Goal: Task Accomplishment & Management: Complete application form

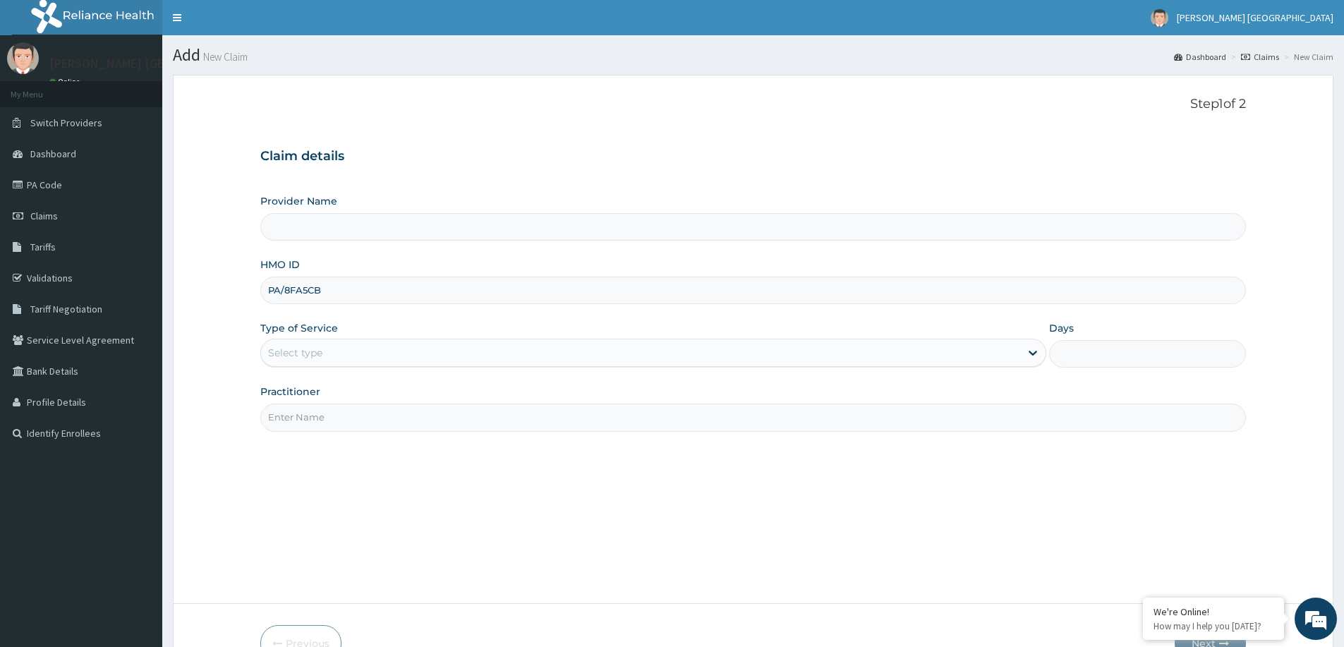
type input "[PERSON_NAME] [GEOGRAPHIC_DATA]"
drag, startPoint x: 360, startPoint y: 291, endPoint x: 229, endPoint y: 310, distance: 131.9
click at [229, 310] on form "Step 1 of 2 Claim details Provider Name Tim Unity Hospital HMO ID PA/8FA5CB Typ…" at bounding box center [753, 380] width 1161 height 610
click at [64, 213] on link "Claims" at bounding box center [81, 215] width 162 height 31
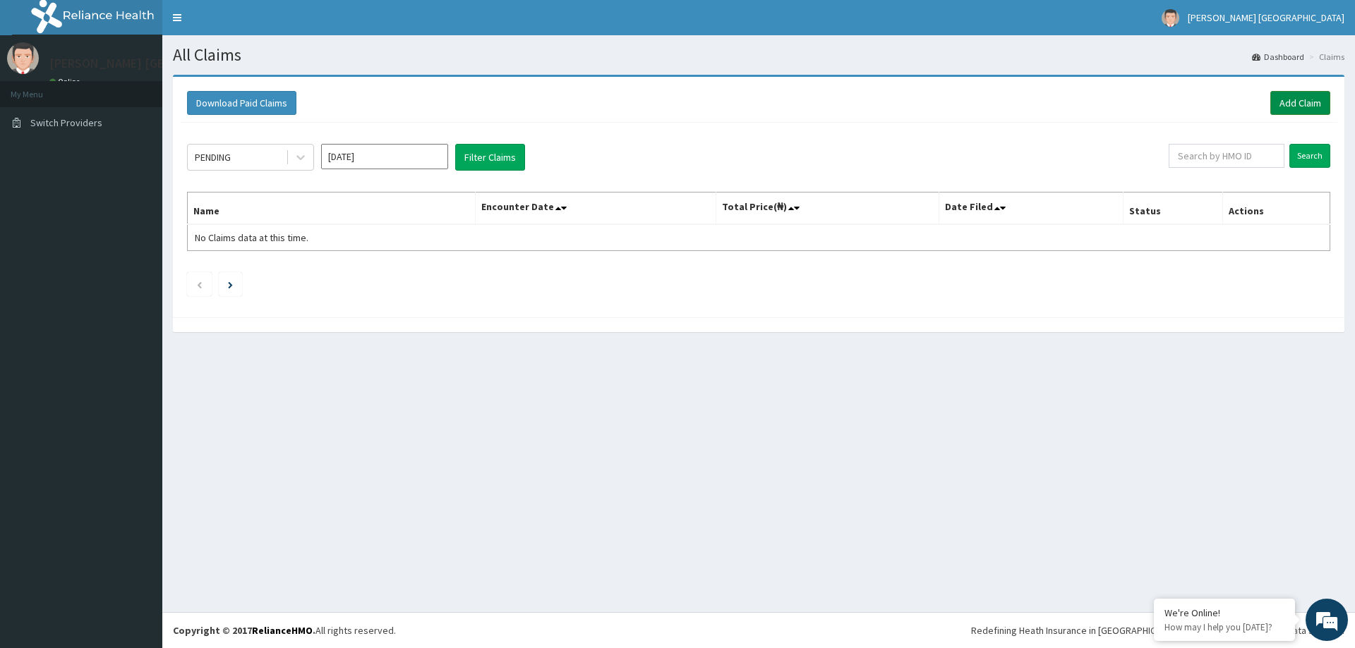
click at [1312, 103] on link "Add Claim" at bounding box center [1300, 103] width 60 height 24
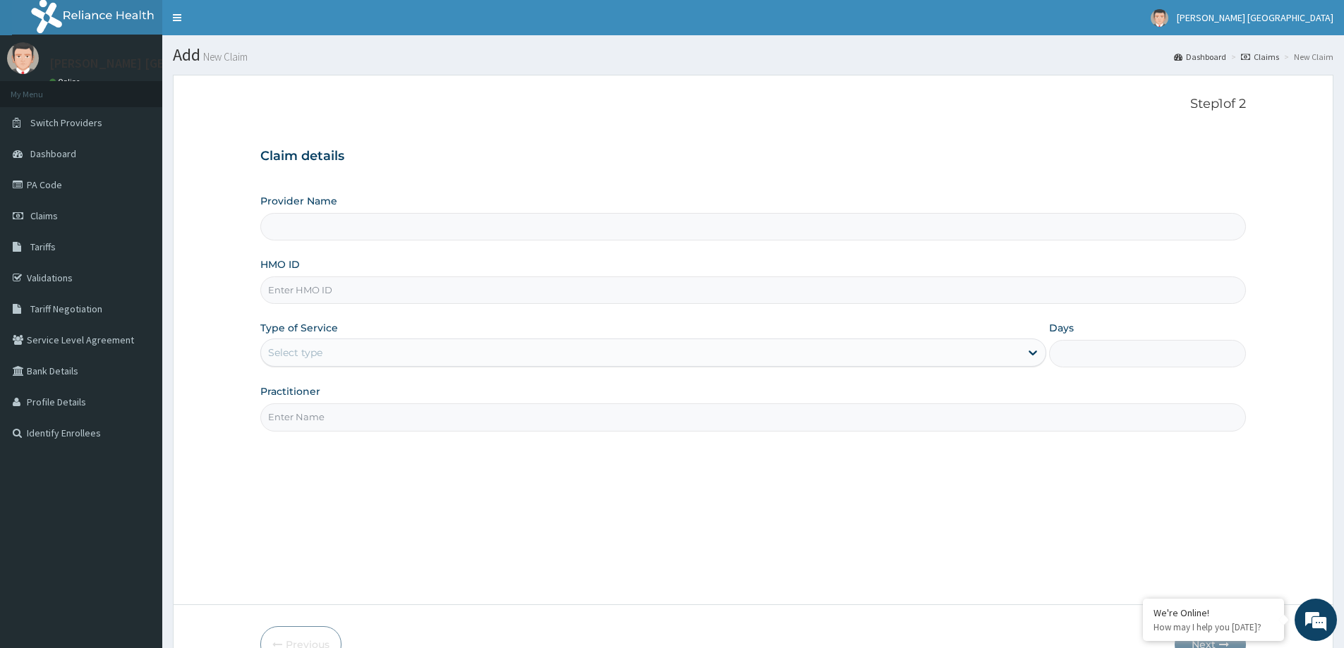
drag, startPoint x: 441, startPoint y: 315, endPoint x: 298, endPoint y: 282, distance: 146.2
type input "[PERSON_NAME] [GEOGRAPHIC_DATA]"
paste input "NPF/10012/A"
type input "NPF/10012/A"
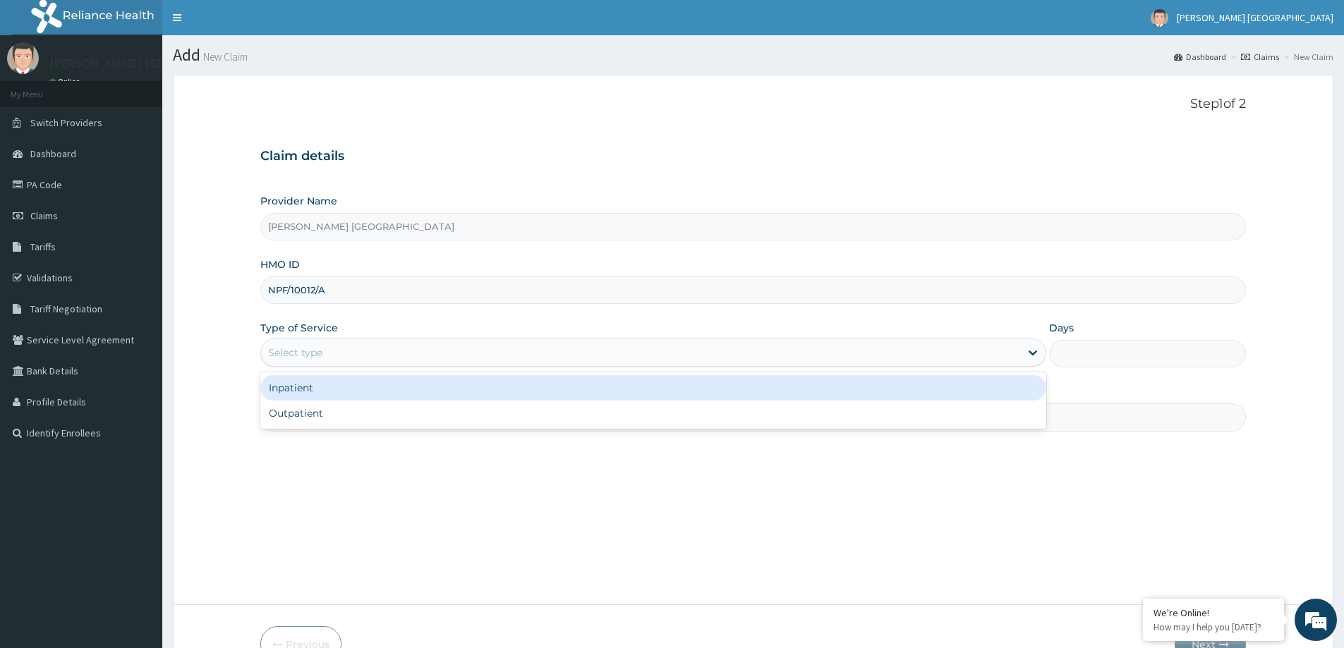
click at [474, 356] on div "Select type" at bounding box center [640, 353] width 759 height 23
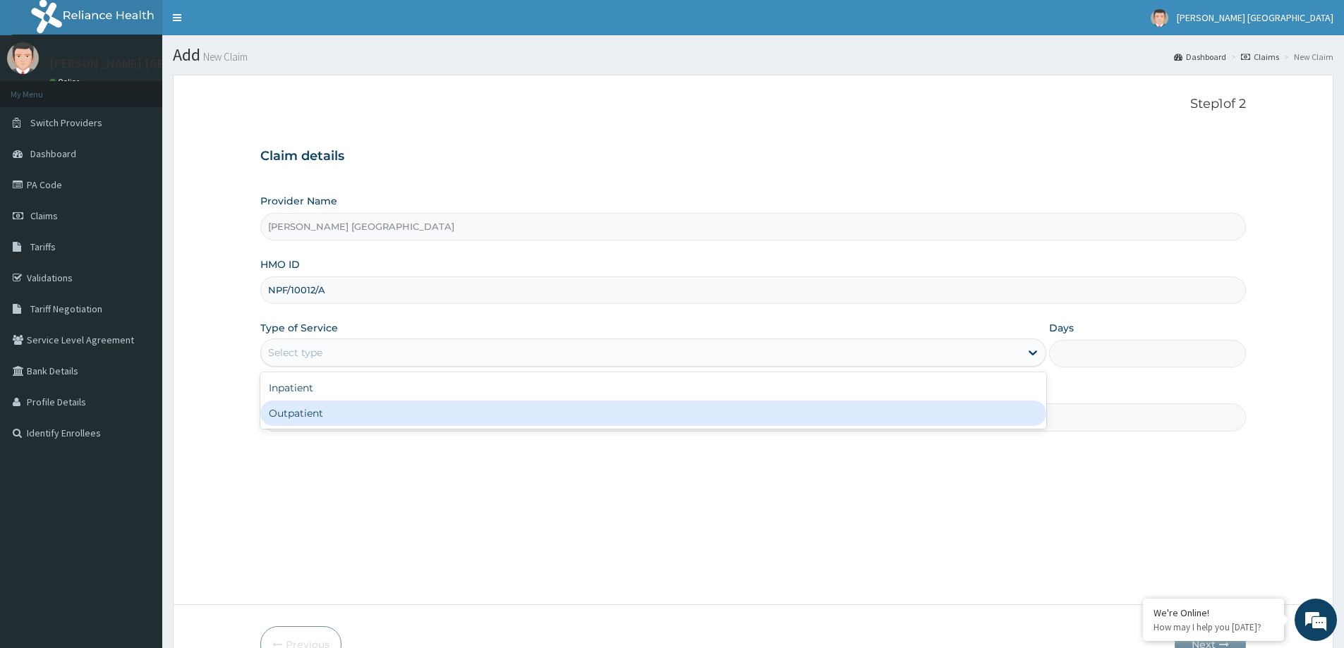
click at [430, 414] on div "Outpatient" at bounding box center [653, 413] width 786 height 25
type input "1"
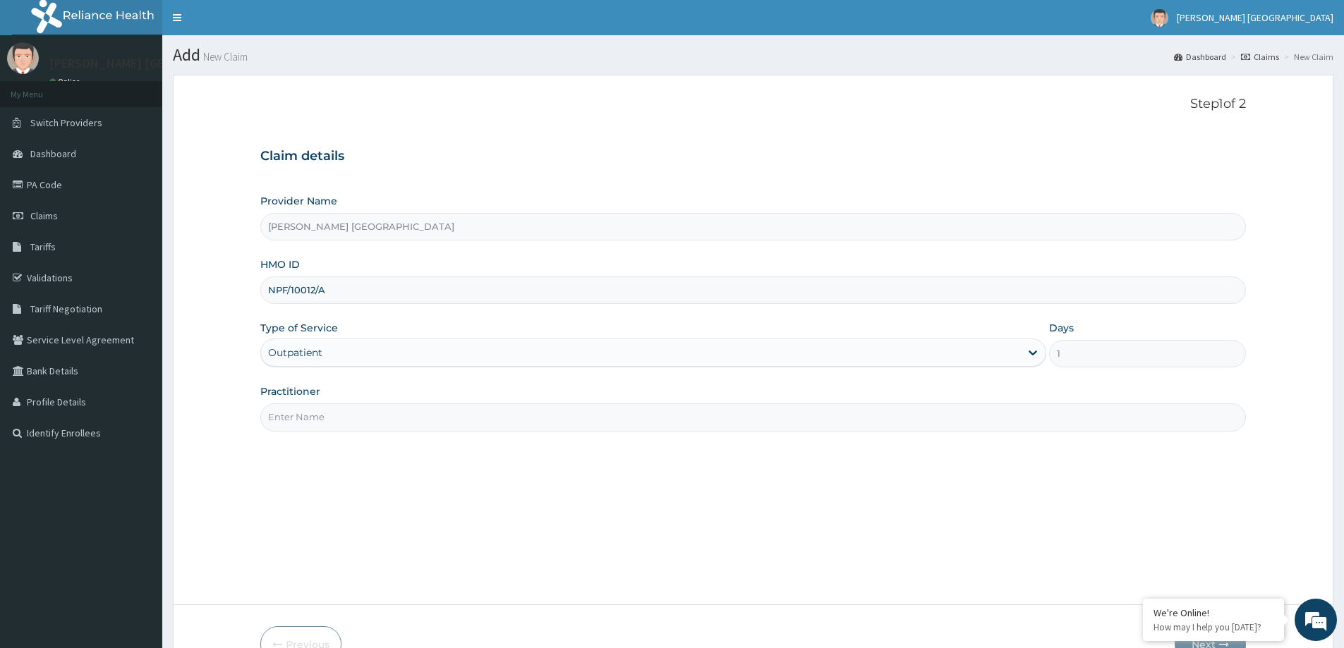
click at [430, 414] on input "Practitioner" at bounding box center [753, 418] width 986 height 28
type input "d"
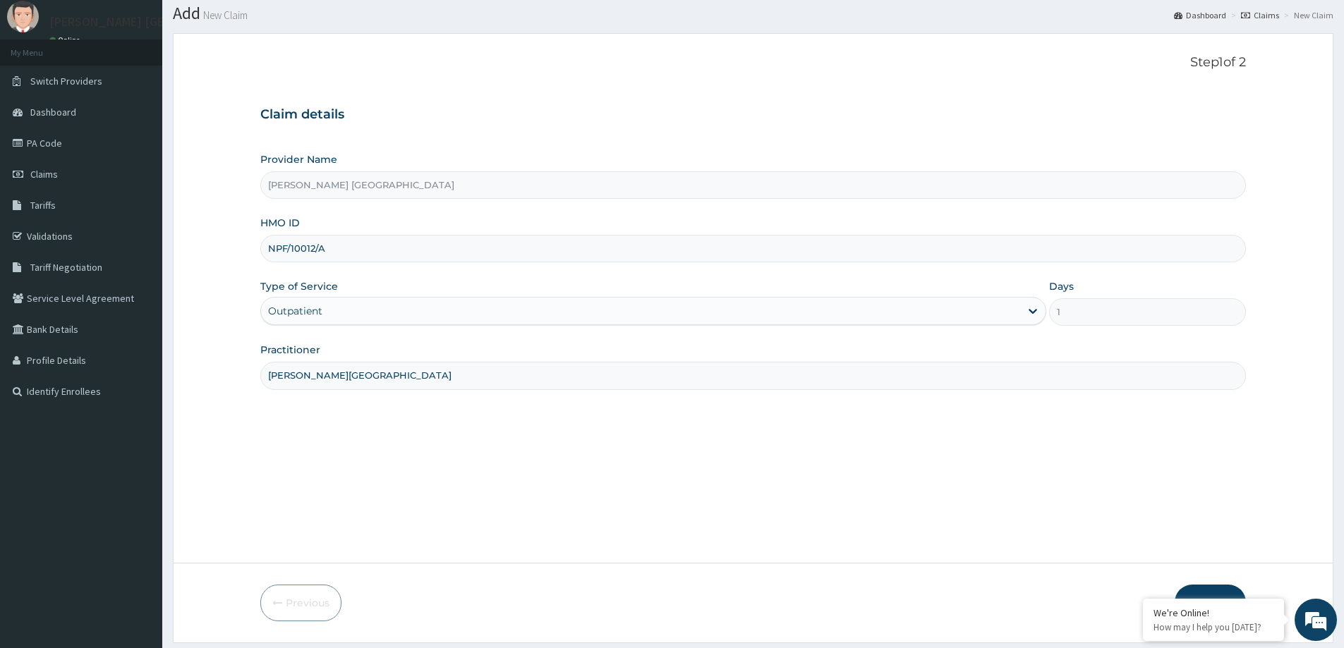
scroll to position [83, 0]
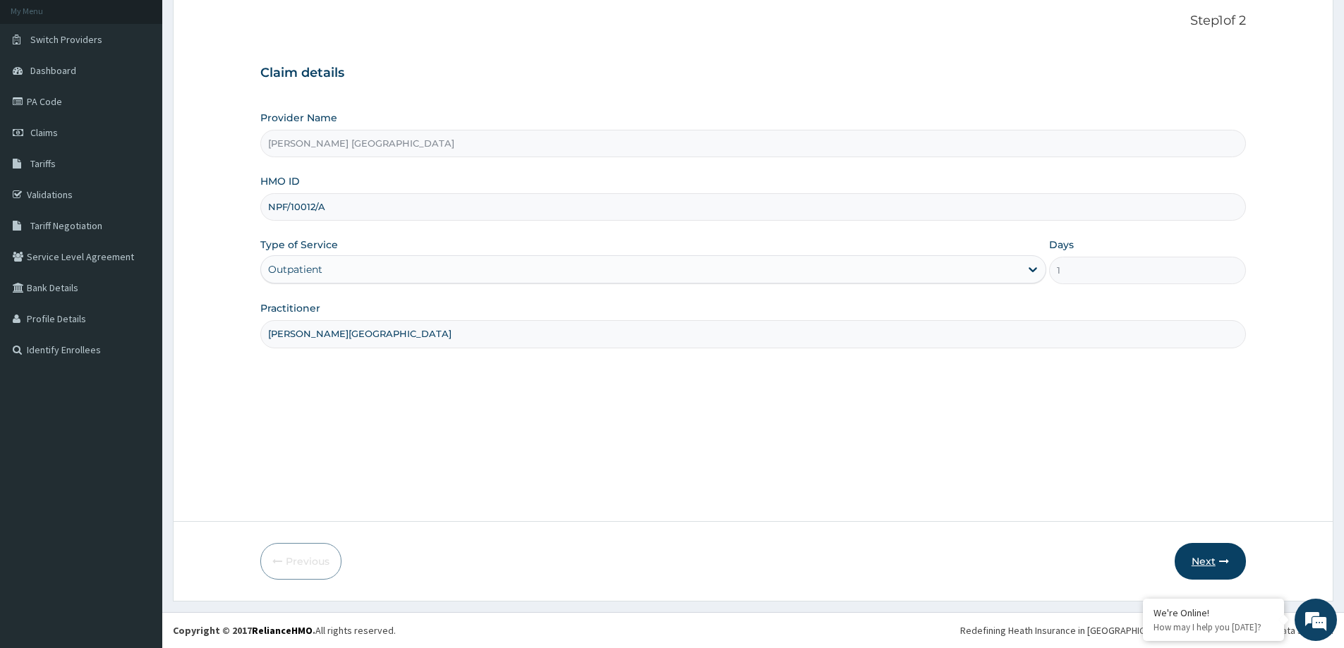
type input "DR F.A. DOSUMU"
click at [1198, 557] on button "Next" at bounding box center [1210, 561] width 71 height 37
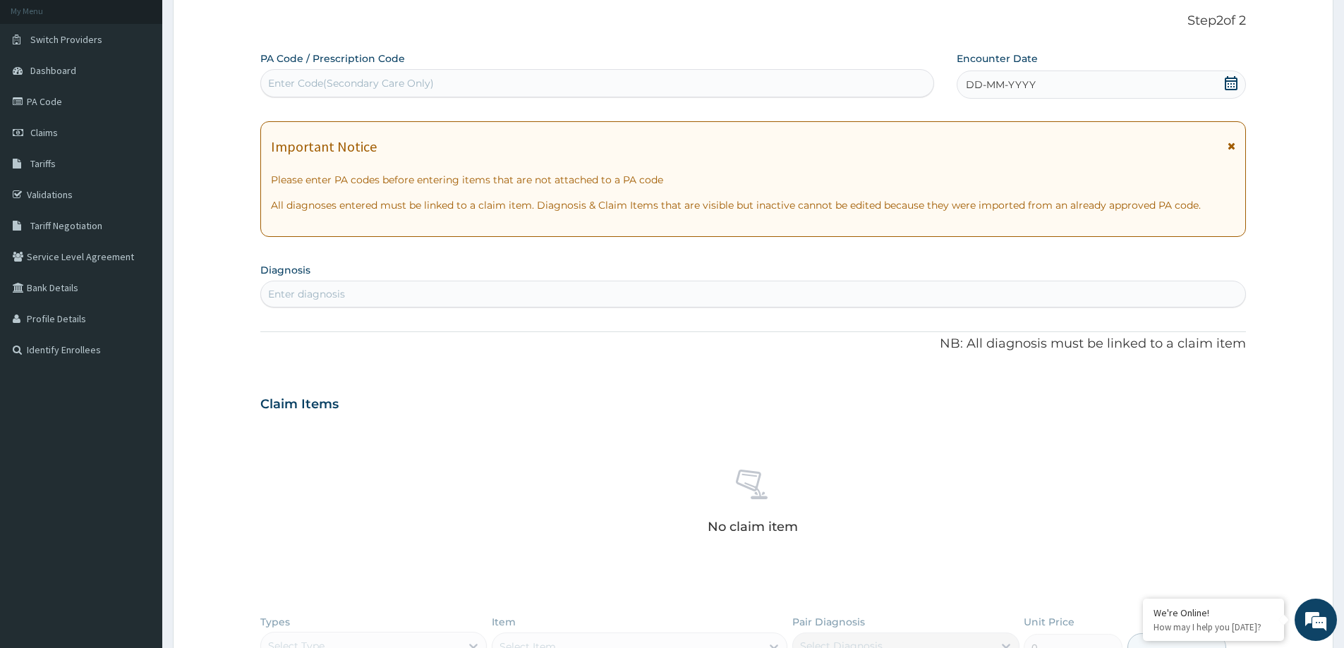
click at [400, 290] on div "Enter diagnosis" at bounding box center [753, 294] width 984 height 23
type input "PEPTIC"
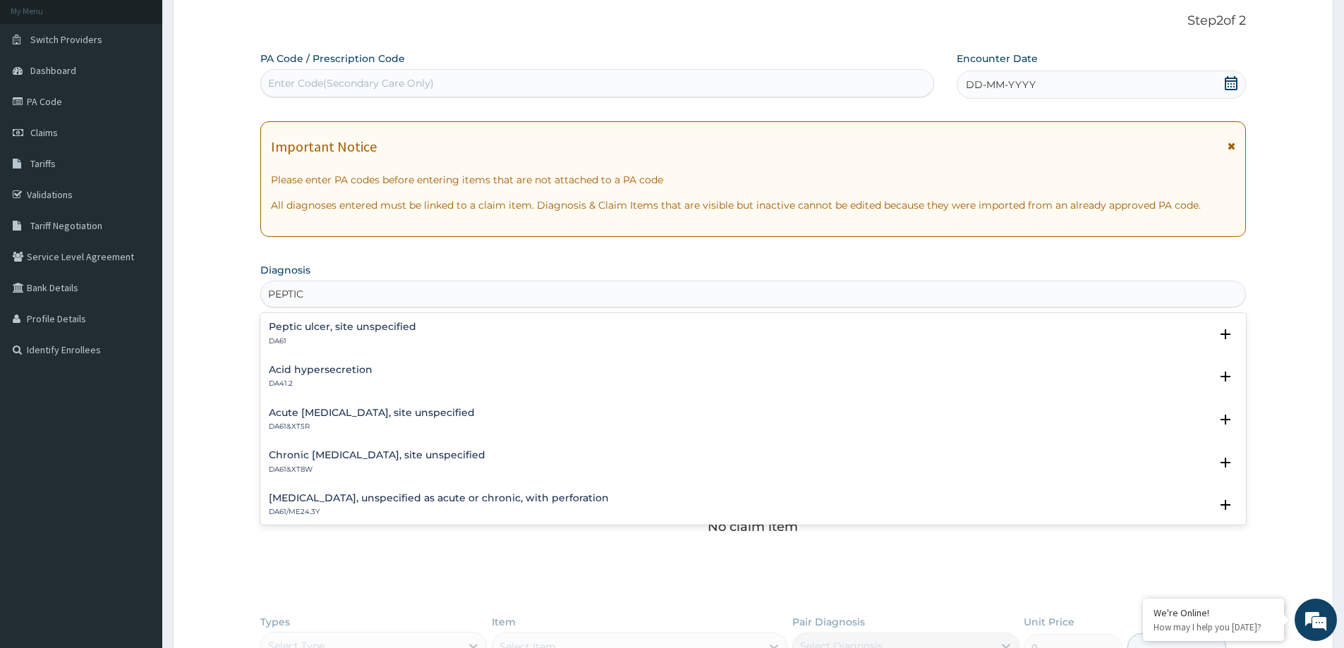
click at [327, 332] on h4 "Peptic ulcer, site unspecified" at bounding box center [342, 327] width 147 height 11
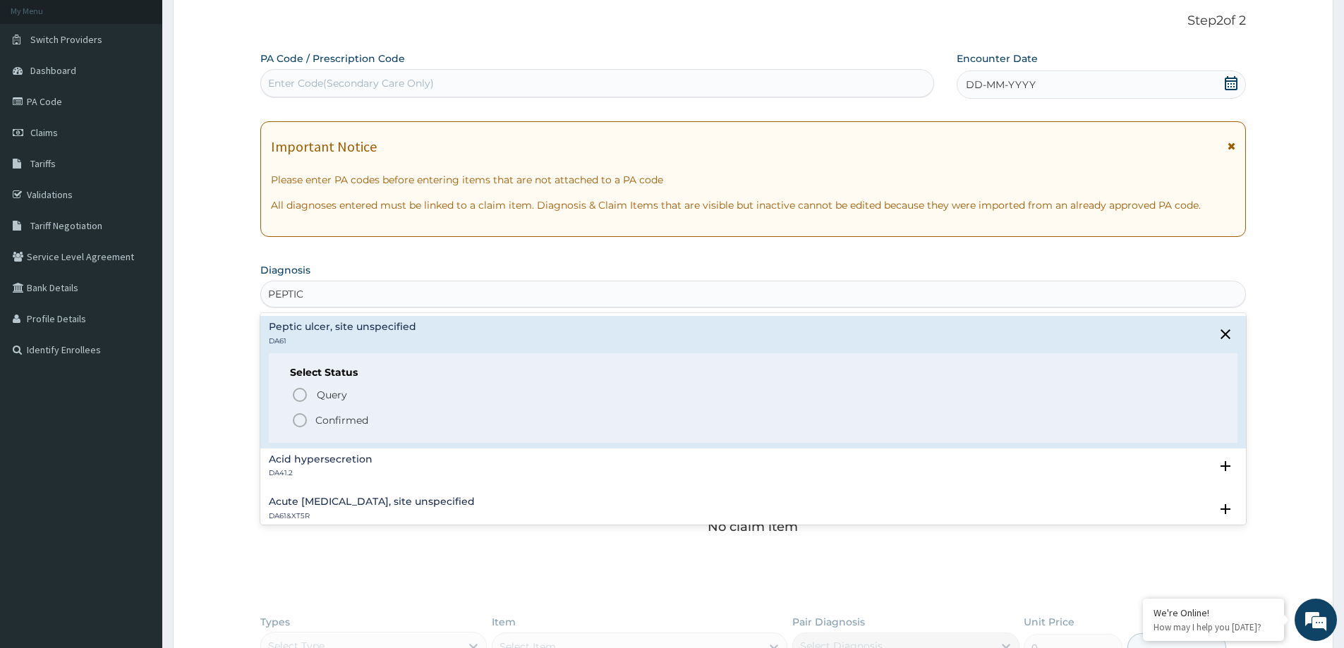
click at [302, 423] on icon "status option filled" at bounding box center [299, 420] width 17 height 17
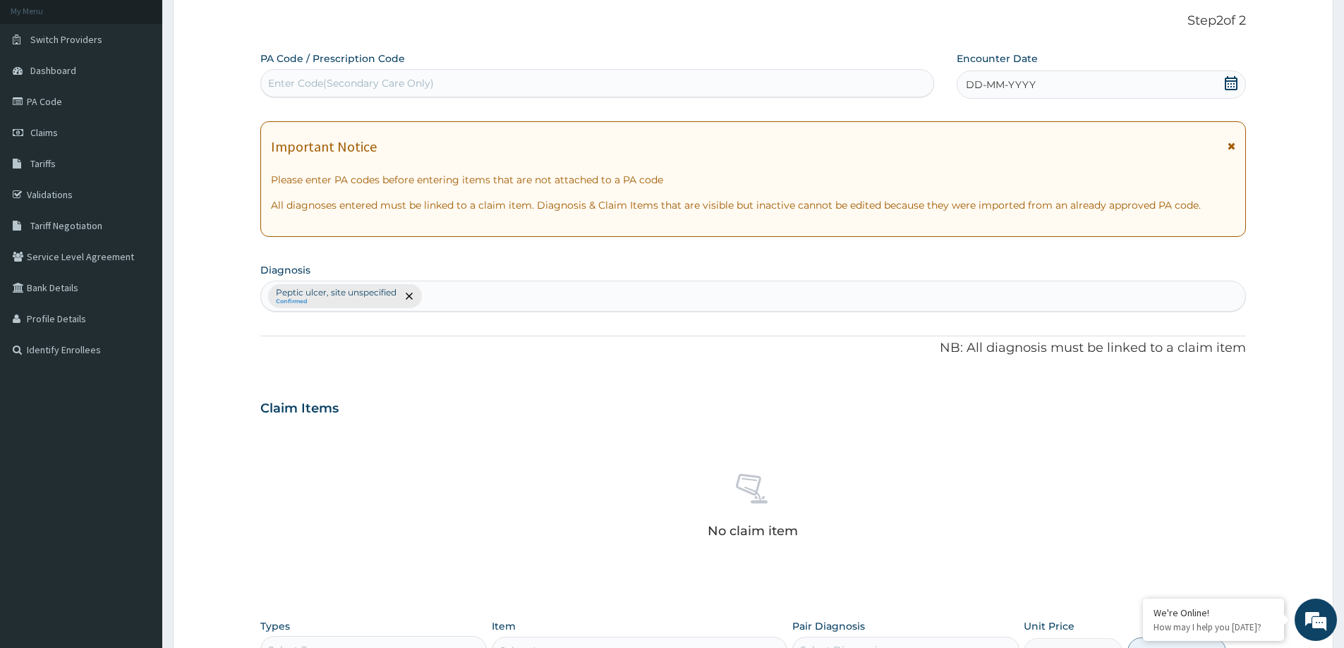
scroll to position [355, 0]
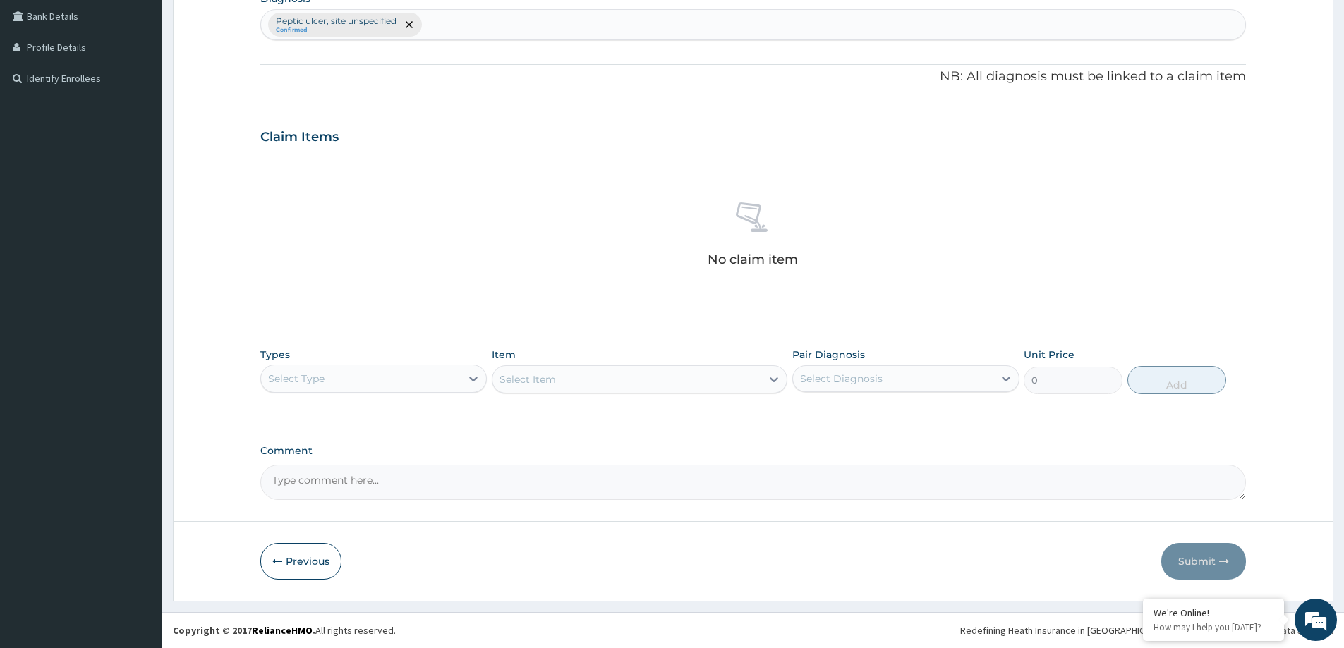
click at [473, 366] on div at bounding box center [473, 378] width 25 height 25
click at [409, 464] on div "Procedures" at bounding box center [373, 464] width 226 height 25
click at [918, 373] on div "Select Diagnosis" at bounding box center [893, 379] width 200 height 23
click at [896, 421] on div "Peptic ulcer, site unspecified" at bounding box center [905, 415] width 226 height 29
checkbox input "true"
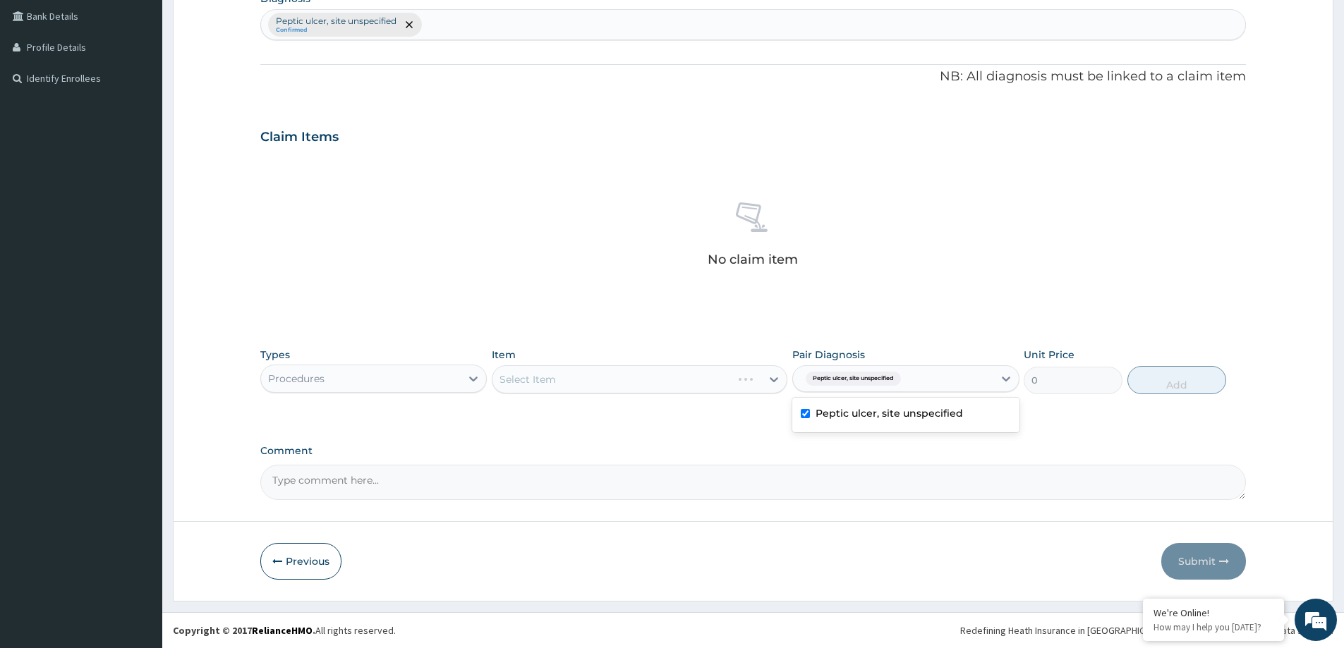
click at [734, 382] on div "Select Item" at bounding box center [640, 380] width 296 height 28
click at [763, 375] on div "Select Item" at bounding box center [640, 380] width 296 height 28
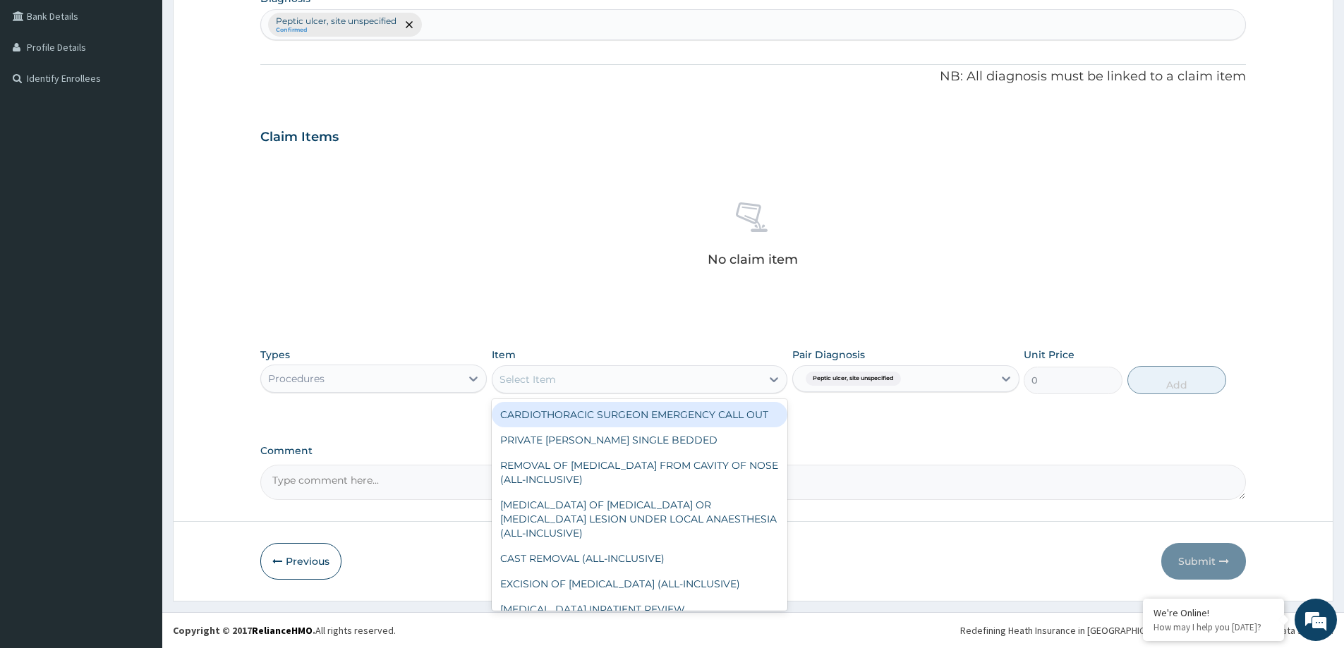
click at [756, 381] on div "Select Item" at bounding box center [627, 379] width 269 height 23
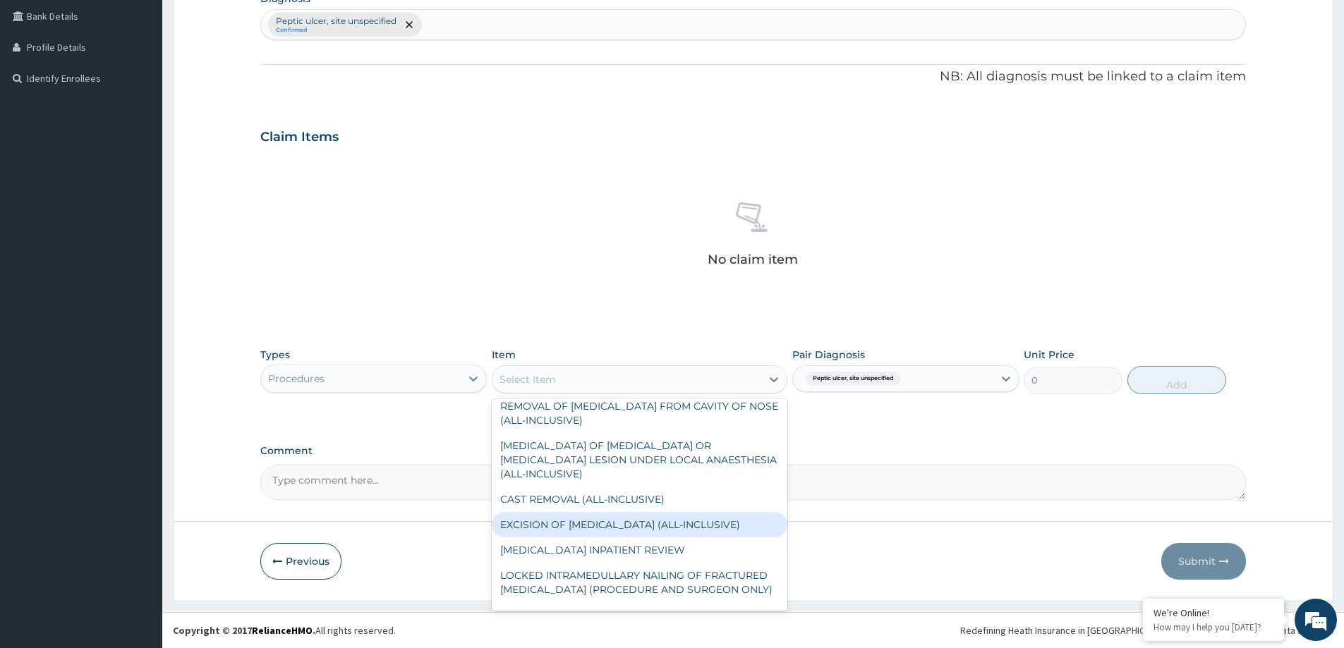
scroll to position [282, 0]
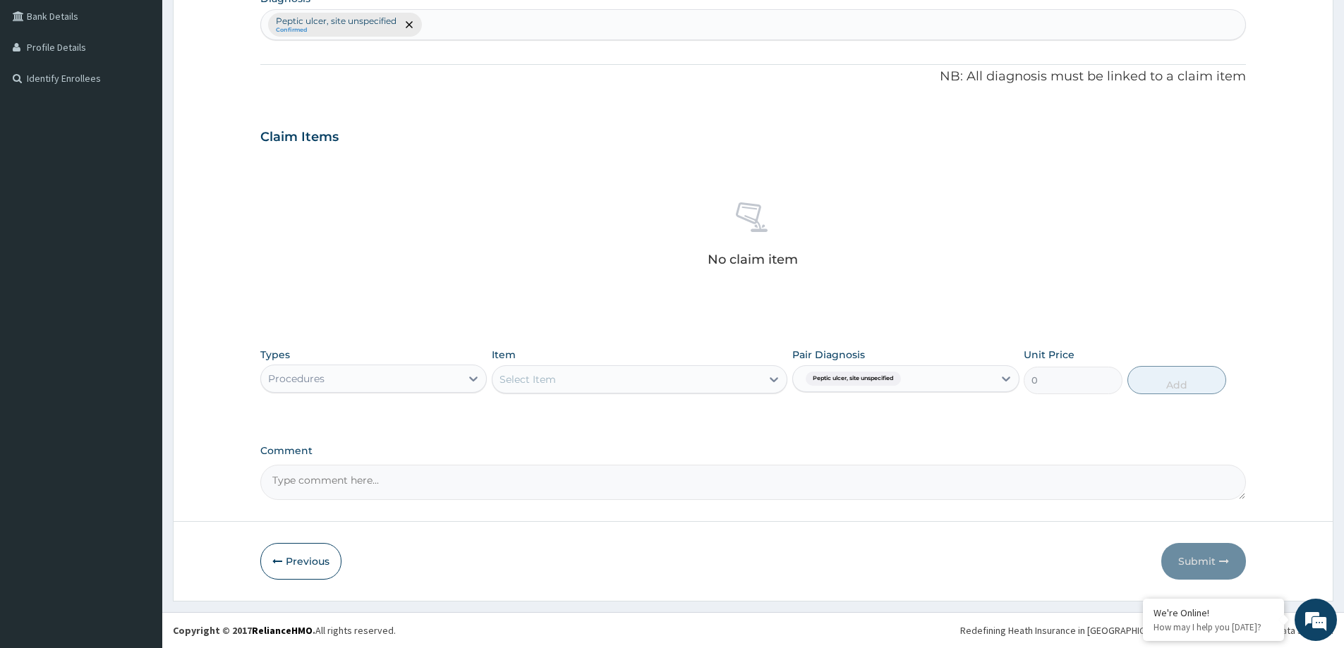
click at [710, 375] on div "Select Item" at bounding box center [627, 379] width 269 height 23
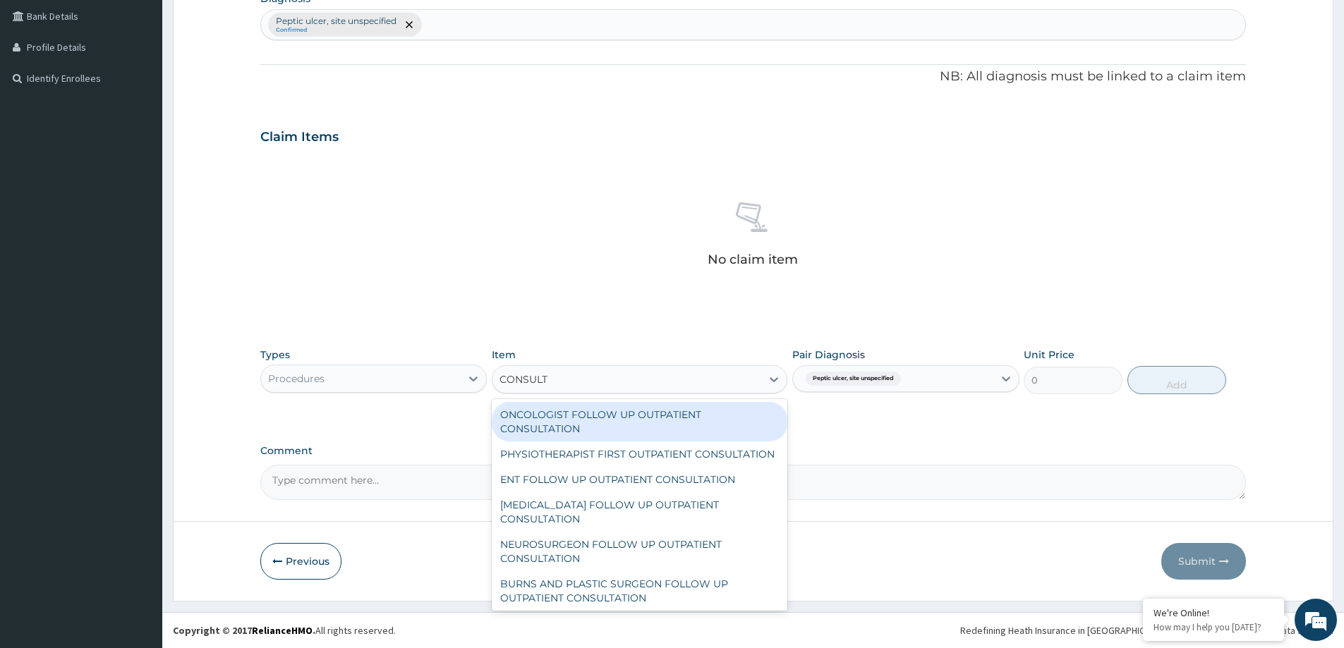
type input "CONSULTA"
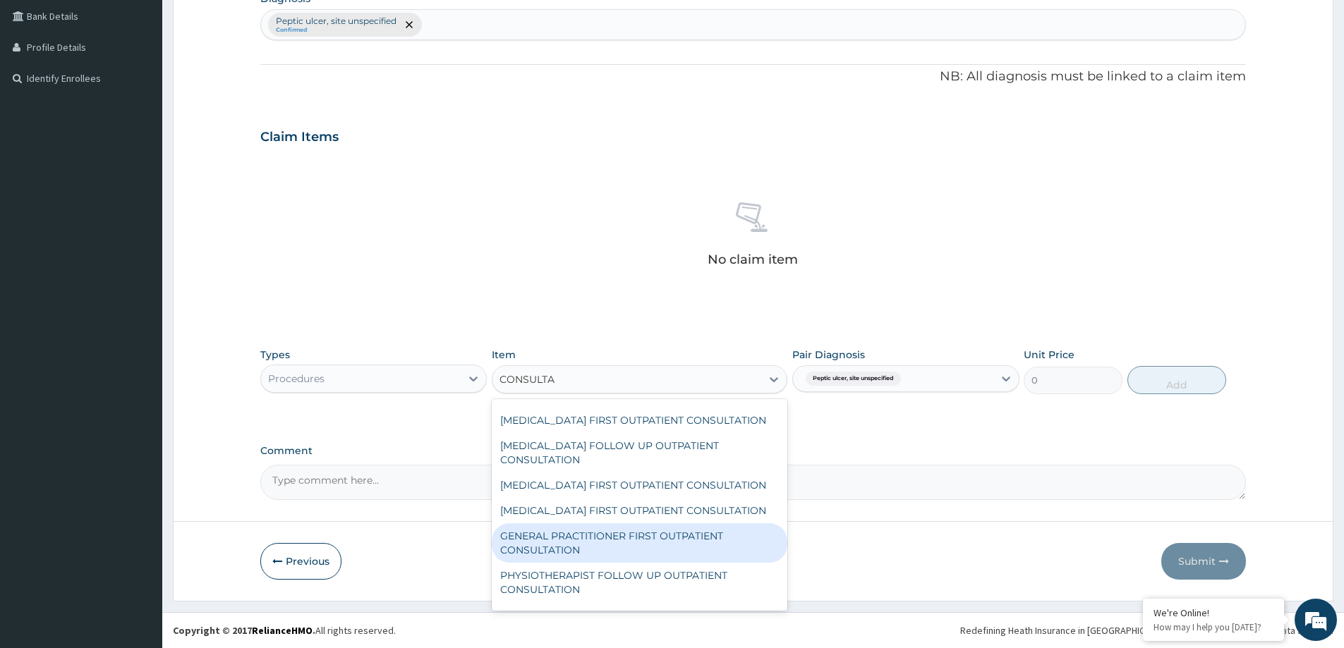
click at [684, 563] on div "GENERAL PRACTITIONER FIRST OUTPATIENT CONSULTATION" at bounding box center [640, 544] width 296 height 40
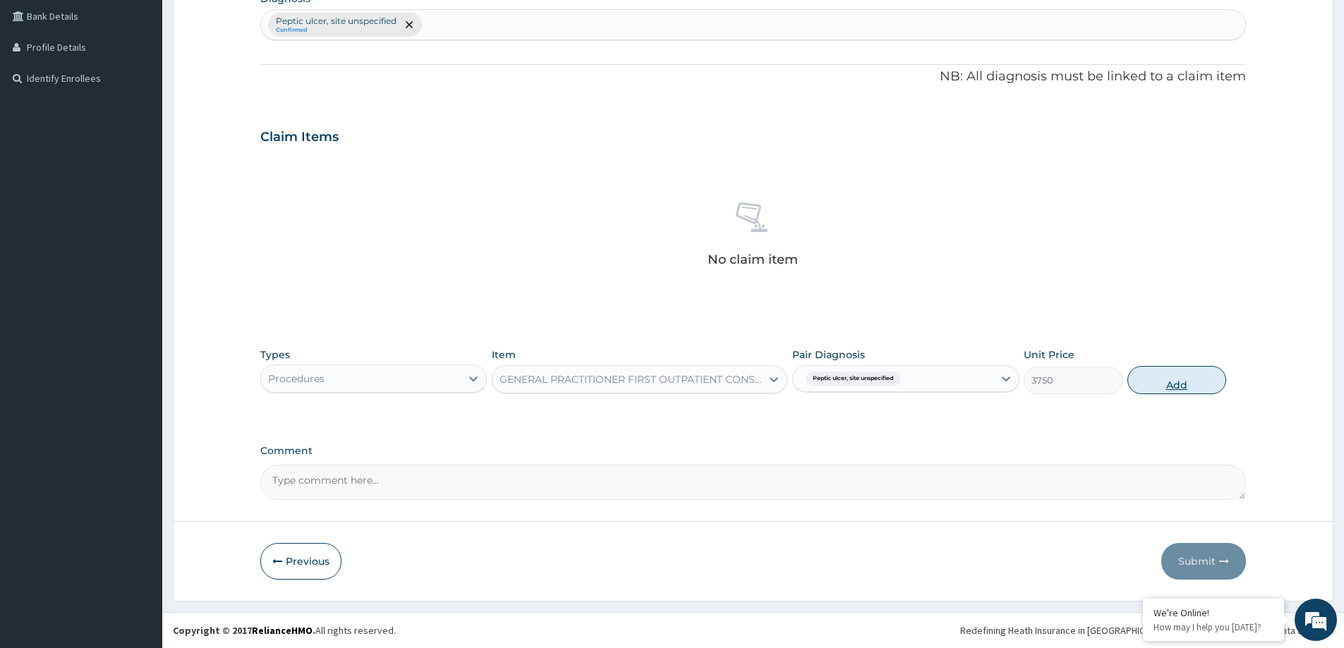
click at [1161, 374] on button "Add" at bounding box center [1177, 380] width 99 height 28
type input "0"
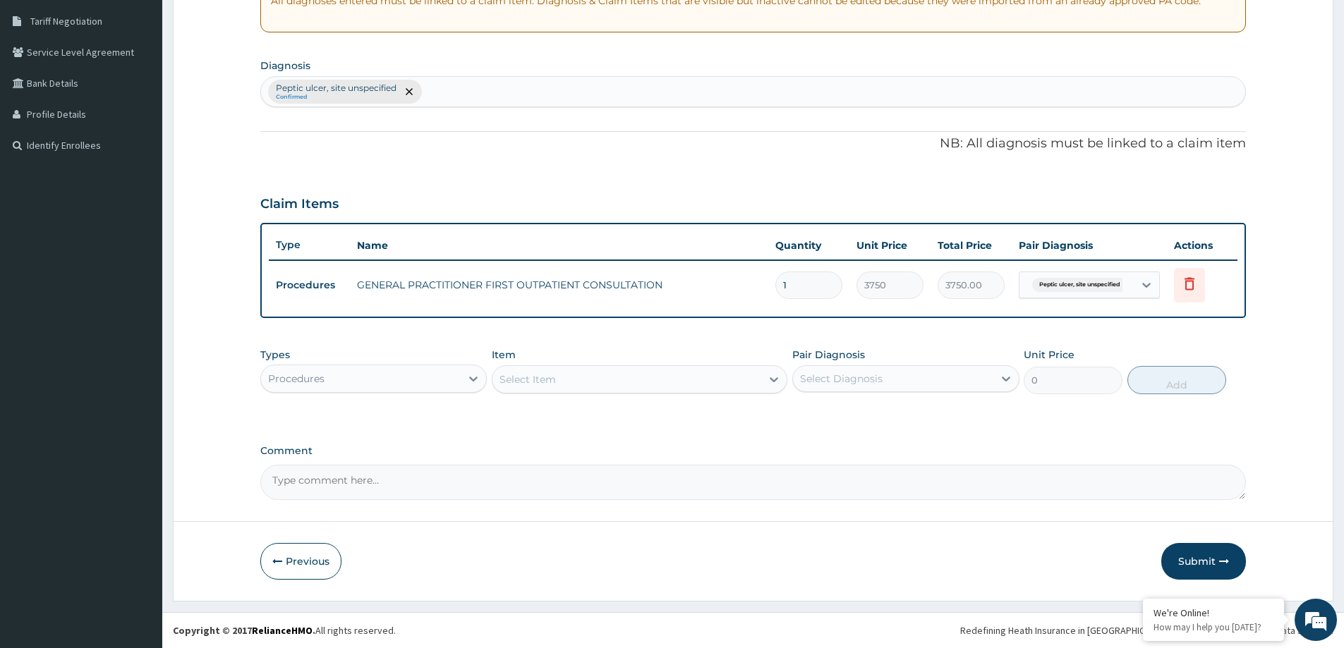
scroll to position [288, 0]
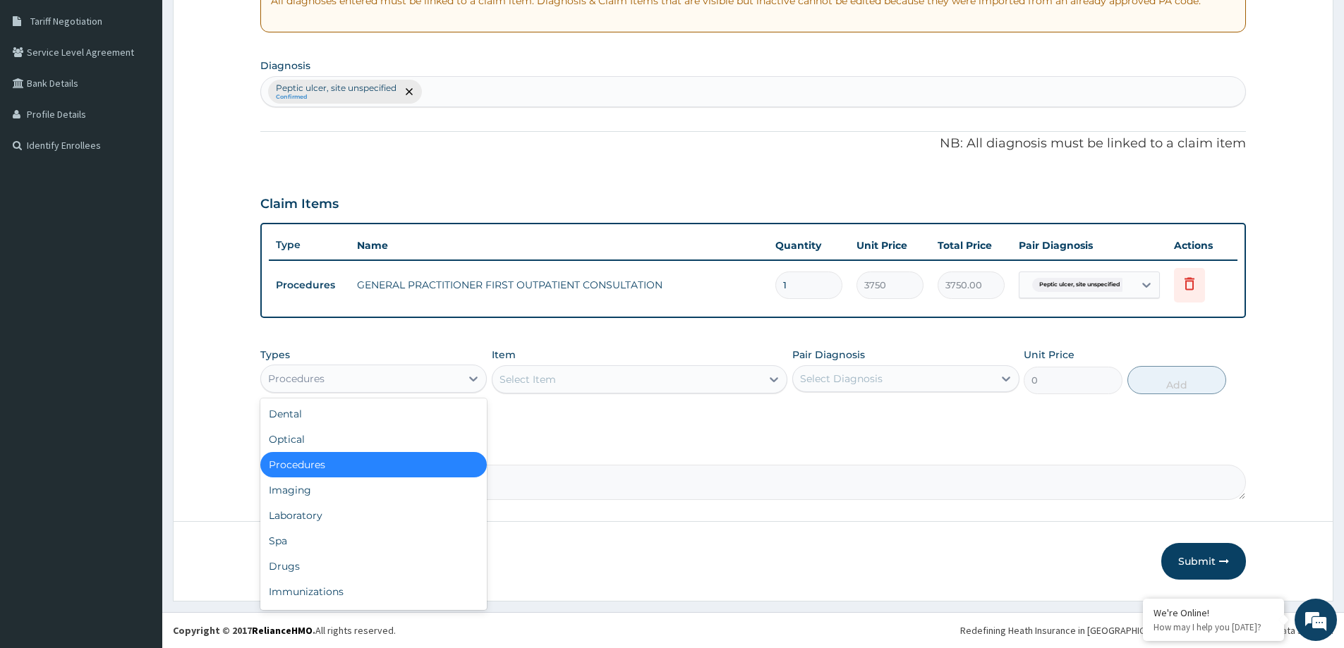
click at [423, 380] on div "Procedures" at bounding box center [361, 379] width 200 height 23
click at [346, 517] on div "Laboratory" at bounding box center [373, 515] width 226 height 25
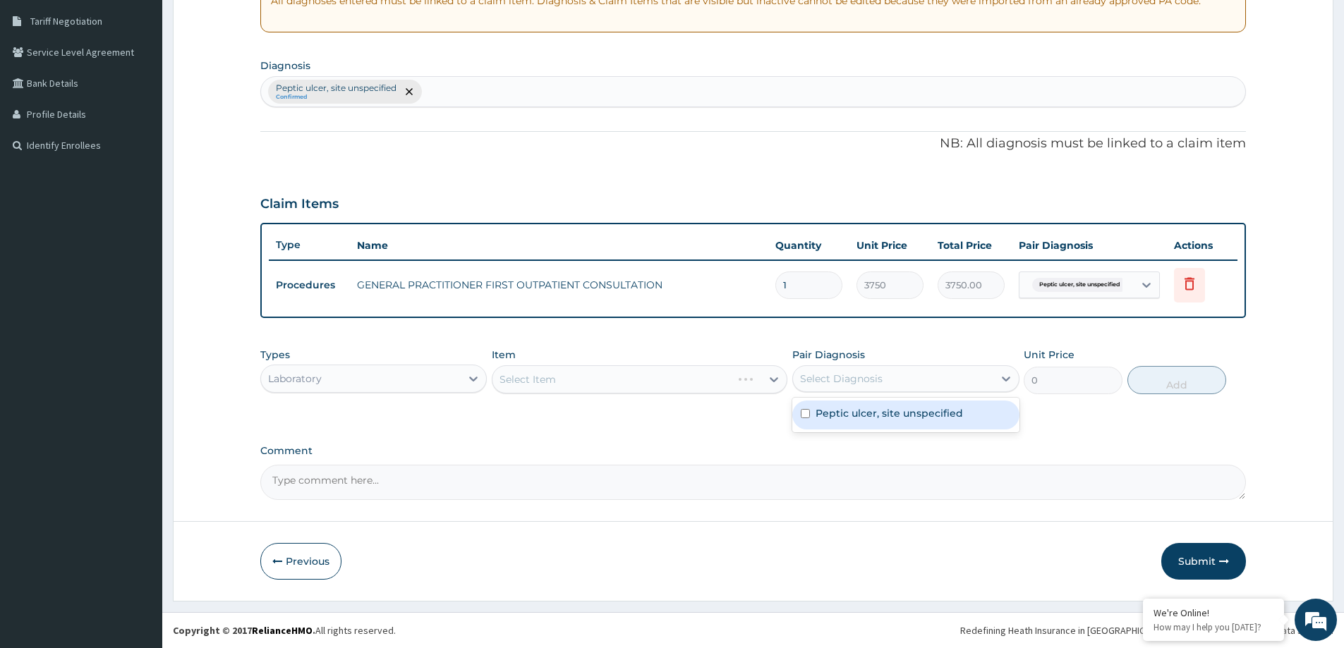
click at [914, 368] on div "Select Diagnosis" at bounding box center [893, 379] width 200 height 23
click at [865, 417] on label "Peptic ulcer, site unspecified" at bounding box center [889, 413] width 147 height 14
checkbox input "true"
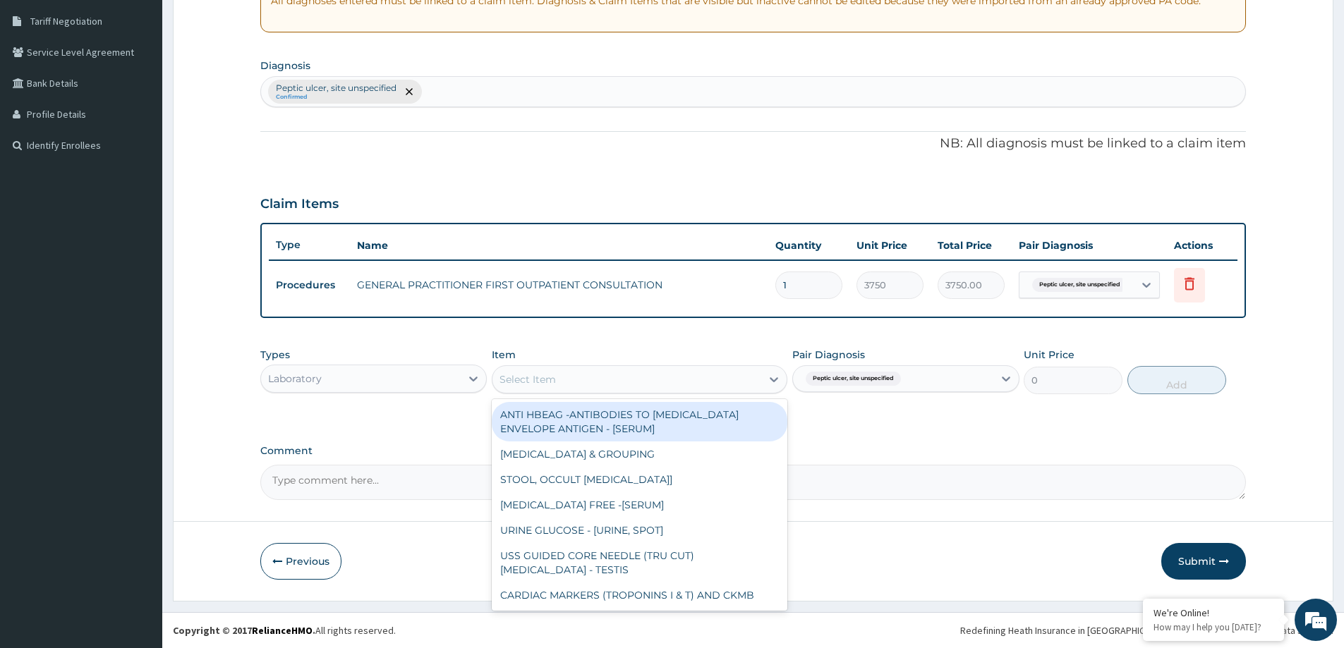
click at [768, 387] on div at bounding box center [773, 379] width 25 height 25
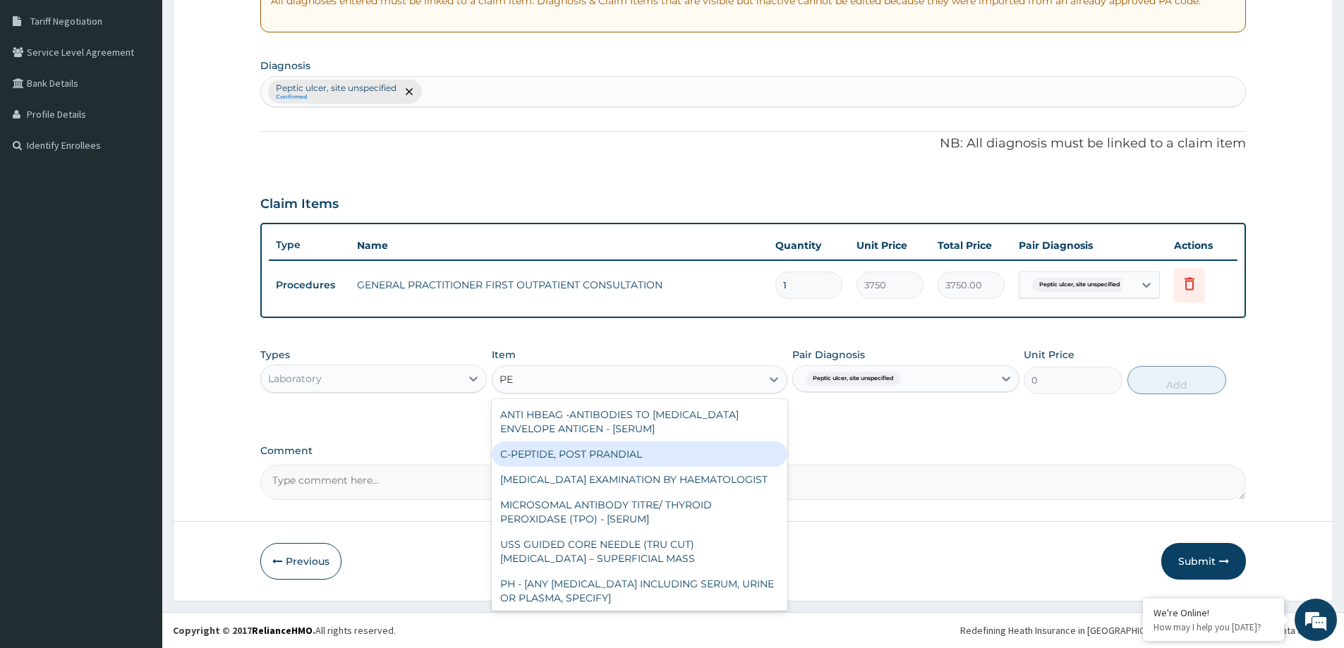
type input "P"
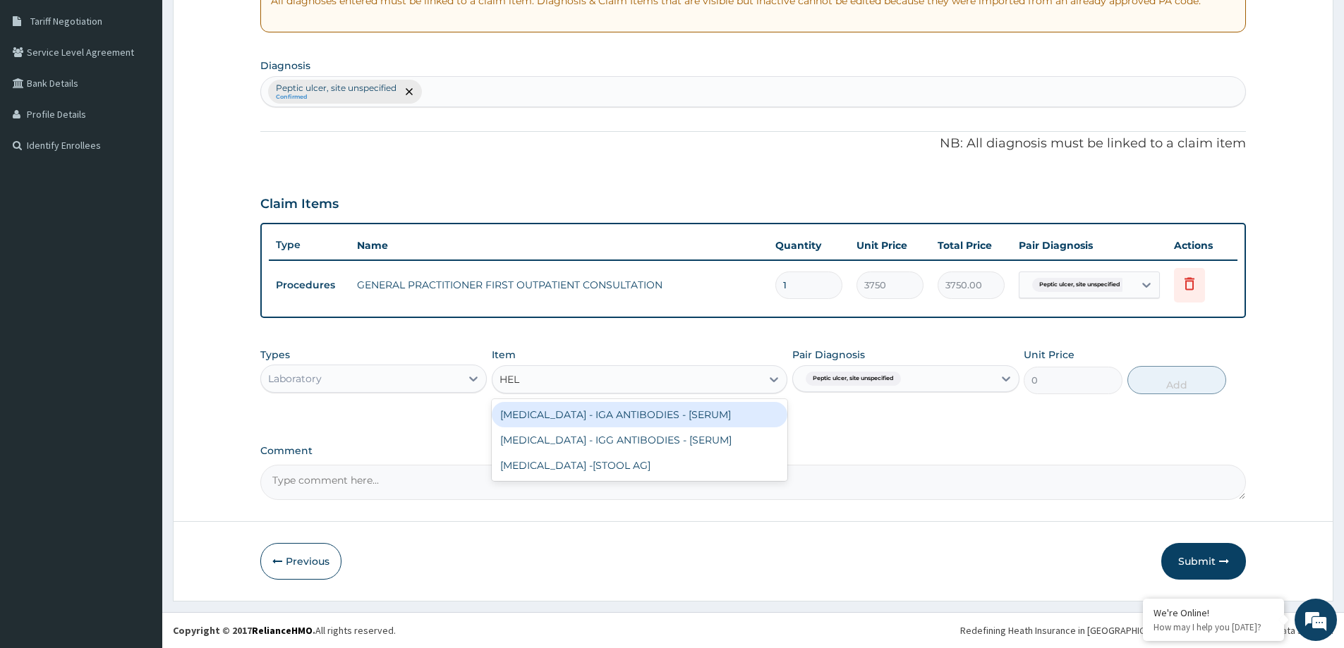
type input "HELI"
click at [721, 420] on div "[MEDICAL_DATA] - IGA ANTIBODIES - [SERUM]" at bounding box center [640, 414] width 296 height 25
type input "6531.250000000001"
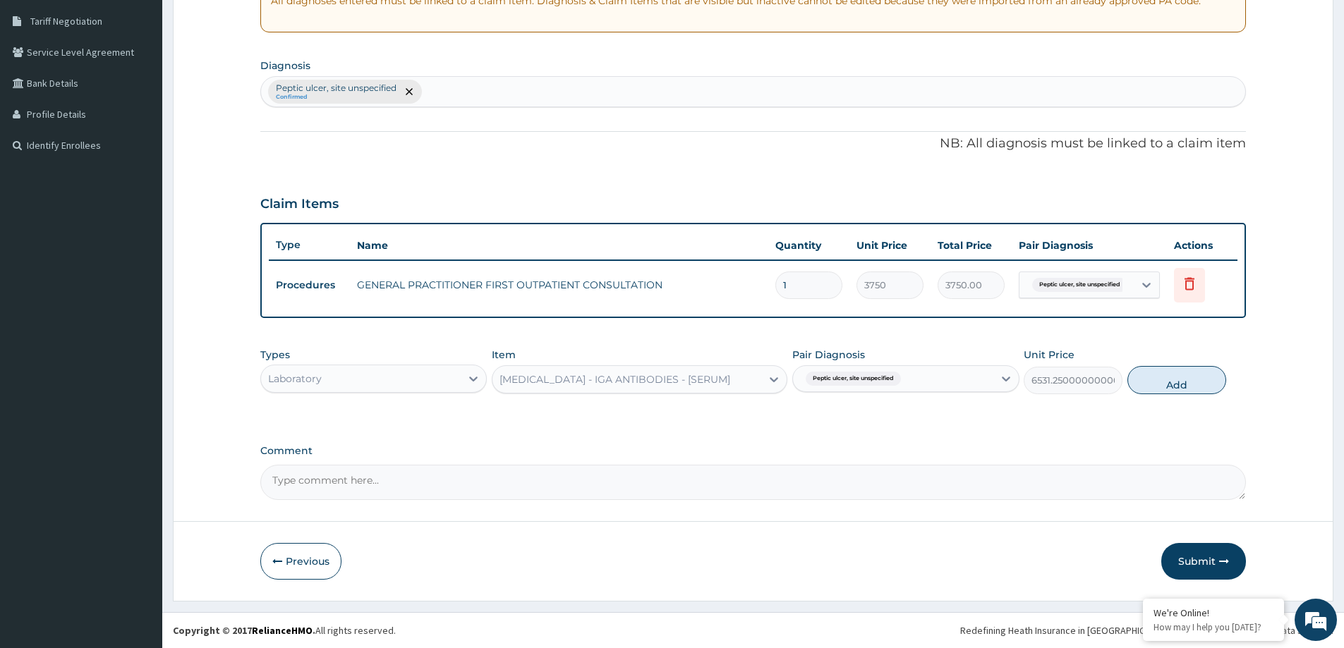
click at [721, 420] on div "Types Laboratory Item option HELICOBACTER PYLORI - IGA ANTIBODIES - [SERUM], se…" at bounding box center [753, 382] width 986 height 82
click at [730, 378] on div "[MEDICAL_DATA] - IGA ANTIBODIES - [SERUM]" at bounding box center [615, 380] width 231 height 14
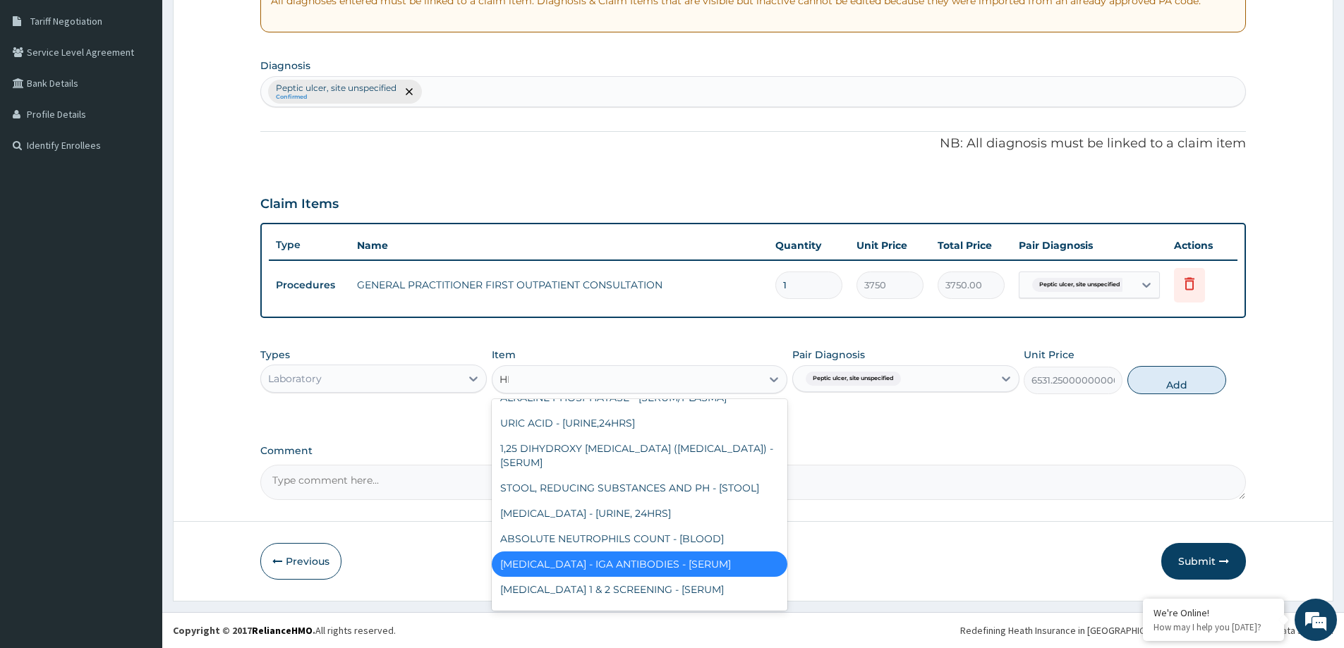
scroll to position [0, 0]
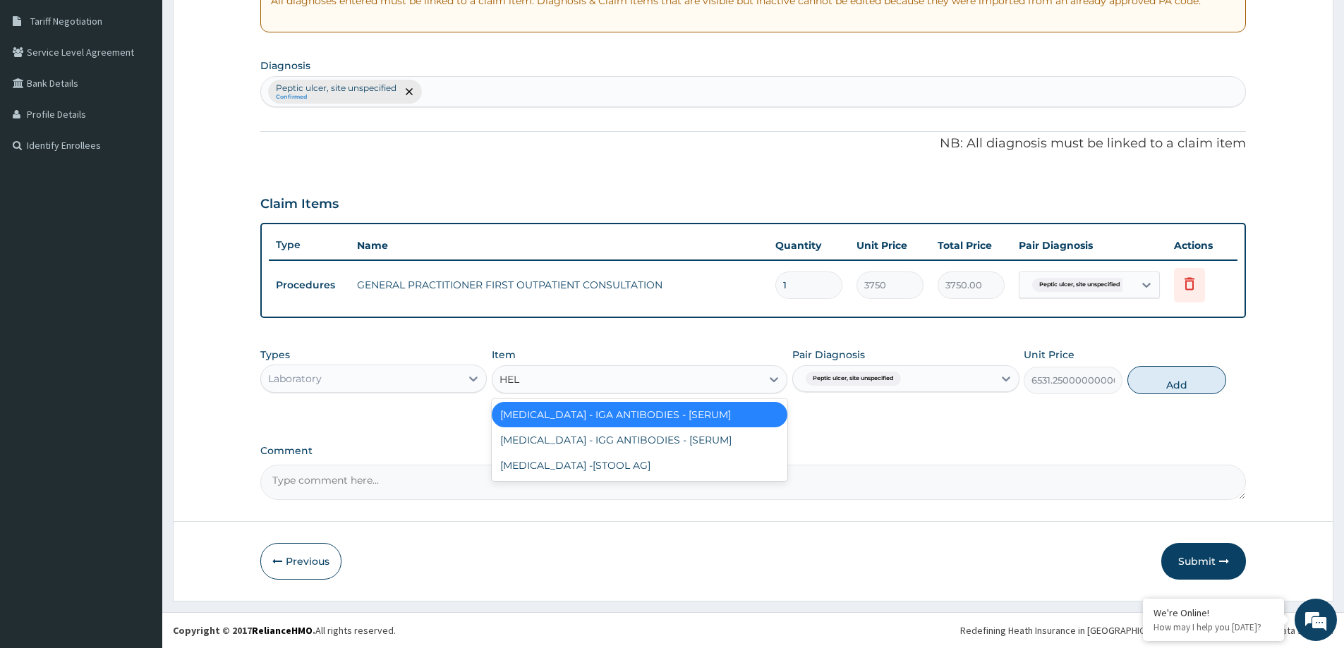
type input "HELI"
click at [692, 447] on div "[MEDICAL_DATA] - IGG ANTIBODIES - [SERUM]" at bounding box center [640, 440] width 296 height 25
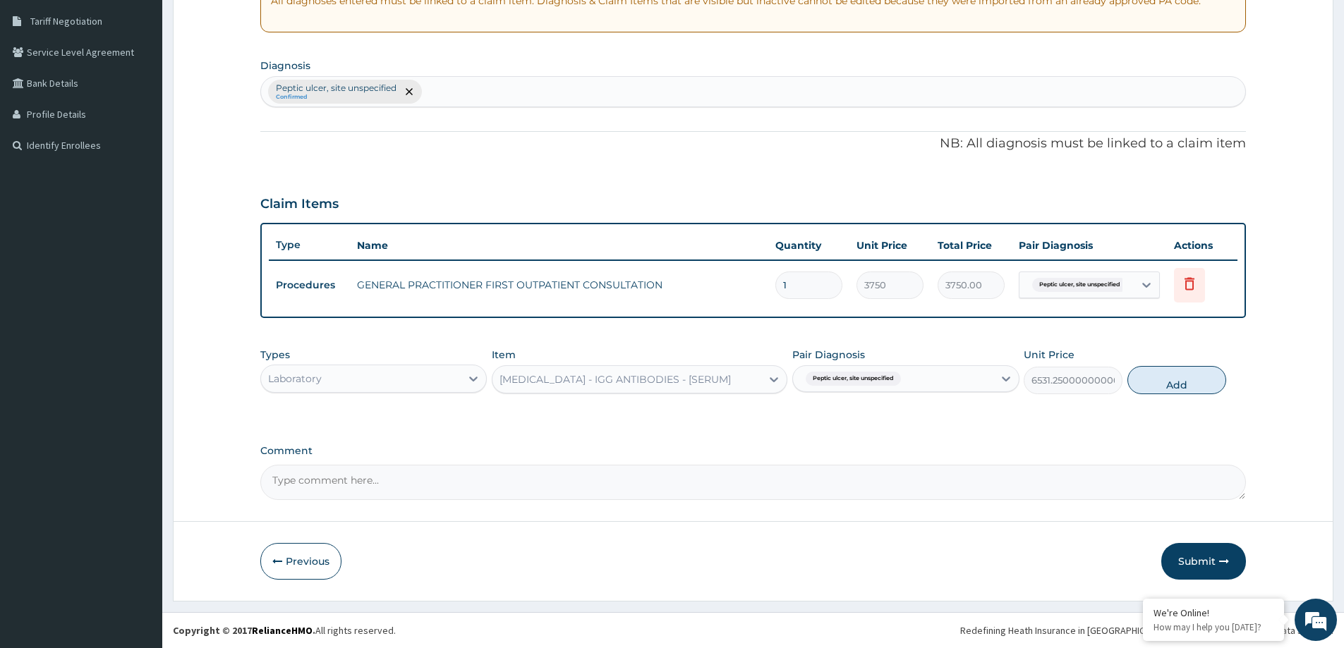
click at [714, 382] on div "[MEDICAL_DATA] - IGG ANTIBODIES - [SERUM]" at bounding box center [615, 380] width 231 height 14
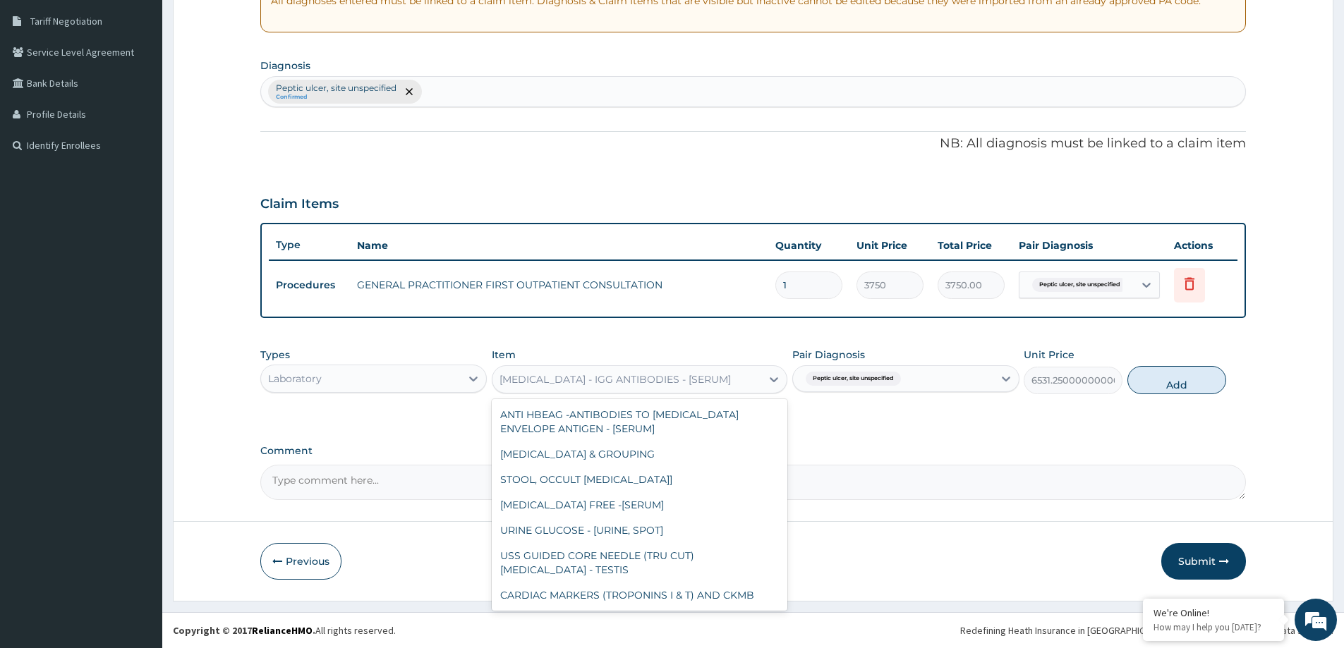
scroll to position [2244, 0]
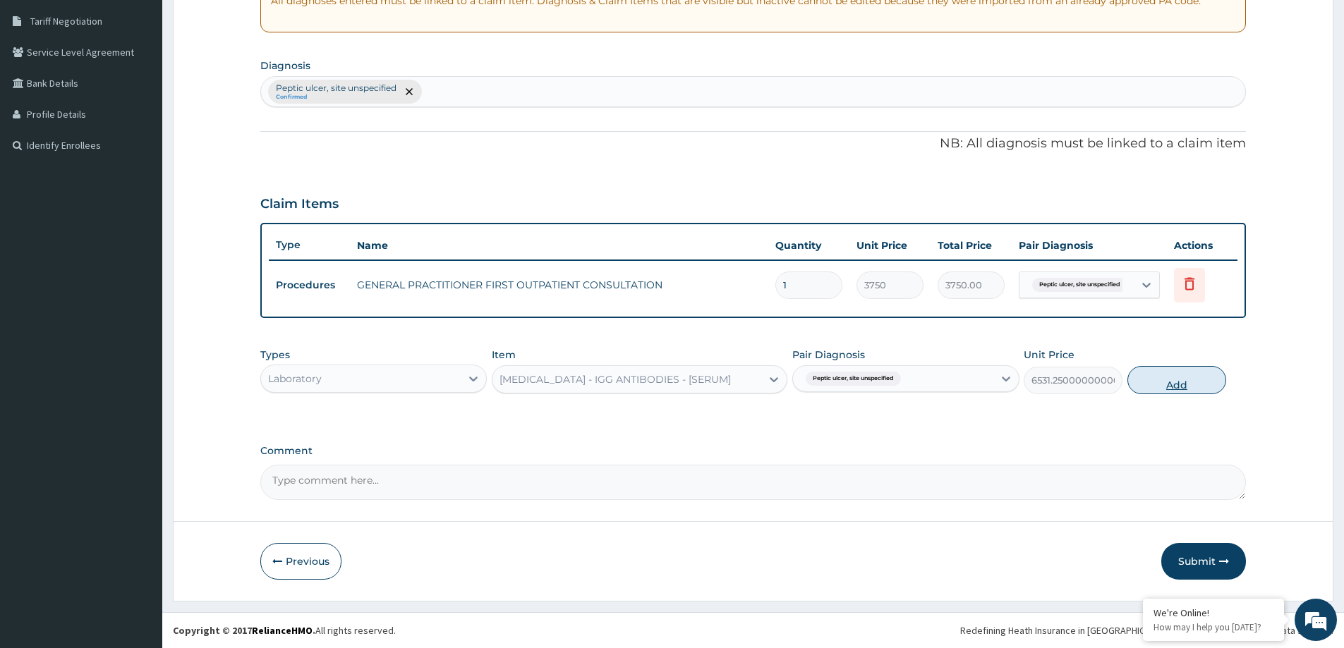
click at [1169, 380] on button "Add" at bounding box center [1177, 380] width 99 height 28
type input "0"
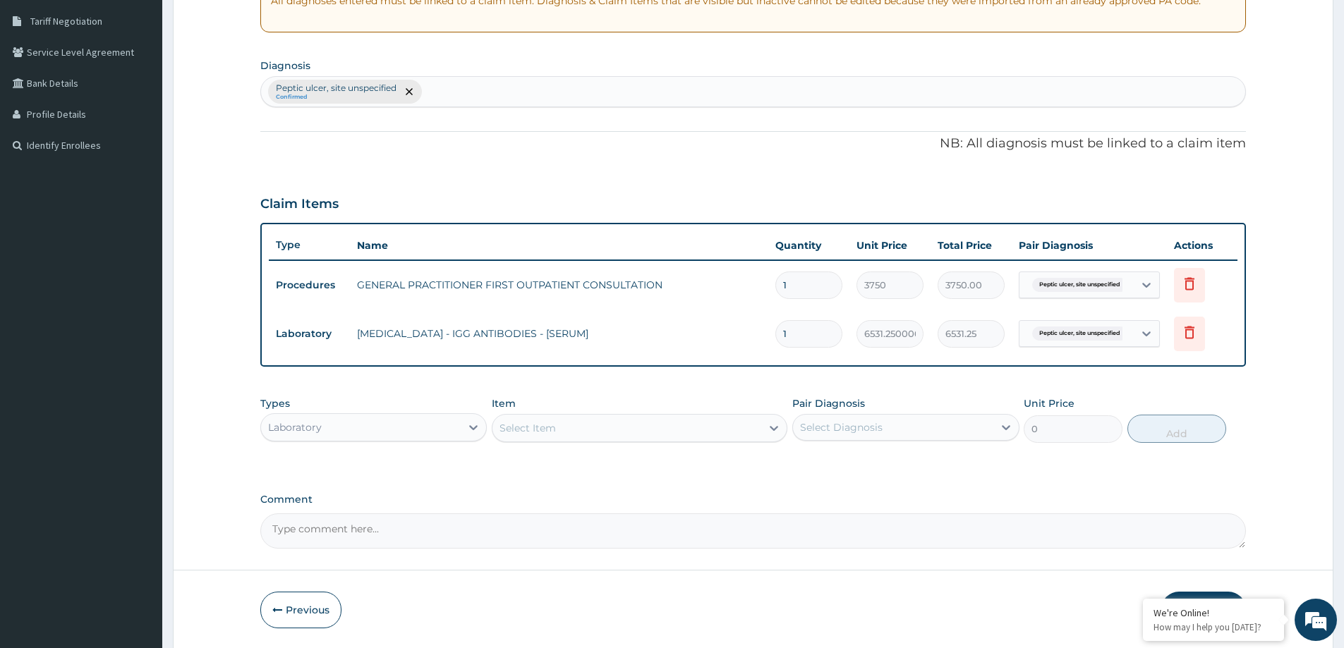
click at [352, 428] on div "Laboratory" at bounding box center [361, 427] width 200 height 23
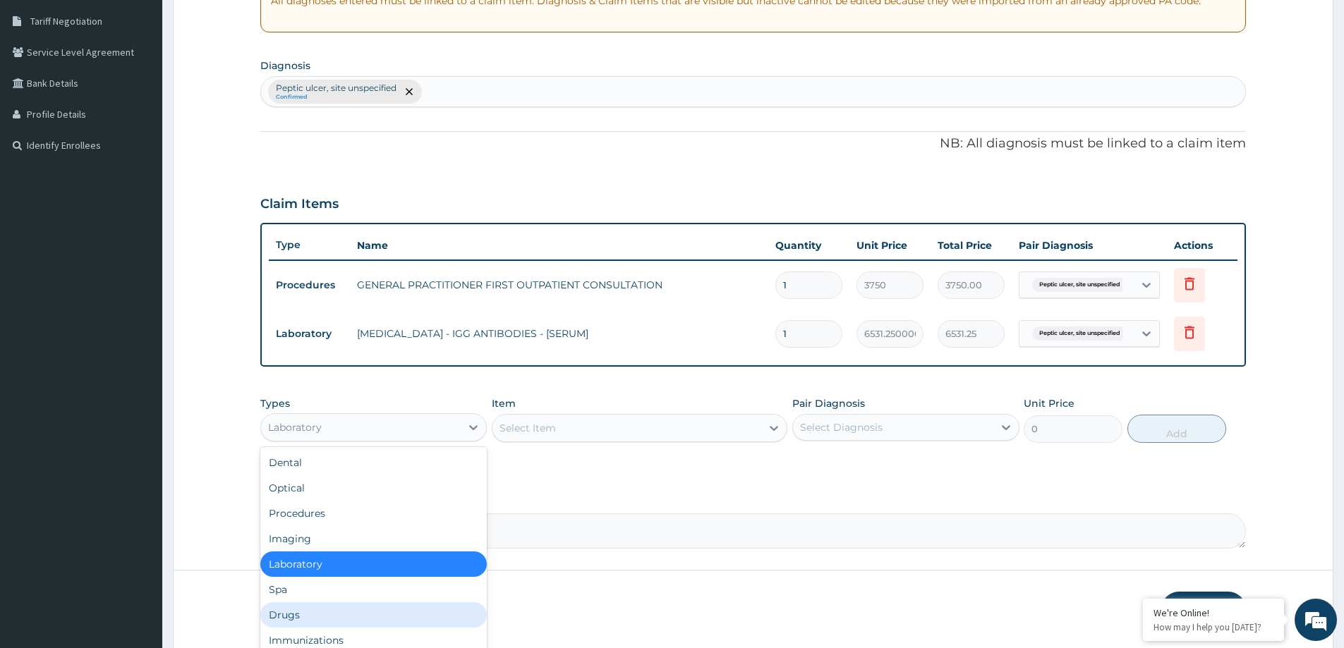
click at [296, 622] on div "Drugs" at bounding box center [373, 615] width 226 height 25
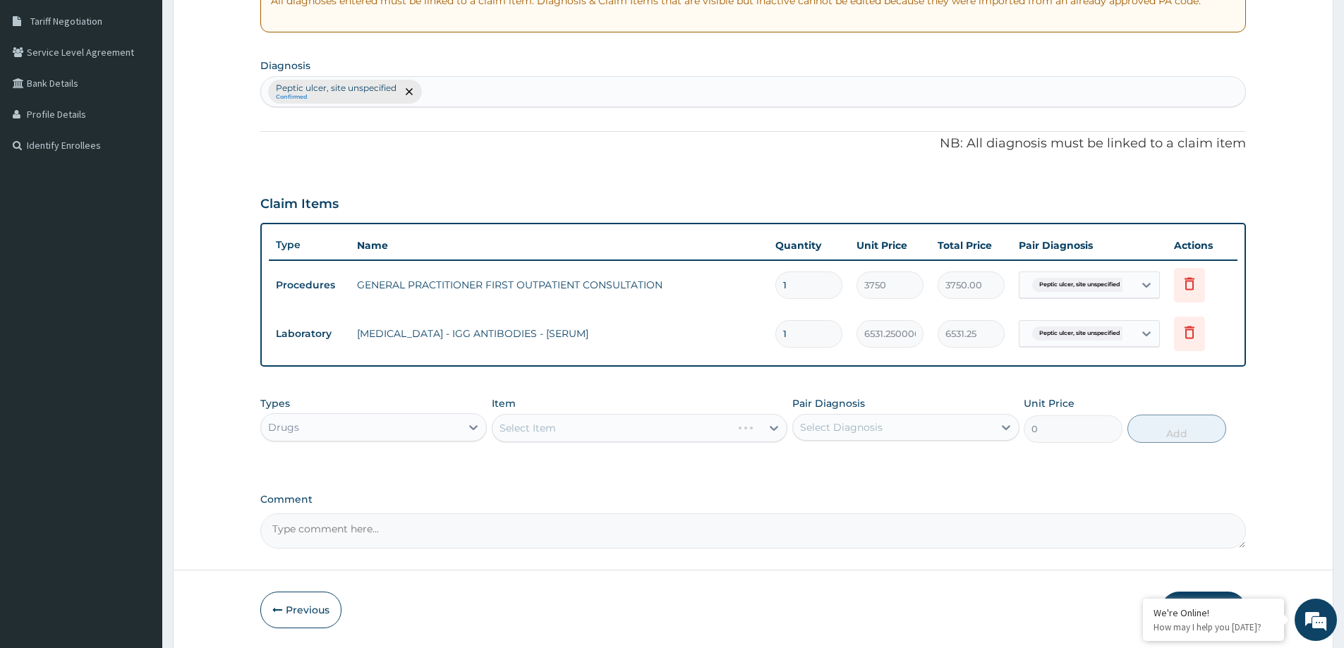
click at [938, 423] on div "Select Diagnosis" at bounding box center [893, 427] width 200 height 23
click at [926, 461] on div "Peptic ulcer, site unspecified" at bounding box center [905, 463] width 226 height 29
checkbox input "true"
click at [730, 425] on div "Select Item" at bounding box center [627, 428] width 269 height 23
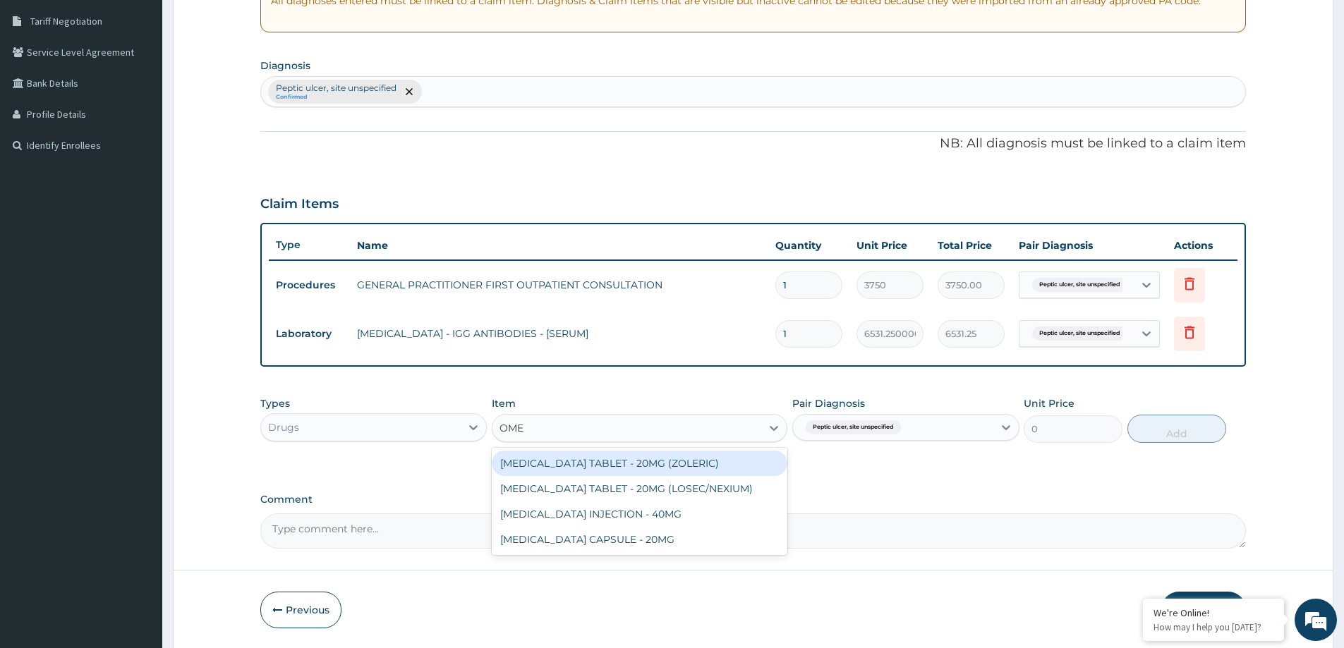
type input "OMEP"
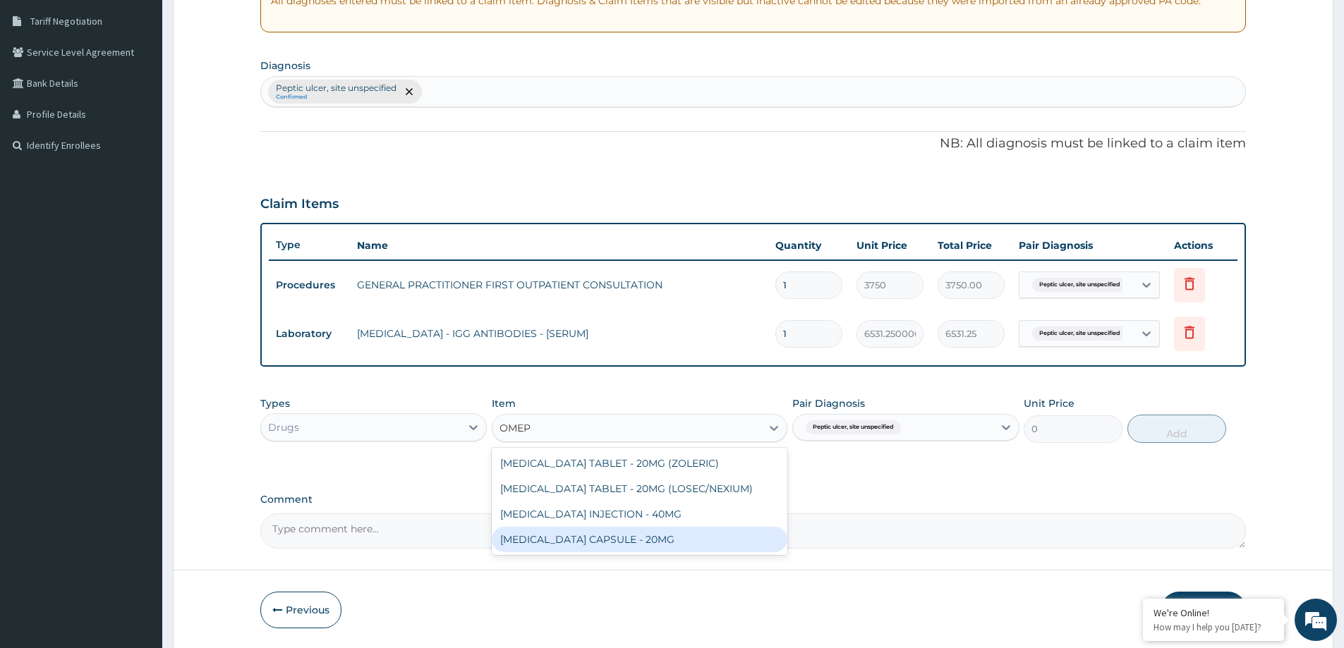
click at [653, 535] on div "OMEPRAZOLE CAPSULE - 20MG" at bounding box center [640, 539] width 296 height 25
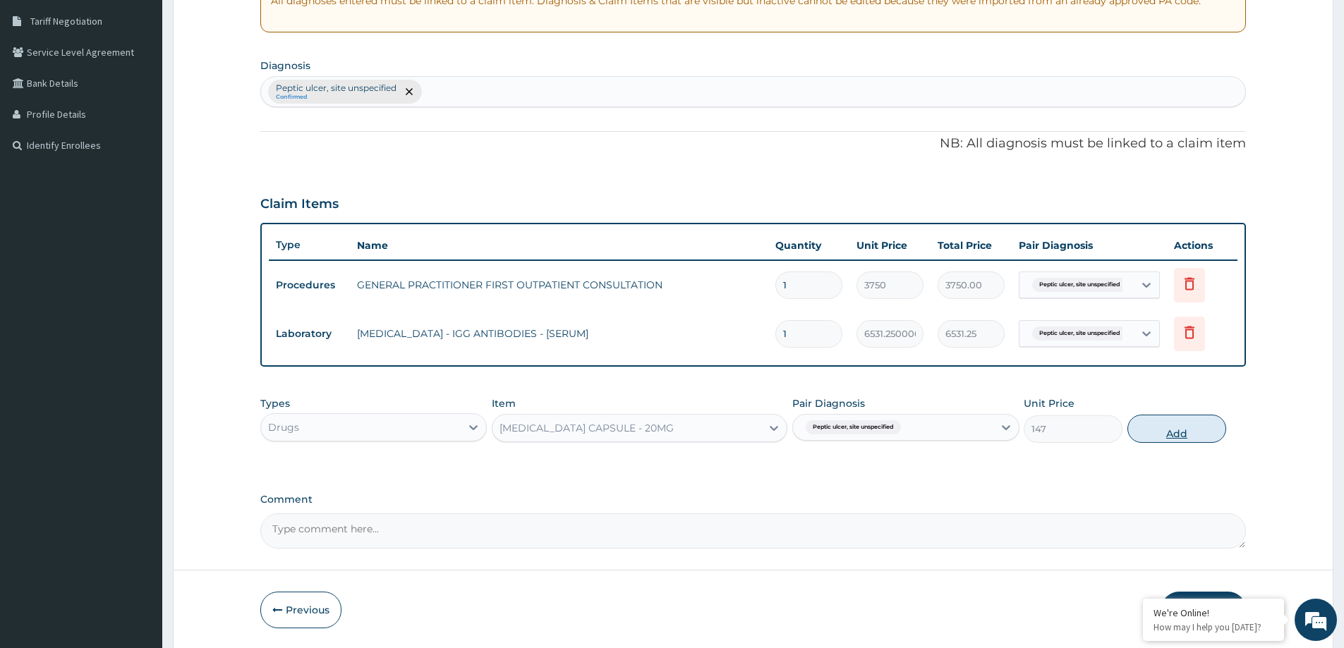
click at [1192, 423] on button "Add" at bounding box center [1177, 429] width 99 height 28
type input "0"
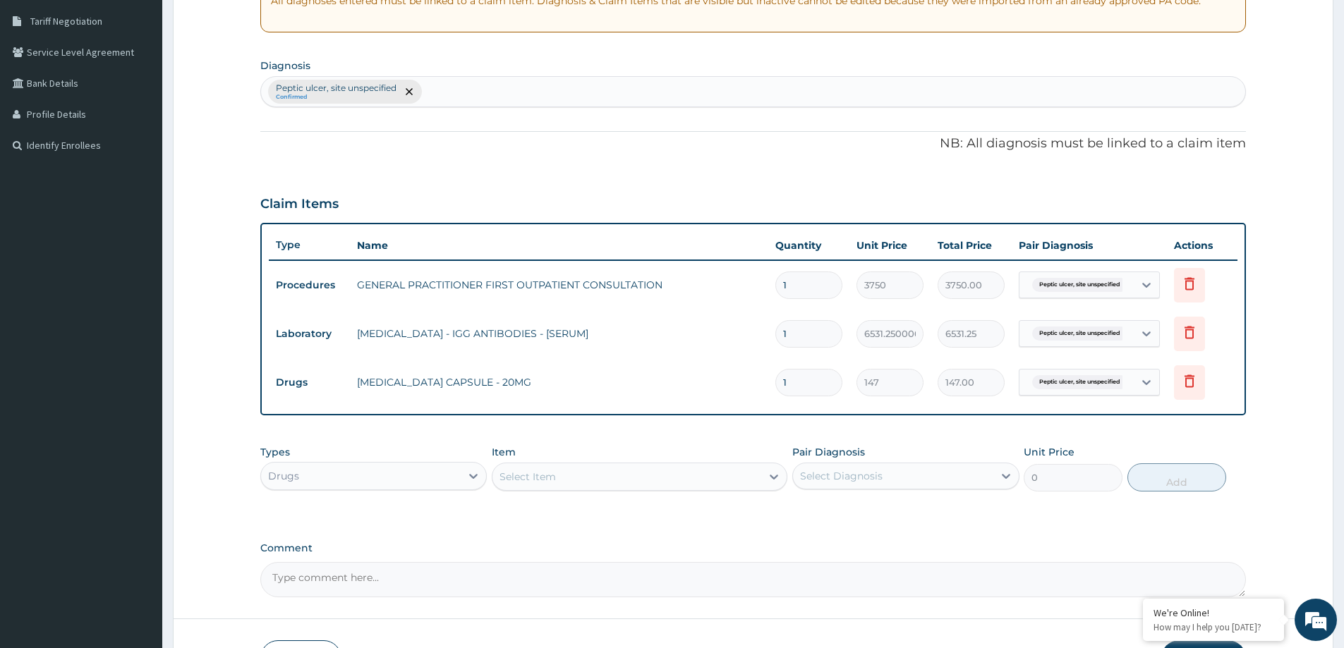
type input "0.00"
type input "2"
type input "294.00"
type input "28"
type input "4116.00"
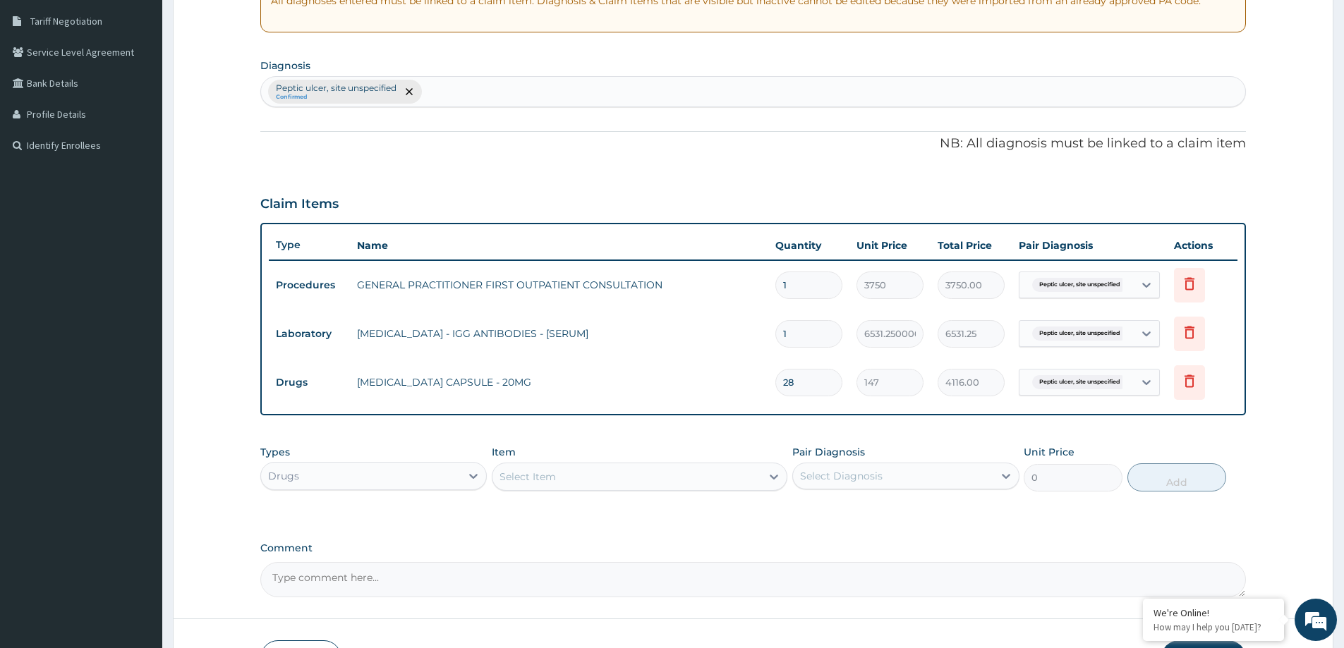
type input "28"
click at [694, 481] on div "Select Item" at bounding box center [627, 477] width 269 height 23
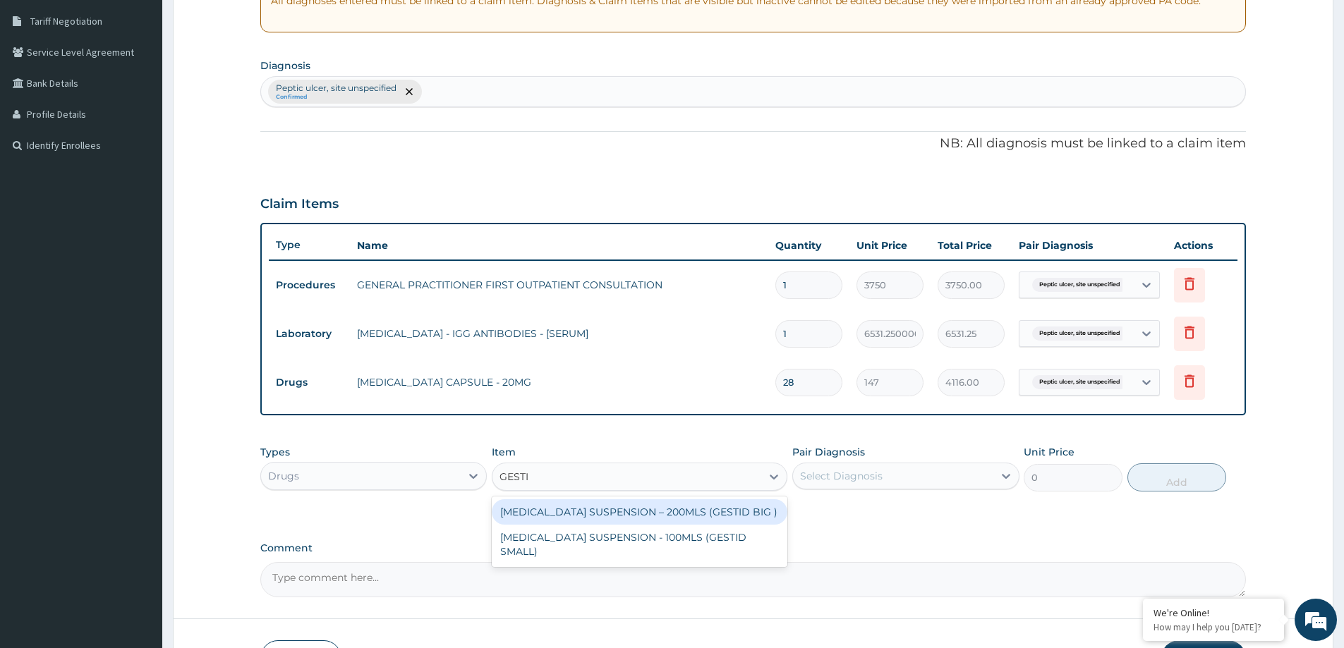
type input "GESTID"
click at [683, 512] on div "[MEDICAL_DATA] SUSPENSION – 200MLS (GESTID BIG )" at bounding box center [640, 512] width 296 height 25
type input "1764"
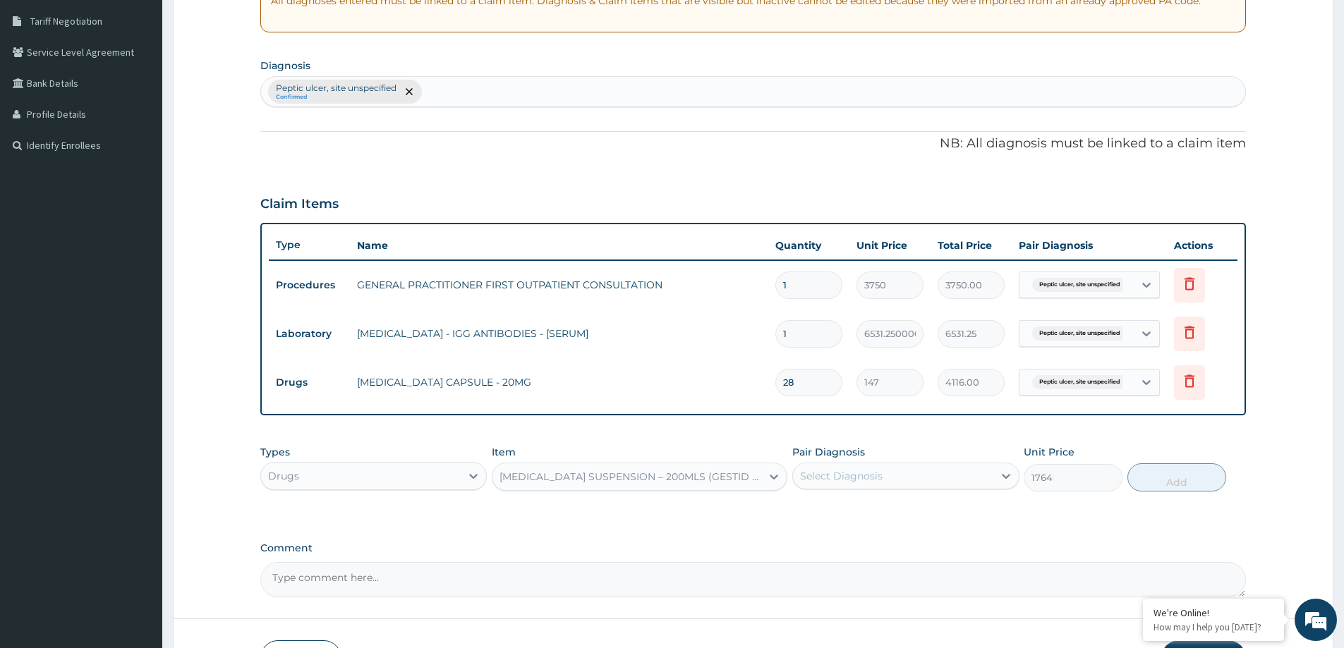
click at [692, 474] on div "[MEDICAL_DATA] SUSPENSION – 200MLS (GESTID BIG )" at bounding box center [631, 477] width 263 height 14
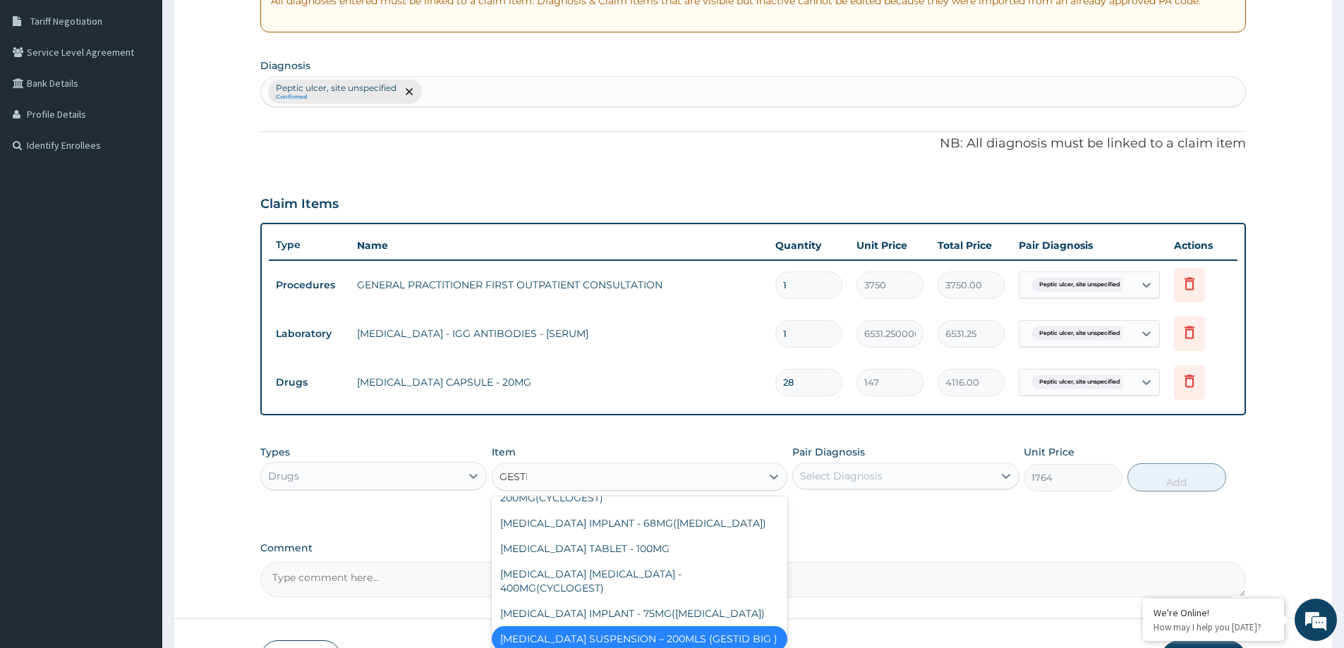
scroll to position [0, 0]
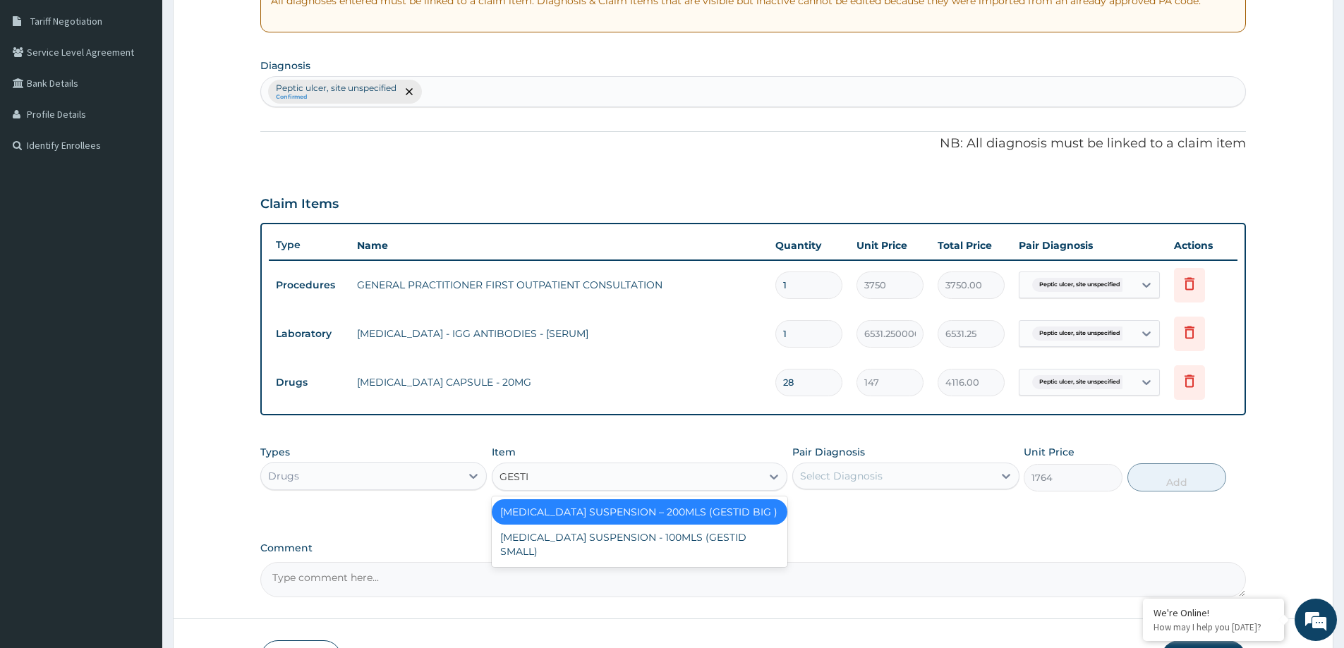
type input "GESTID"
click at [668, 536] on div "[MEDICAL_DATA] SUSPENSION - 100MLS (GESTID SMALL)" at bounding box center [640, 545] width 296 height 40
type input "1176"
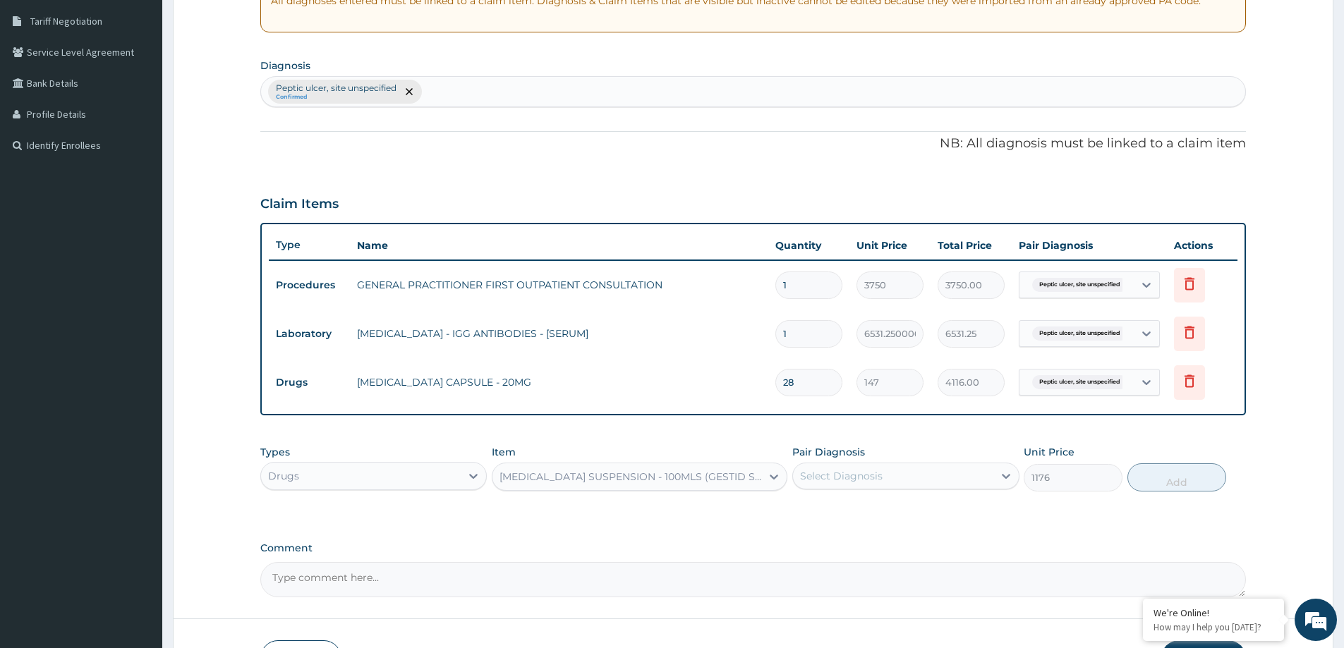
click at [692, 477] on div "[MEDICAL_DATA] SUSPENSION - 100MLS (GESTID SMALL)" at bounding box center [631, 477] width 263 height 14
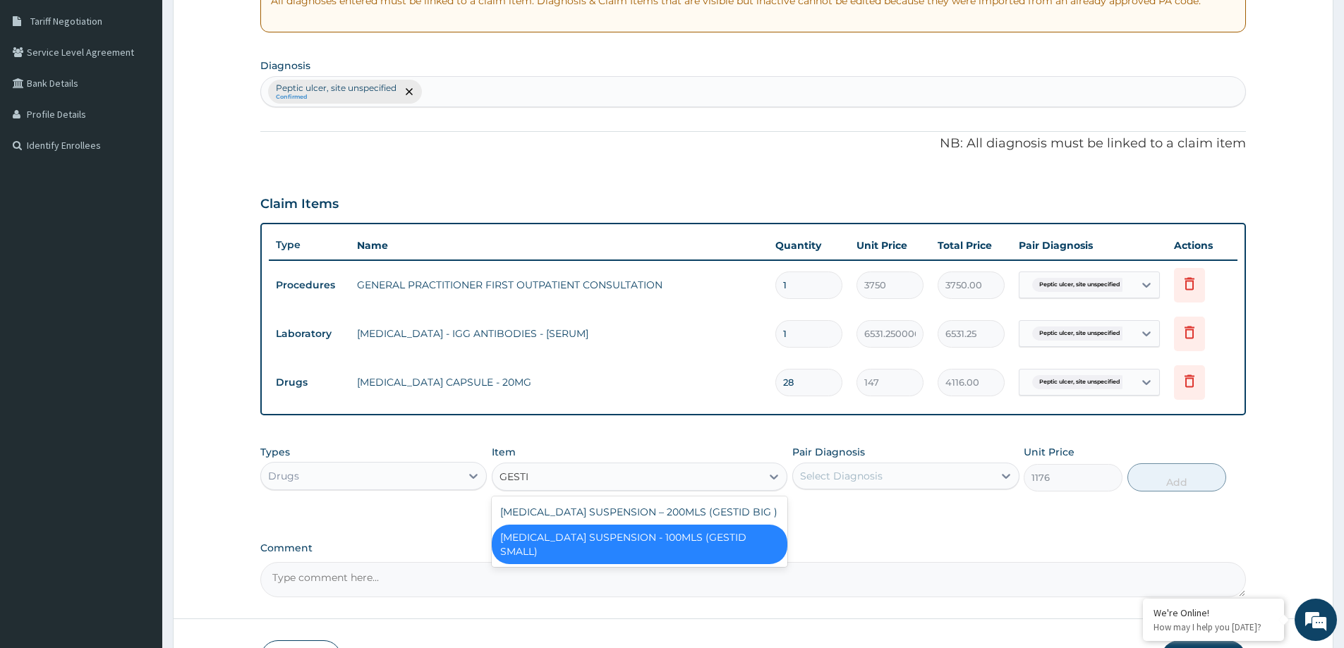
type input "GESTID"
click at [687, 509] on div "[MEDICAL_DATA] SUSPENSION – 200MLS (GESTID BIG )" at bounding box center [640, 512] width 296 height 25
type input "1764"
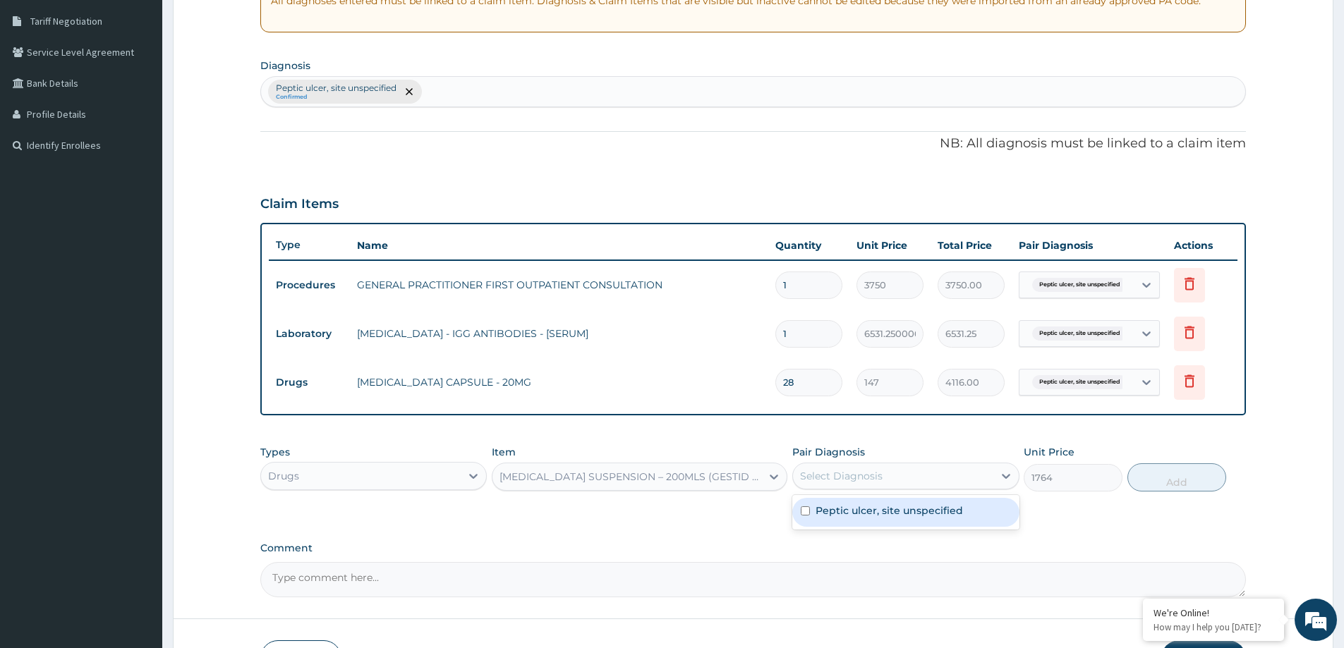
click at [819, 483] on div "Select Diagnosis" at bounding box center [841, 476] width 83 height 14
click at [811, 521] on div "Peptic ulcer, site unspecified" at bounding box center [905, 512] width 226 height 29
checkbox input "true"
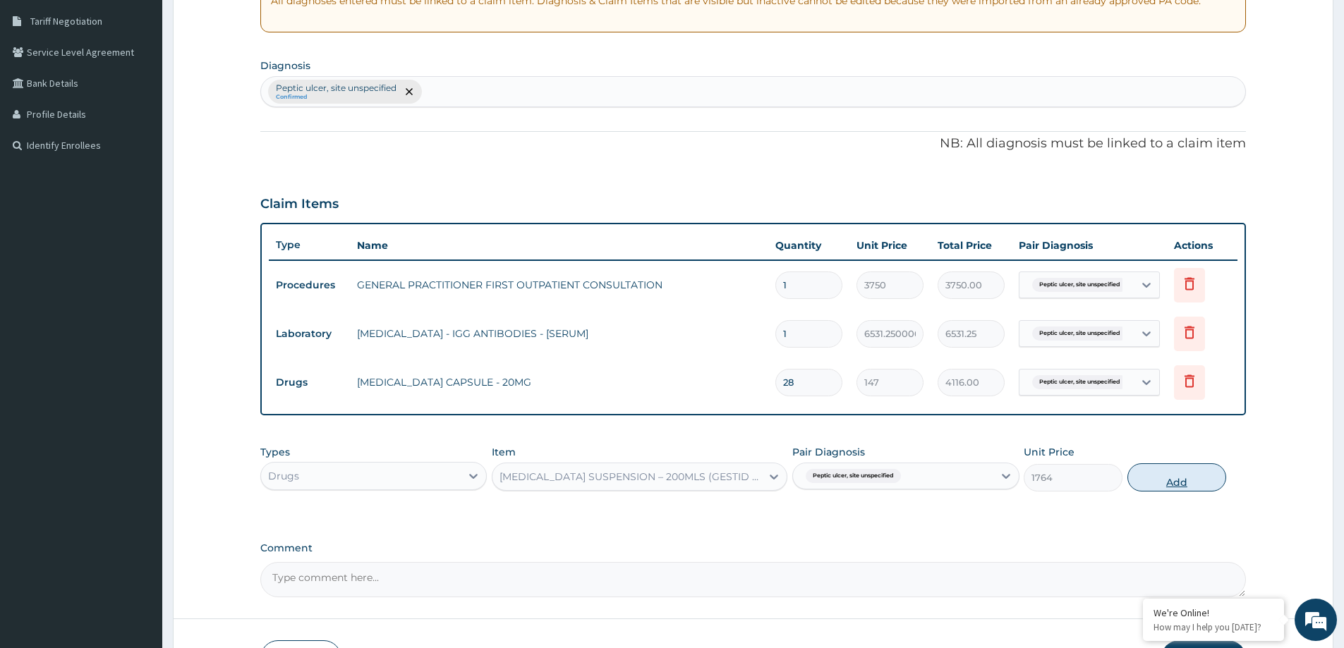
click at [1201, 476] on button "Add" at bounding box center [1177, 478] width 99 height 28
type input "0"
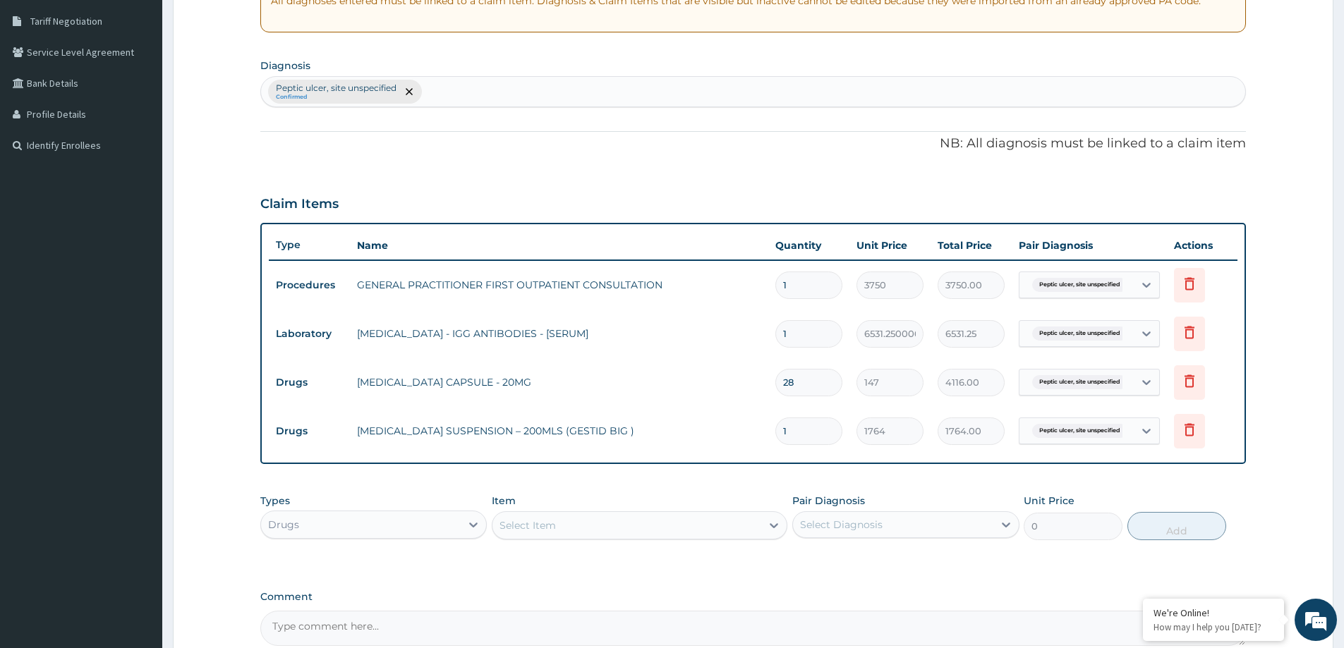
click at [617, 528] on div "Select Item" at bounding box center [627, 525] width 269 height 23
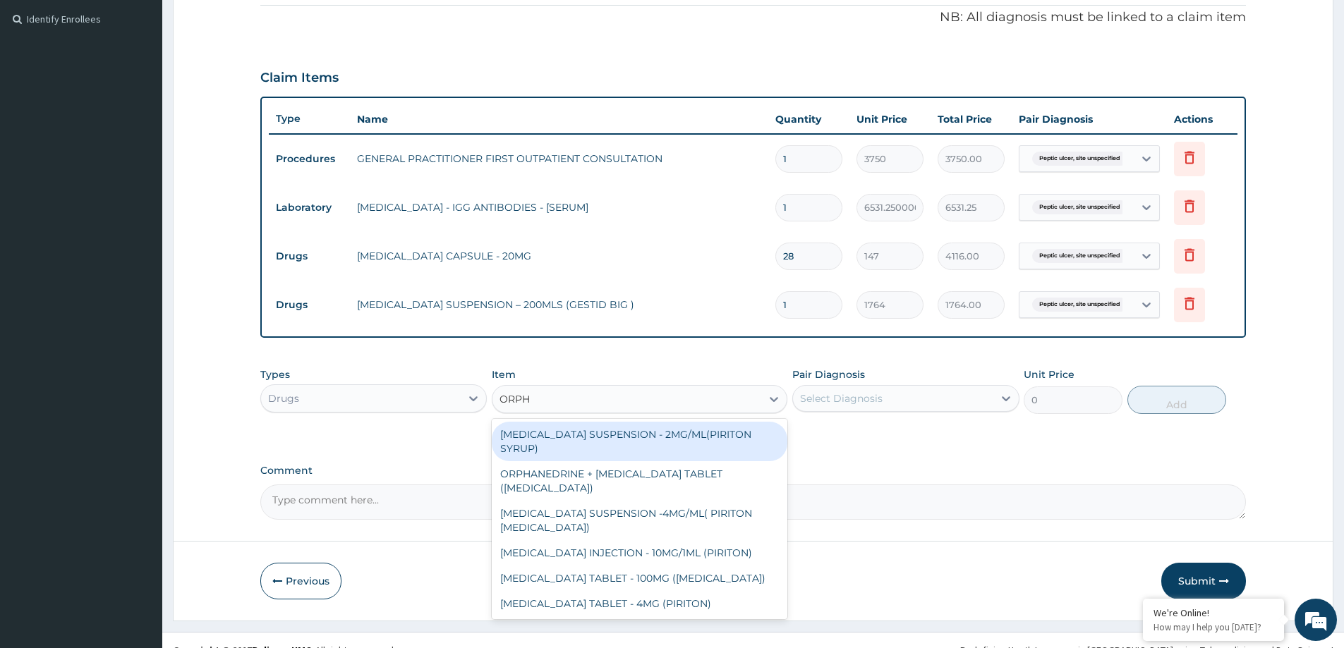
scroll to position [429, 0]
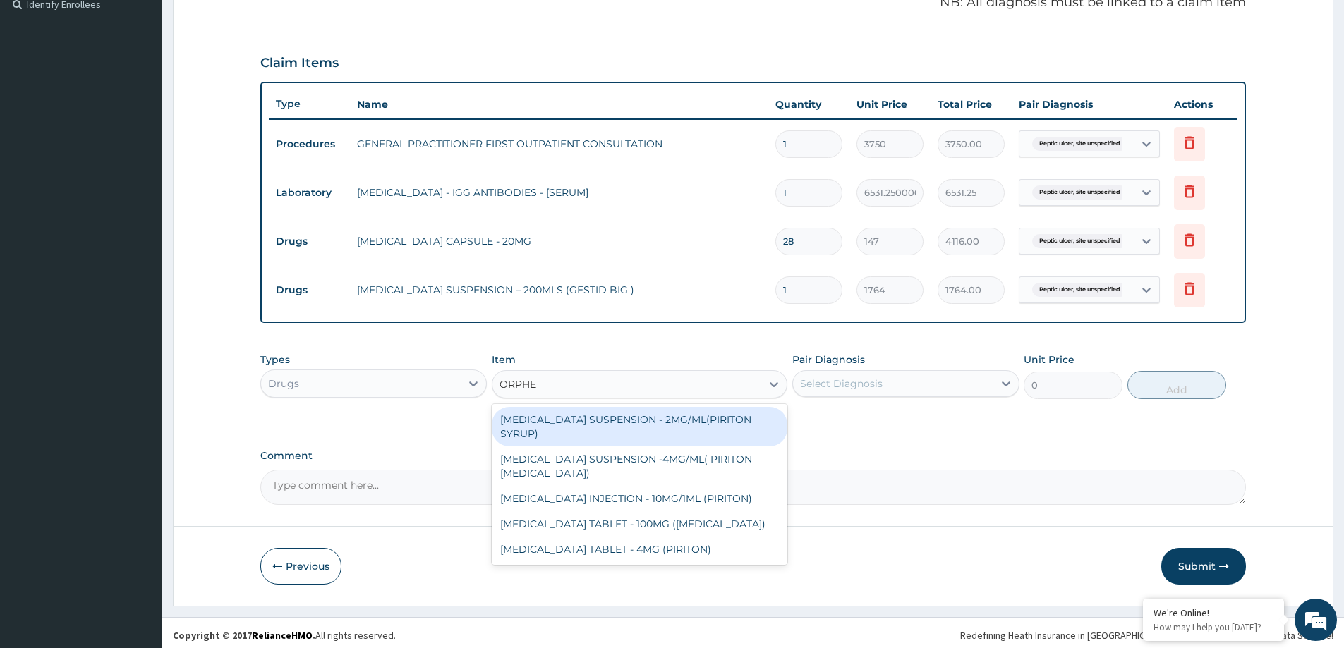
type input "ORPH"
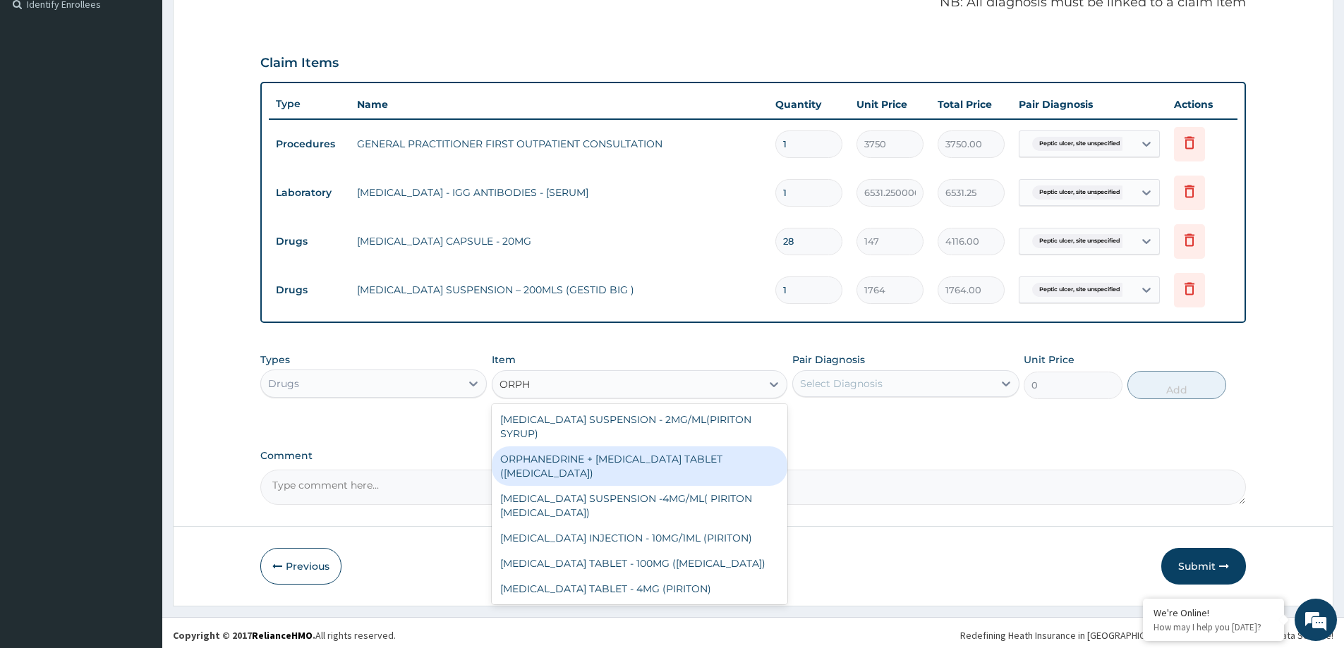
click at [557, 458] on div "ORPHANEDRINE + [MEDICAL_DATA] TABLET ([MEDICAL_DATA])" at bounding box center [640, 467] width 296 height 40
type input "176.4"
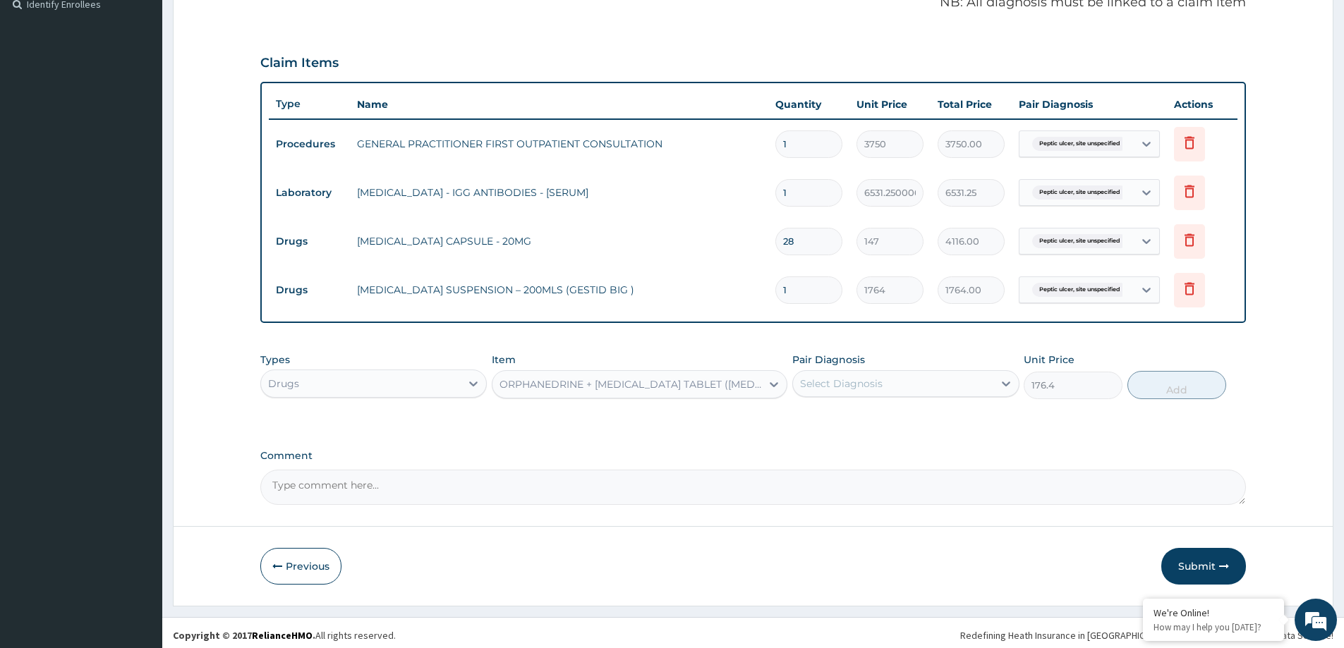
click at [963, 381] on div "Select Diagnosis" at bounding box center [893, 384] width 200 height 23
click at [931, 425] on label "Peptic ulcer, site unspecified" at bounding box center [889, 418] width 147 height 14
checkbox input "true"
click at [1190, 388] on button "Add" at bounding box center [1177, 385] width 99 height 28
type input "0"
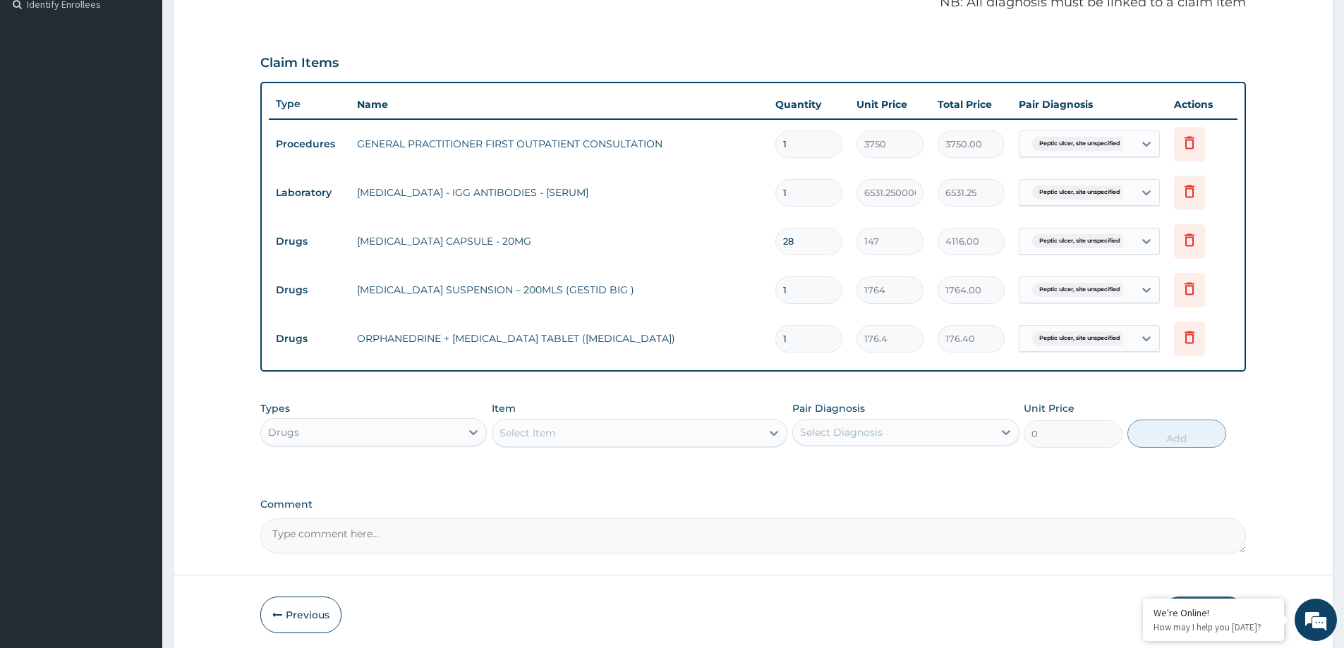
type input "0.00"
type input "2"
type input "352.80"
type input "20"
type input "3528.00"
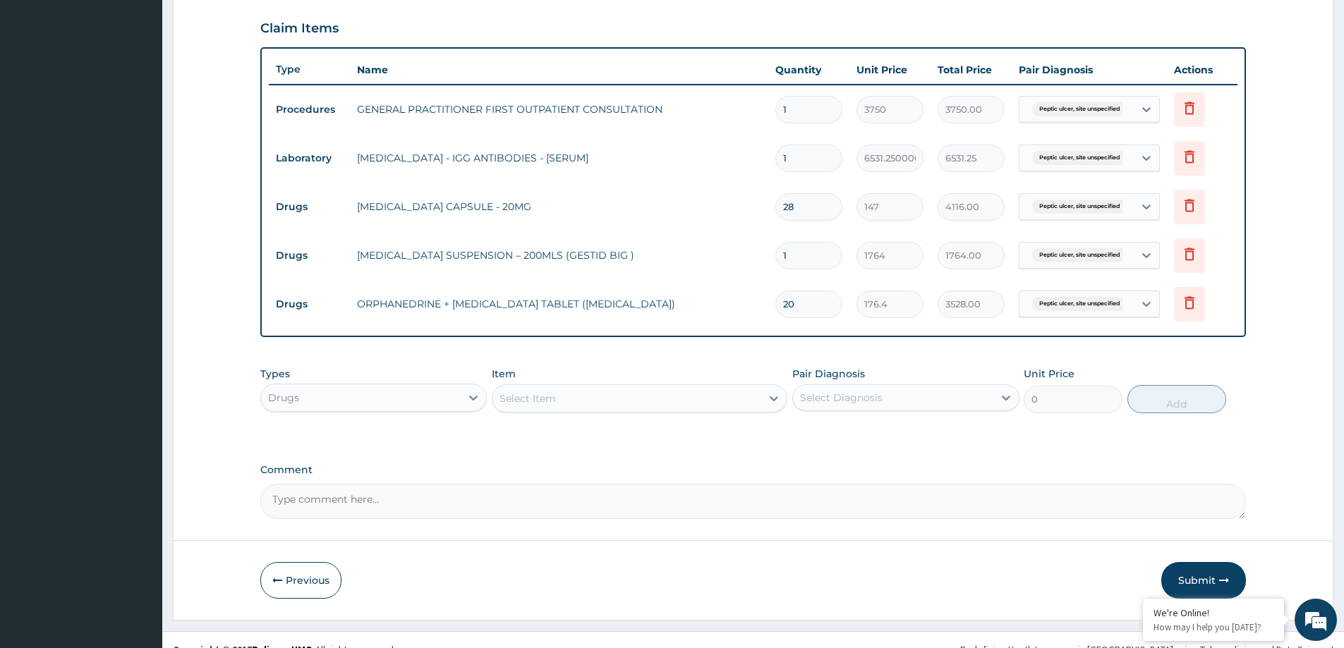
scroll to position [483, 0]
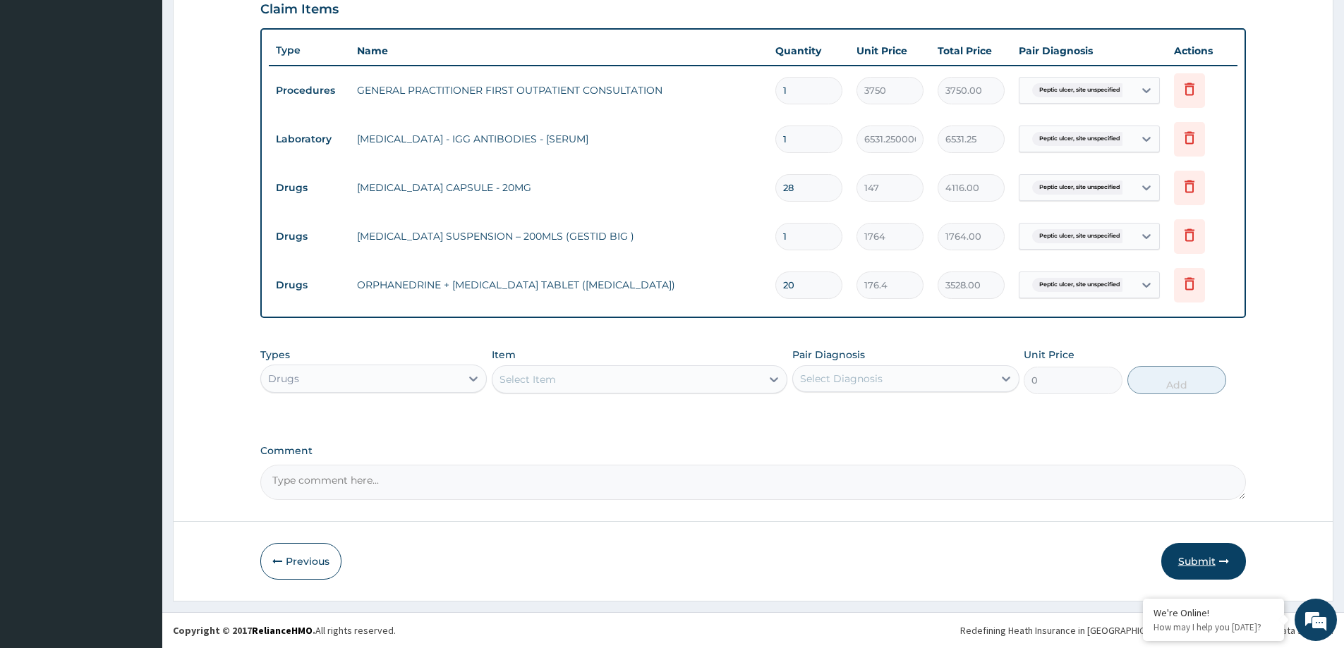
type input "20"
click at [1185, 557] on button "Submit" at bounding box center [1203, 561] width 85 height 37
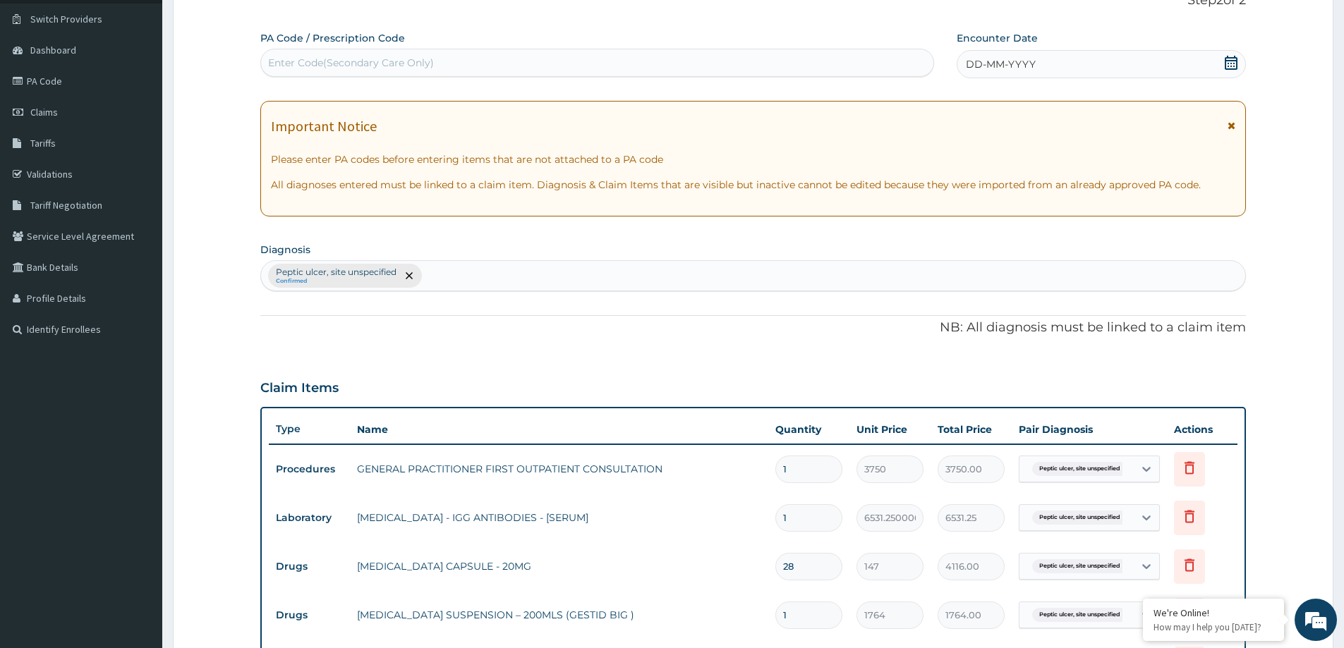
scroll to position [0, 0]
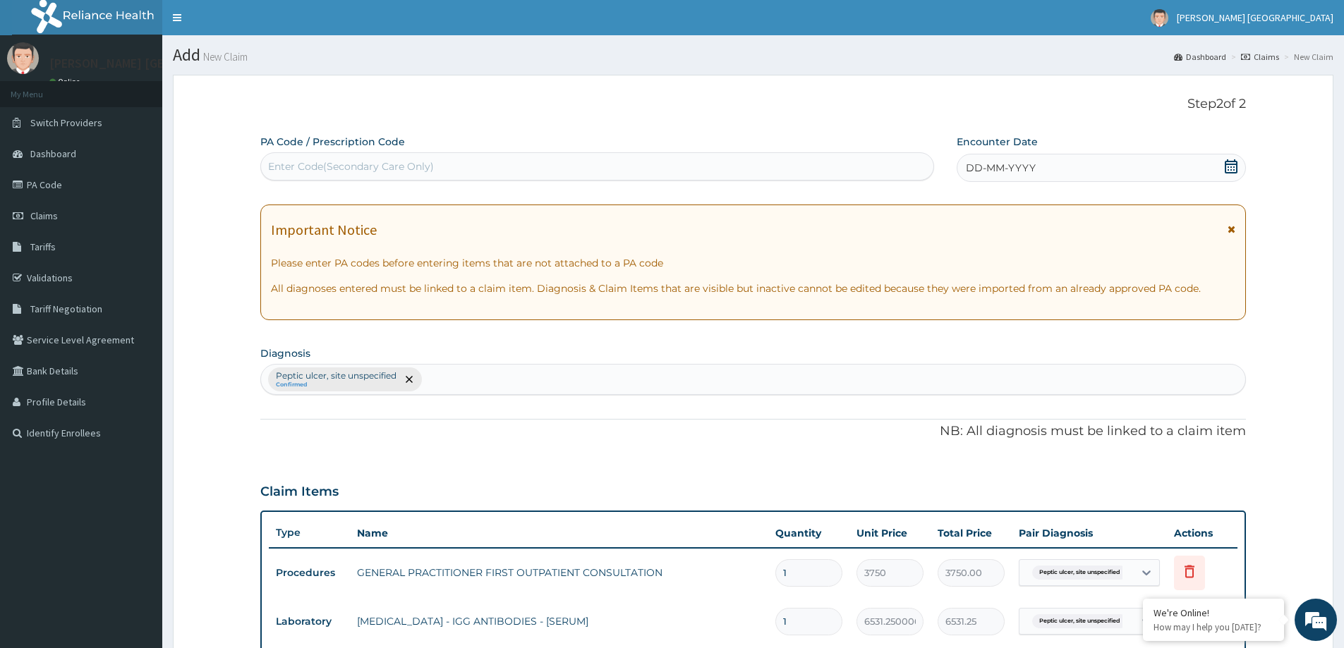
click at [976, 166] on span "DD-MM-YYYY" at bounding box center [1001, 168] width 70 height 14
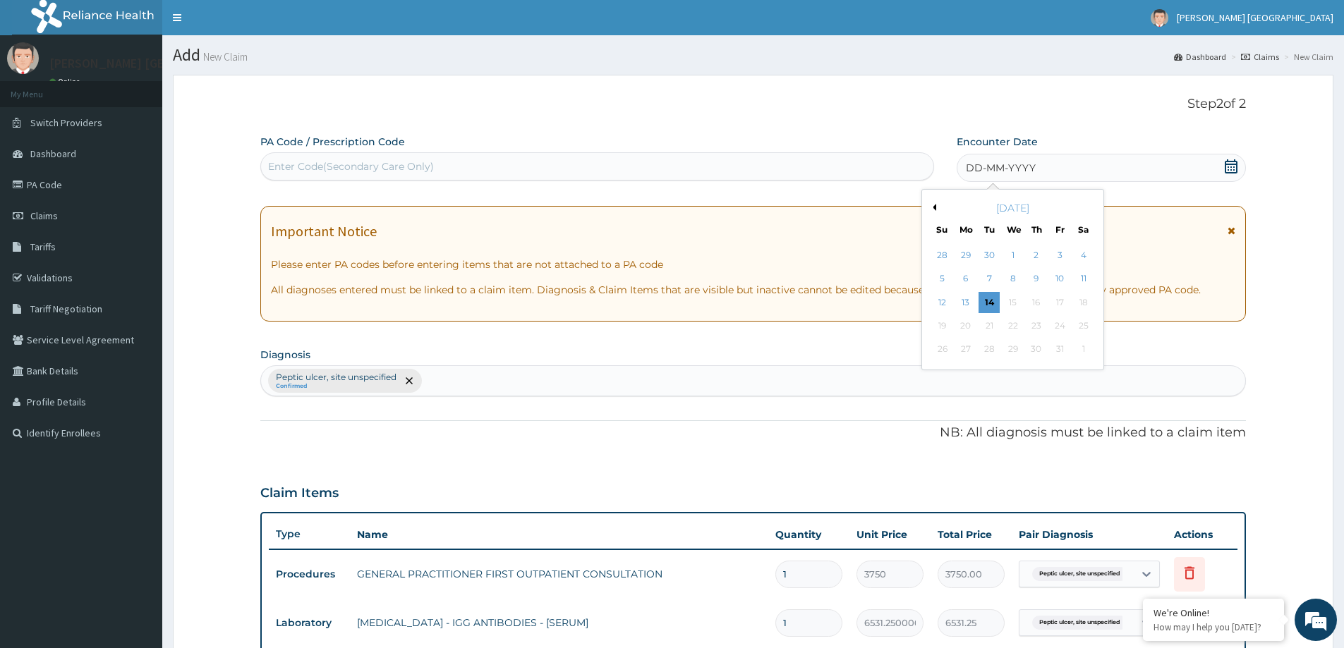
click at [939, 207] on div "[DATE]" at bounding box center [1013, 208] width 170 height 14
click at [935, 207] on button "Previous Month" at bounding box center [932, 207] width 7 height 7
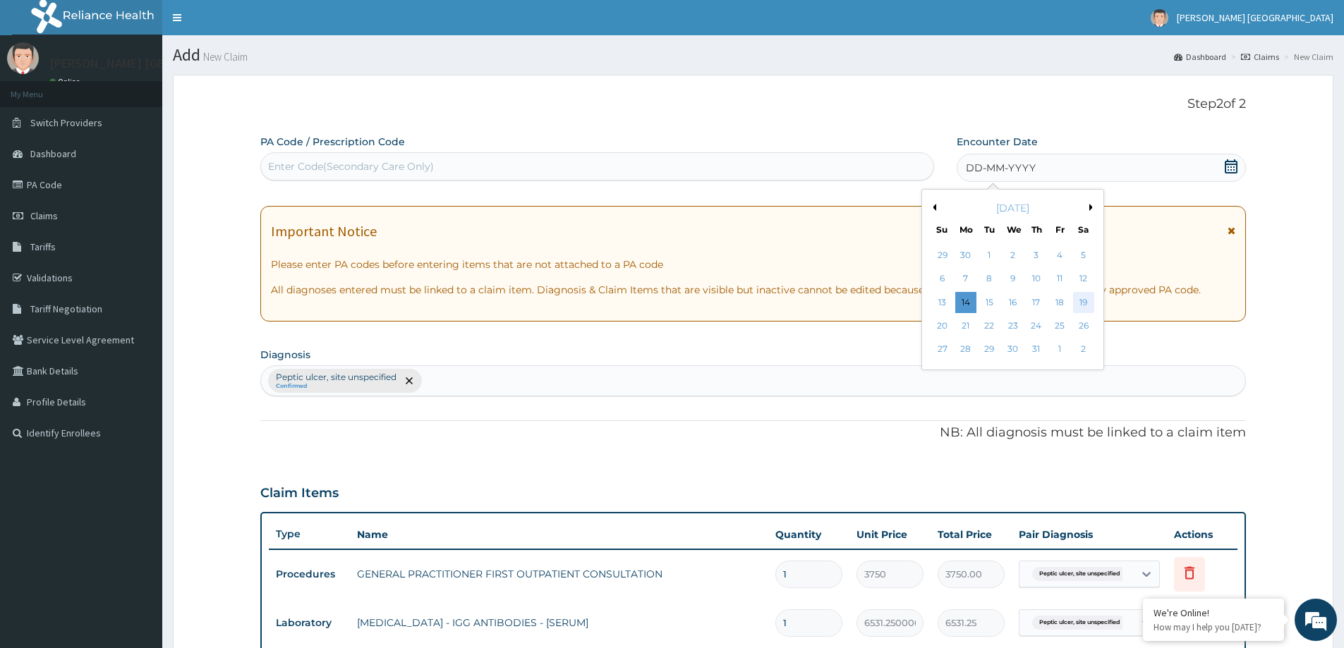
click at [1088, 298] on div "19" at bounding box center [1083, 302] width 21 height 21
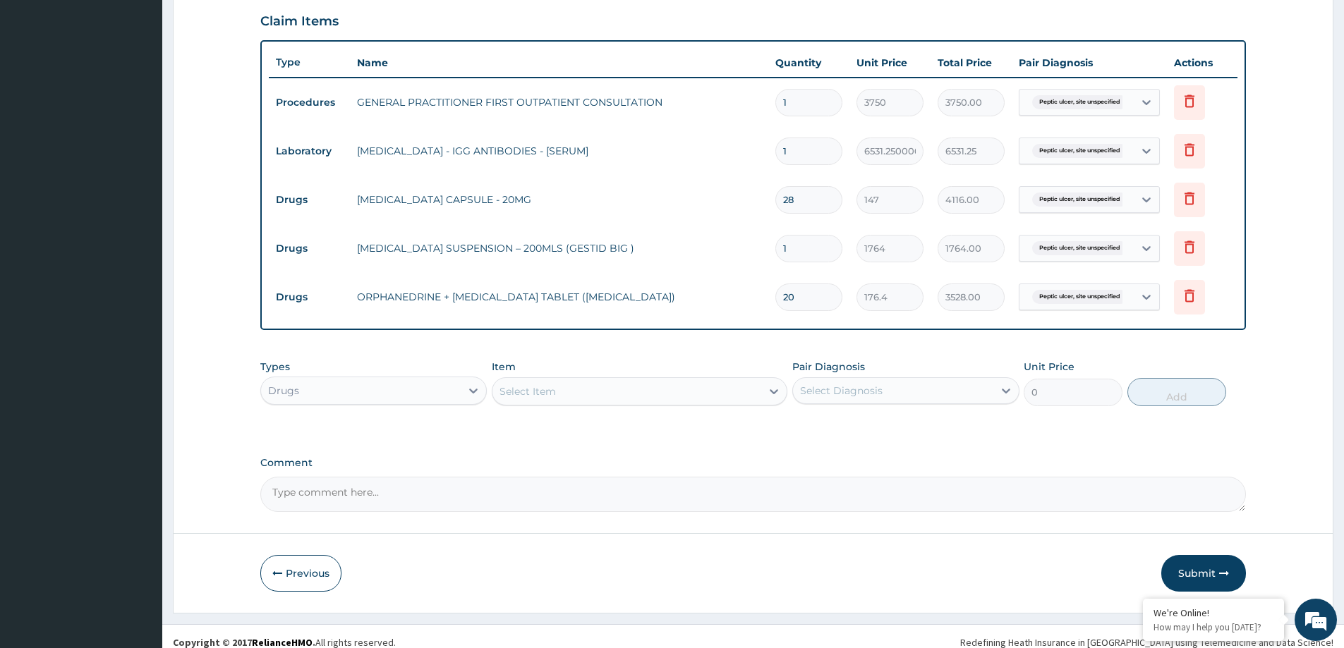
scroll to position [483, 0]
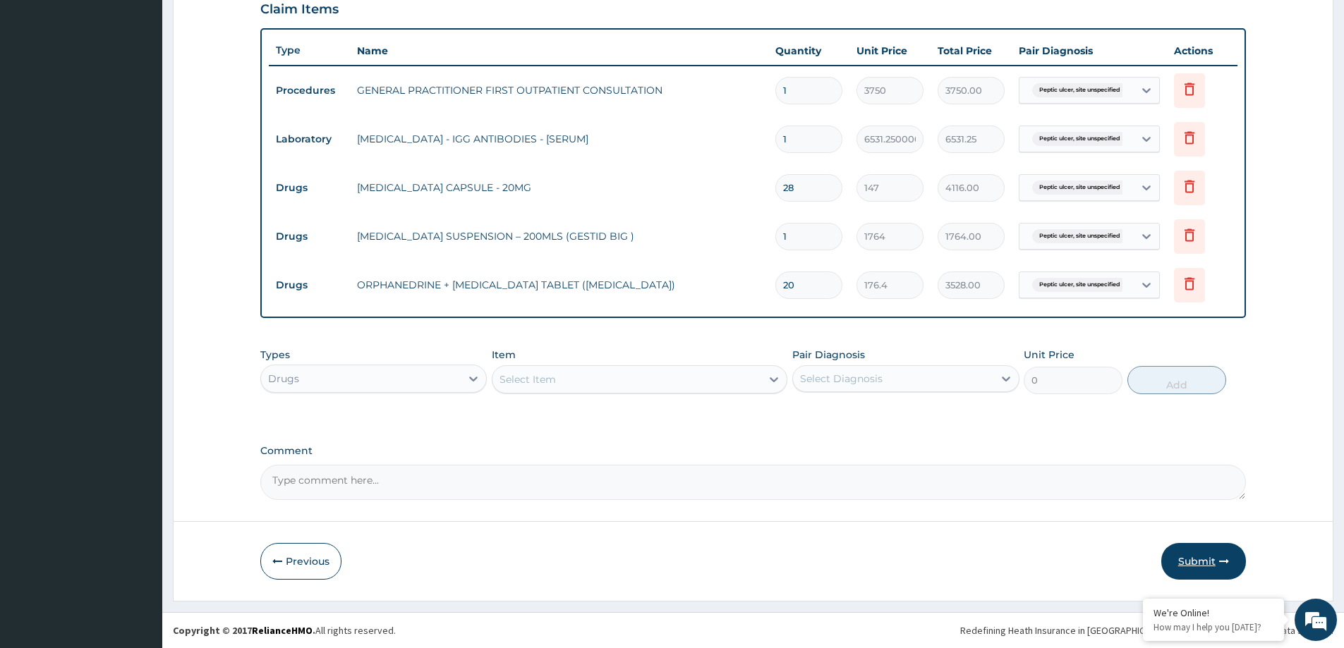
click at [1176, 564] on button "Submit" at bounding box center [1203, 561] width 85 height 37
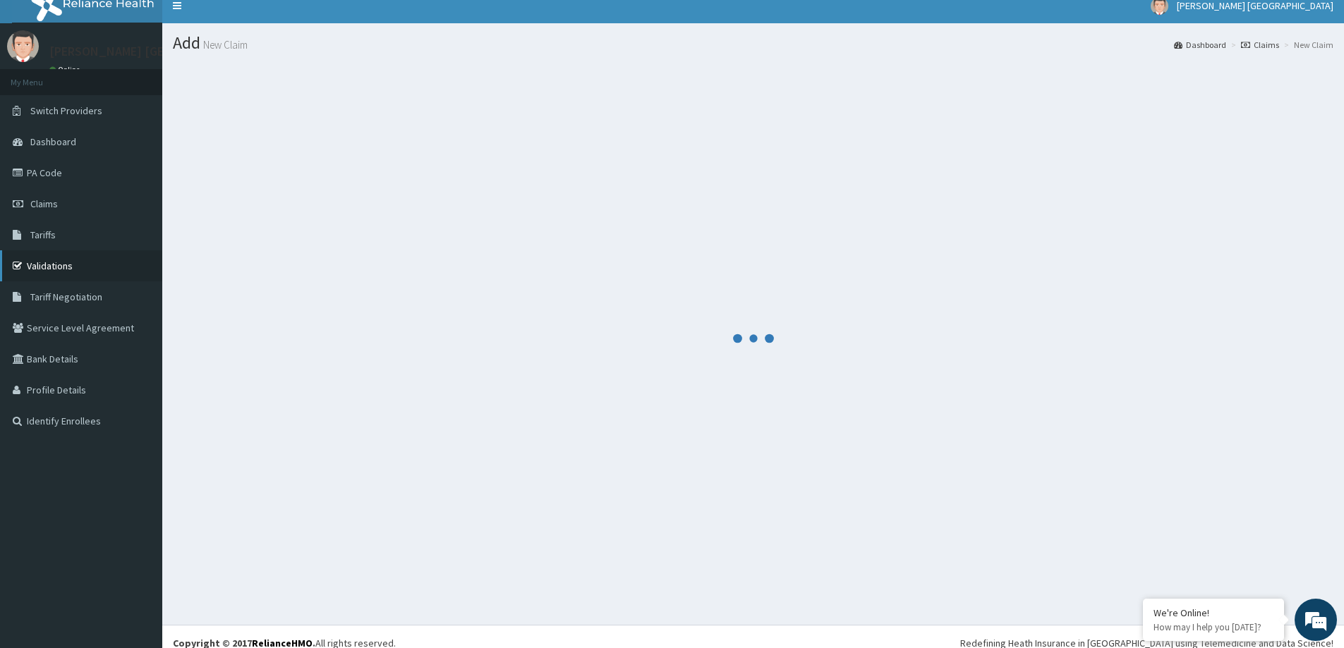
scroll to position [0, 0]
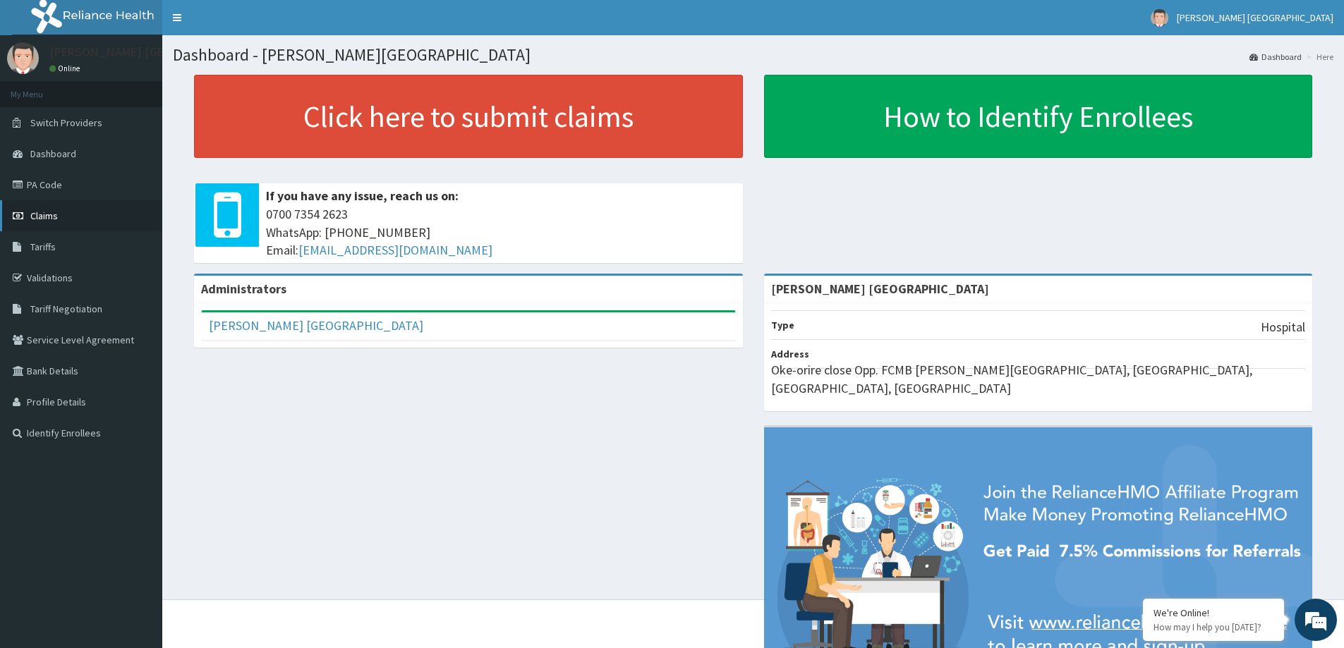
click at [75, 225] on link "Claims" at bounding box center [81, 215] width 162 height 31
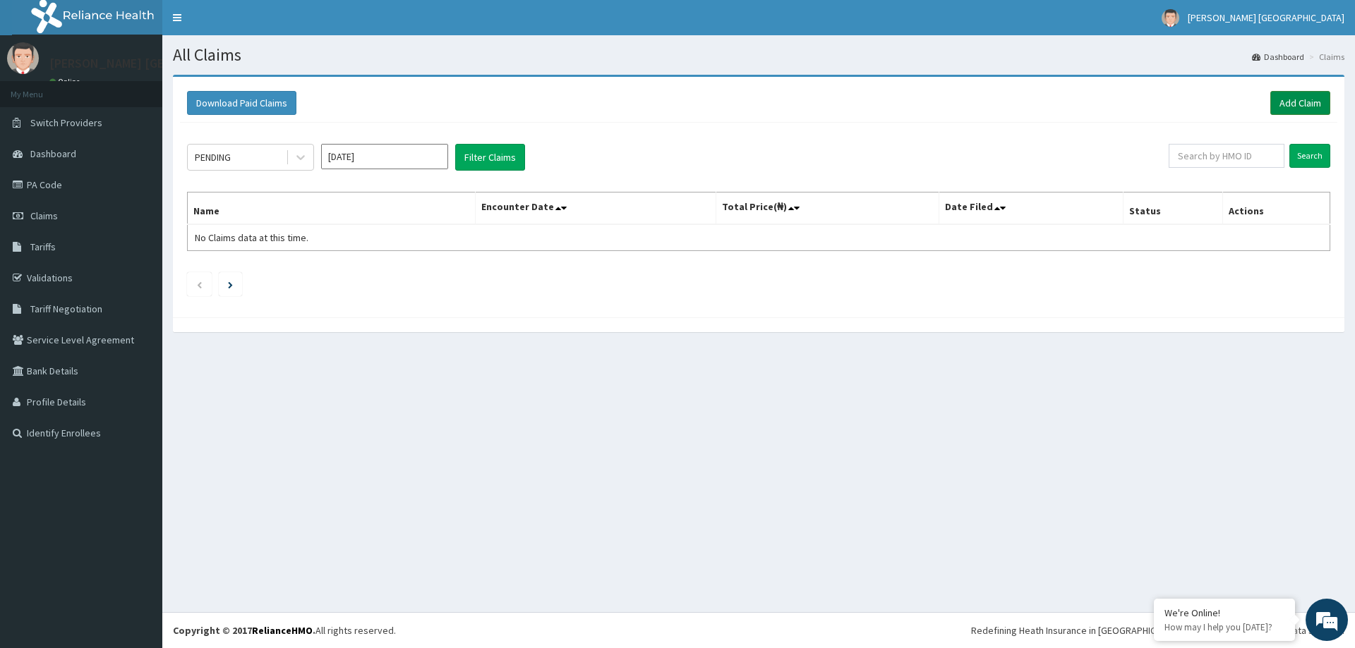
click at [1296, 98] on link "Add Claim" at bounding box center [1300, 103] width 60 height 24
click at [1282, 103] on link "Add Claim" at bounding box center [1300, 103] width 60 height 24
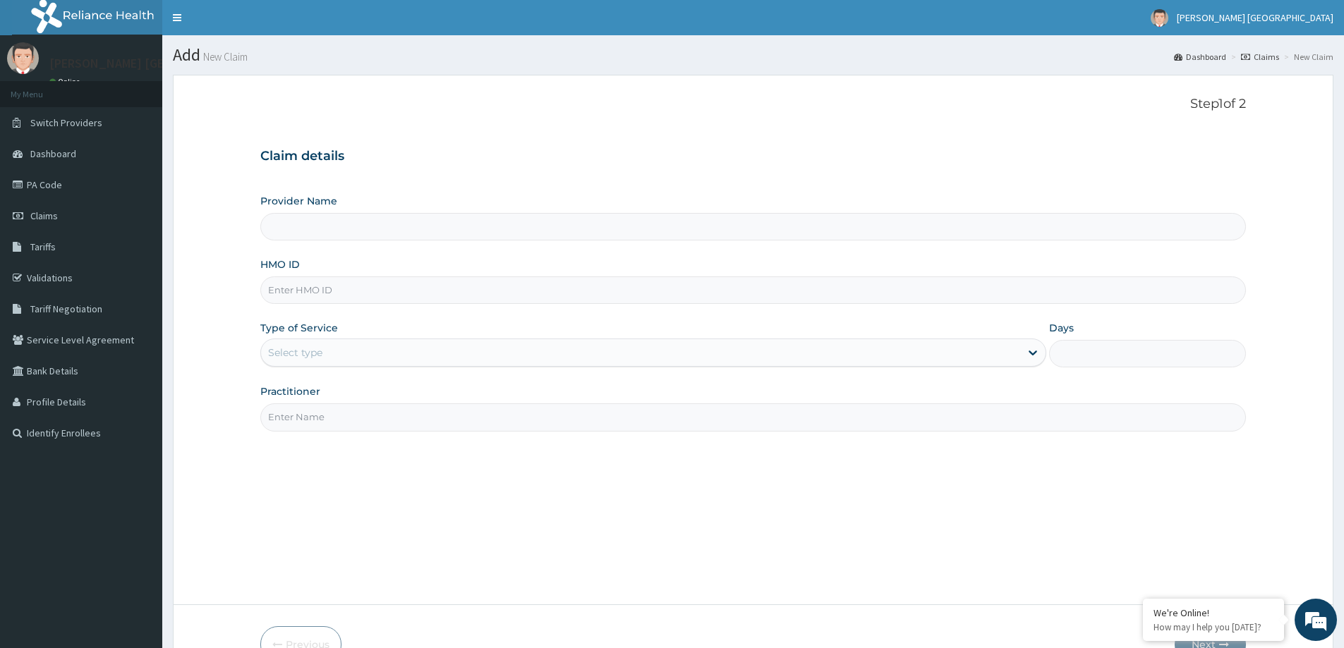
type input "[PERSON_NAME] [GEOGRAPHIC_DATA]"
drag, startPoint x: 375, startPoint y: 270, endPoint x: 349, endPoint y: 297, distance: 37.4
paste input "SAO/10003/A"
type input "SAO/10003/A"
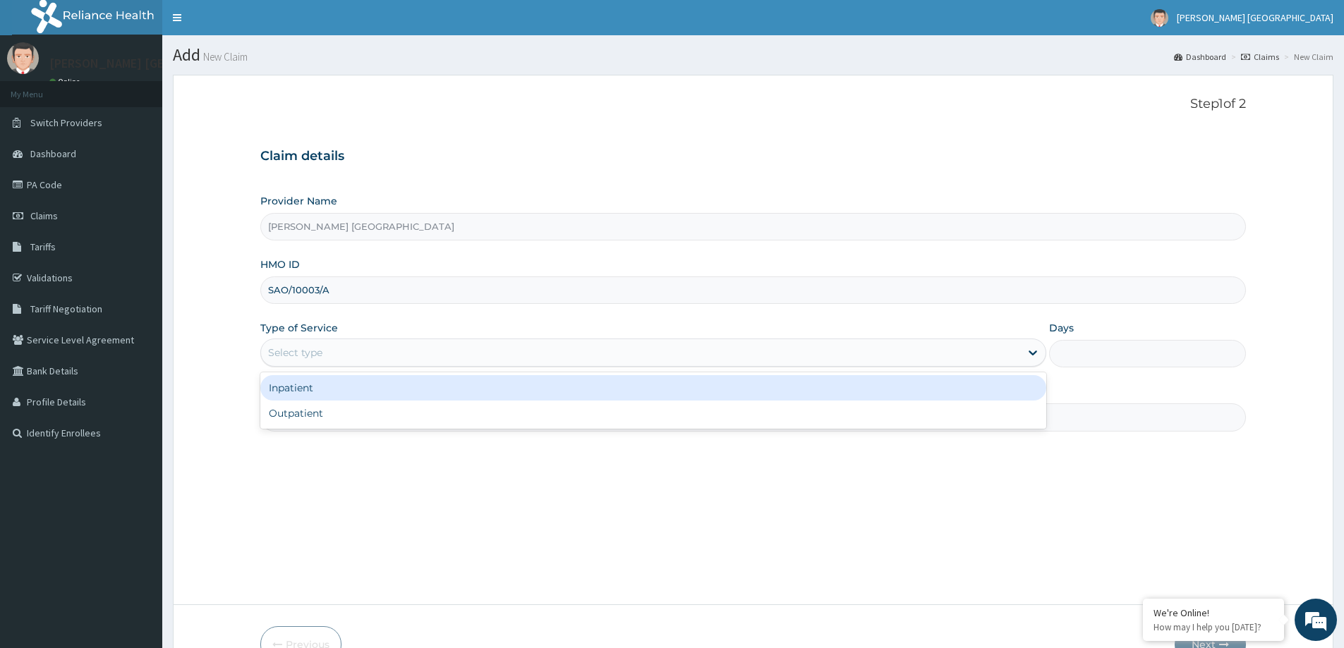
click at [397, 361] on div "Select type" at bounding box center [640, 353] width 759 height 23
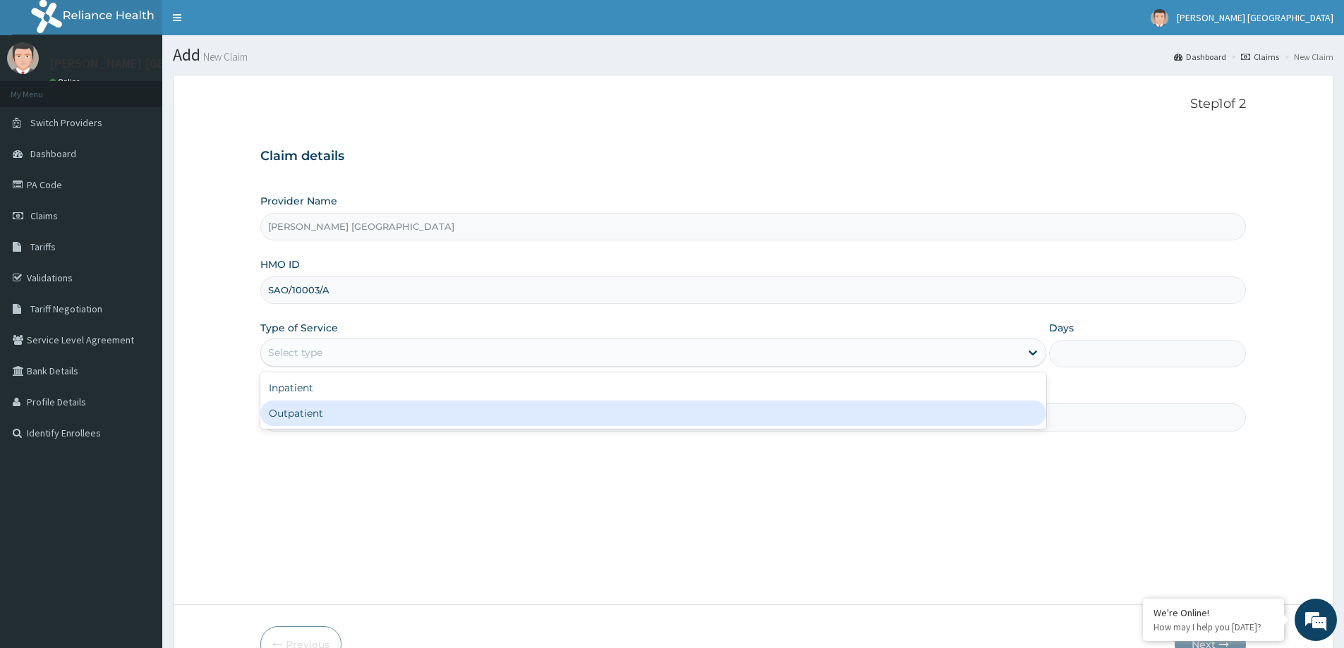
click at [347, 423] on div "Outpatient" at bounding box center [653, 413] width 786 height 25
type input "1"
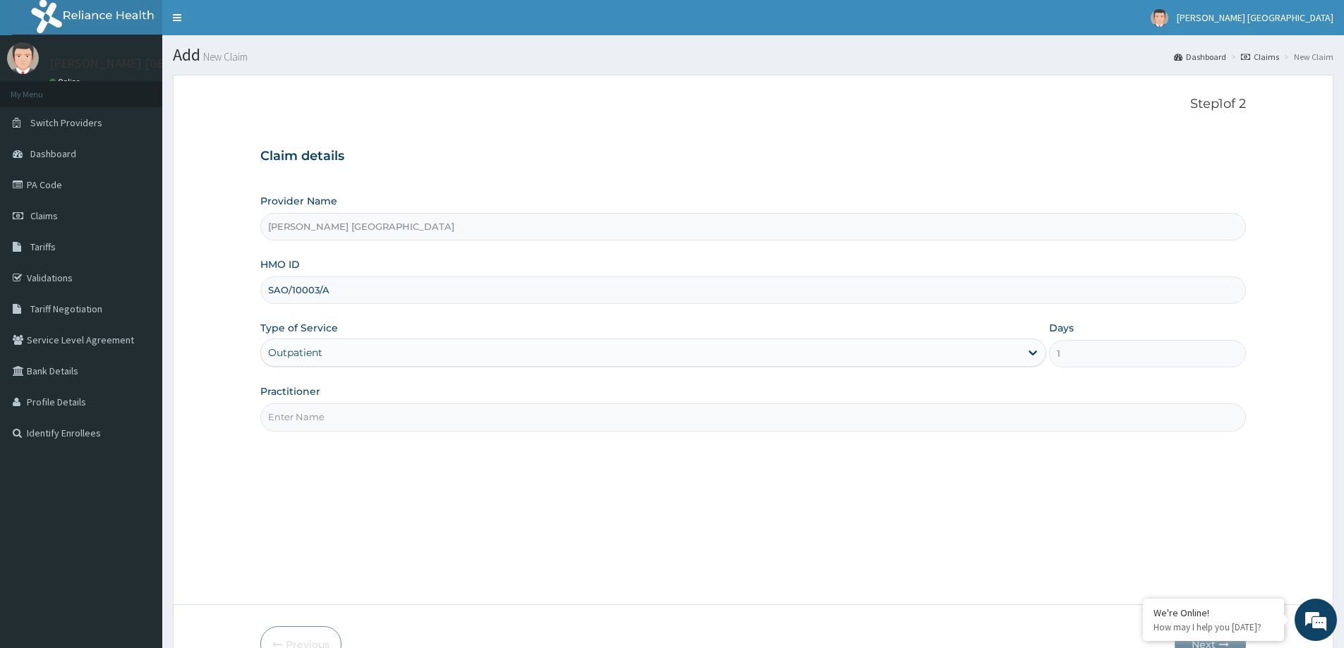
click at [347, 423] on input "Practitioner" at bounding box center [753, 418] width 986 height 28
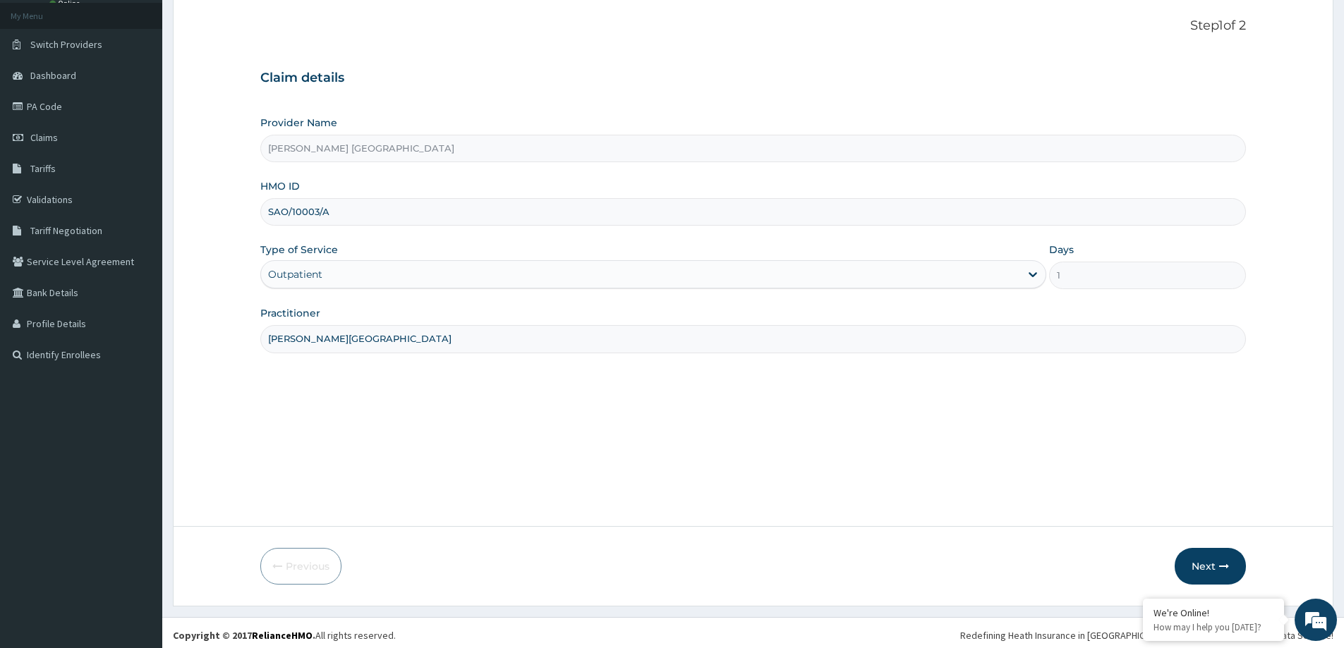
scroll to position [83, 0]
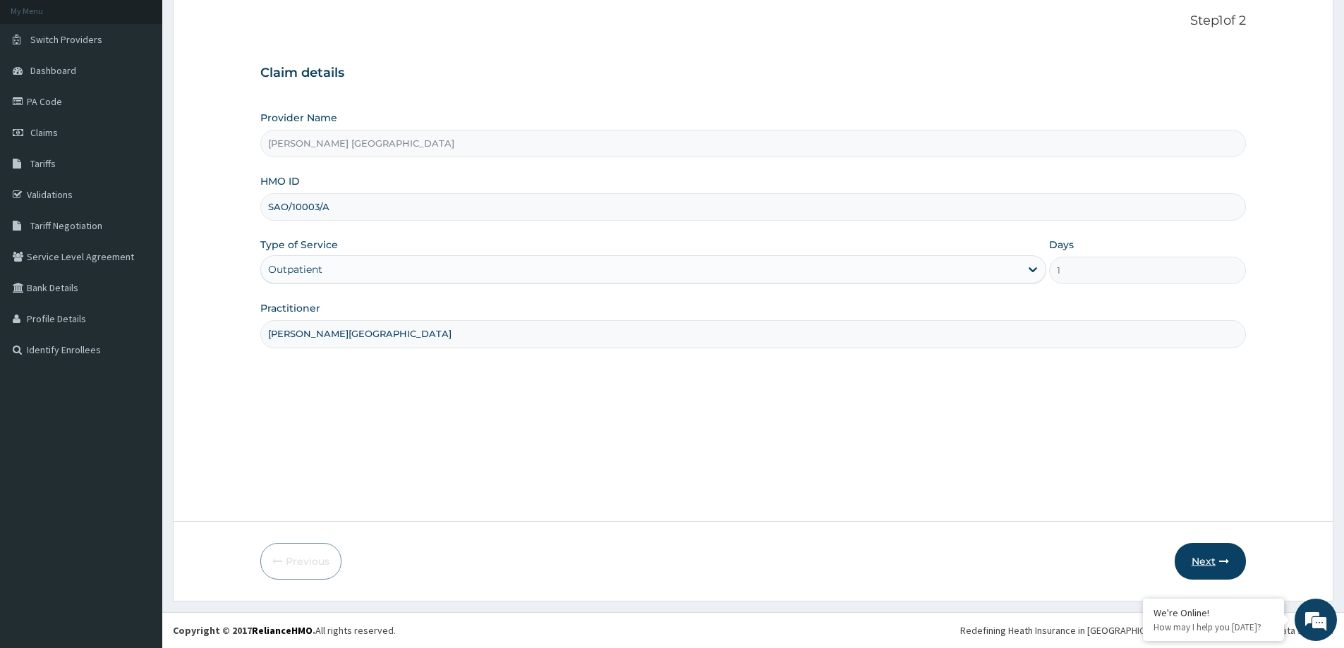
type input "[PERSON_NAME][GEOGRAPHIC_DATA]"
click at [1221, 562] on icon "button" at bounding box center [1224, 562] width 10 height 10
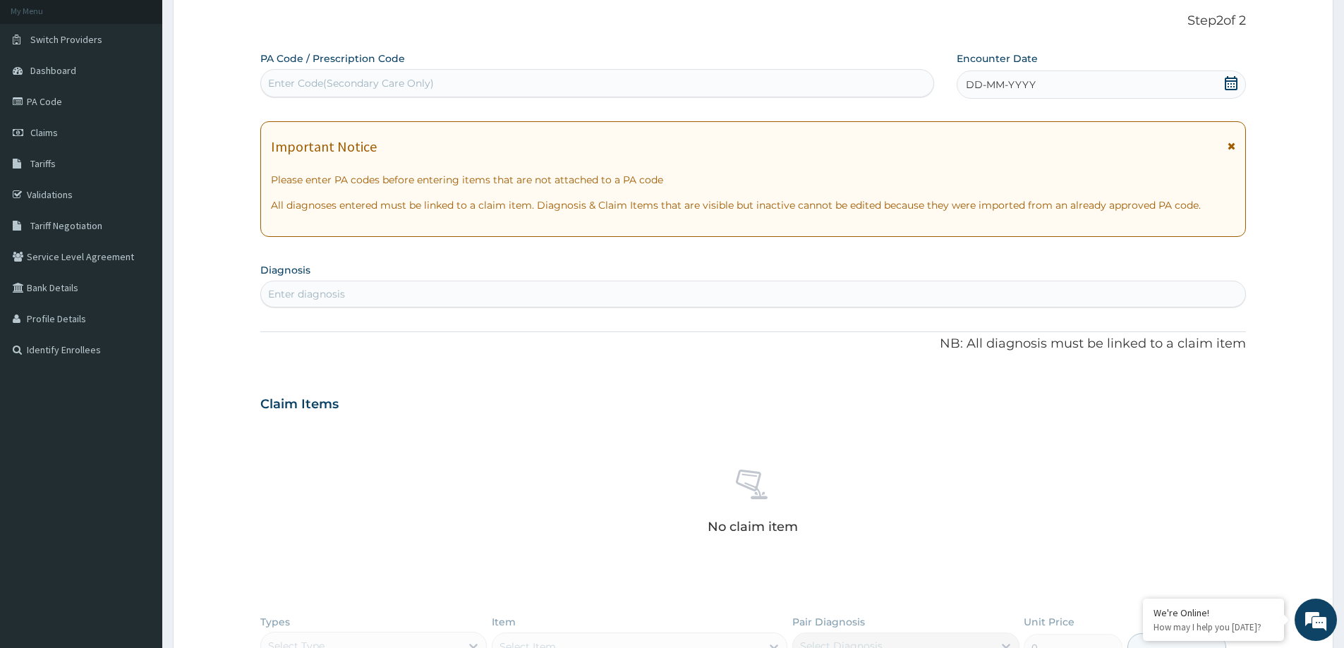
click at [974, 87] on span "DD-MM-YYYY" at bounding box center [1001, 85] width 70 height 14
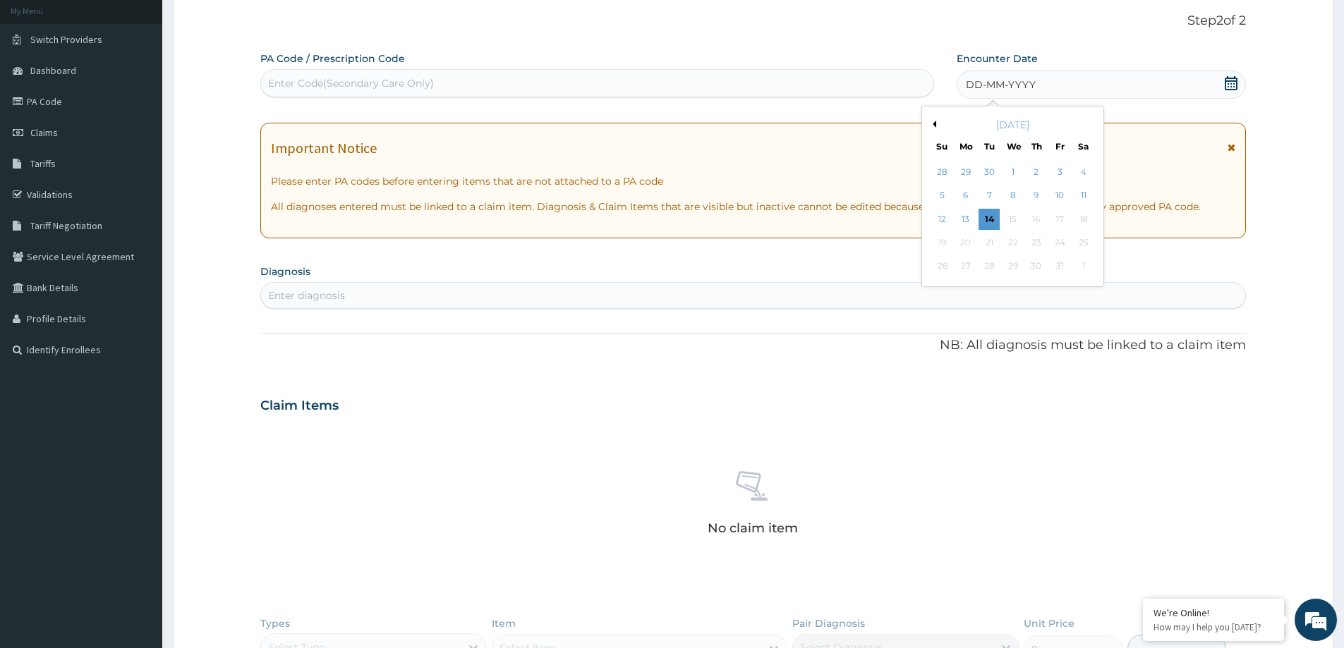
click at [935, 121] on button "Previous Month" at bounding box center [932, 124] width 7 height 7
click at [1057, 238] on div "25" at bounding box center [1060, 242] width 21 height 21
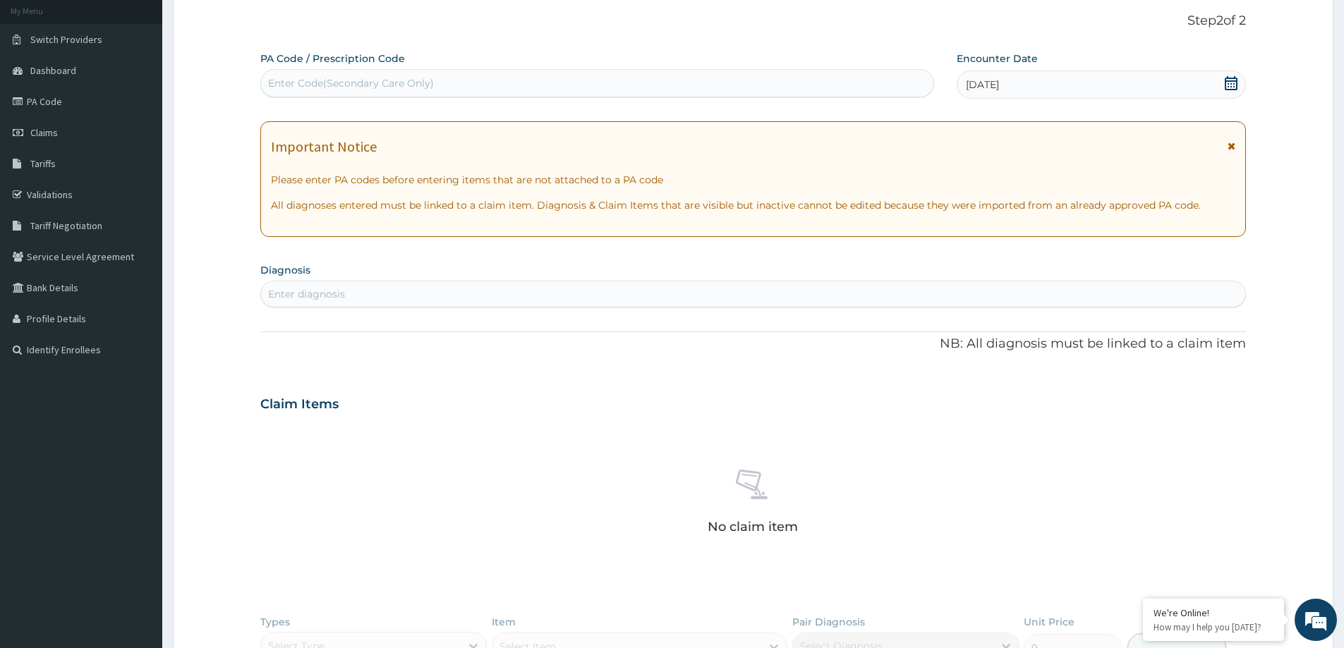
click at [653, 290] on div "Enter diagnosis" at bounding box center [753, 294] width 984 height 23
type input "UPPER"
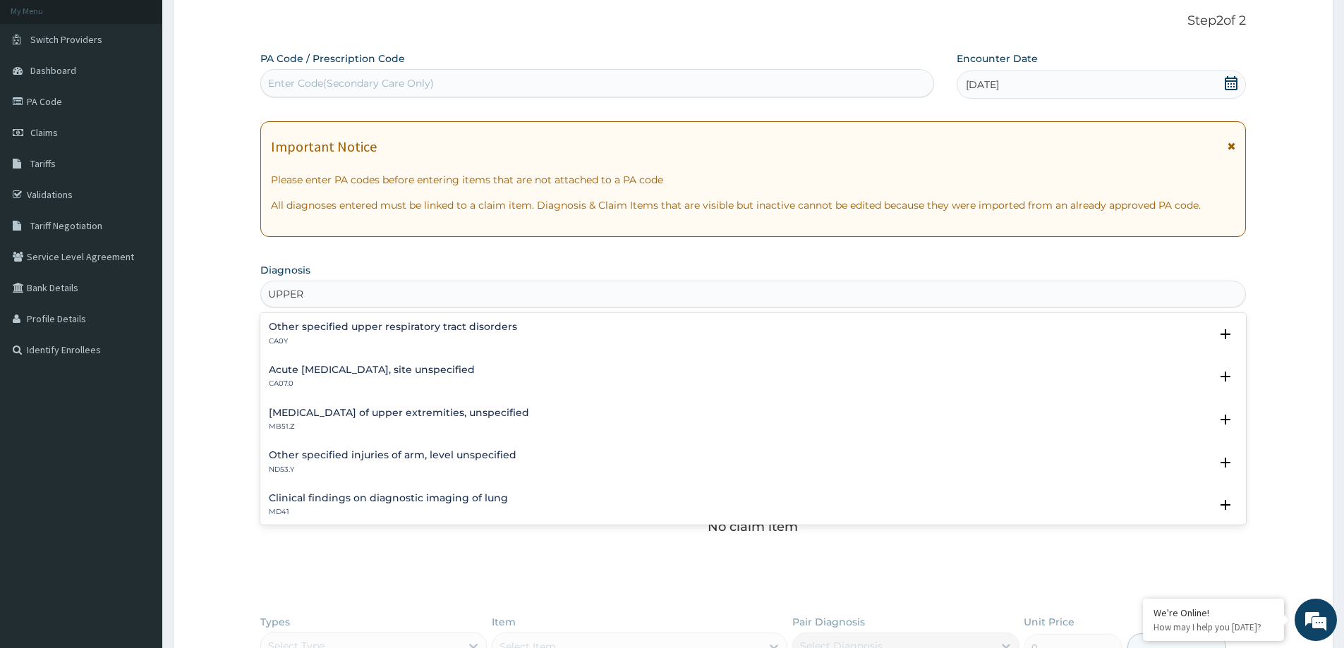
click at [399, 322] on h4 "Other specified upper respiratory tract disorders" at bounding box center [393, 327] width 248 height 11
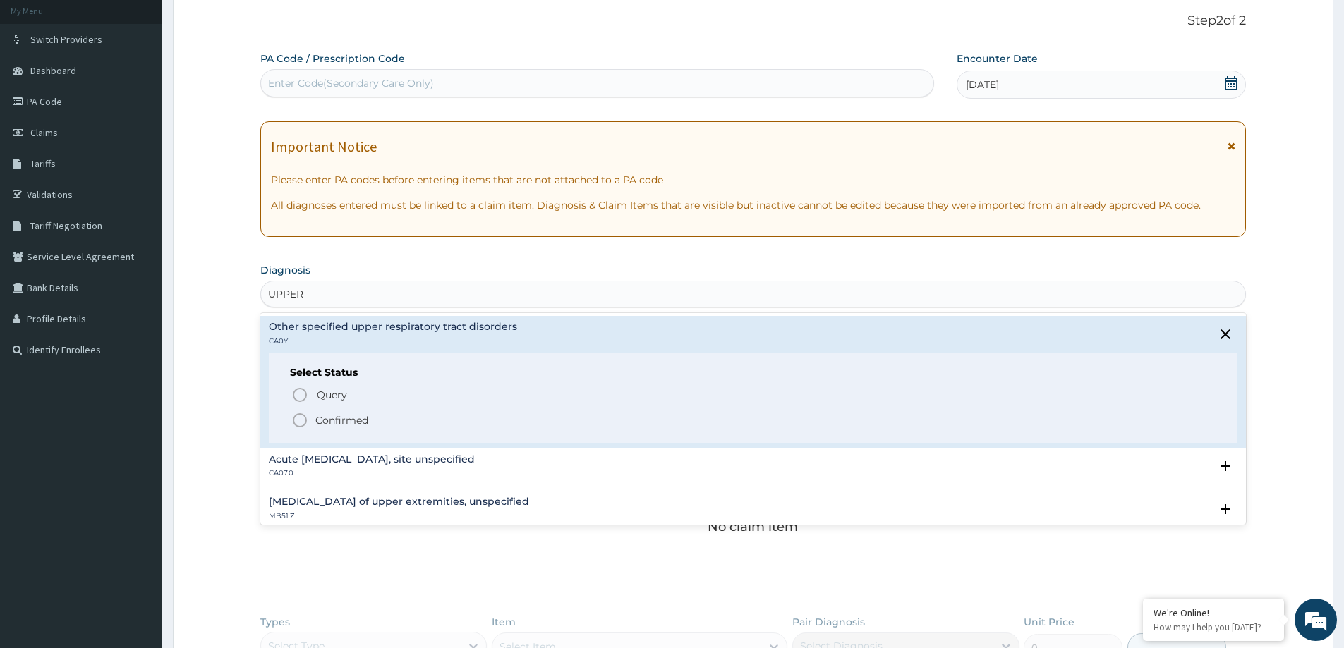
click at [310, 422] on span "Confirmed" at bounding box center [753, 420] width 925 height 17
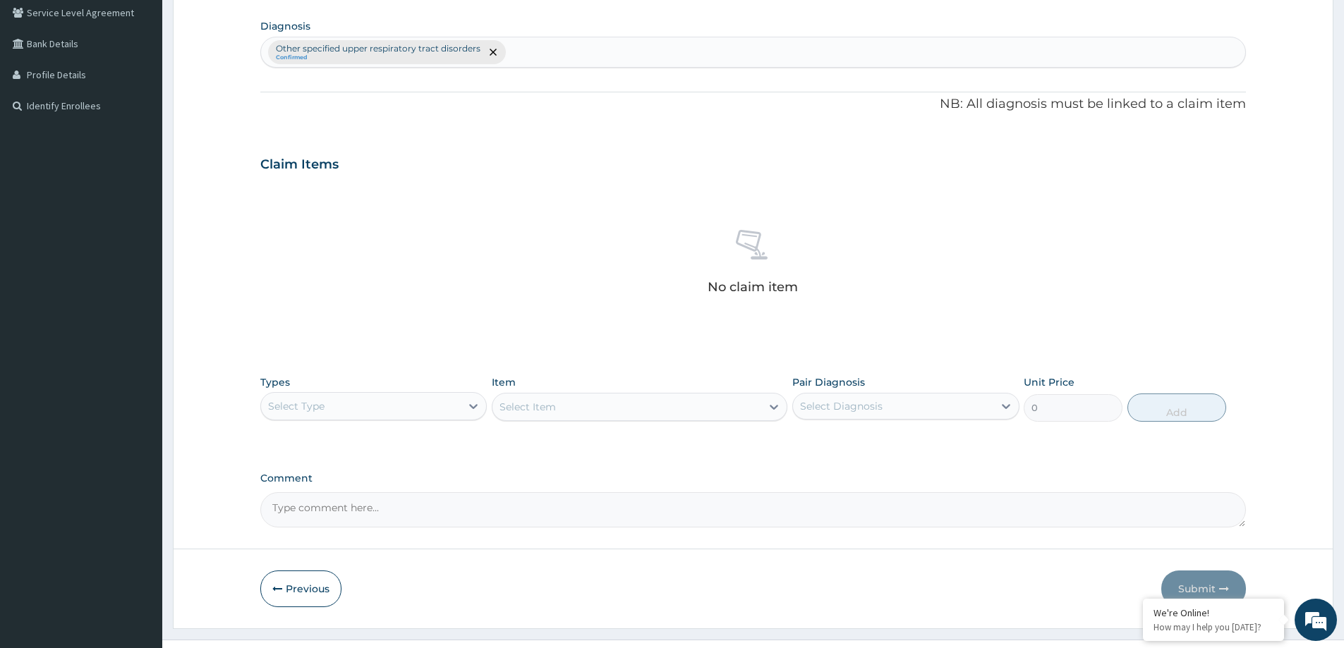
scroll to position [355, 0]
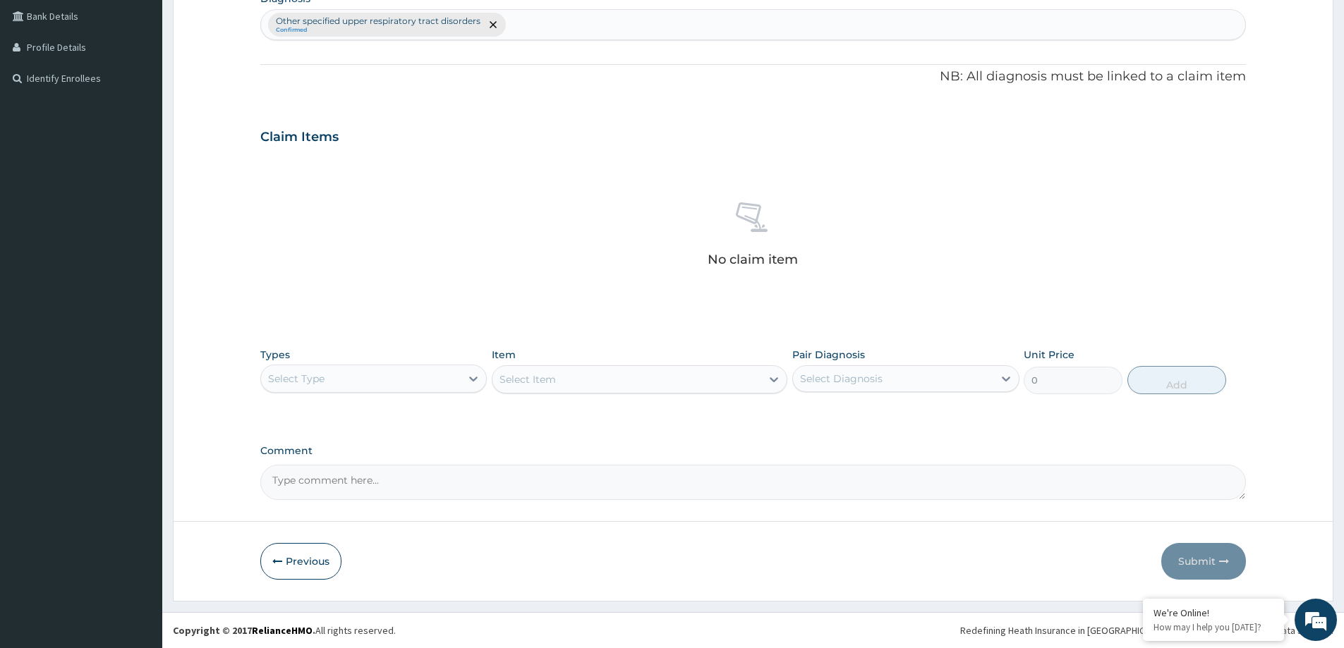
click at [418, 382] on div "Select Type" at bounding box center [361, 379] width 200 height 23
click at [371, 454] on div "Procedures" at bounding box center [373, 464] width 226 height 25
click at [857, 379] on div "Select Diagnosis" at bounding box center [841, 379] width 83 height 14
click at [834, 397] on div "Types Procedures Item Select Item Pair Diagnosis Select Diagnosis Unit Price 0 …" at bounding box center [753, 371] width 986 height 61
click at [859, 377] on div "Select Diagnosis" at bounding box center [841, 379] width 83 height 14
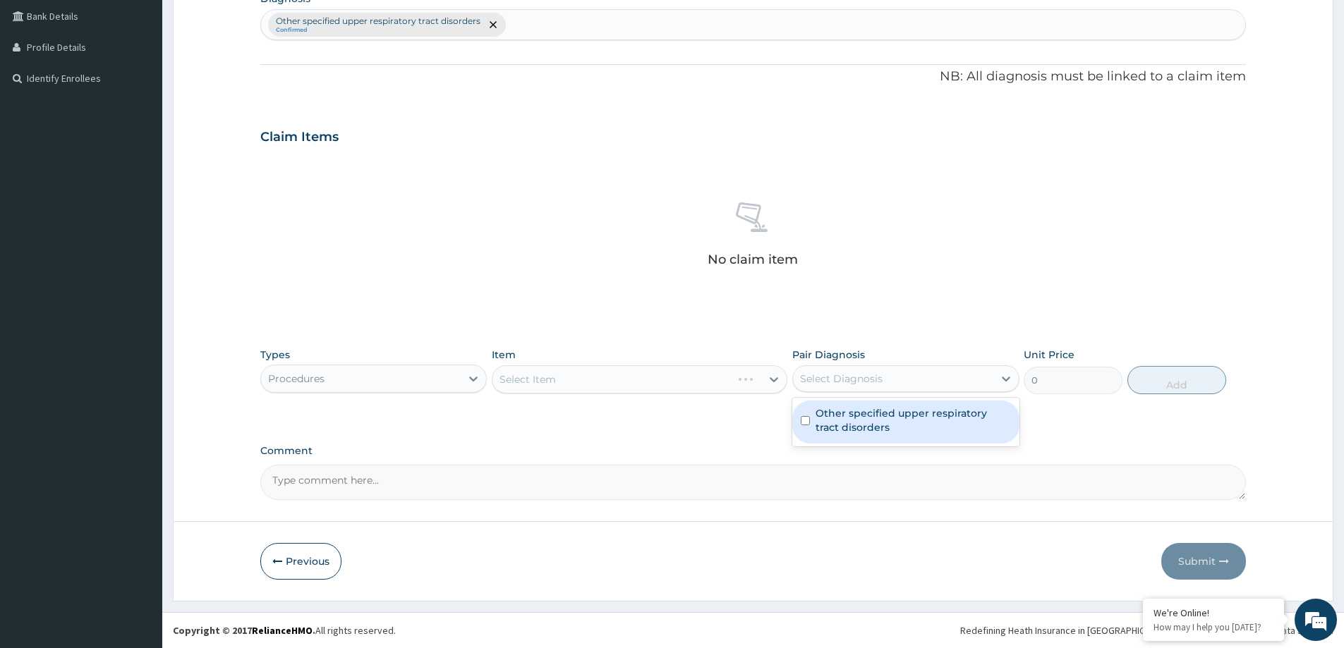
drag, startPoint x: 844, startPoint y: 425, endPoint x: 803, endPoint y: 399, distance: 48.5
click at [845, 425] on label "Other specified upper respiratory tract disorders" at bounding box center [913, 420] width 195 height 28
checkbox input "true"
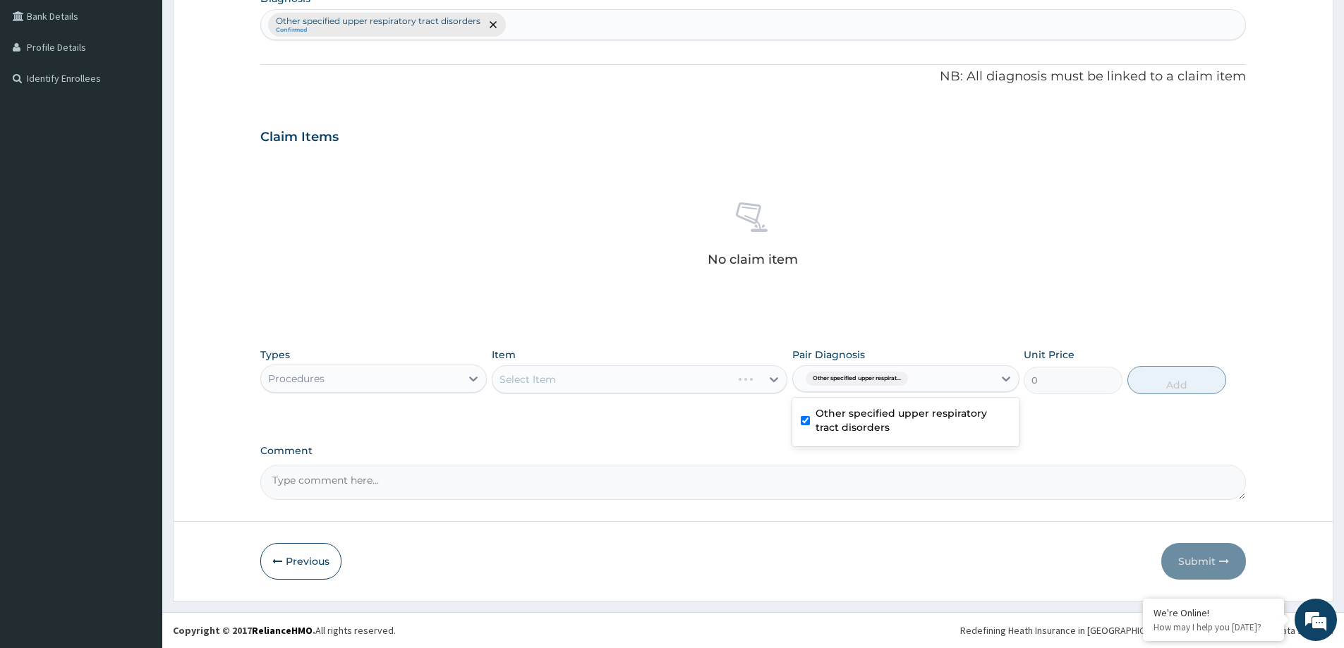
click at [712, 381] on div "Select Item" at bounding box center [640, 380] width 296 height 28
click at [642, 378] on div "Select Item" at bounding box center [627, 379] width 269 height 23
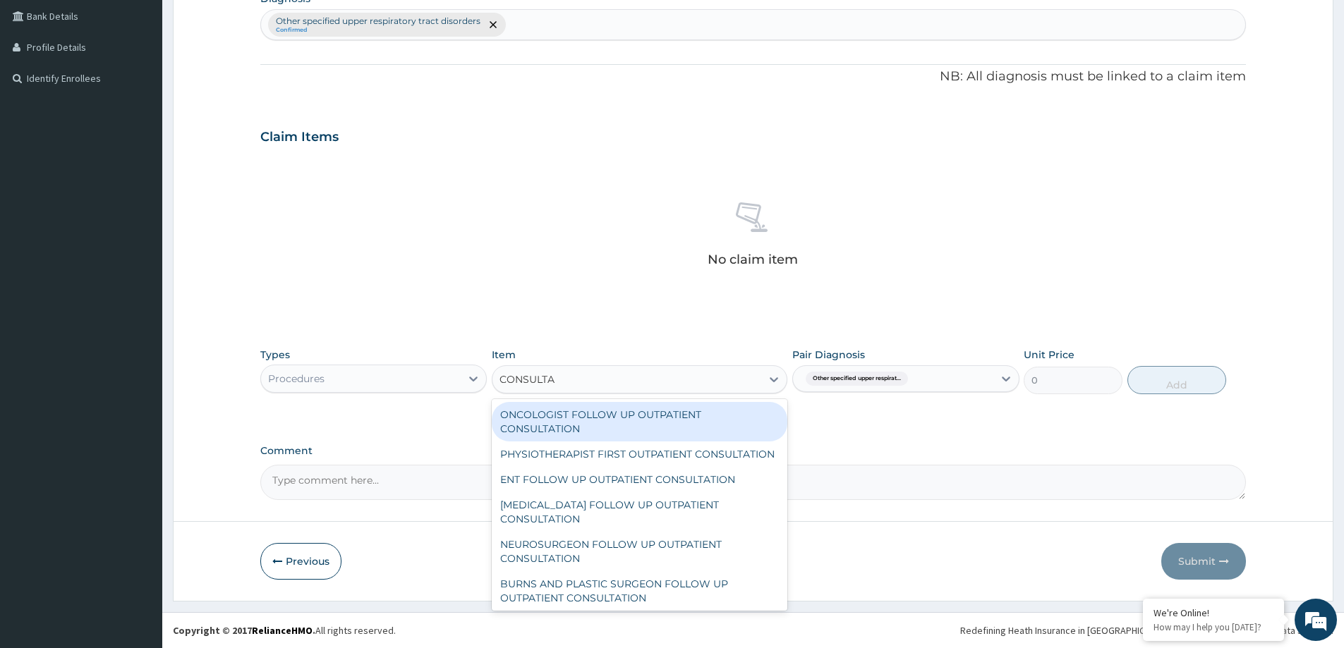
type input "CONSULTAT"
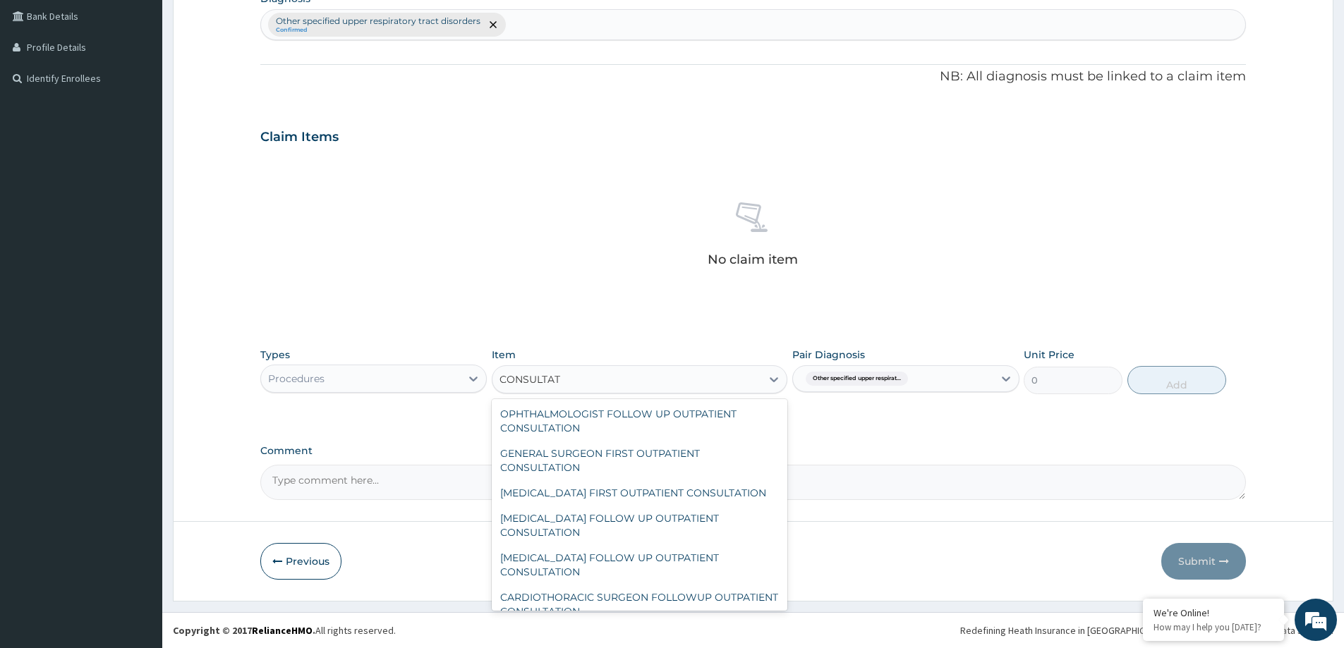
scroll to position [494, 0]
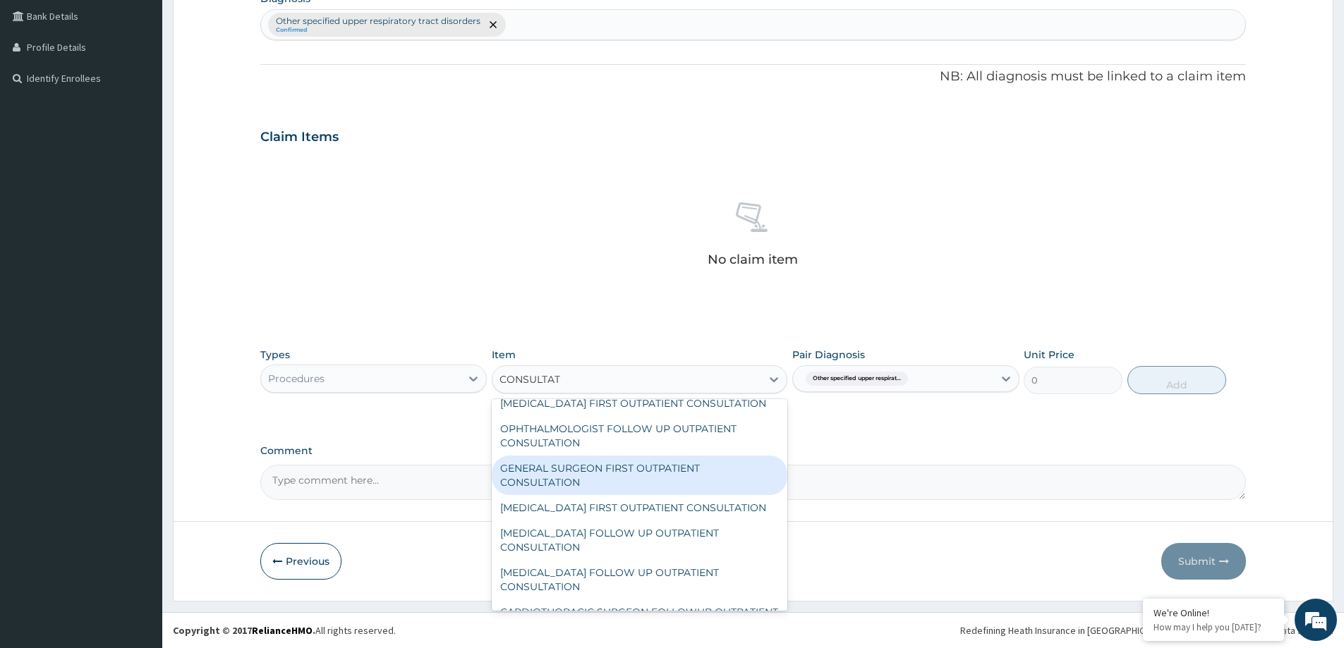
click at [602, 495] on div "GENERAL SURGEON FIRST OUTPATIENT CONSULTATION" at bounding box center [640, 476] width 296 height 40
type input "22500"
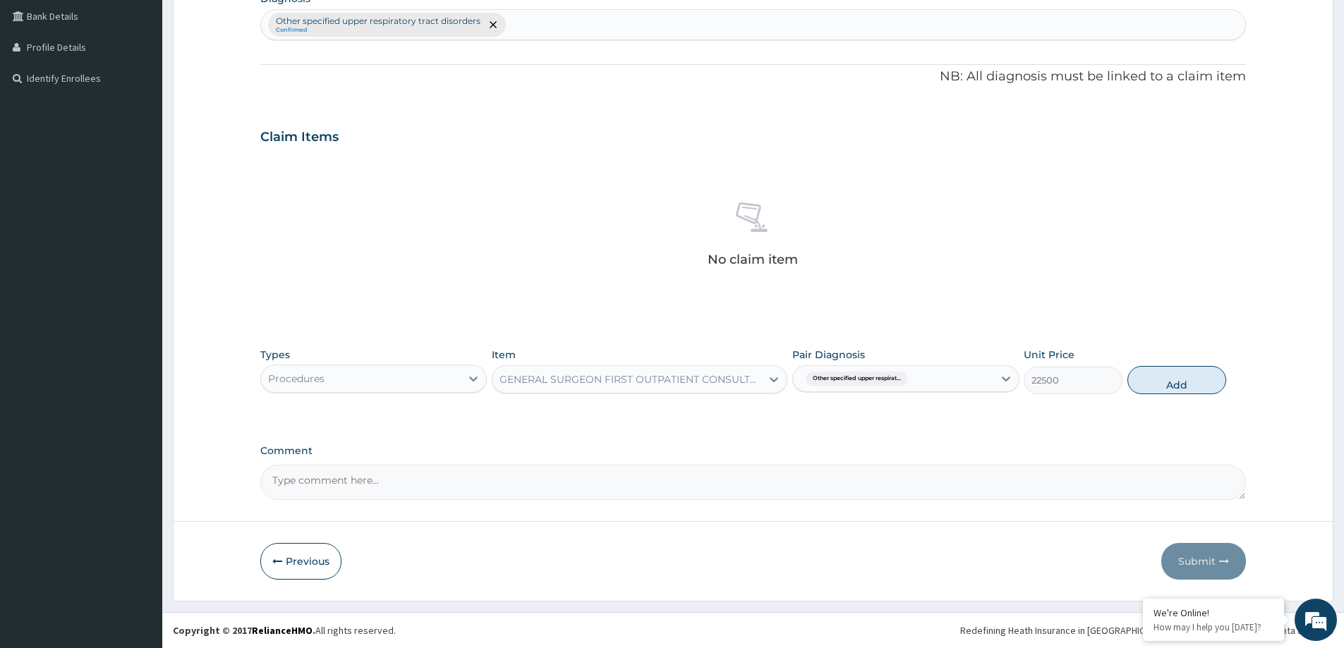
click at [708, 377] on div "GENERAL SURGEON FIRST OUTPATIENT CONSULTATION" at bounding box center [631, 380] width 263 height 14
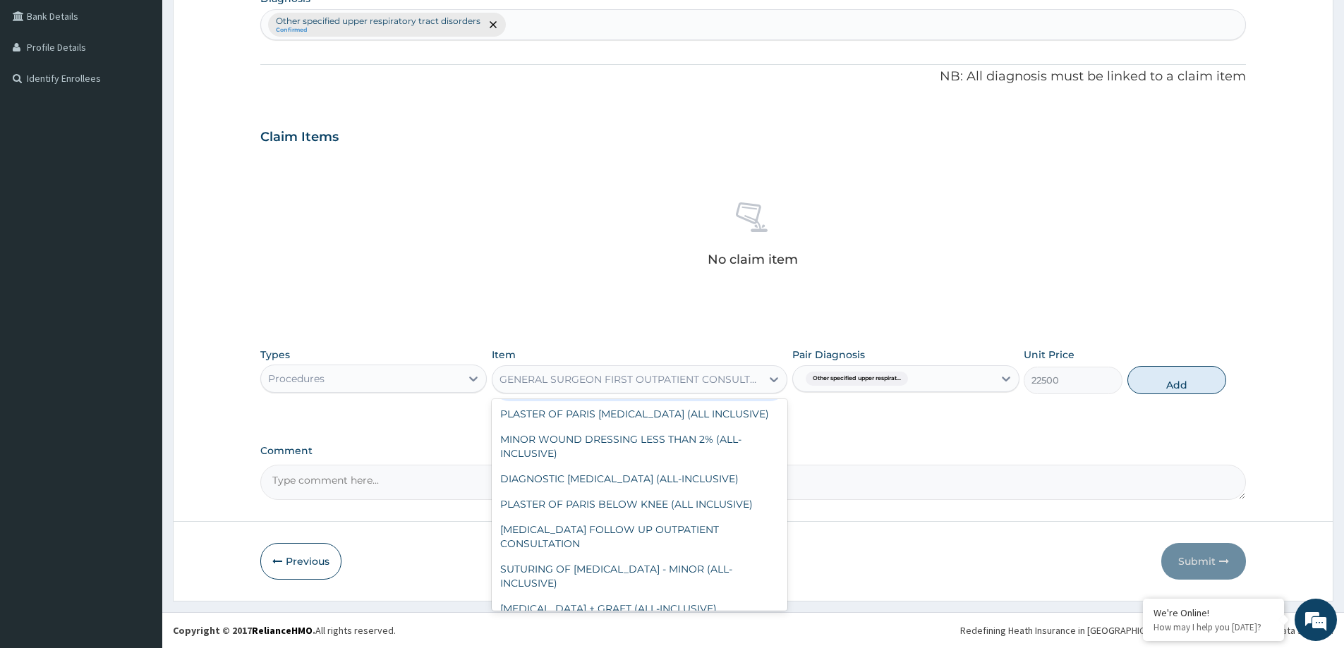
scroll to position [5128, 0]
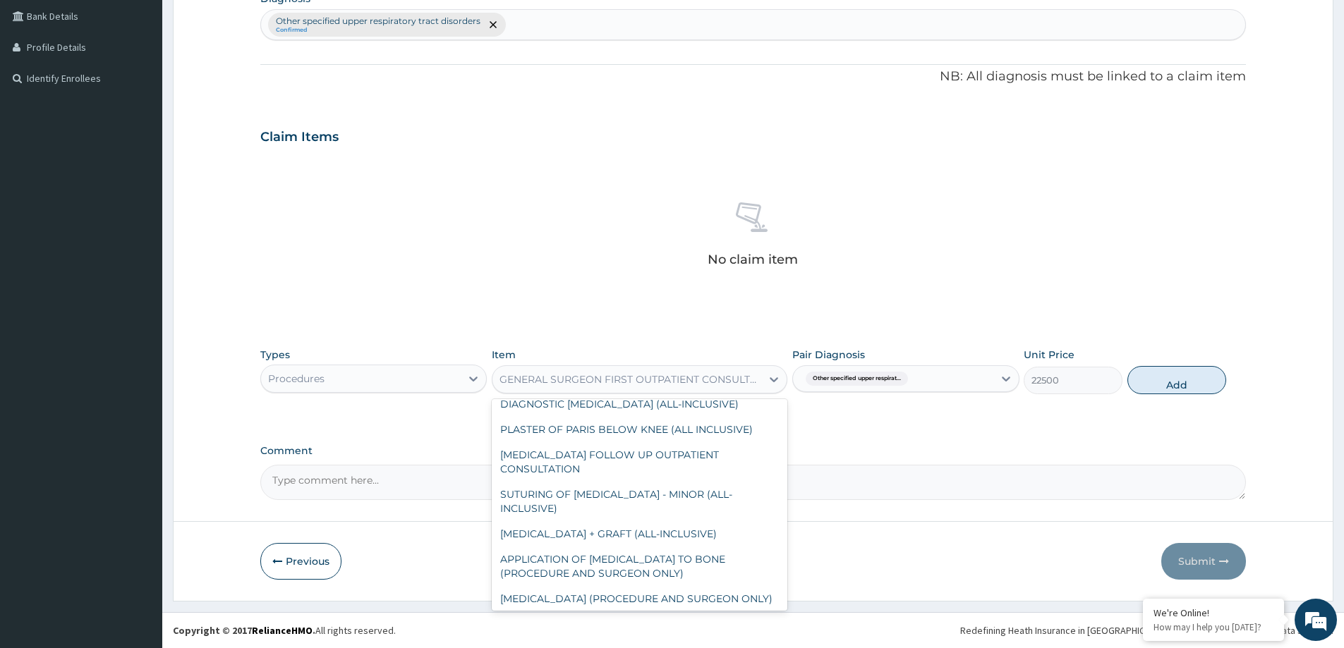
click at [636, 388] on div "GENERAL SURGEON FIRST OUTPATIENT CONSULTATION" at bounding box center [627, 379] width 269 height 23
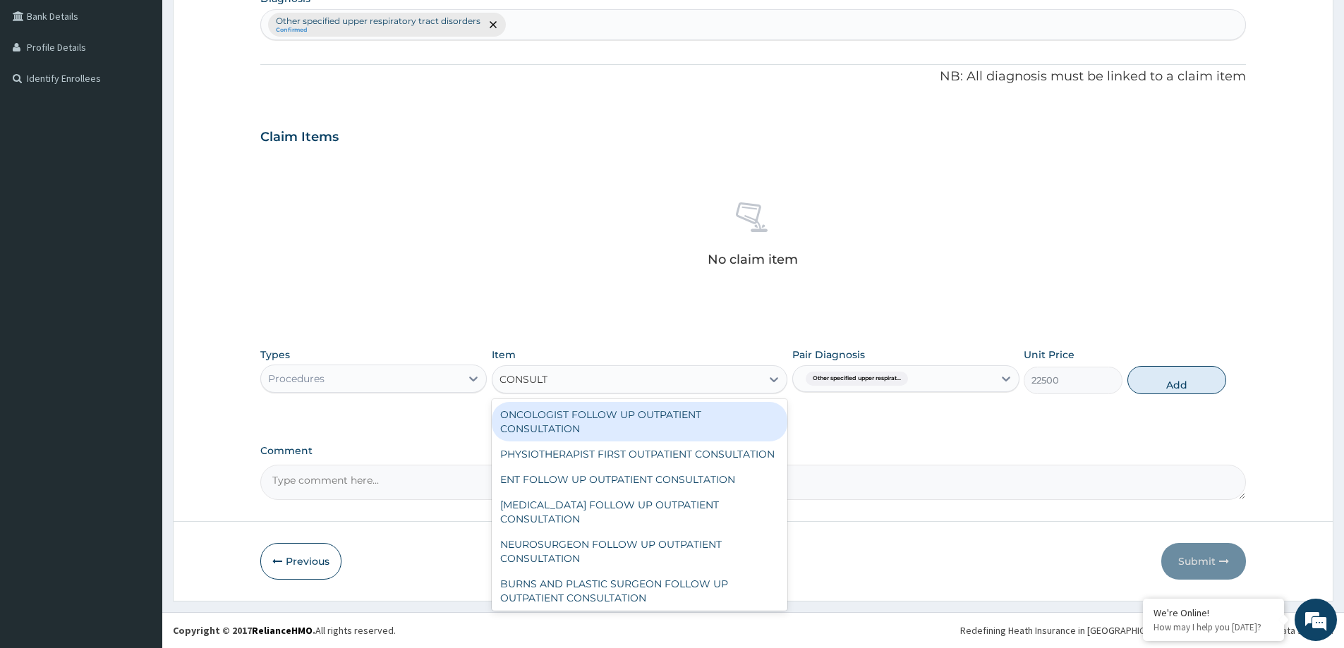
type input "CONSULTA"
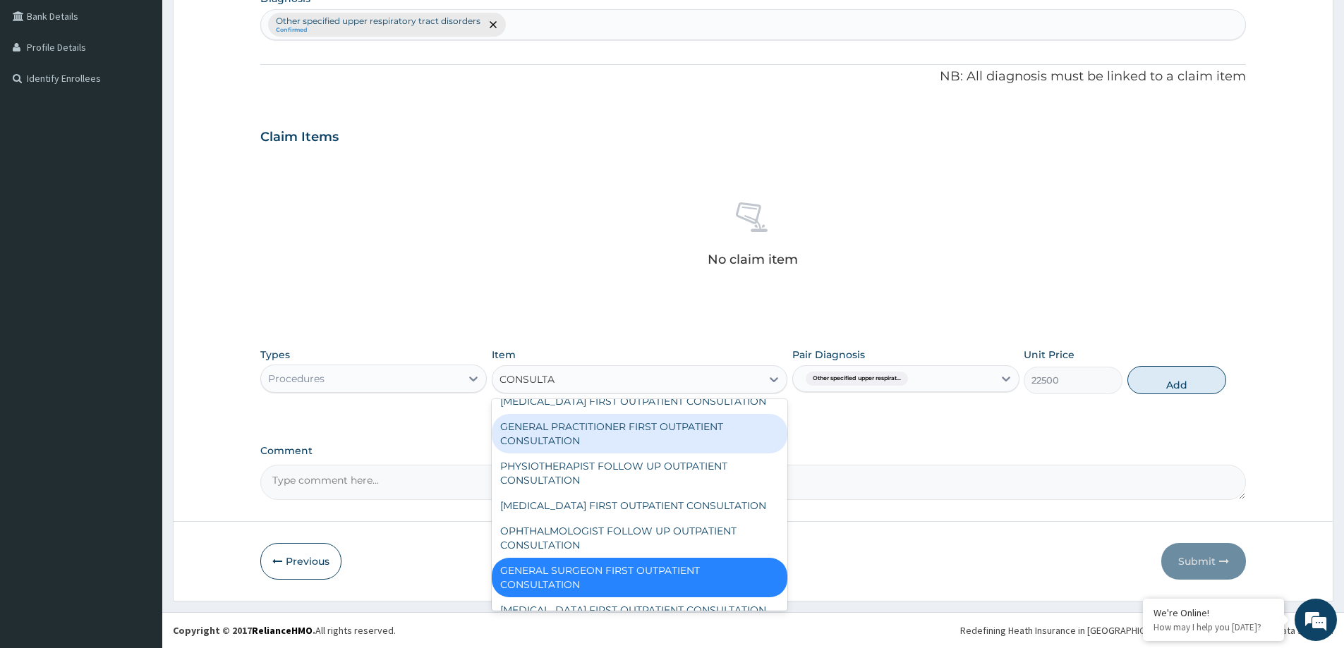
scroll to position [423, 0]
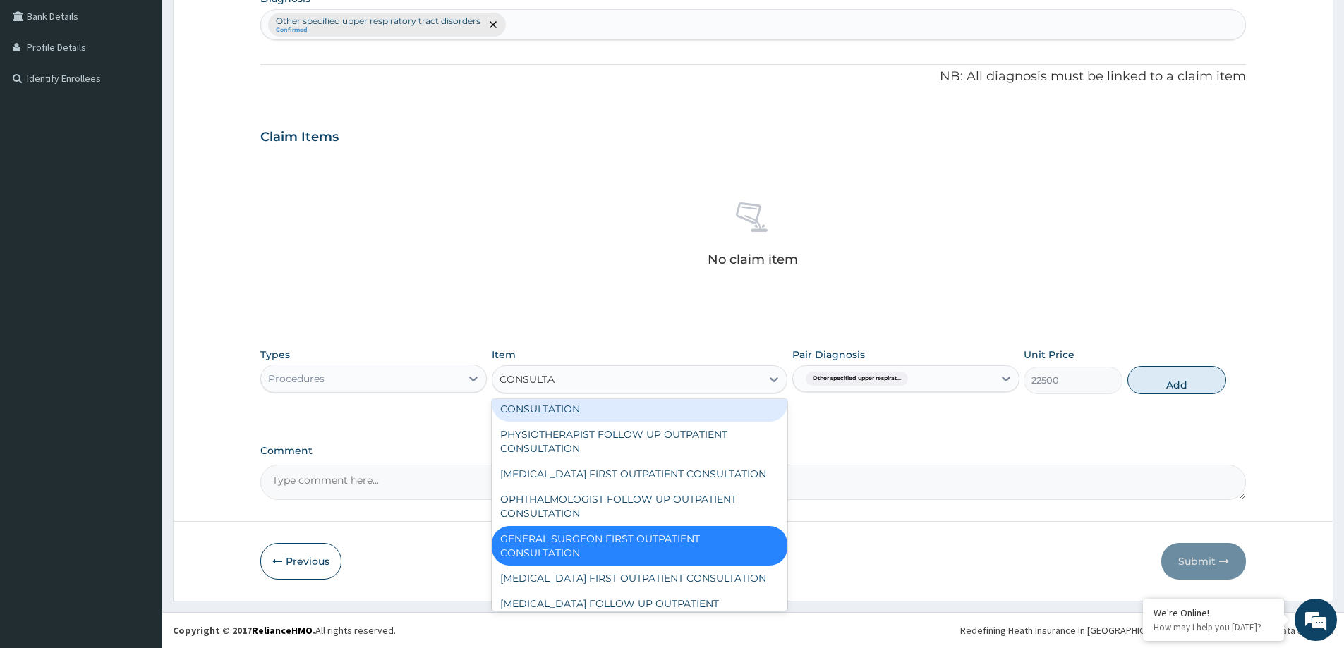
click at [620, 422] on div "GENERAL PRACTITIONER FIRST OUTPATIENT CONSULTATION" at bounding box center [640, 402] width 296 height 40
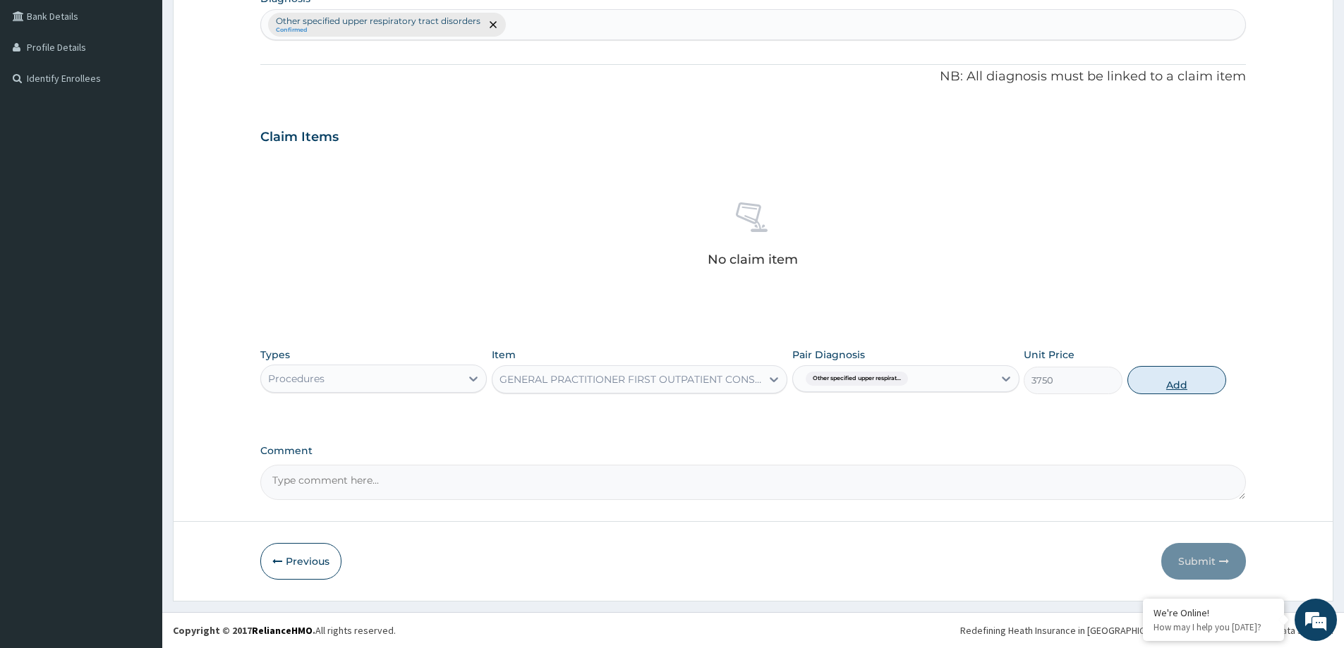
click at [1168, 379] on button "Add" at bounding box center [1177, 380] width 99 height 28
type input "0"
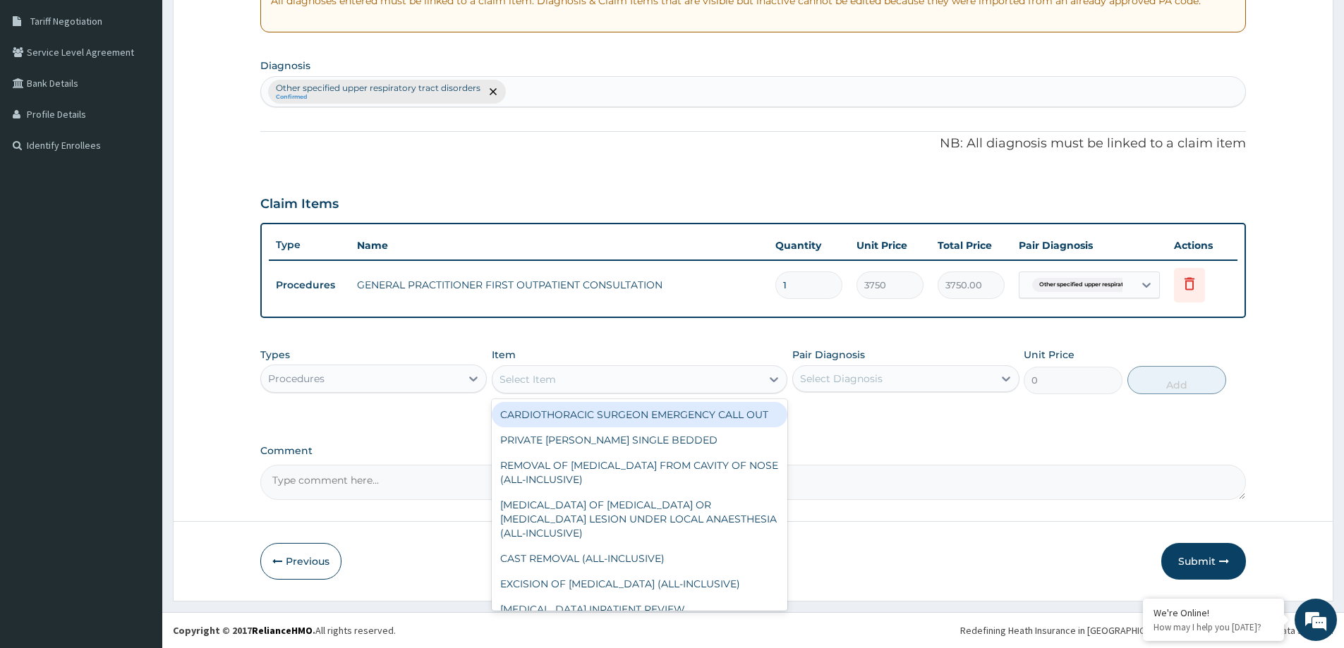
click at [603, 366] on div "Select Item" at bounding box center [640, 380] width 296 height 28
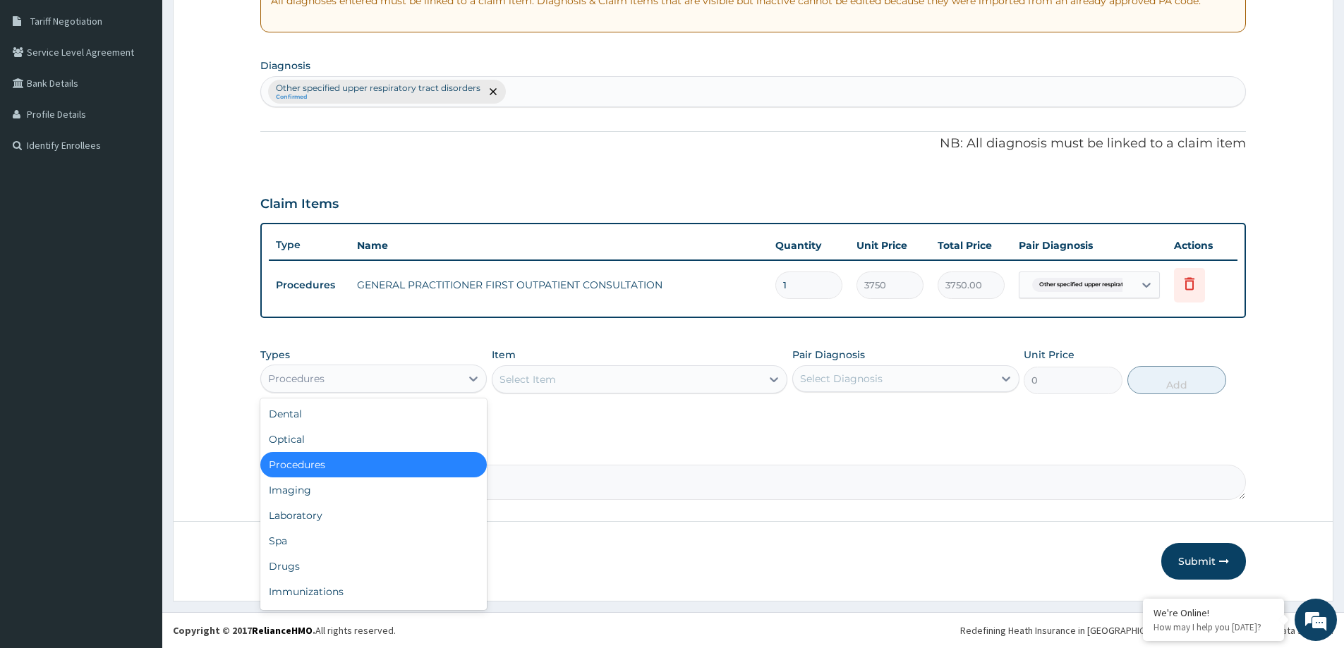
click at [435, 377] on div "Procedures" at bounding box center [361, 379] width 200 height 23
click at [375, 565] on div "Drugs" at bounding box center [373, 566] width 226 height 25
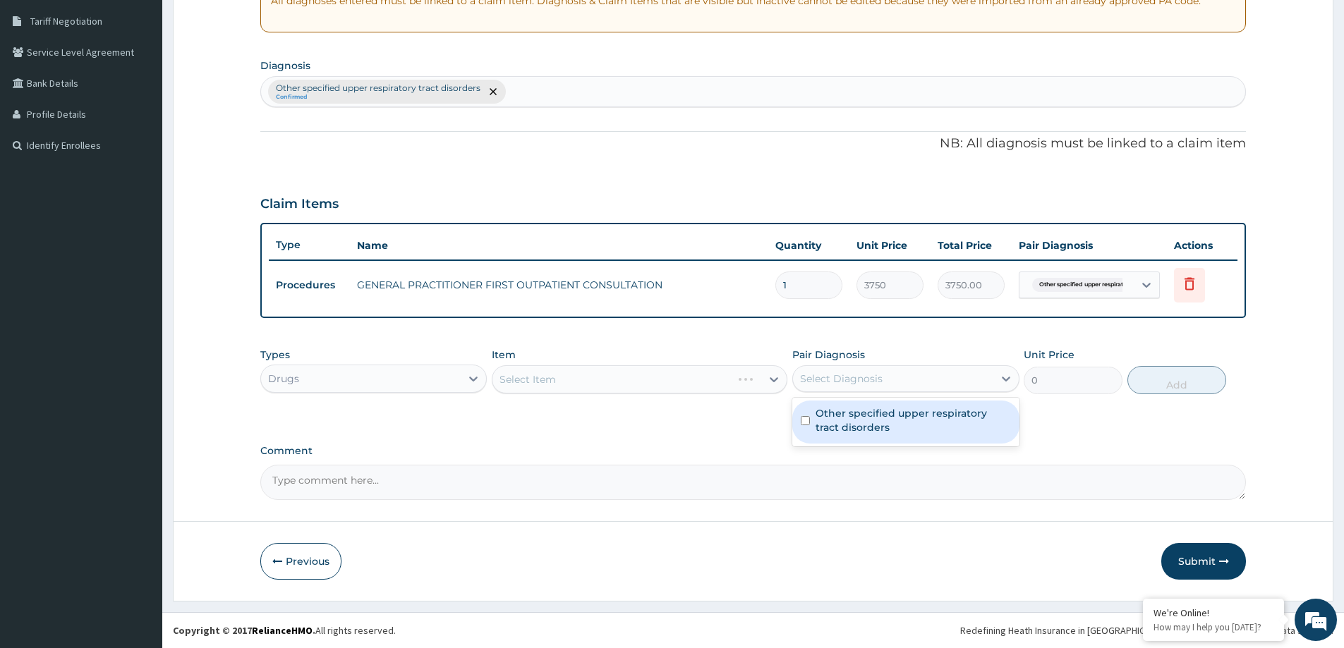
click at [976, 392] on div "Select Diagnosis" at bounding box center [905, 379] width 226 height 27
click at [953, 420] on label "Other specified upper respiratory tract disorders" at bounding box center [913, 420] width 195 height 28
checkbox input "true"
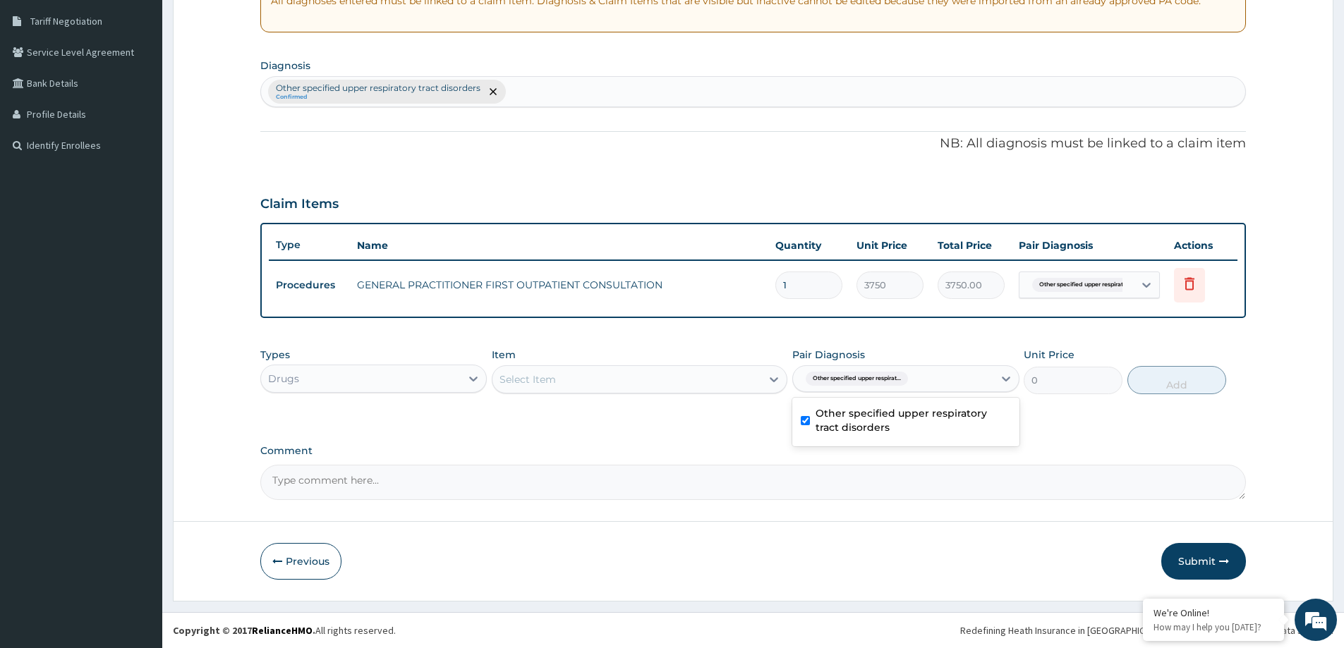
click at [718, 380] on div "Select Item" at bounding box center [627, 379] width 269 height 23
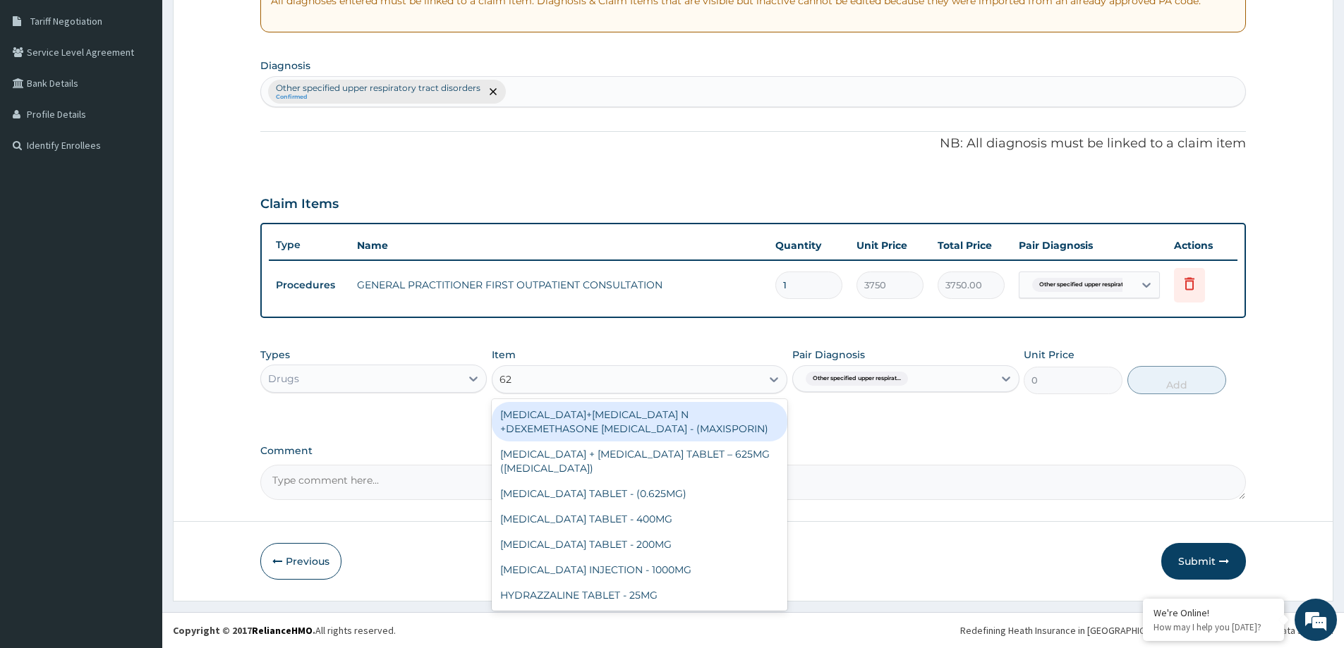
type input "625"
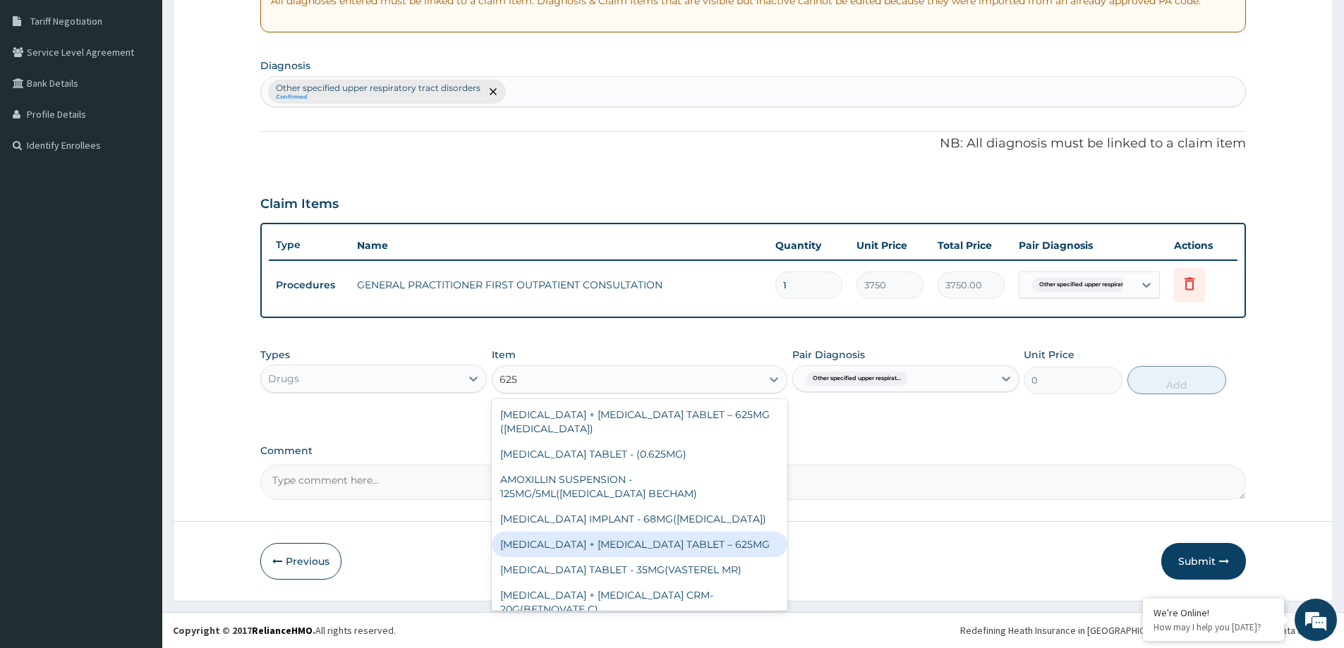
click at [620, 541] on div "[MEDICAL_DATA] + [MEDICAL_DATA] TABLET – 625MG" at bounding box center [640, 544] width 296 height 25
type input "441"
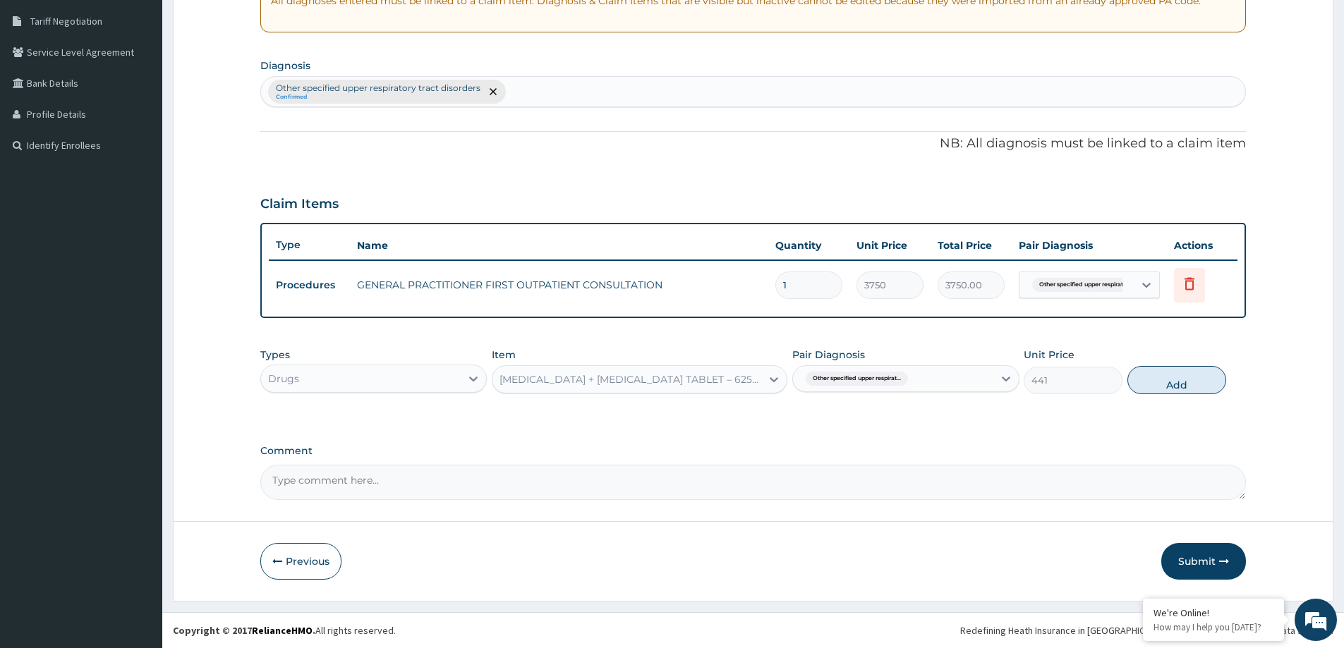
click at [675, 383] on div "[MEDICAL_DATA] + [MEDICAL_DATA] TABLET – 625MG" at bounding box center [631, 380] width 263 height 14
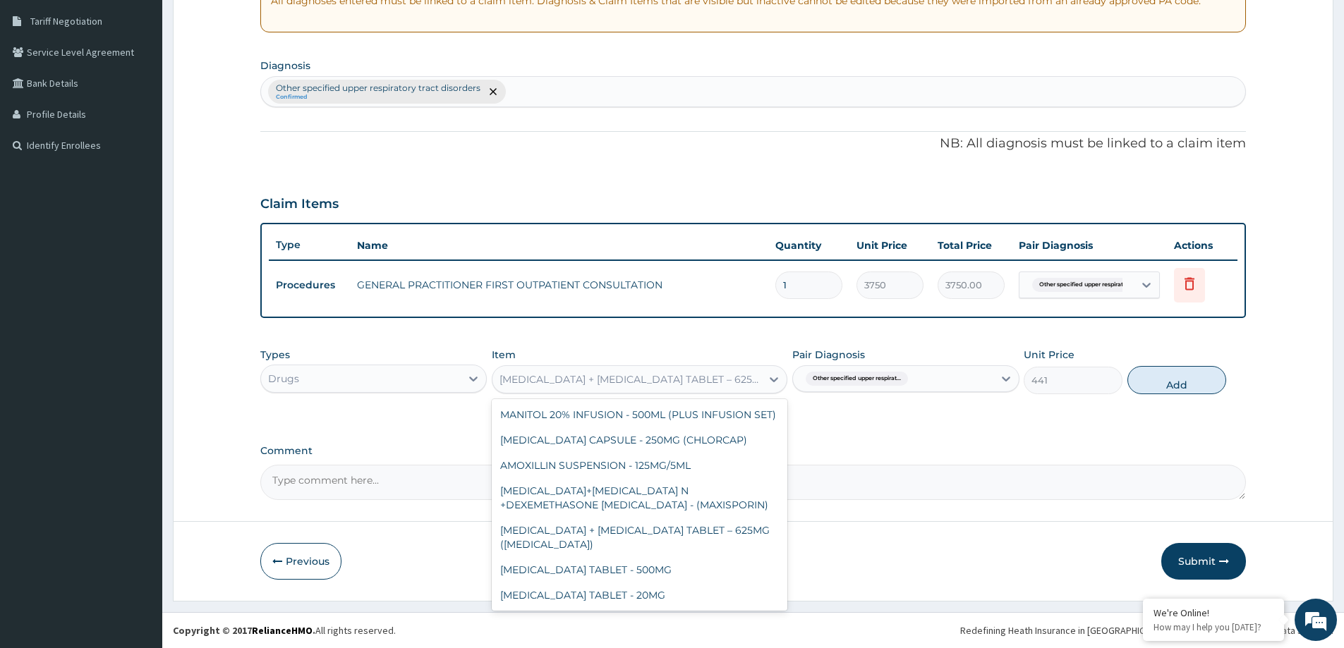
scroll to position [8558, 0]
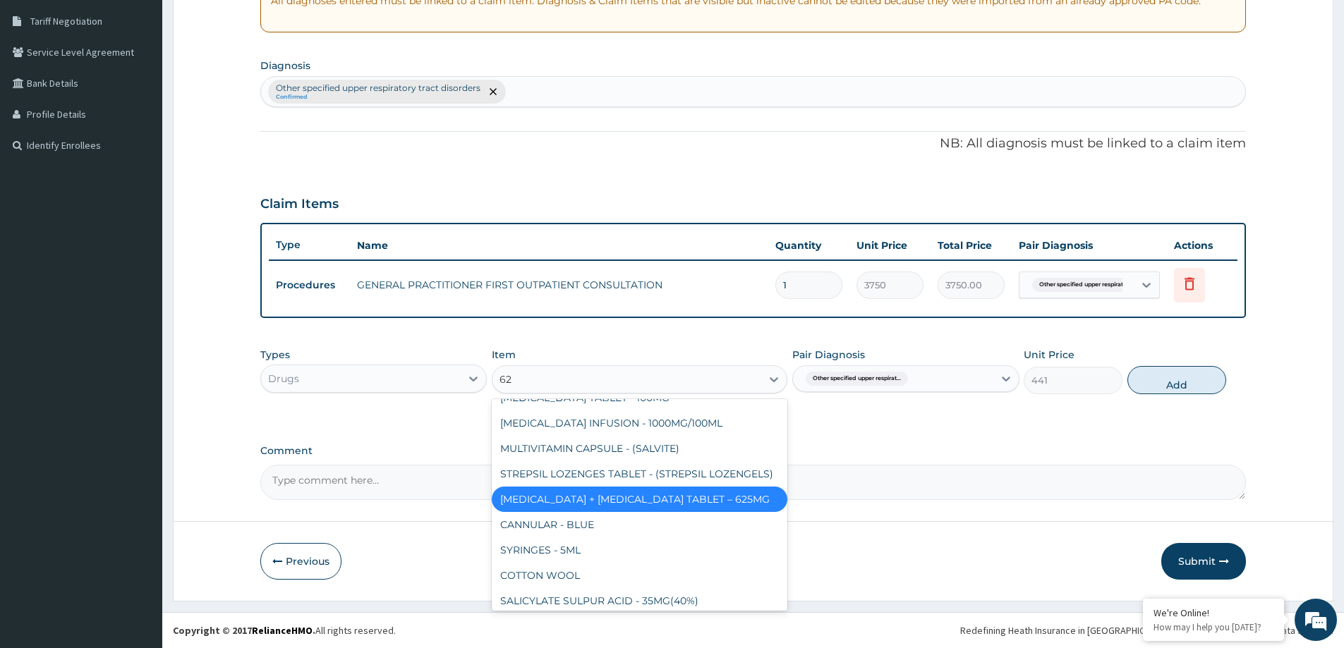
type input "625"
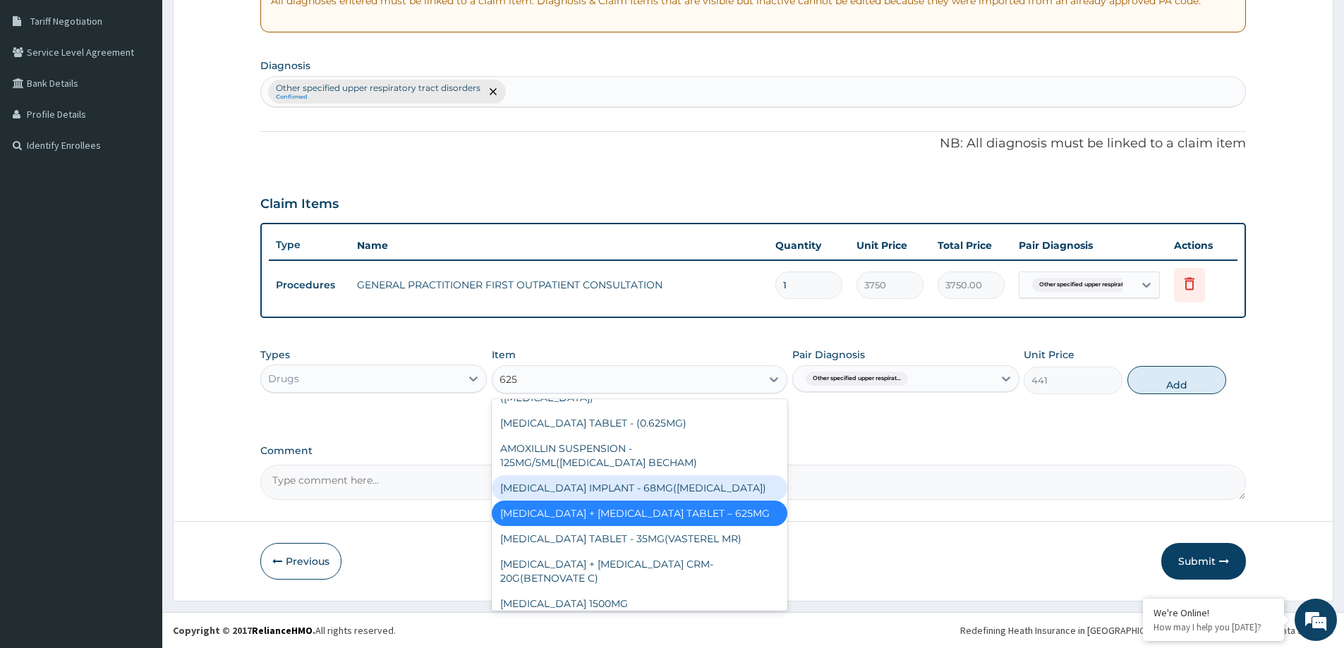
scroll to position [0, 0]
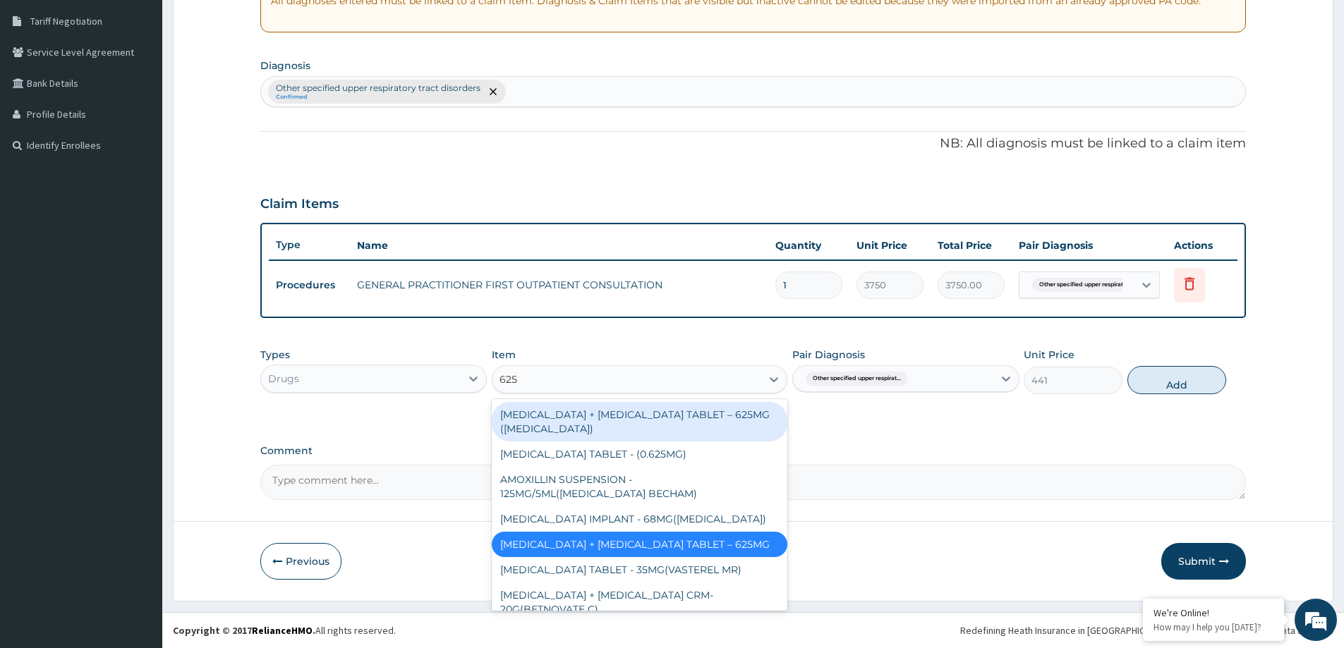
click at [653, 416] on div "[MEDICAL_DATA] + [MEDICAL_DATA] TABLET – 625MG ([MEDICAL_DATA])" at bounding box center [640, 422] width 296 height 40
type input "705.6"
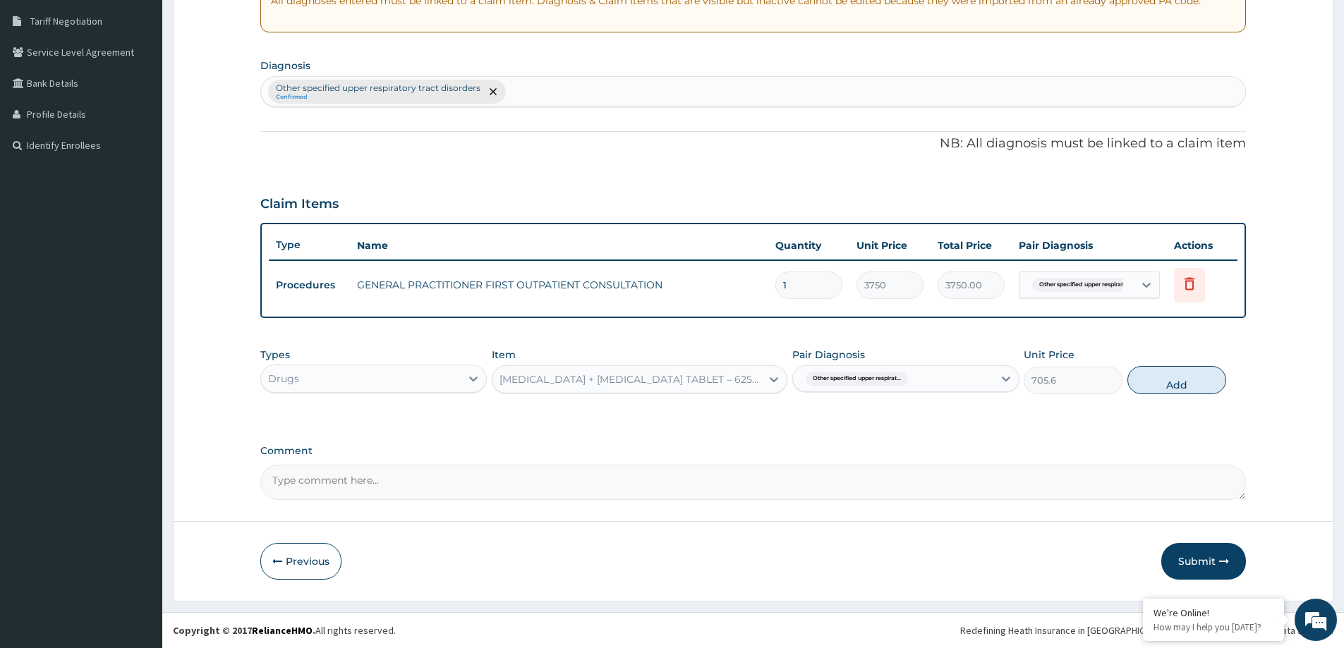
click at [670, 382] on div "[MEDICAL_DATA] + [MEDICAL_DATA] TABLET – 625MG ([MEDICAL_DATA])" at bounding box center [631, 380] width 263 height 14
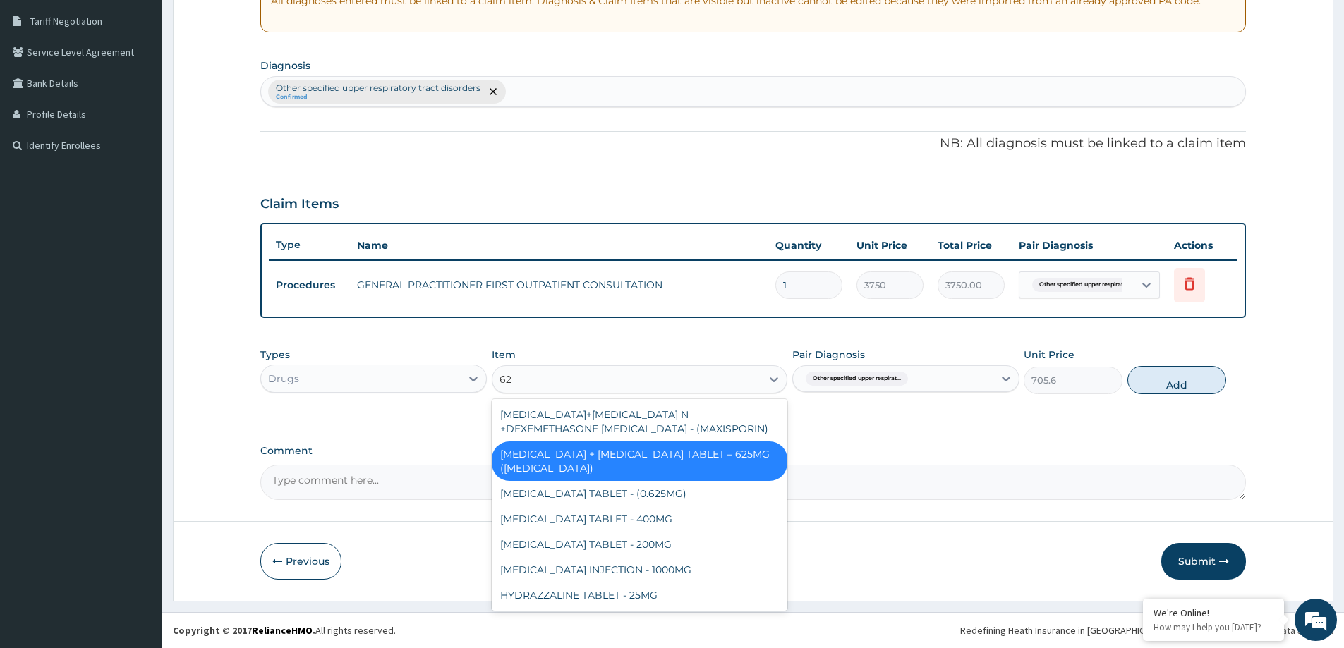
type input "625"
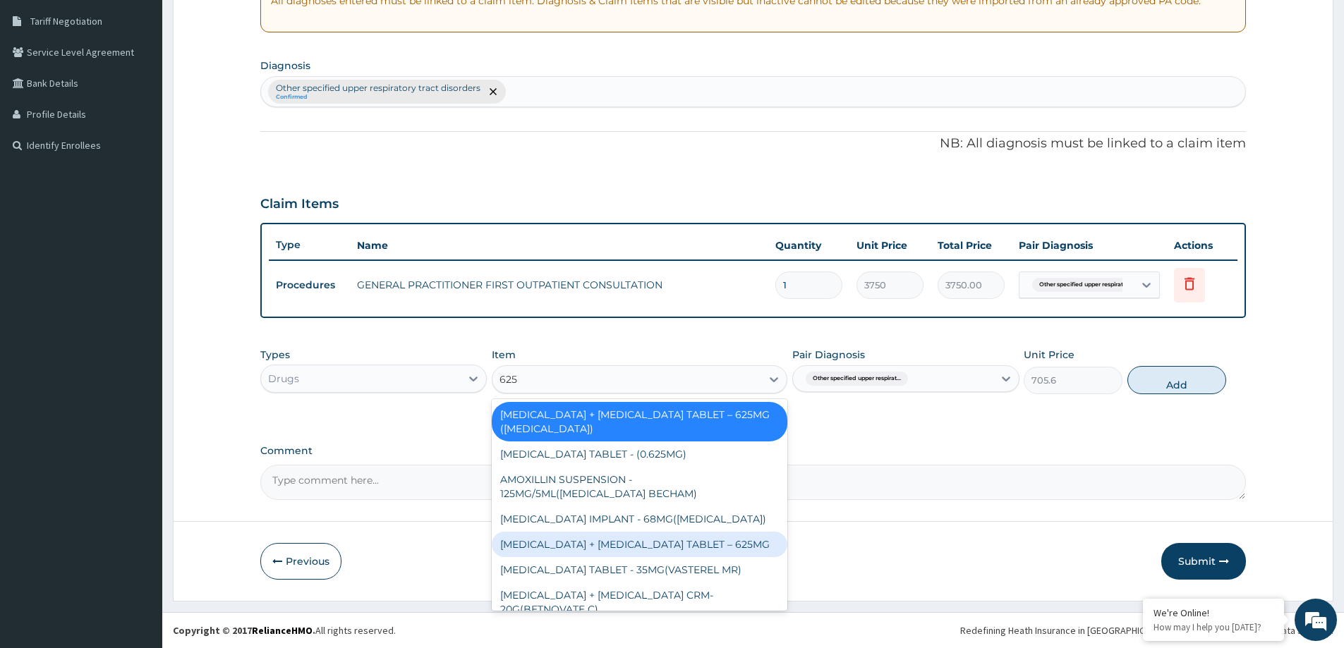
click at [663, 547] on div "[MEDICAL_DATA] + [MEDICAL_DATA] TABLET – 625MG" at bounding box center [640, 544] width 296 height 25
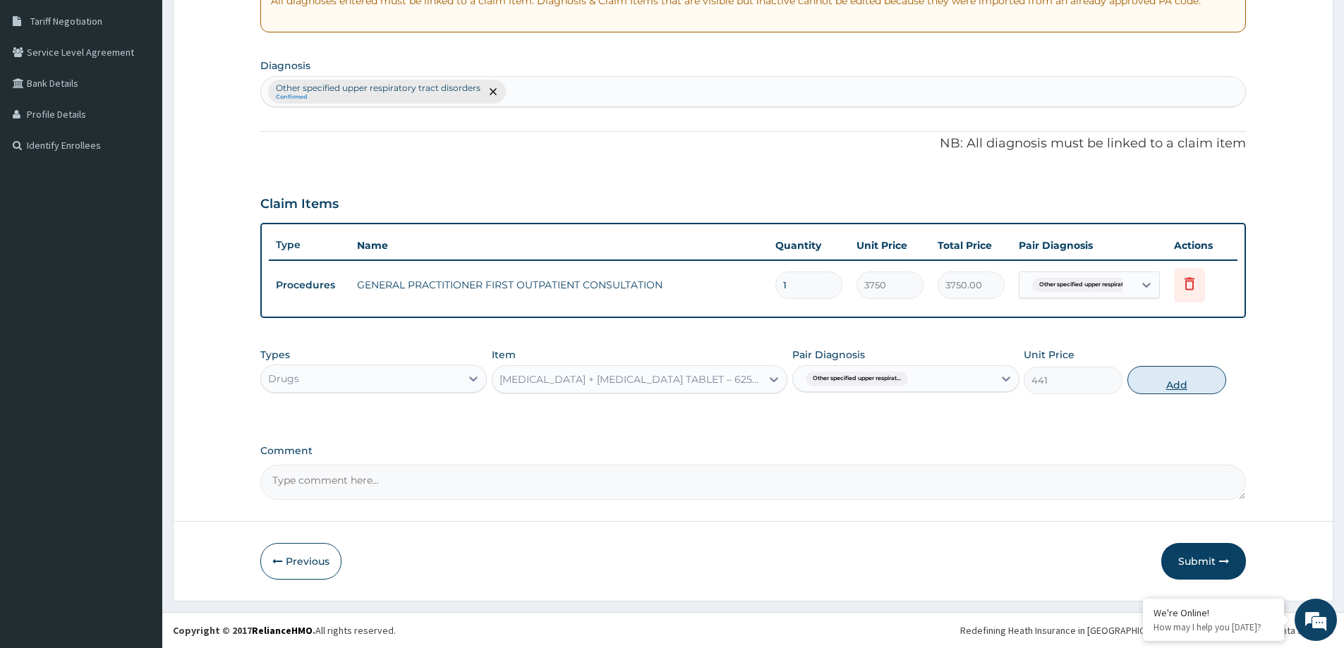
click at [1153, 380] on button "Add" at bounding box center [1177, 380] width 99 height 28
type input "0"
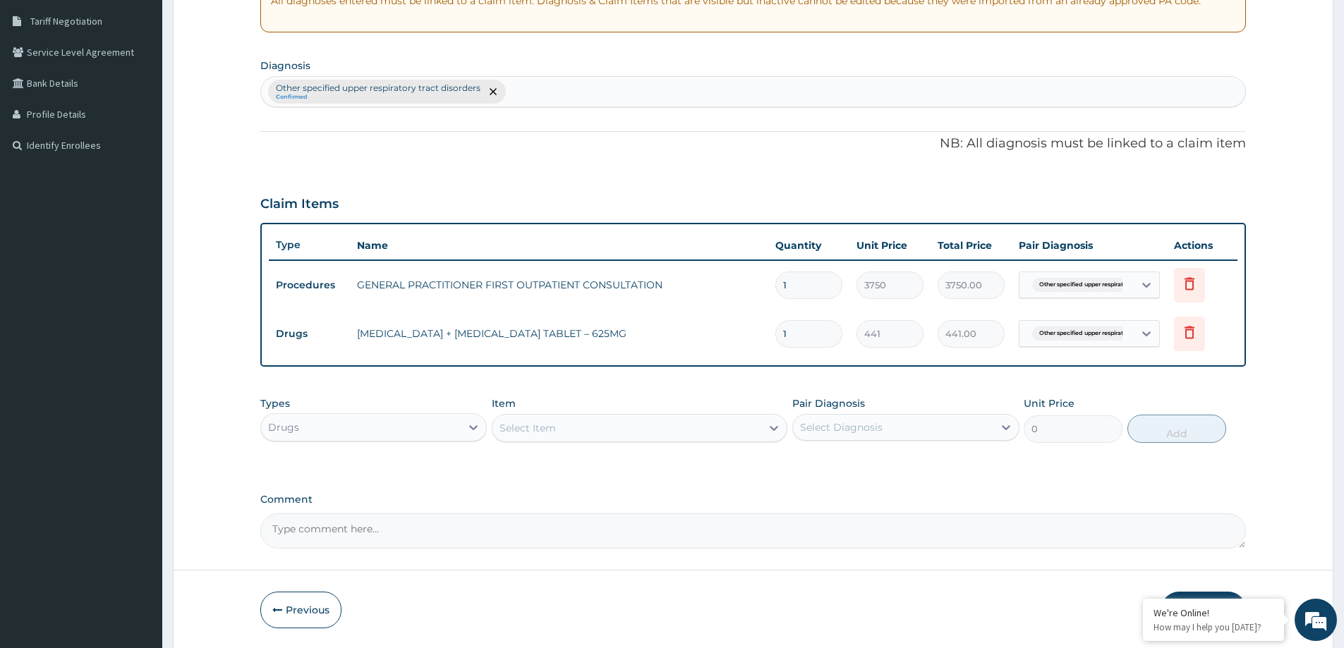
type input "14"
type input "6174.00"
type input "14"
click at [554, 428] on div "Select Item" at bounding box center [528, 428] width 56 height 14
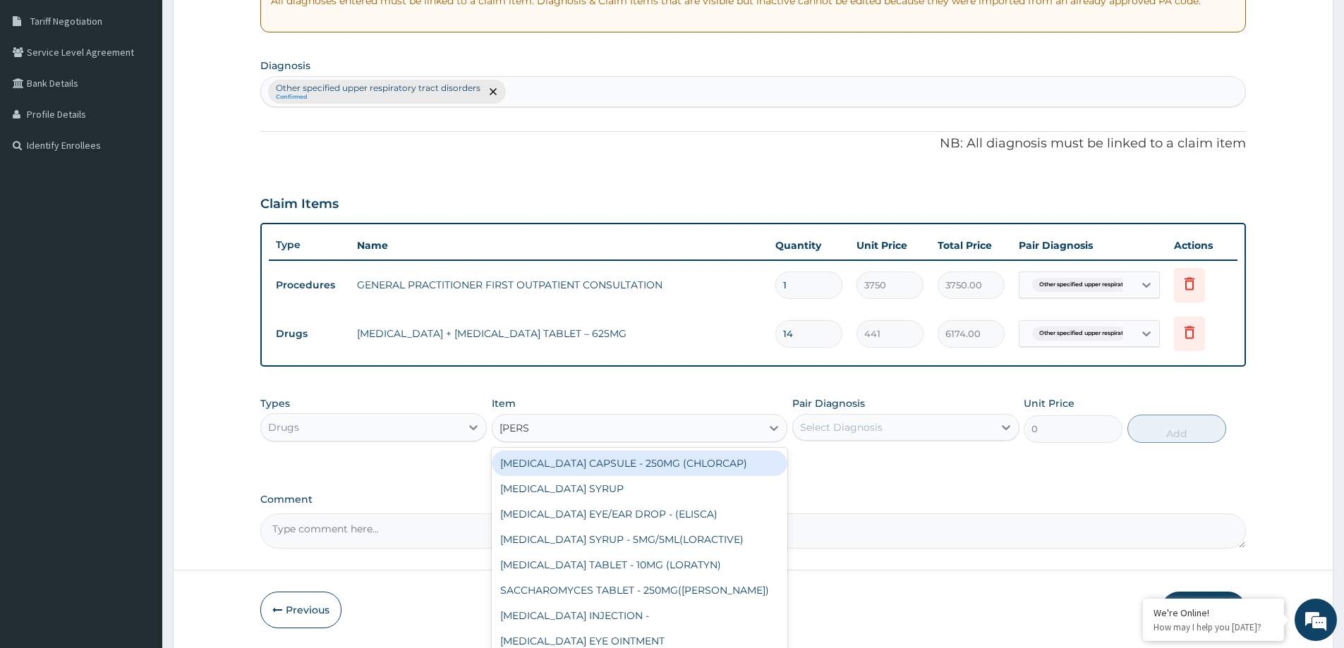
type input "LORAT"
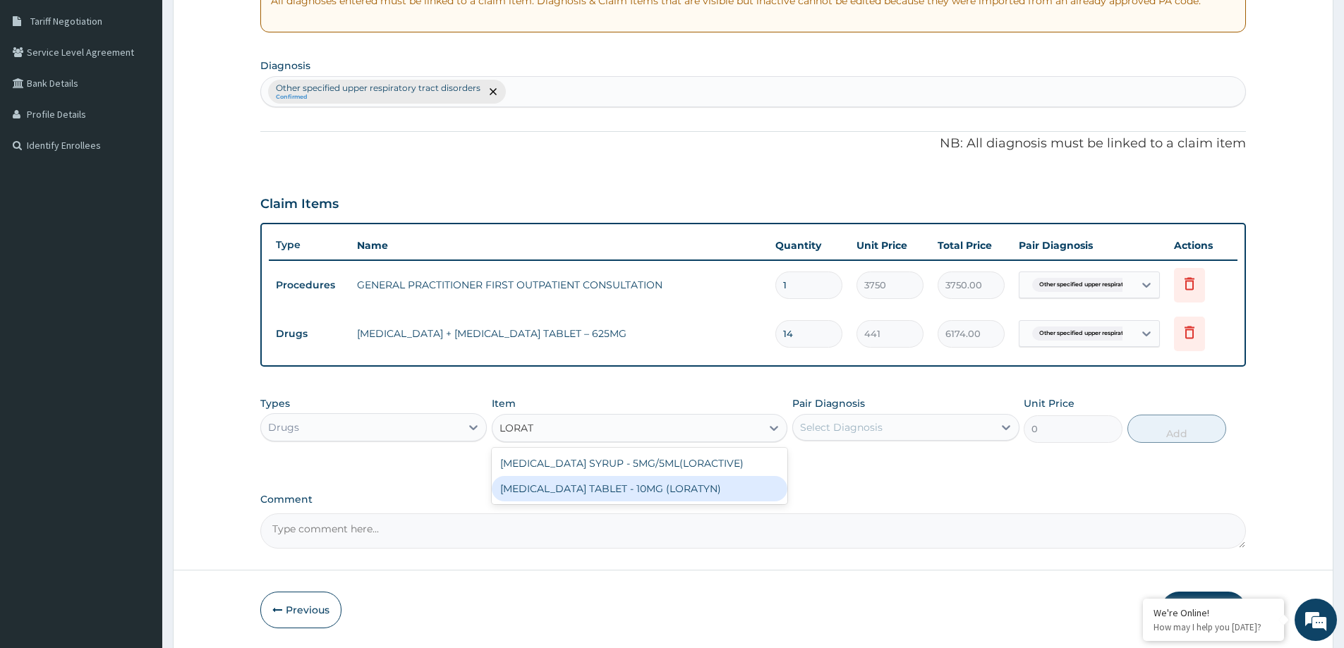
click at [620, 486] on div "[MEDICAL_DATA] TABLET - 10MG (LORATYN)" at bounding box center [640, 488] width 296 height 25
type input "102.9"
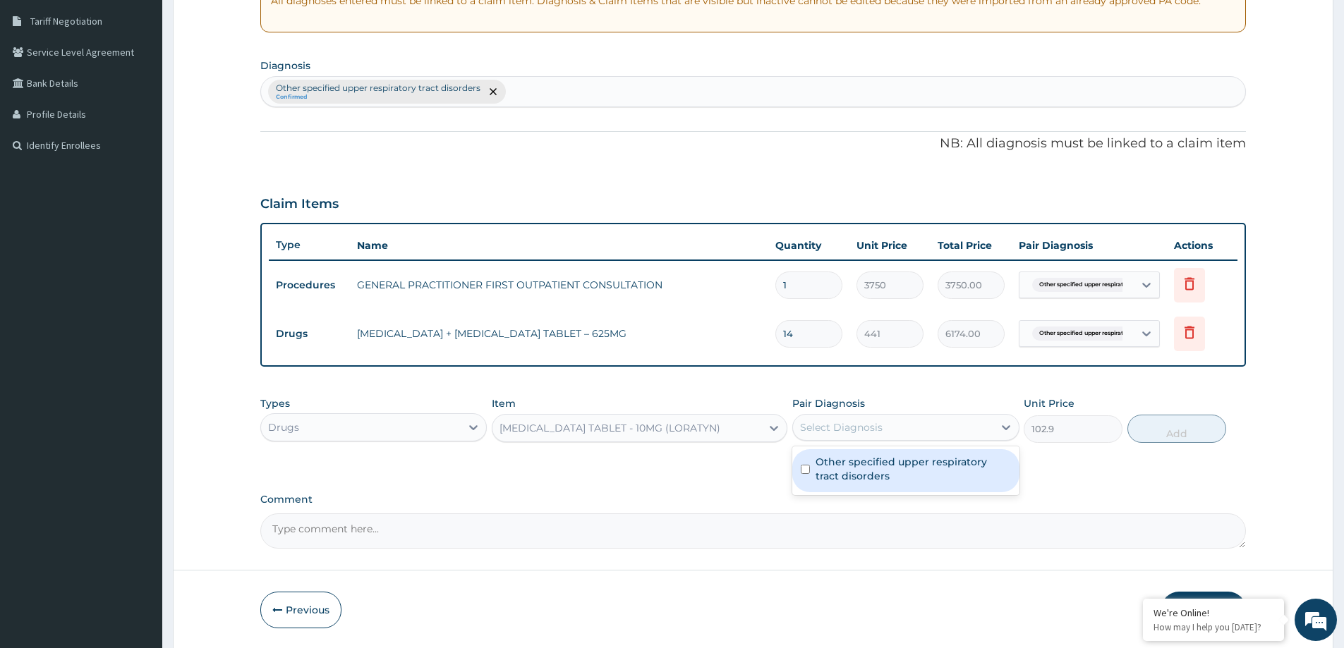
click at [948, 432] on div "Select Diagnosis" at bounding box center [893, 427] width 200 height 23
click at [921, 475] on label "Other specified upper respiratory tract disorders" at bounding box center [913, 469] width 195 height 28
checkbox input "true"
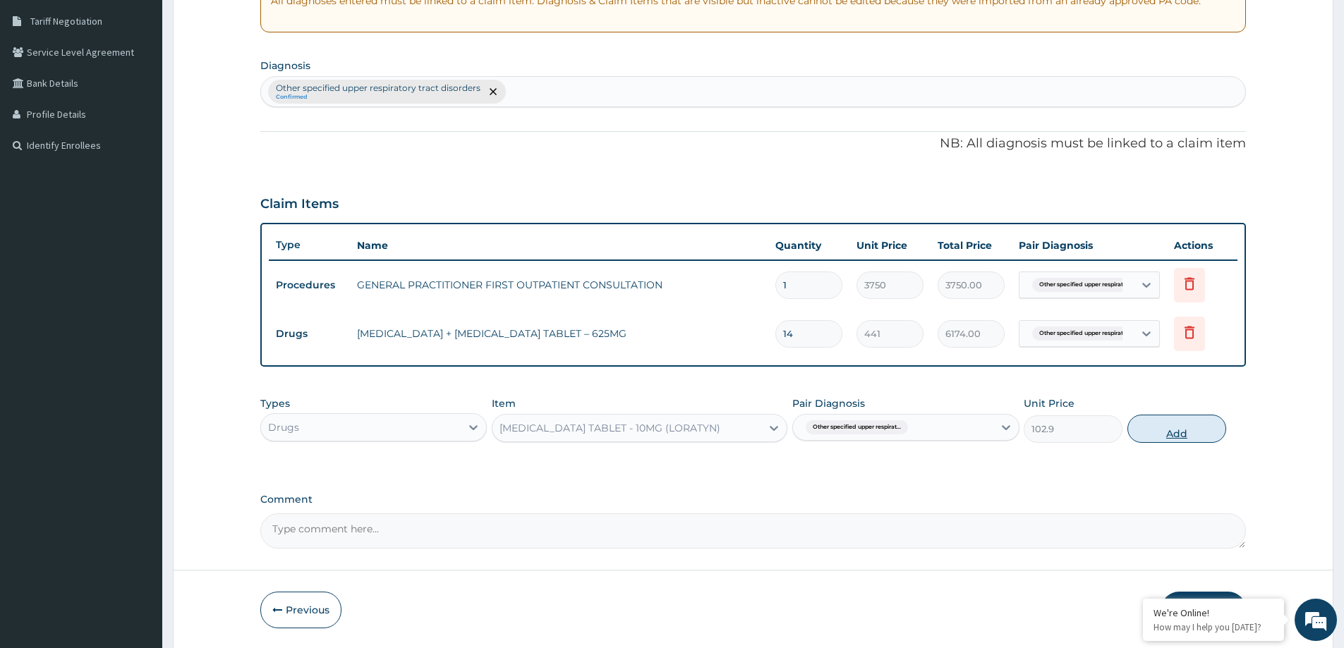
click at [1159, 432] on button "Add" at bounding box center [1177, 429] width 99 height 28
type input "0"
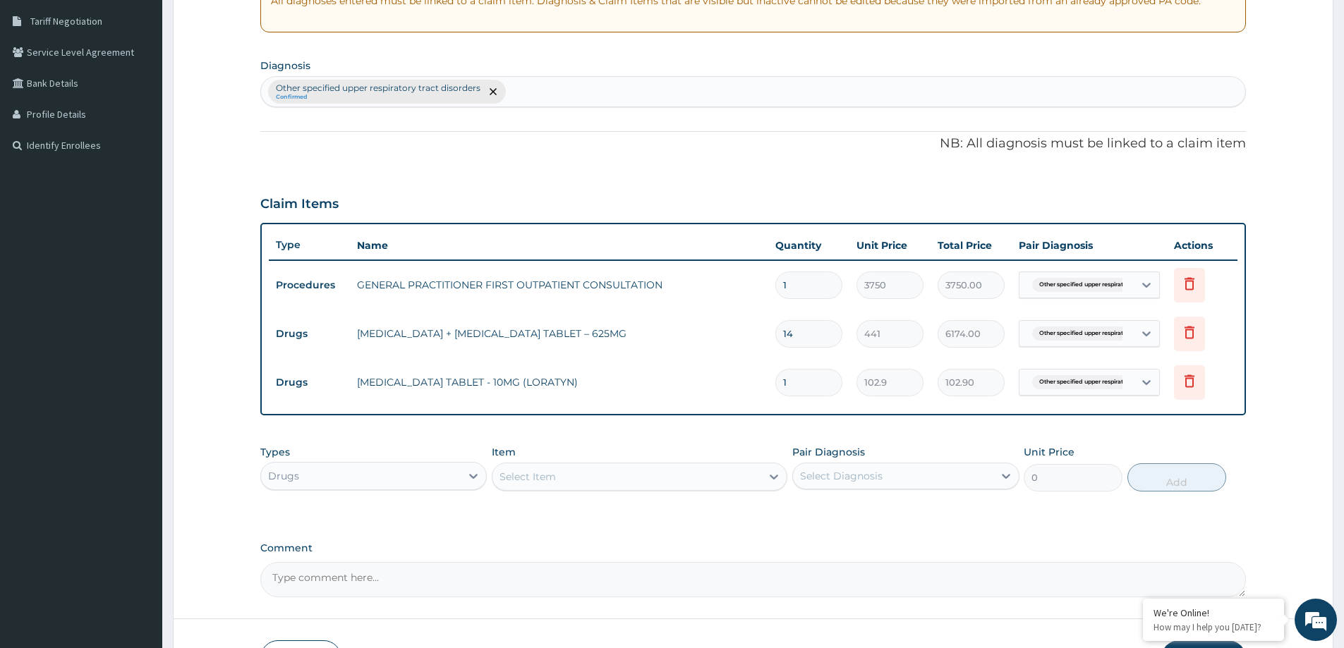
type input "10"
type input "1029.00"
type input "10"
click at [588, 478] on div "Select Item" at bounding box center [627, 477] width 269 height 23
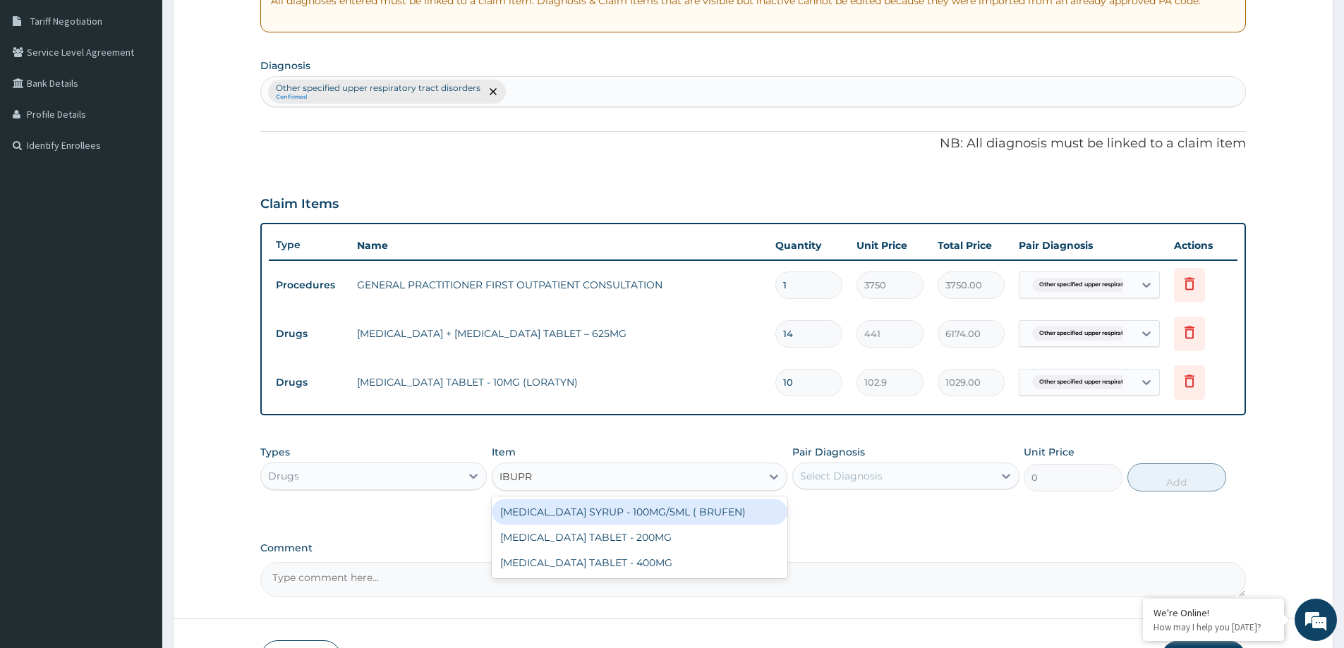
type input "IBUPRO"
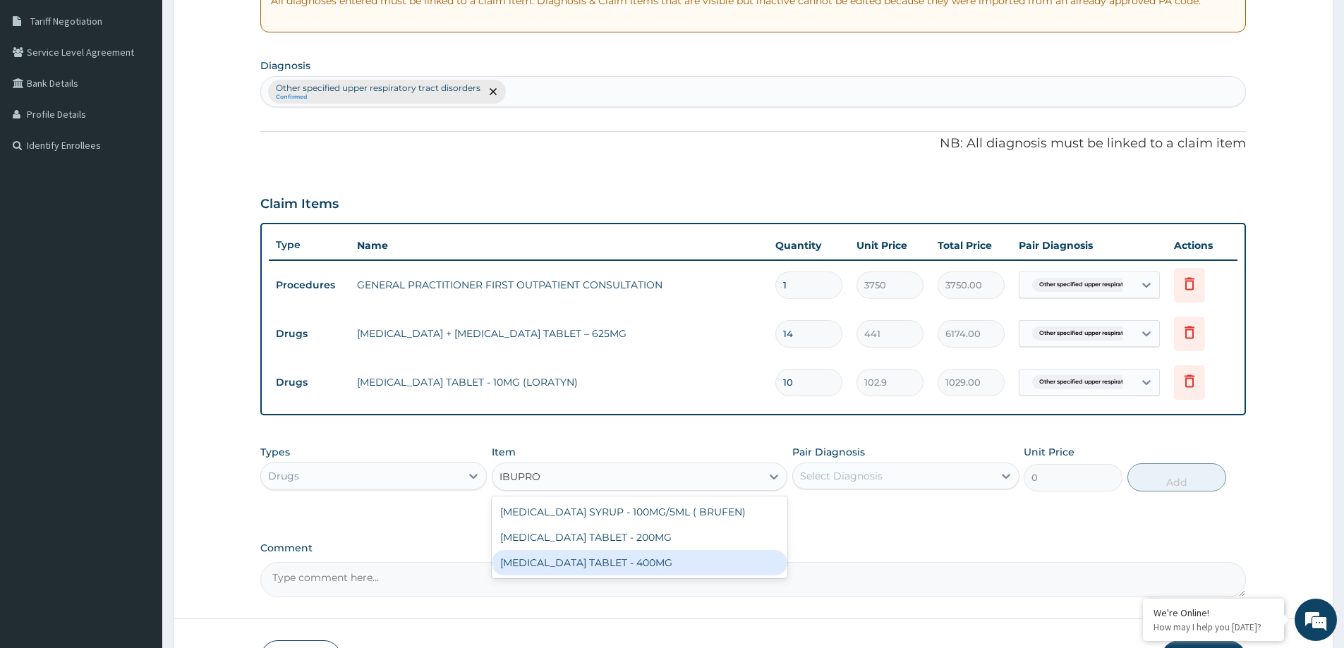
click at [575, 561] on div "[MEDICAL_DATA] TABLET - 400MG" at bounding box center [640, 562] width 296 height 25
type input "588"
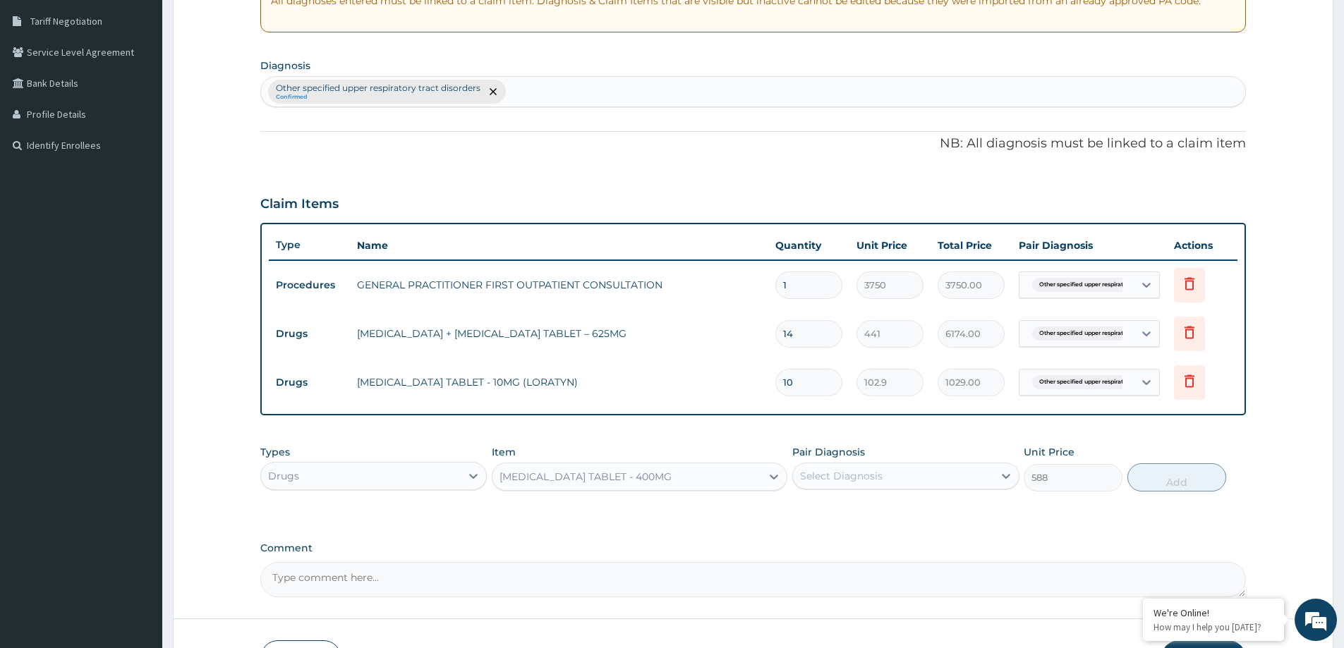
click at [938, 472] on div "Select Diagnosis" at bounding box center [893, 476] width 200 height 23
click at [900, 519] on label "Other specified upper respiratory tract disorders" at bounding box center [913, 518] width 195 height 28
checkbox input "true"
click at [1152, 479] on button "Add" at bounding box center [1177, 478] width 99 height 28
type input "0"
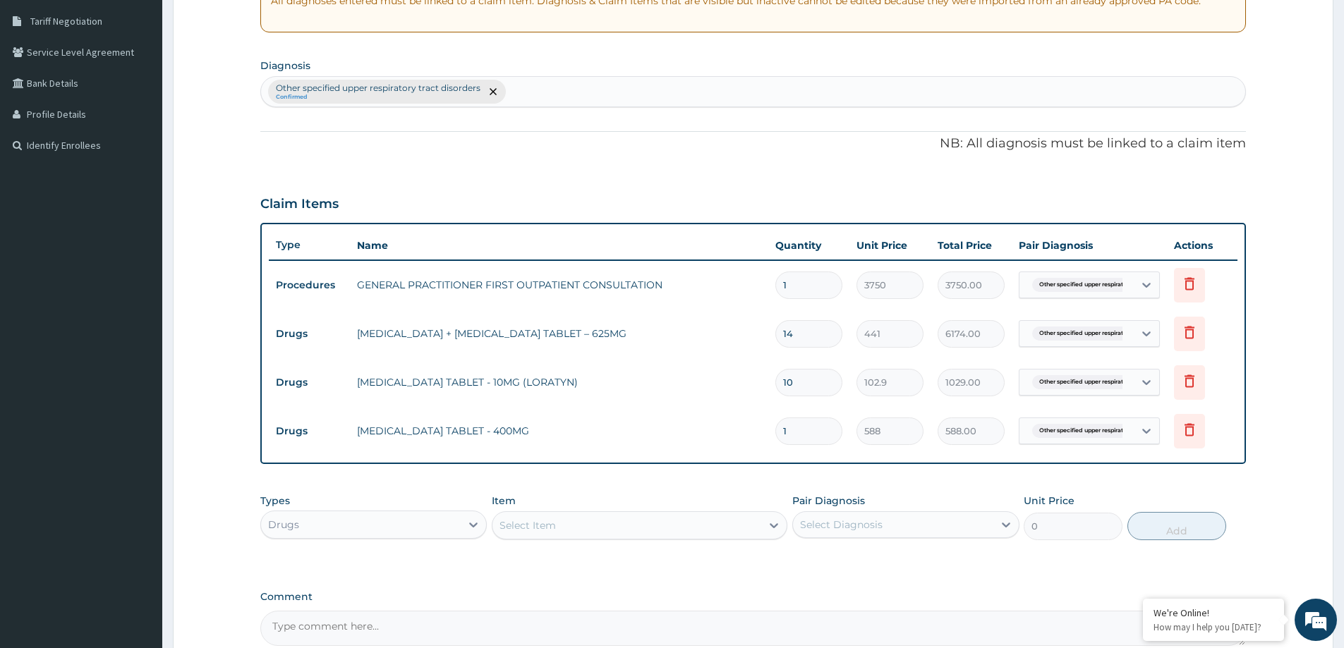
type input "10"
type input "5880.00"
type input "10"
click at [728, 539] on div "Select Item" at bounding box center [640, 526] width 296 height 28
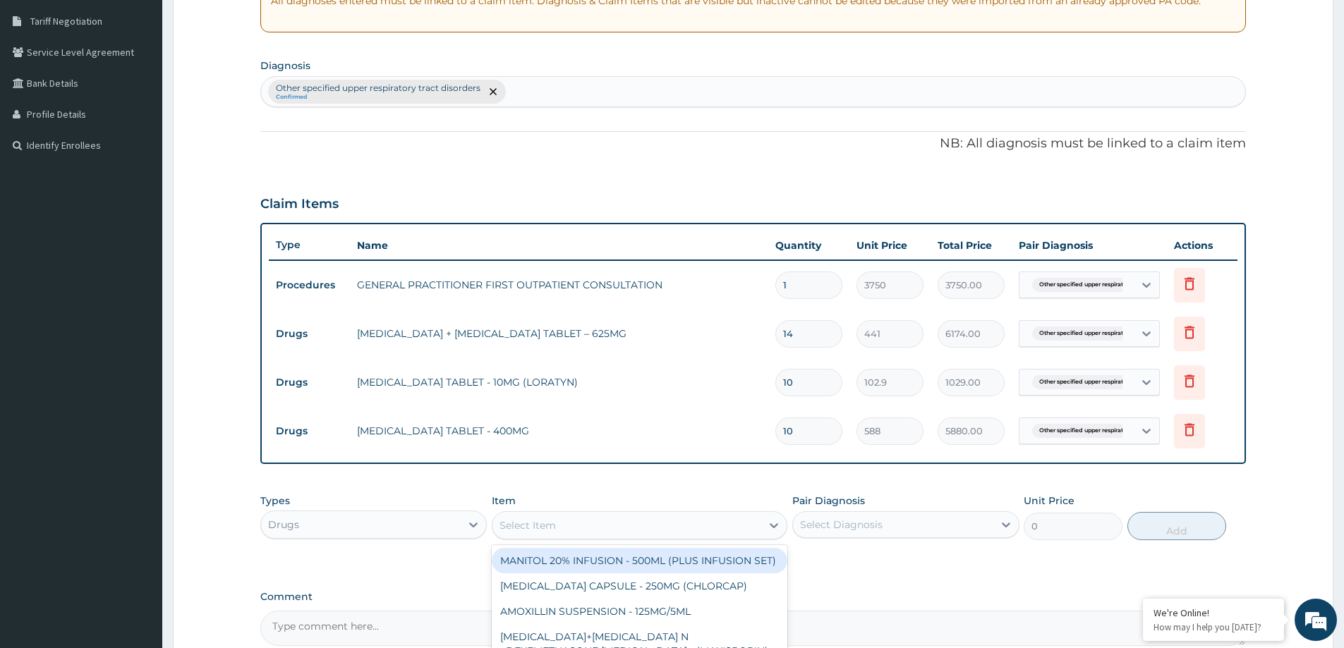
type input "I"
type input "COUGH"
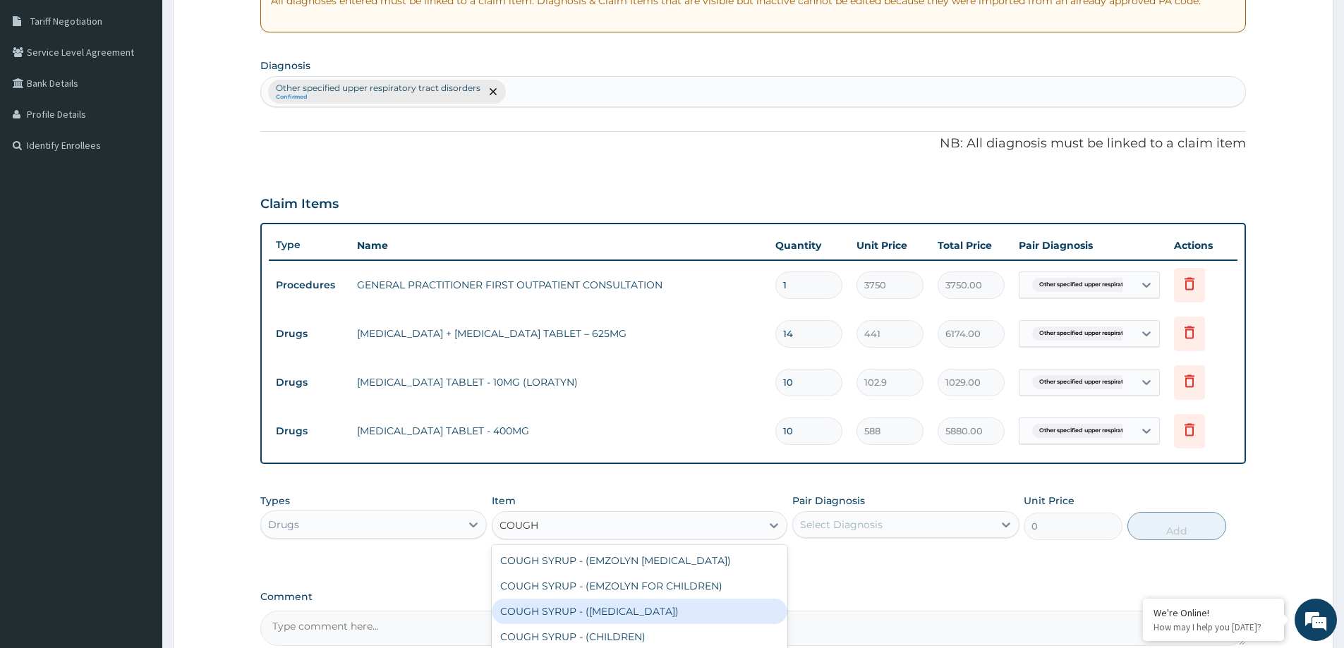
click at [627, 613] on div "COUGH SYRUP - ([MEDICAL_DATA])" at bounding box center [640, 611] width 296 height 25
type input "1176"
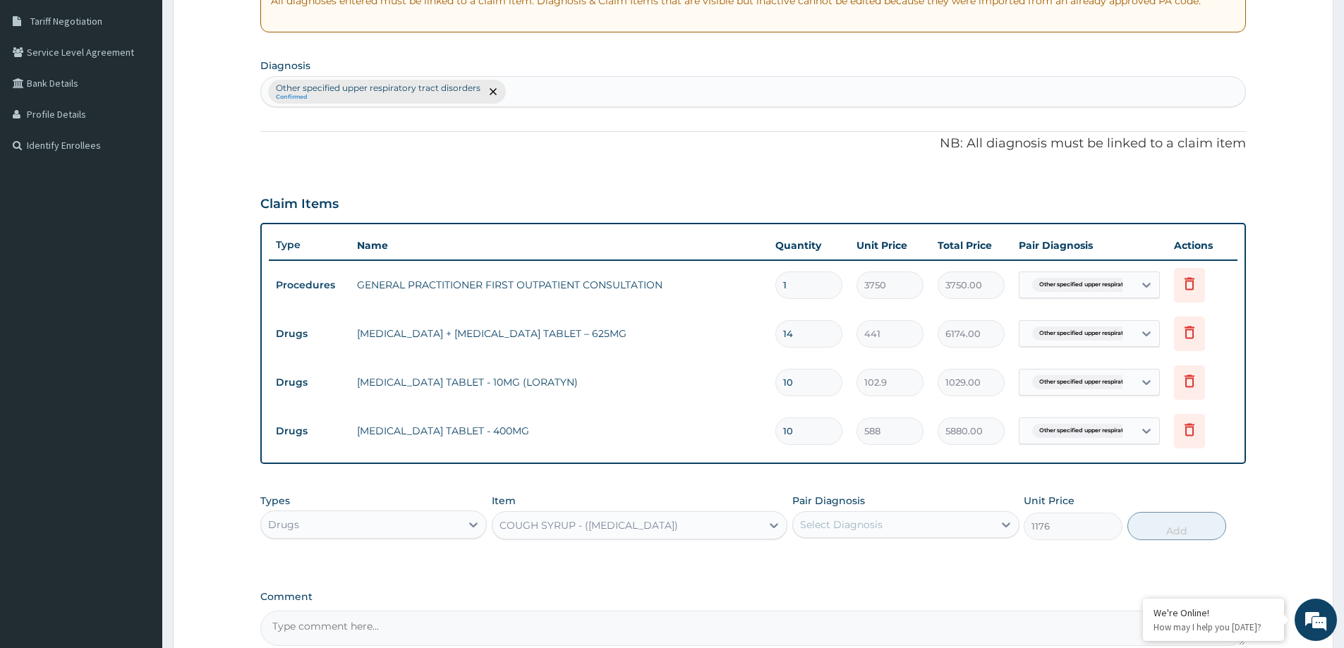
click at [959, 512] on div "Select Diagnosis" at bounding box center [905, 525] width 226 height 27
click at [931, 563] on label "Other specified upper respiratory tract disorders" at bounding box center [913, 566] width 195 height 28
checkbox input "true"
click at [761, 513] on div at bounding box center [773, 525] width 25 height 25
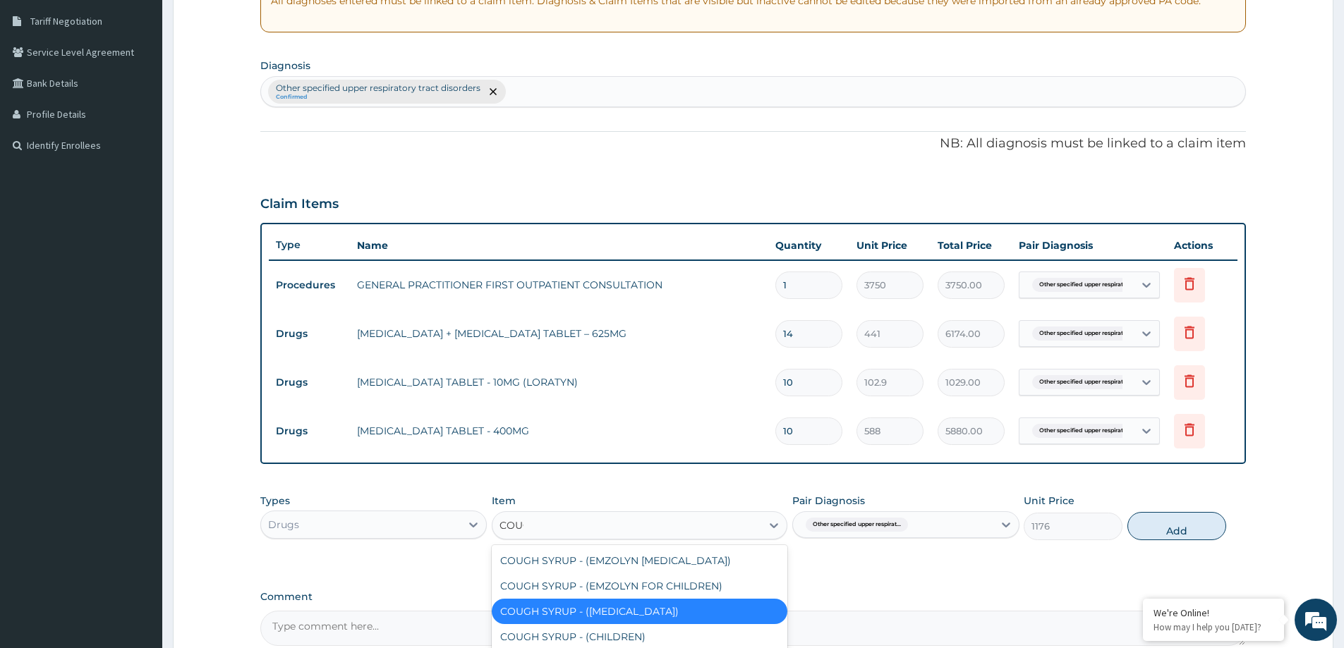
type input "COUGH"
click at [702, 558] on div "COUGH SYRUP - (EMZOLYN [MEDICAL_DATA])" at bounding box center [640, 560] width 296 height 25
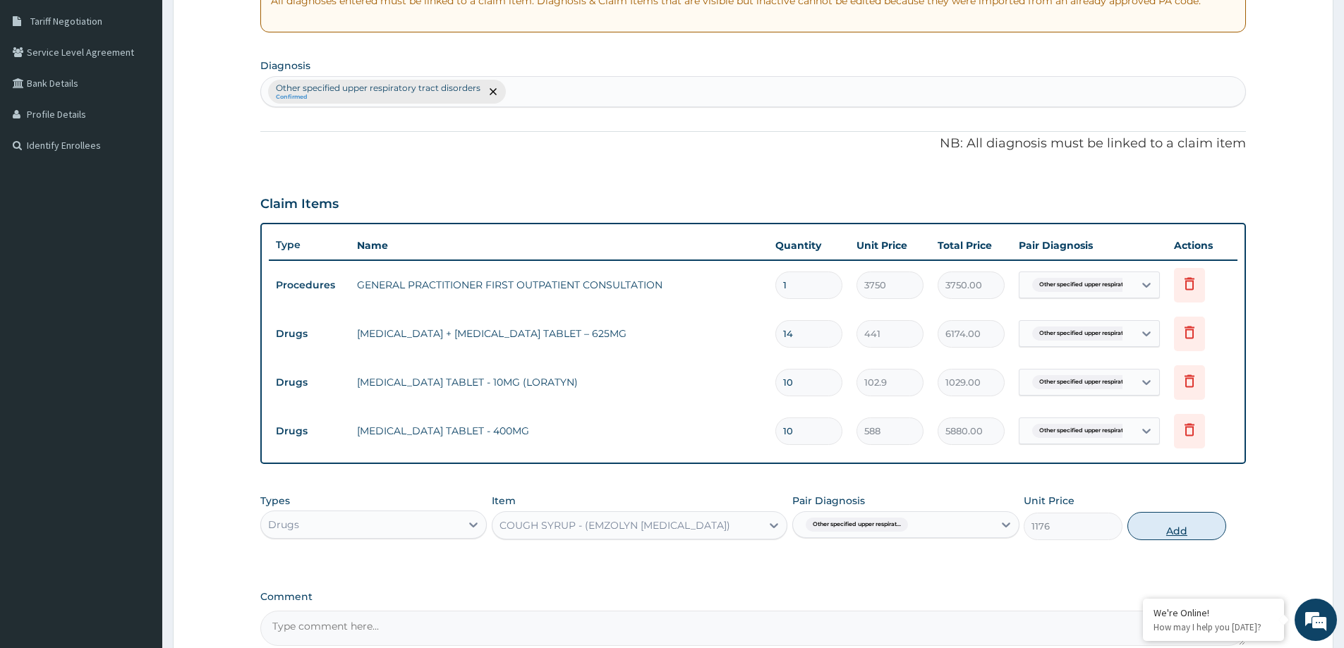
click at [1191, 532] on button "Add" at bounding box center [1177, 526] width 99 height 28
type input "0"
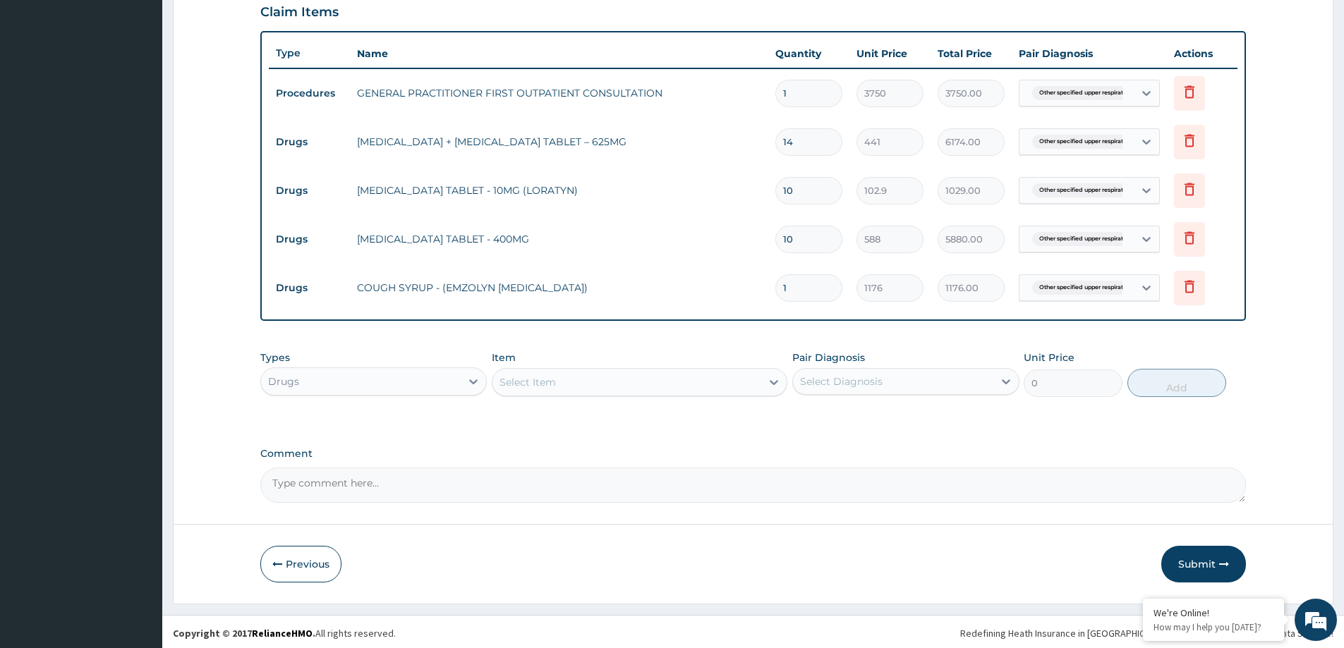
scroll to position [483, 0]
click at [1208, 557] on button "Submit" at bounding box center [1203, 561] width 85 height 37
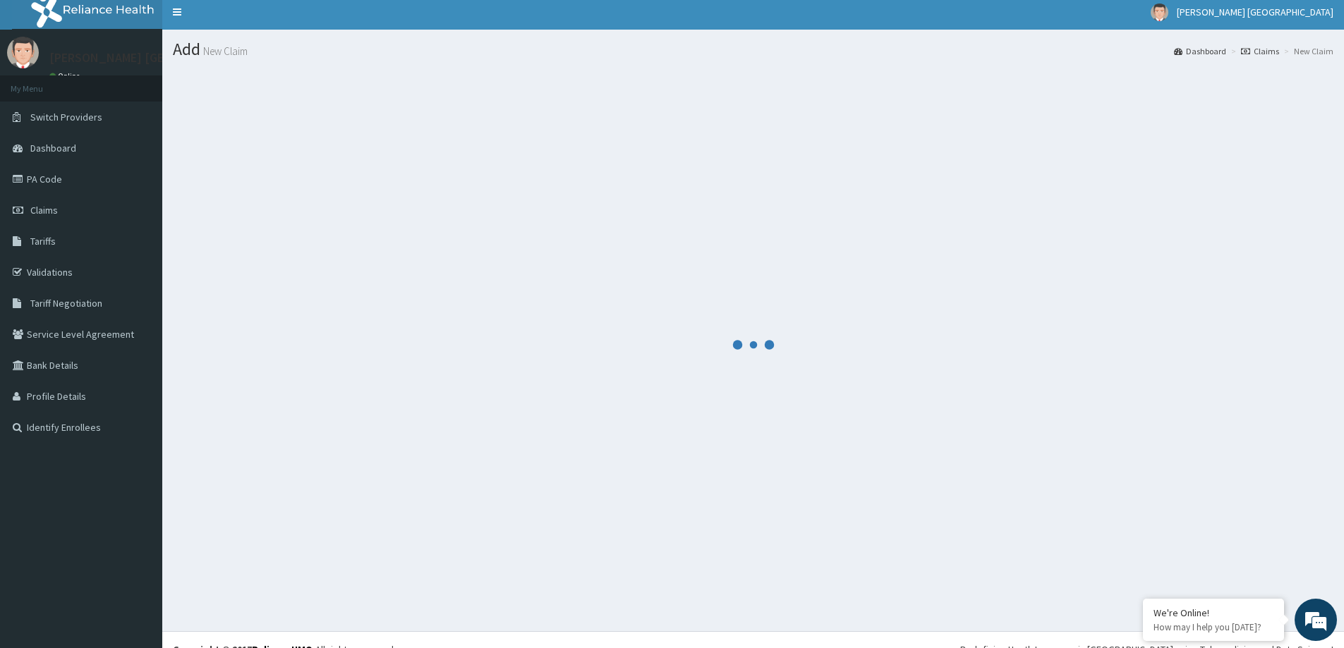
scroll to position [0, 0]
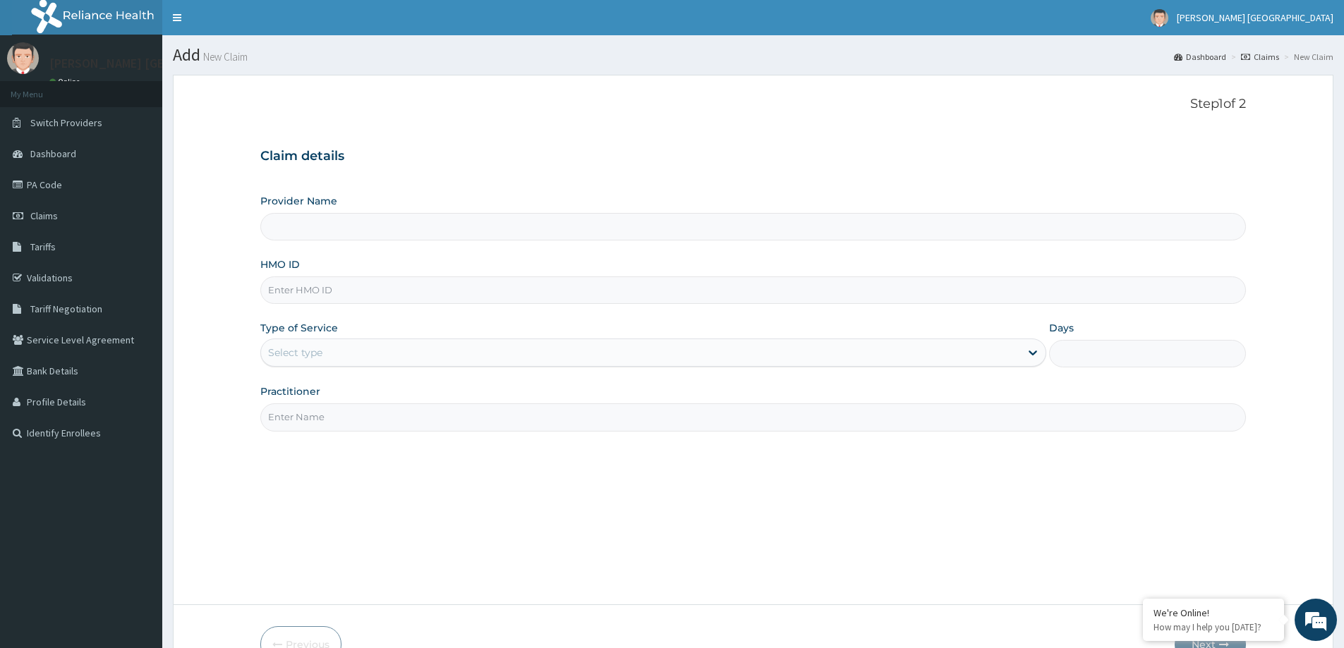
type input "[PERSON_NAME] [GEOGRAPHIC_DATA]"
paste input "SAO/10003/A"
type input "SAO/10003/A"
click at [483, 350] on div "Select type" at bounding box center [640, 353] width 759 height 23
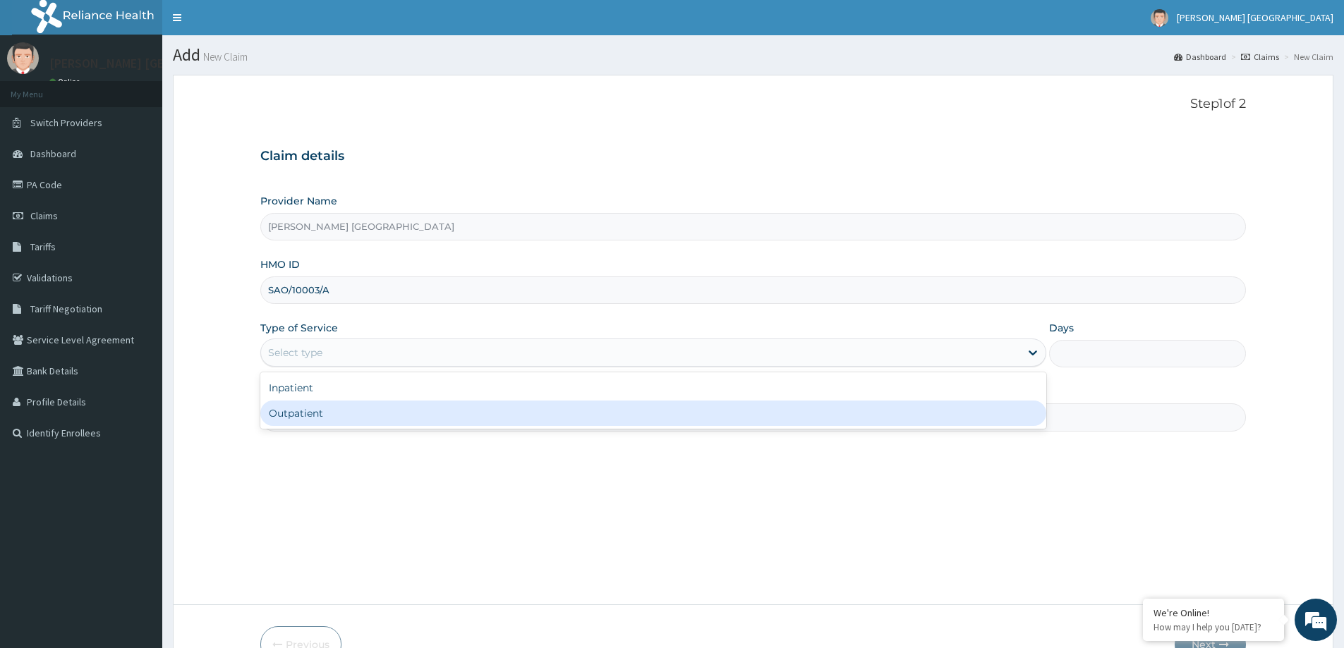
click at [439, 406] on div "Outpatient" at bounding box center [653, 413] width 786 height 25
type input "1"
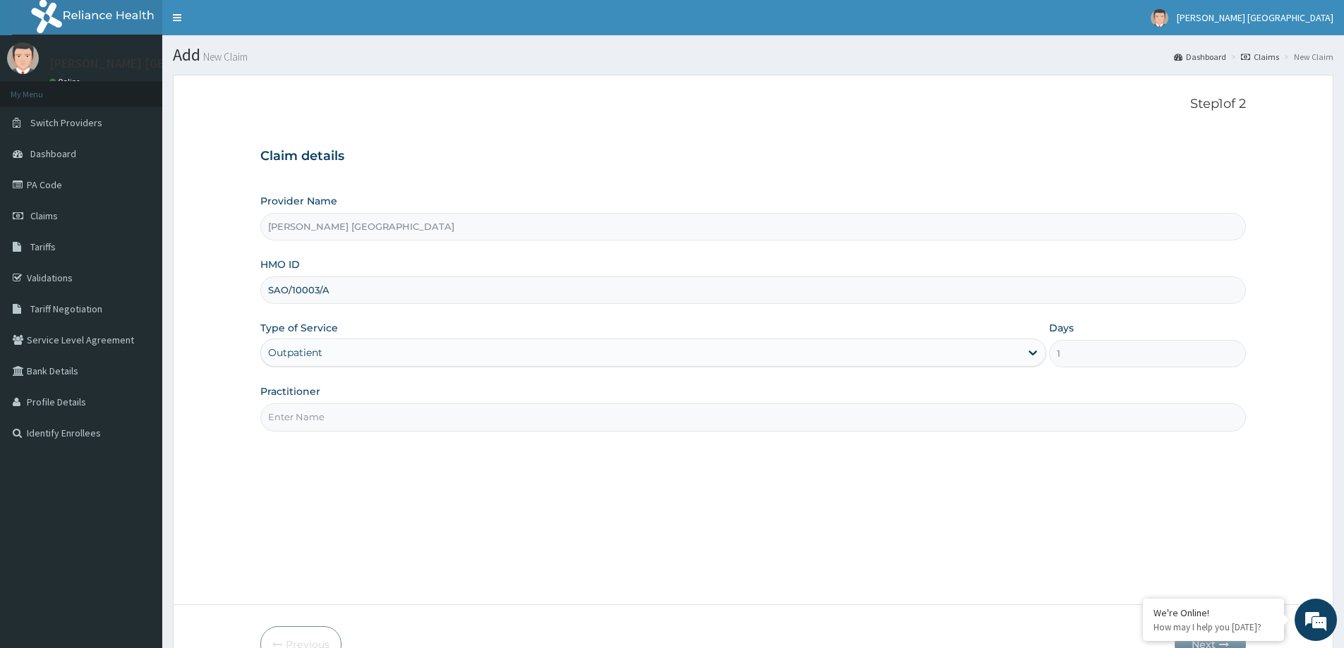
click at [440, 407] on input "Practitioner" at bounding box center [753, 418] width 986 height 28
type input "S"
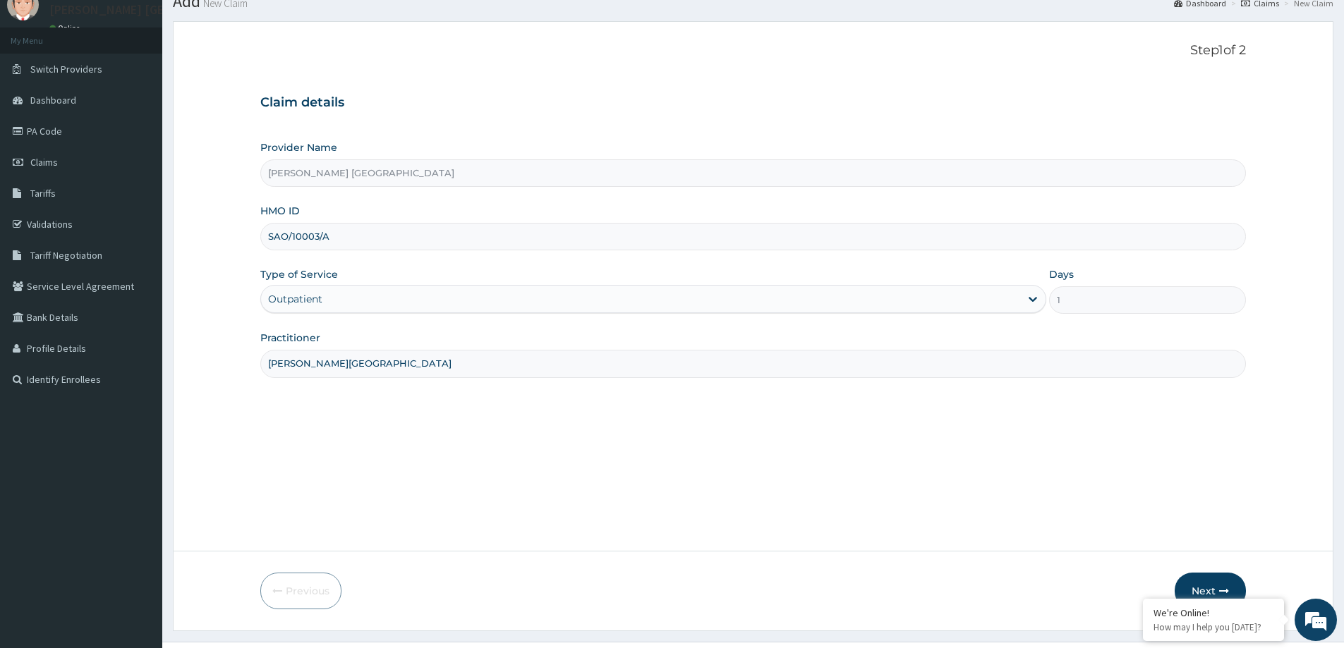
scroll to position [83, 0]
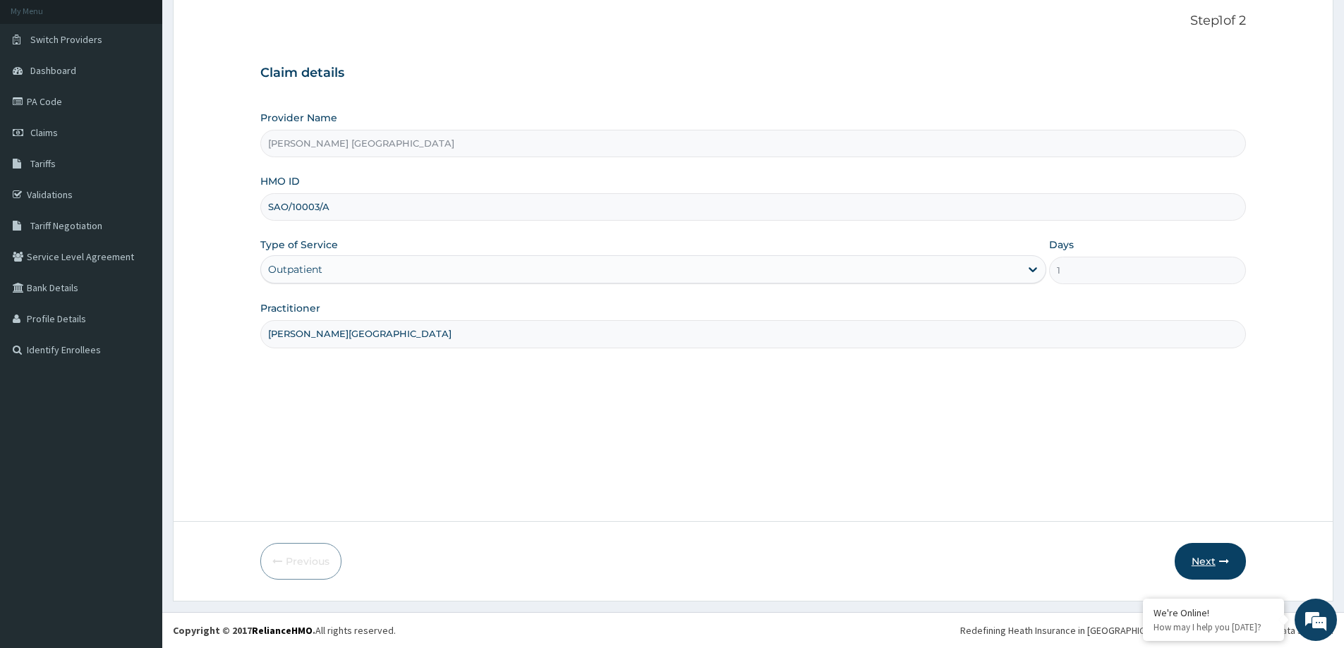
type input "DR F.A. DOSUMU"
click at [1224, 558] on icon "button" at bounding box center [1224, 562] width 10 height 10
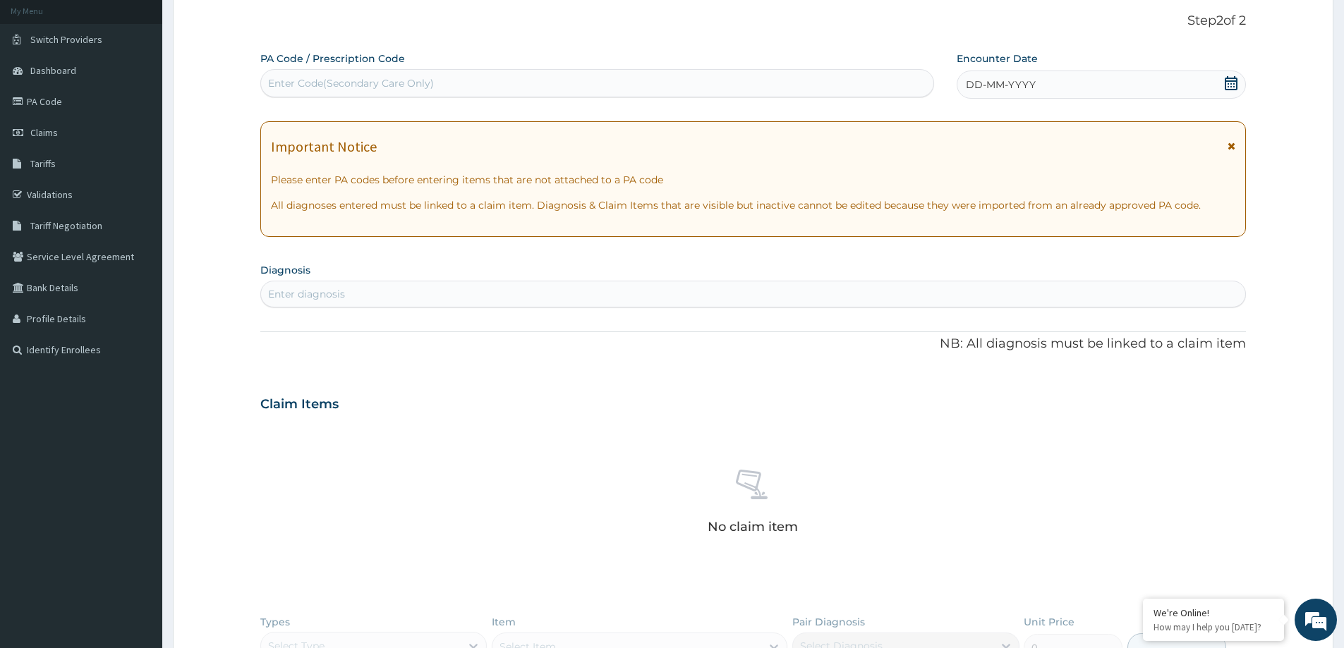
click at [975, 86] on span "DD-MM-YYYY" at bounding box center [1001, 85] width 70 height 14
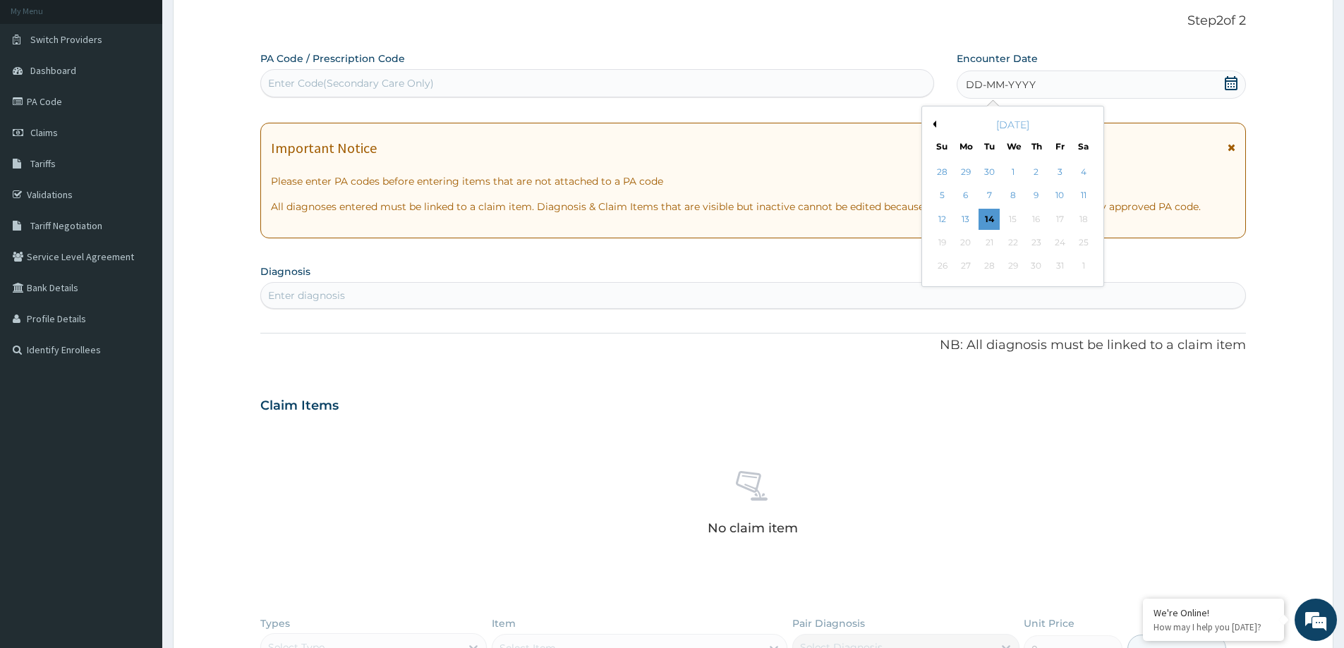
click at [929, 122] on button "Previous Month" at bounding box center [932, 124] width 7 height 7
click at [938, 129] on div "September 2025" at bounding box center [1013, 125] width 170 height 14
click at [932, 128] on div "September 2025" at bounding box center [1013, 125] width 170 height 14
click at [932, 123] on button "Previous Month" at bounding box center [932, 124] width 7 height 7
click at [1062, 244] on div "22" at bounding box center [1060, 242] width 21 height 21
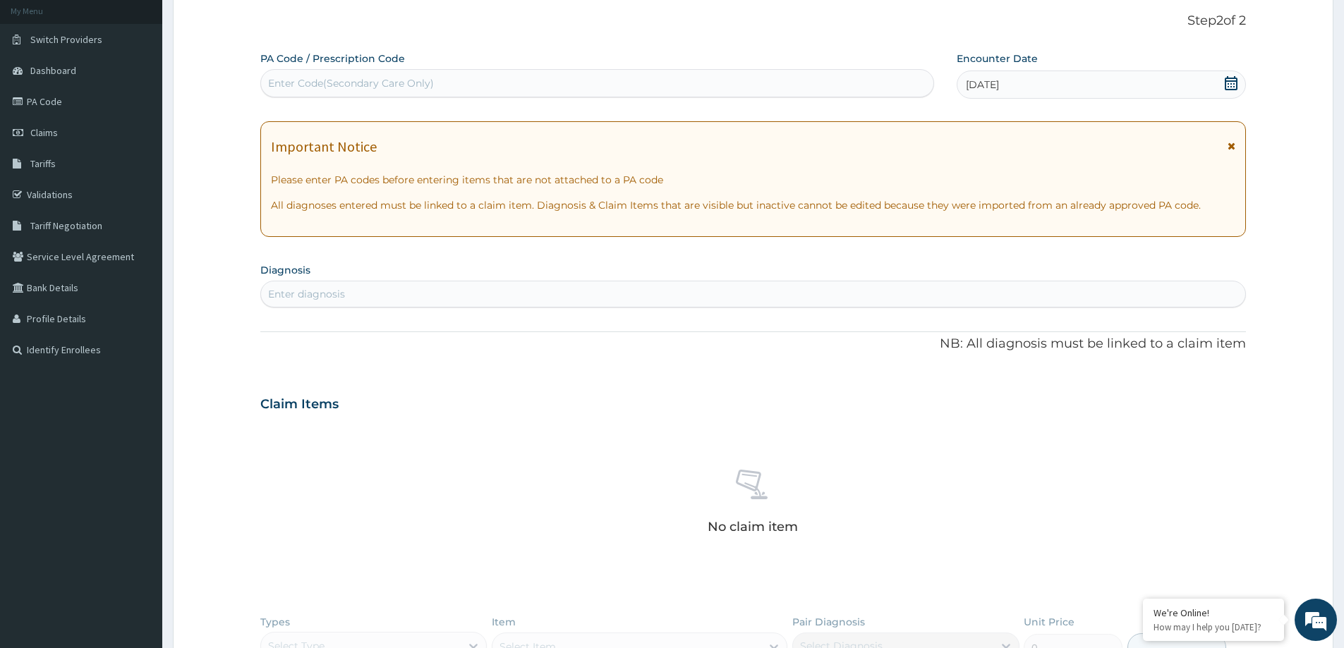
click at [540, 291] on div "Enter diagnosis" at bounding box center [753, 294] width 984 height 23
type input "[MEDICAL_DATA]"
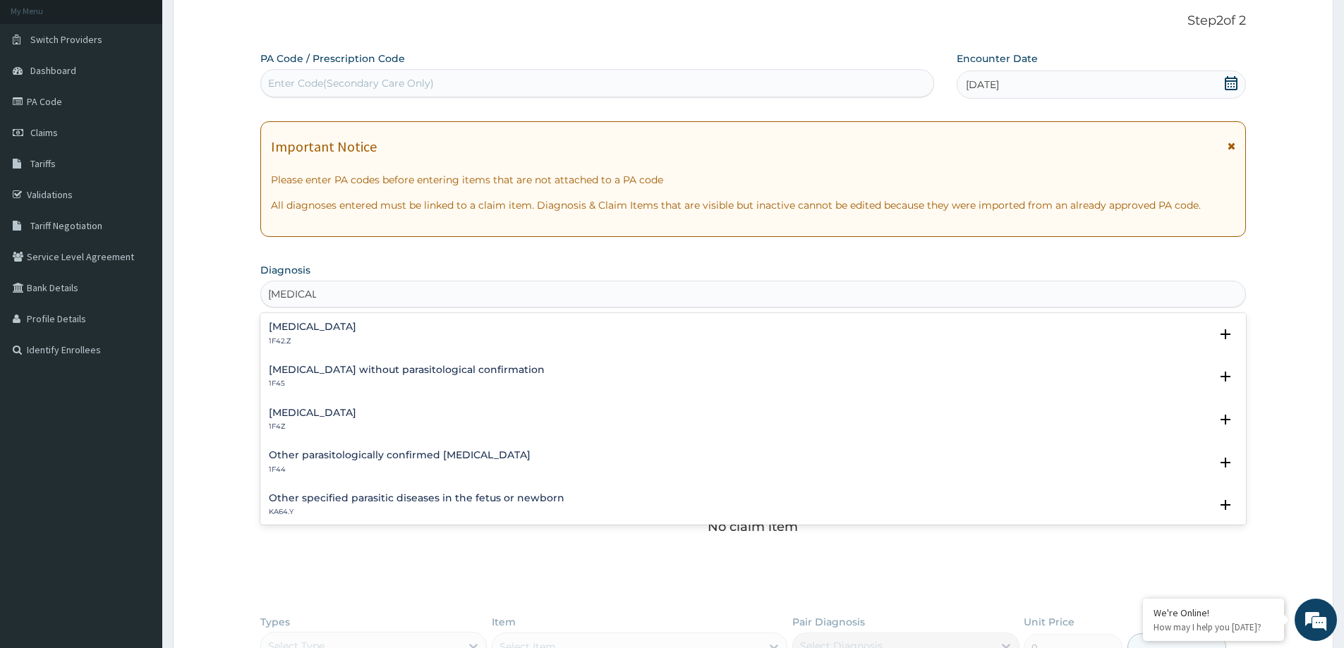
click at [332, 423] on p "1F4Z" at bounding box center [312, 427] width 87 height 10
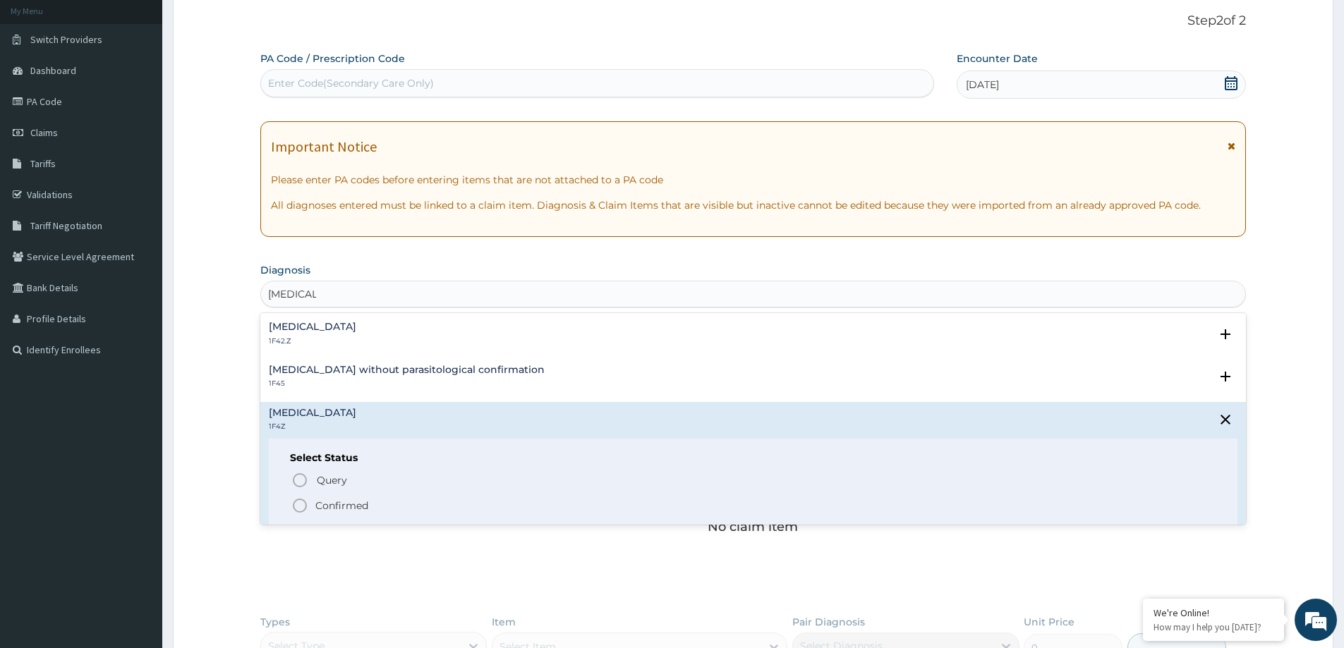
click at [308, 506] on icon "status option filled" at bounding box center [299, 505] width 17 height 17
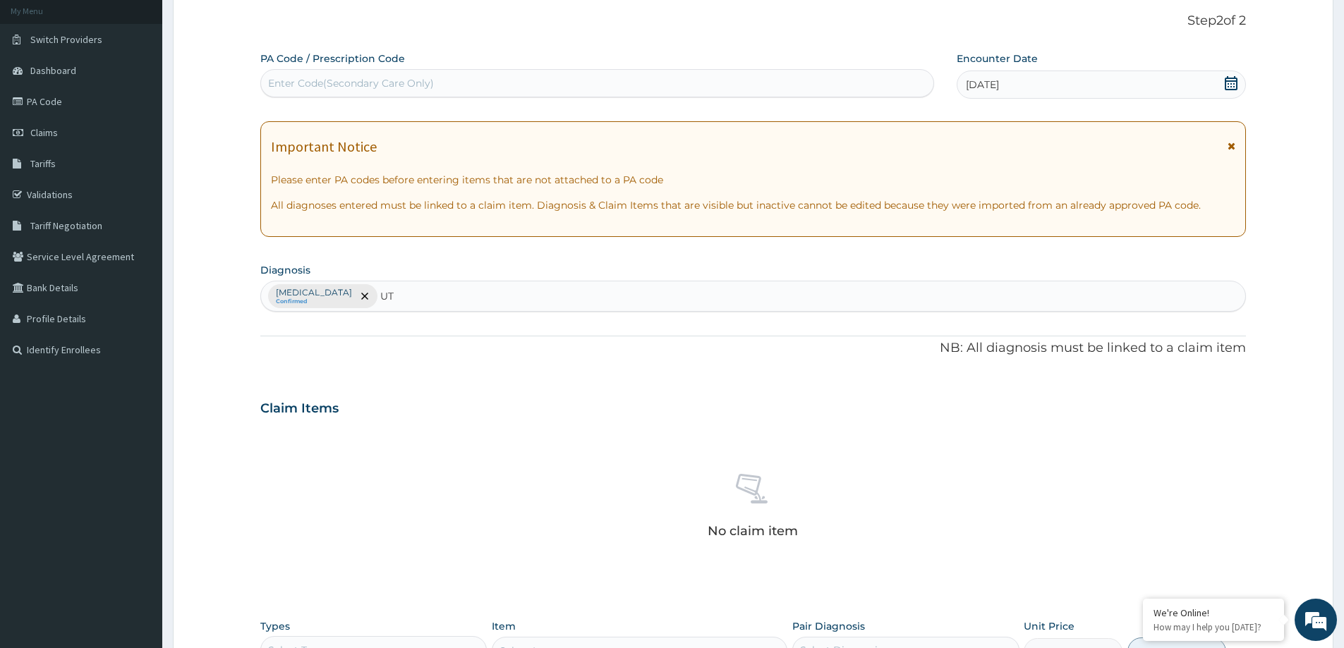
type input "UTI"
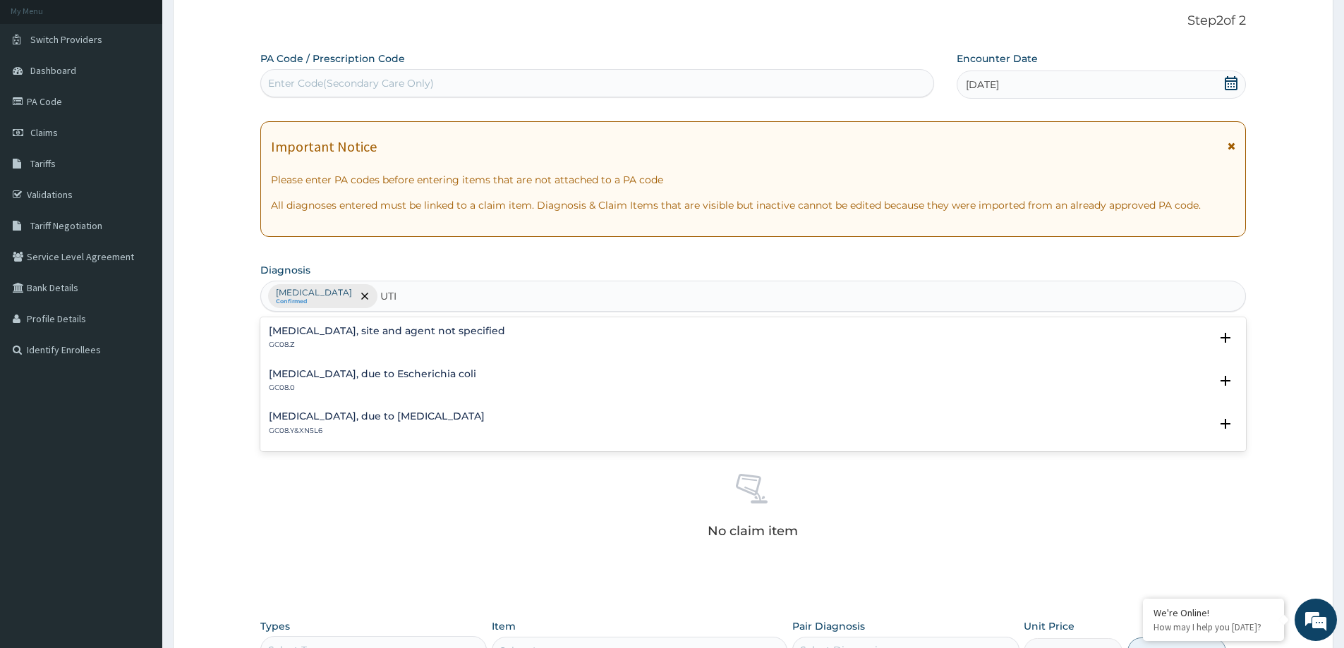
click at [475, 333] on h4 "Urinary tract infection, site and agent not specified" at bounding box center [387, 331] width 236 height 11
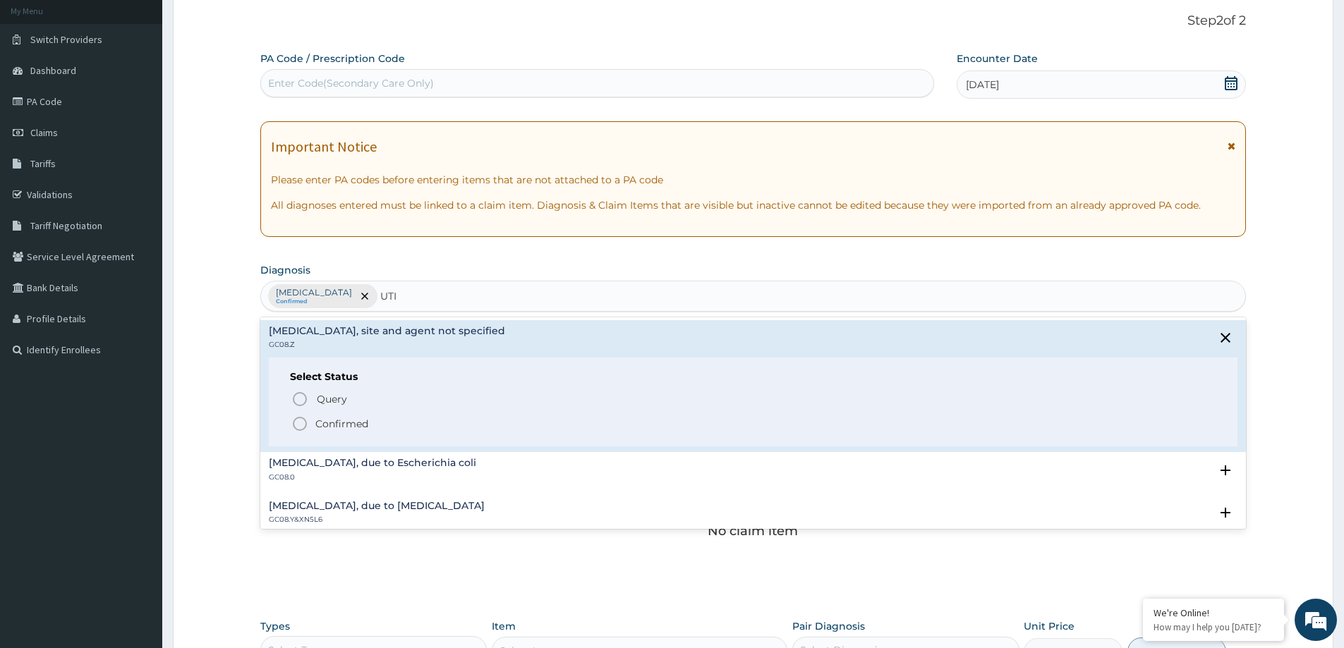
click at [330, 420] on p "Confirmed" at bounding box center [341, 424] width 53 height 14
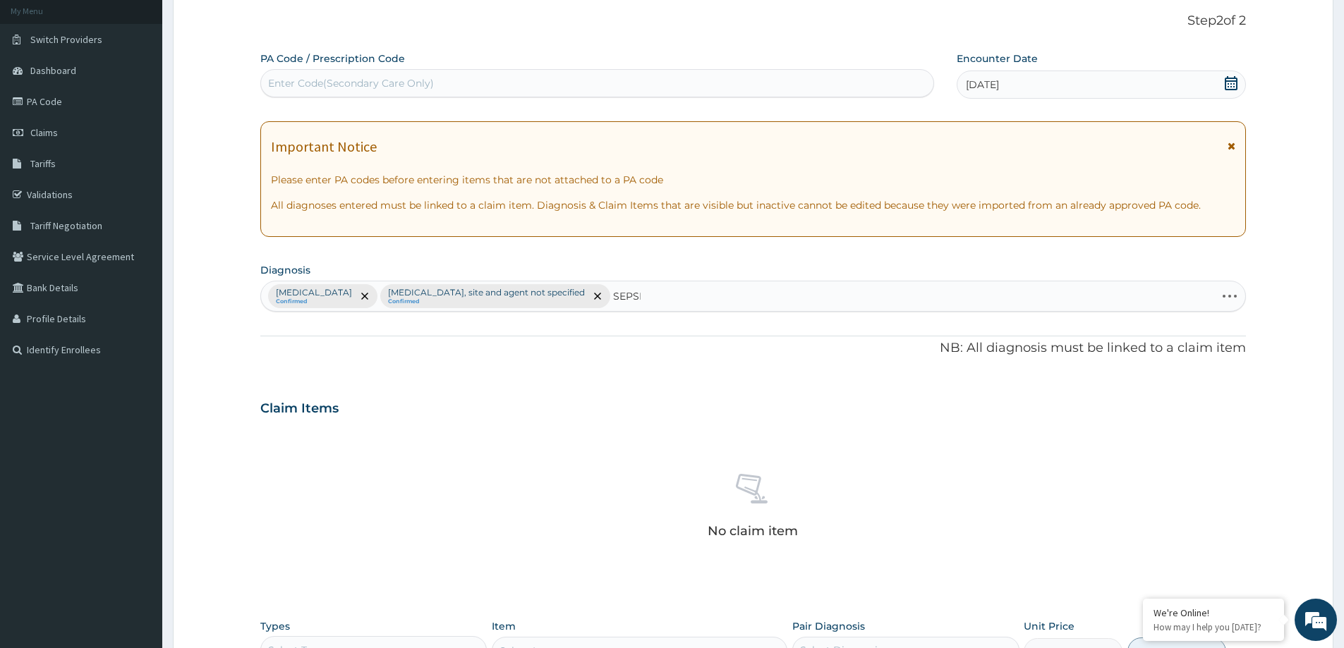
type input "SEPSIS"
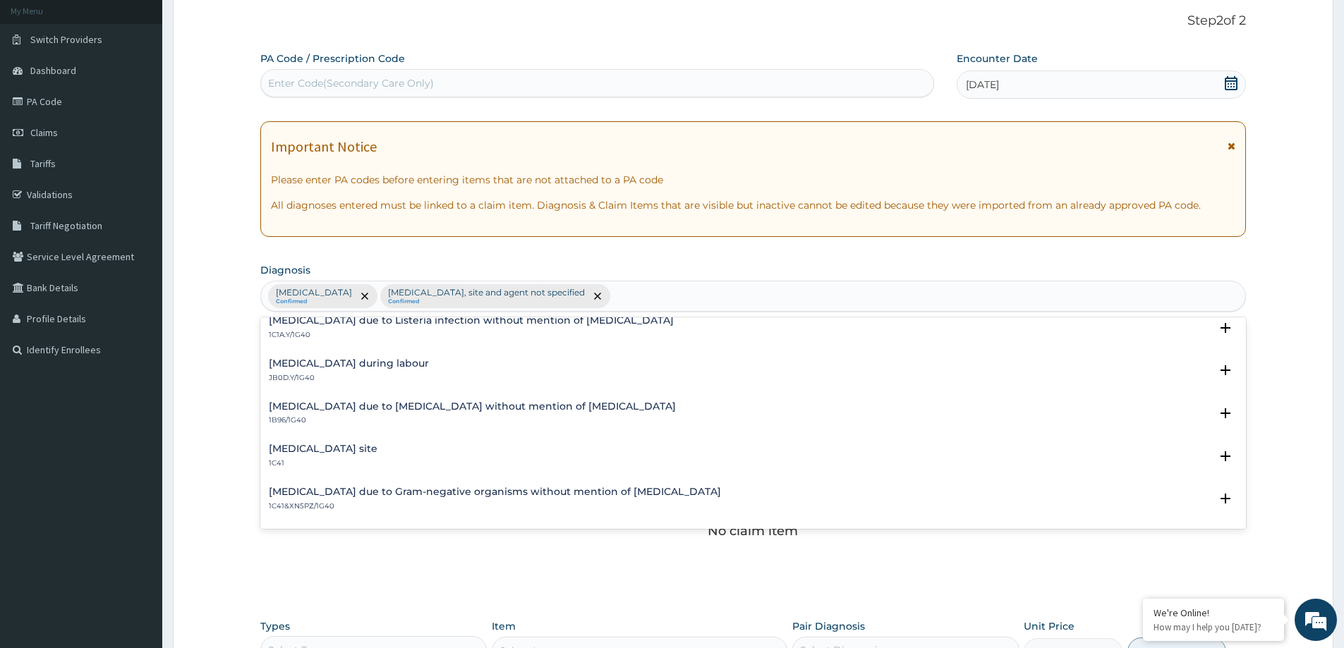
scroll to position [0, 0]
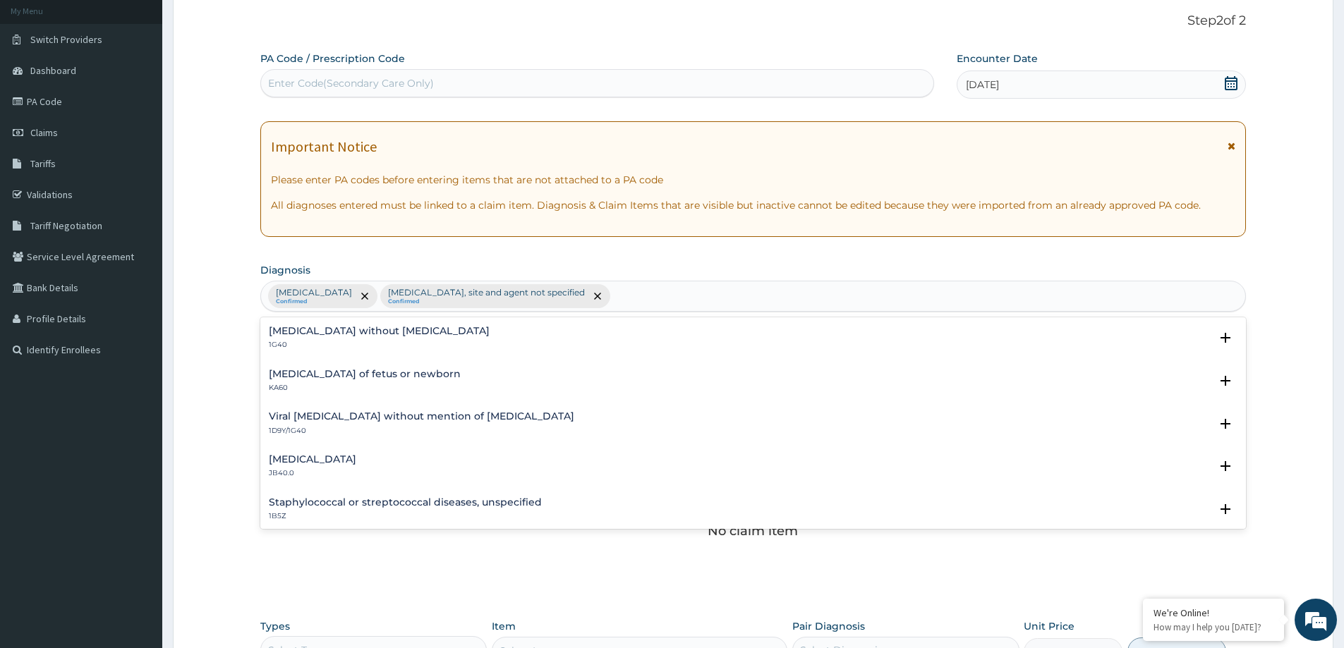
click at [687, 301] on div "Malaria, unspecified Confirmed Urinary tract infection, site and agent not spec…" at bounding box center [753, 297] width 984 height 30
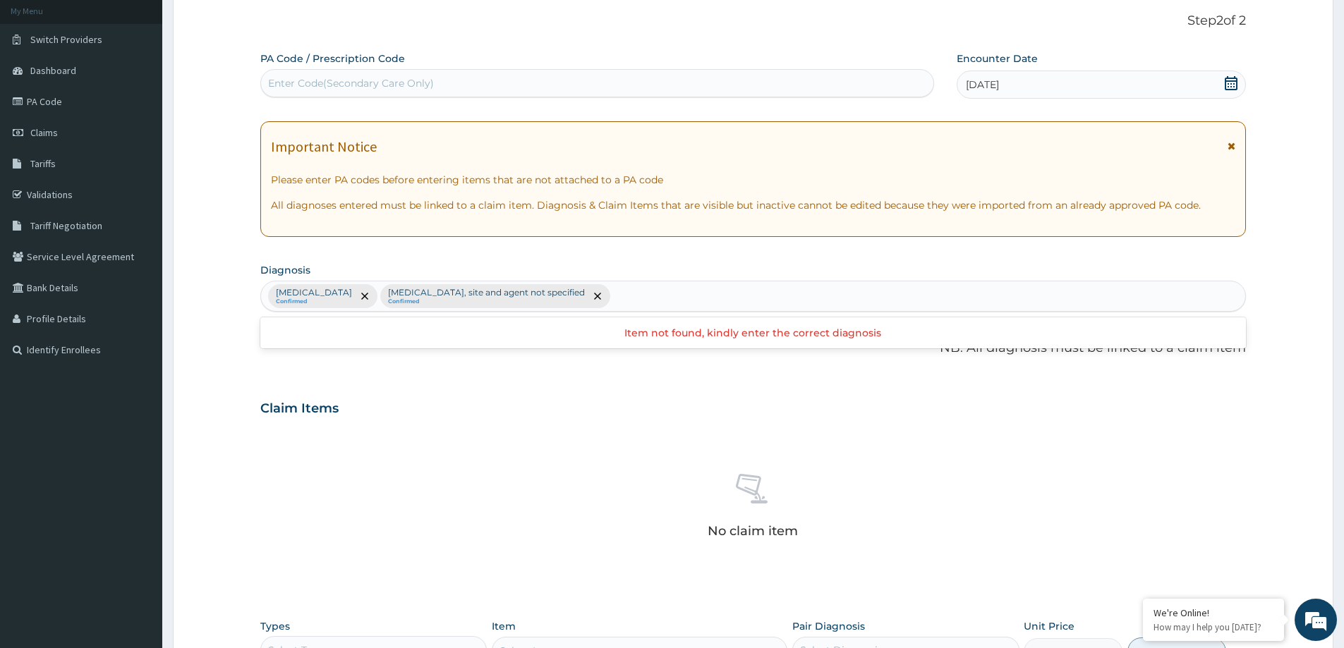
click at [695, 295] on div "Malaria, unspecified Confirmed Urinary tract infection, site and agent not spec…" at bounding box center [753, 297] width 984 height 30
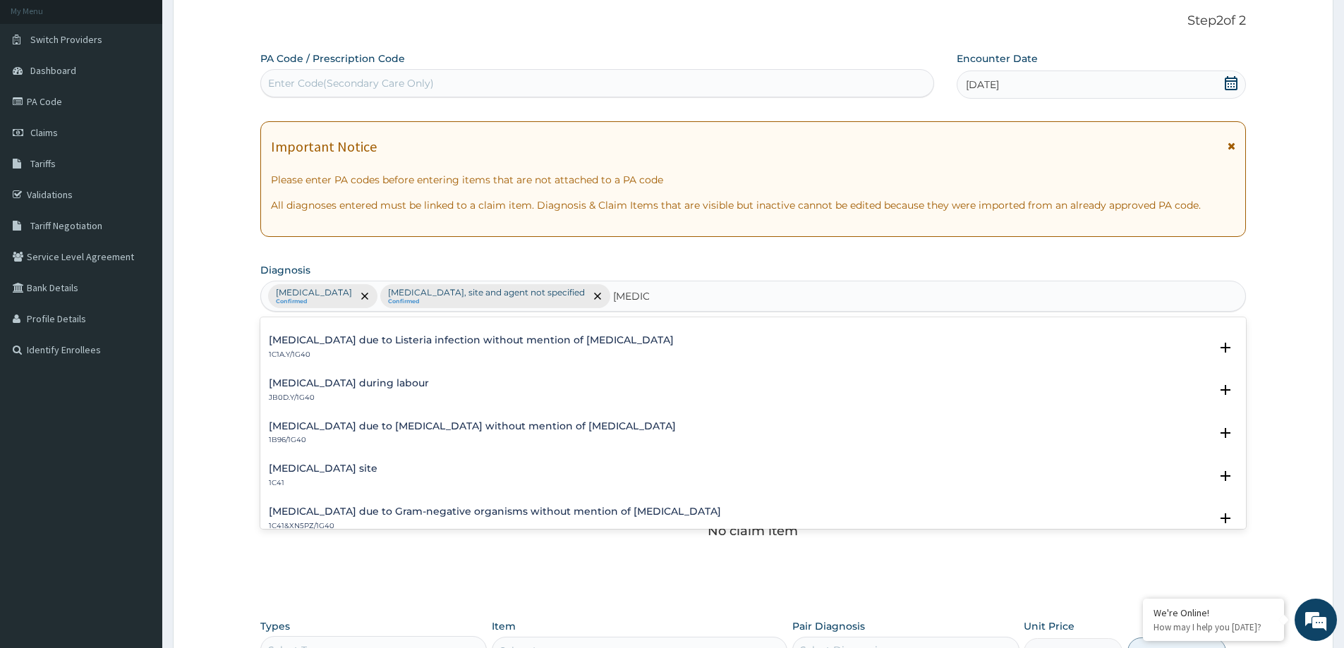
scroll to position [353, 0]
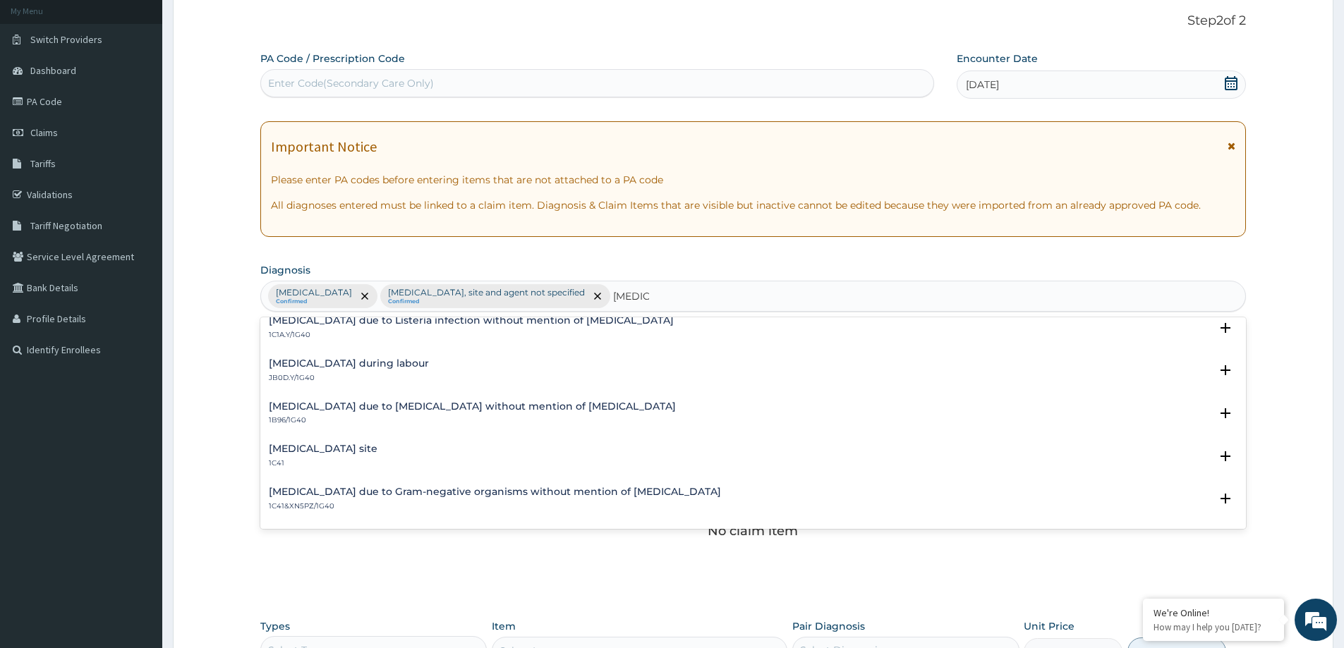
click at [377, 461] on p "1C41" at bounding box center [323, 464] width 109 height 10
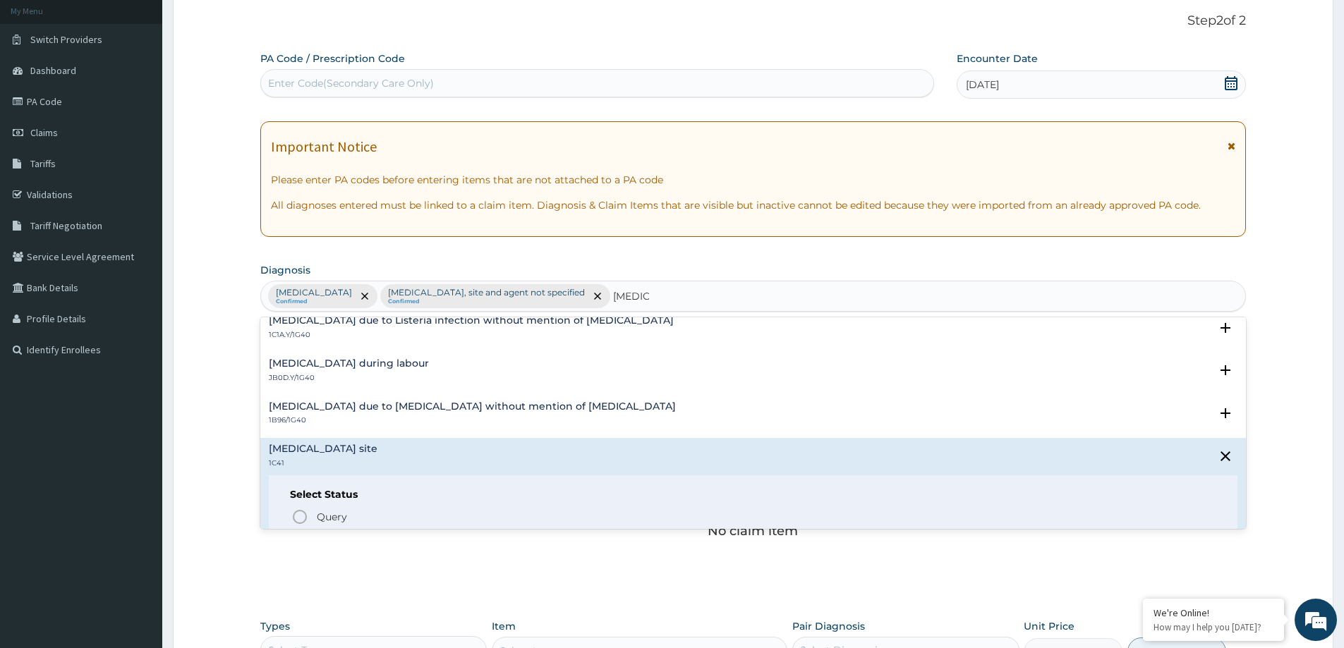
click at [493, 440] on div "Bacterial infection of unspecified site 1C41 Select Status Query Query covers s…" at bounding box center [753, 504] width 986 height 132
click at [487, 454] on div "Bacterial infection of unspecified site 1C41" at bounding box center [753, 456] width 969 height 25
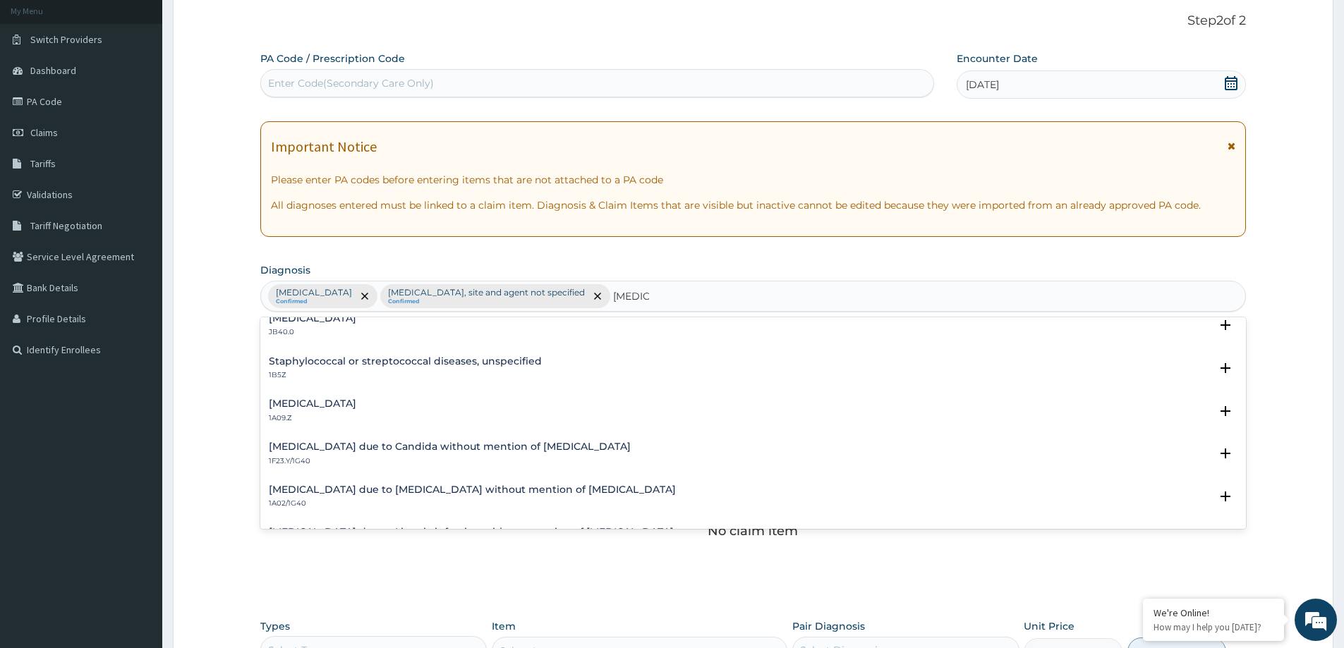
scroll to position [0, 0]
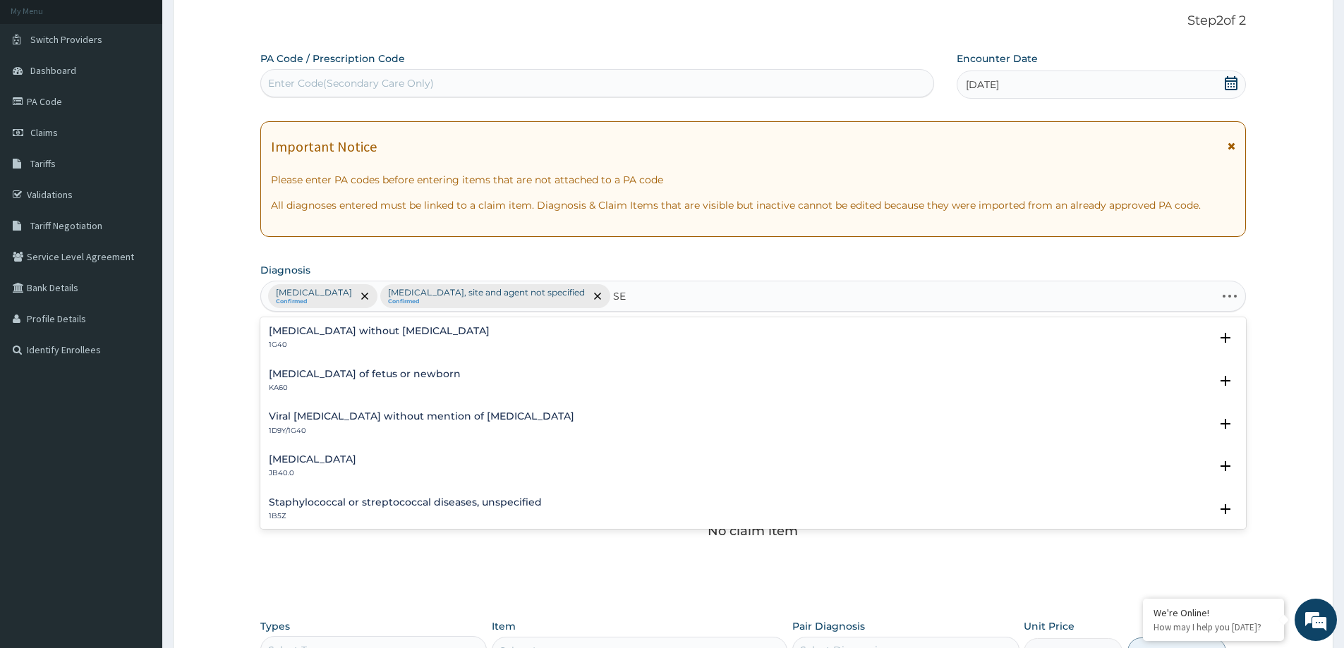
type input "S"
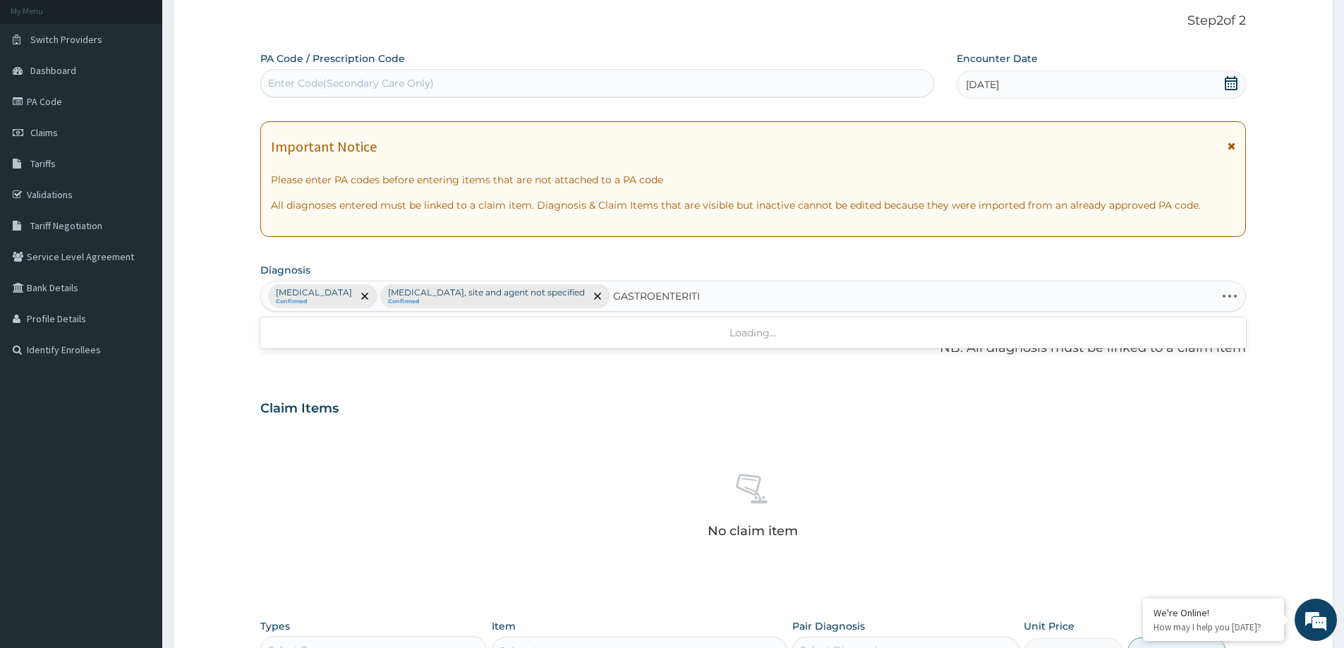
type input "GASTROENTERITIS"
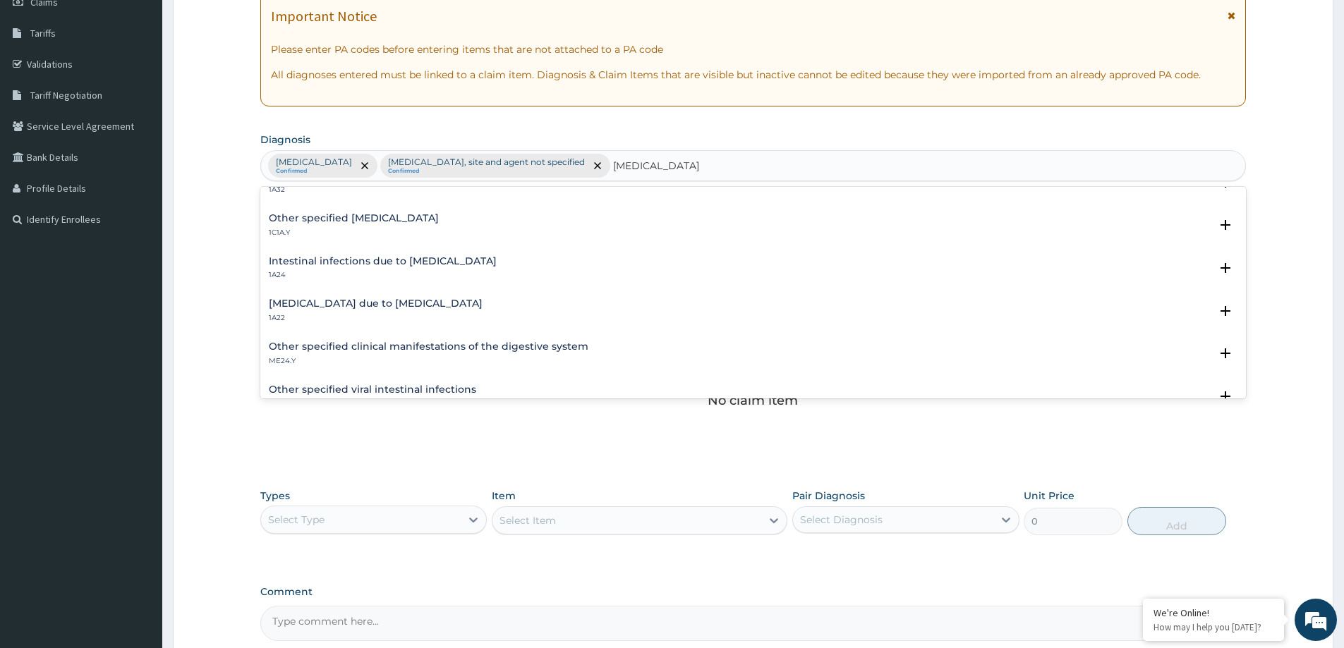
scroll to position [423, 0]
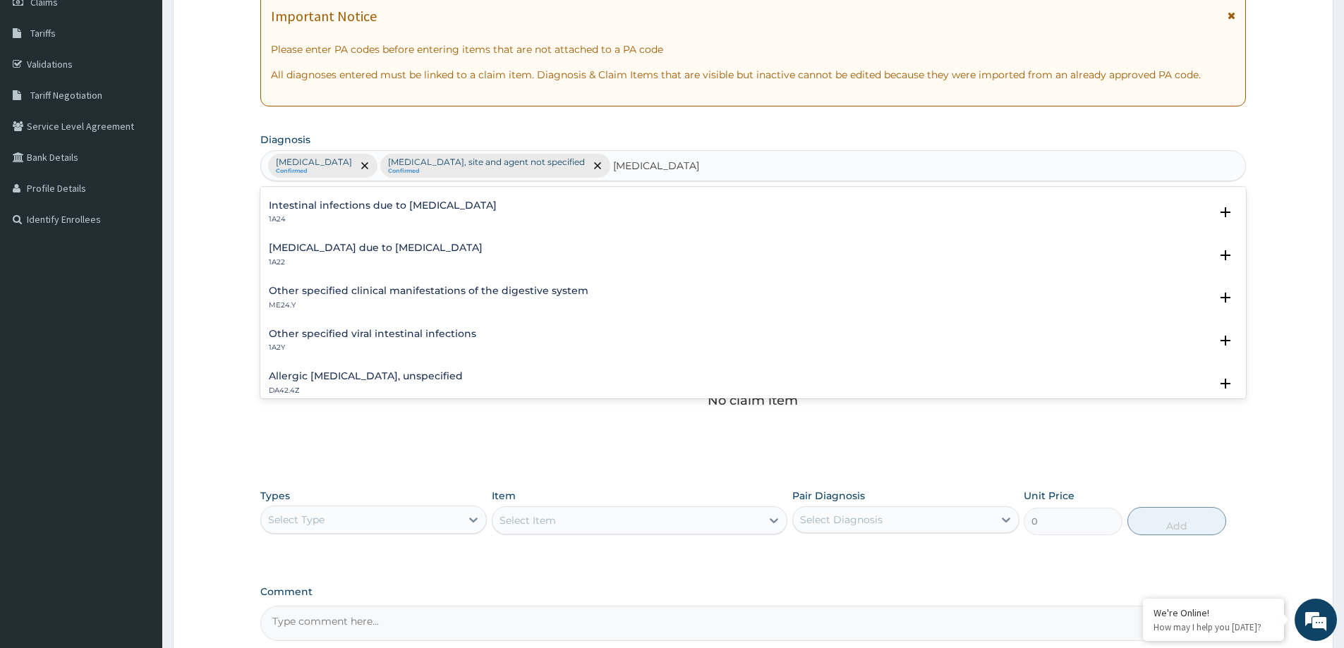
click at [394, 296] on h4 "Other specified clinical manifestations of the digestive system" at bounding box center [429, 291] width 320 height 11
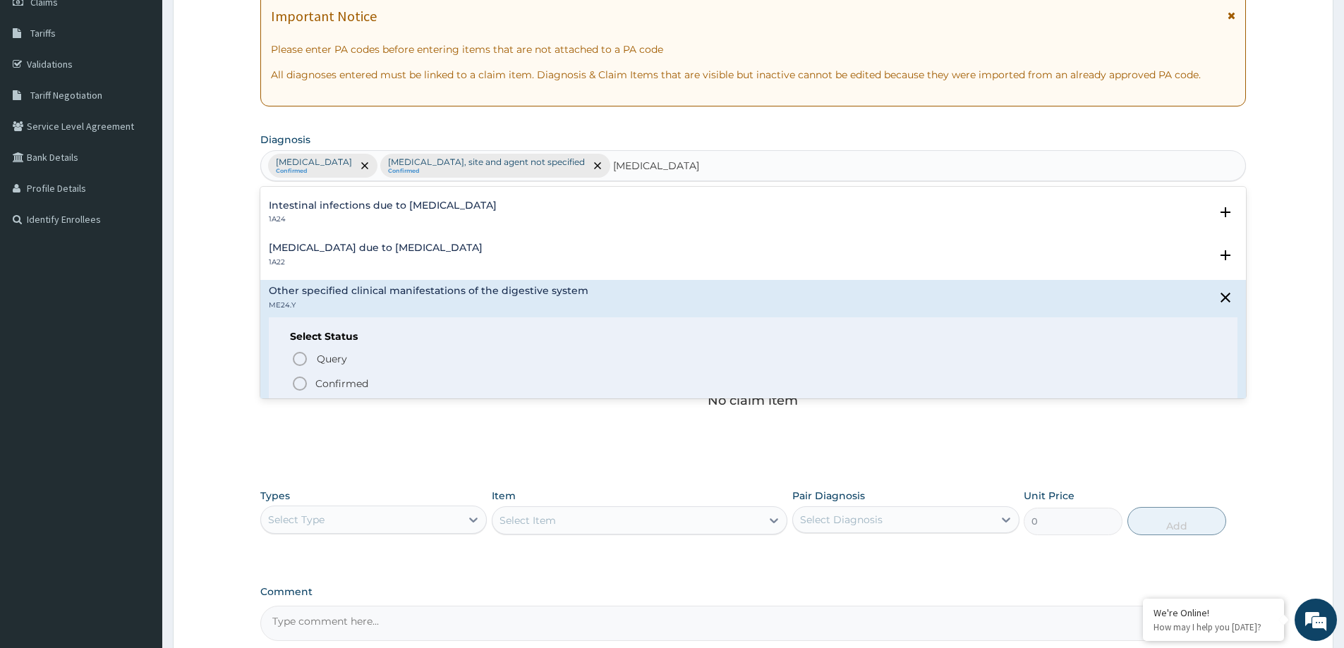
click at [344, 381] on p "Confirmed" at bounding box center [341, 384] width 53 height 14
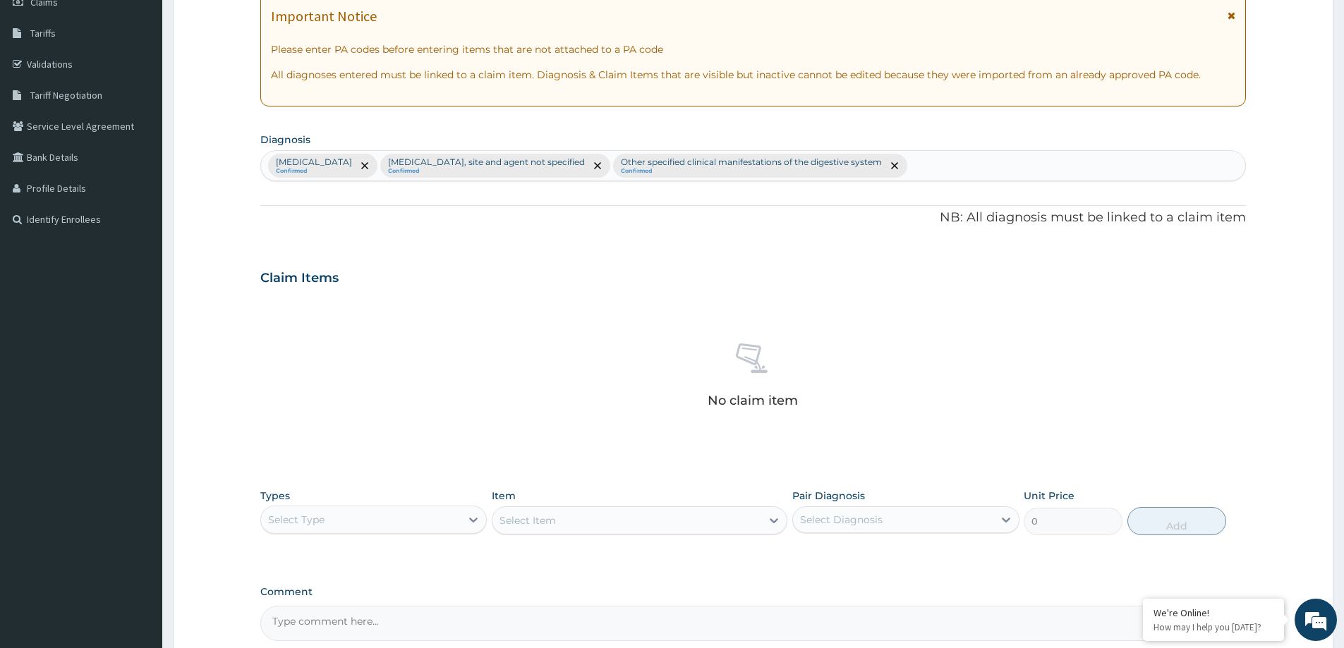
scroll to position [355, 0]
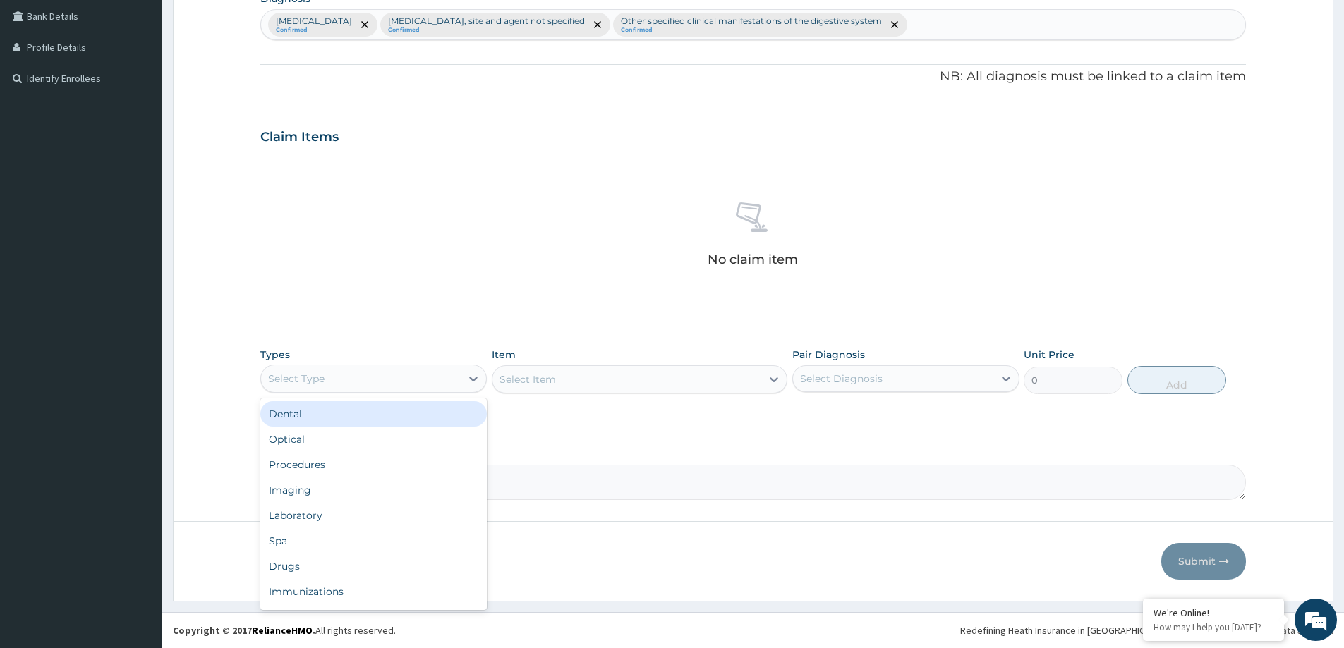
click at [415, 370] on div "Select Type" at bounding box center [361, 379] width 200 height 23
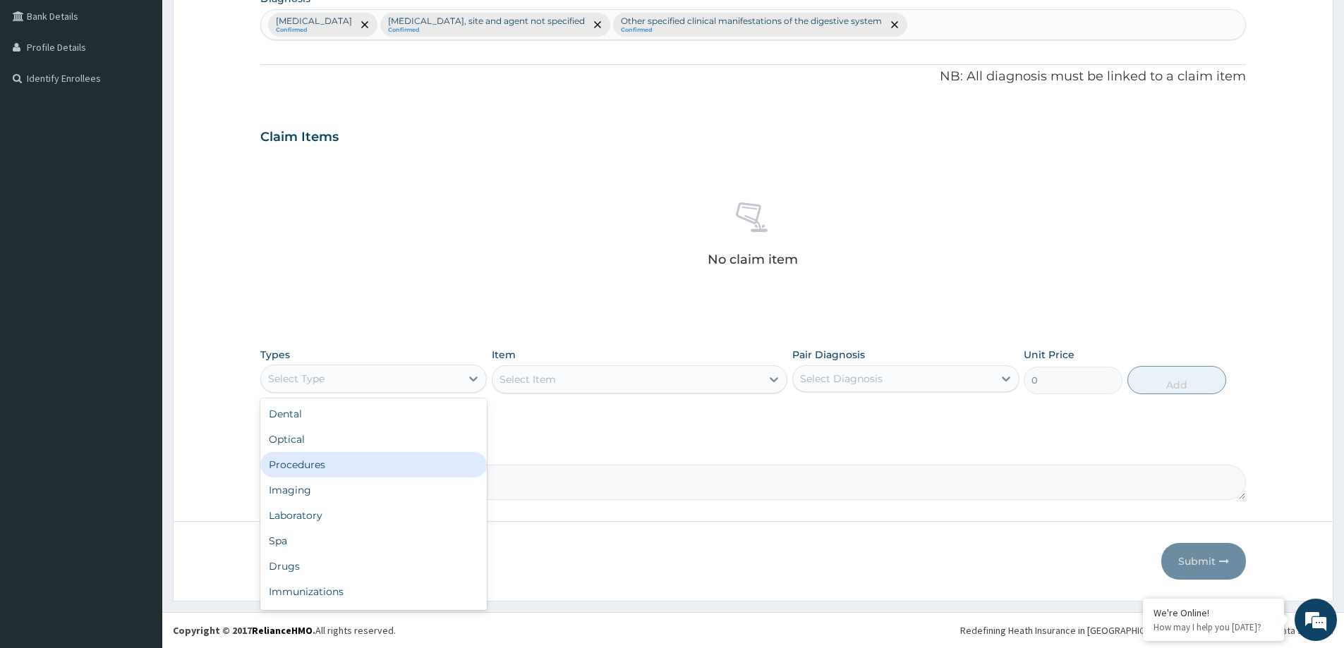
click at [411, 469] on div "Procedures" at bounding box center [373, 464] width 226 height 25
click at [999, 385] on icon at bounding box center [1006, 379] width 14 height 14
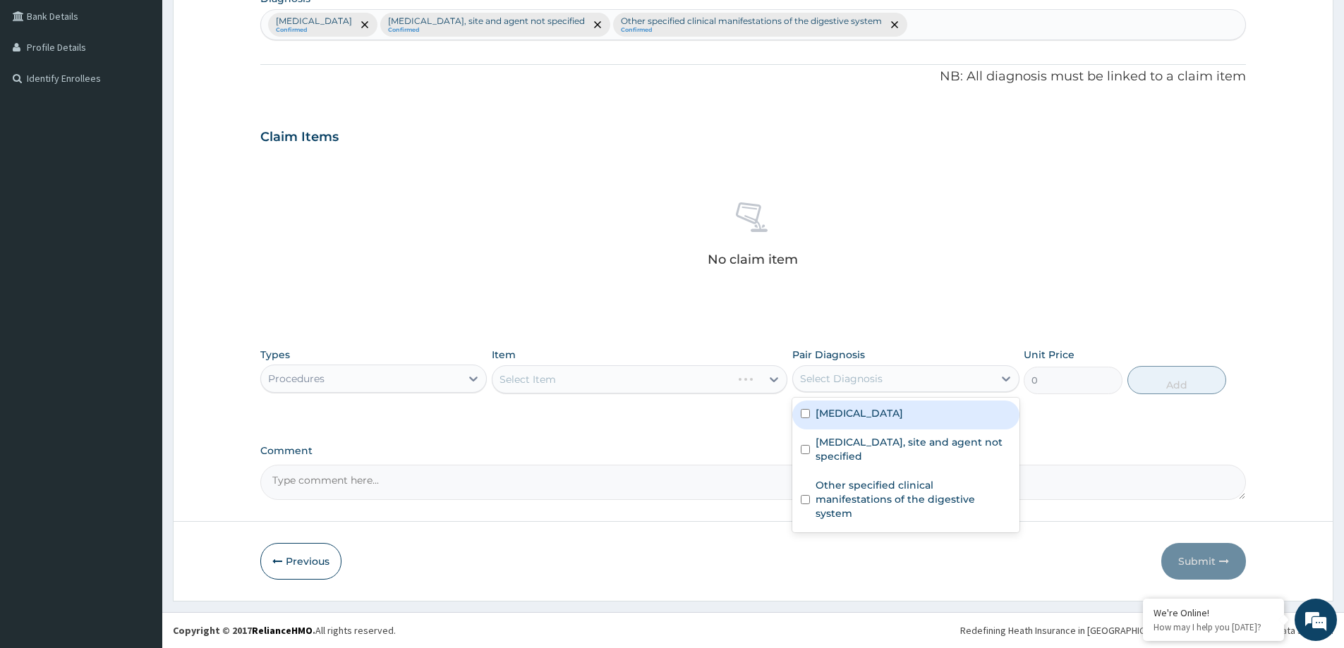
click at [948, 411] on div "[MEDICAL_DATA]" at bounding box center [905, 415] width 226 height 29
checkbox input "true"
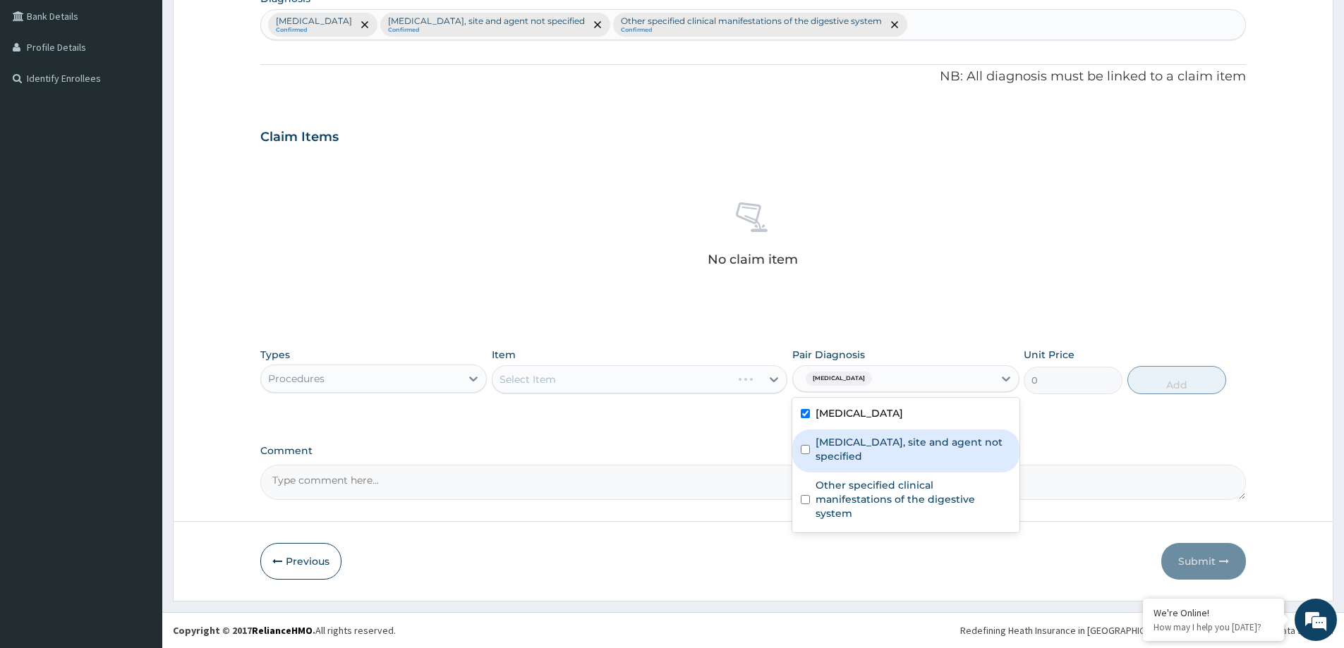
click at [925, 440] on label "Urinary tract infection, site and agent not specified" at bounding box center [913, 449] width 195 height 28
checkbox input "true"
click at [625, 370] on div "Select Item" at bounding box center [627, 379] width 269 height 23
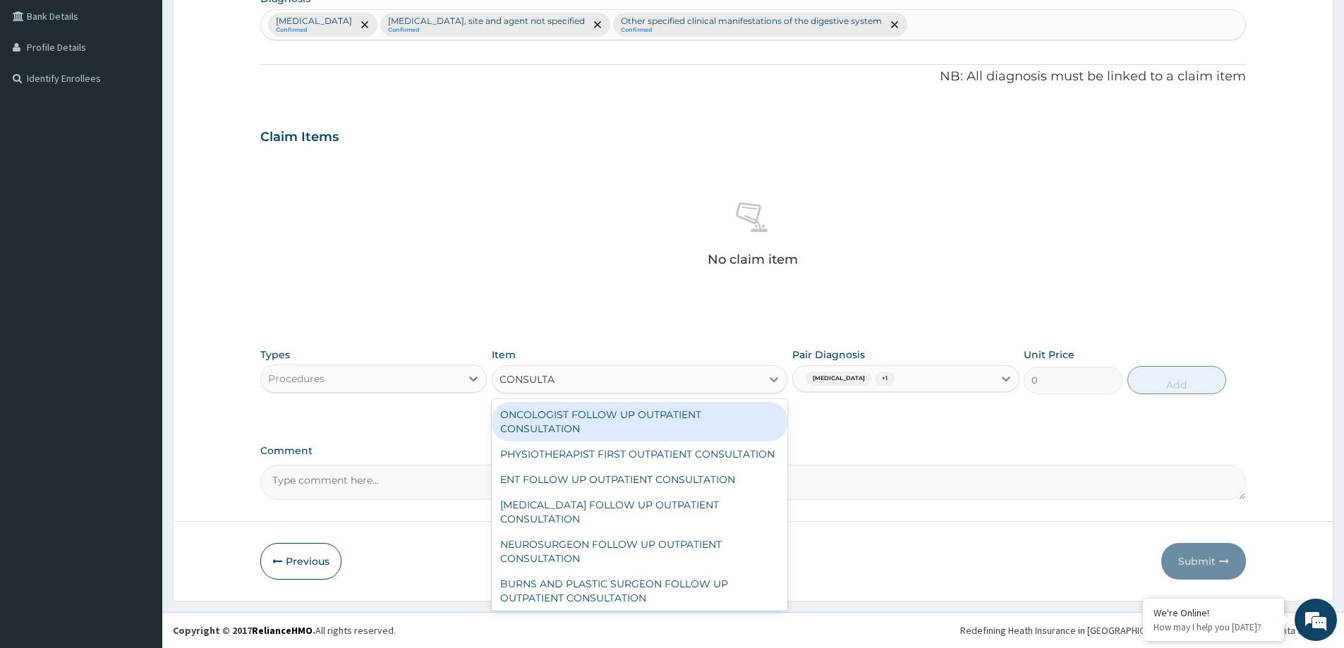
type input "CONSULTAT"
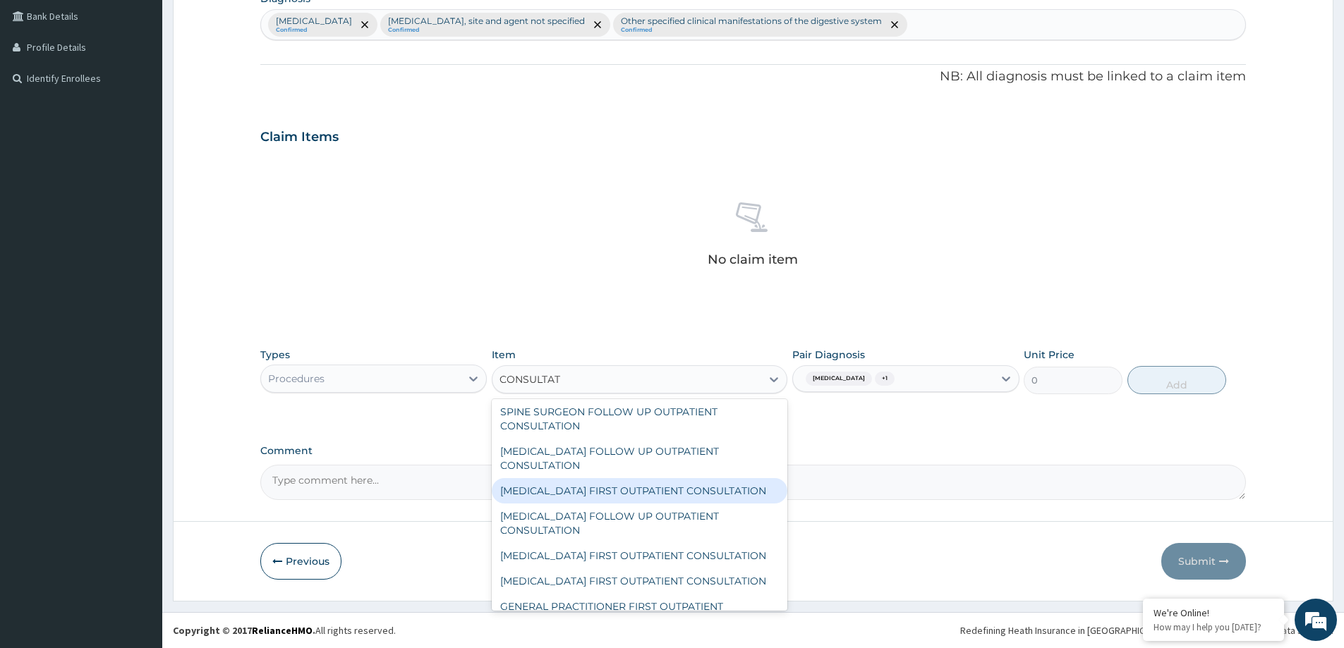
scroll to position [282, 0]
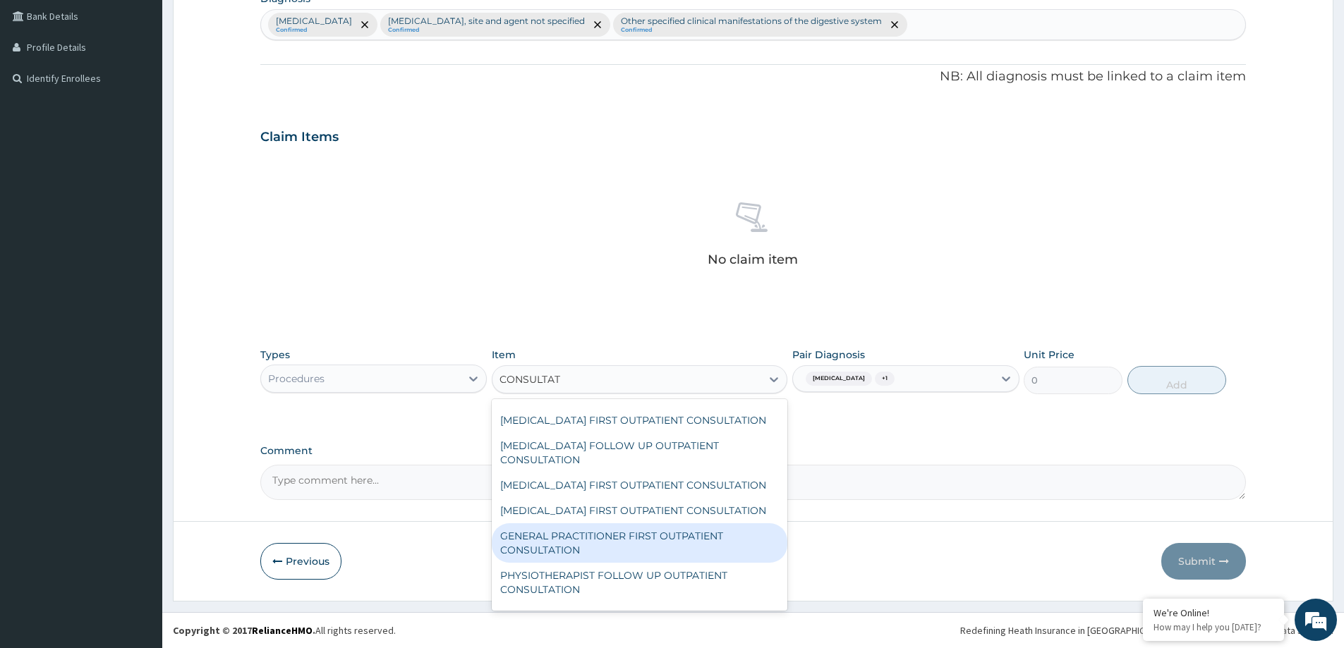
click at [608, 563] on div "GENERAL PRACTITIONER FIRST OUTPATIENT CONSULTATION" at bounding box center [640, 544] width 296 height 40
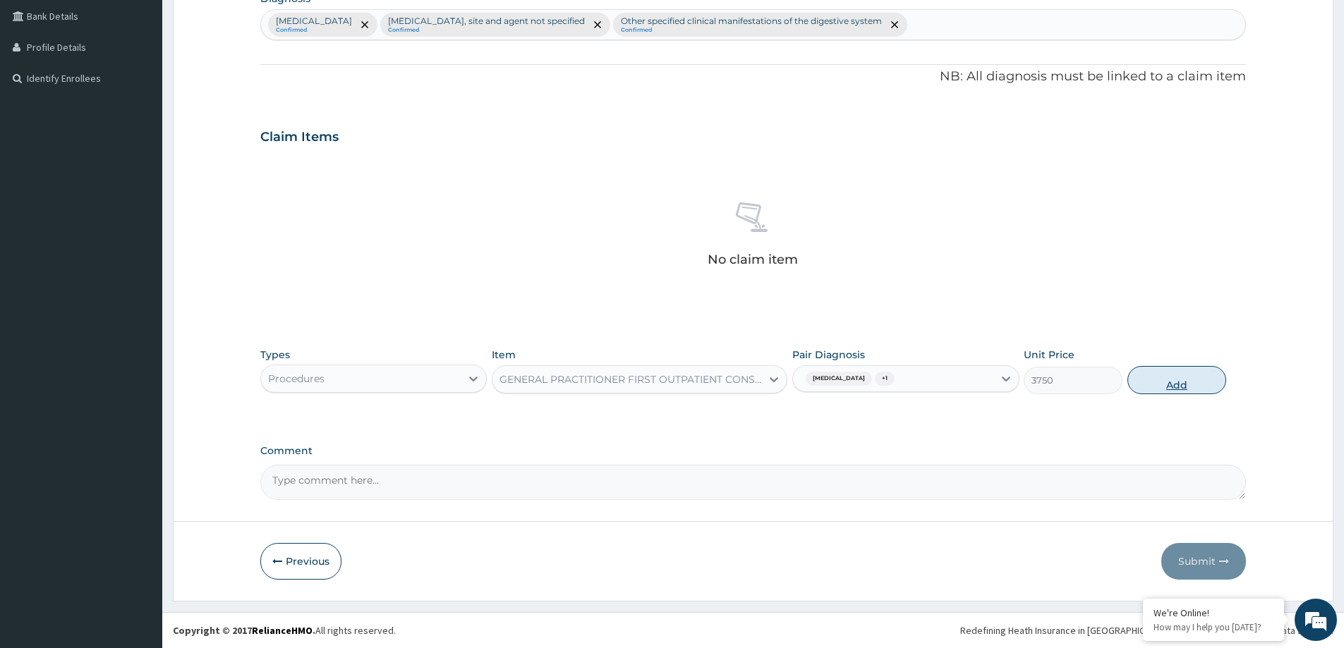
click at [1155, 387] on button "Add" at bounding box center [1177, 380] width 99 height 28
type input "0"
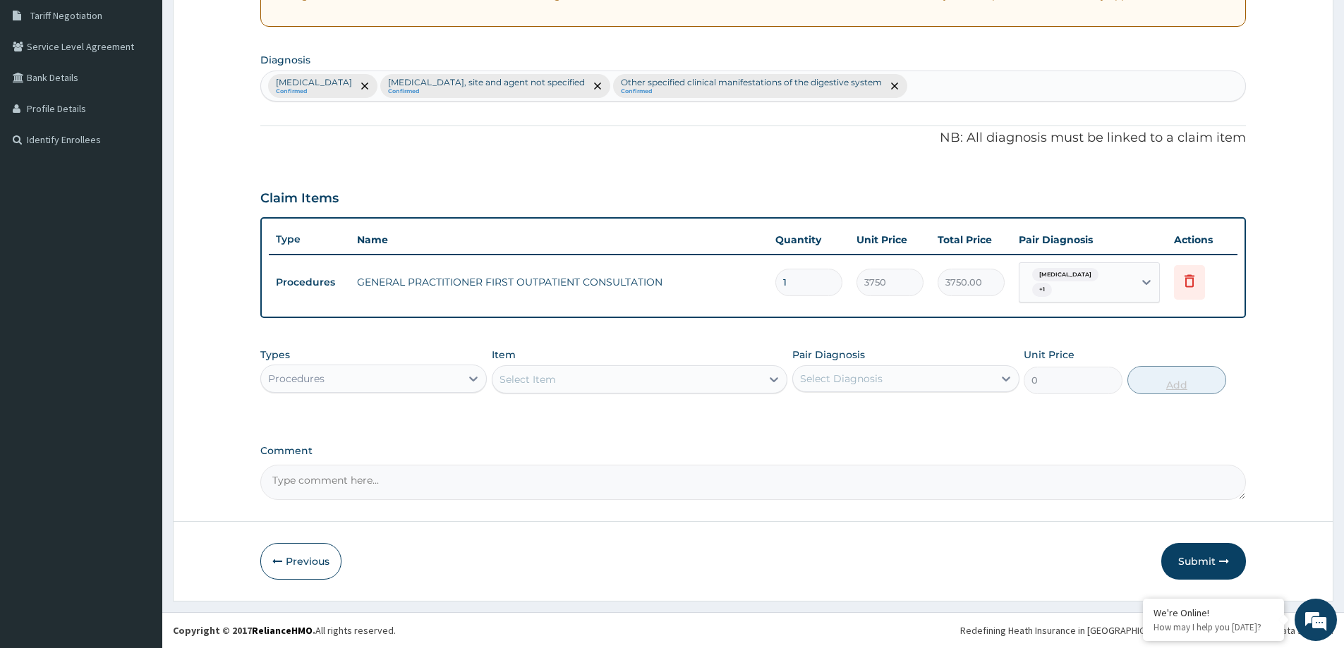
scroll to position [294, 0]
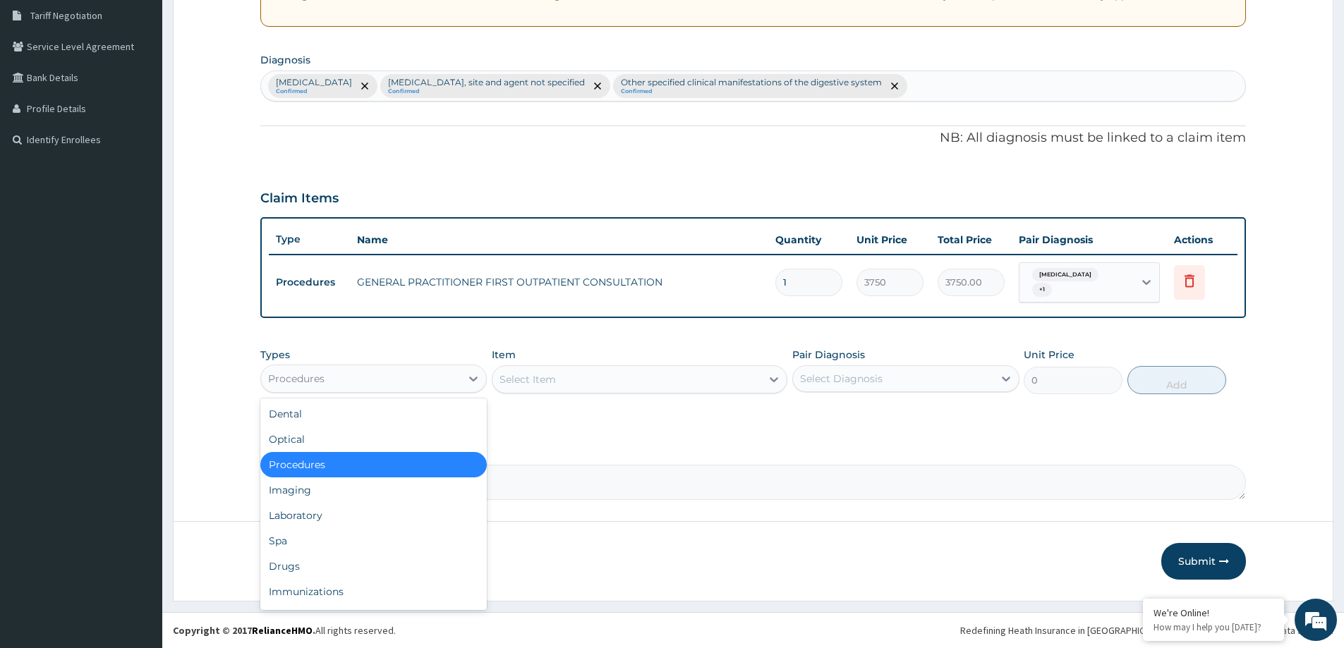
click at [358, 373] on div "Procedures" at bounding box center [361, 379] width 200 height 23
click at [381, 518] on div "Laboratory" at bounding box center [373, 515] width 226 height 25
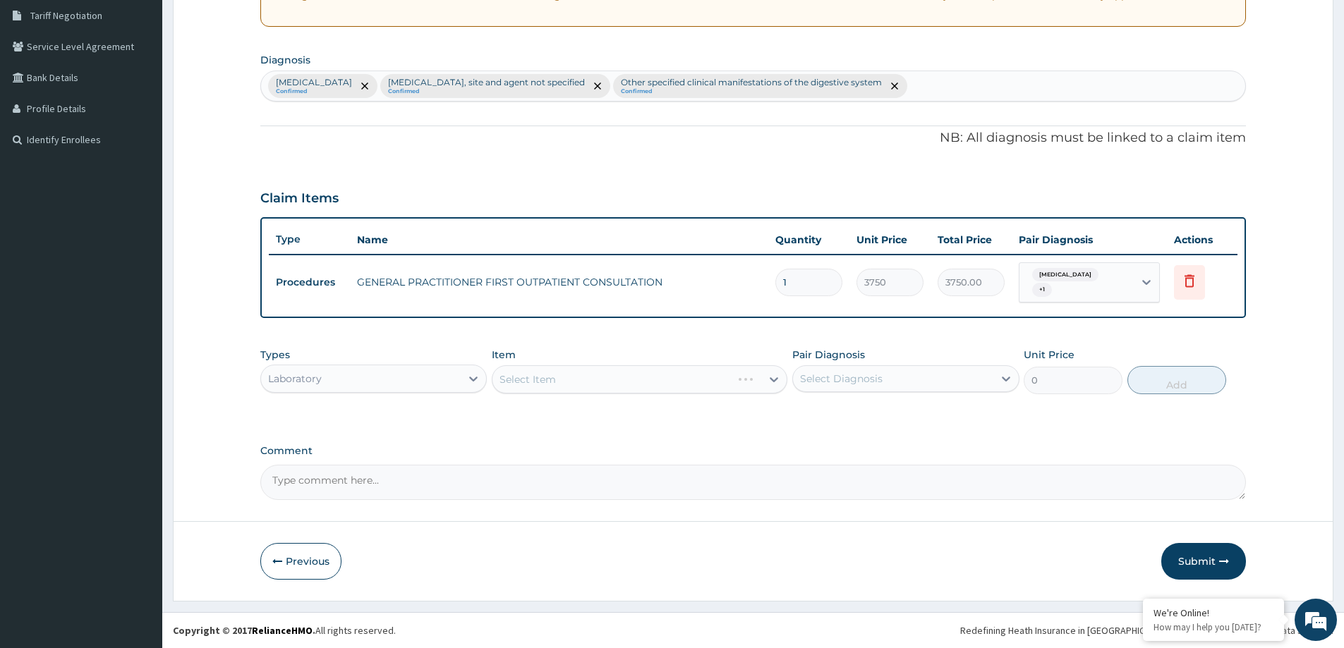
click at [918, 383] on div "Select Diagnosis" at bounding box center [893, 379] width 200 height 23
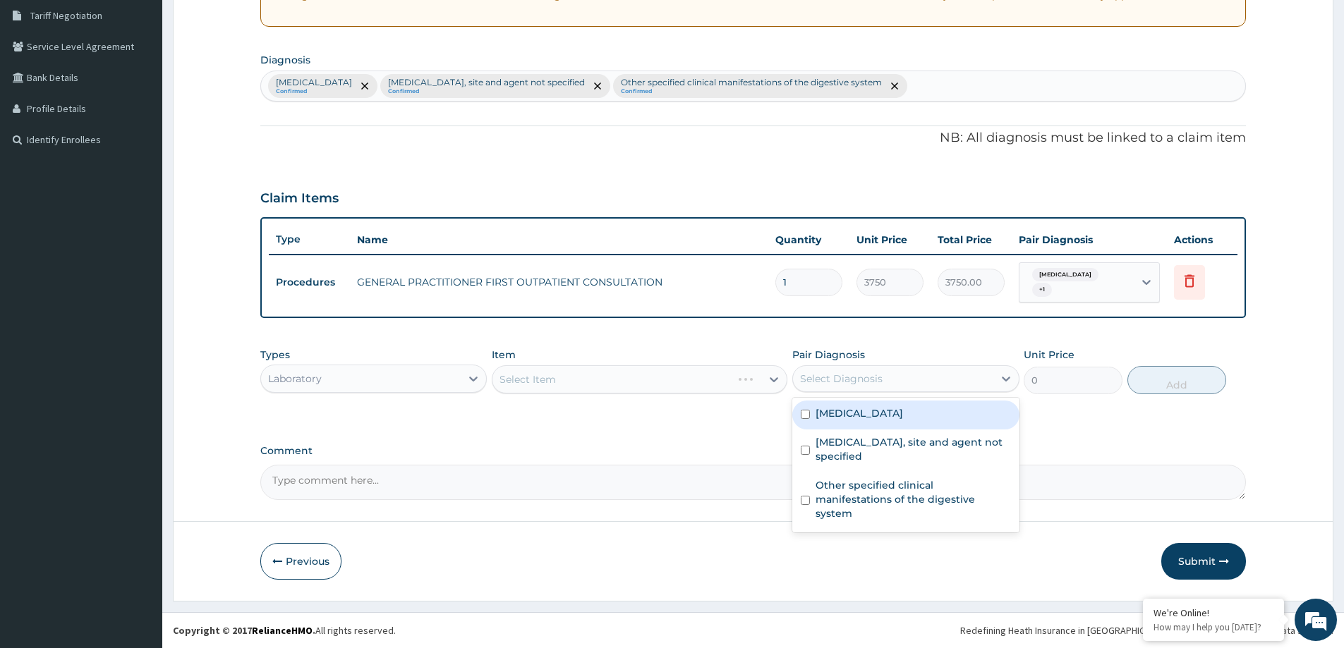
drag, startPoint x: 899, startPoint y: 417, endPoint x: 888, endPoint y: 422, distance: 11.7
click at [898, 418] on label "[MEDICAL_DATA]" at bounding box center [859, 413] width 87 height 14
checkbox input "true"
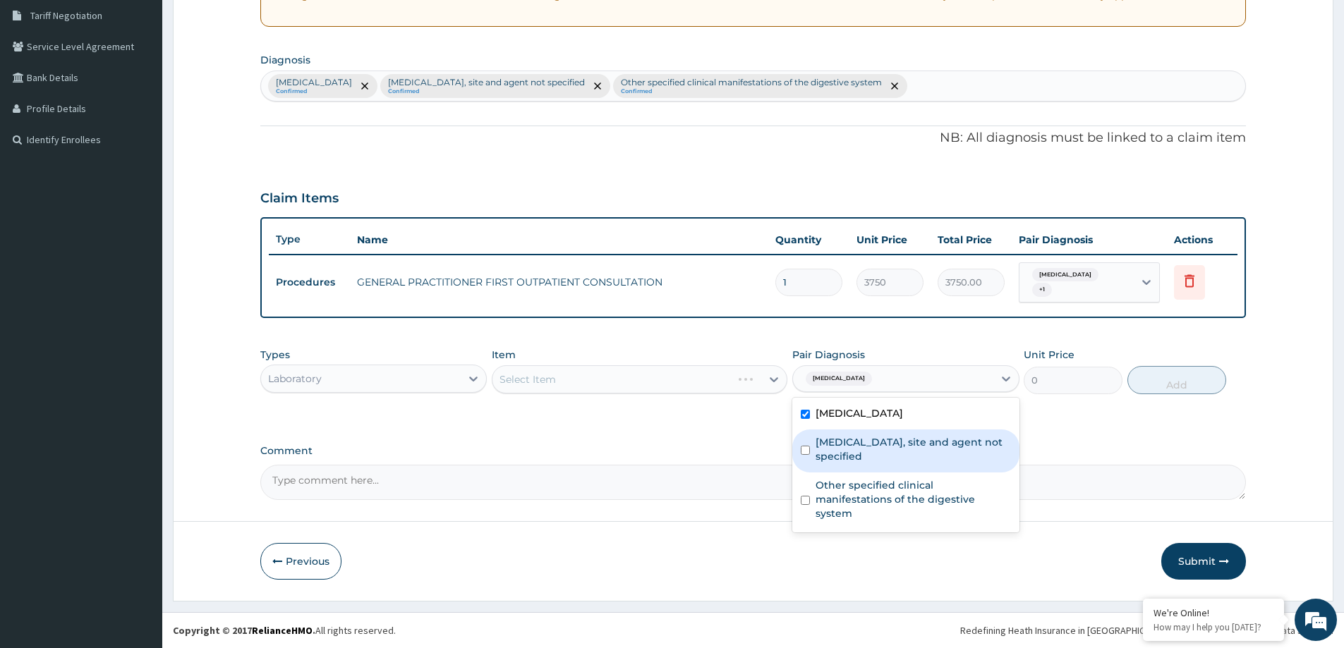
click at [710, 380] on div "Select Item" at bounding box center [640, 380] width 296 height 28
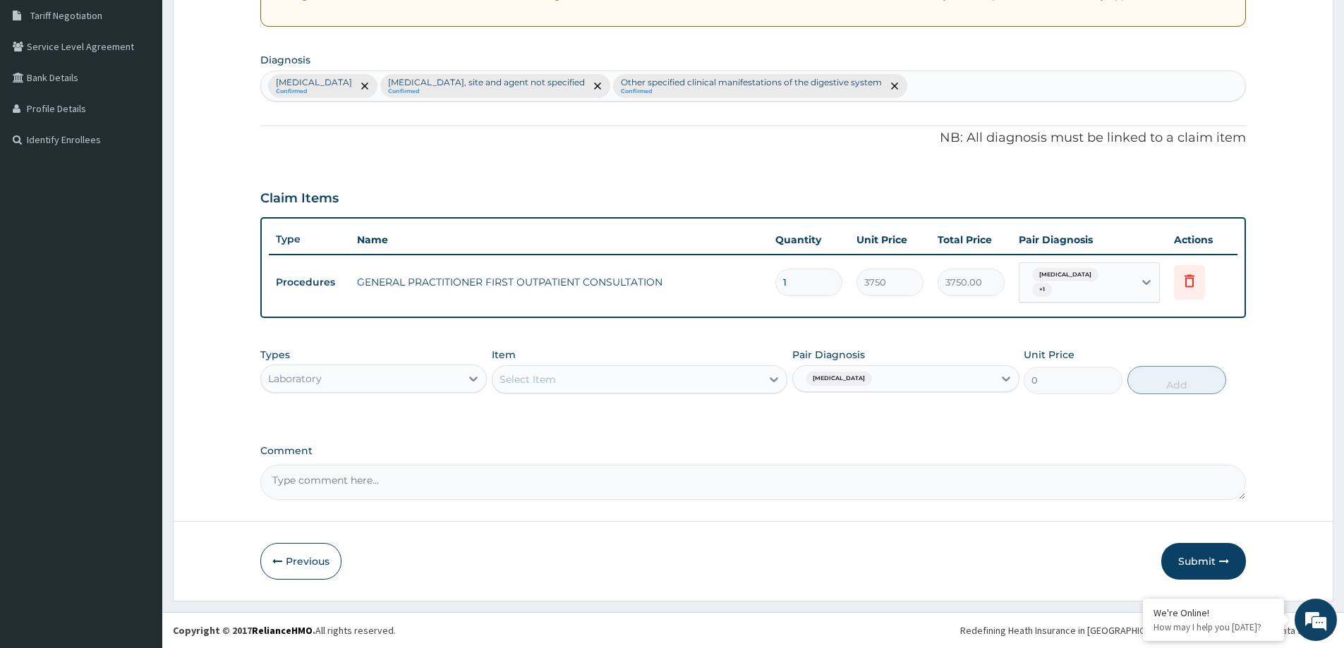
click at [708, 380] on div "Select Item" at bounding box center [627, 379] width 269 height 23
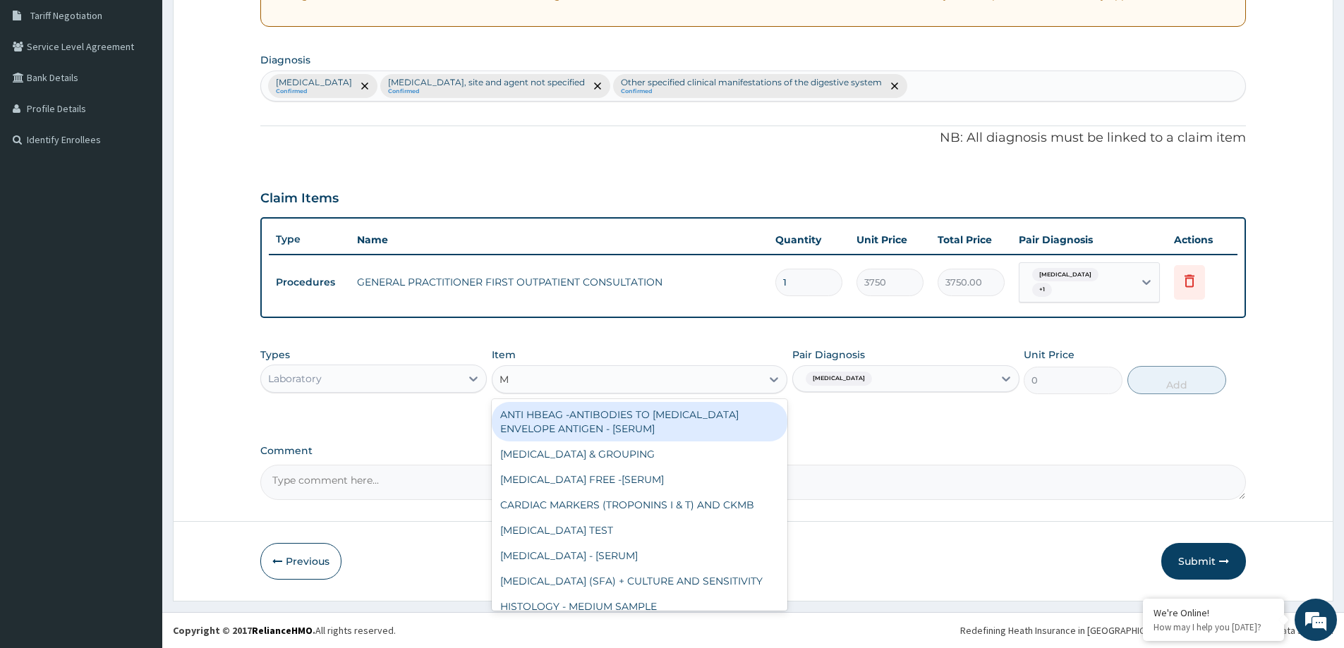
type input "MP"
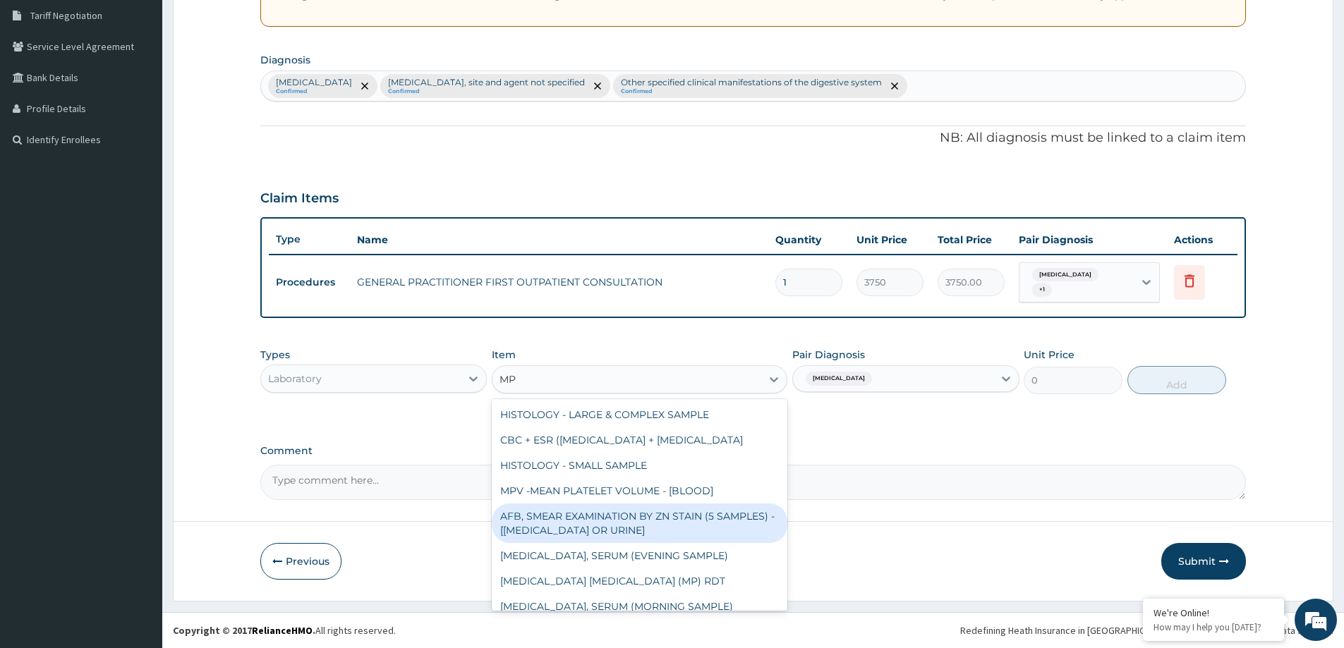
scroll to position [181, 0]
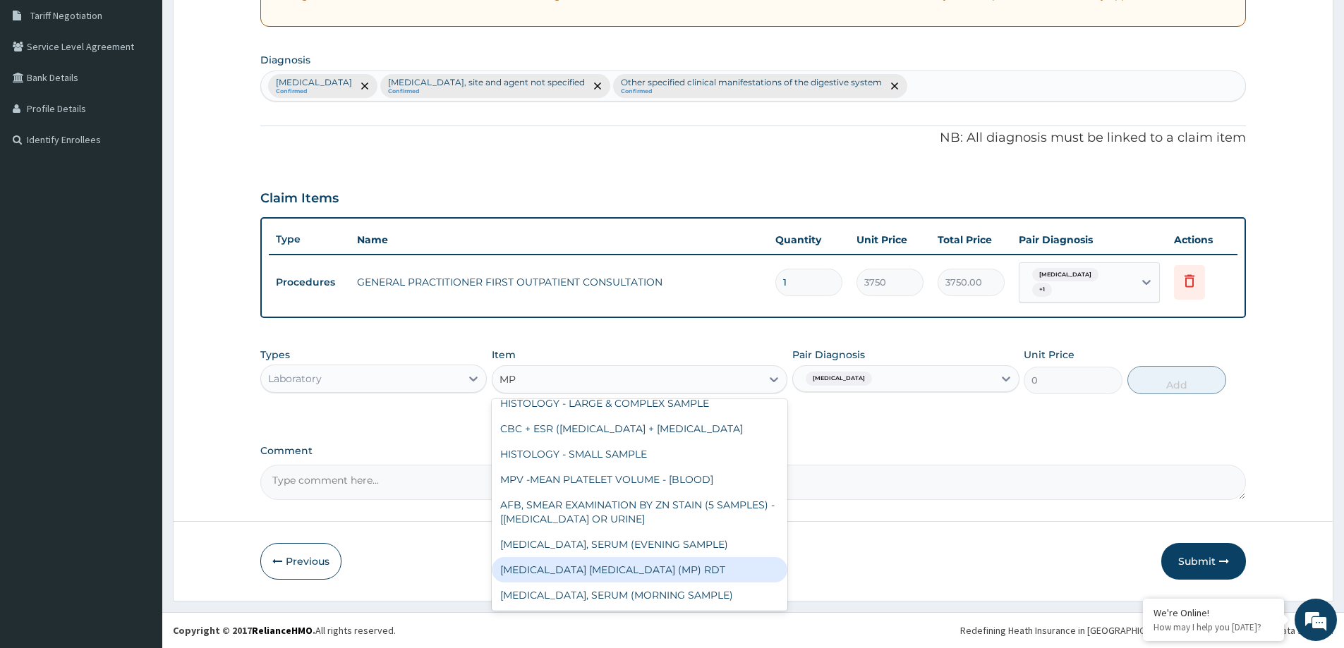
click at [669, 564] on div "[MEDICAL_DATA] [MEDICAL_DATA] (MP) RDT" at bounding box center [640, 569] width 296 height 25
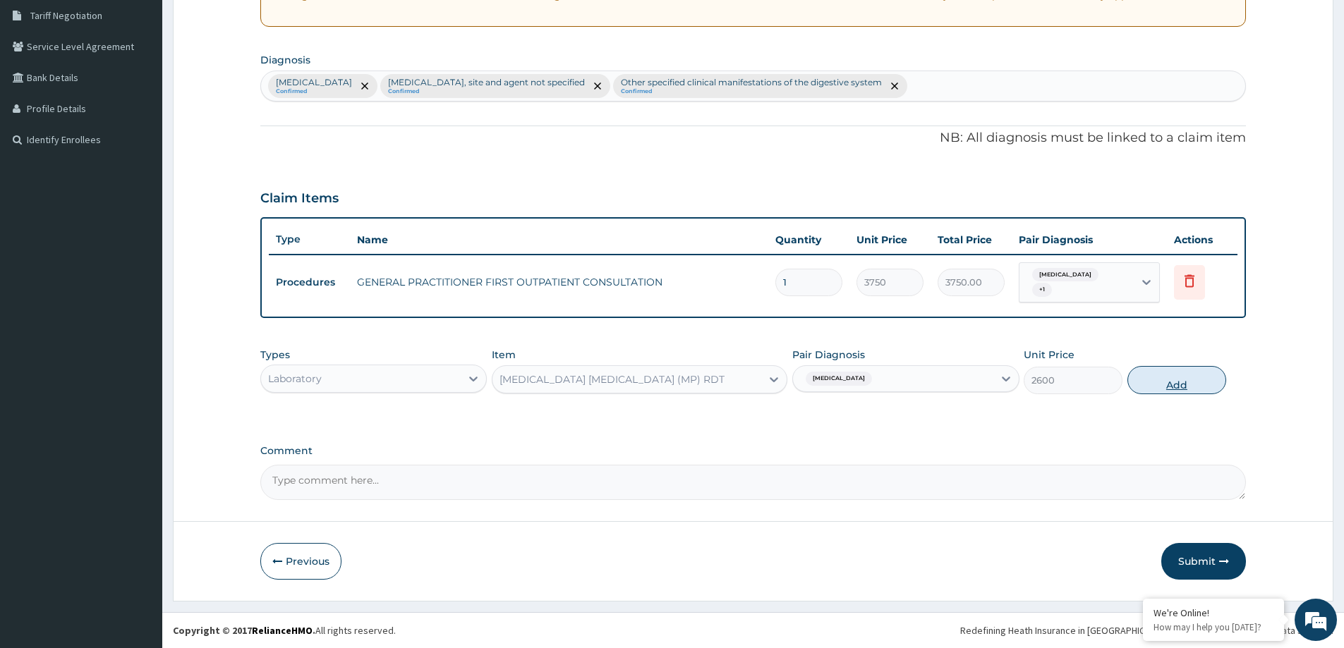
click at [1157, 381] on button "Add" at bounding box center [1177, 380] width 99 height 28
type input "0"
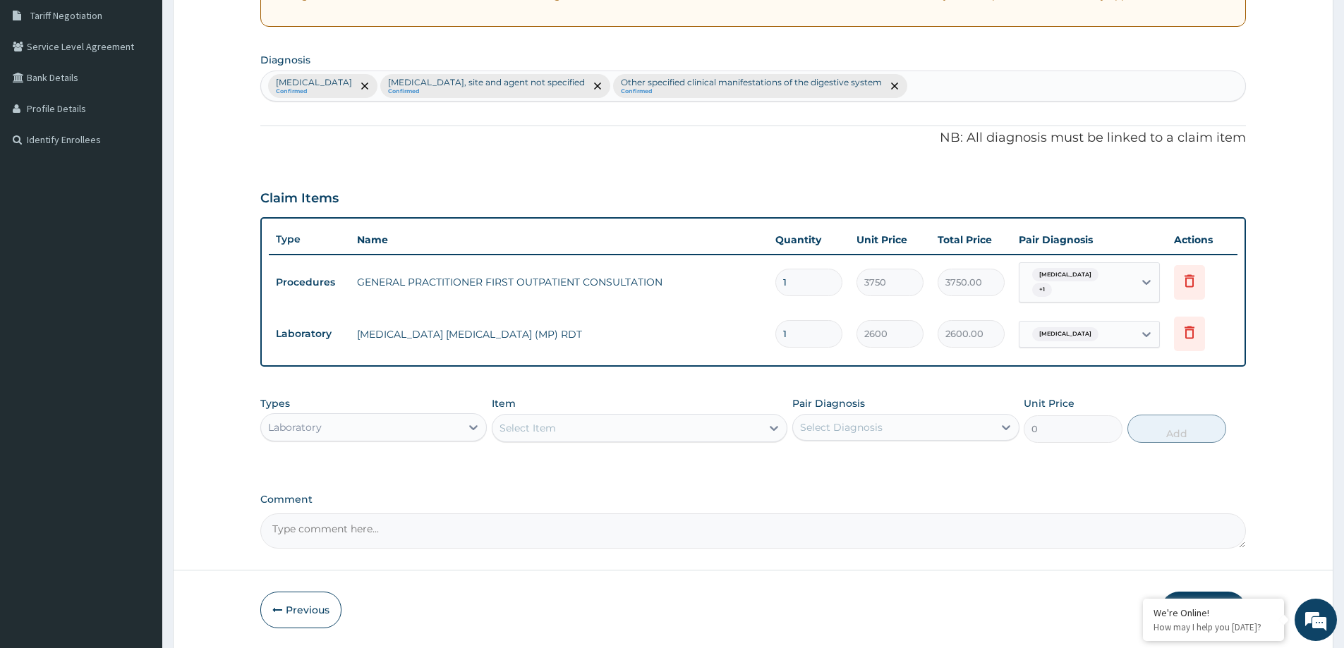
click at [638, 433] on div "Select Item" at bounding box center [627, 428] width 269 height 23
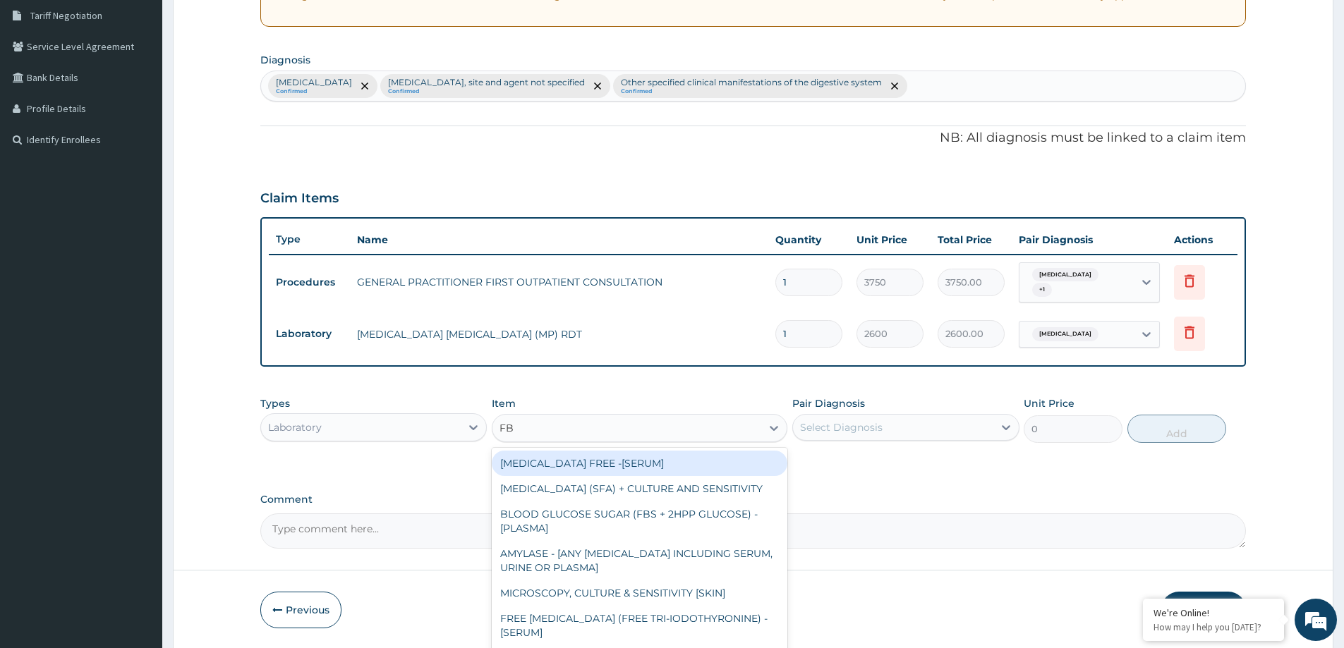
type input "FBC"
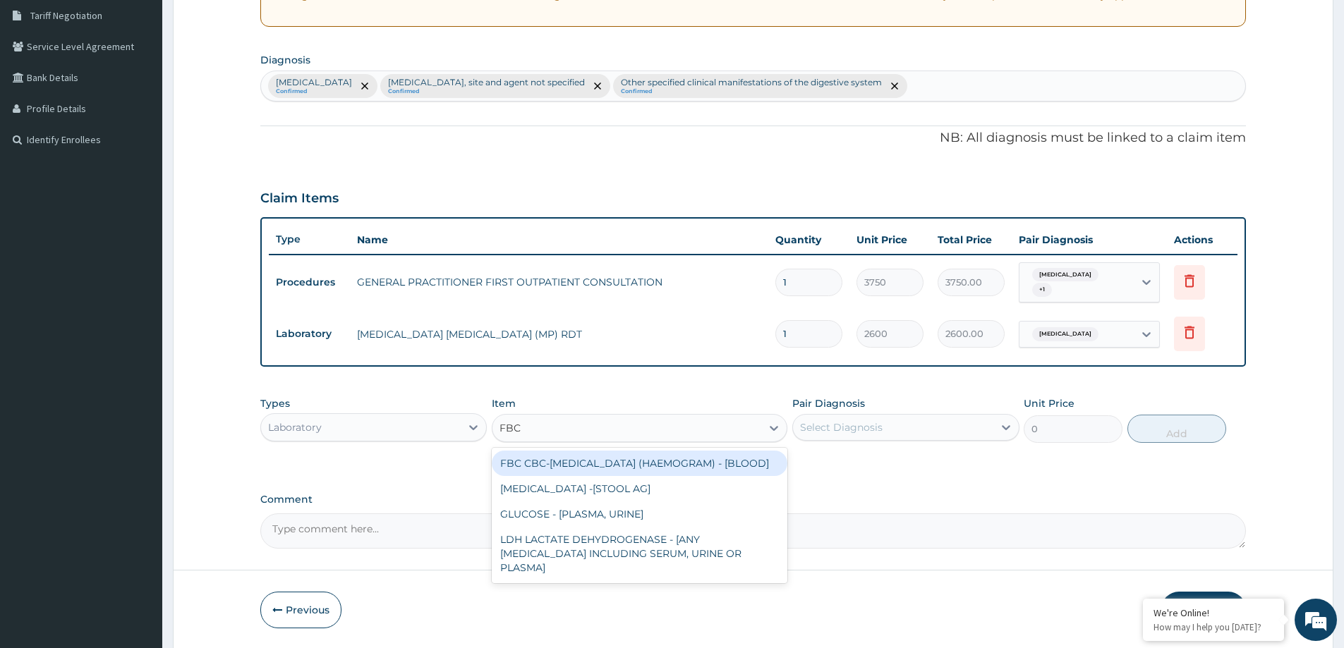
click at [648, 457] on div "FBC CBC-[MEDICAL_DATA] (HAEMOGRAM) - [BLOOD]" at bounding box center [640, 463] width 296 height 25
type input "5500"
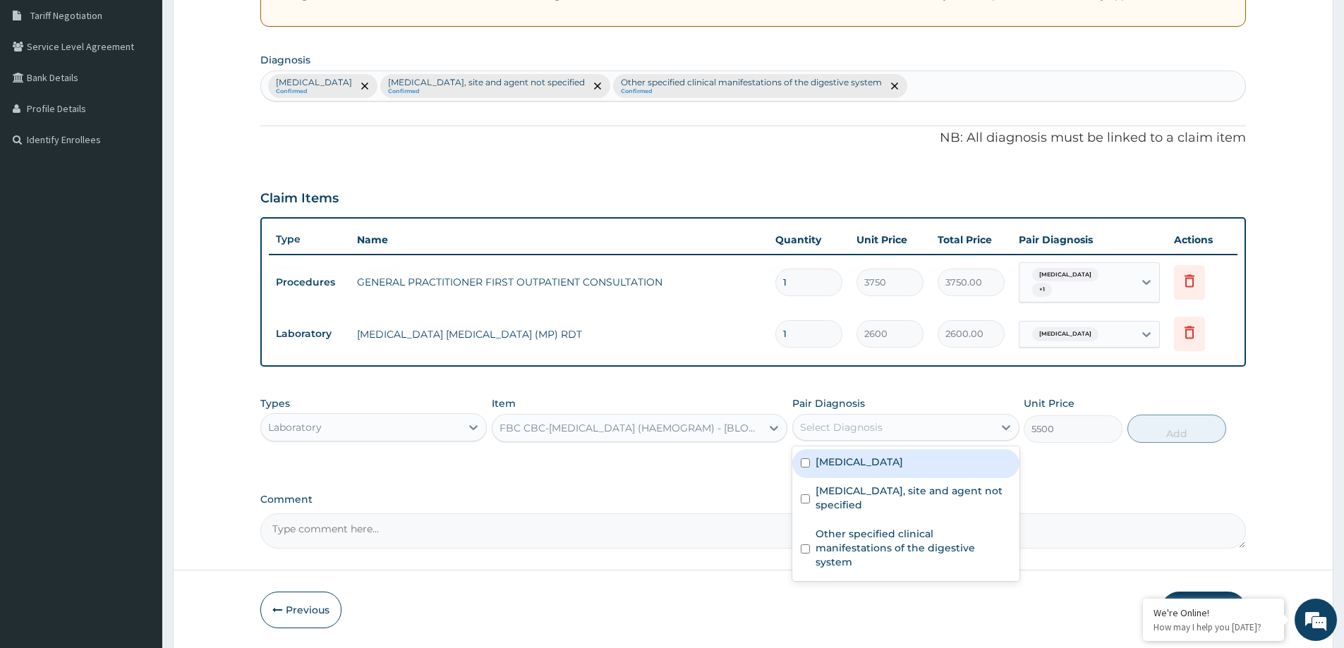
click at [852, 433] on div "Select Diagnosis" at bounding box center [841, 428] width 83 height 14
click at [847, 461] on label "[MEDICAL_DATA]" at bounding box center [859, 462] width 87 height 14
click at [838, 472] on div "[MEDICAL_DATA]" at bounding box center [905, 463] width 226 height 29
checkbox input "false"
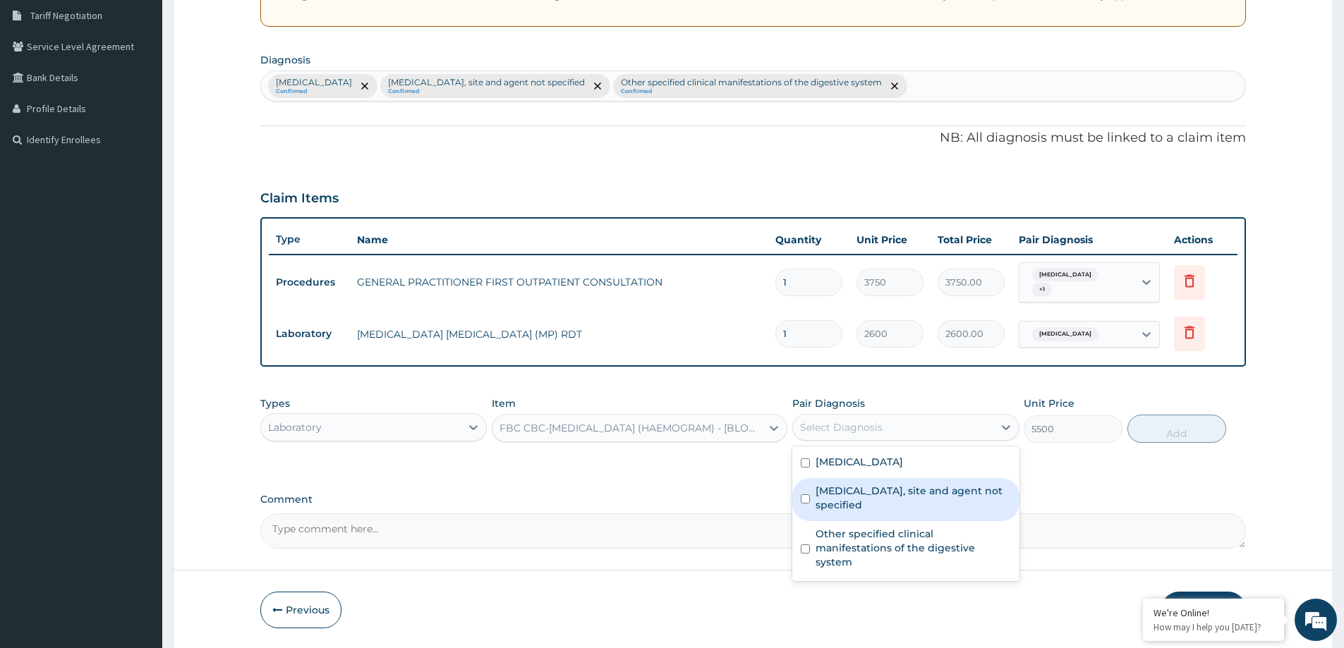
click at [835, 497] on label "Urinary tract infection, site and agent not specified" at bounding box center [913, 498] width 195 height 28
checkbox input "true"
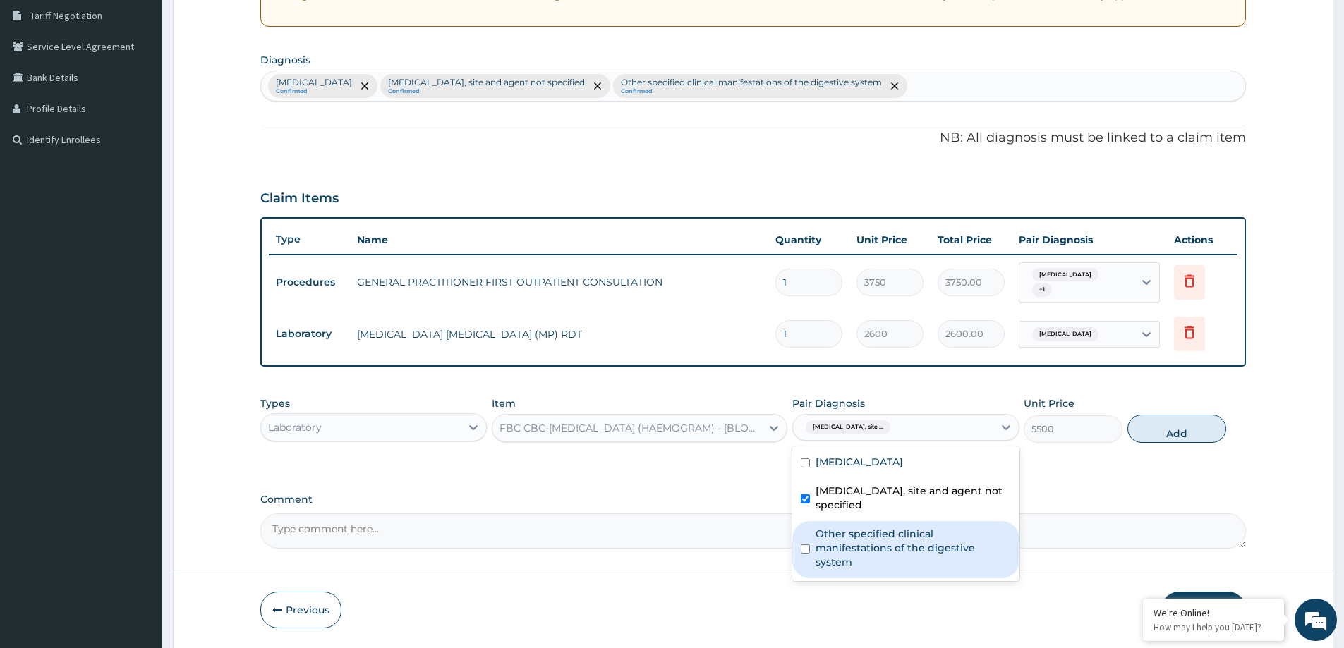
click at [831, 535] on label "Other specified clinical manifestations of the digestive system" at bounding box center [913, 548] width 195 height 42
checkbox input "true"
click at [857, 490] on label "Urinary tract infection, site and agent not specified" at bounding box center [913, 498] width 195 height 28
checkbox input "false"
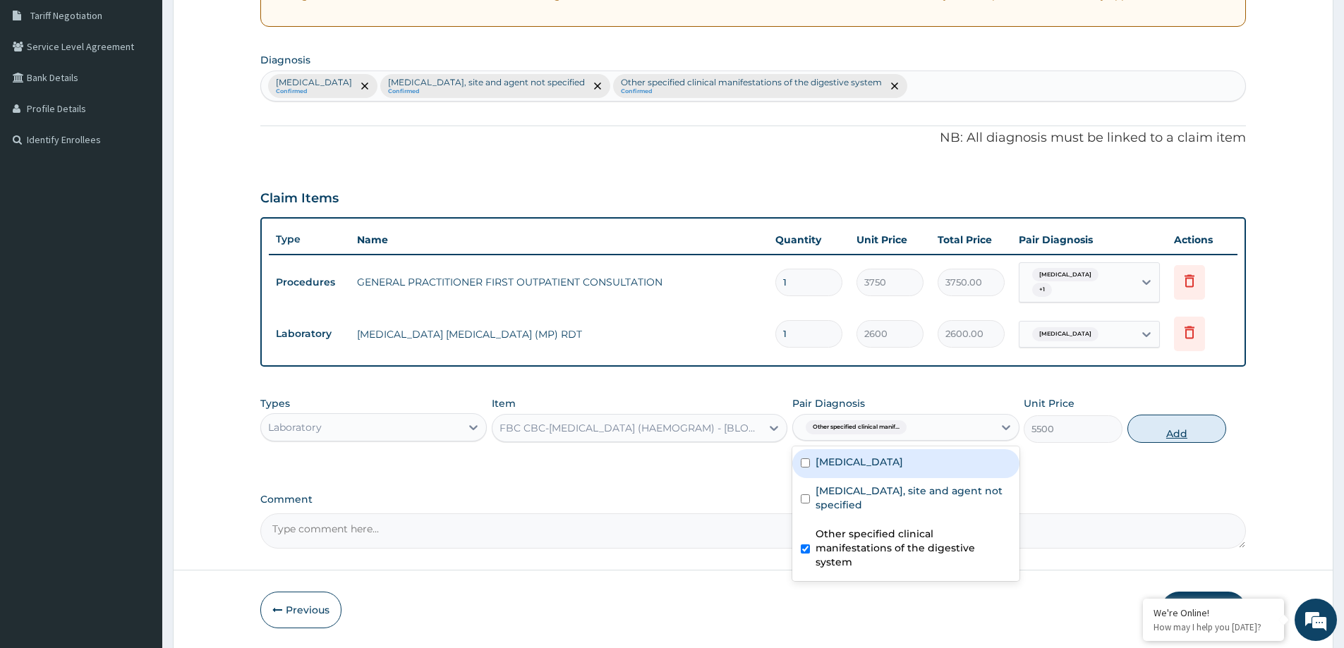
click at [1159, 435] on button "Add" at bounding box center [1177, 429] width 99 height 28
type input "0"
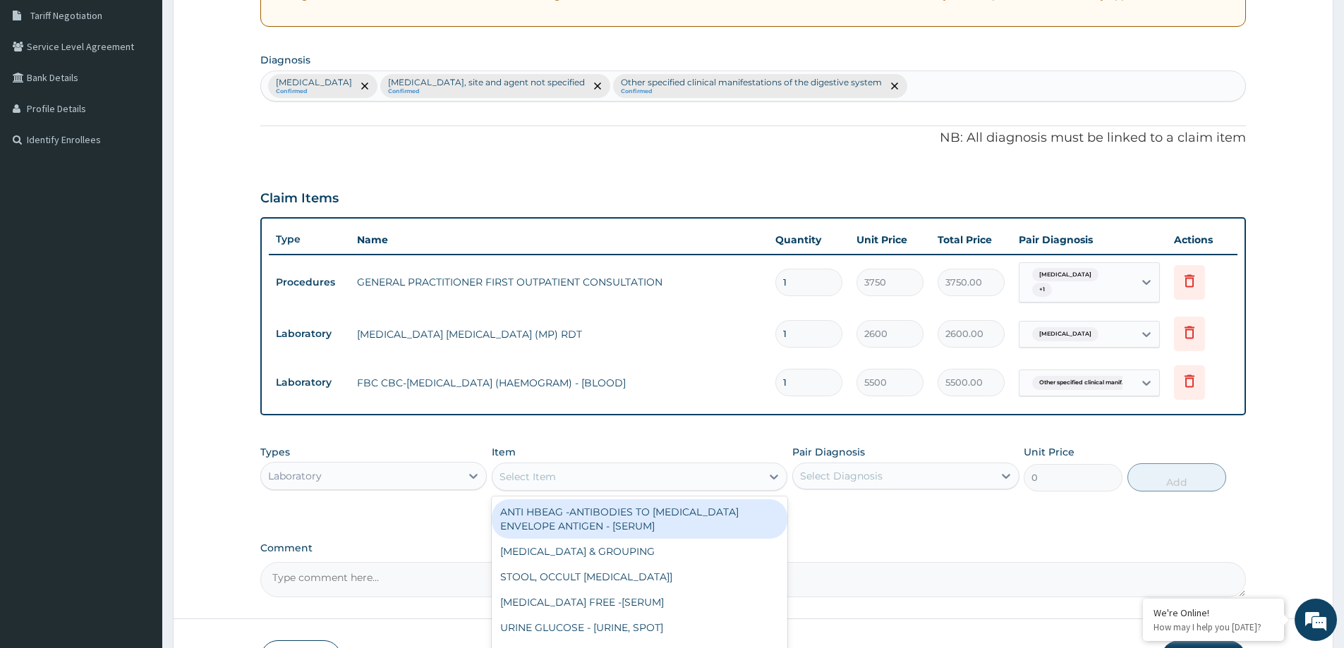
click at [554, 478] on div "Select Item" at bounding box center [528, 477] width 56 height 14
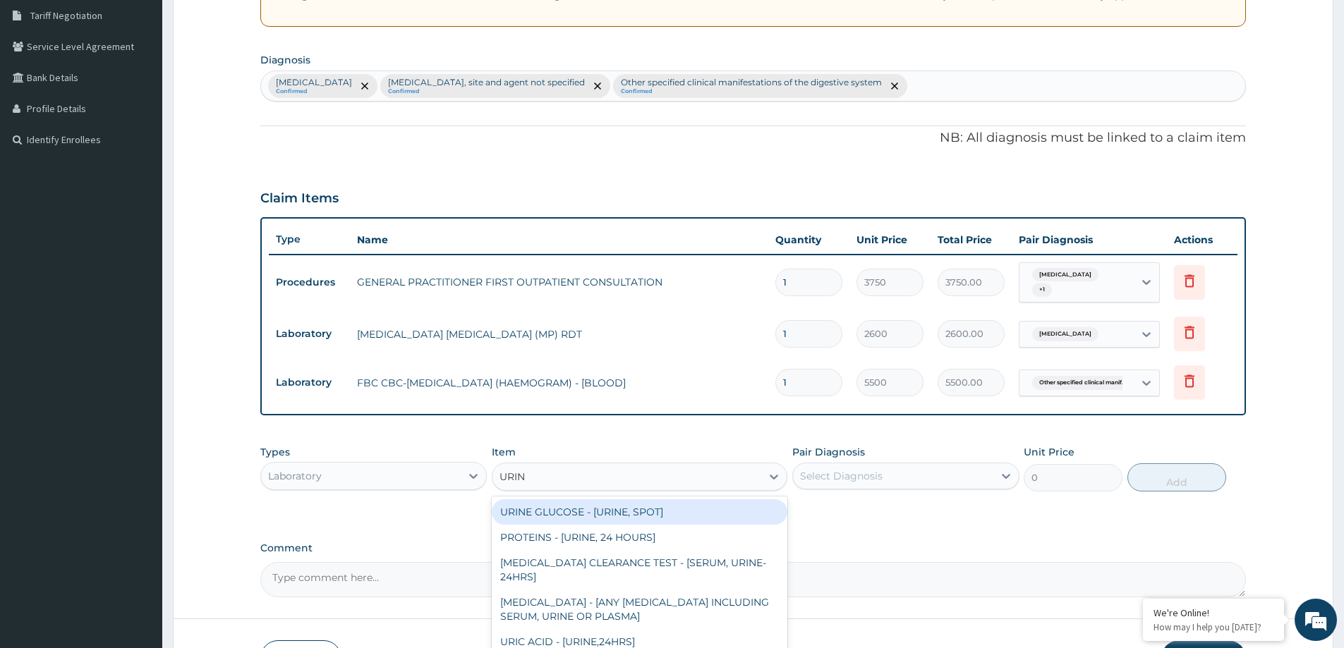
type input "URINE"
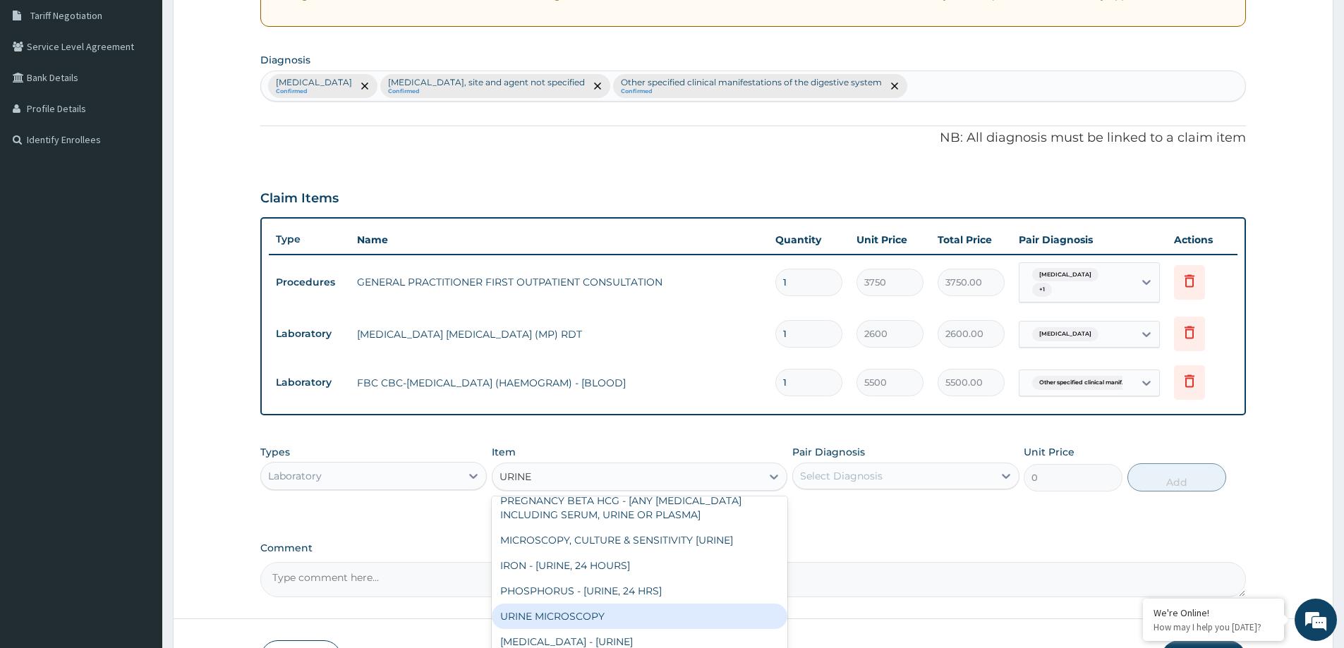
scroll to position [706, 0]
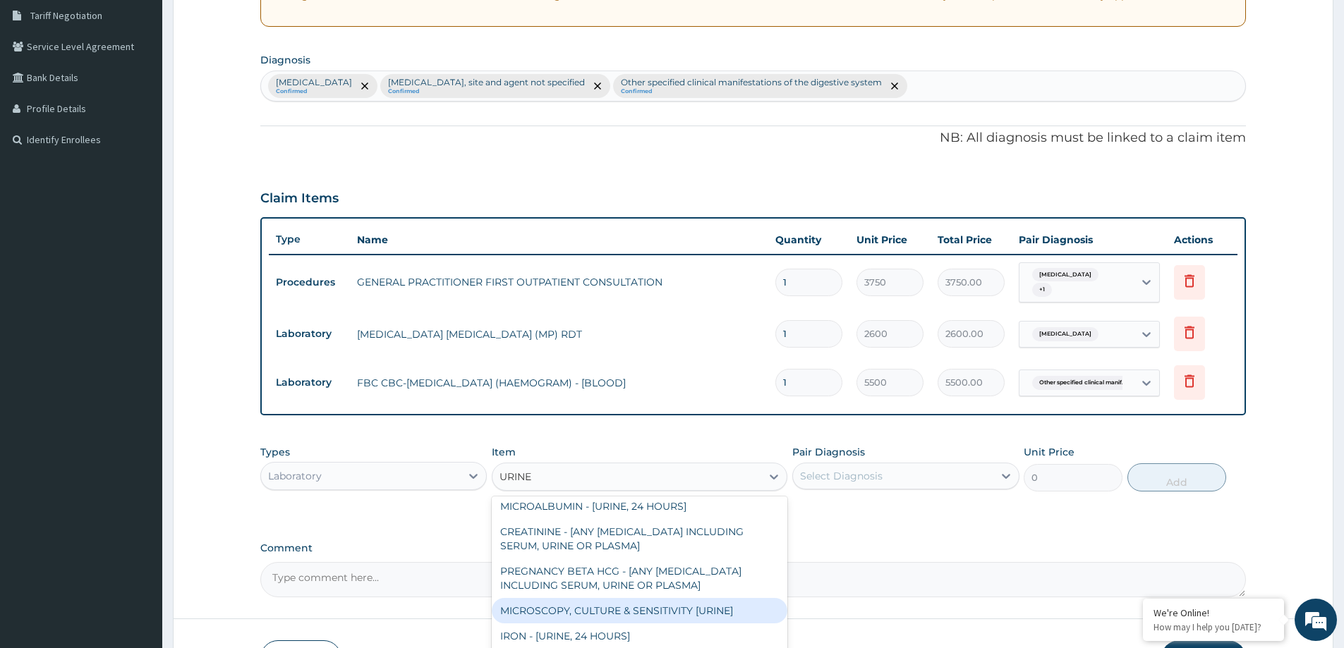
click at [604, 598] on div "MICROSCOPY, CULTURE & SENSITIVITY [URINE]" at bounding box center [640, 610] width 296 height 25
type input "5500"
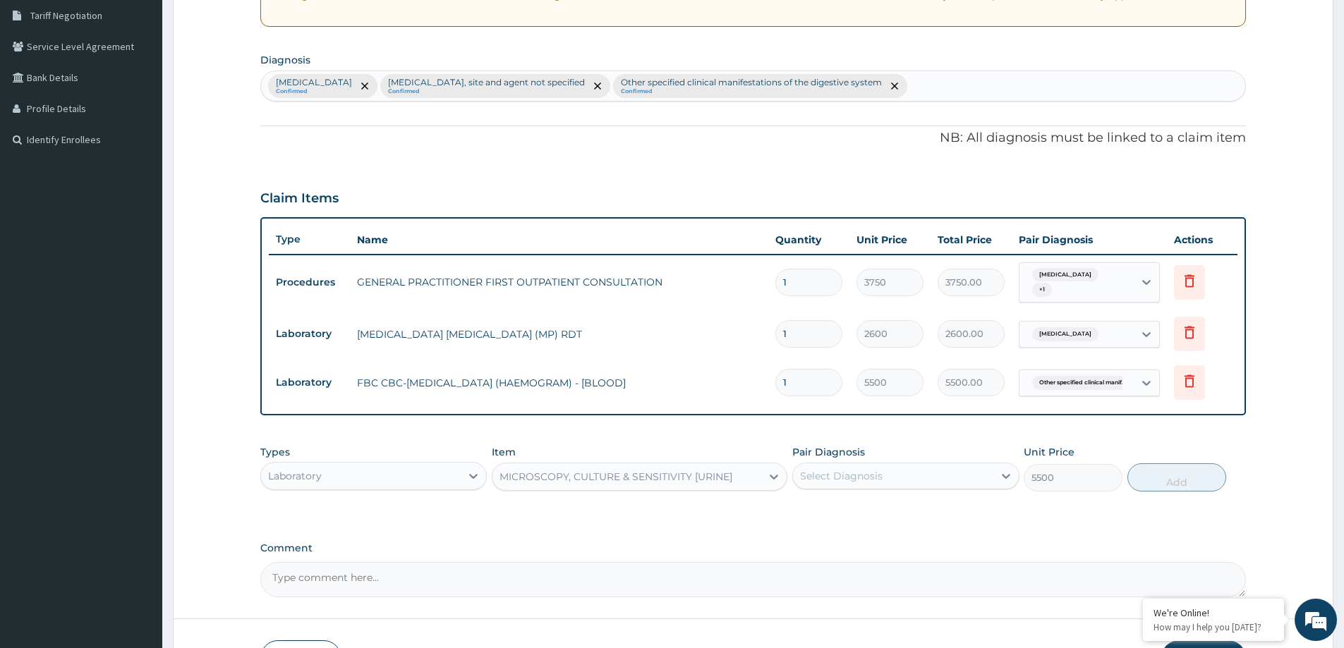
click at [937, 482] on div "Select Diagnosis" at bounding box center [893, 476] width 200 height 23
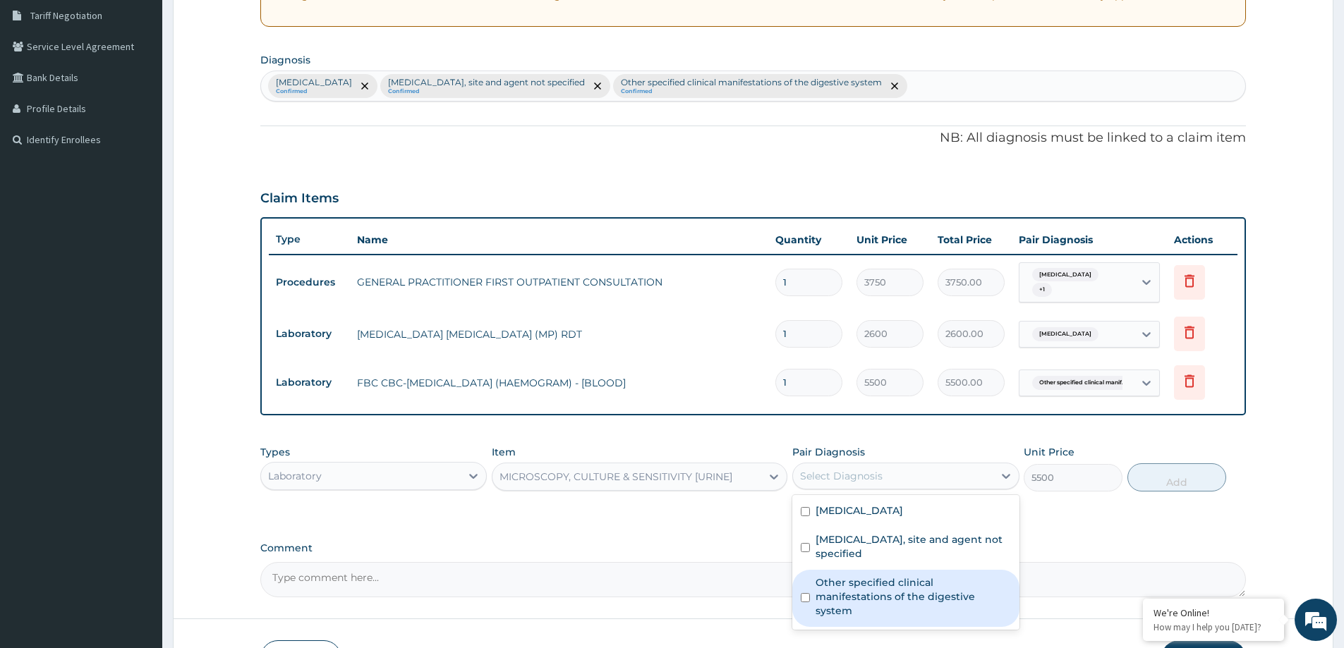
click at [870, 579] on label "Other specified clinical manifestations of the digestive system" at bounding box center [913, 597] width 195 height 42
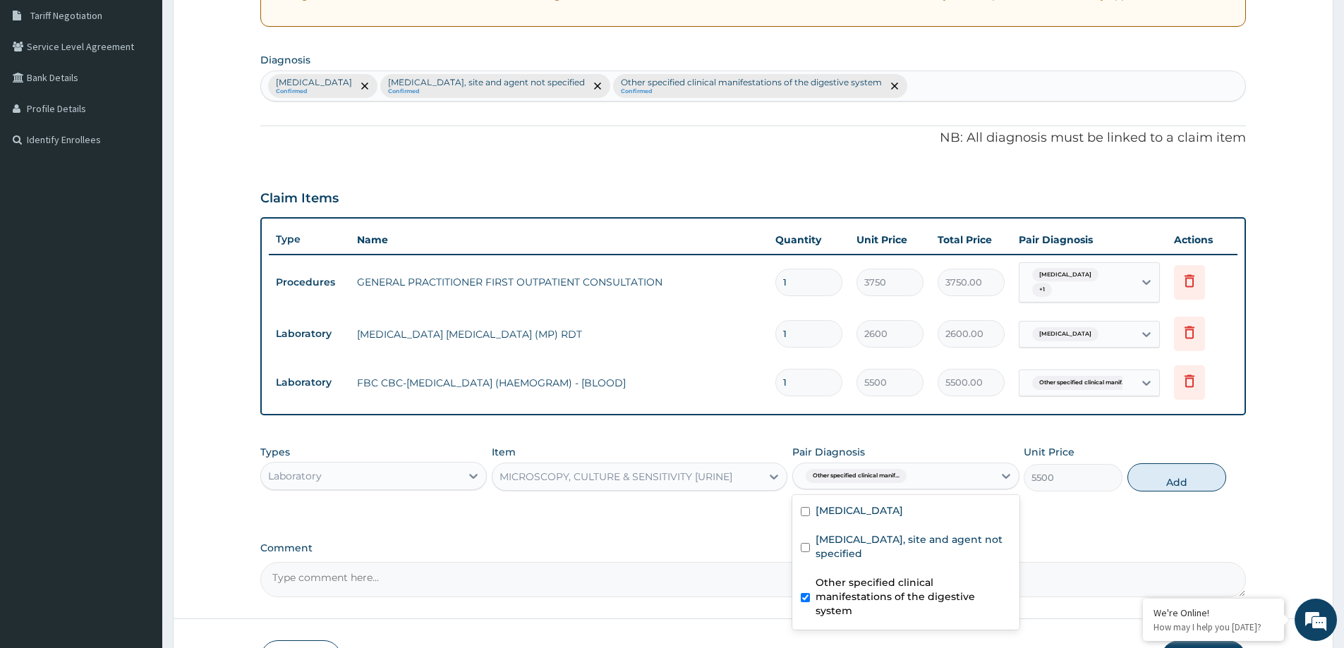
click at [874, 581] on label "Other specified clinical manifestations of the digestive system" at bounding box center [913, 597] width 195 height 42
checkbox input "false"
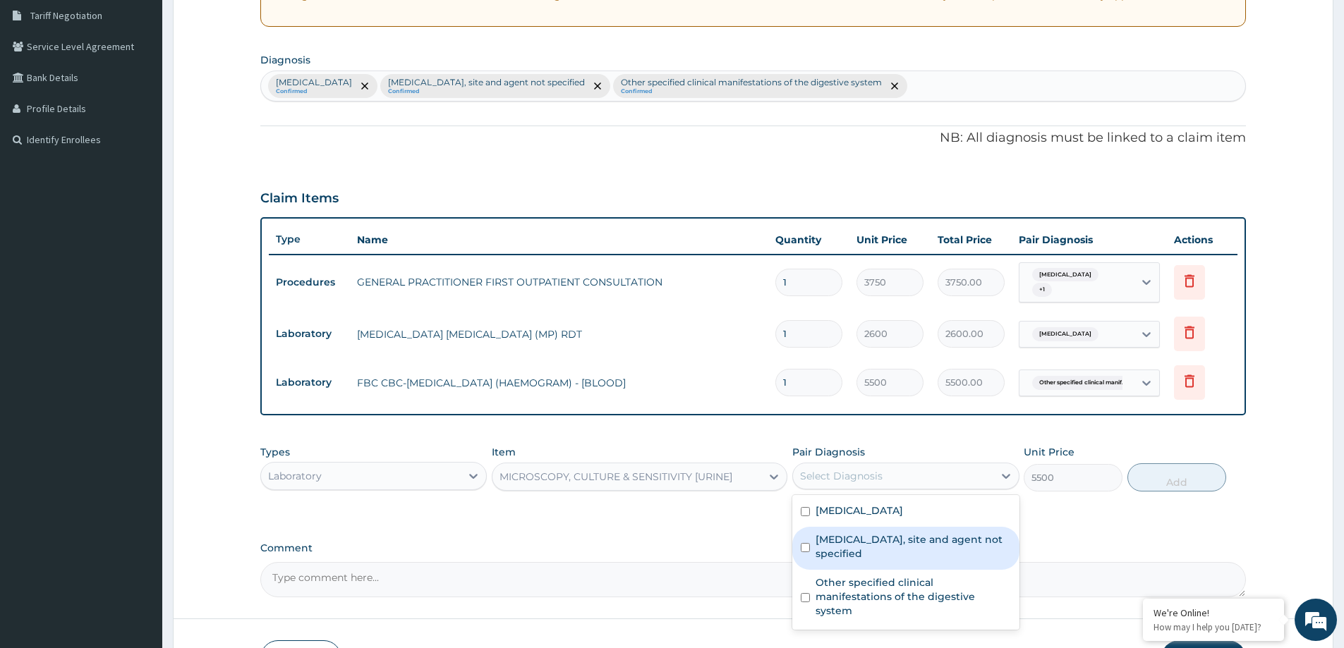
click at [887, 552] on label "Urinary tract infection, site and agent not specified" at bounding box center [913, 547] width 195 height 28
checkbox input "true"
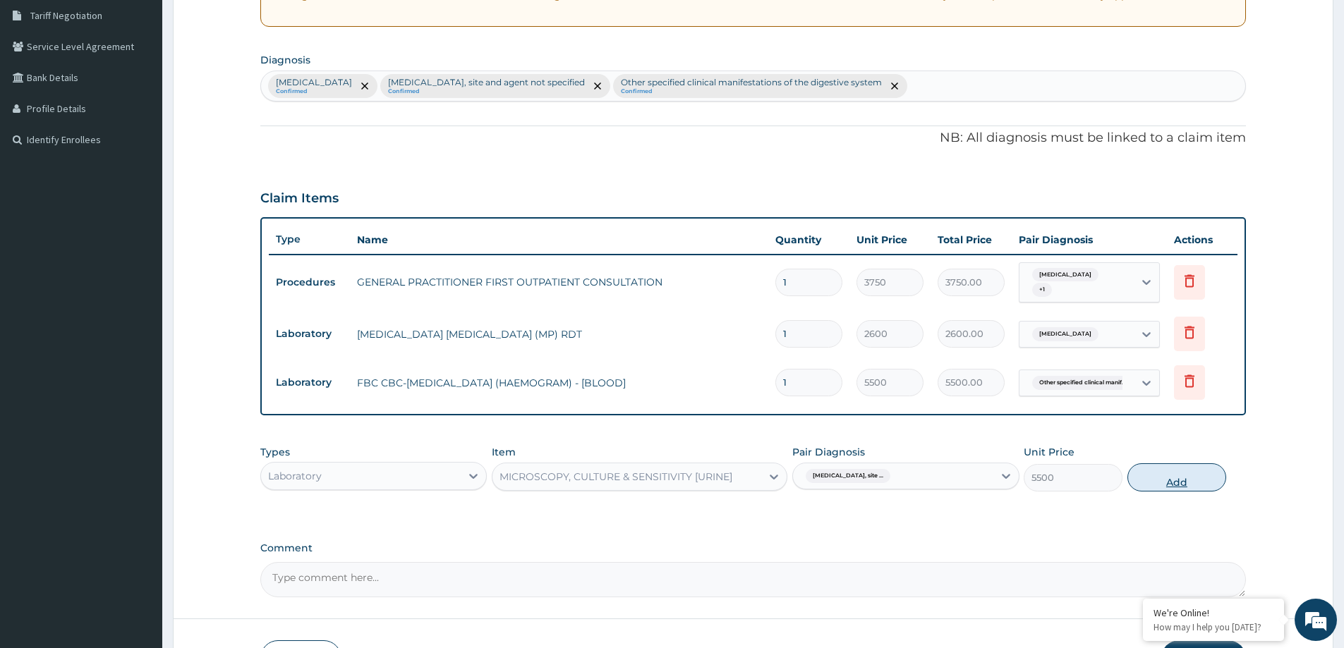
click at [1185, 483] on button "Add" at bounding box center [1177, 478] width 99 height 28
type input "0"
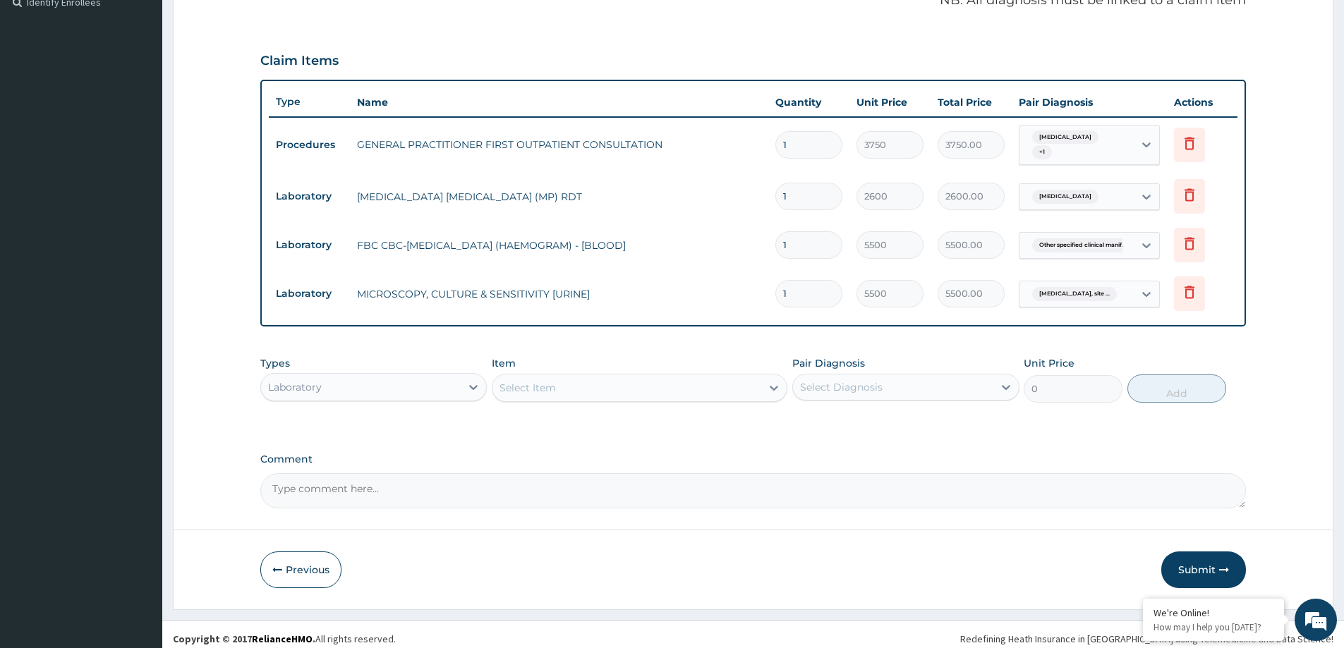
scroll to position [440, 0]
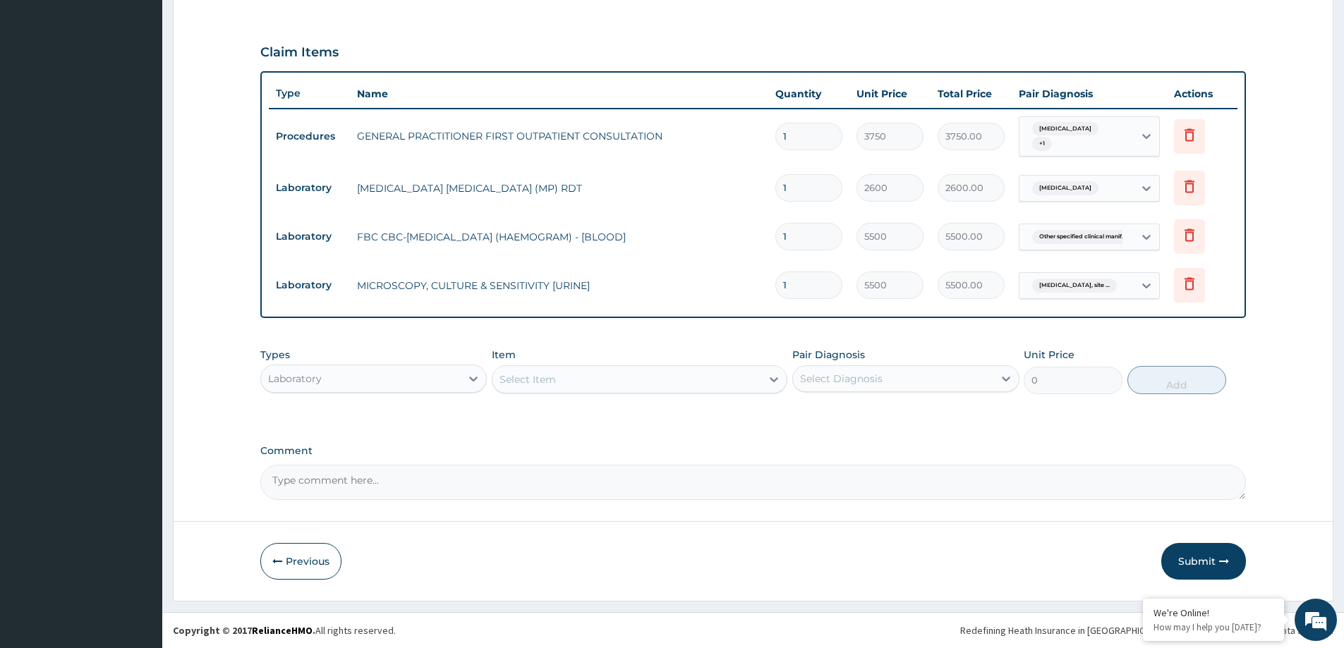
click at [440, 384] on div "Laboratory" at bounding box center [361, 379] width 200 height 23
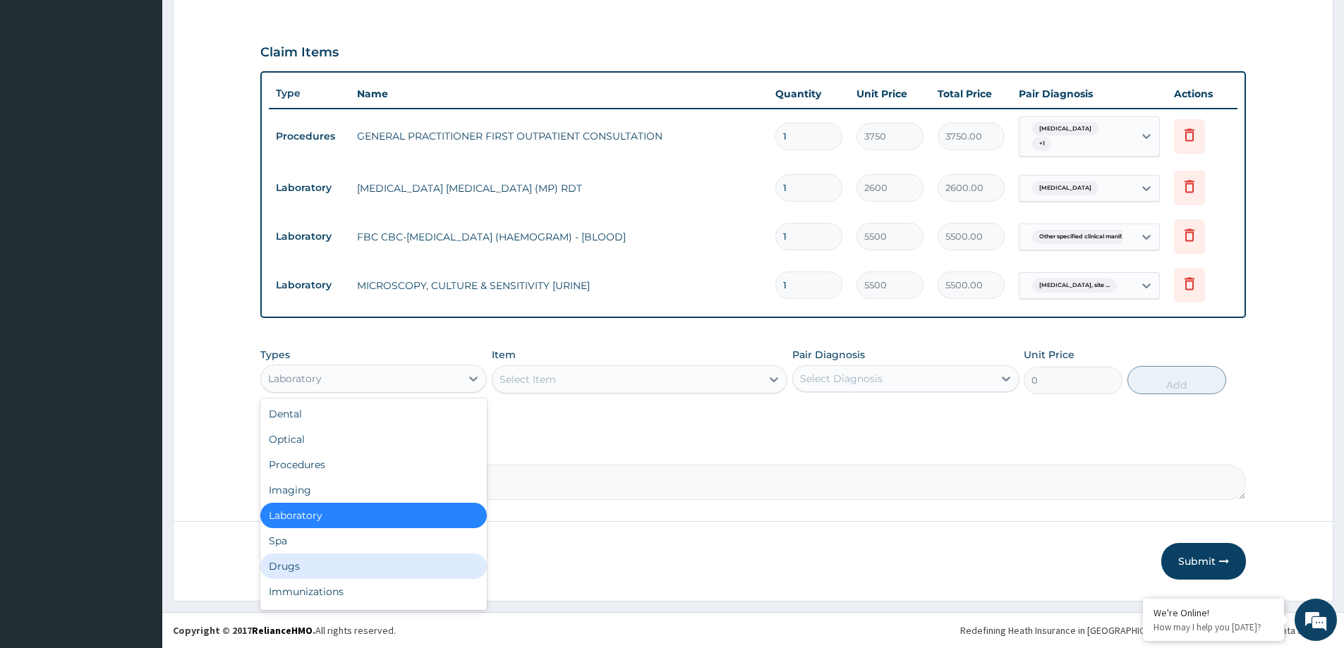
click at [374, 566] on div "Drugs" at bounding box center [373, 566] width 226 height 25
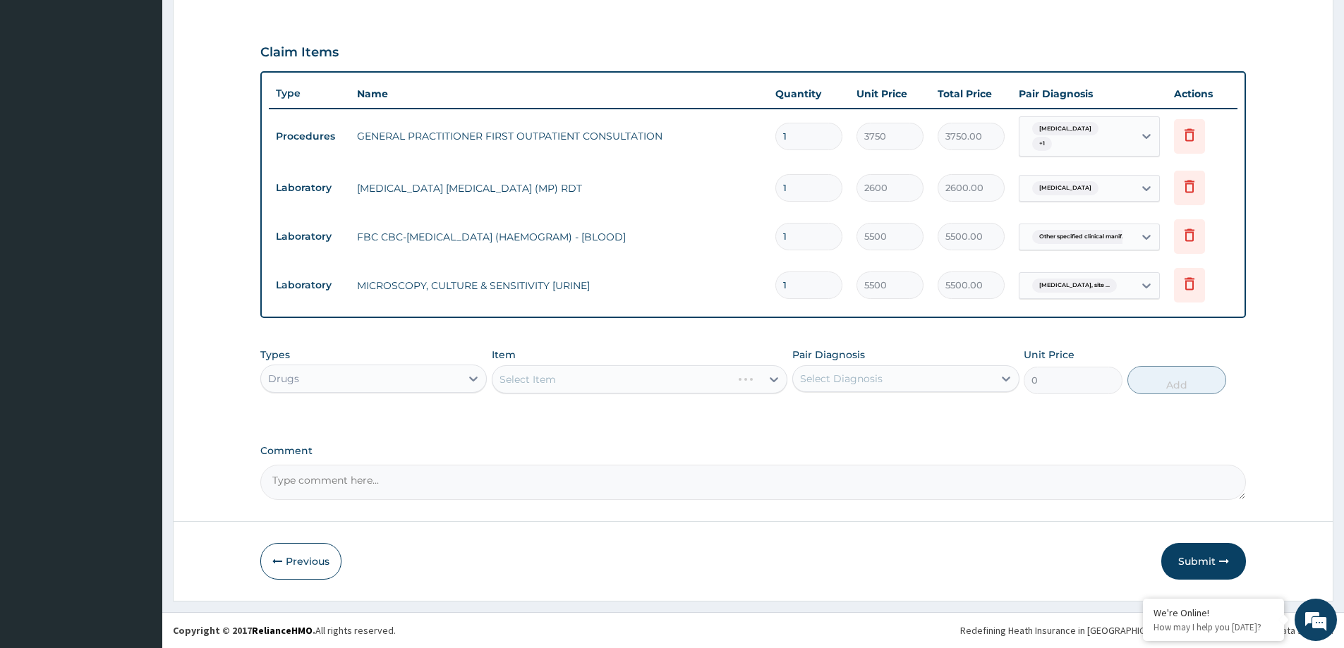
click at [953, 382] on div "Select Diagnosis" at bounding box center [893, 379] width 200 height 23
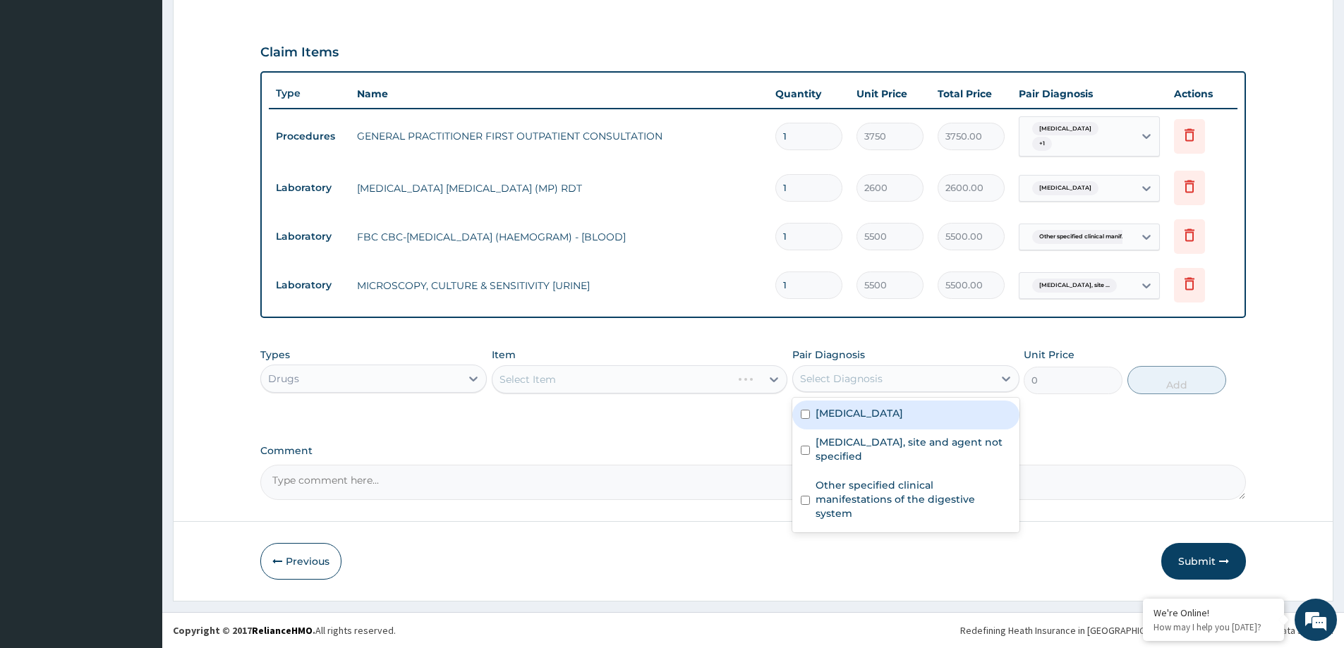
click at [920, 422] on div "Malaria, unspecified" at bounding box center [905, 415] width 226 height 29
checkbox input "true"
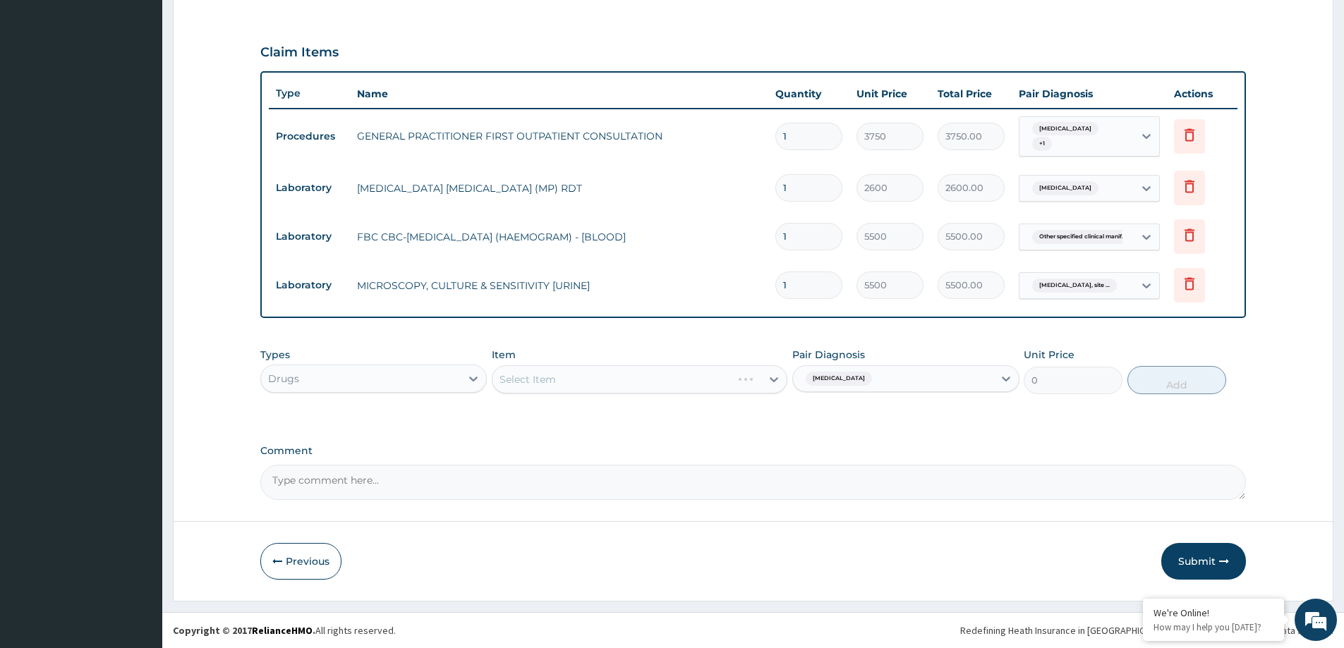
click at [701, 383] on div "Select Item" at bounding box center [640, 380] width 296 height 28
click at [709, 383] on div "Select Item" at bounding box center [627, 379] width 269 height 23
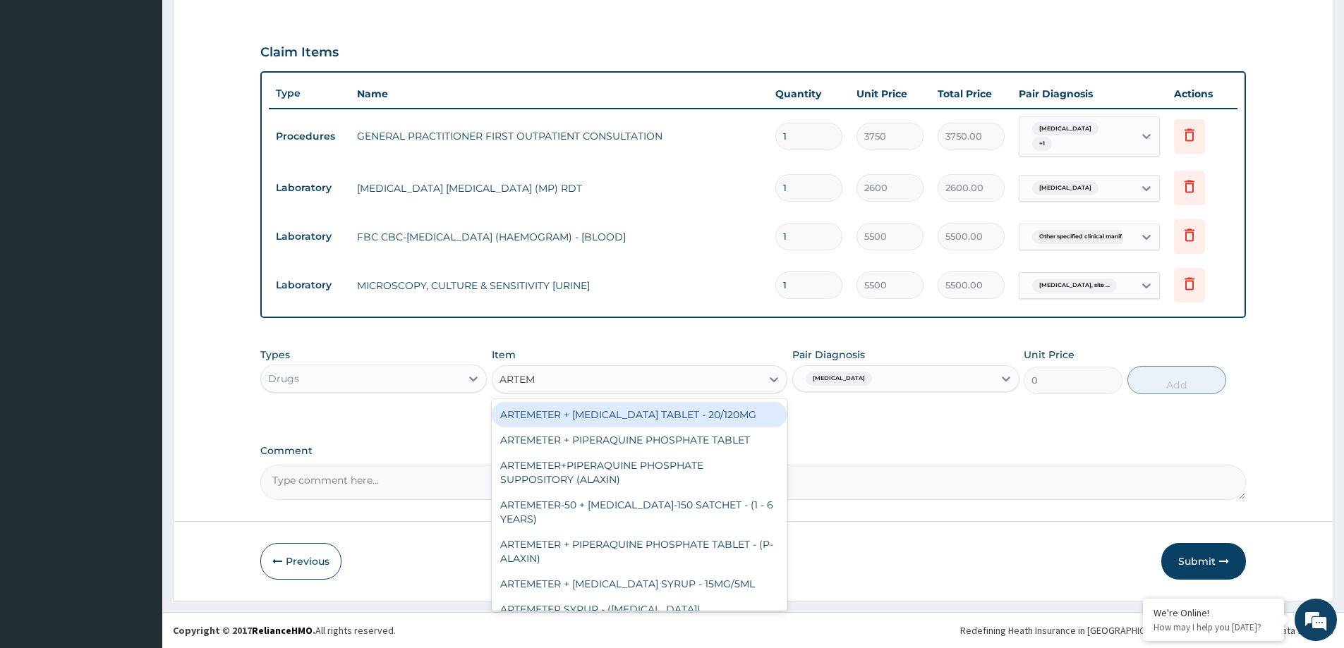
type input "ARTEME"
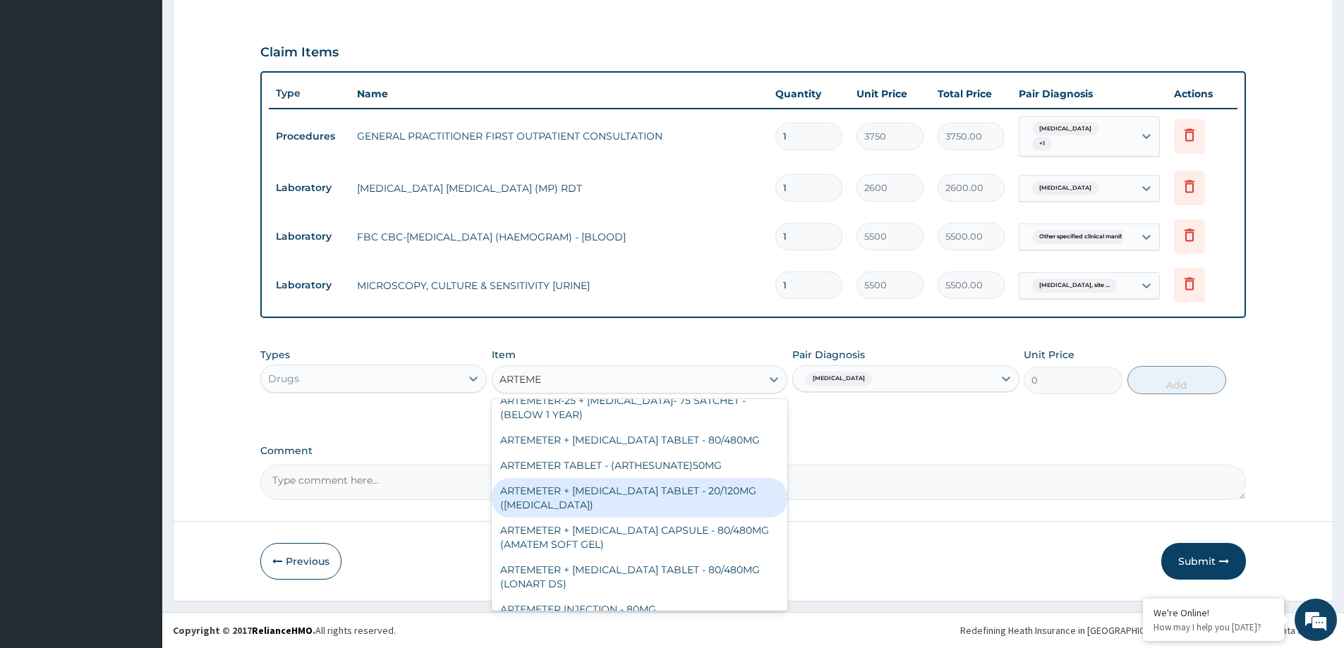
scroll to position [432, 0]
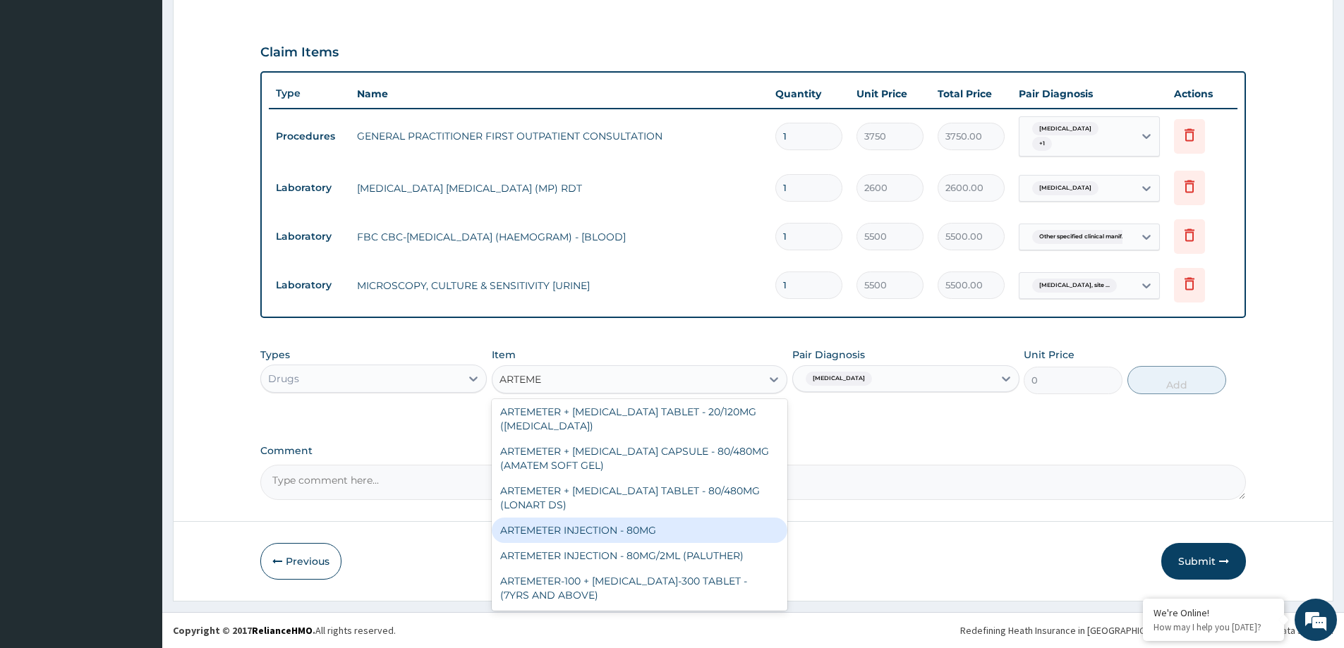
click at [666, 528] on div "ARTEMETER INJECTION - 80MG" at bounding box center [640, 530] width 296 height 25
type input "499.79999999999995"
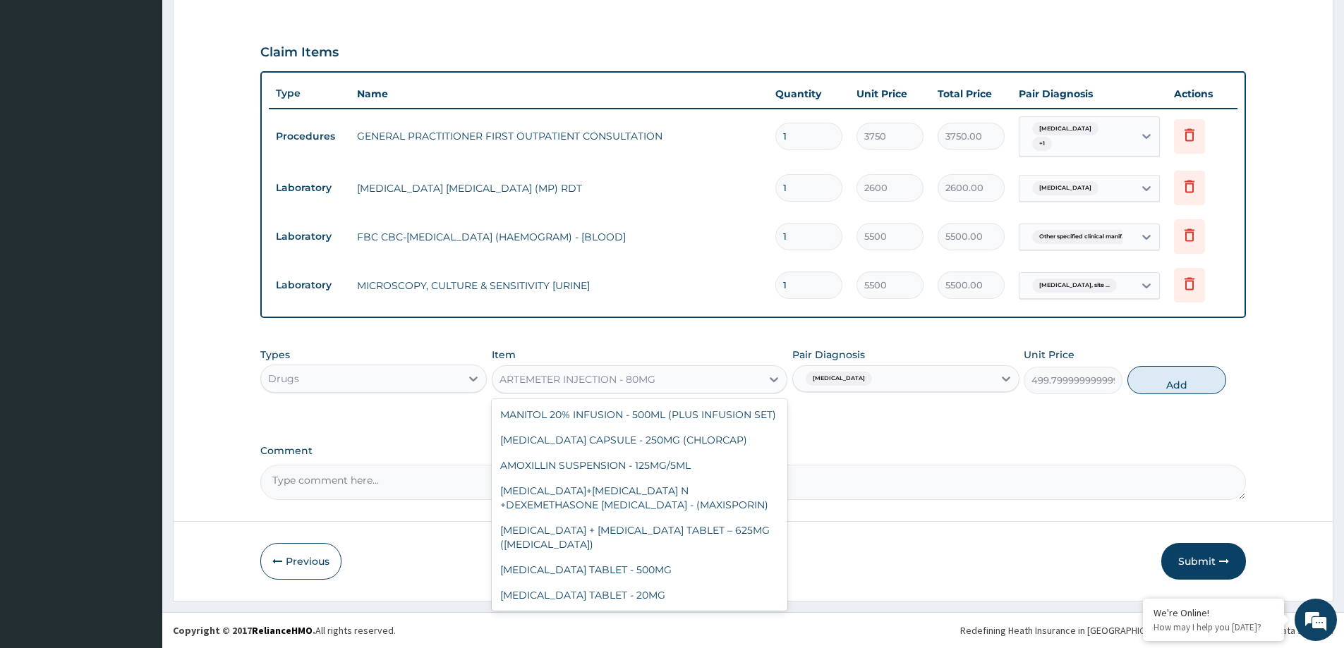
click at [678, 377] on div "ARTEMETER INJECTION - 80MG" at bounding box center [627, 379] width 269 height 23
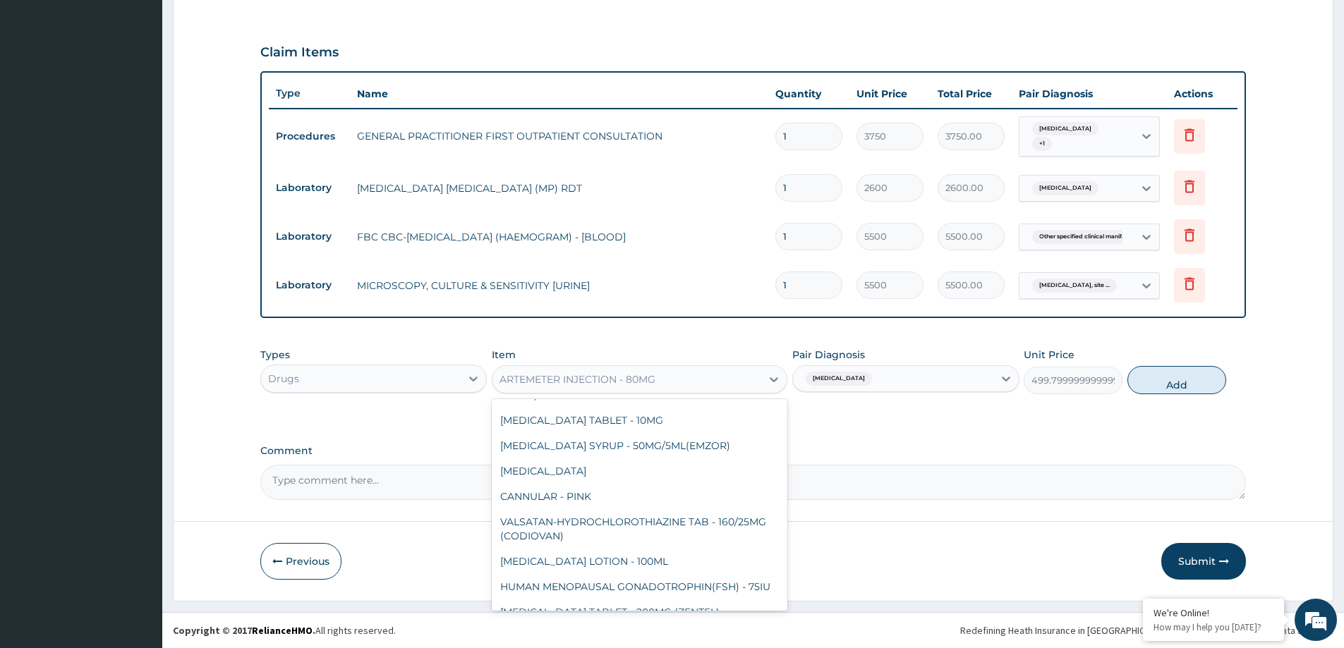
scroll to position [20700, 0]
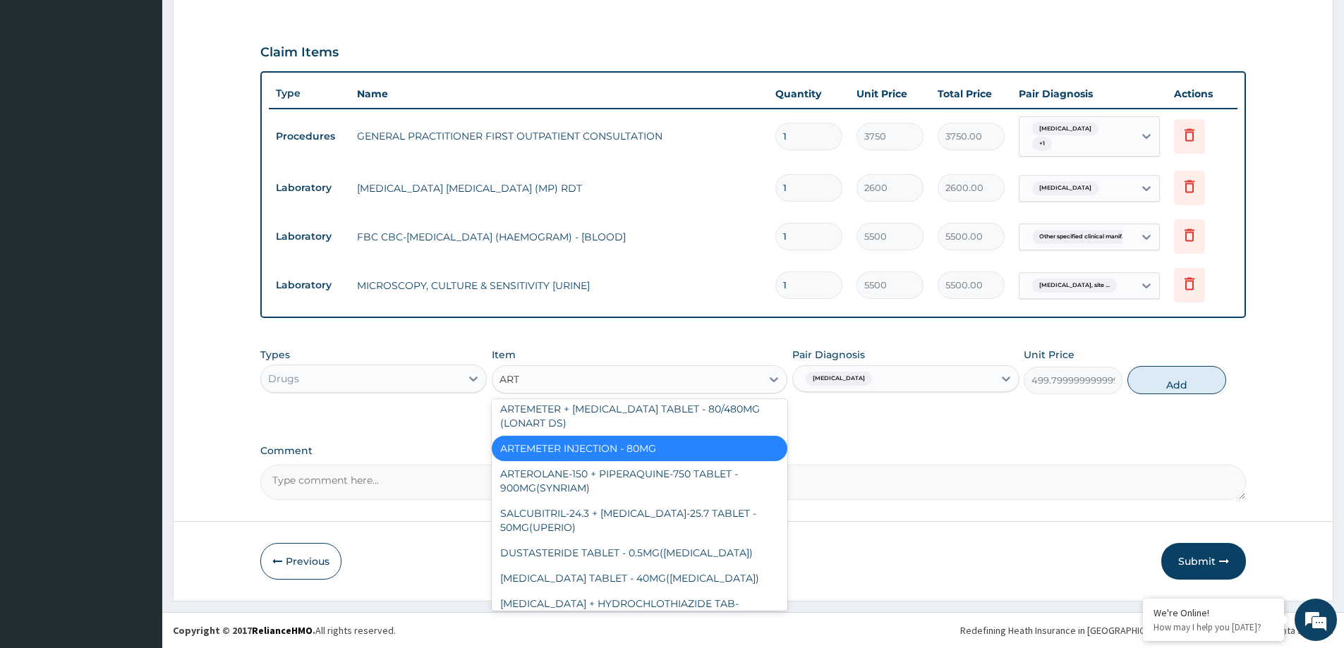
type input "ARTE"
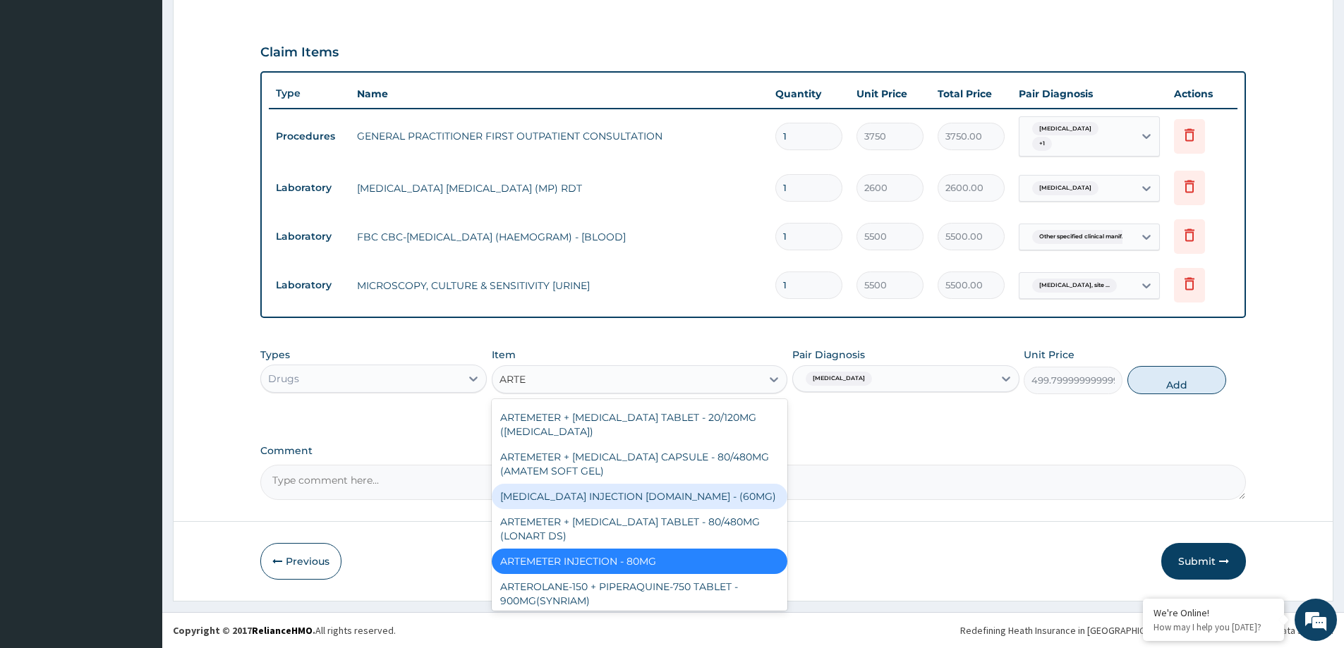
scroll to position [497, 0]
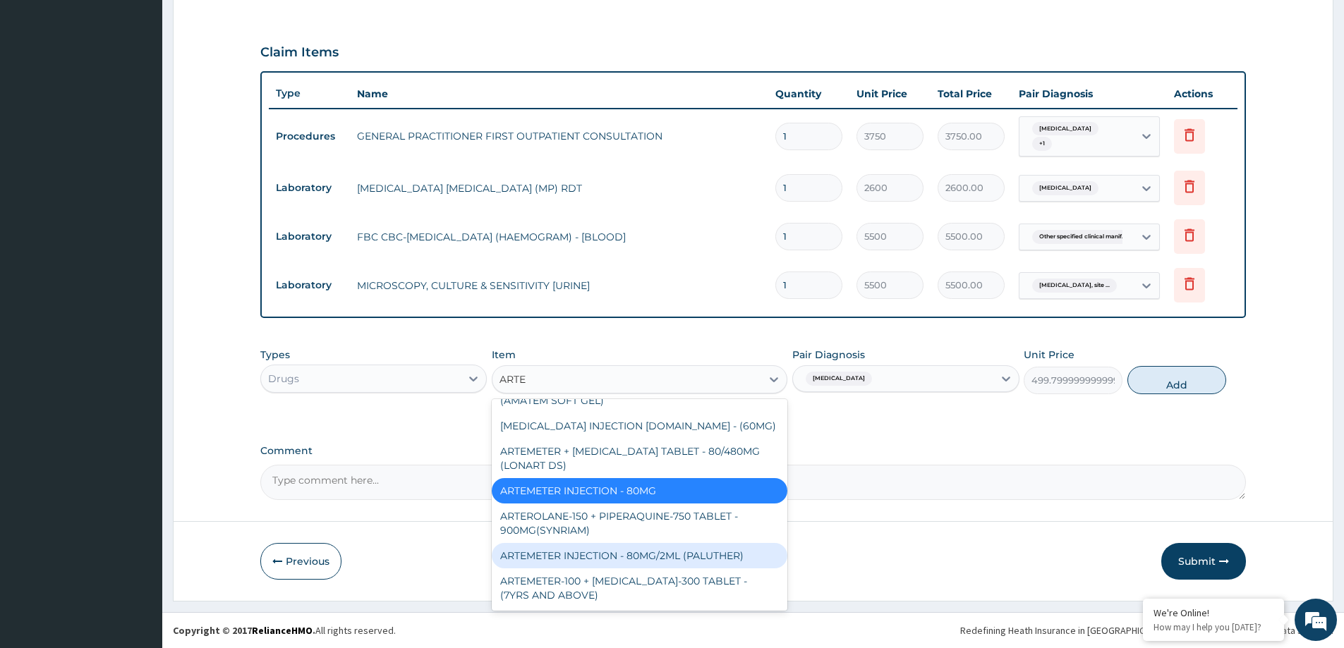
click at [689, 552] on div "ARTEMETER INJECTION - 80MG/2ML (PALUTHER)" at bounding box center [640, 555] width 296 height 25
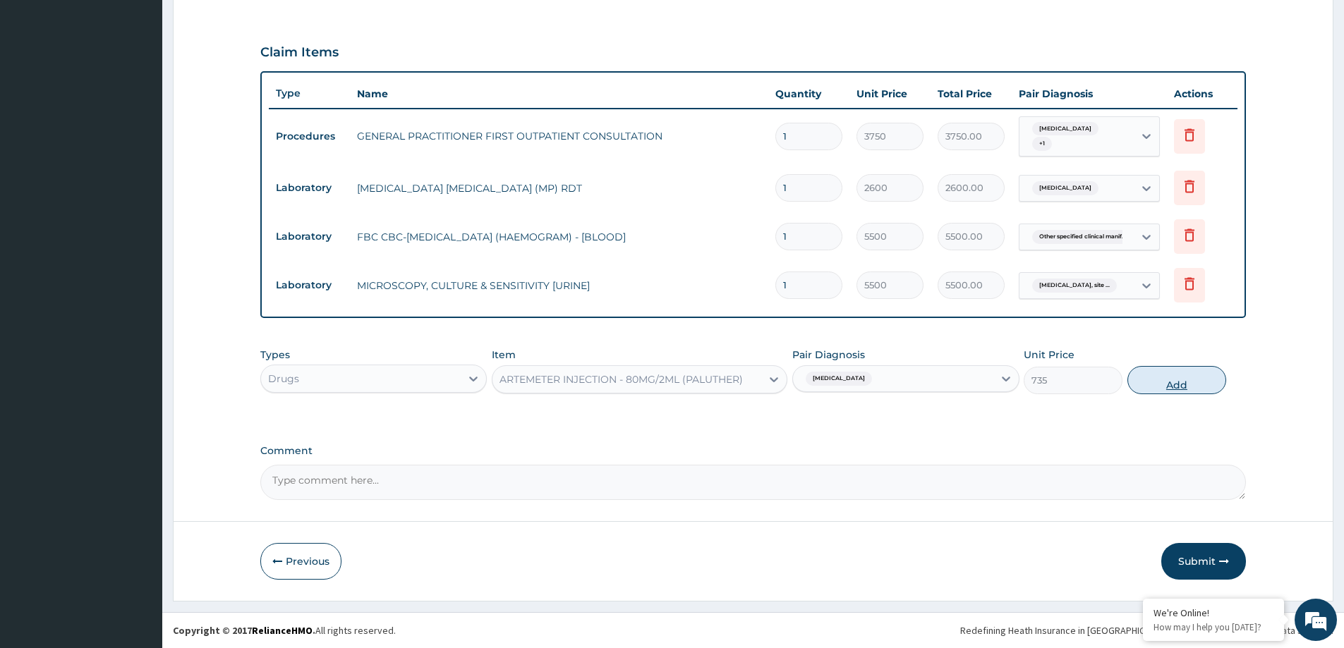
click at [1172, 387] on button "Add" at bounding box center [1177, 380] width 99 height 28
type input "0"
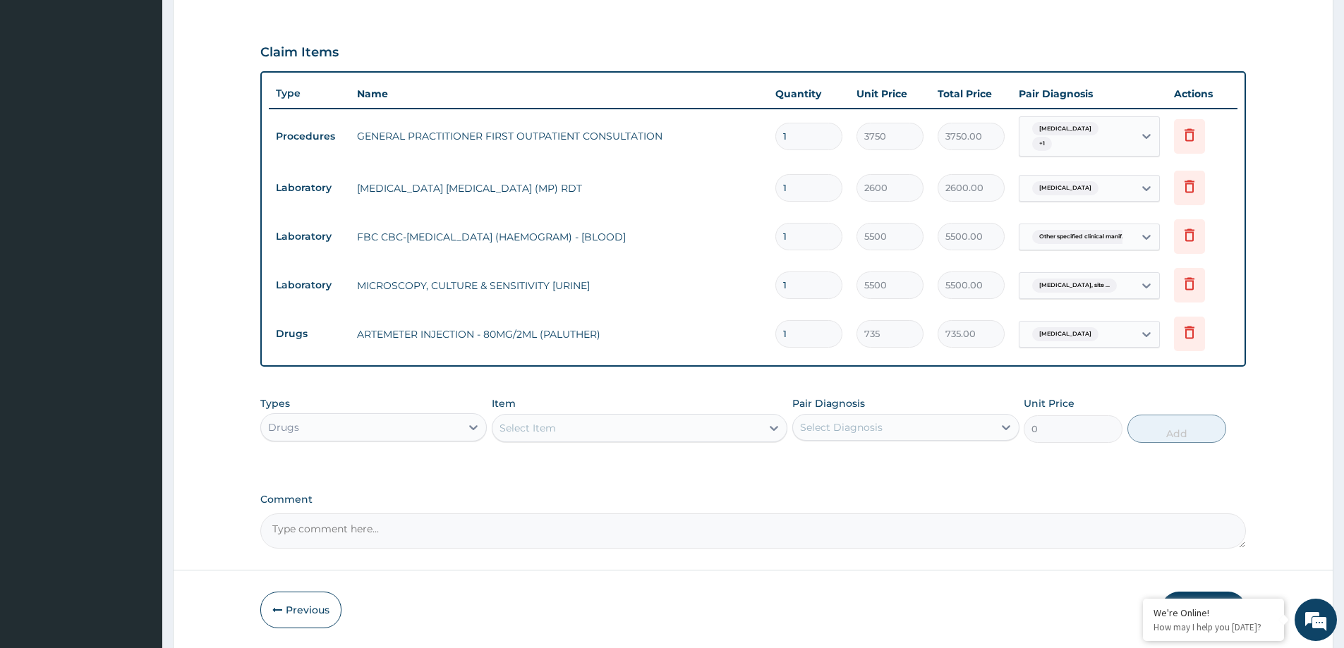
type input "0.00"
type input "6"
type input "4410.00"
type input "6"
click at [565, 433] on div "Select Item" at bounding box center [627, 428] width 269 height 23
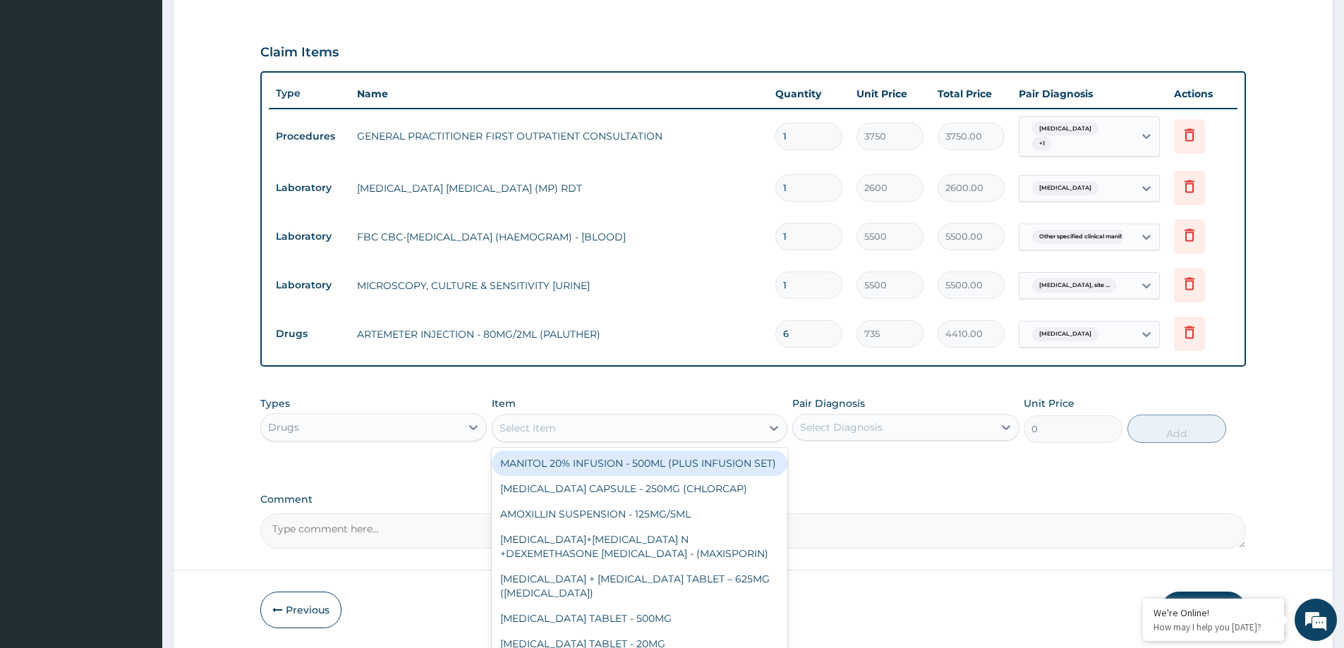
type input "A"
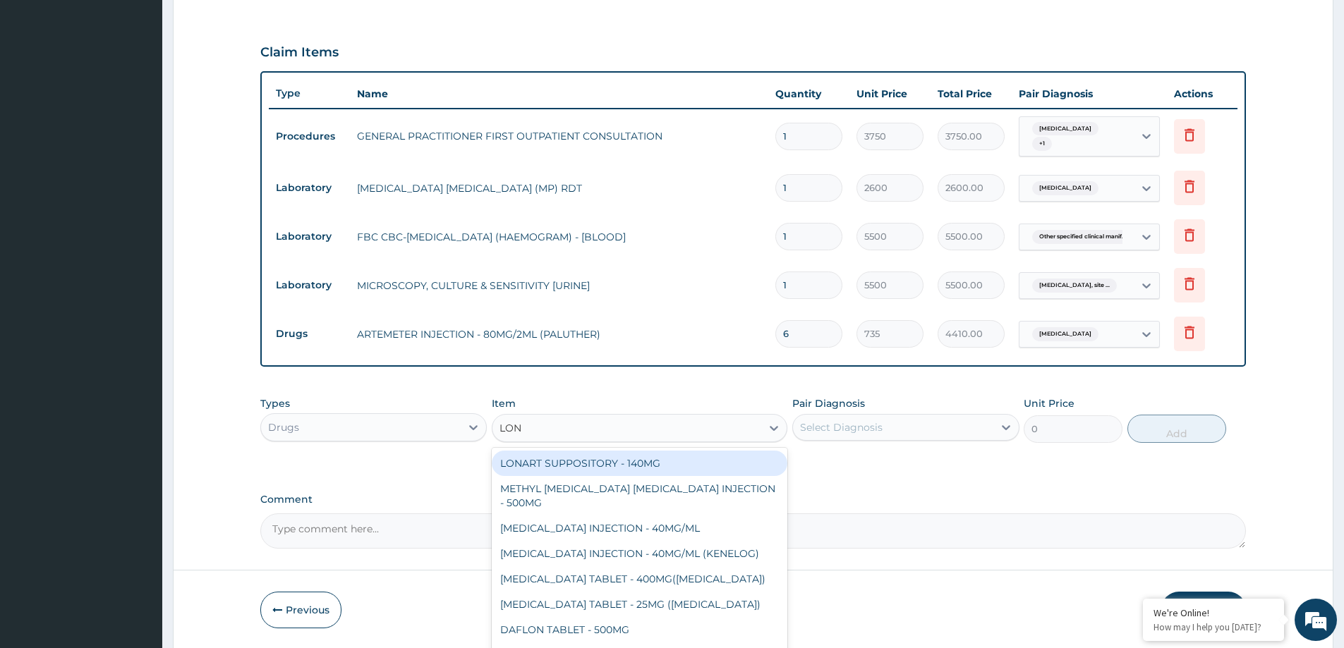
type input "LONA"
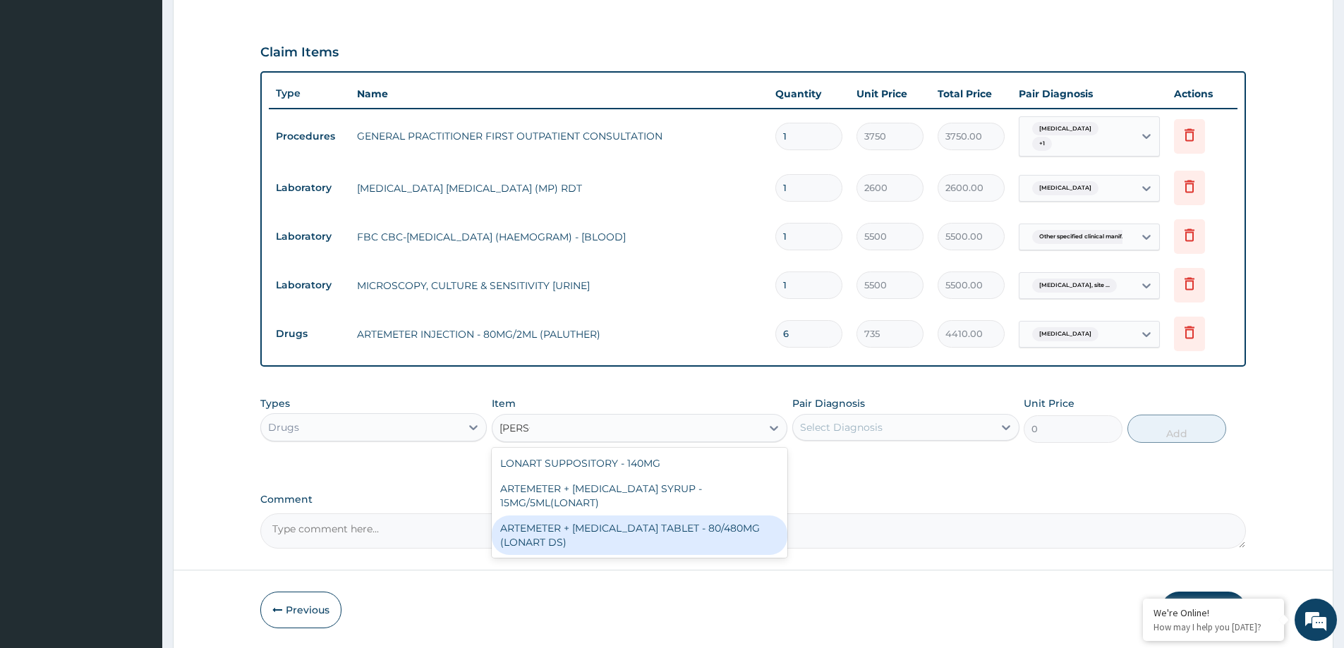
click at [574, 525] on div "ARTEMETER + [MEDICAL_DATA] TABLET - 80/480MG (LONART DS)" at bounding box center [640, 536] width 296 height 40
type input "617.4"
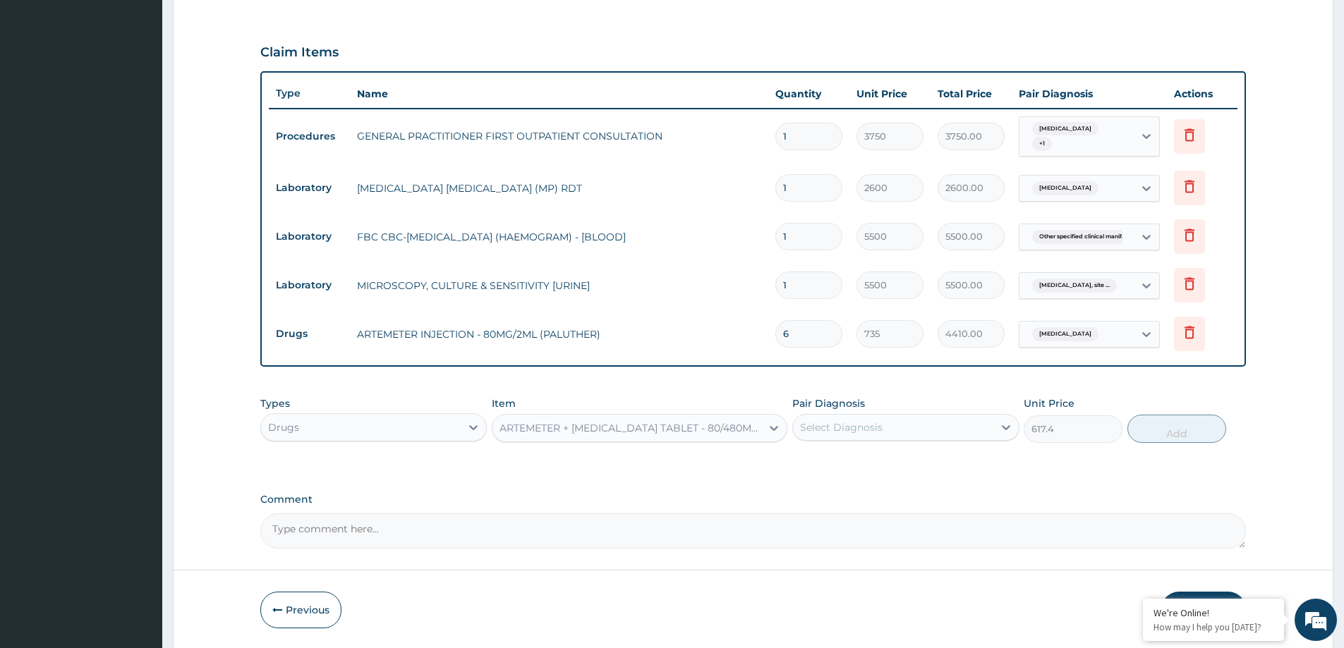
click at [958, 429] on div "Select Diagnosis" at bounding box center [893, 427] width 200 height 23
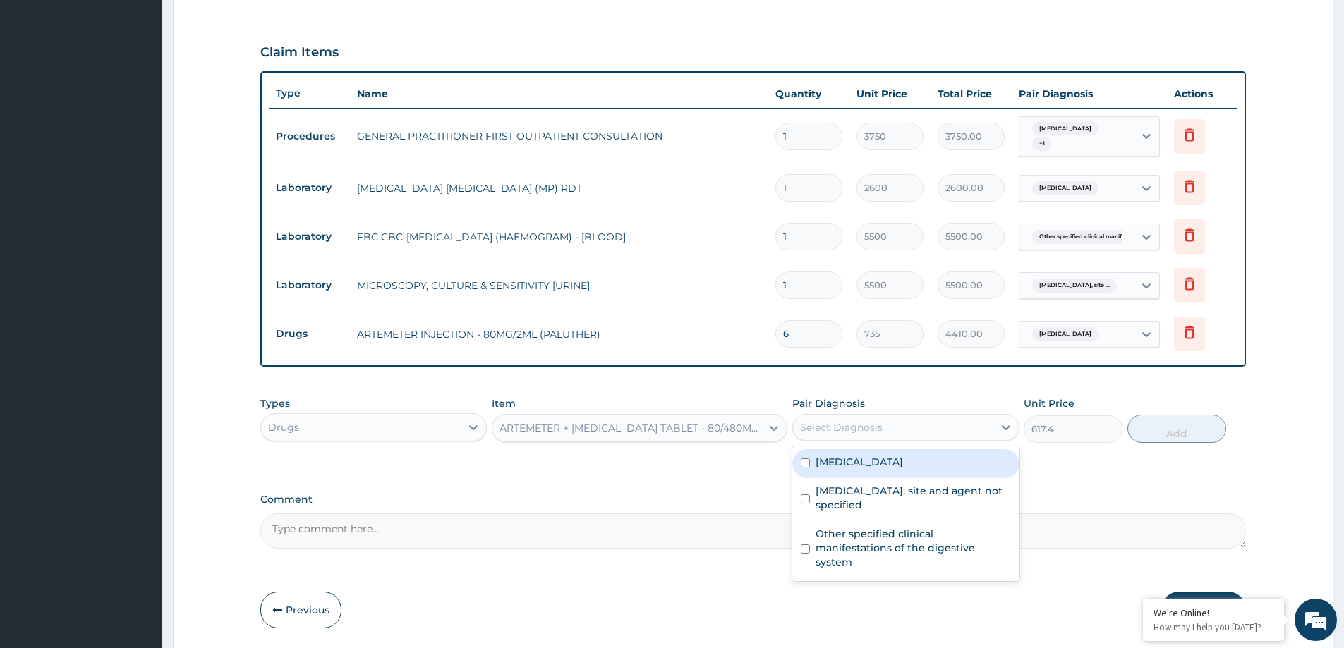
click at [929, 465] on div "Malaria, unspecified" at bounding box center [905, 463] width 226 height 29
checkbox input "true"
click at [1188, 428] on button "Add" at bounding box center [1177, 429] width 99 height 28
type input "0"
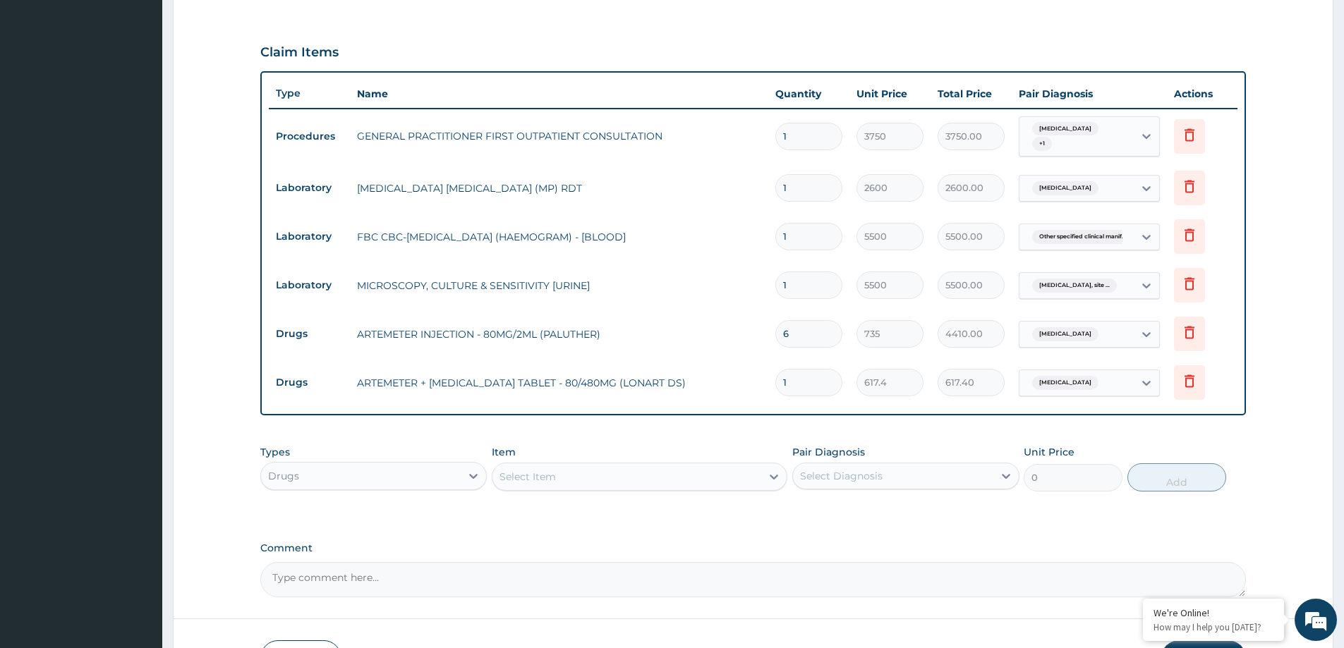
type input "0.00"
type input "6"
type input "3704.40"
type input "6"
click at [616, 476] on div "Select Item" at bounding box center [627, 477] width 269 height 23
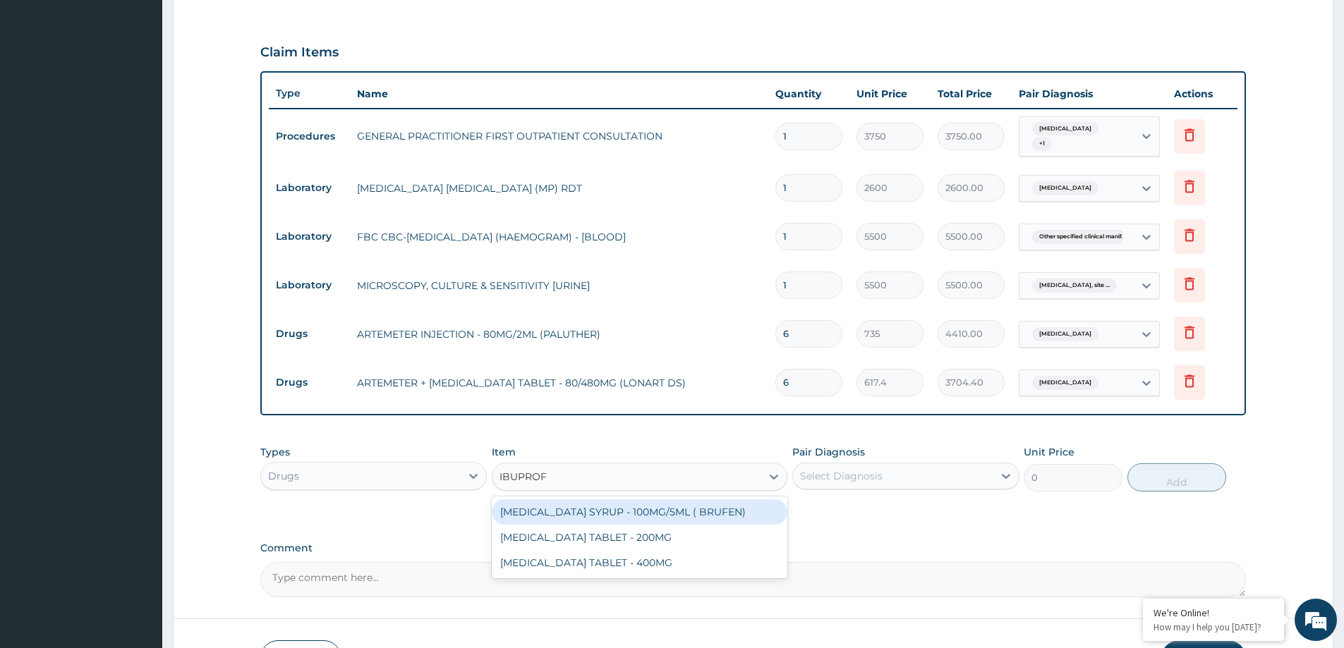
type input "IBUPROFE"
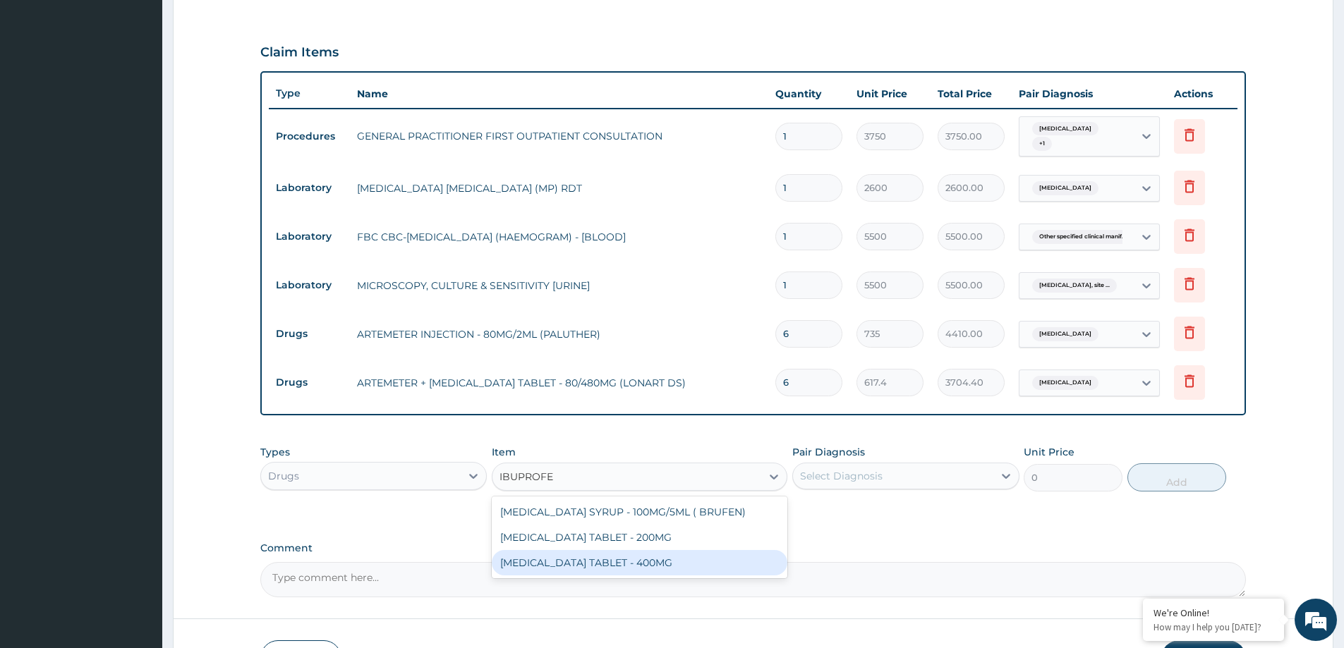
click at [562, 558] on div "[MEDICAL_DATA] TABLET - 400MG" at bounding box center [640, 562] width 296 height 25
type input "588"
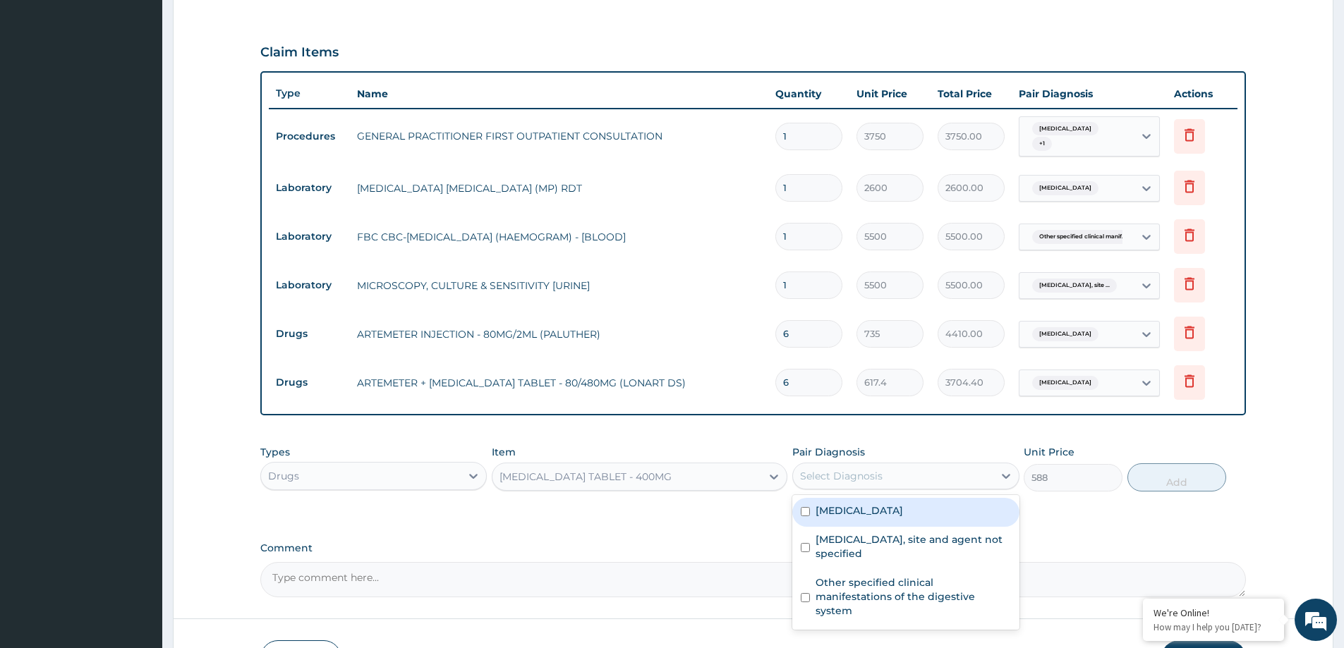
click at [892, 482] on div "Select Diagnosis" at bounding box center [893, 476] width 200 height 23
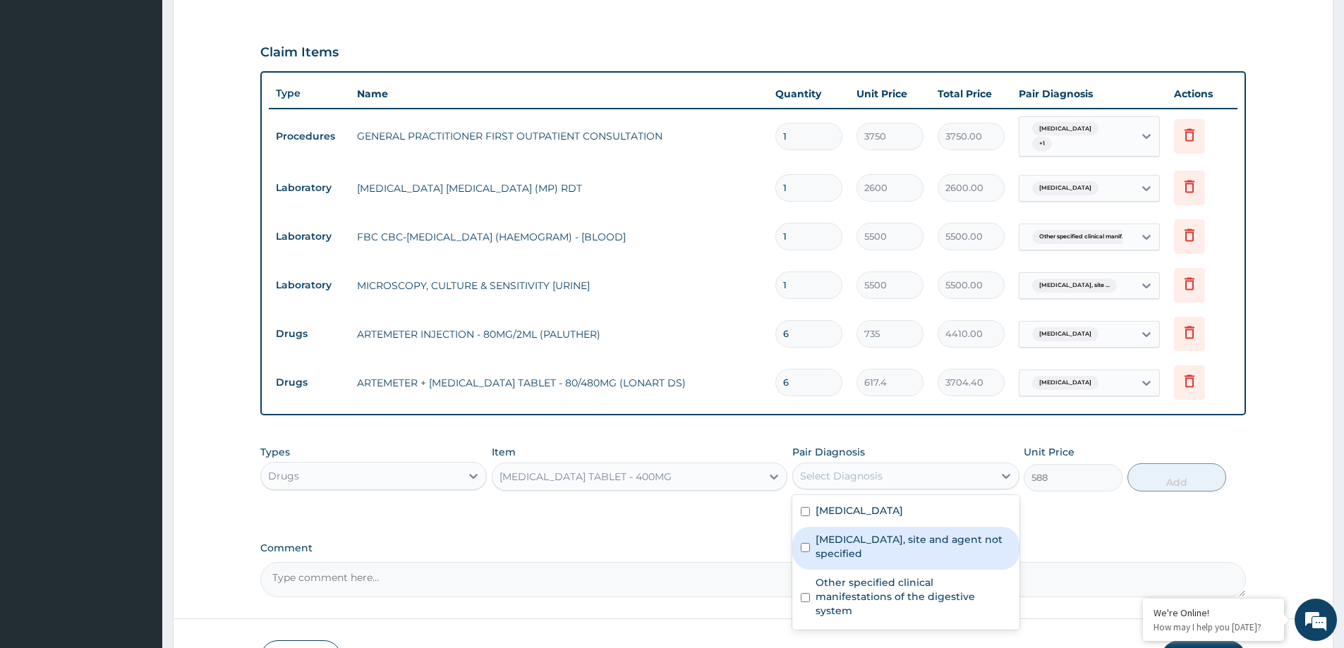
click at [710, 482] on div "[MEDICAL_DATA] TABLET - 400MG" at bounding box center [627, 477] width 269 height 23
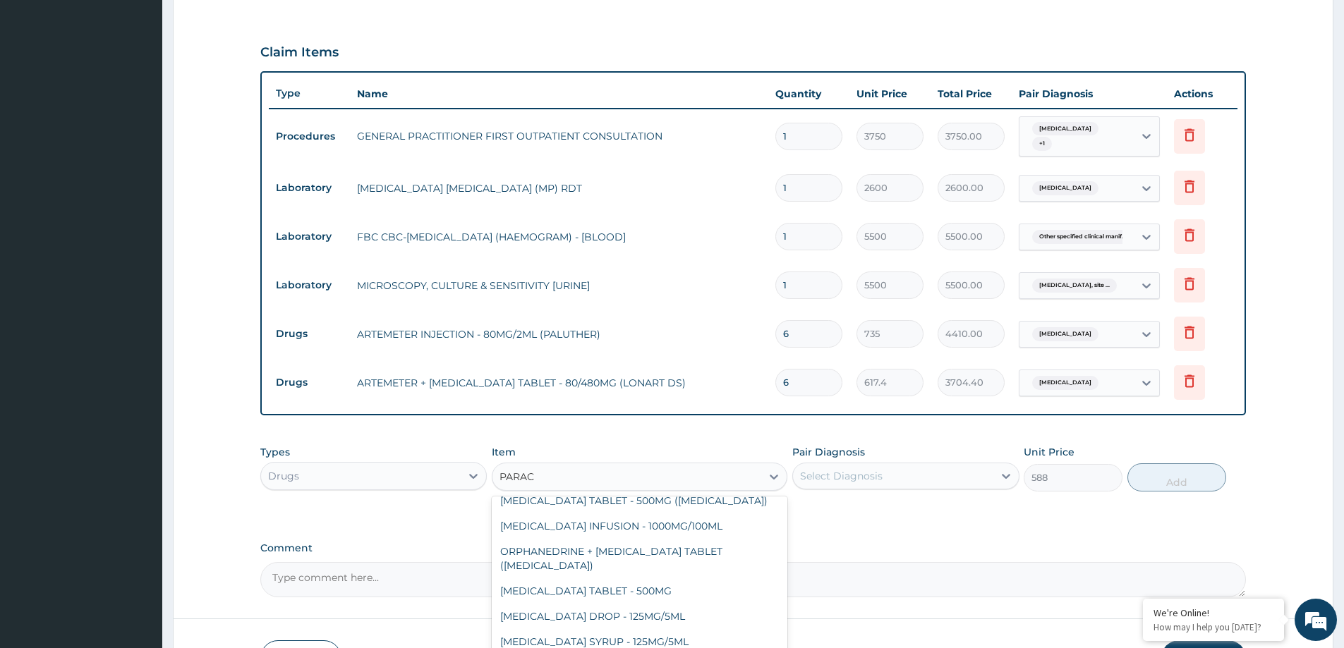
scroll to position [51, 0]
type input "PARACET"
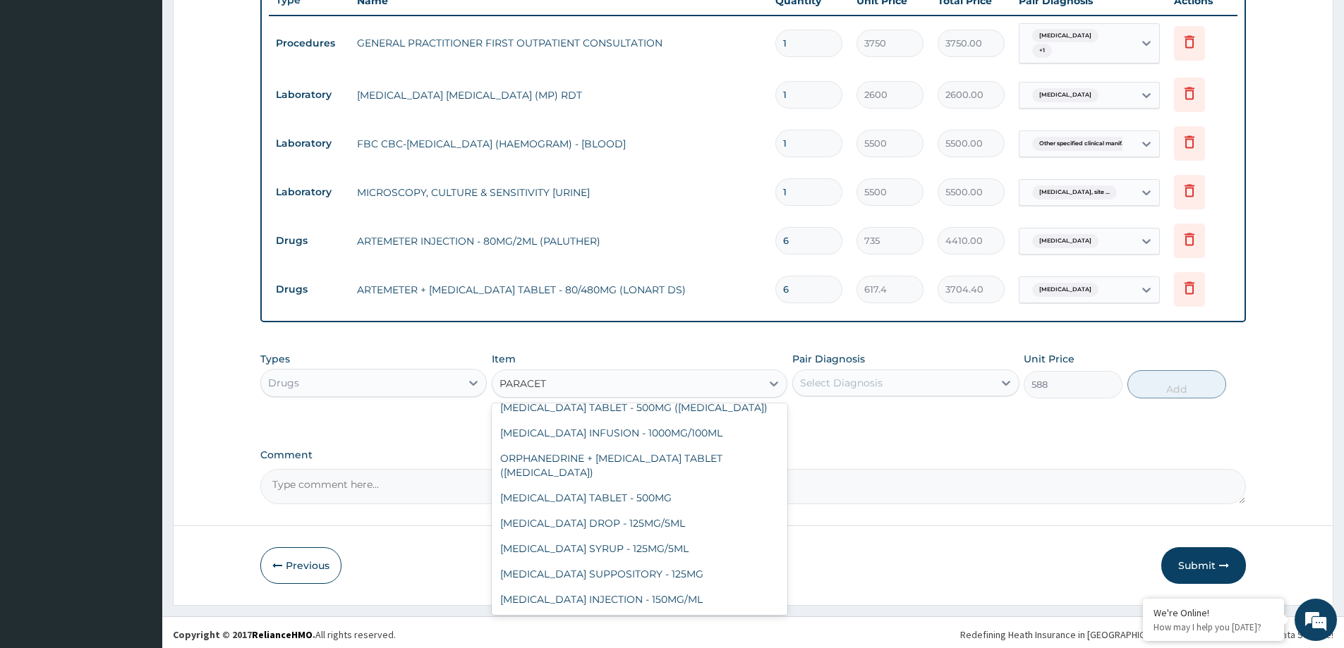
scroll to position [537, 0]
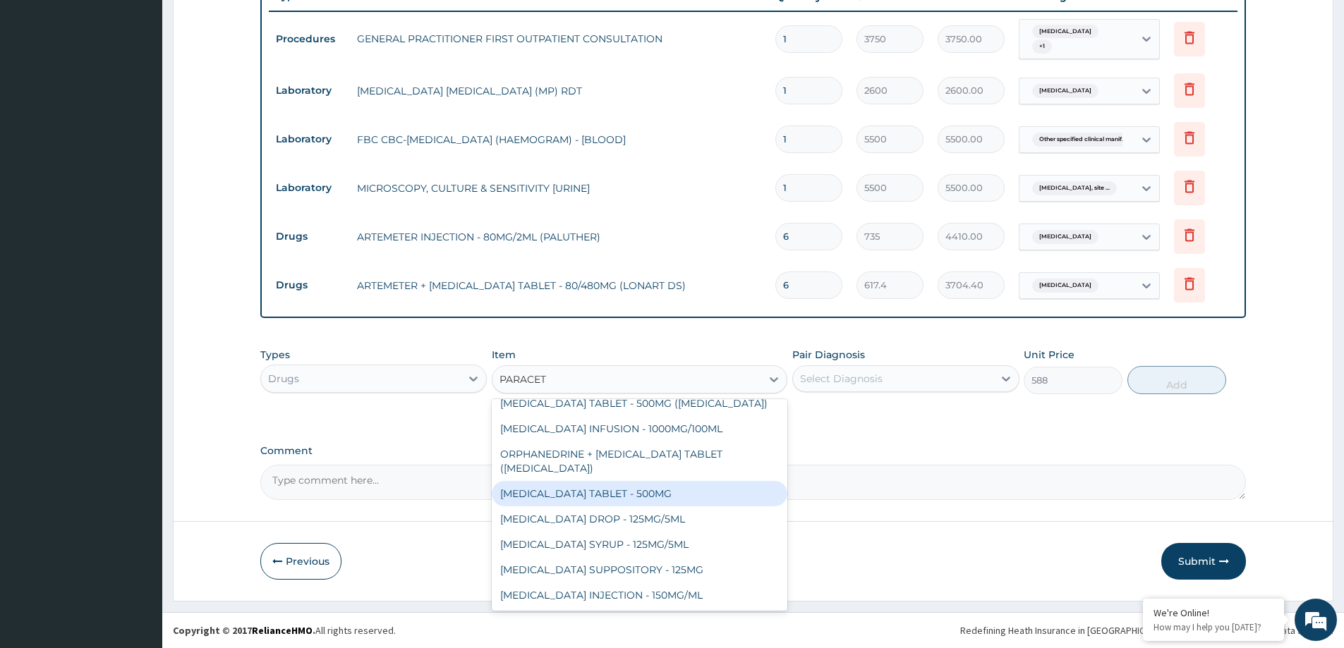
click at [634, 496] on div "[MEDICAL_DATA] TABLET - 500MG" at bounding box center [640, 493] width 296 height 25
type input "35.279999999999994"
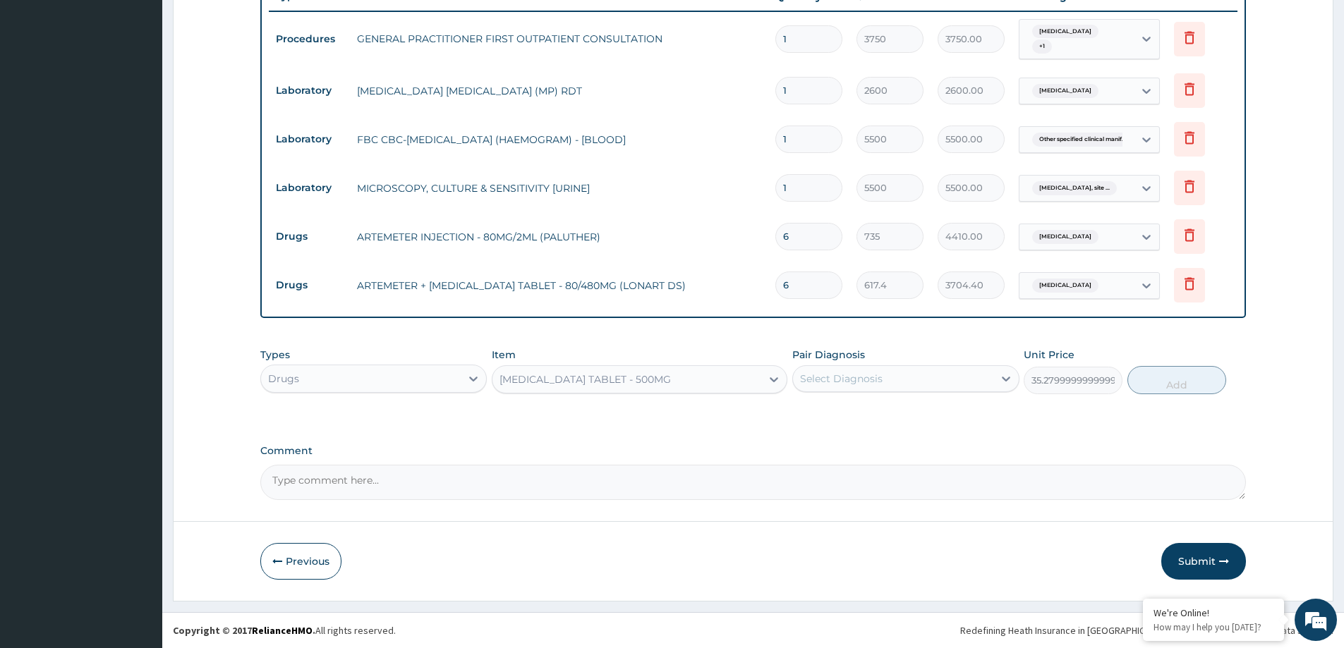
click at [656, 382] on div "[MEDICAL_DATA] TABLET - 500MG" at bounding box center [585, 380] width 171 height 14
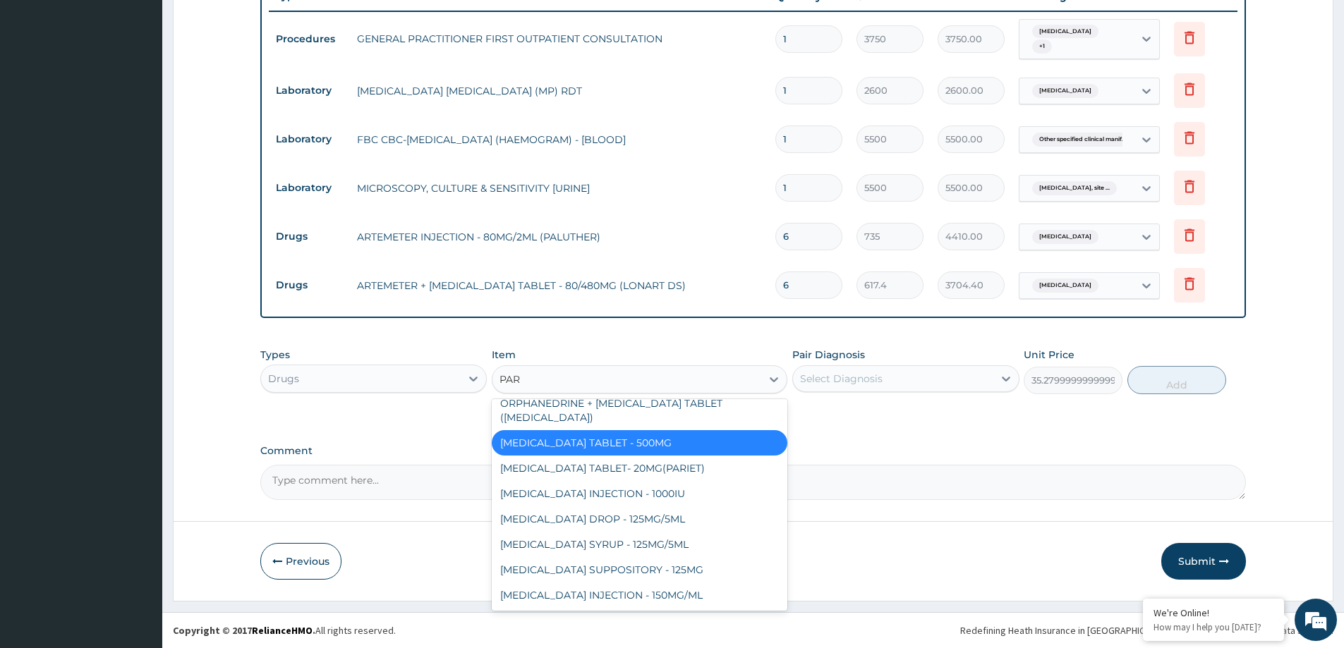
scroll to position [107, 0]
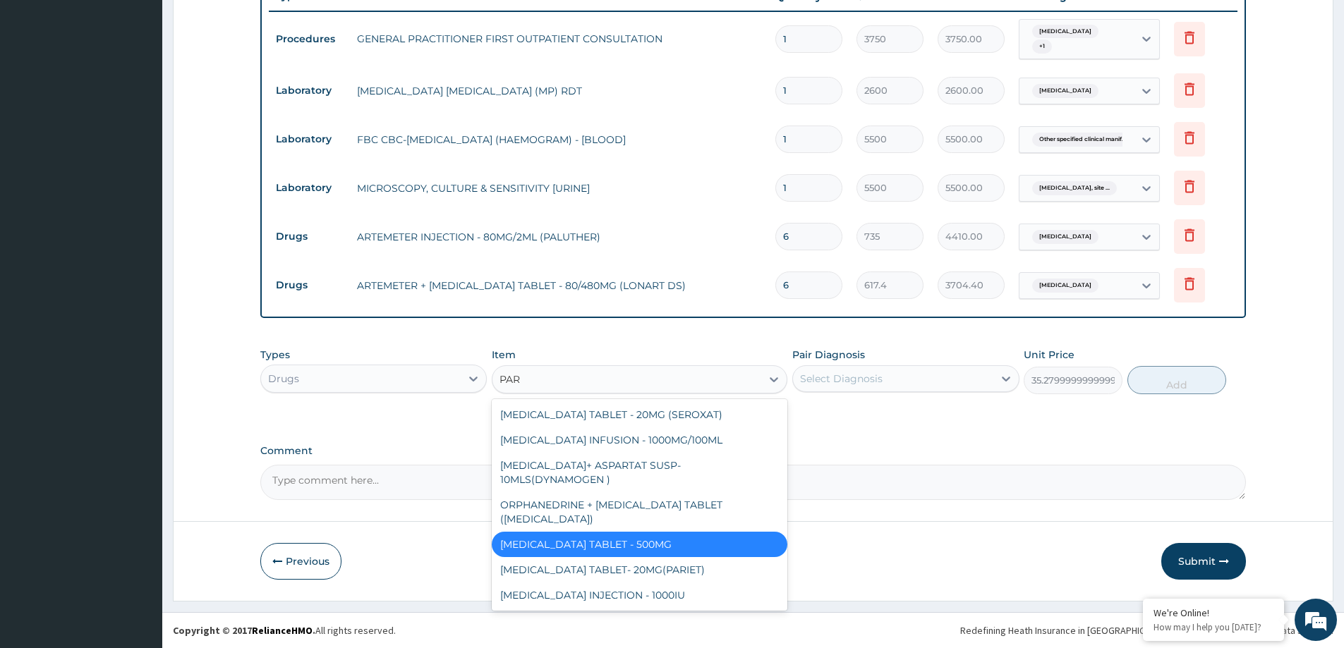
type input "PARA"
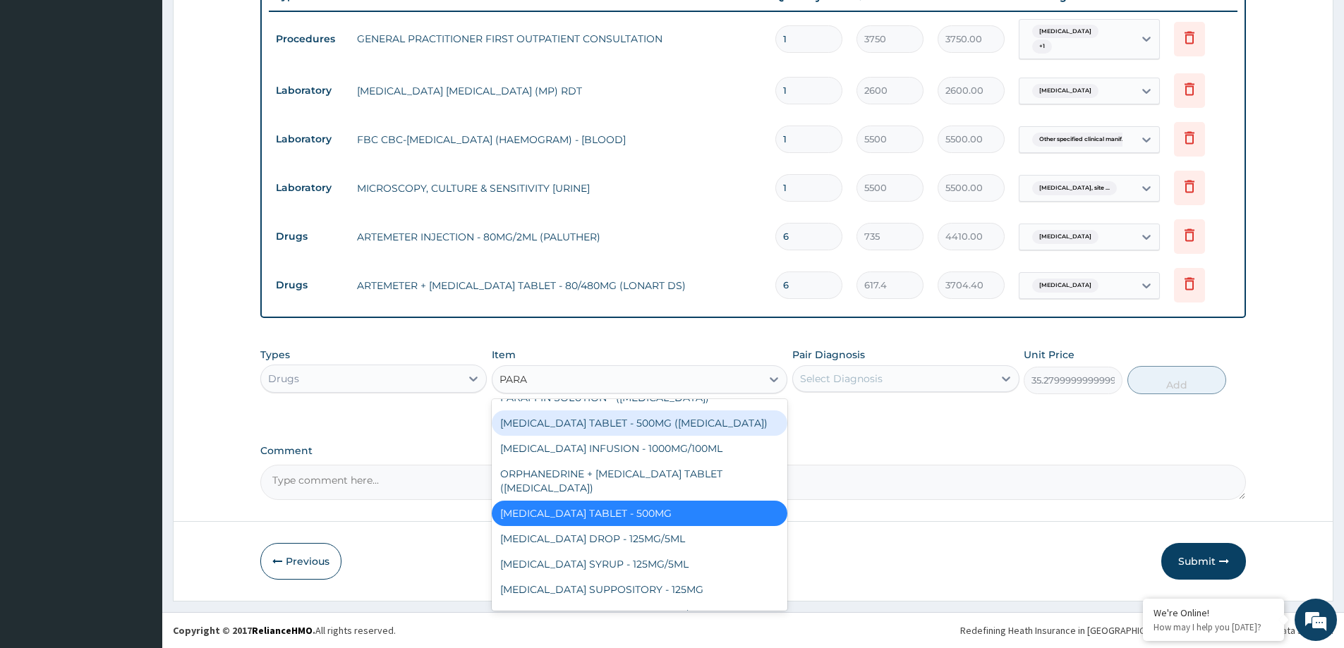
click at [658, 423] on div "[MEDICAL_DATA] TABLET - 500MG ([MEDICAL_DATA])" at bounding box center [640, 423] width 296 height 25
type input "44.1"
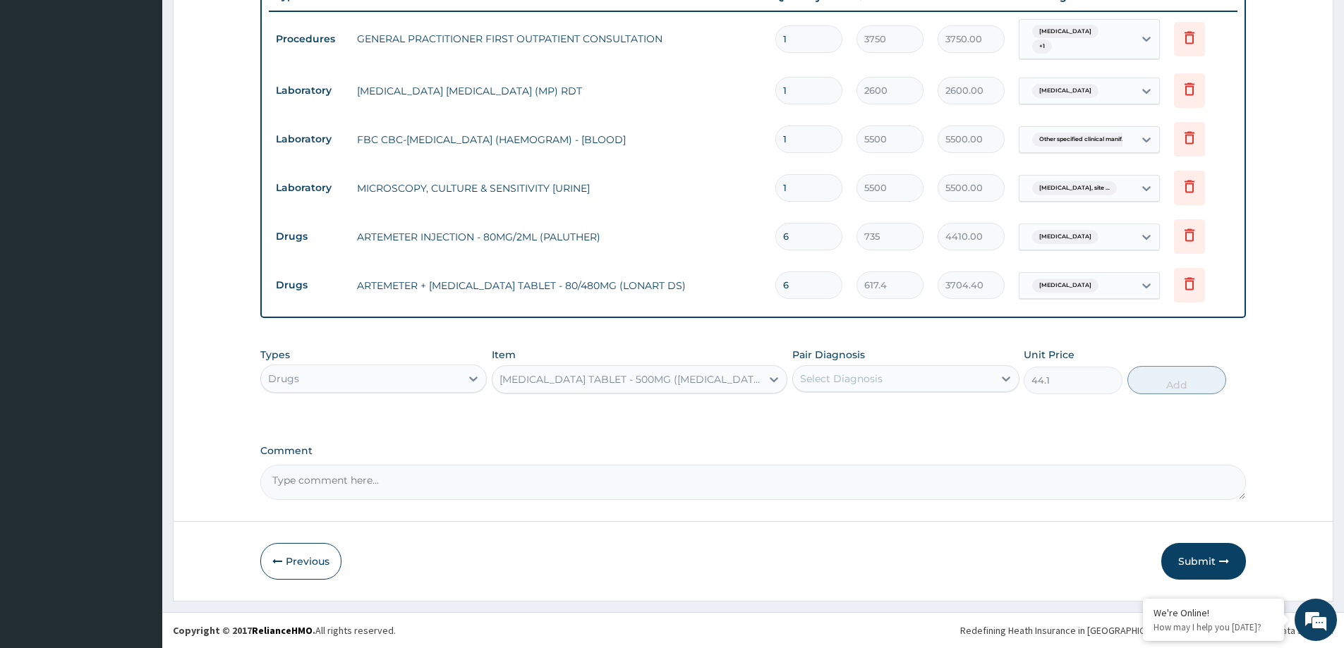
click at [730, 380] on div "[MEDICAL_DATA] TABLET - 500MG ([MEDICAL_DATA])" at bounding box center [627, 379] width 269 height 23
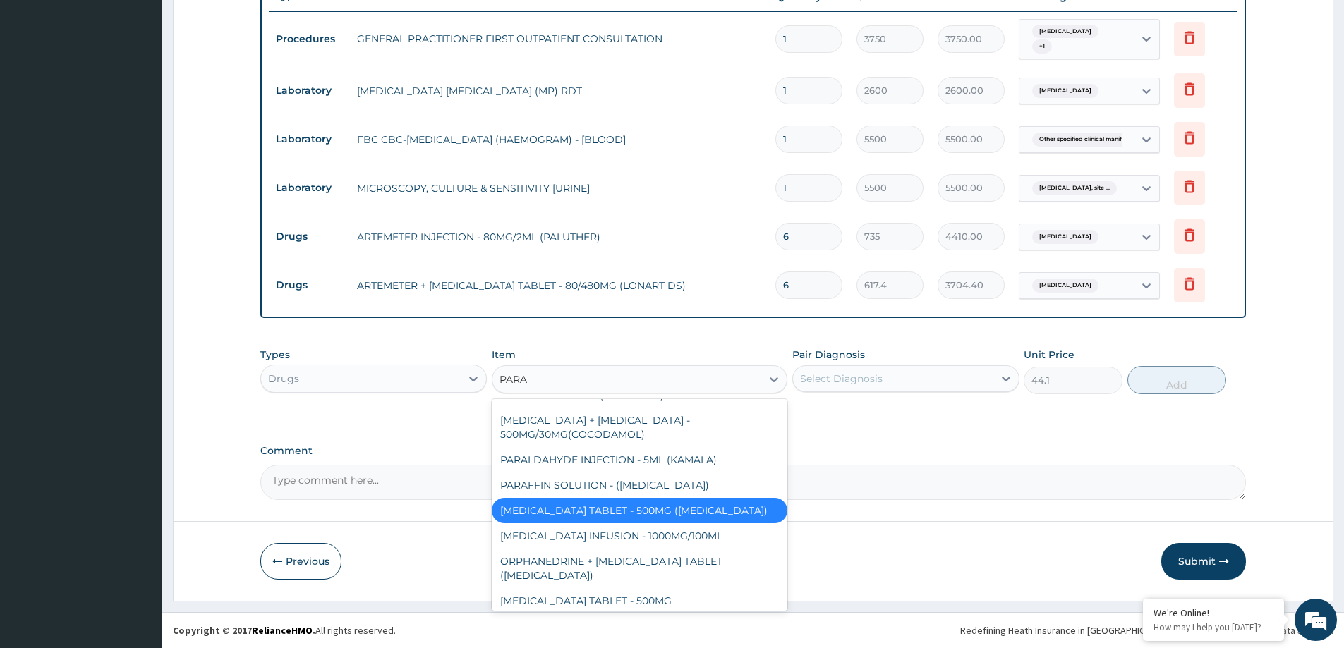
scroll to position [0, 0]
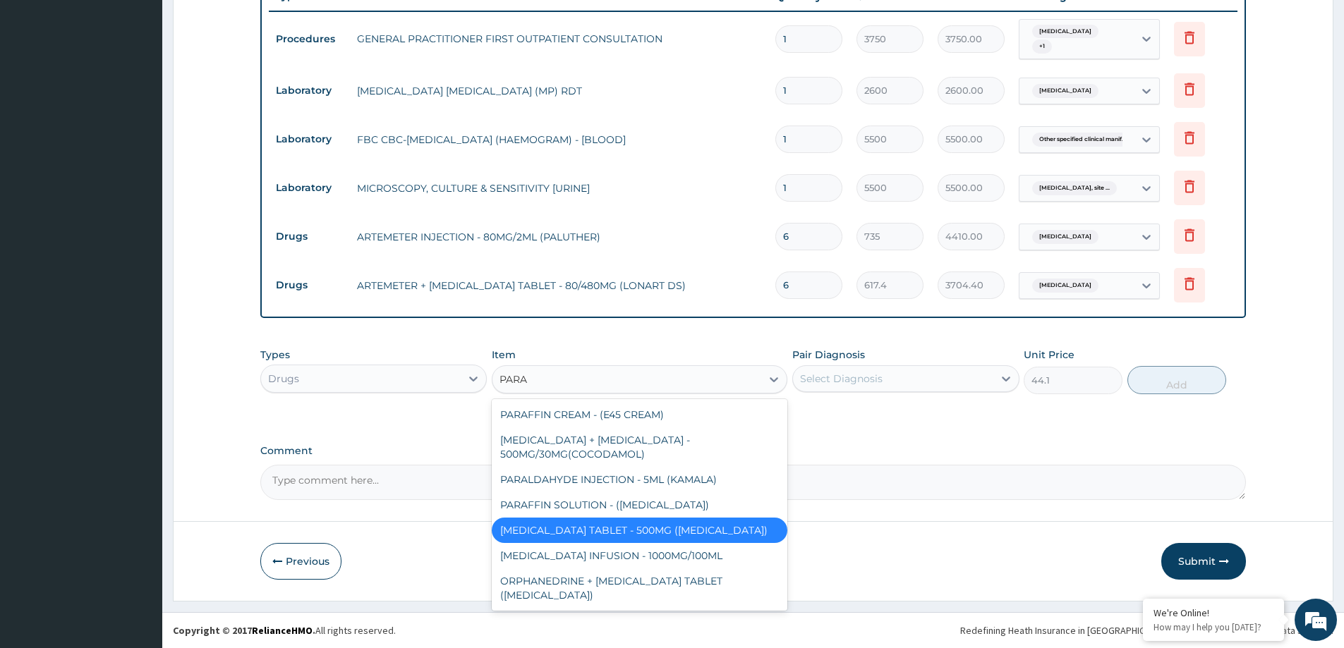
type input "PARAC"
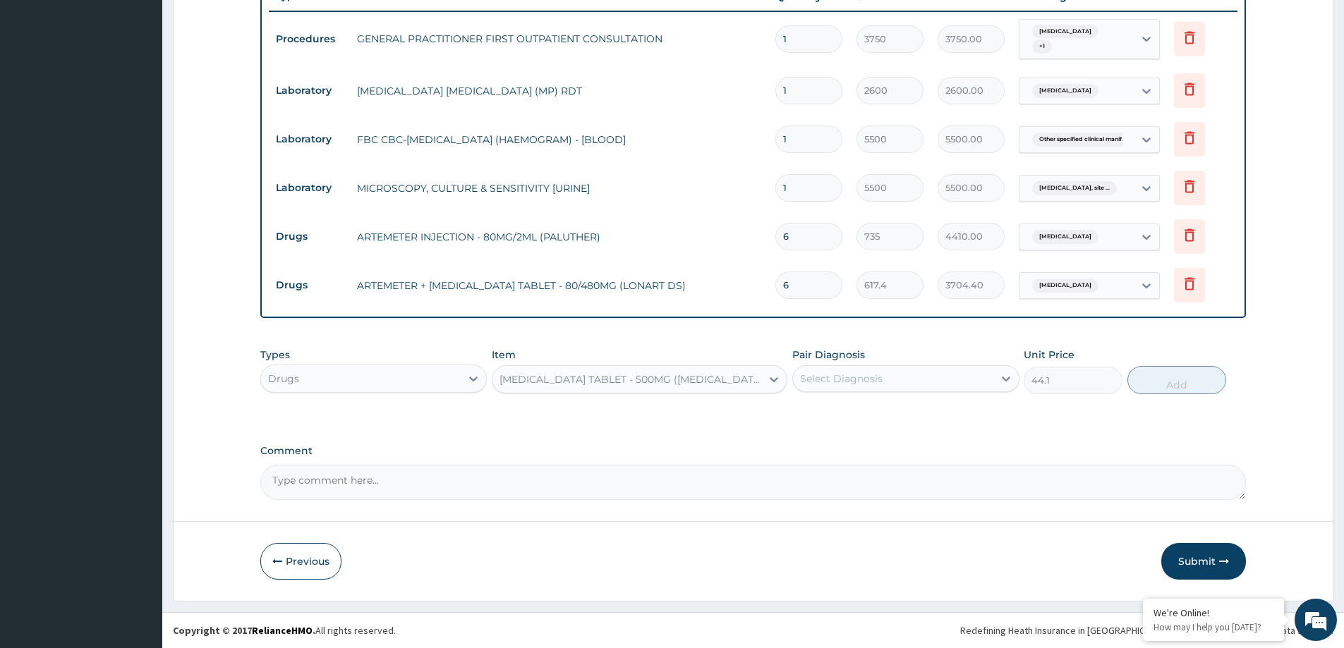
click at [651, 386] on div "[MEDICAL_DATA] TABLET - 500MG ([MEDICAL_DATA])" at bounding box center [627, 379] width 269 height 23
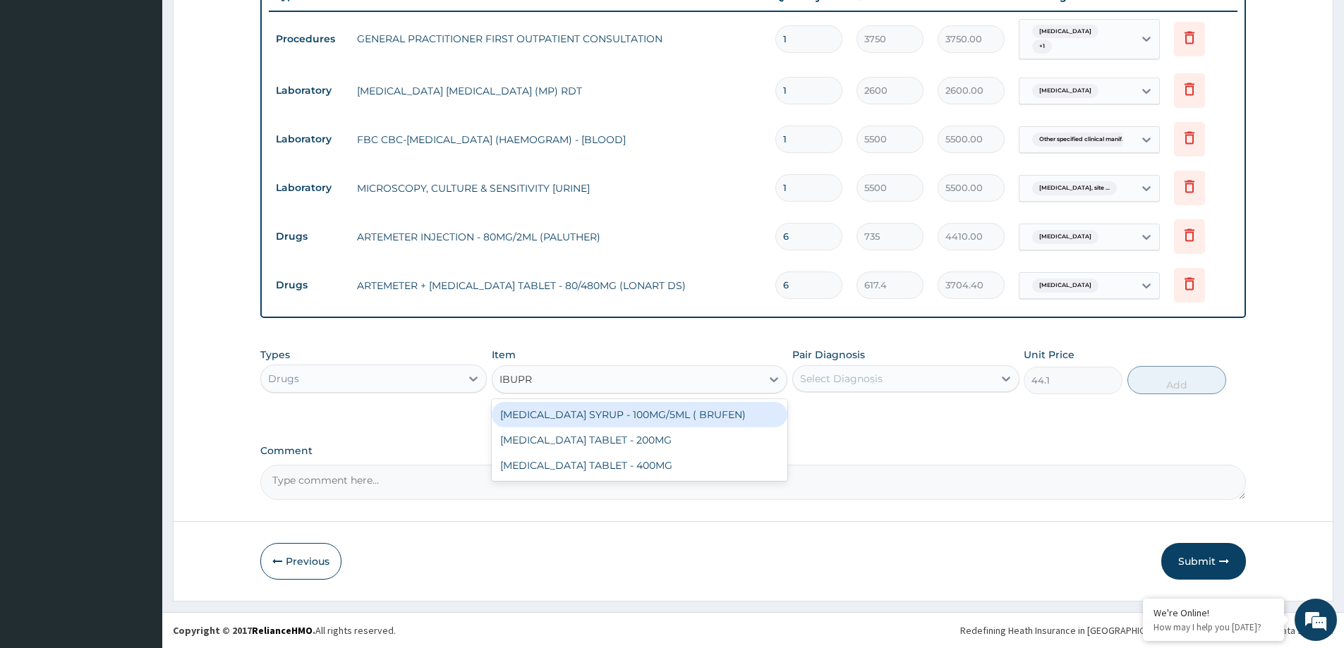
type input "IBUPRO"
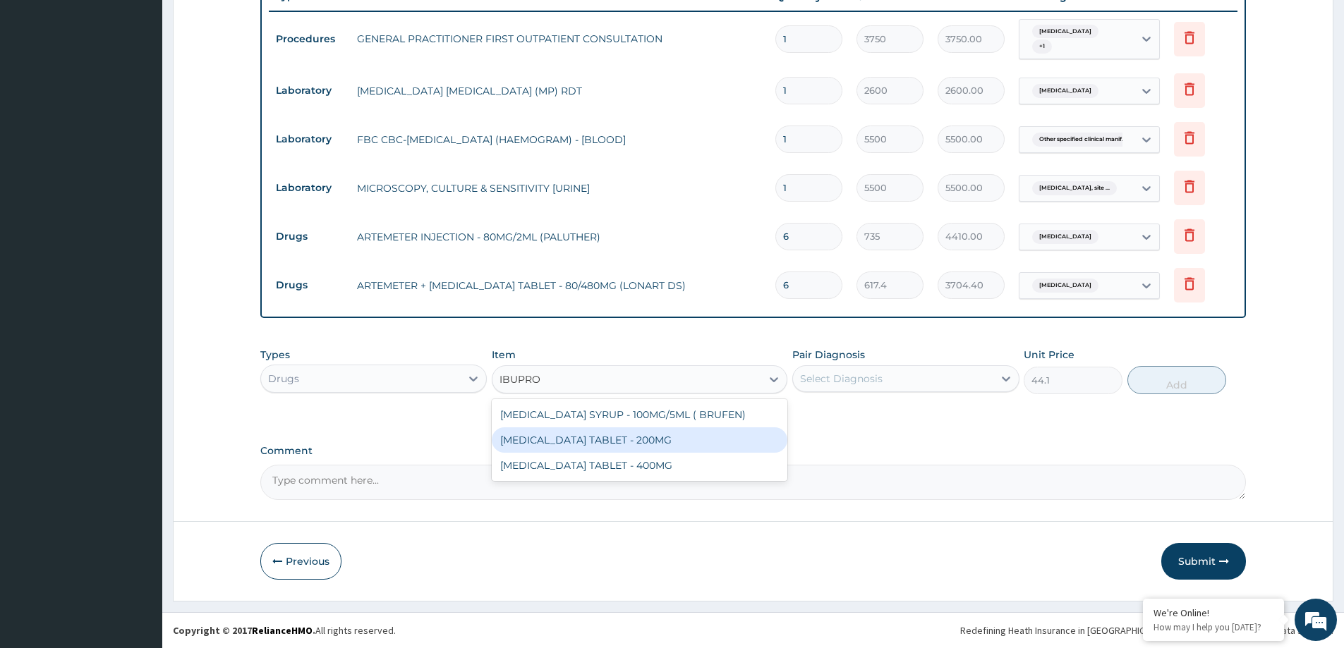
click at [623, 440] on div "[MEDICAL_DATA] TABLET - 200MG" at bounding box center [640, 440] width 296 height 25
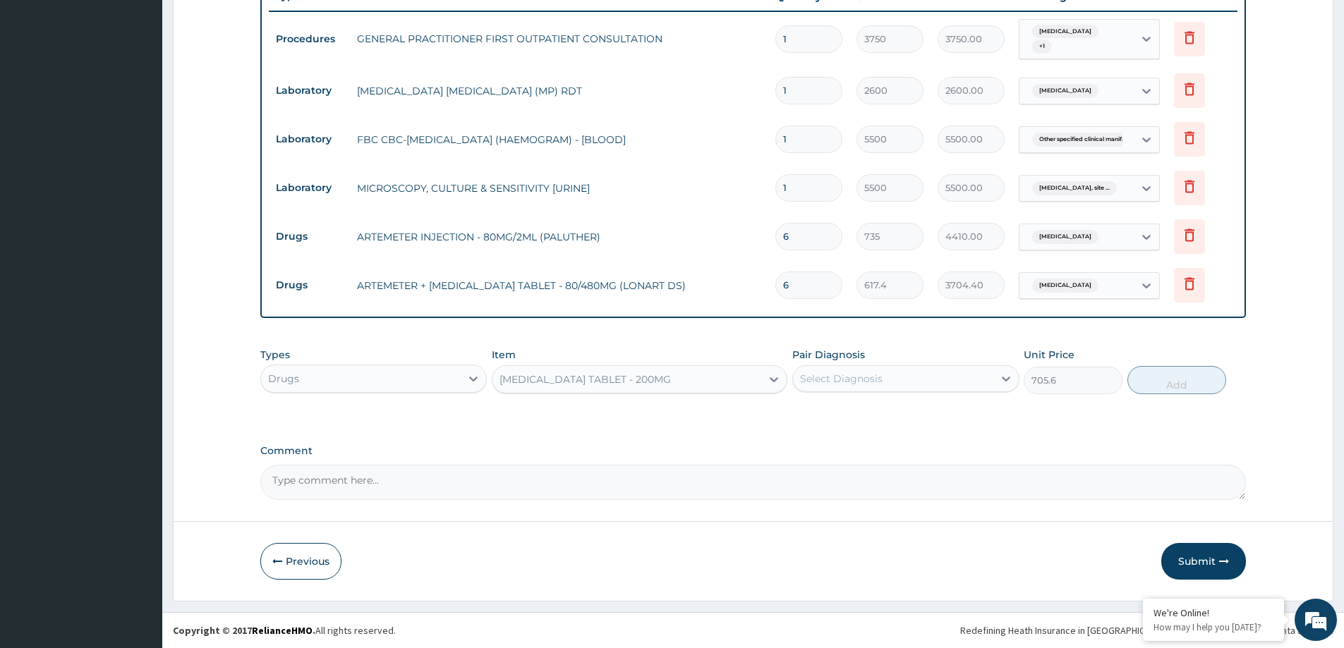
click at [688, 380] on div "[MEDICAL_DATA] TABLET - 200MG" at bounding box center [627, 379] width 269 height 23
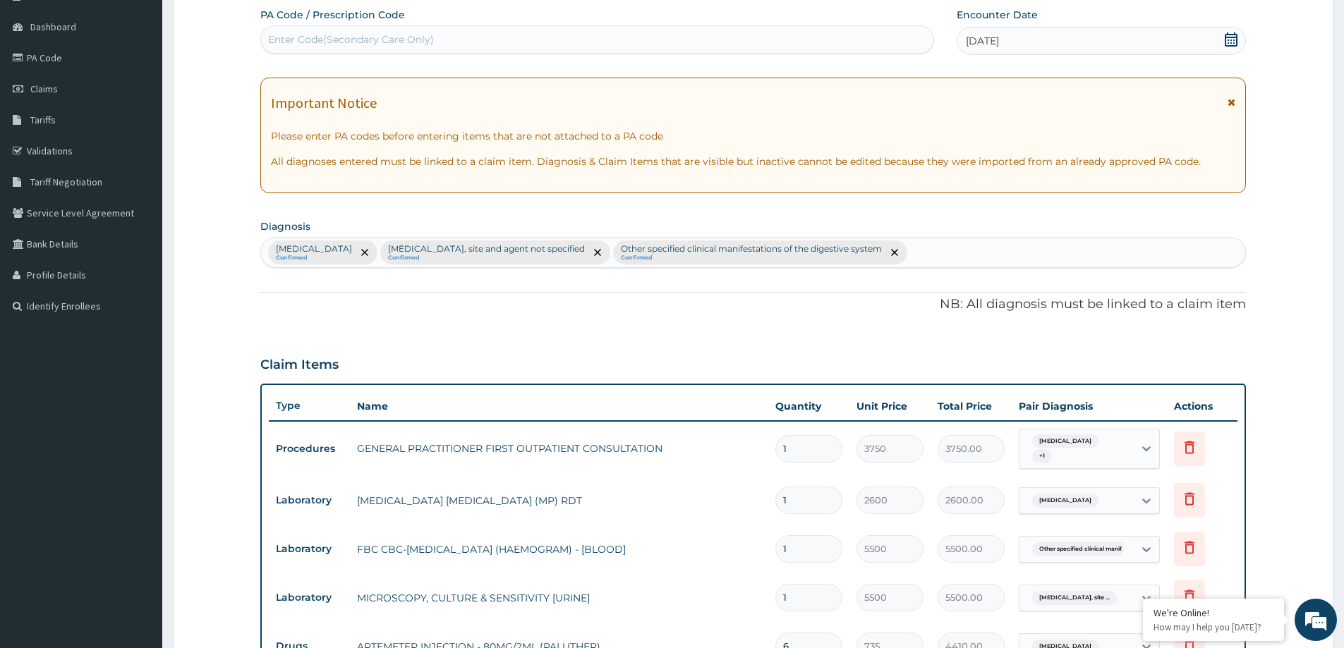
scroll to position [114, 0]
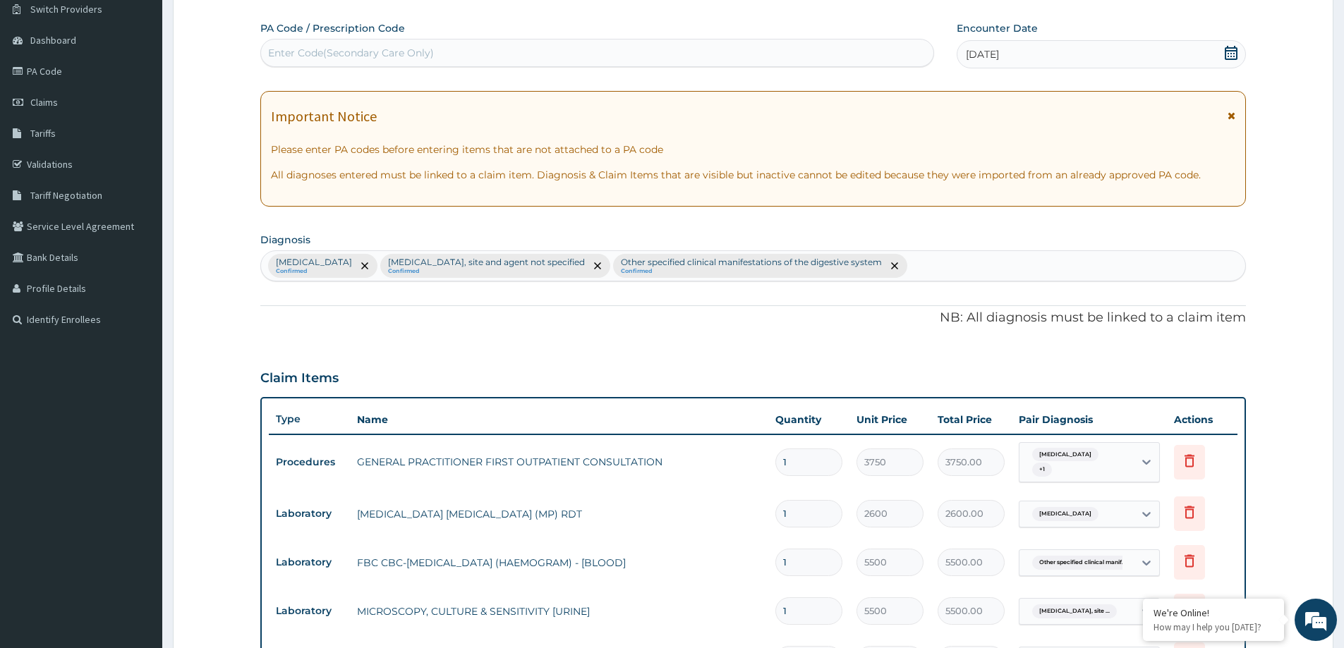
click at [465, 259] on p "Urinary tract infection, site and agent not specified" at bounding box center [486, 262] width 197 height 11
click at [477, 261] on p "Urinary tract infection, site and agent not specified" at bounding box center [486, 262] width 197 height 11
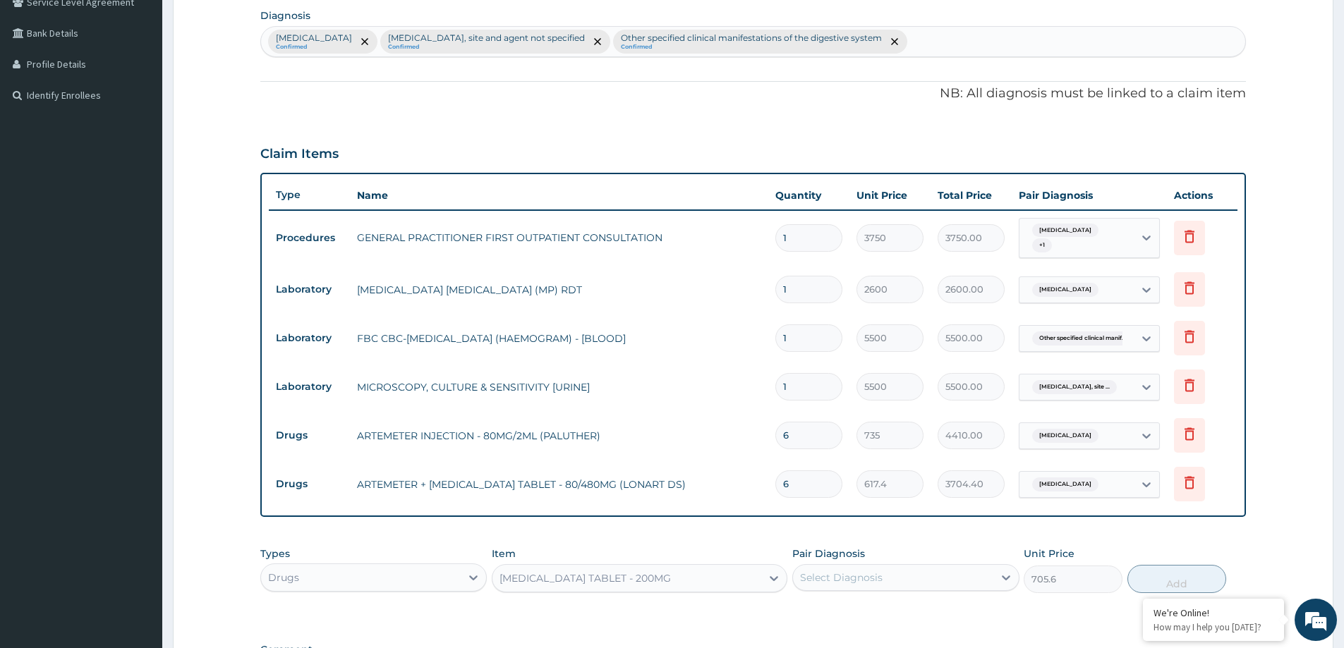
scroll to position [537, 0]
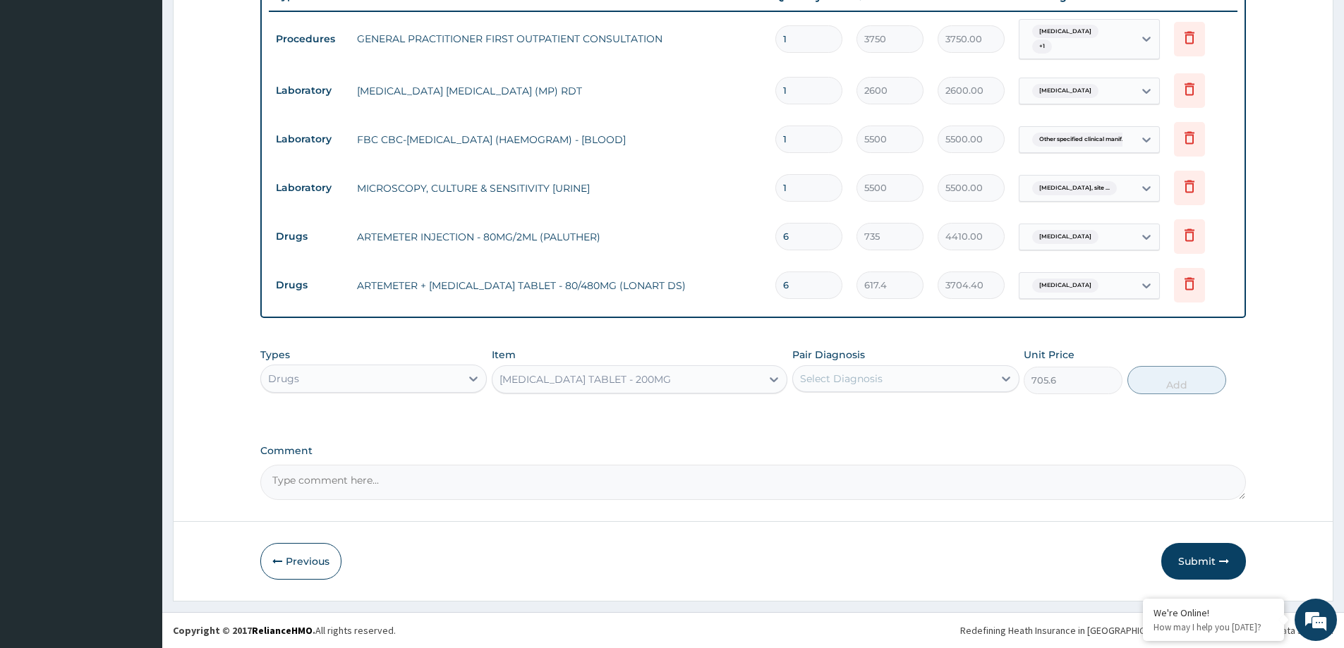
click at [736, 377] on div "[MEDICAL_DATA] TABLET - 200MG" at bounding box center [627, 379] width 269 height 23
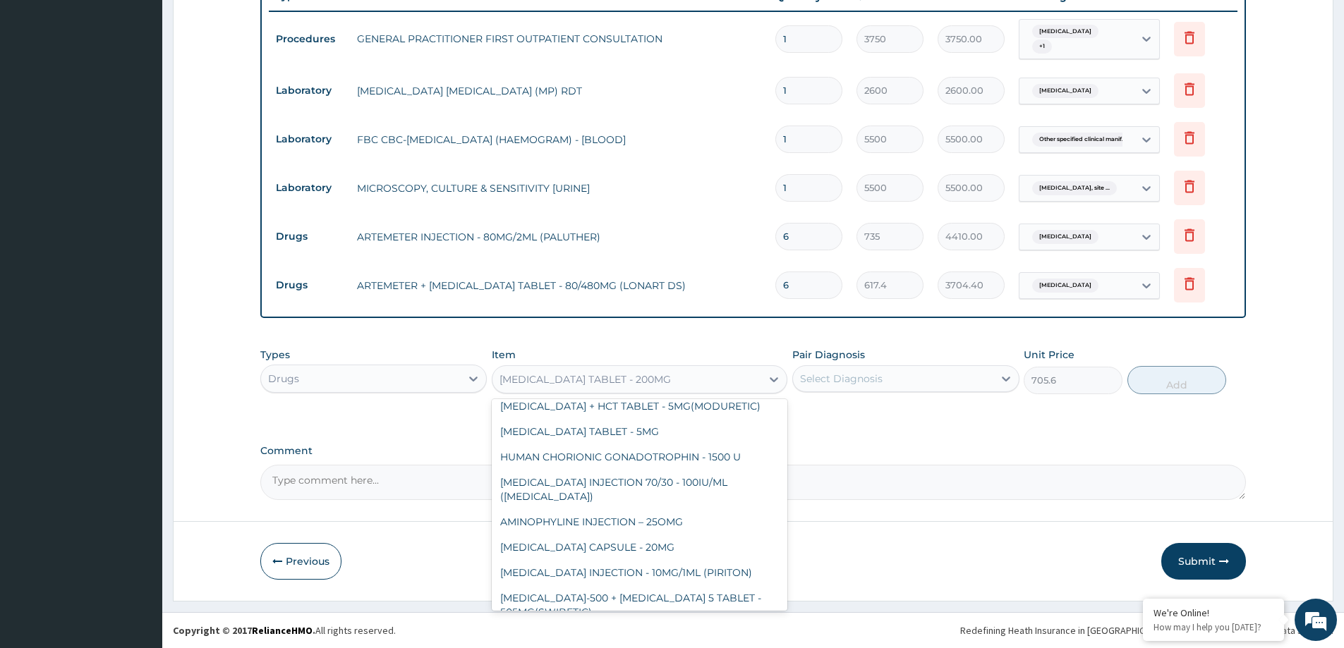
scroll to position [17544, 0]
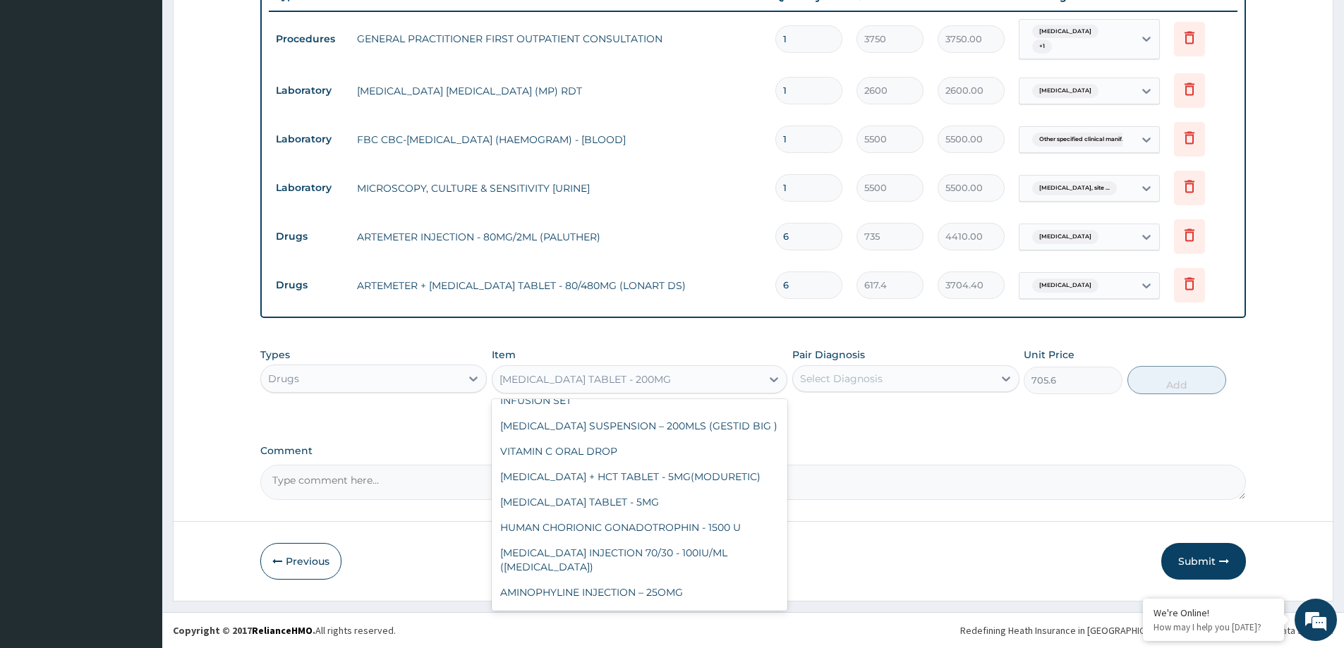
type input "382.2"
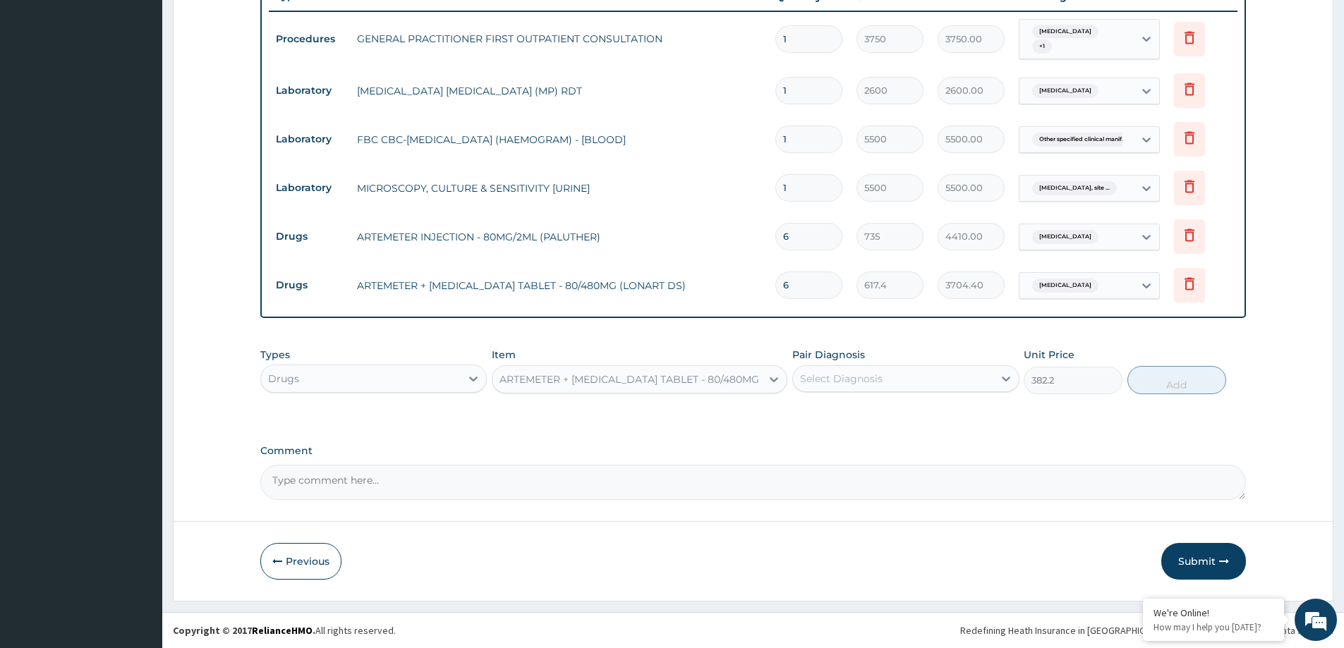
click at [736, 376] on div "ARTEMETER + [MEDICAL_DATA] TABLET - 80/480MG" at bounding box center [630, 380] width 260 height 14
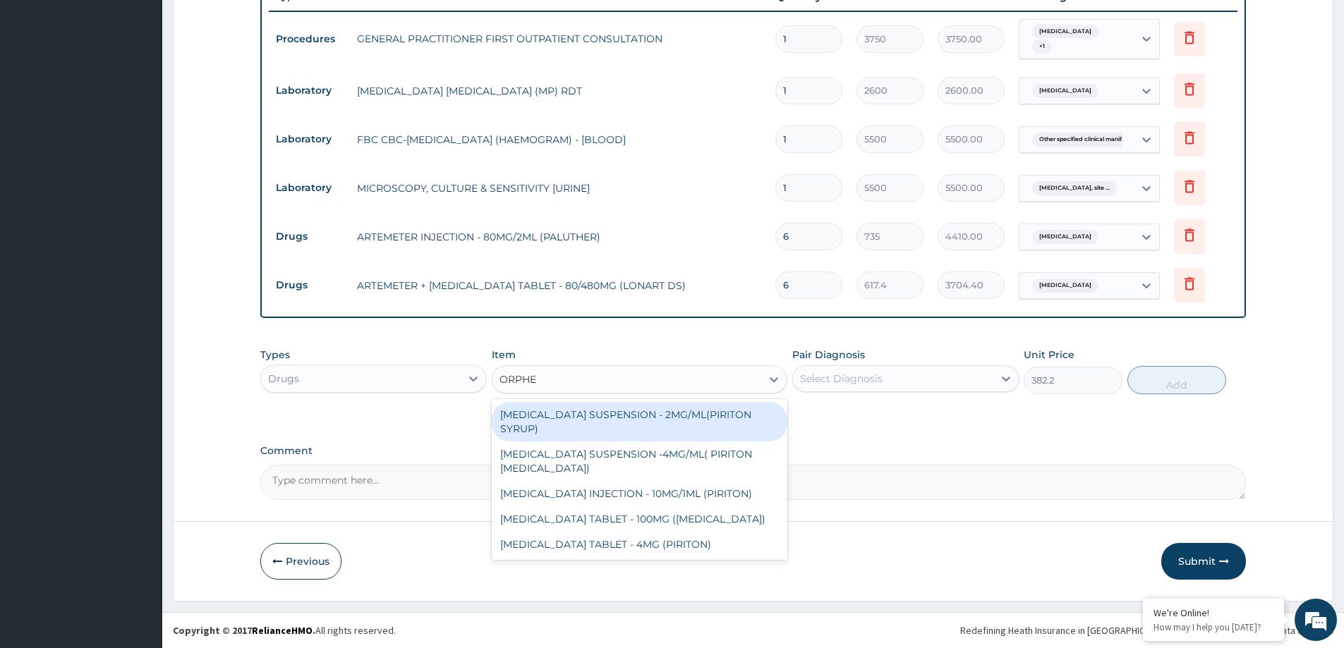
scroll to position [0, 0]
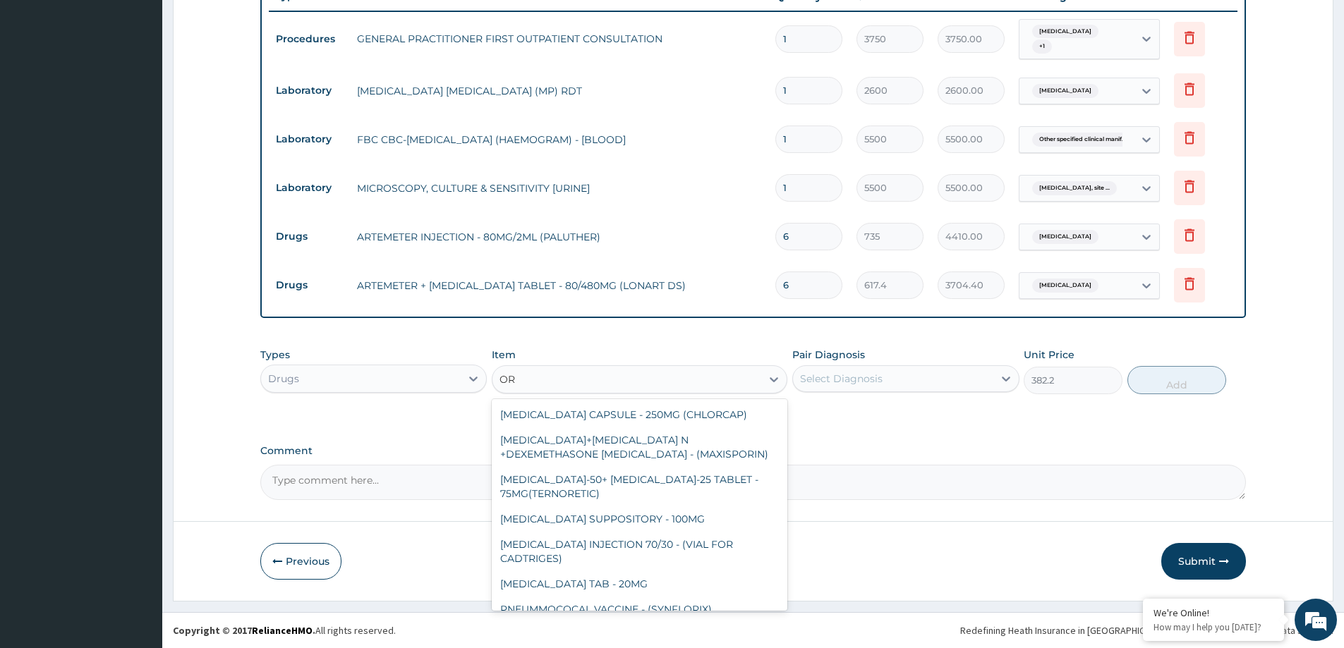
type input "O"
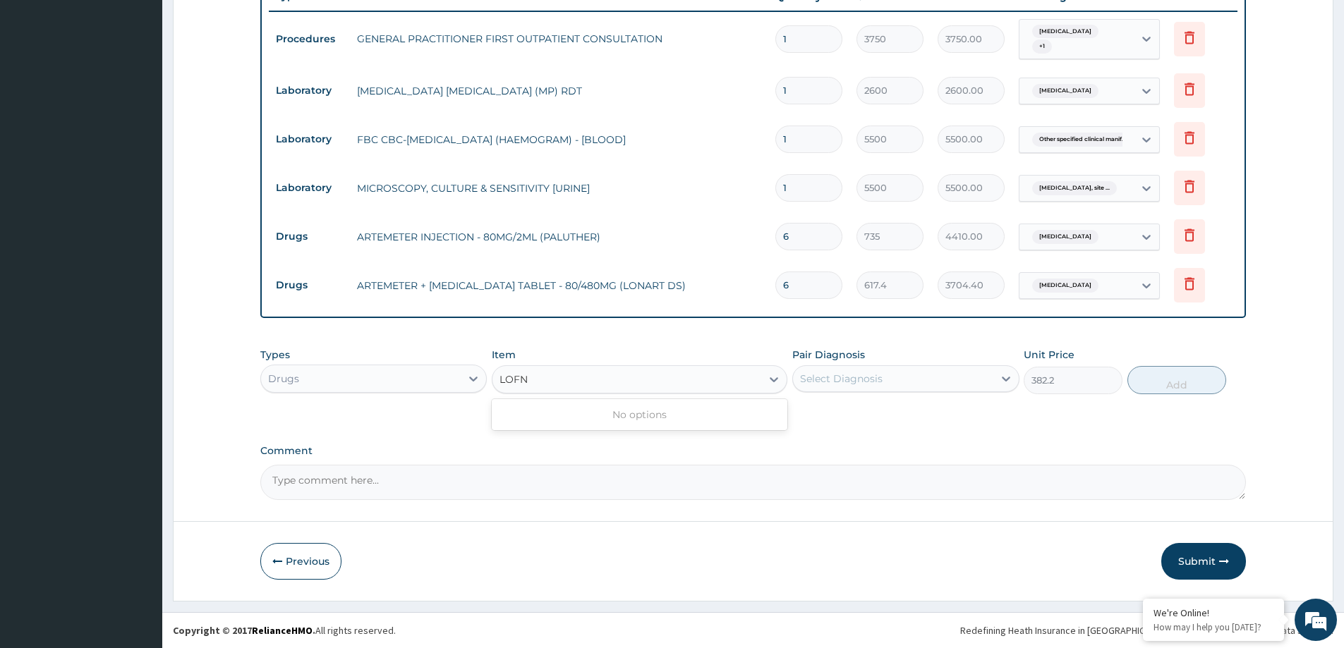
type input "LOF"
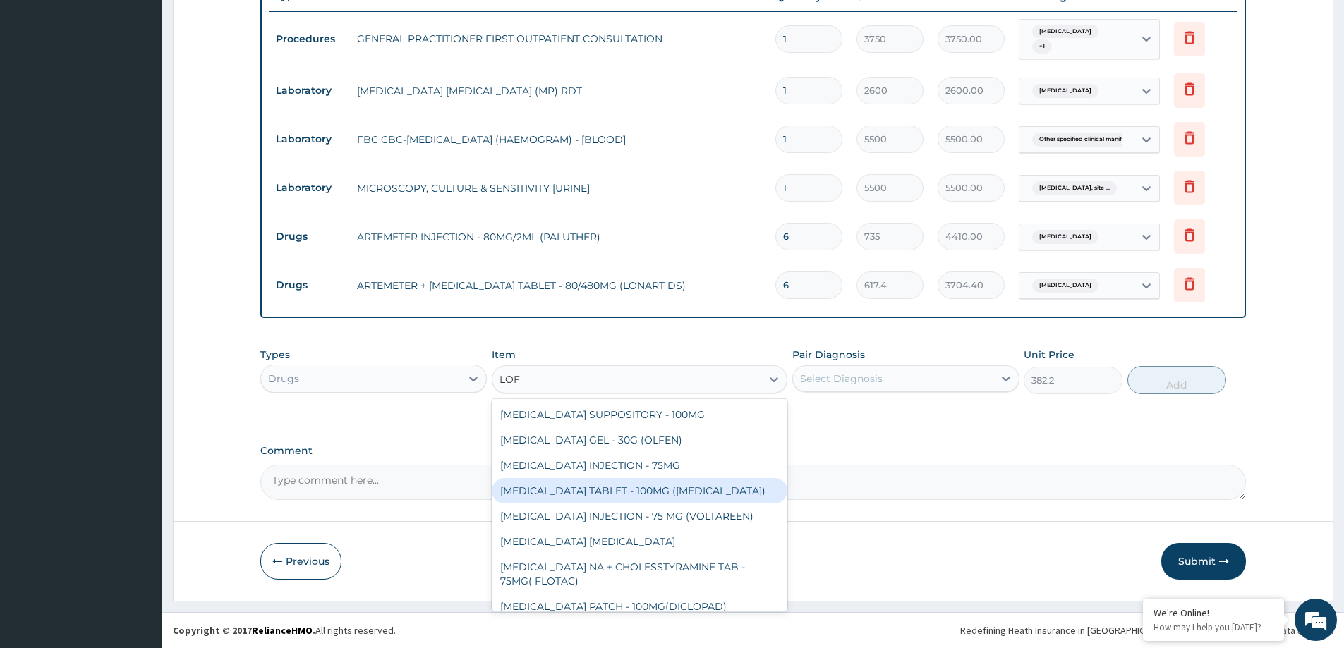
click at [639, 490] on div "[MEDICAL_DATA] TABLET - 100MG ([MEDICAL_DATA])" at bounding box center [640, 490] width 296 height 25
type input "82.32"
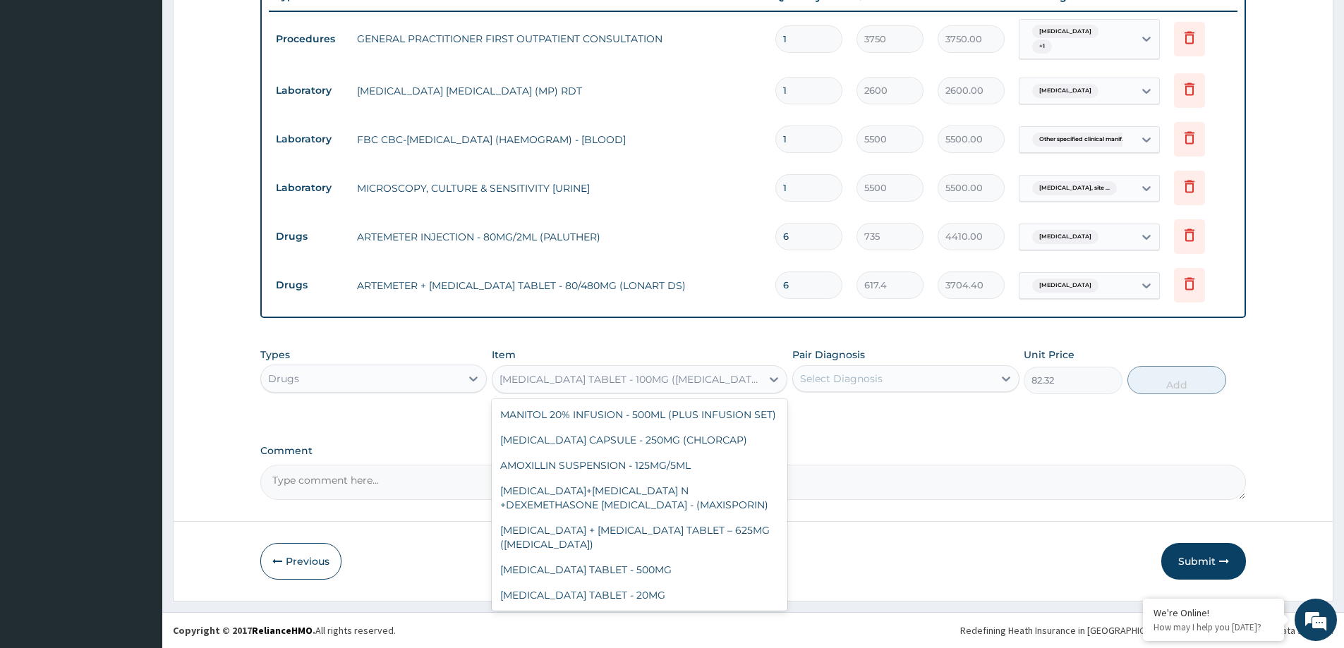
click at [718, 382] on div "[MEDICAL_DATA] TABLET - 100MG ([MEDICAL_DATA])" at bounding box center [627, 379] width 269 height 23
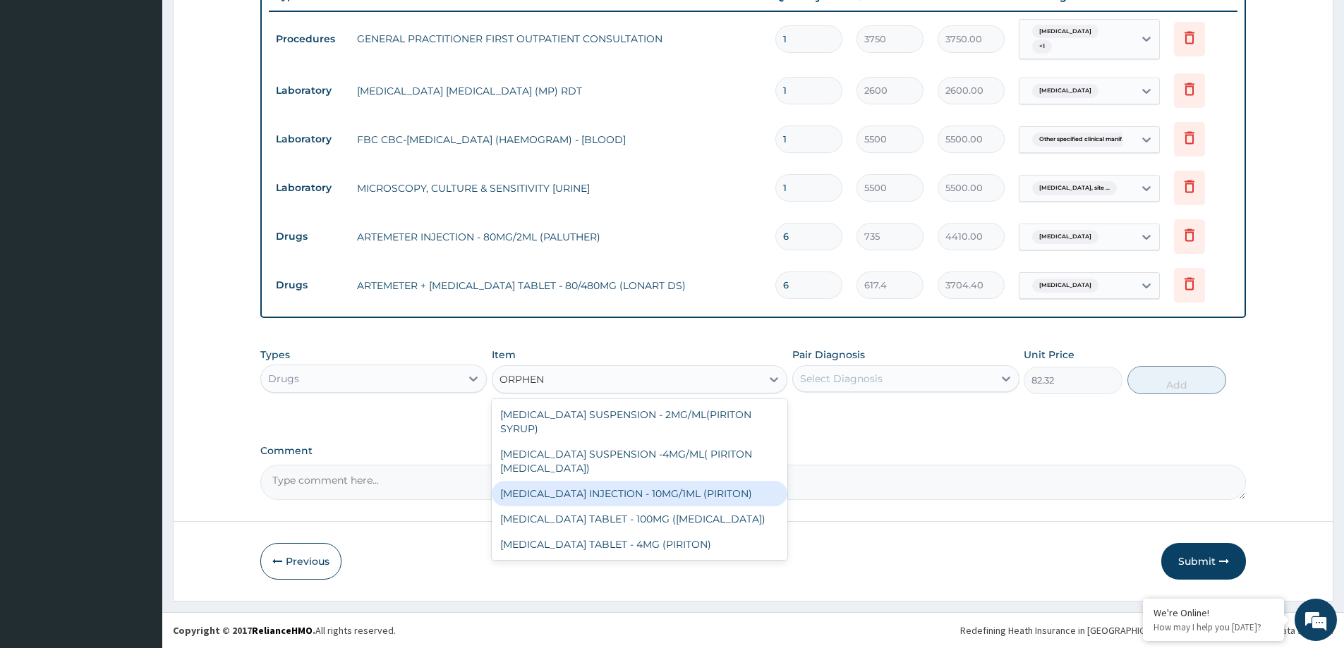
type input "ORPHENA"
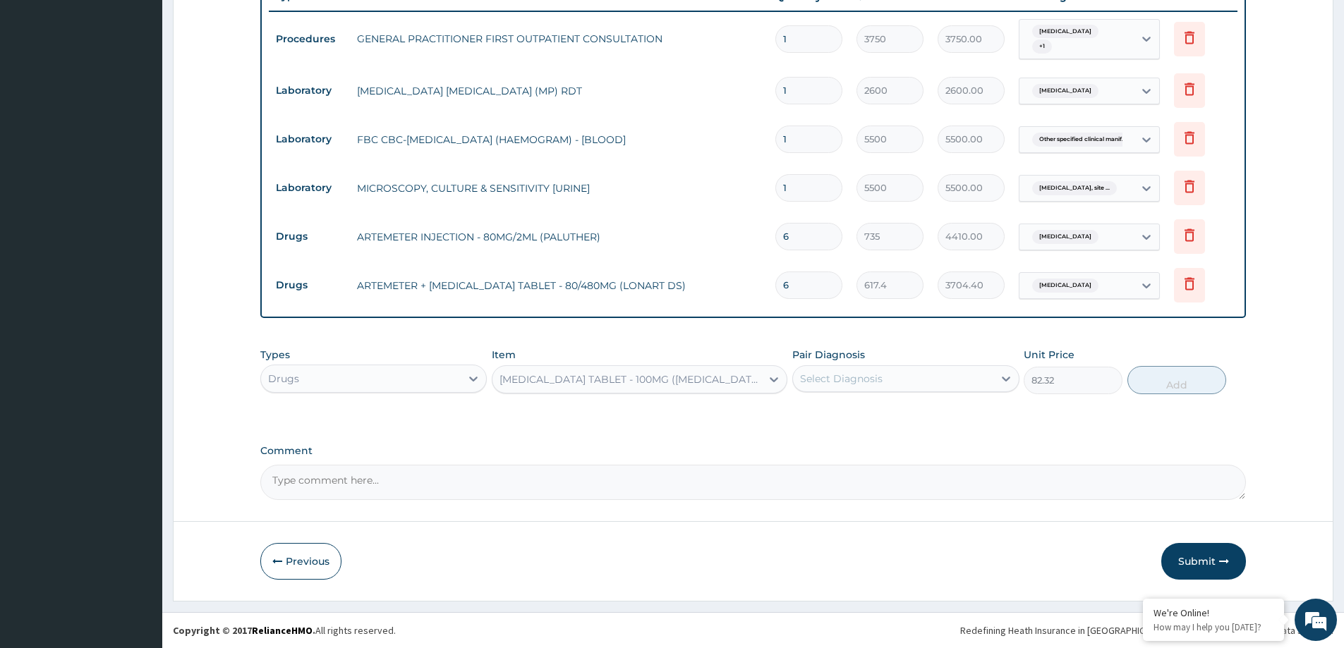
click at [642, 377] on div "[MEDICAL_DATA] TABLET - 100MG ([MEDICAL_DATA])" at bounding box center [627, 379] width 269 height 23
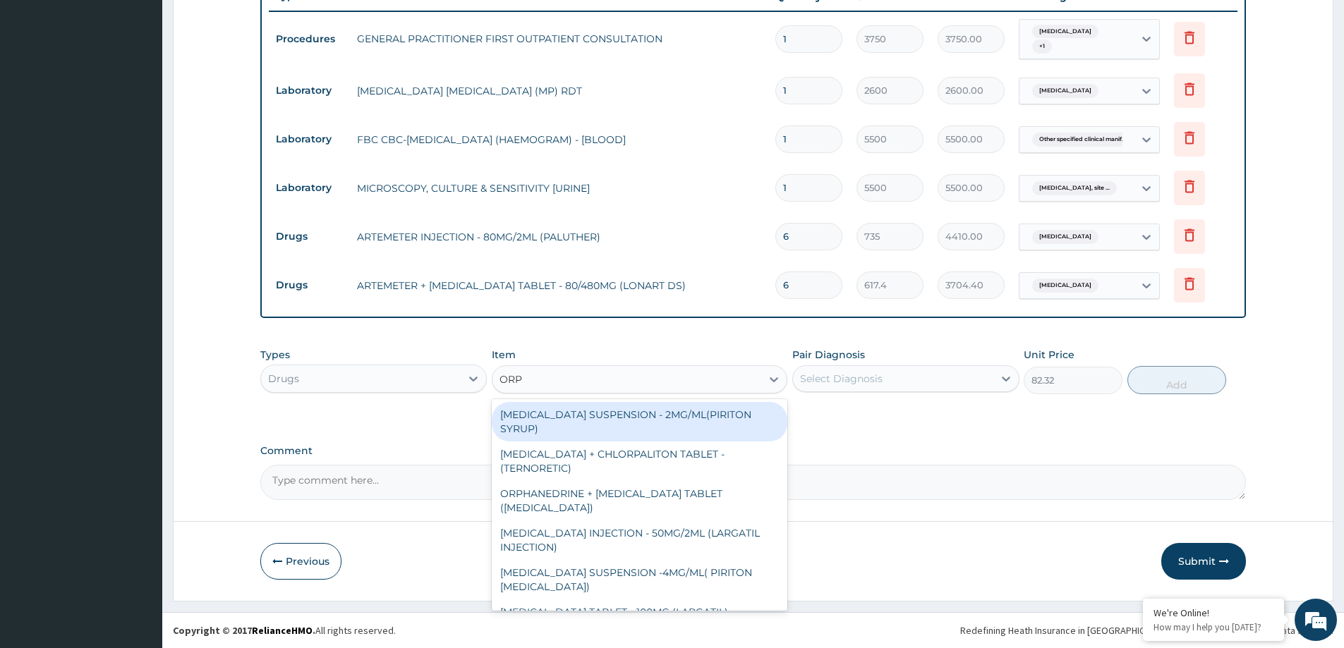
type input "ORPH"
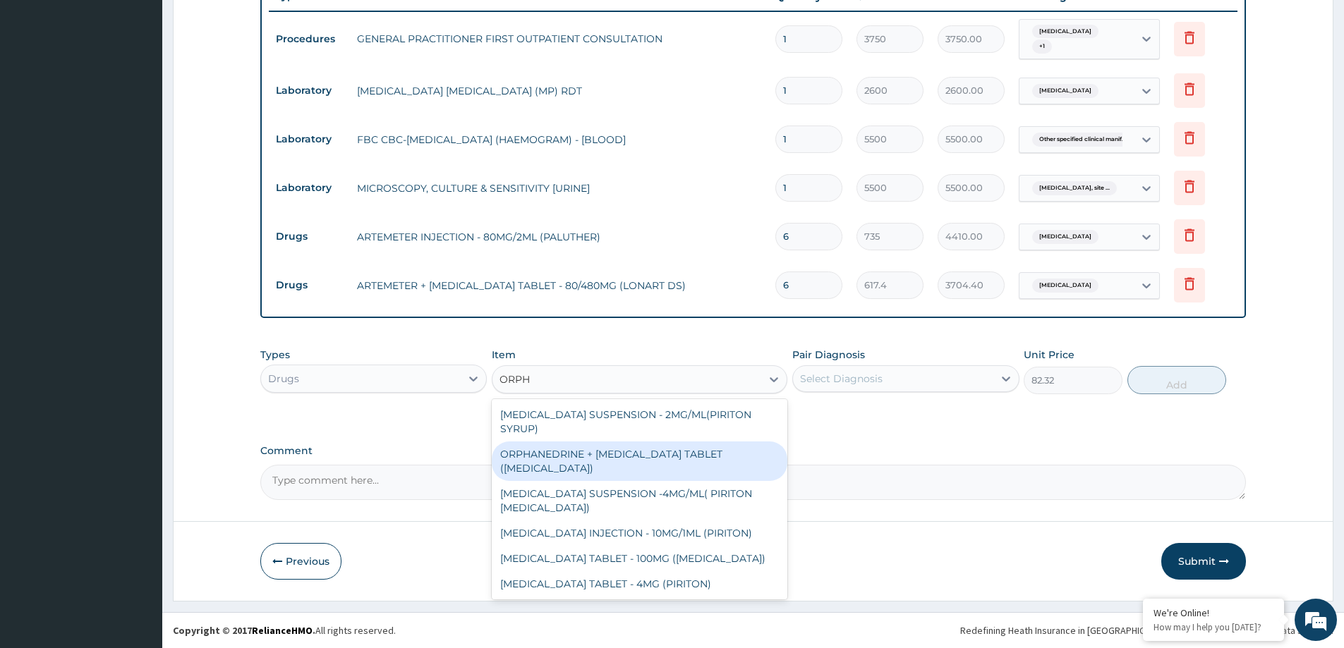
click at [634, 461] on div "ORPHANEDRINE + [MEDICAL_DATA] TABLET ([MEDICAL_DATA])" at bounding box center [640, 462] width 296 height 40
type input "176.4"
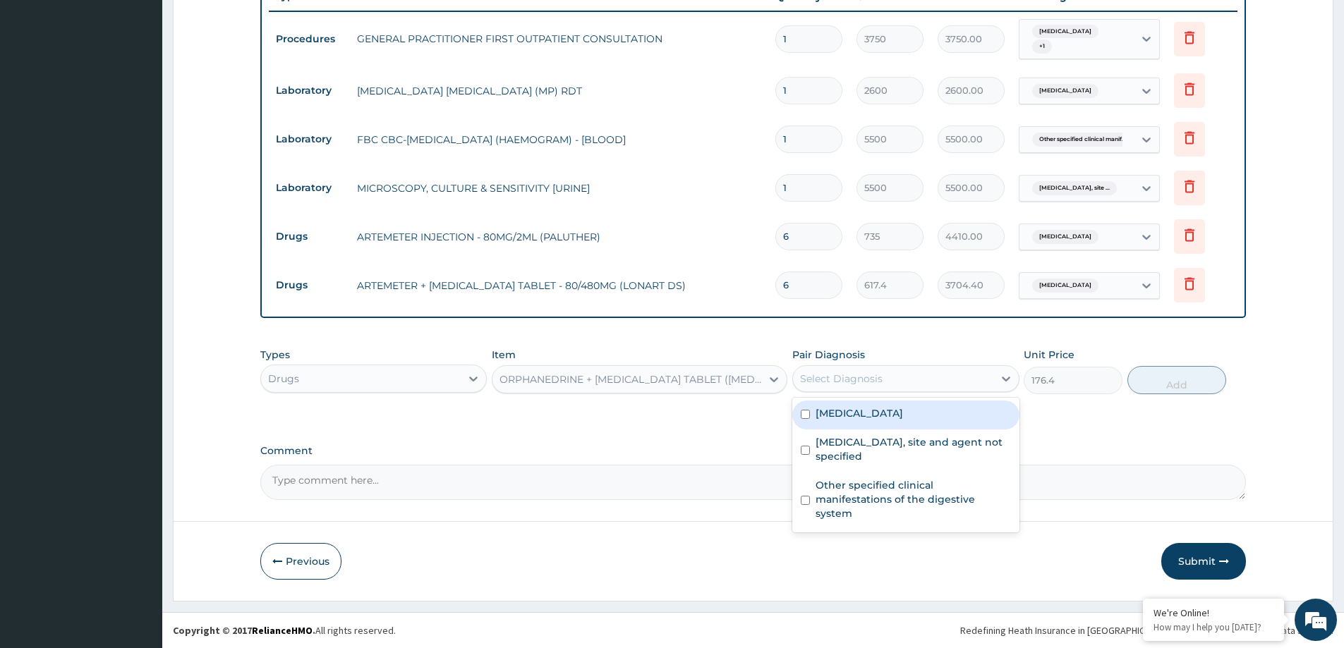
click at [866, 389] on div "Select Diagnosis" at bounding box center [893, 379] width 200 height 23
click at [867, 418] on label "Malaria, unspecified" at bounding box center [859, 413] width 87 height 14
checkbox input "true"
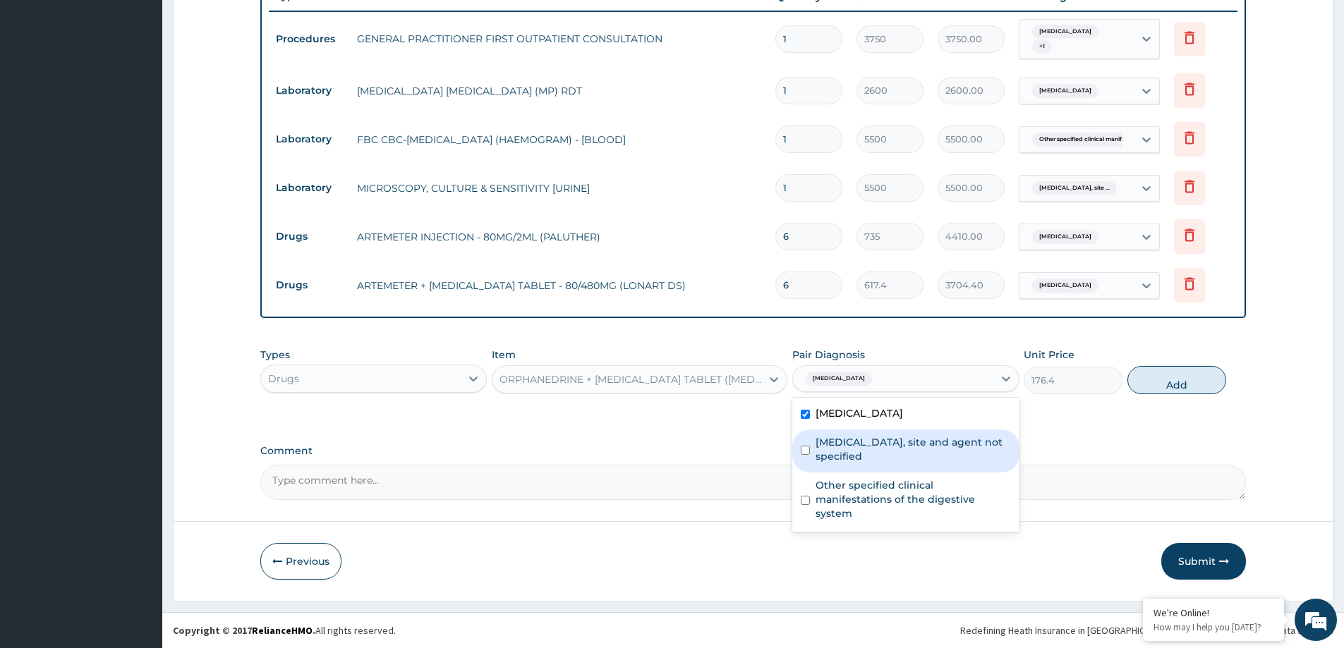
click at [850, 457] on label "Urinary tract infection, site and agent not specified" at bounding box center [913, 449] width 195 height 28
click at [869, 452] on label "Urinary tract infection, site and agent not specified" at bounding box center [913, 449] width 195 height 28
checkbox input "false"
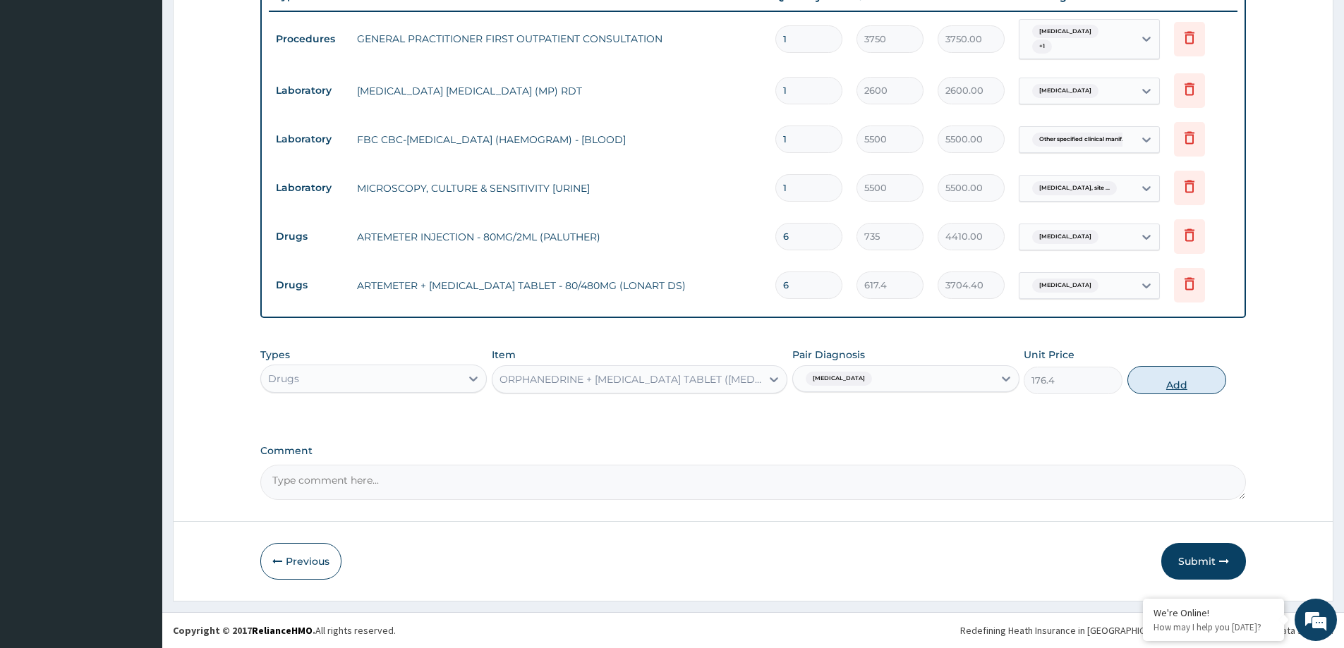
click at [1173, 382] on button "Add" at bounding box center [1177, 380] width 99 height 28
type input "0"
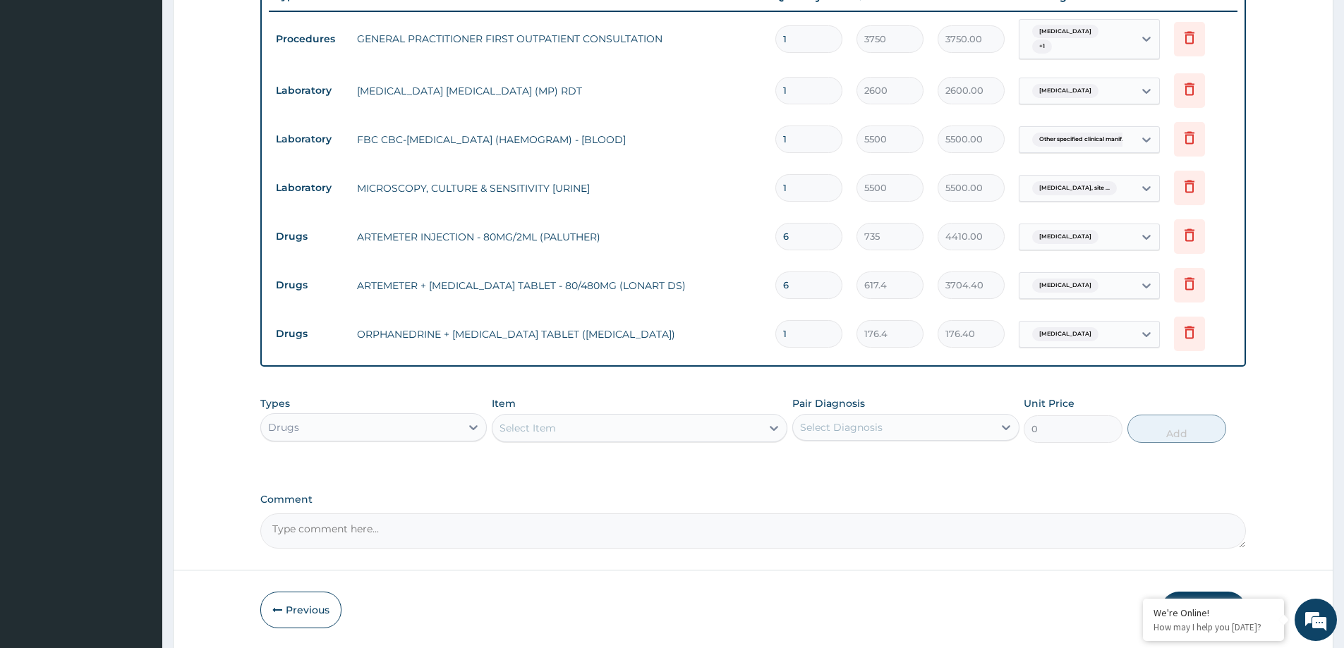
type input "10"
type input "1764.00"
type input "10"
click at [592, 432] on div "Select Item" at bounding box center [627, 428] width 269 height 23
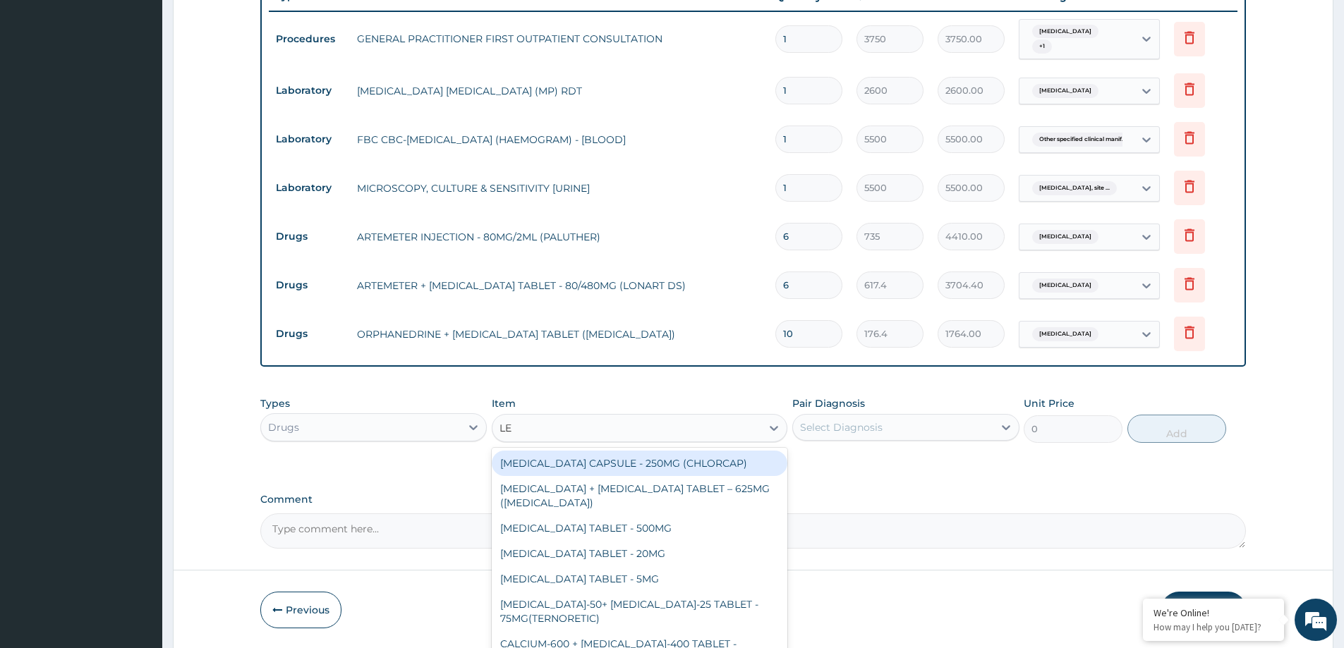
type input "LEV"
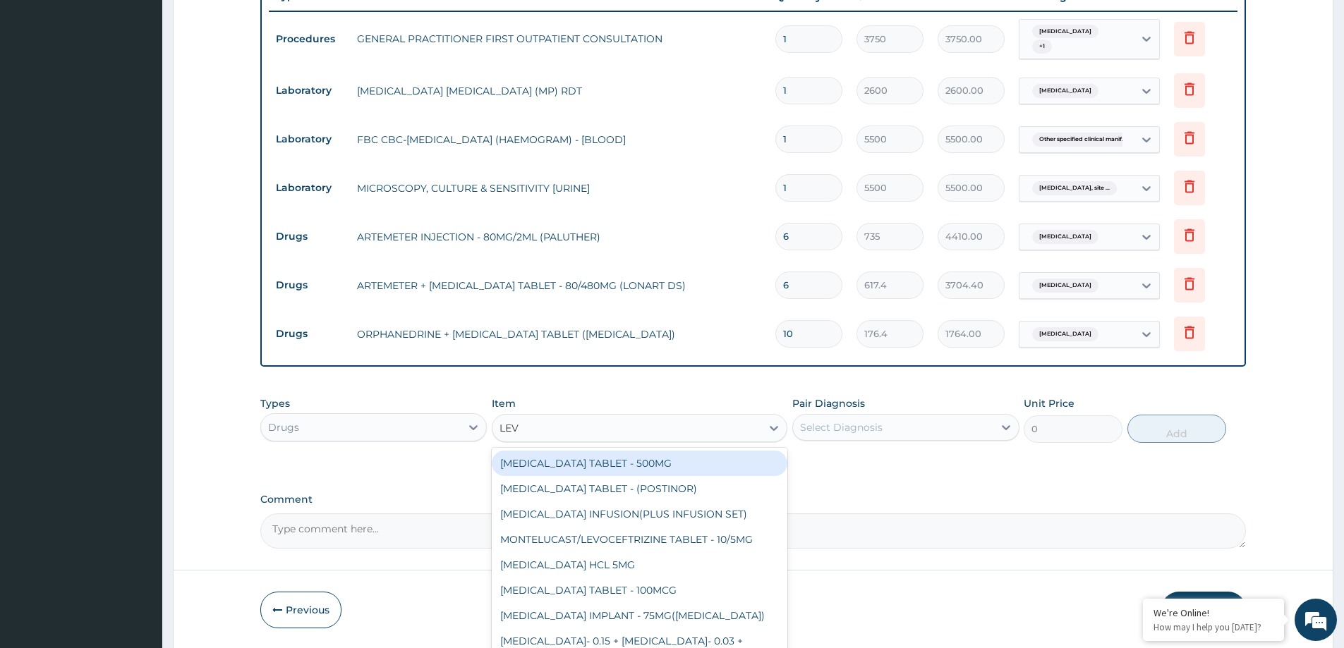
click at [614, 464] on div "LEVOFLOXACIN TABLET - 500MG" at bounding box center [640, 463] width 296 height 25
type input "205.8"
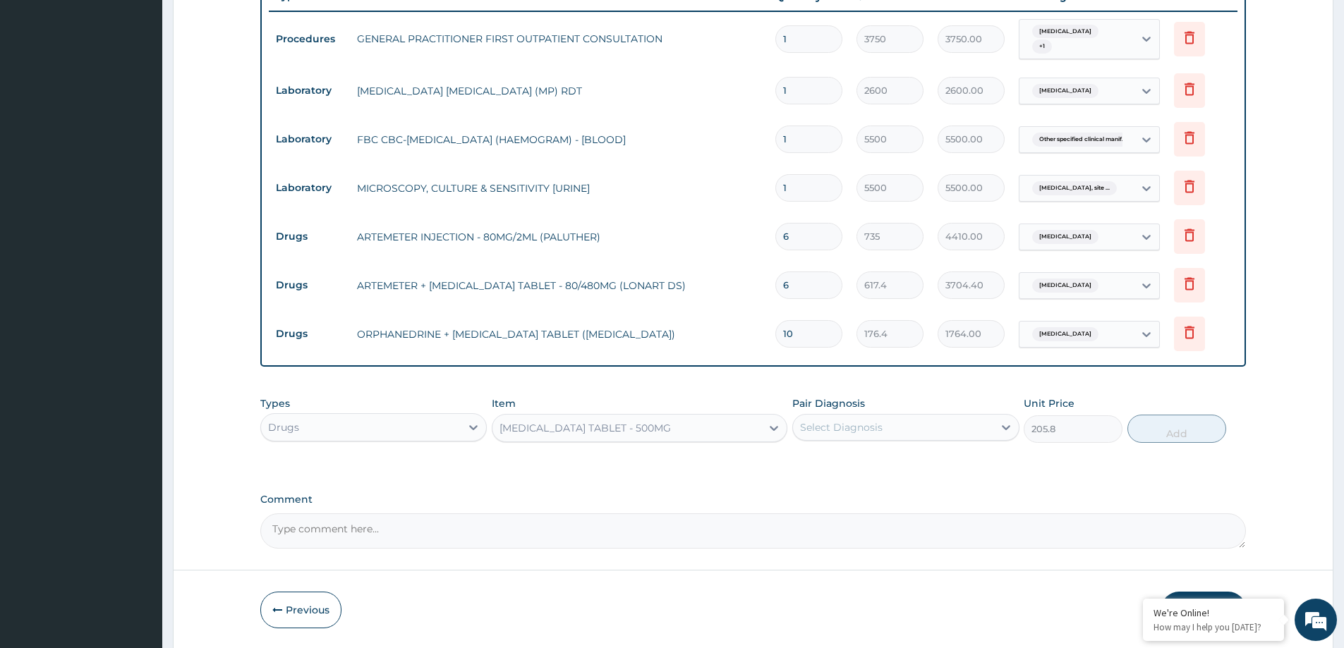
click at [685, 429] on div "[MEDICAL_DATA] TABLET - 500MG" at bounding box center [627, 428] width 269 height 23
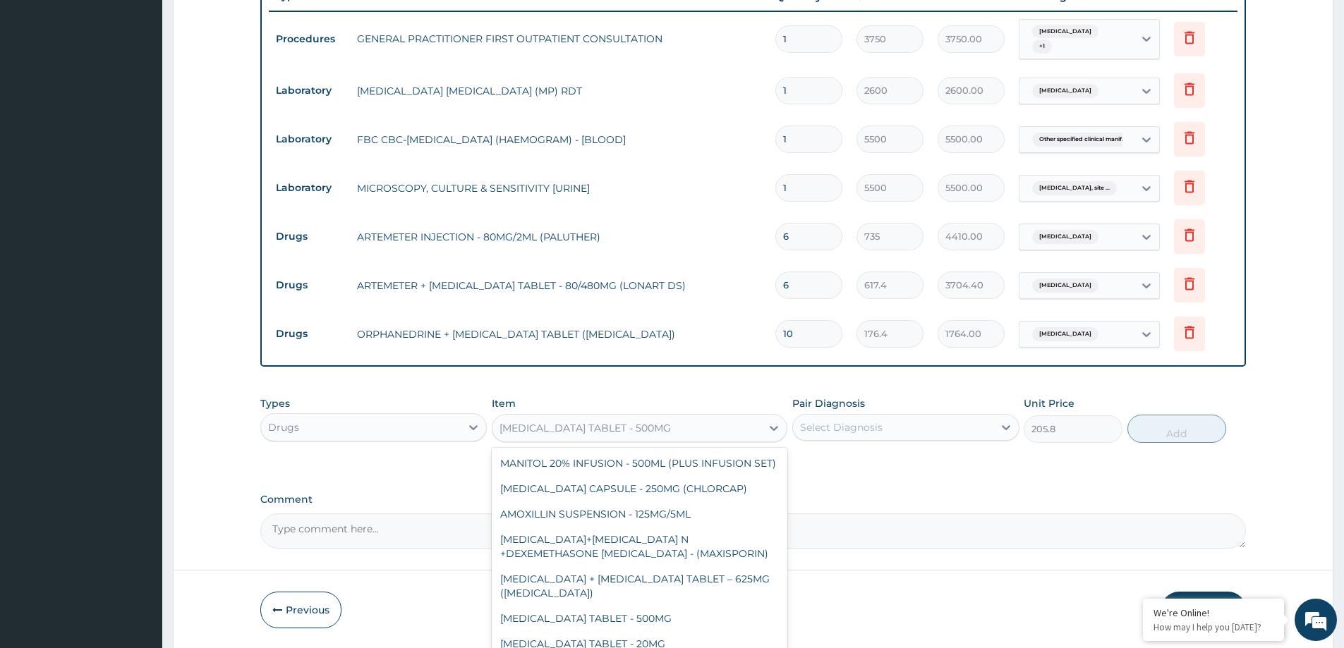
scroll to position [584, 0]
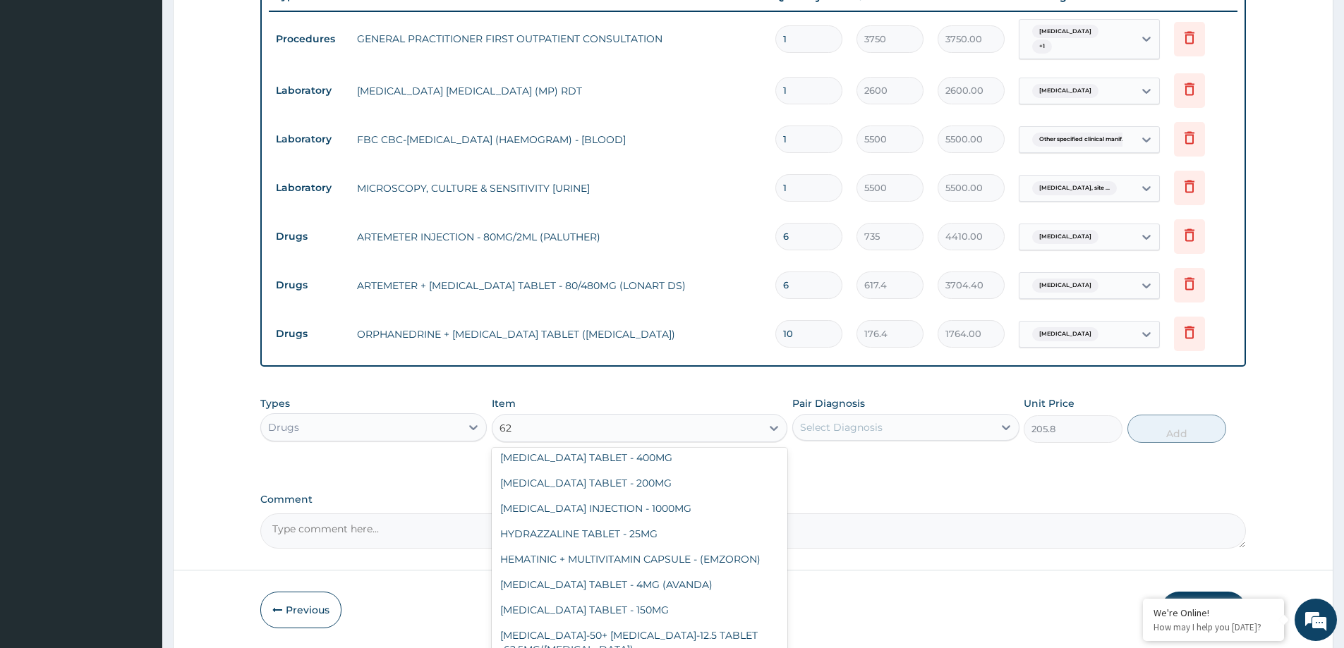
type input "625"
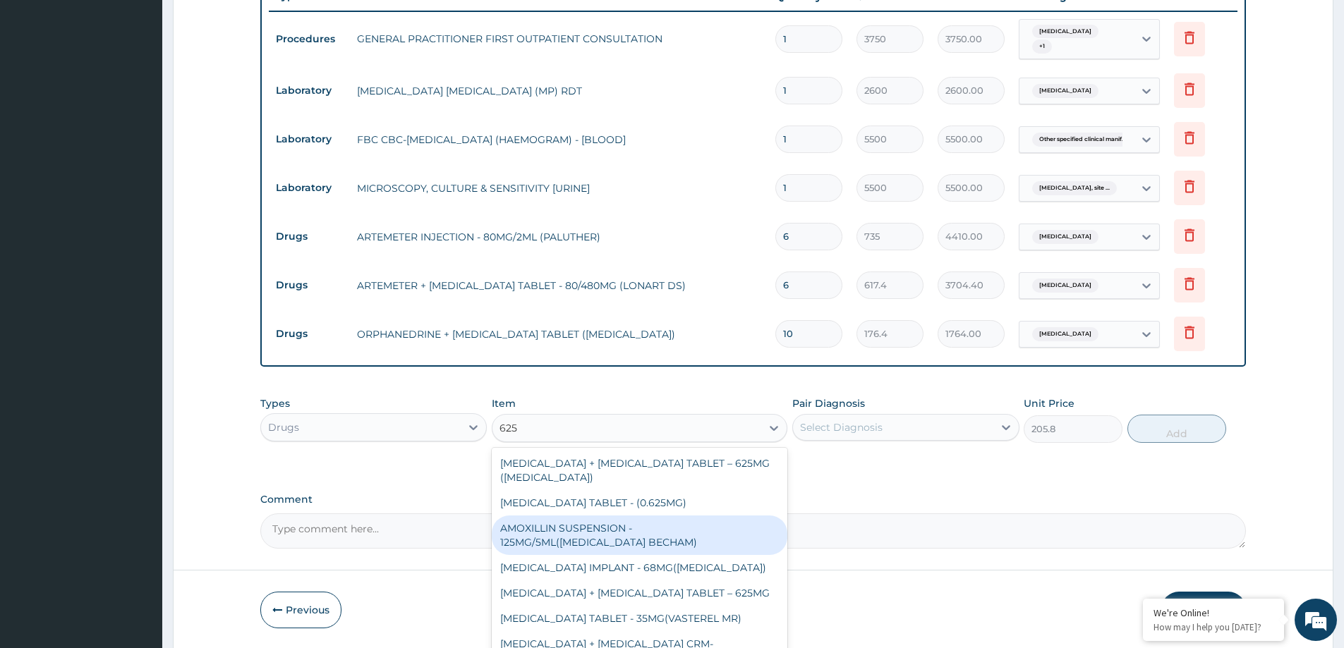
scroll to position [40, 0]
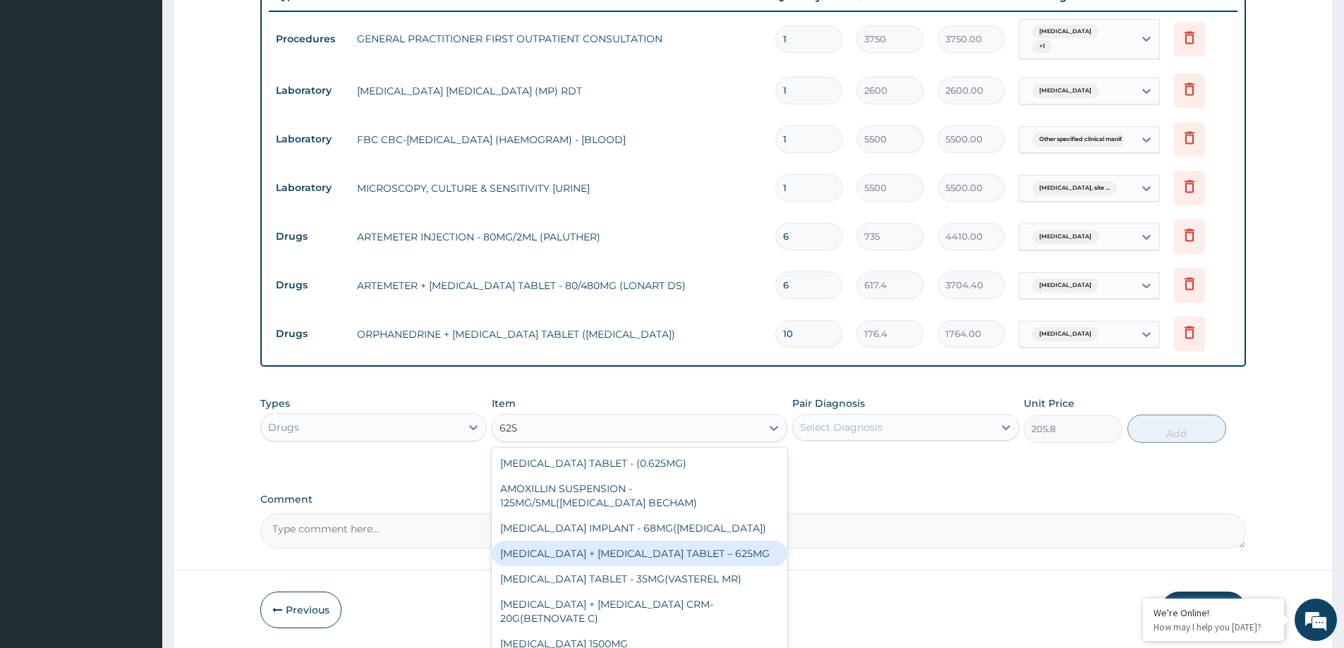
click at [649, 548] on div "AMOXICILLIN + CLAVULANIC ACID TABLET – 625MG" at bounding box center [640, 553] width 296 height 25
type input "441"
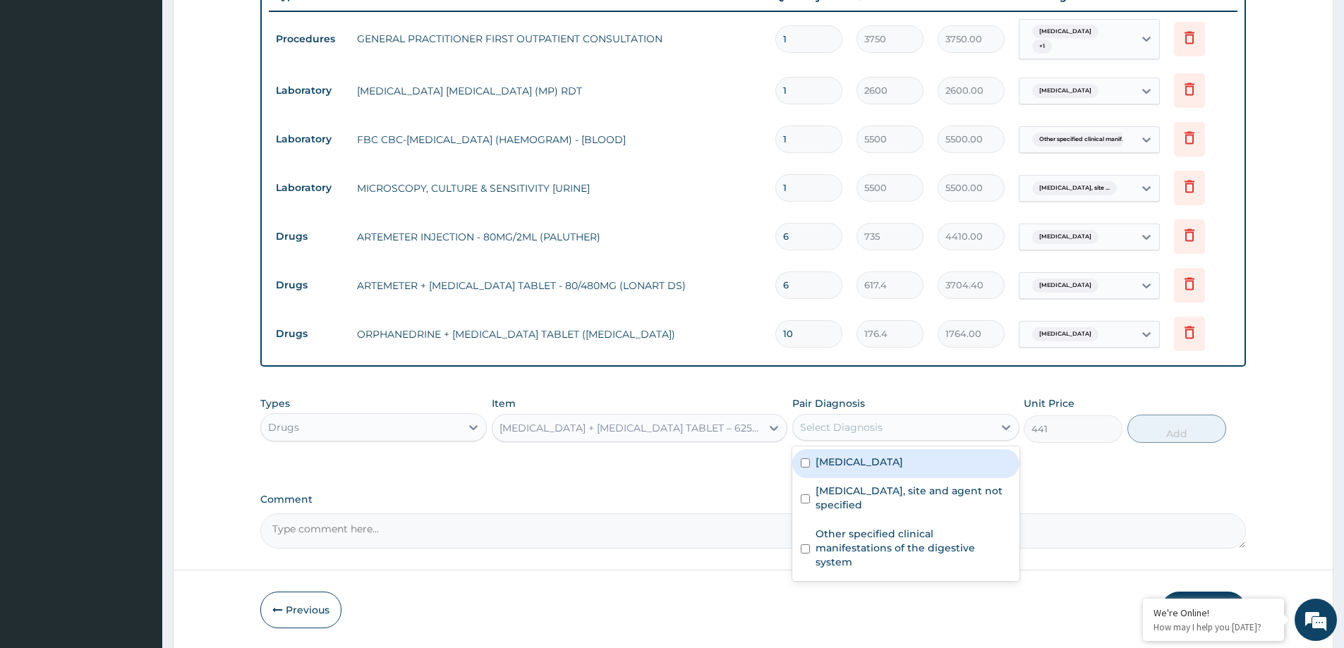
click at [919, 437] on div "Select Diagnosis" at bounding box center [893, 427] width 200 height 23
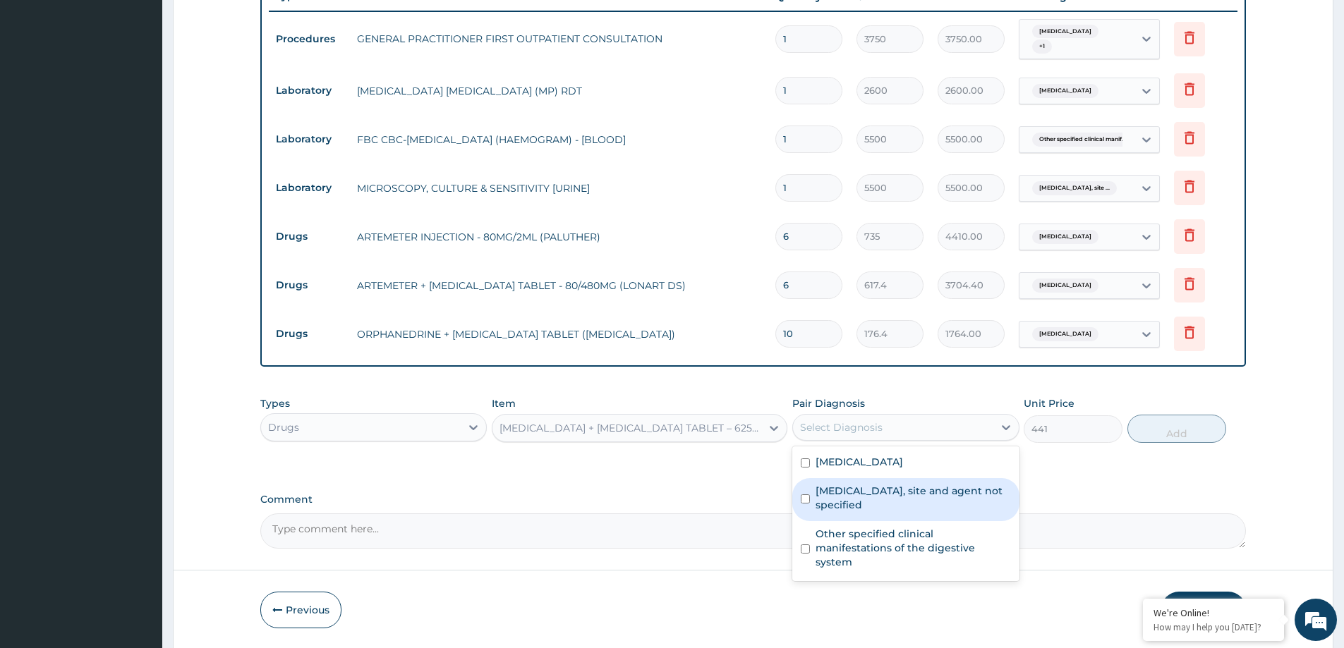
click at [858, 507] on label "Urinary tract infection, site and agent not specified" at bounding box center [913, 498] width 195 height 28
checkbox input "true"
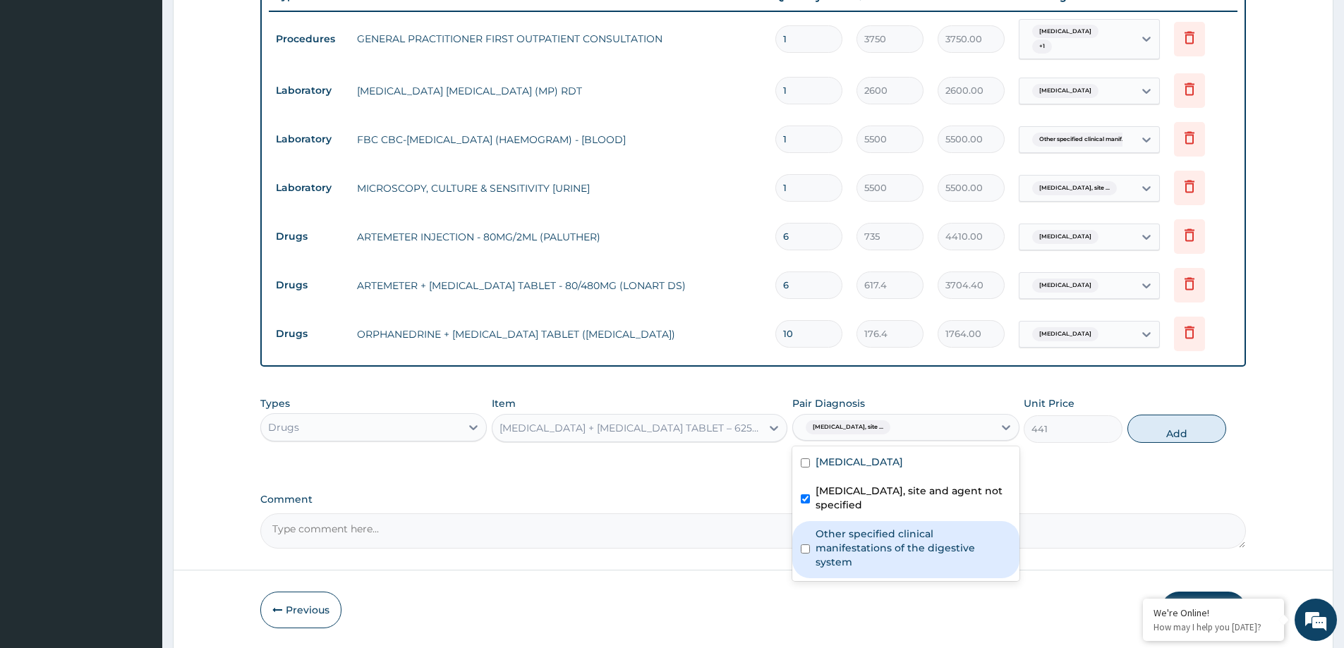
click at [859, 538] on label "Other specified clinical manifestations of the digestive system" at bounding box center [913, 548] width 195 height 42
checkbox input "true"
click at [1160, 429] on button "Add" at bounding box center [1177, 429] width 99 height 28
type input "0"
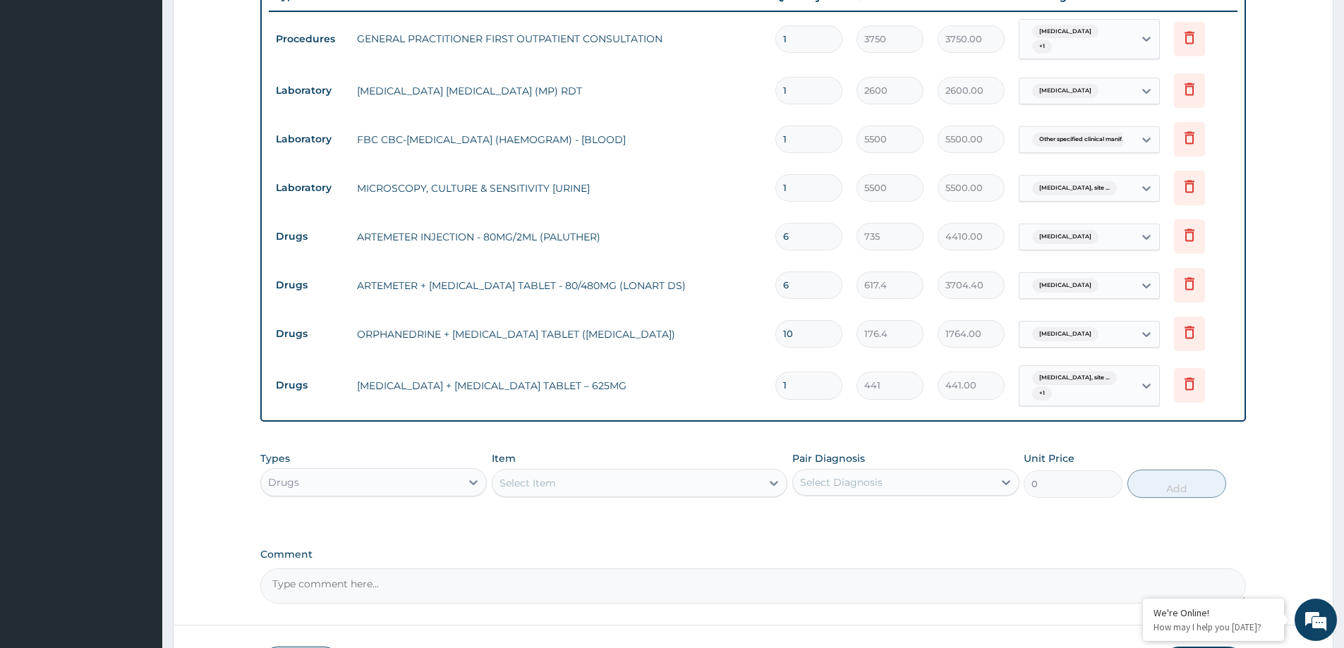
type input "0.00"
type input "1"
type input "441.00"
type input "14"
type input "6174.00"
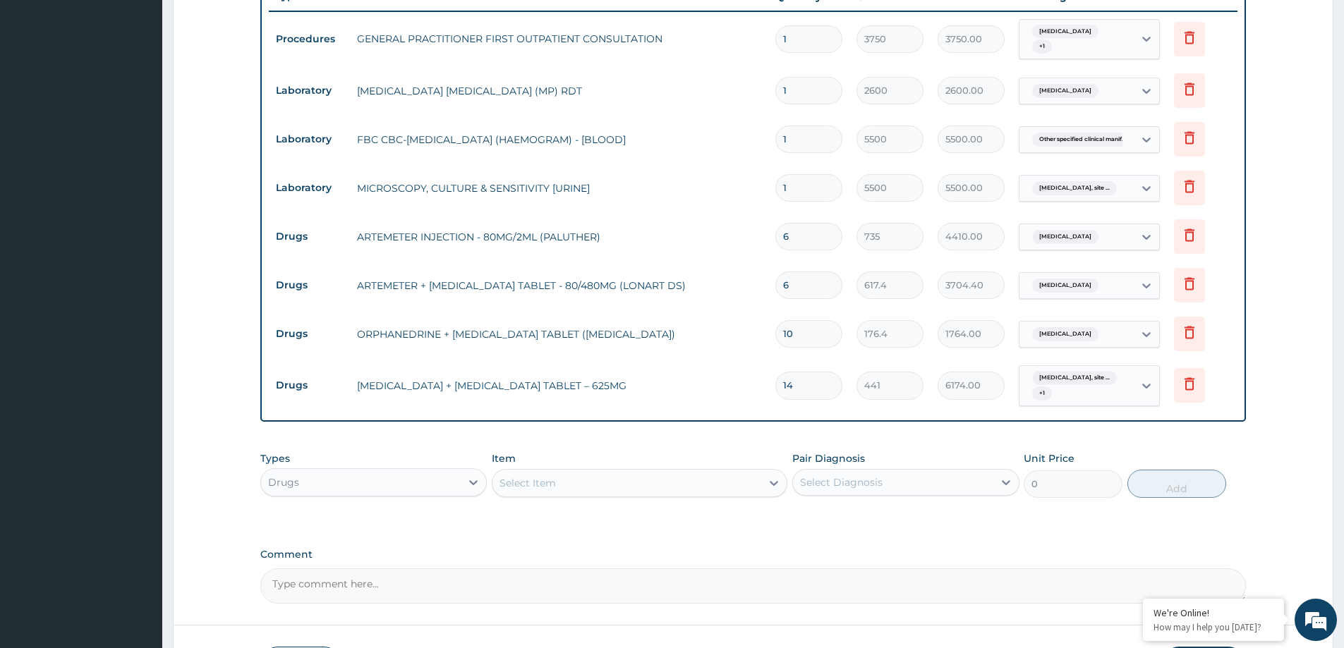
type input "14"
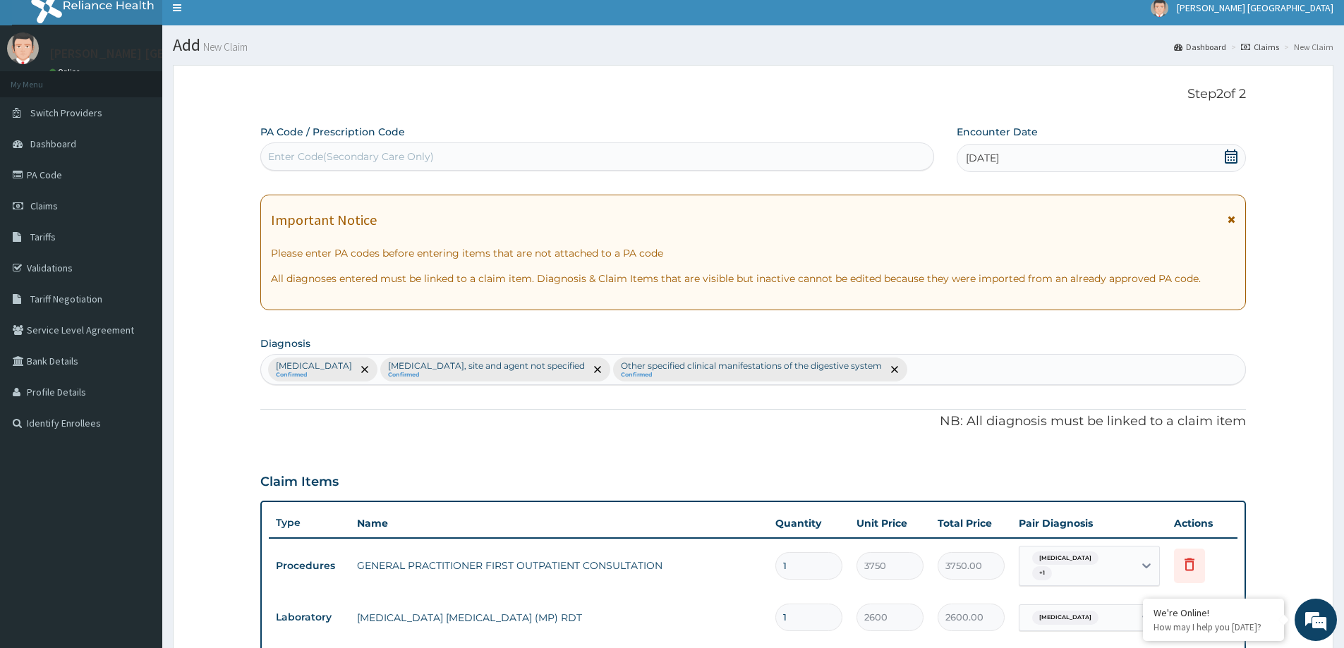
scroll to position [0, 0]
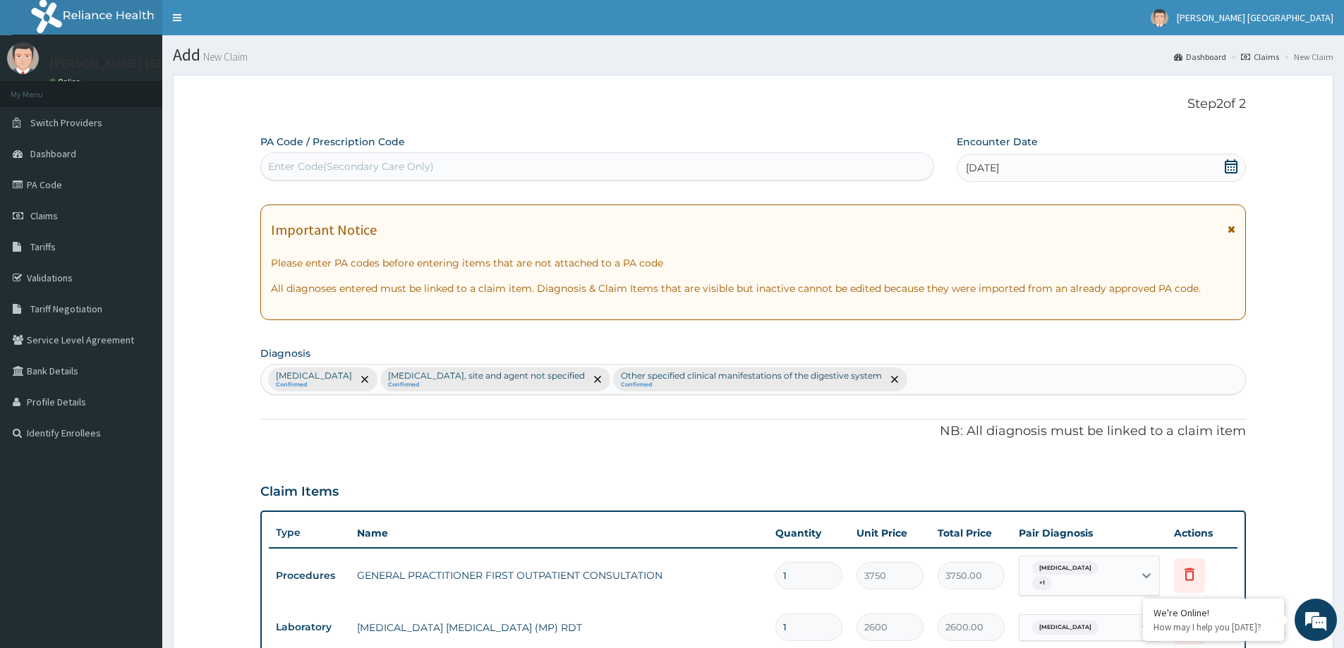
click at [969, 375] on div "Malaria, unspecified Confirmed Urinary tract infection, site and agent not spec…" at bounding box center [753, 380] width 984 height 30
type input "I"
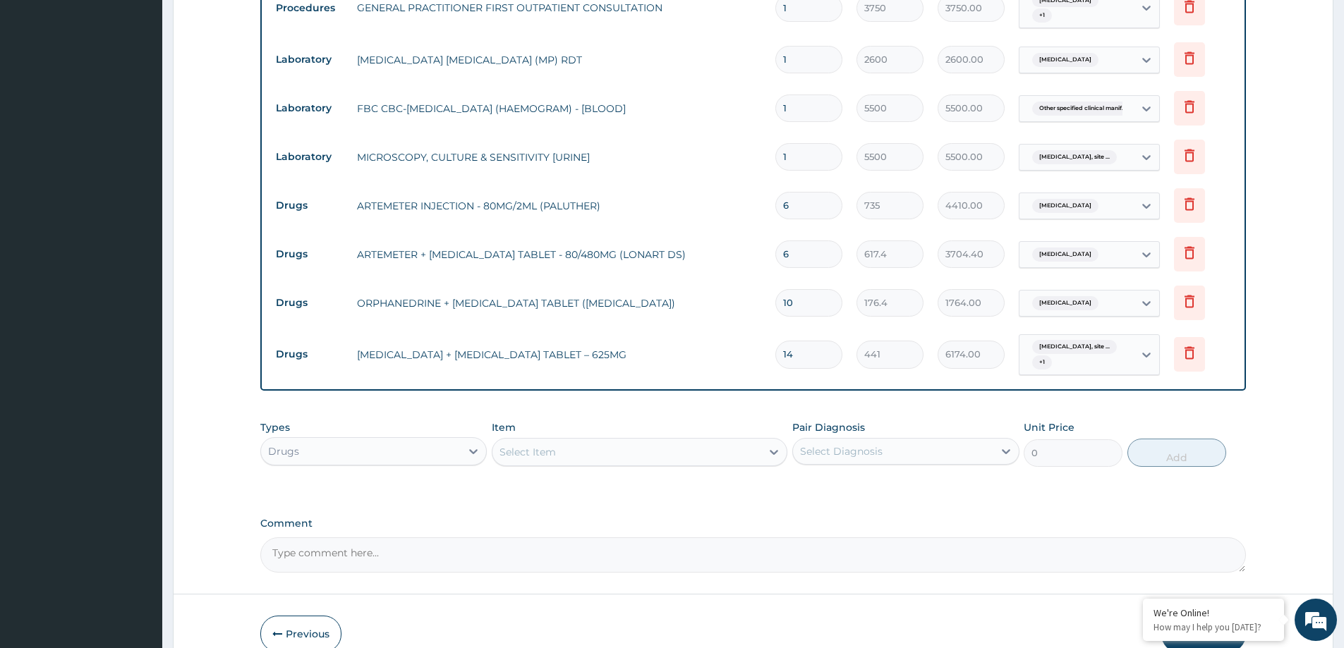
scroll to position [500, 0]
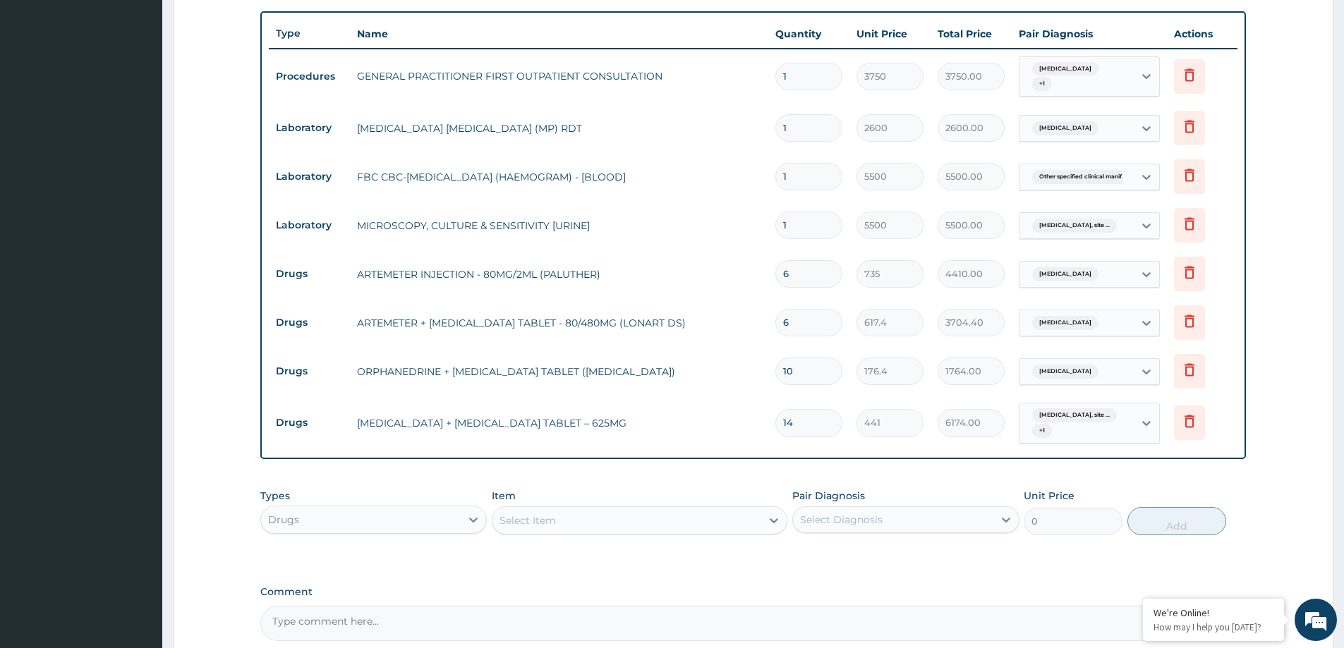
click at [683, 524] on div "Select Item" at bounding box center [627, 520] width 269 height 23
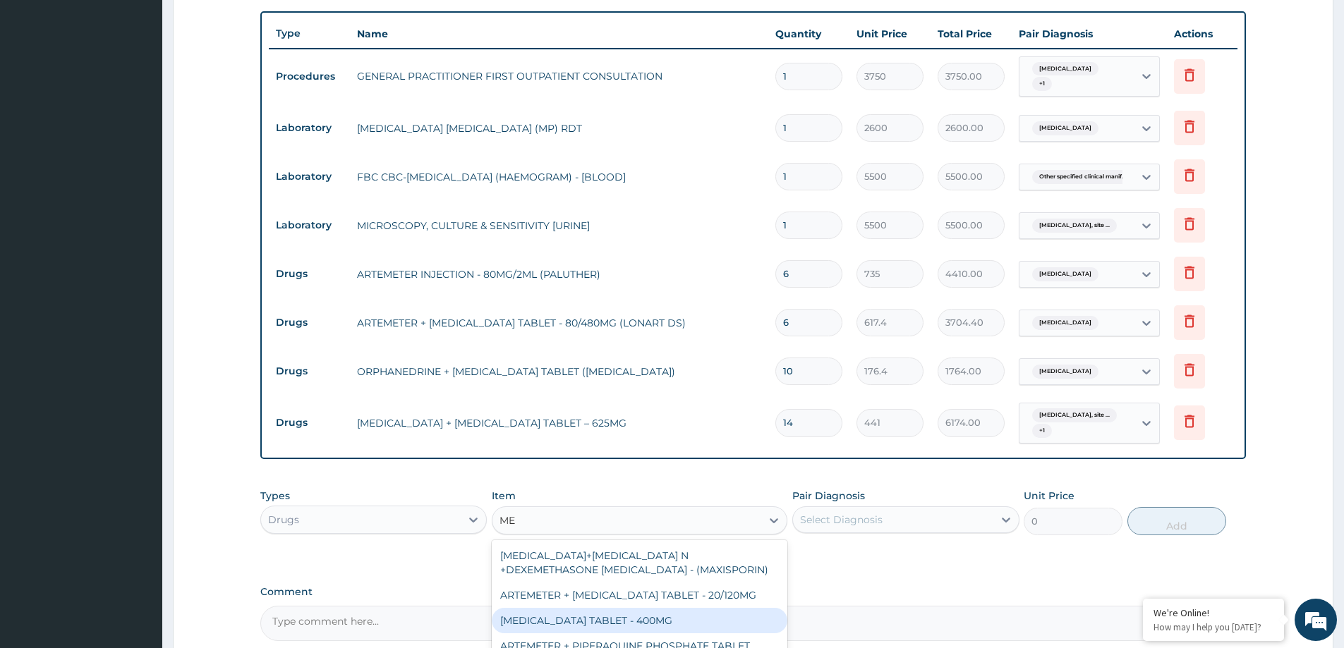
type input "M"
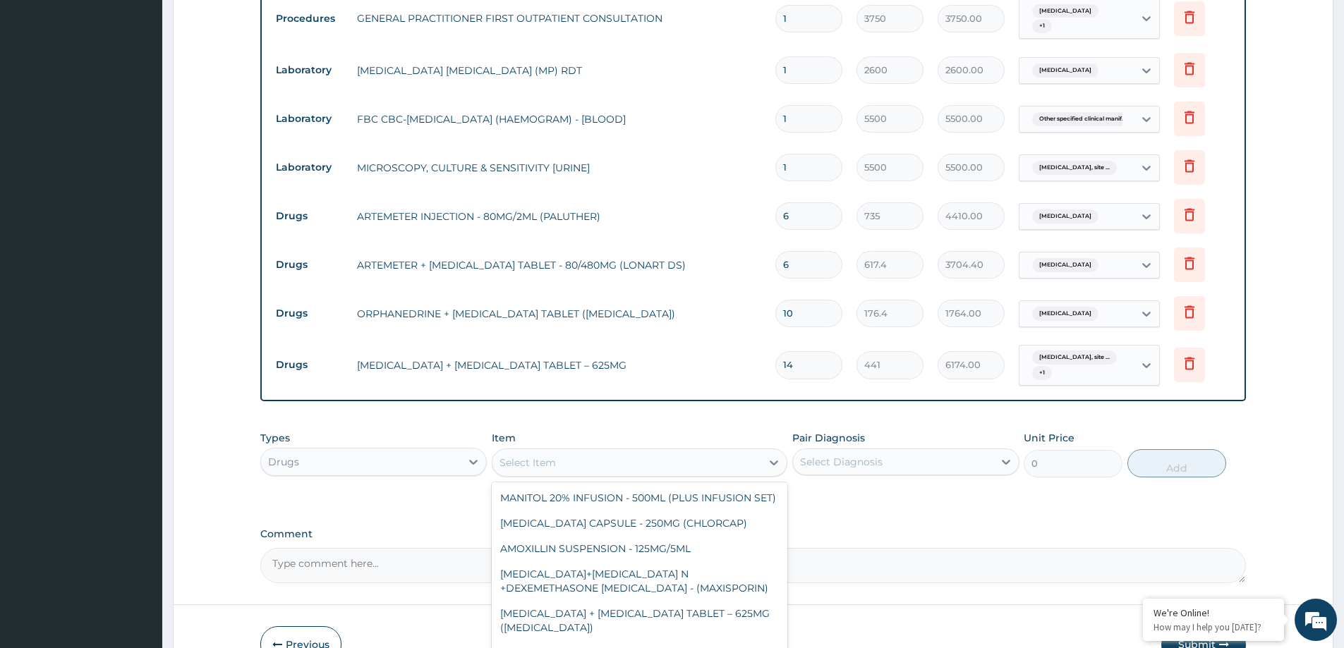
scroll to position [641, 0]
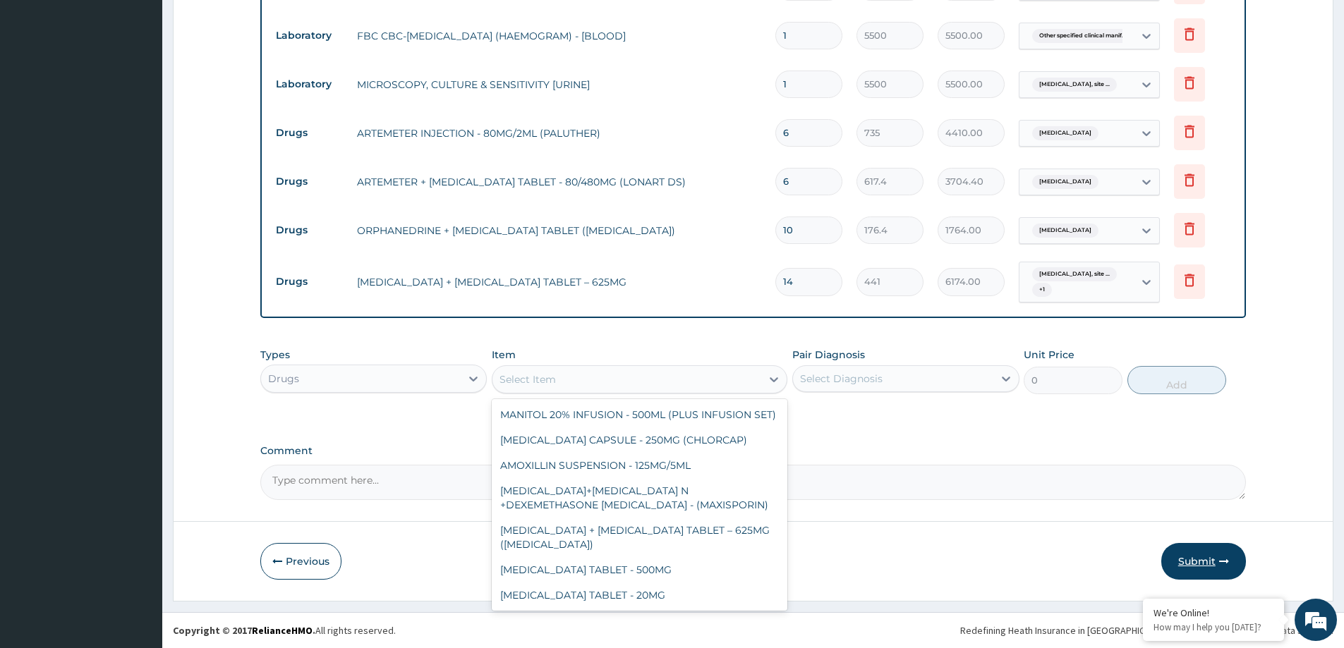
click at [1202, 558] on button "Submit" at bounding box center [1203, 561] width 85 height 37
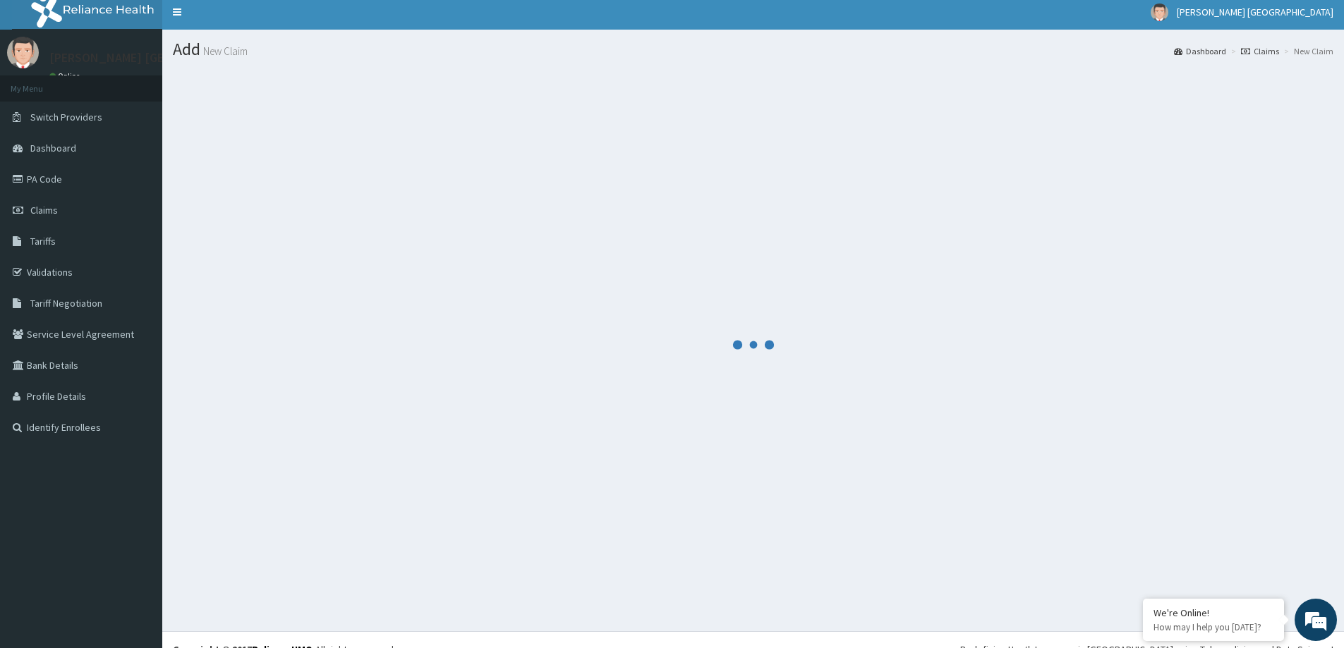
scroll to position [0, 0]
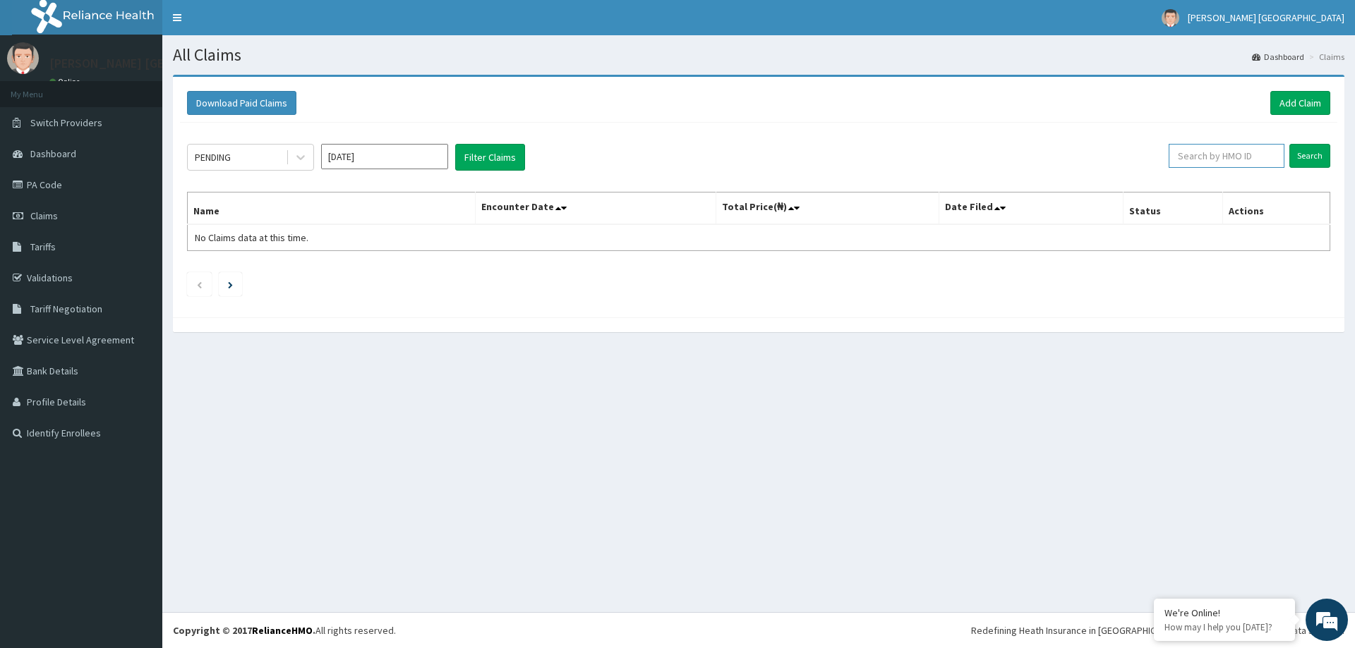
click at [1238, 161] on input "text" at bounding box center [1226, 156] width 116 height 24
paste input "CTE/10240/A"
type input "CTE/10240/A"
click at [1290, 149] on input "Search" at bounding box center [1309, 156] width 41 height 24
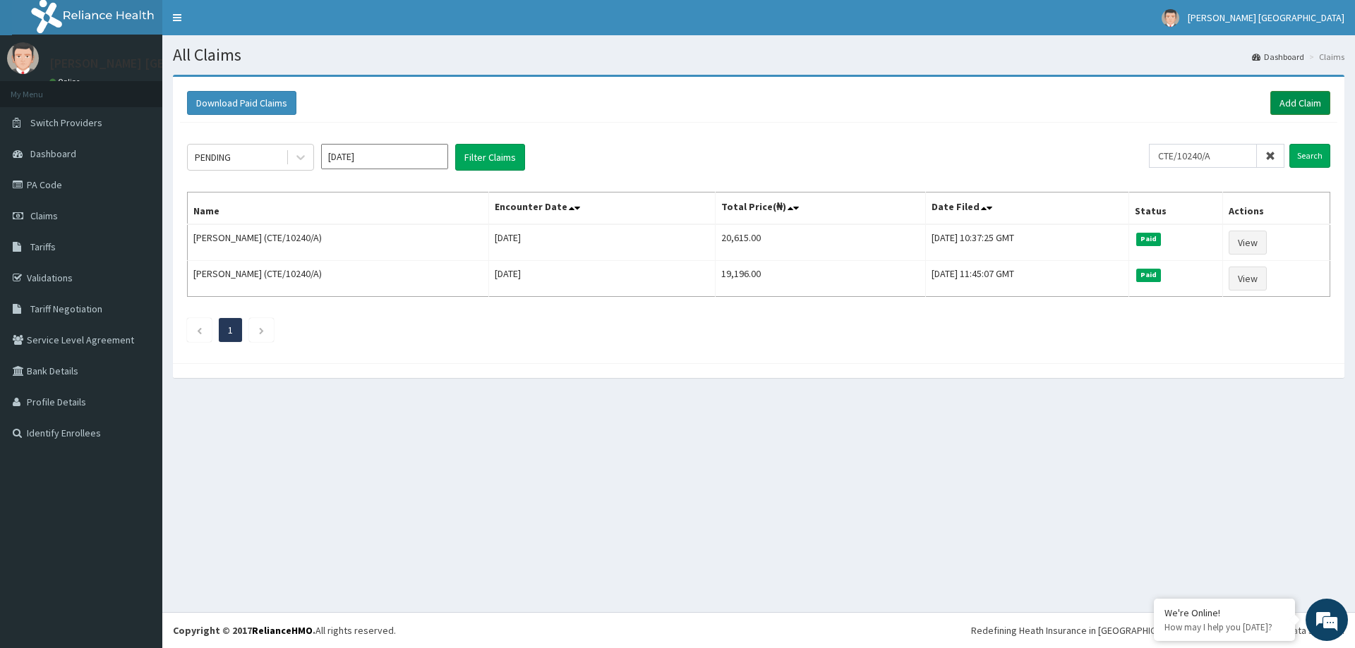
click at [1293, 103] on link "Add Claim" at bounding box center [1300, 103] width 60 height 24
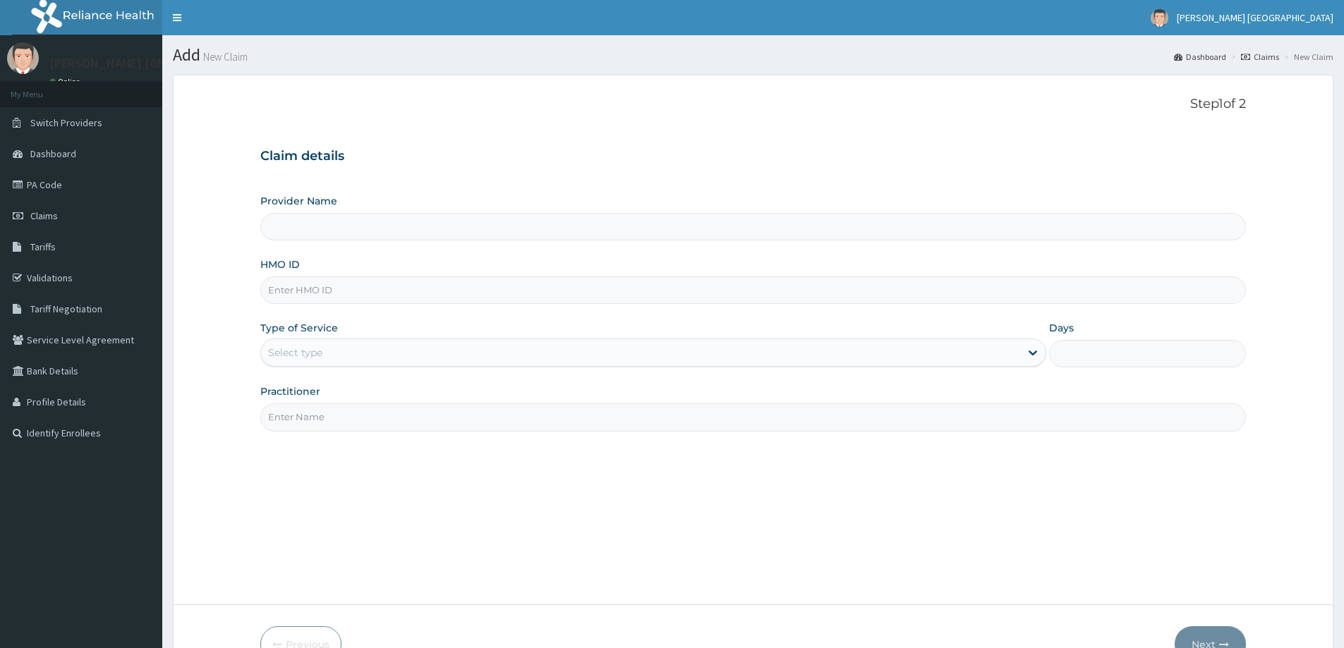
drag, startPoint x: 412, startPoint y: 308, endPoint x: 417, endPoint y: 301, distance: 8.6
paste input "CTE/10240/A"
type input "CTE/10240/A"
type input "[PERSON_NAME] [GEOGRAPHIC_DATA]"
type input "CTE/10240/A"
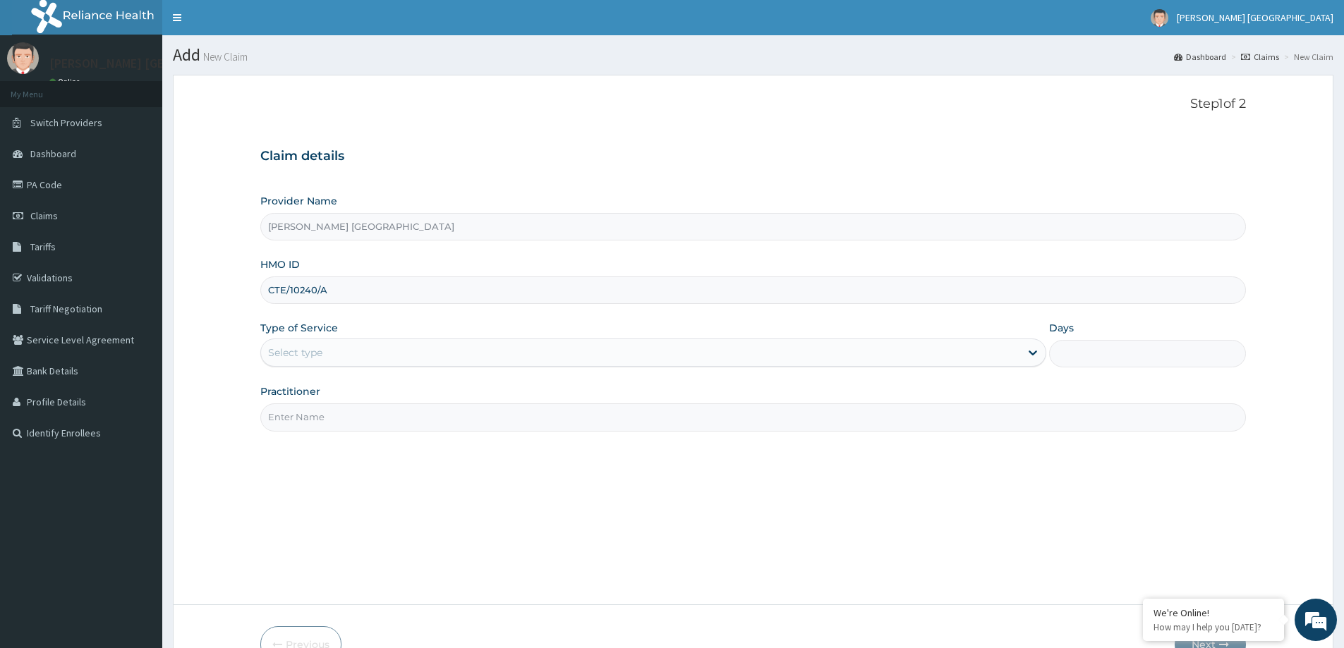
click at [507, 337] on div "Type of Service Select type" at bounding box center [653, 344] width 786 height 47
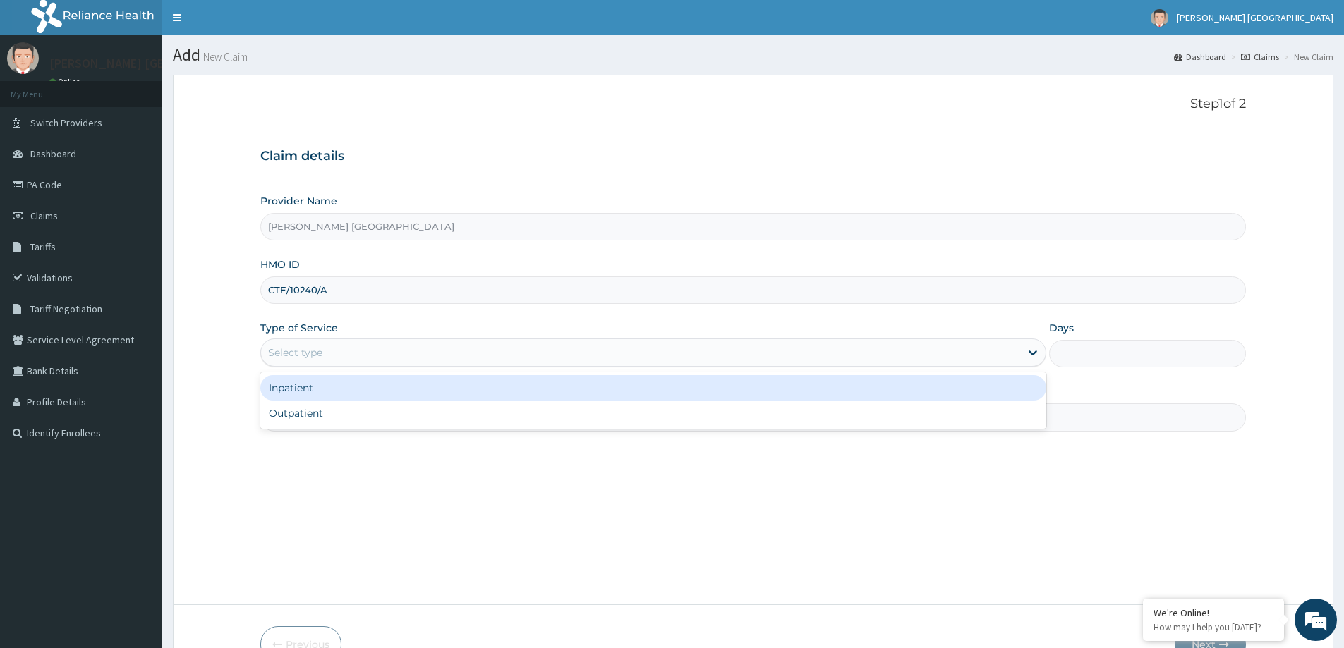
click at [498, 346] on div "Select type" at bounding box center [640, 353] width 759 height 23
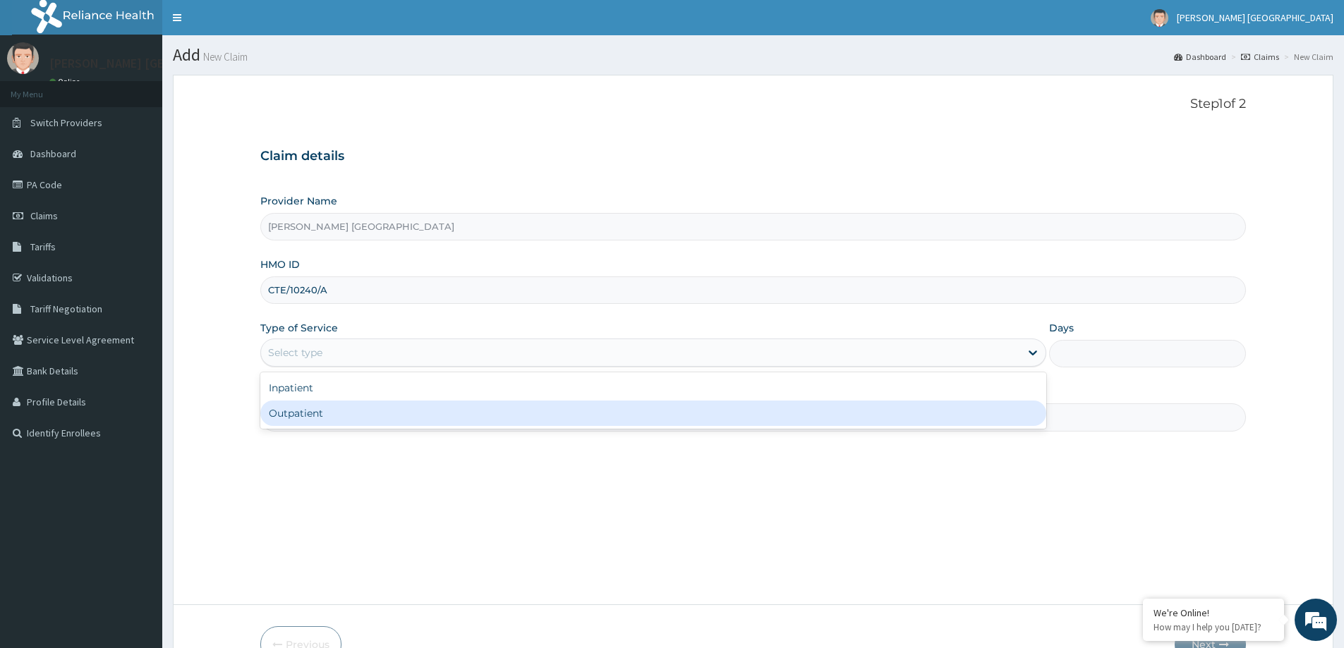
click at [447, 423] on div "Outpatient" at bounding box center [653, 413] width 786 height 25
type input "1"
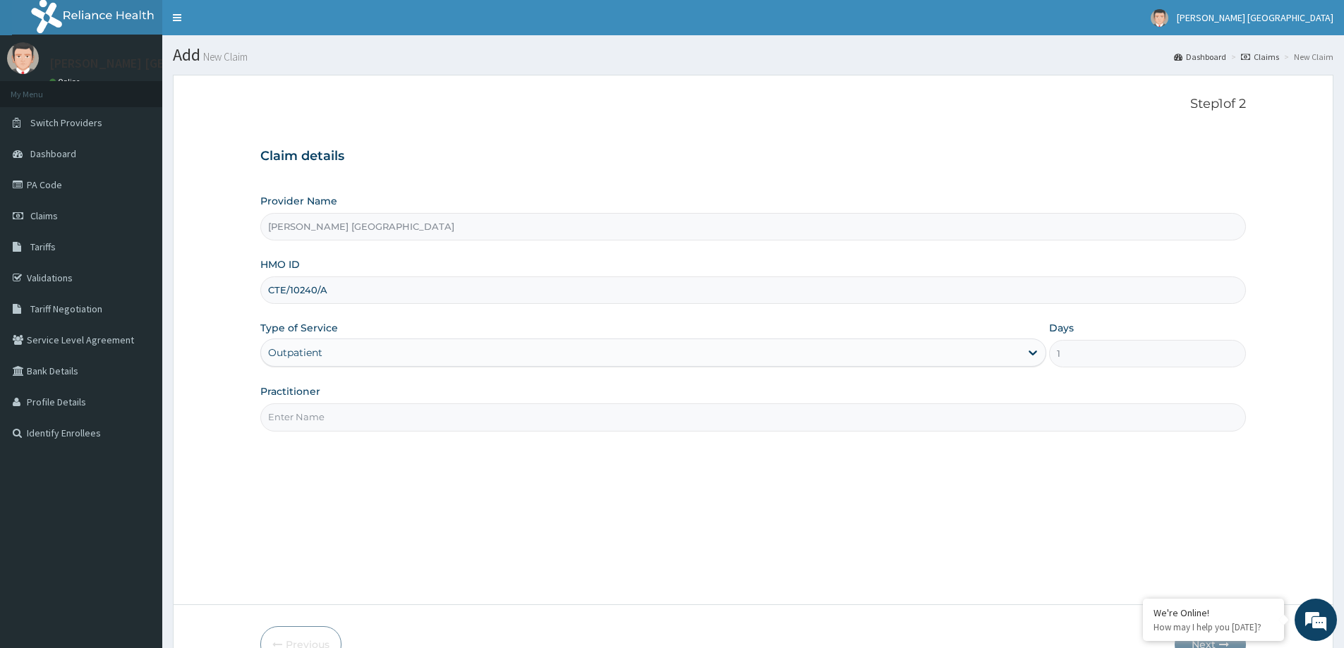
click at [447, 423] on input "Practitioner" at bounding box center [753, 418] width 986 height 28
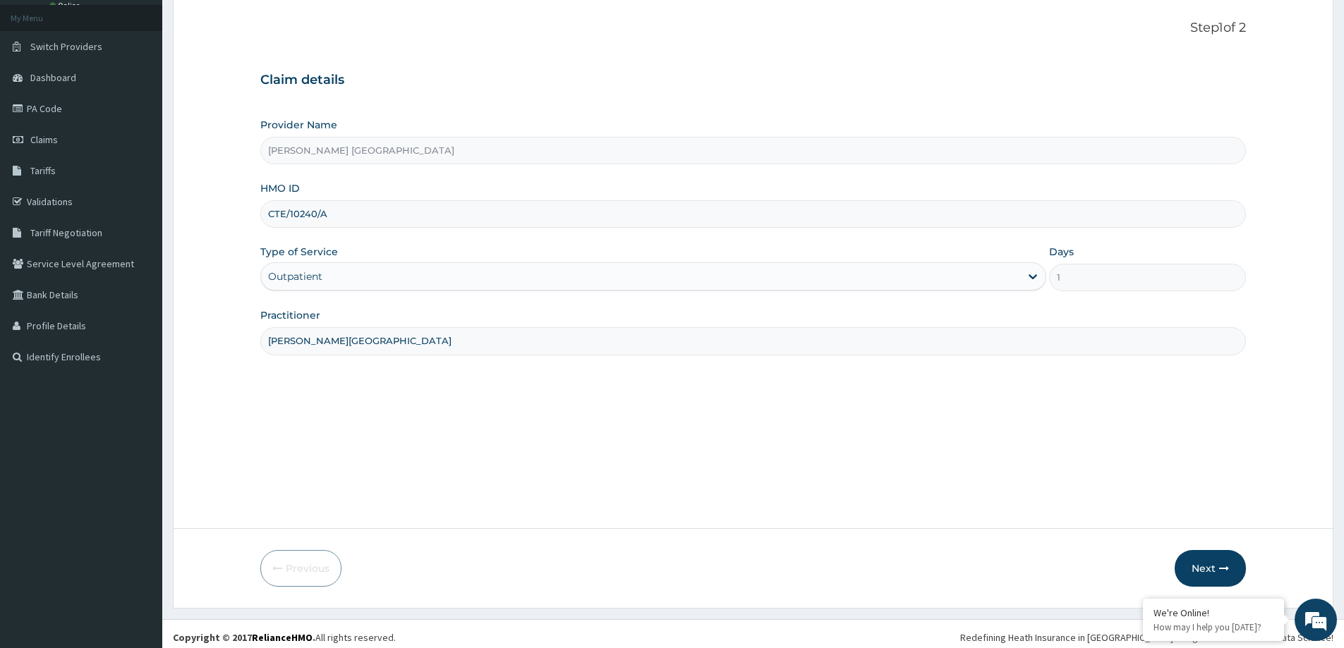
scroll to position [83, 0]
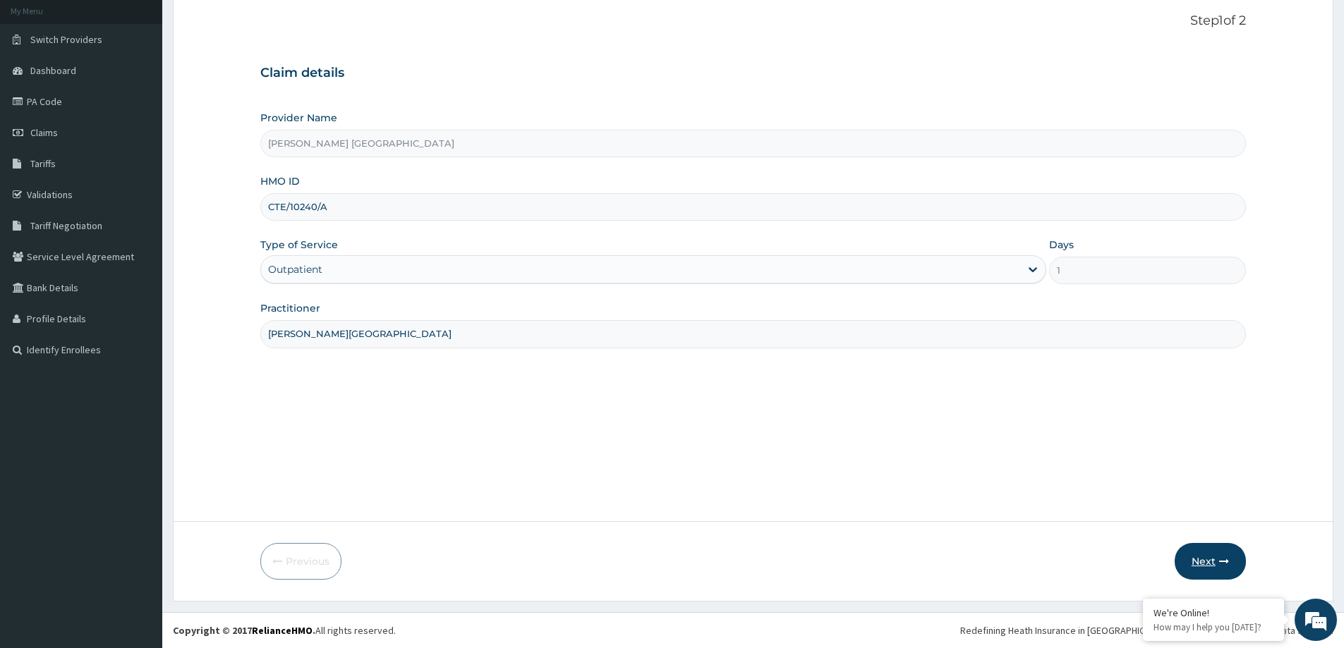
type input "[PERSON_NAME][GEOGRAPHIC_DATA]"
click at [1228, 560] on icon "button" at bounding box center [1224, 562] width 10 height 10
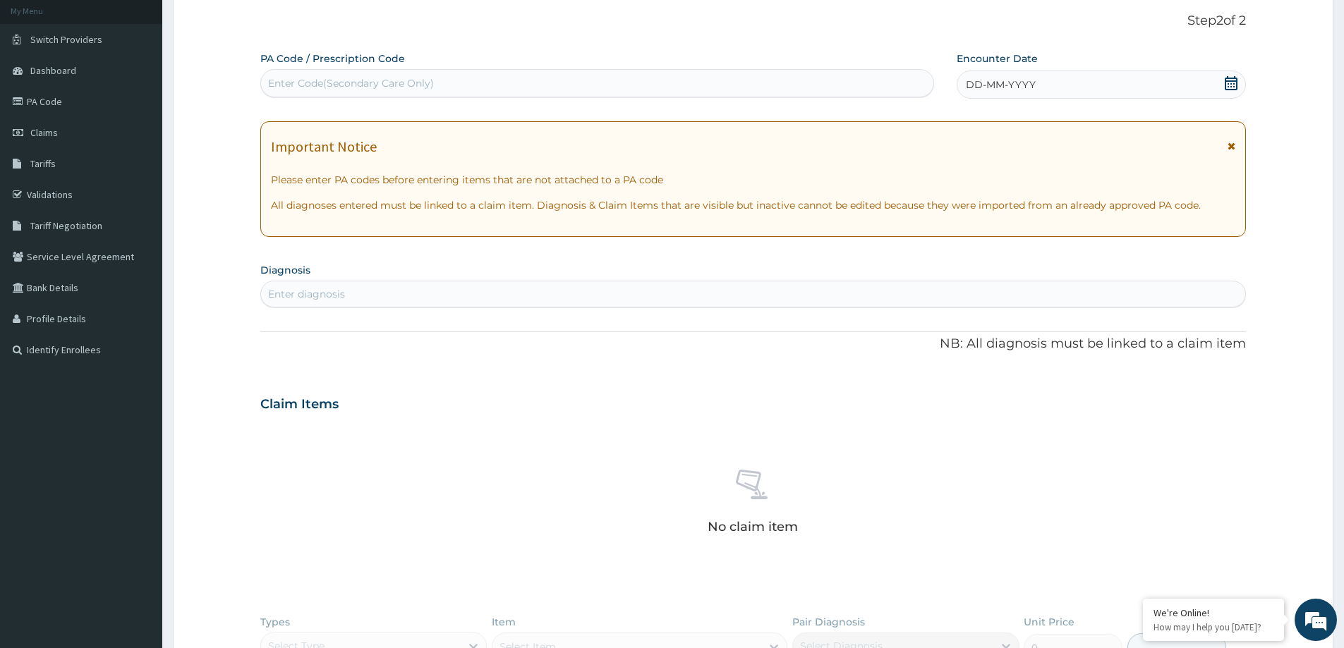
scroll to position [0, 0]
click at [978, 85] on span "DD-MM-YYYY" at bounding box center [1001, 85] width 70 height 14
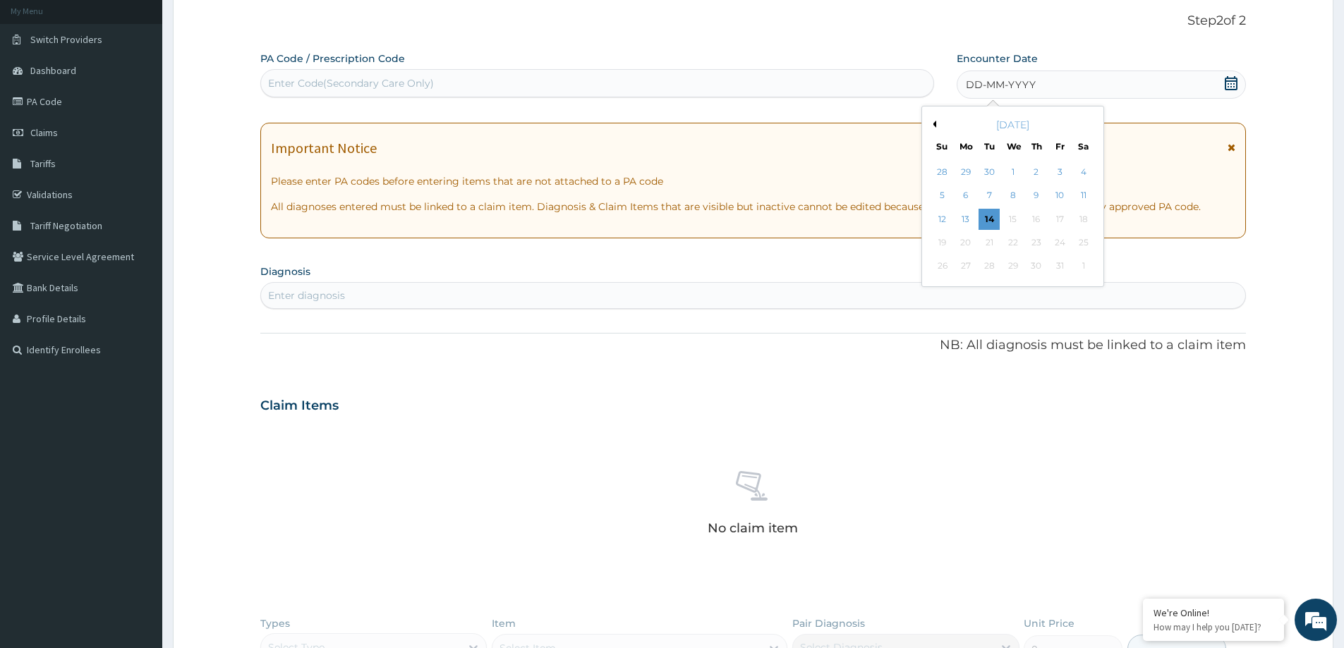
click at [935, 121] on button "Previous Month" at bounding box center [932, 124] width 7 height 7
click at [934, 122] on button "Previous Month" at bounding box center [932, 124] width 7 height 7
click at [1077, 238] on div "26" at bounding box center [1083, 242] width 21 height 21
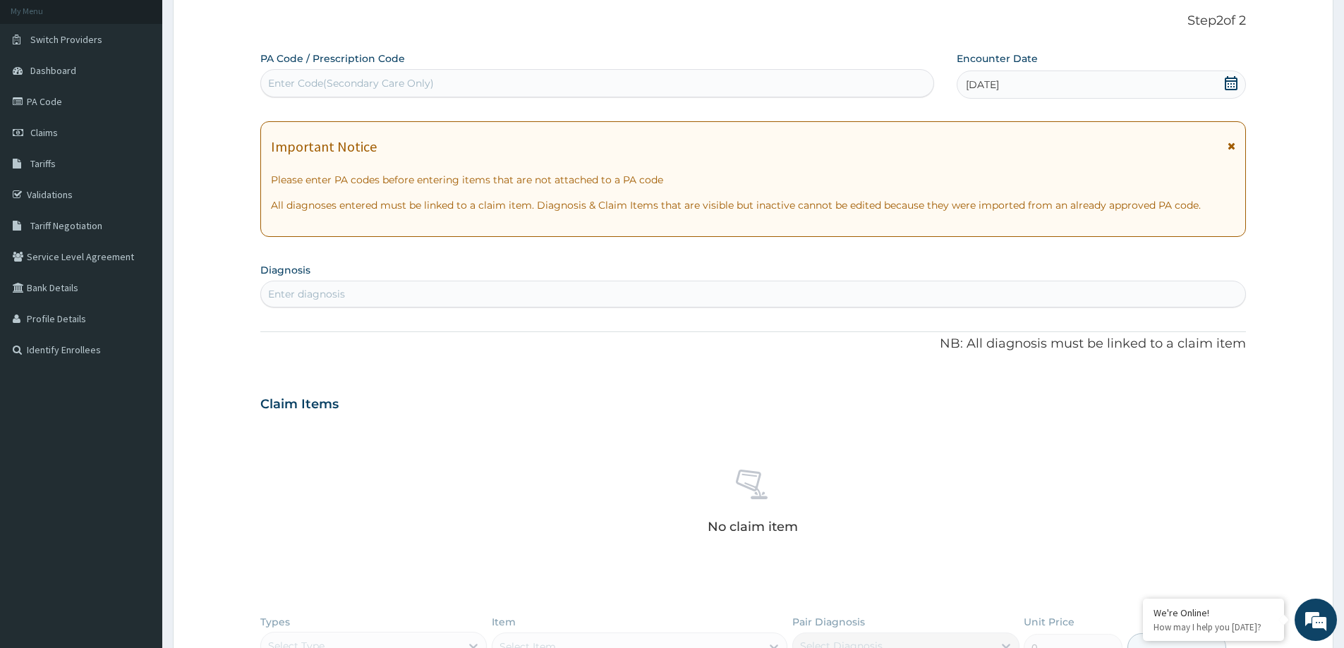
click at [480, 291] on div "Enter diagnosis" at bounding box center [753, 294] width 984 height 23
click at [442, 306] on div "Enter diagnosis" at bounding box center [753, 294] width 984 height 23
type input "[MEDICAL_DATA]"
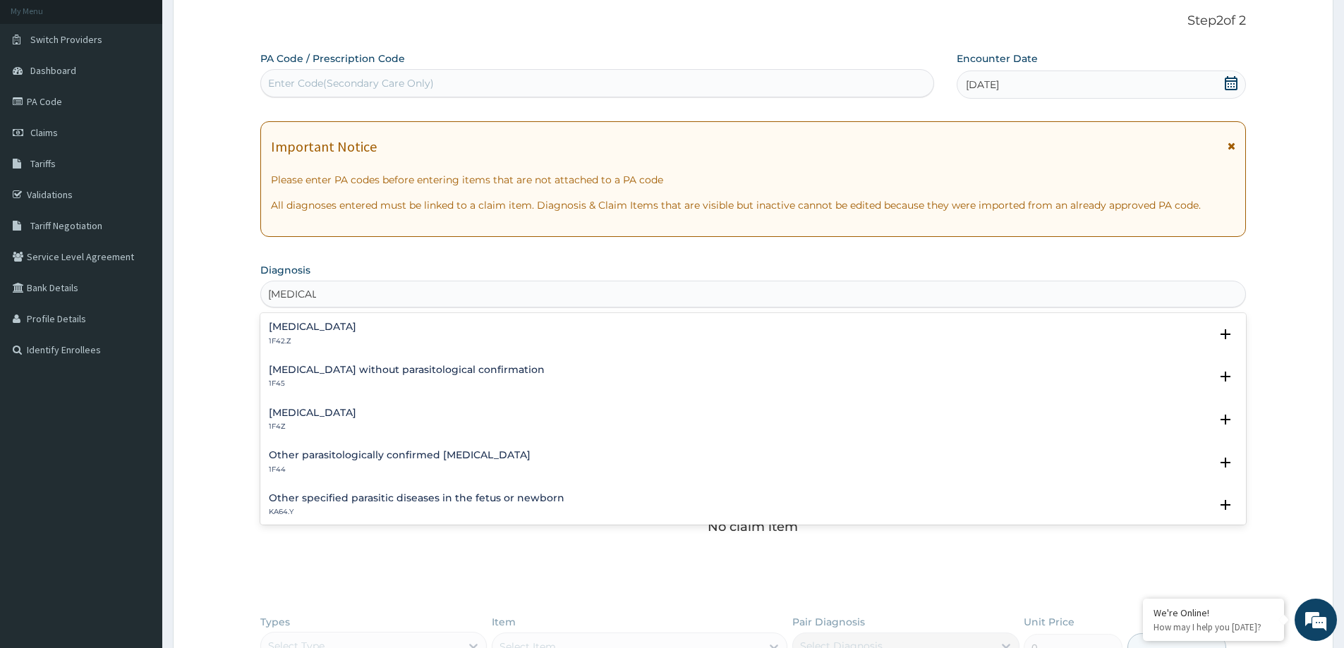
click at [356, 416] on h4 "[MEDICAL_DATA]" at bounding box center [312, 413] width 87 height 11
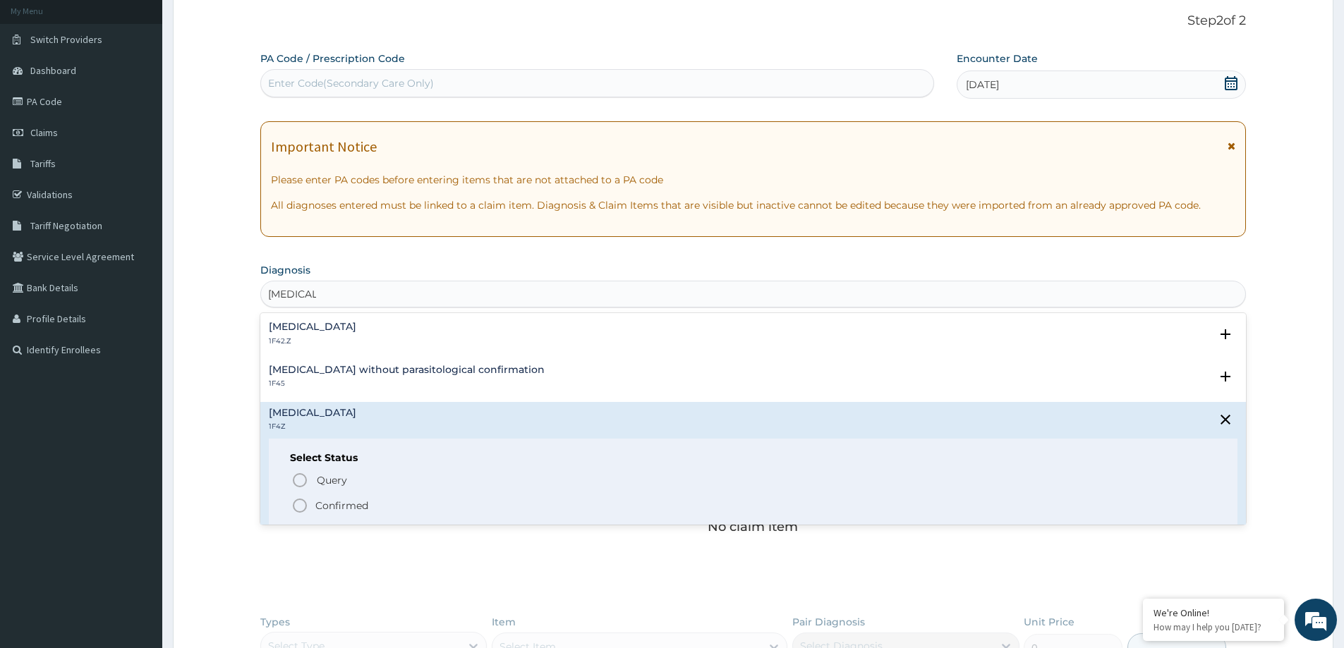
click at [304, 500] on circle "status option filled" at bounding box center [300, 506] width 13 height 13
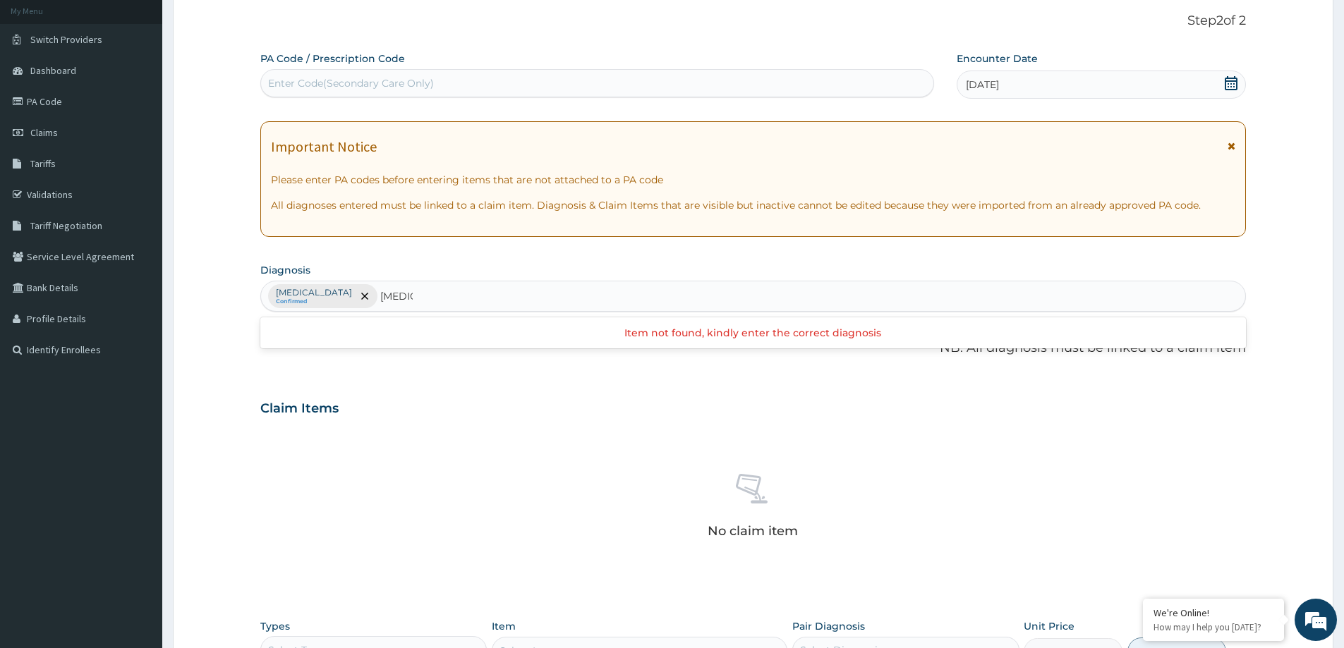
type input "AME"
click at [602, 296] on div "[MEDICAL_DATA] Confirmed AME" at bounding box center [753, 297] width 984 height 30
type input "[MEDICAL_DATA]"
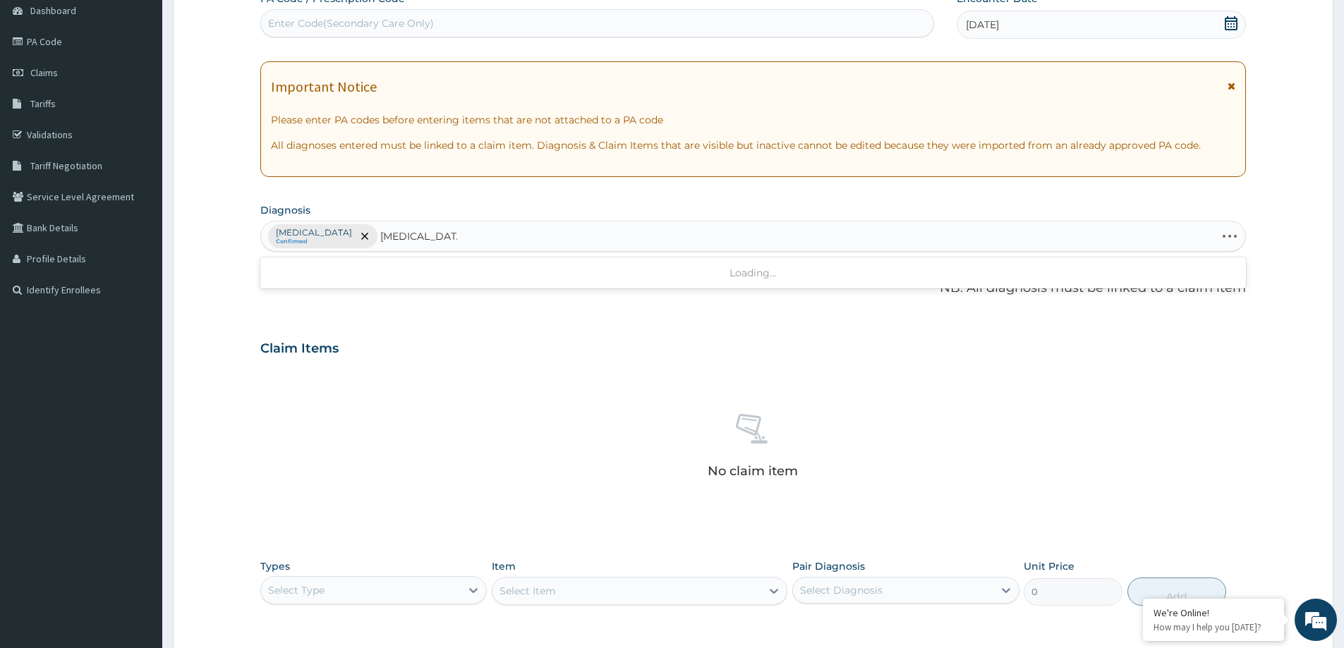
scroll to position [224, 0]
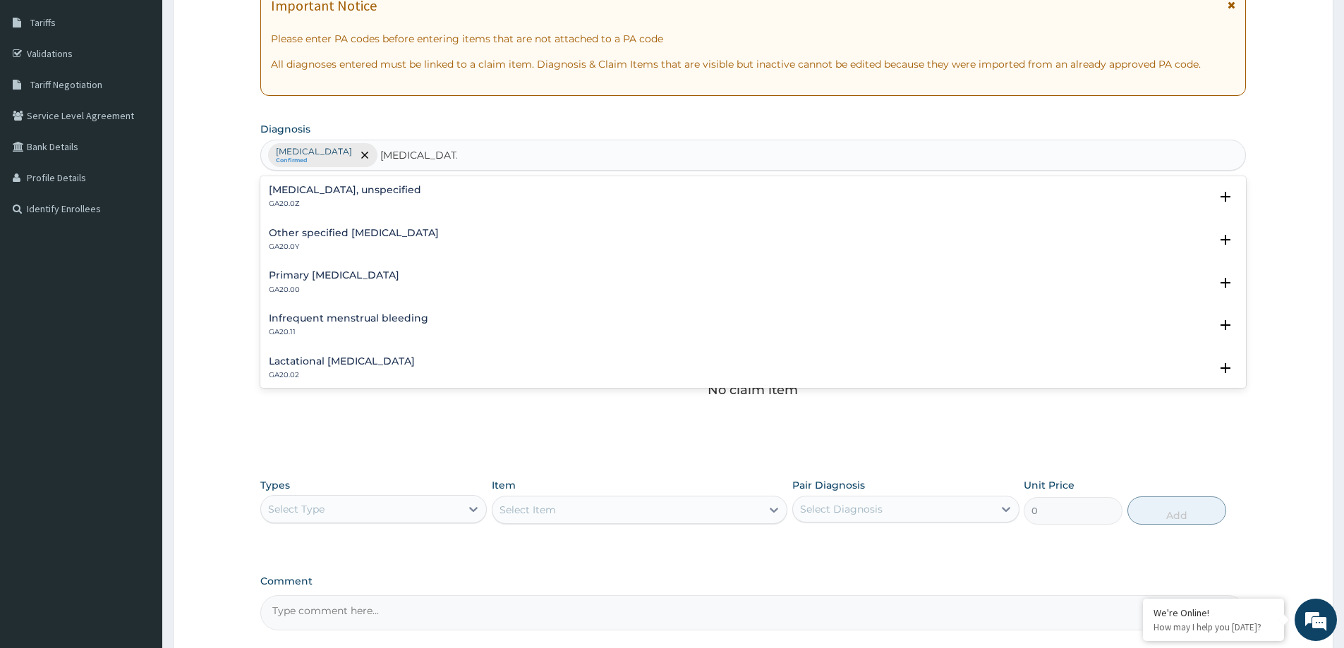
click at [327, 185] on h4 "[MEDICAL_DATA], unspecified" at bounding box center [345, 190] width 152 height 11
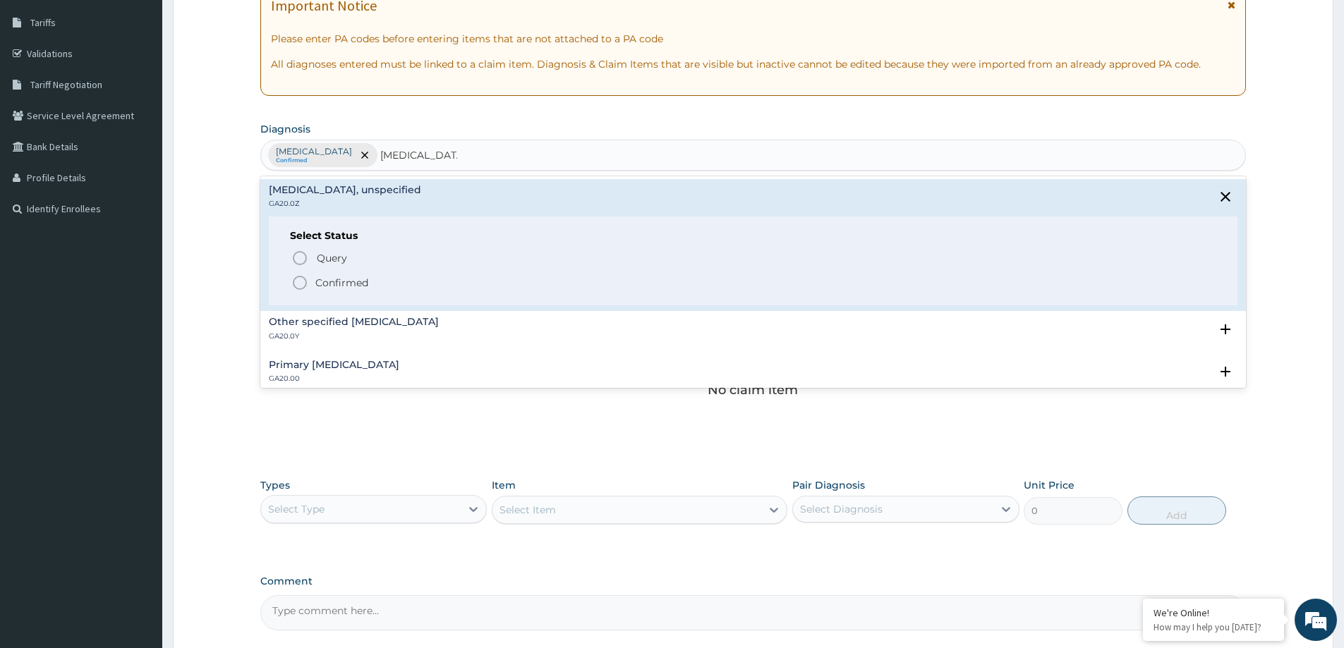
click at [356, 289] on p "Confirmed" at bounding box center [341, 283] width 53 height 14
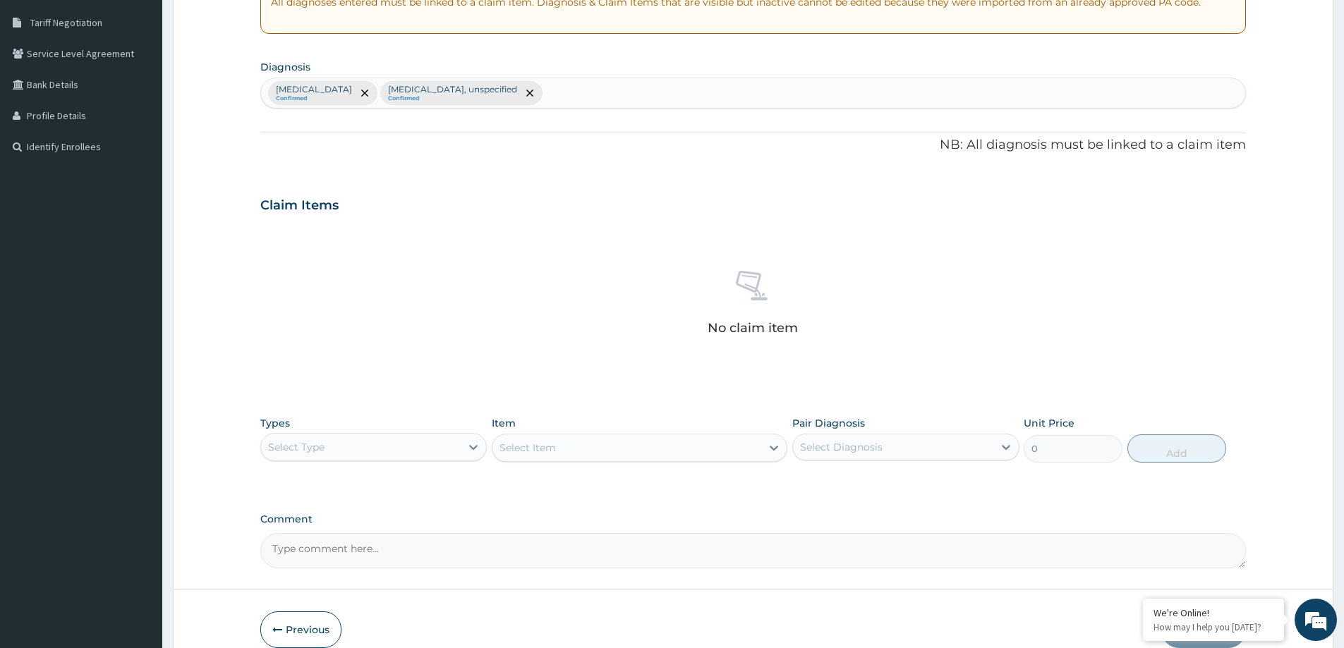
scroll to position [355, 0]
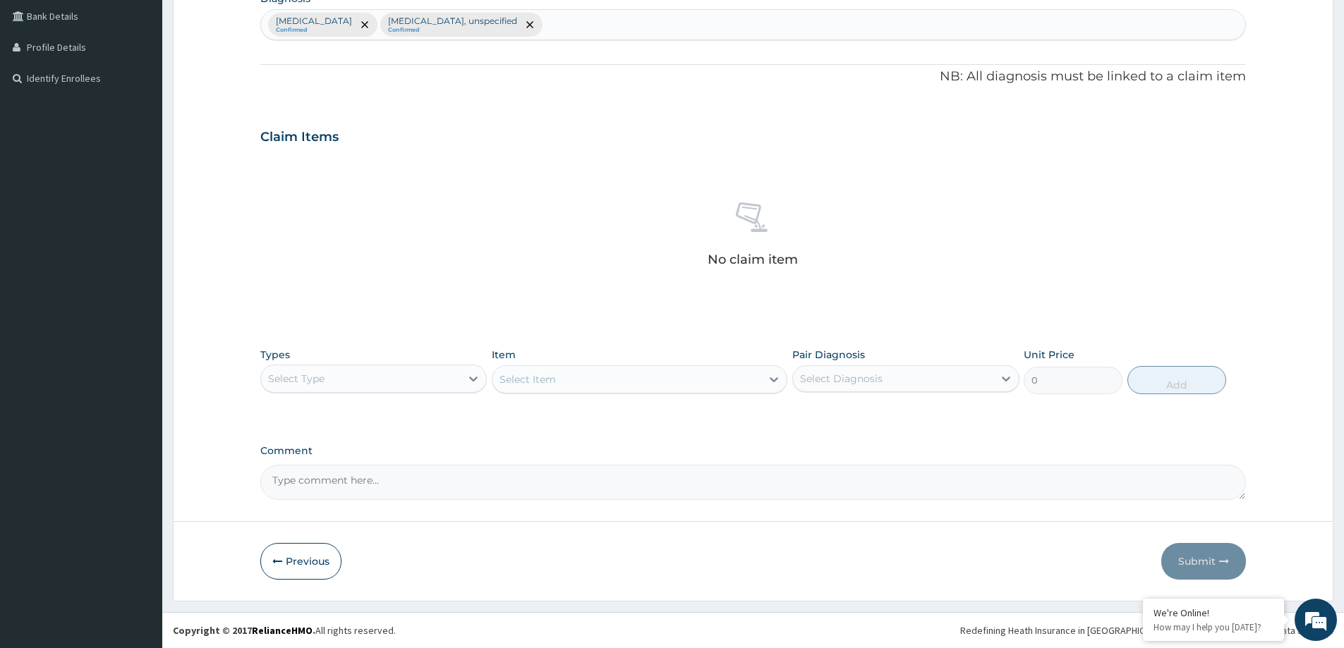
click at [431, 375] on div "Select Type" at bounding box center [361, 379] width 200 height 23
drag, startPoint x: 389, startPoint y: 476, endPoint x: 421, endPoint y: 463, distance: 35.1
click at [392, 474] on div "Procedures" at bounding box center [373, 464] width 226 height 25
click at [976, 387] on div "Select Diagnosis" at bounding box center [893, 379] width 200 height 23
click at [870, 435] on div "[MEDICAL_DATA], unspecified" at bounding box center [905, 444] width 226 height 29
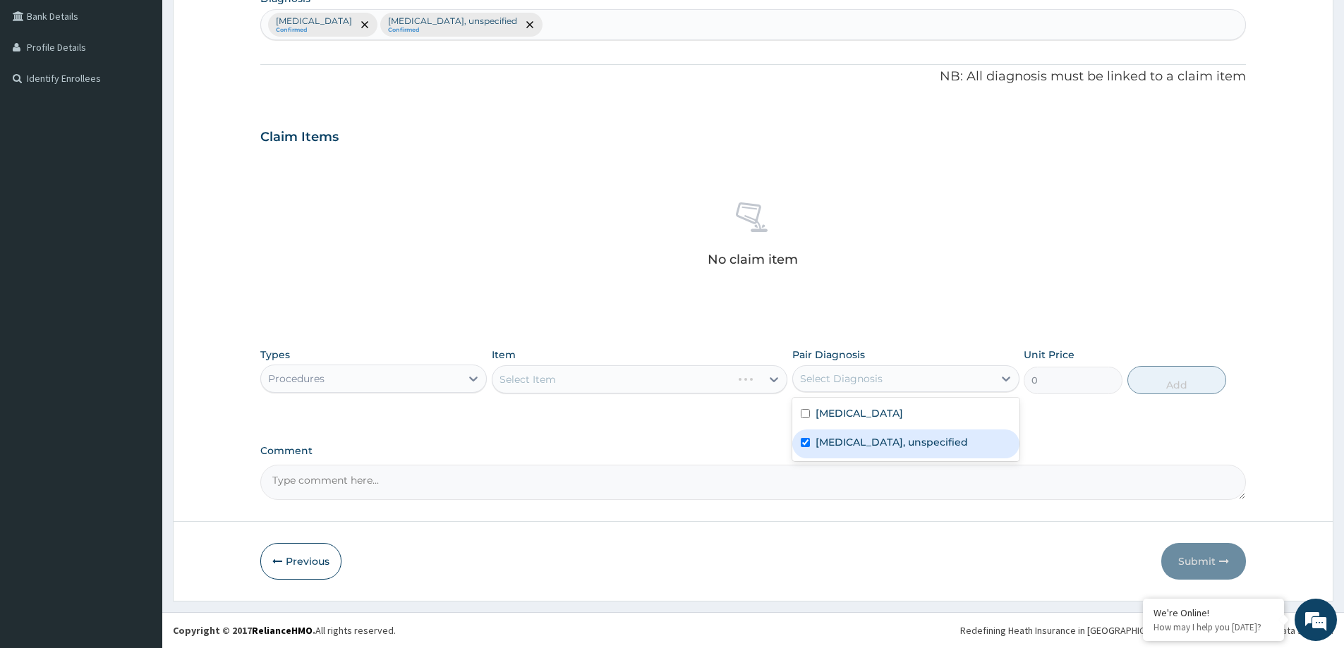
checkbox input "true"
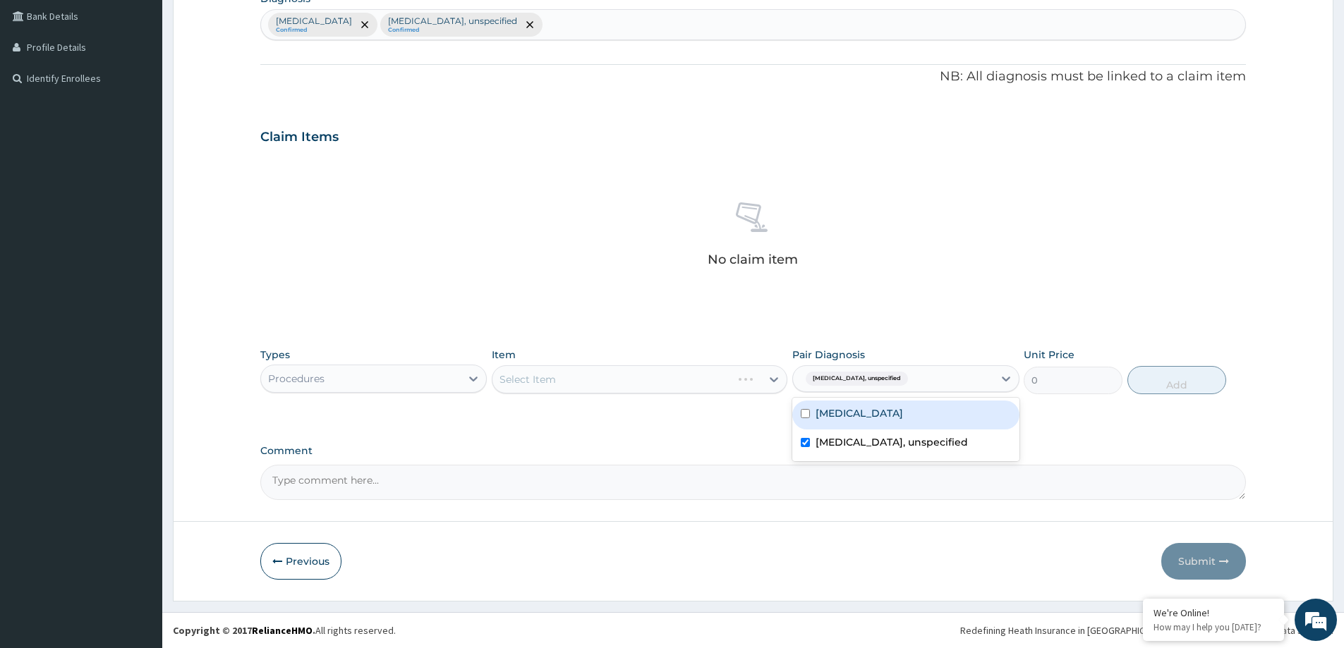
click at [865, 409] on label "[MEDICAL_DATA]" at bounding box center [859, 413] width 87 height 14
checkbox input "true"
click at [745, 381] on div "Select Item" at bounding box center [640, 380] width 296 height 28
click at [635, 374] on div "Select Item" at bounding box center [627, 379] width 269 height 23
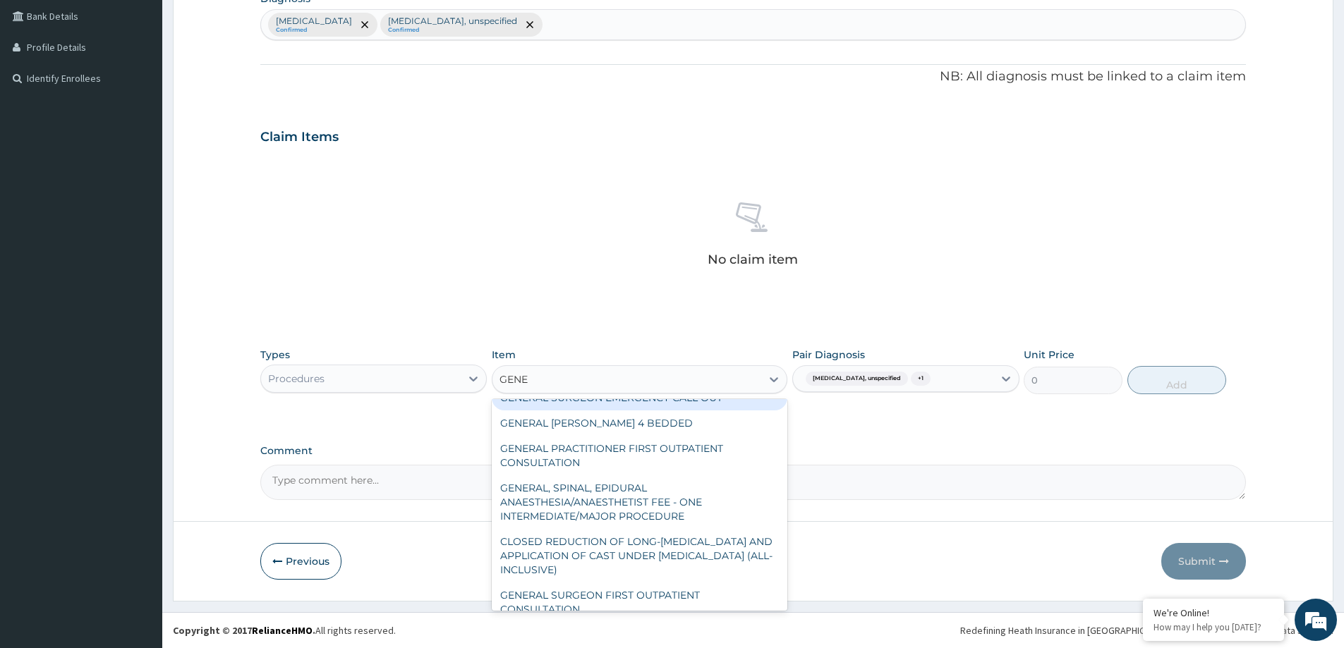
scroll to position [0, 0]
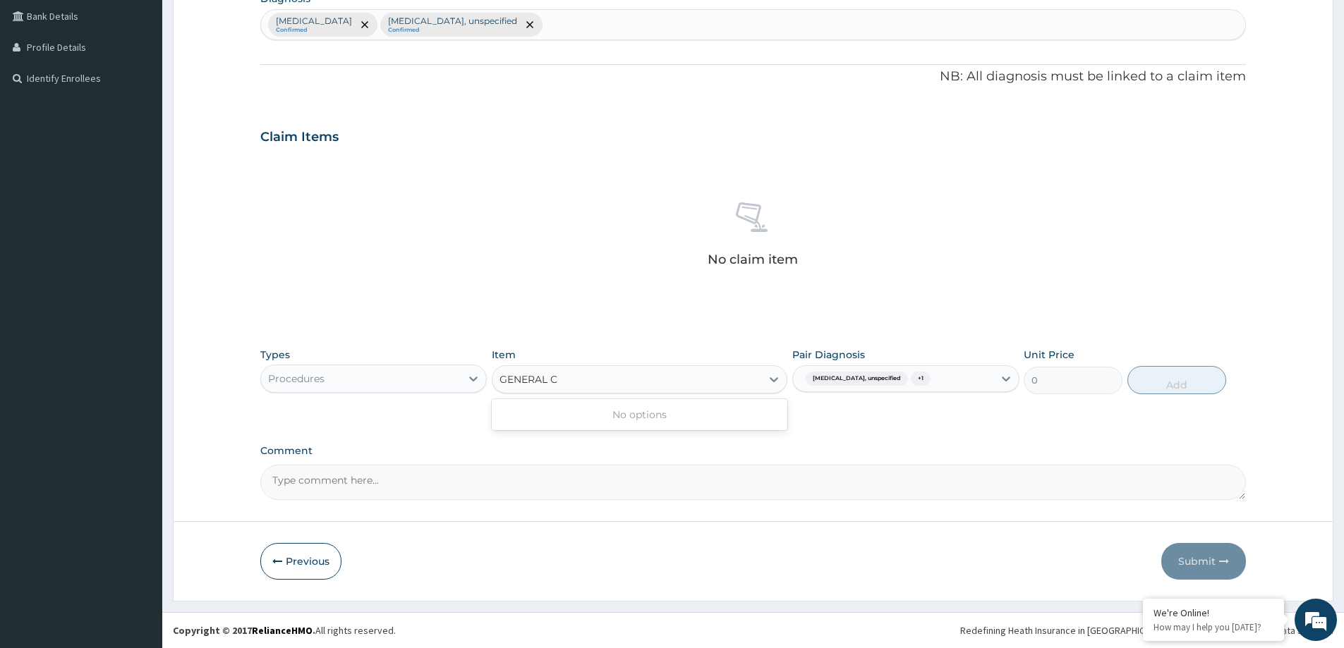
type input "GENERAL"
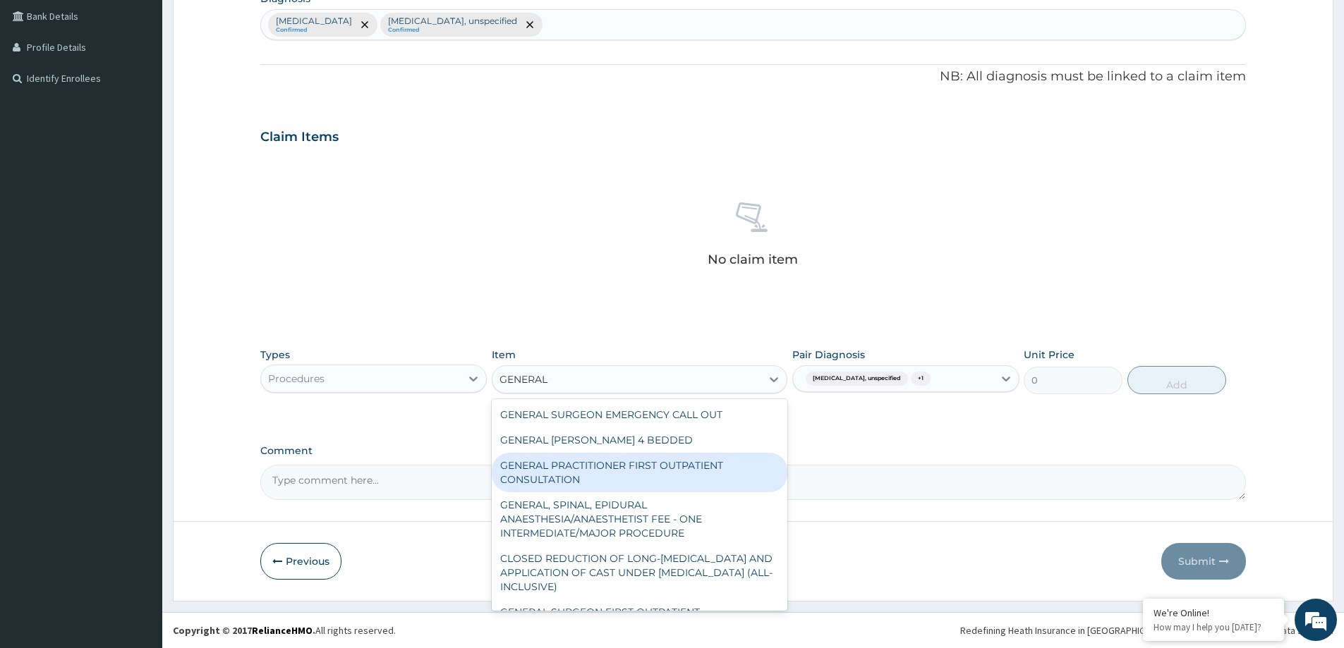
click at [614, 461] on div "GENERAL PRACTITIONER FIRST OUTPATIENT CONSULTATION" at bounding box center [640, 473] width 296 height 40
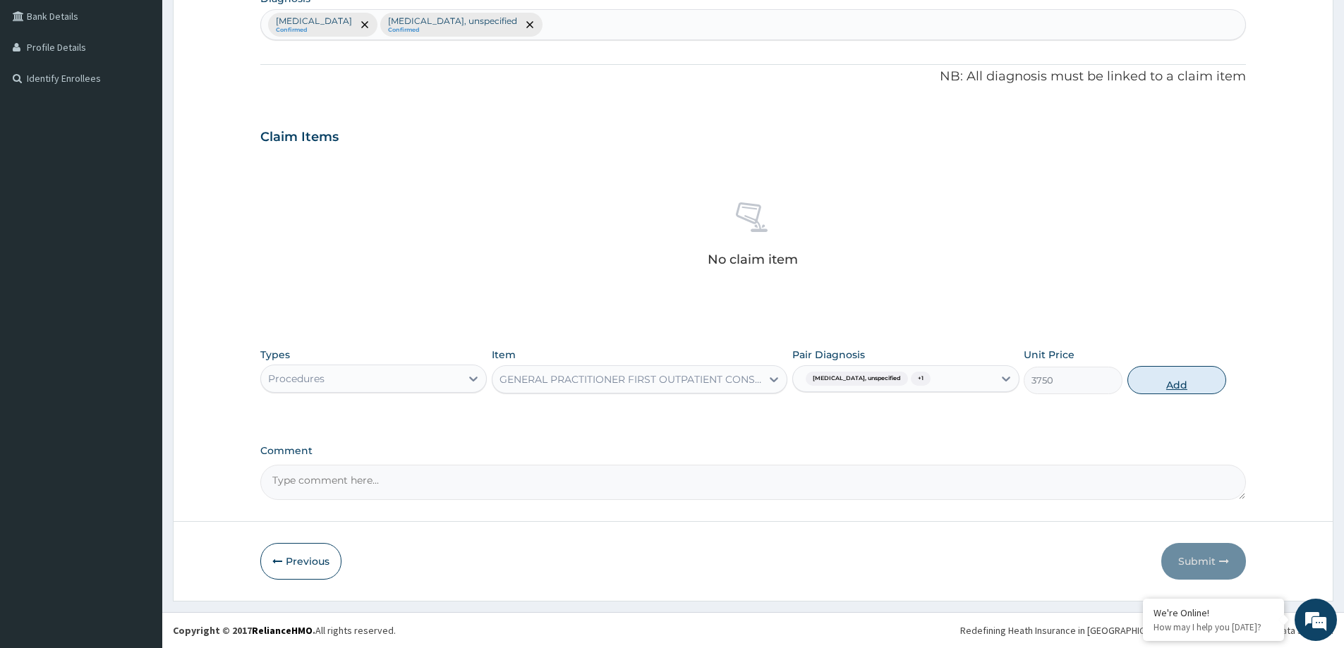
click at [1188, 386] on button "Add" at bounding box center [1177, 380] width 99 height 28
type input "0"
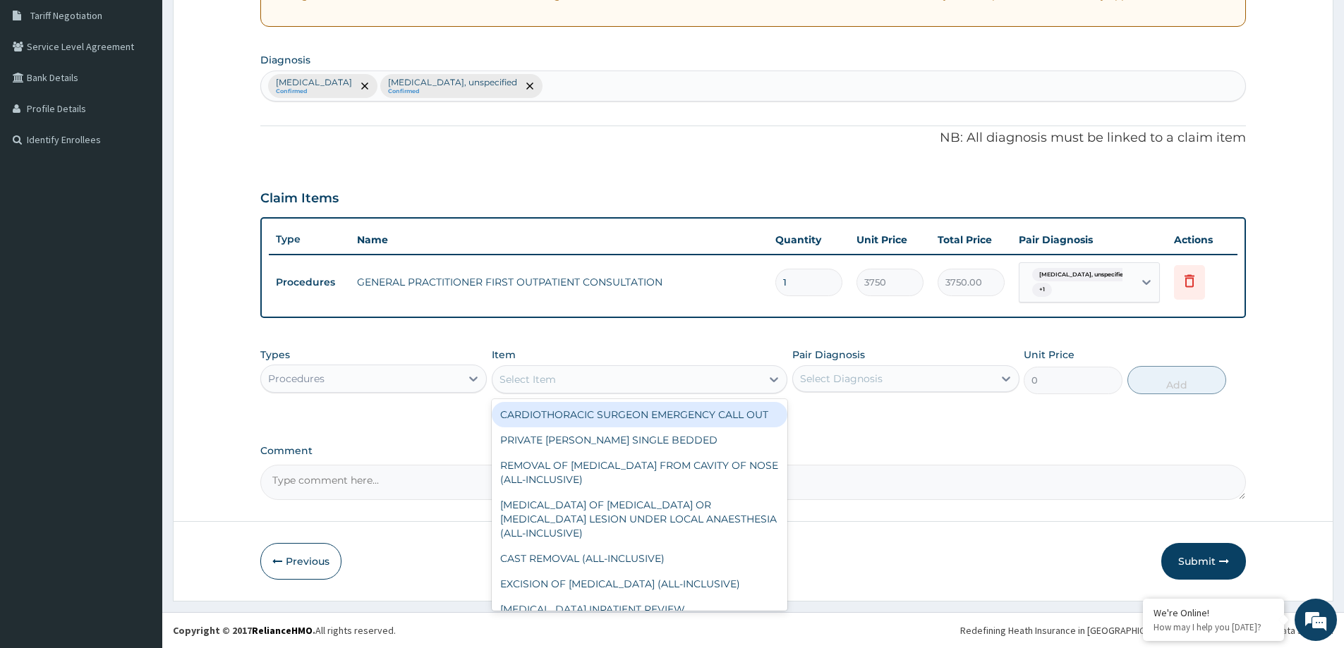
click at [608, 381] on div "Select Item" at bounding box center [627, 379] width 269 height 23
click at [330, 384] on div "Procedures" at bounding box center [361, 379] width 200 height 23
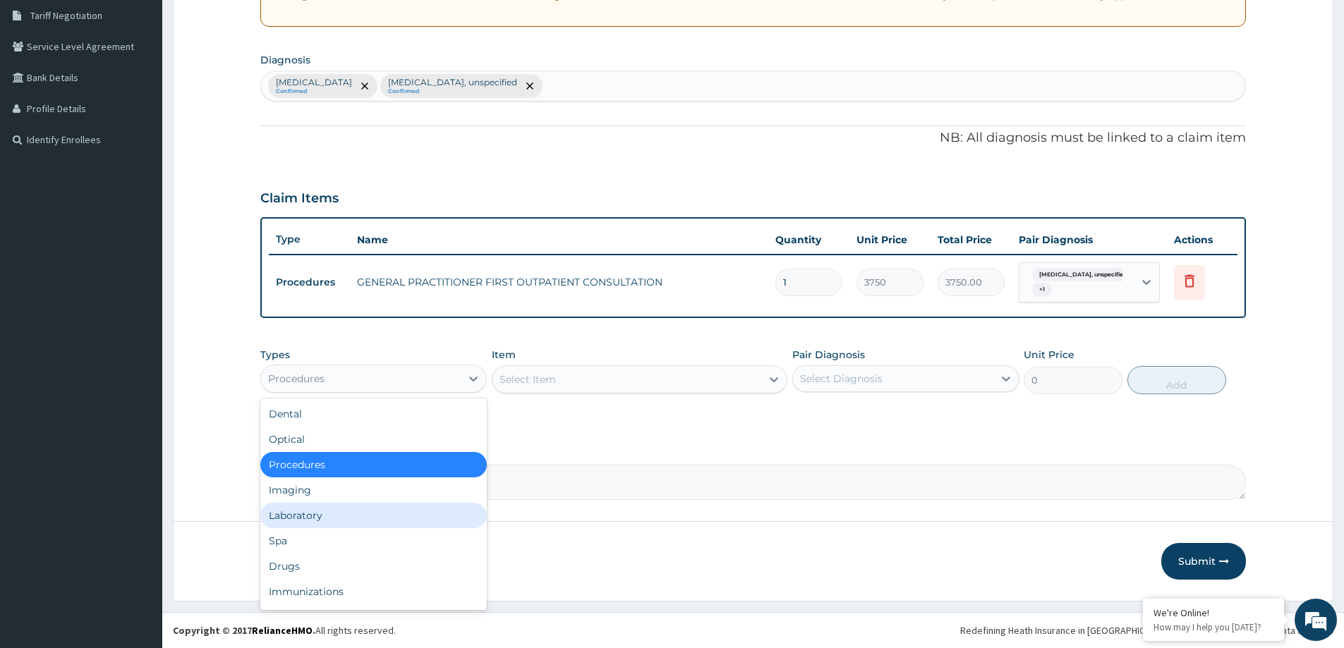
click at [313, 508] on div "Laboratory" at bounding box center [373, 515] width 226 height 25
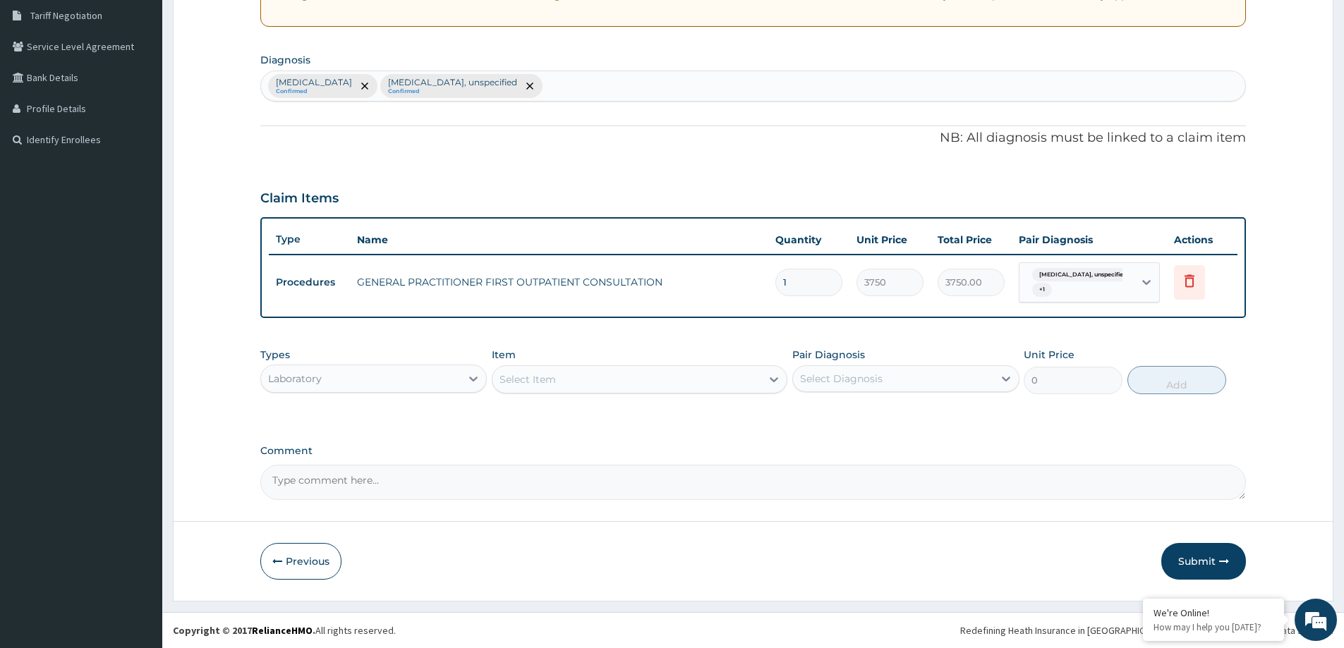
click at [832, 380] on div "Select Diagnosis" at bounding box center [841, 379] width 83 height 14
click at [811, 429] on div "[MEDICAL_DATA]" at bounding box center [905, 415] width 226 height 29
checkbox input "true"
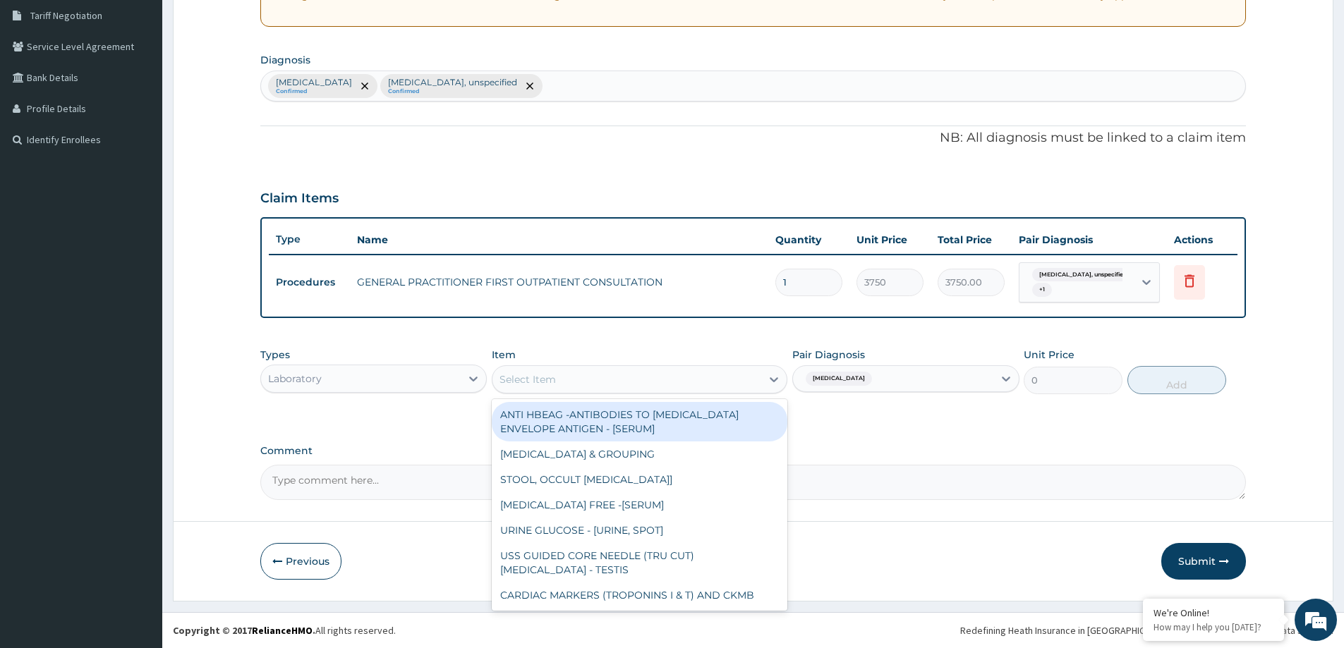
click at [704, 366] on div "Select Item" at bounding box center [640, 380] width 296 height 28
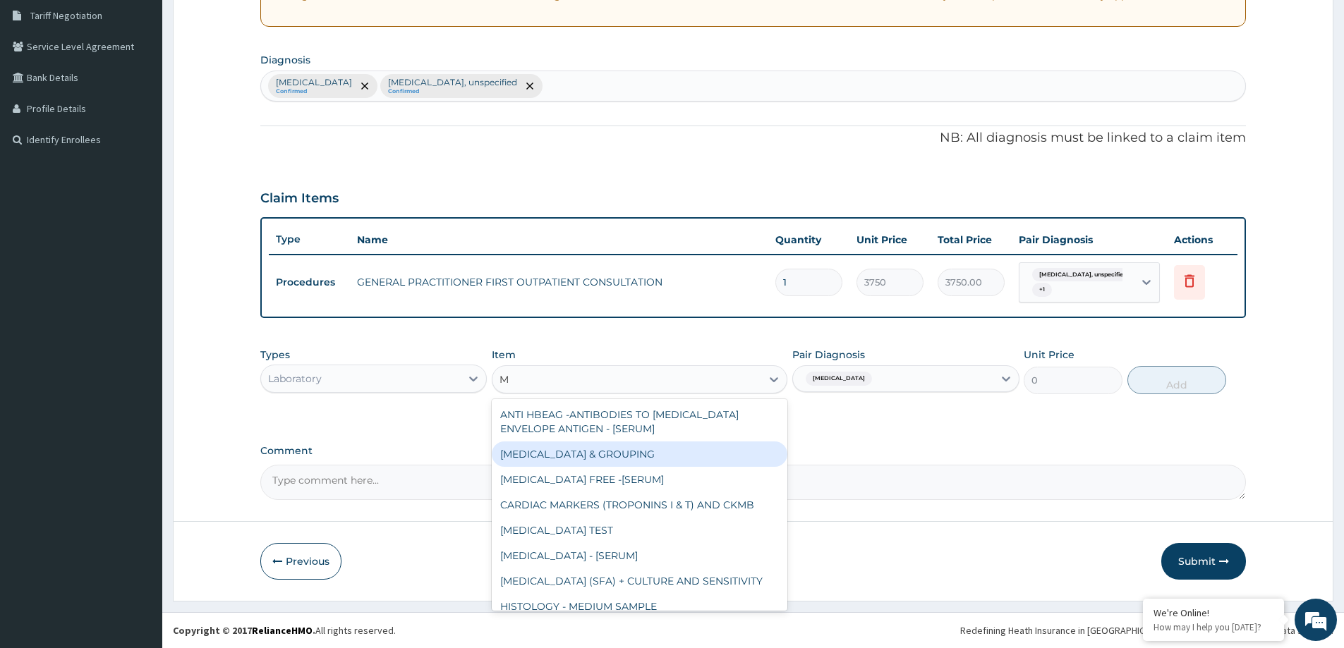
type input "MP"
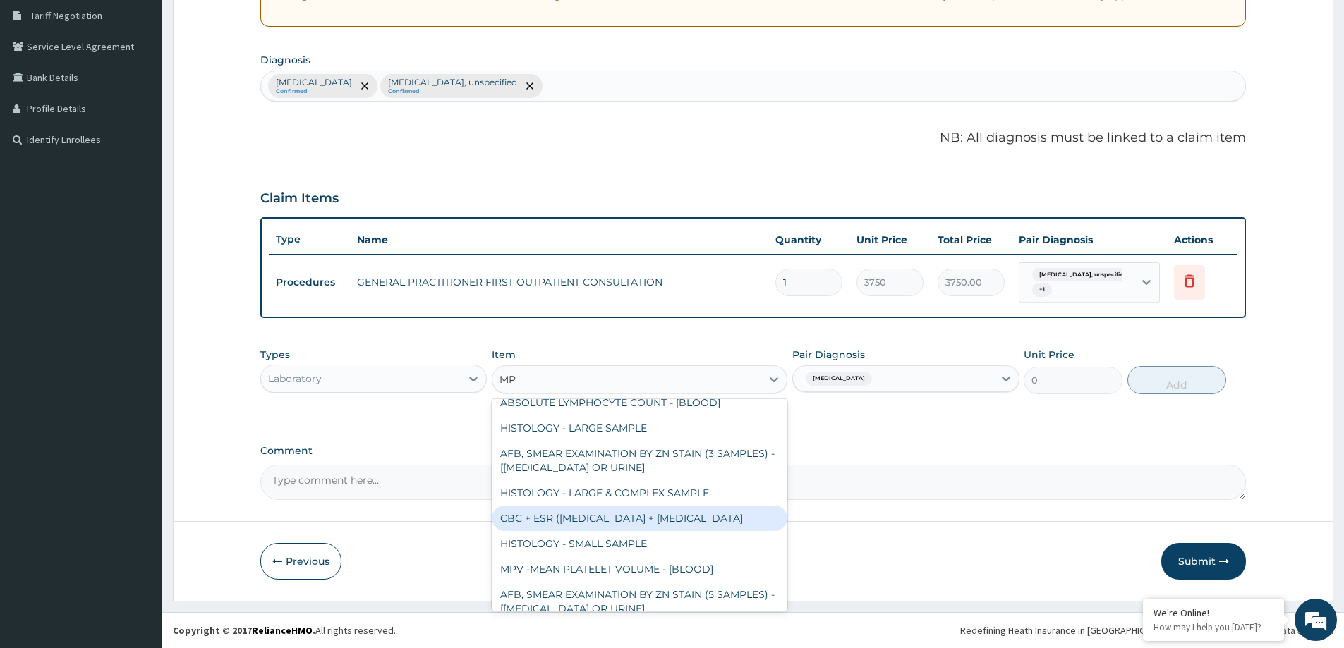
scroll to position [181, 0]
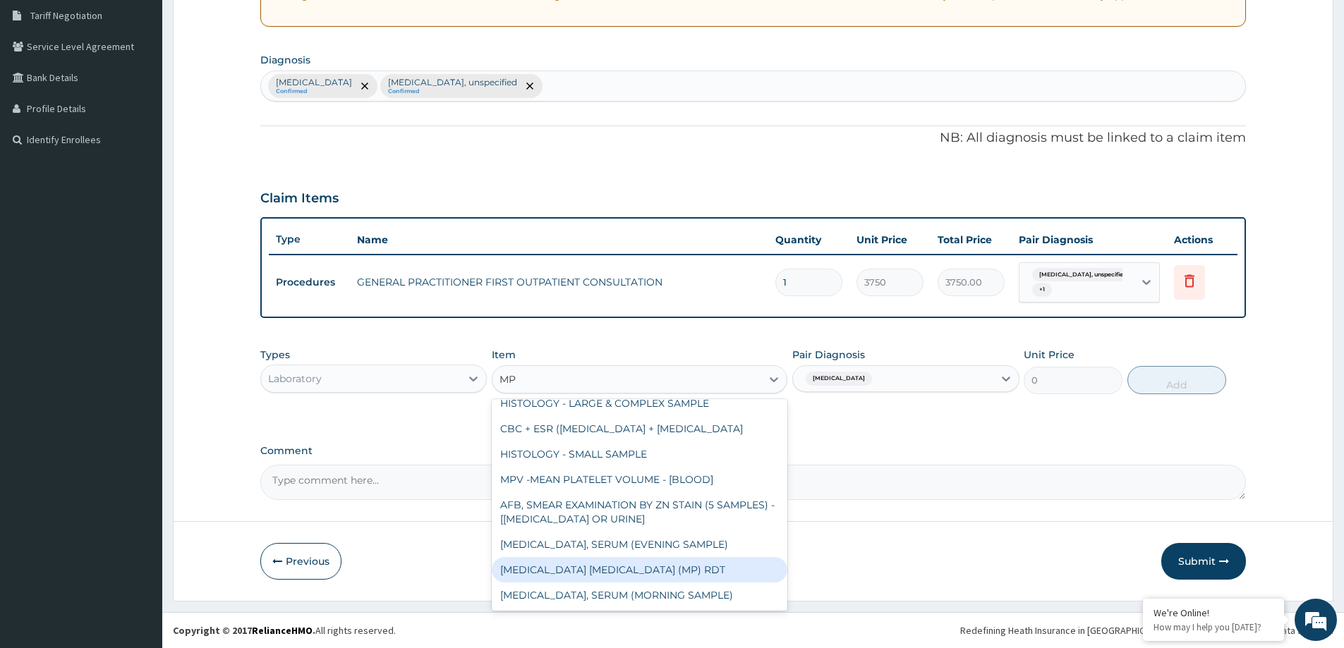
click at [632, 572] on div "[MEDICAL_DATA] [MEDICAL_DATA] (MP) RDT" at bounding box center [640, 569] width 296 height 25
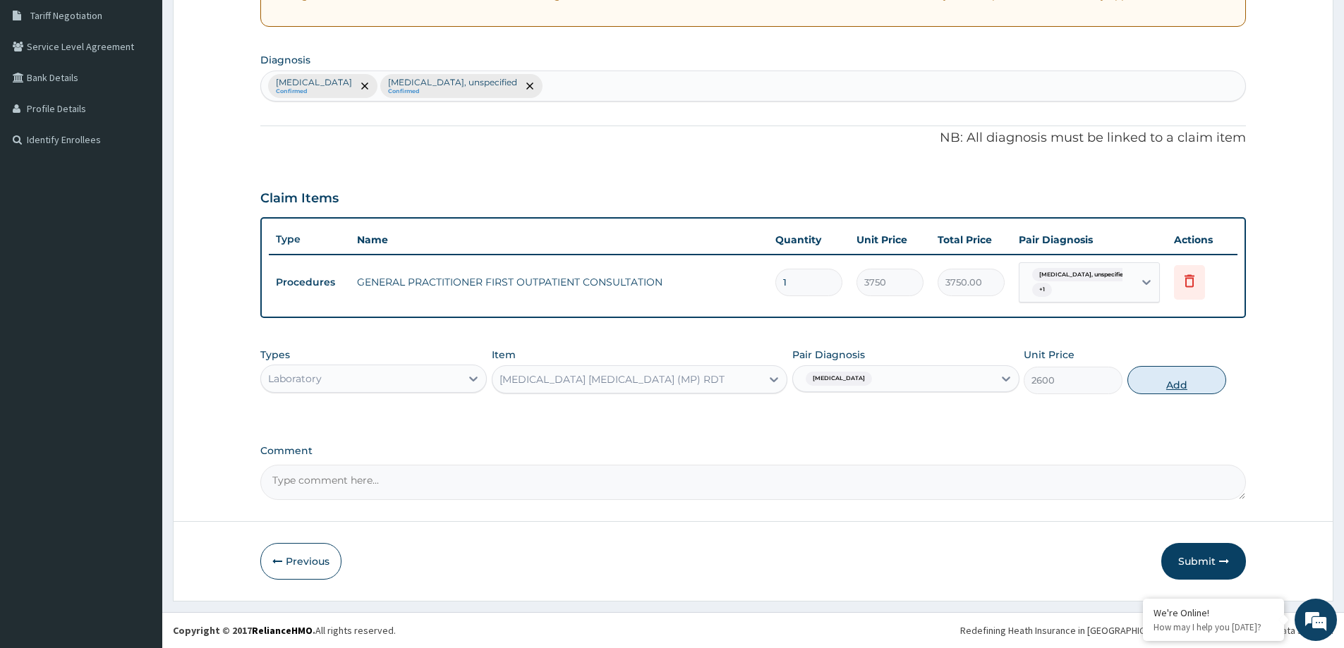
click at [1154, 372] on button "Add" at bounding box center [1177, 380] width 99 height 28
type input "0"
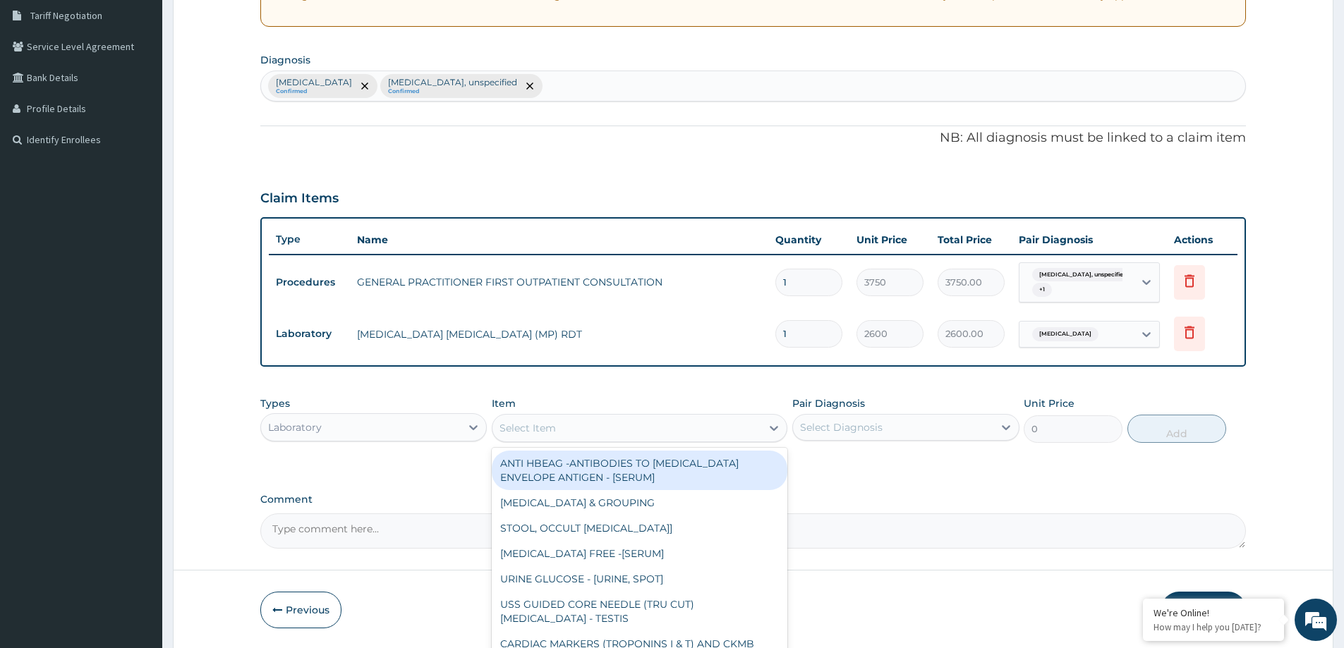
click at [714, 425] on div "Select Item" at bounding box center [627, 428] width 269 height 23
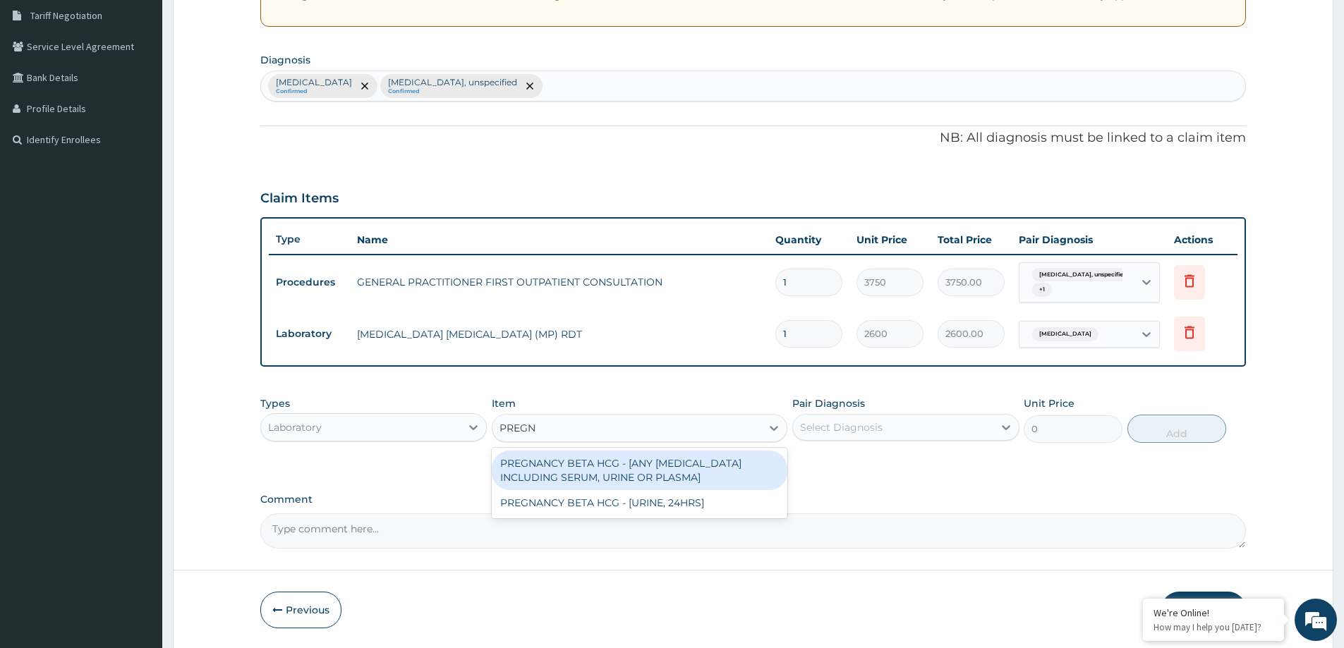
type input "PREGNA"
click at [678, 464] on div "PREGNANCY BETA HCG - [ANY [MEDICAL_DATA] INCLUDING SERUM, URINE OR PLASMA]" at bounding box center [640, 471] width 296 height 40
type input "2500"
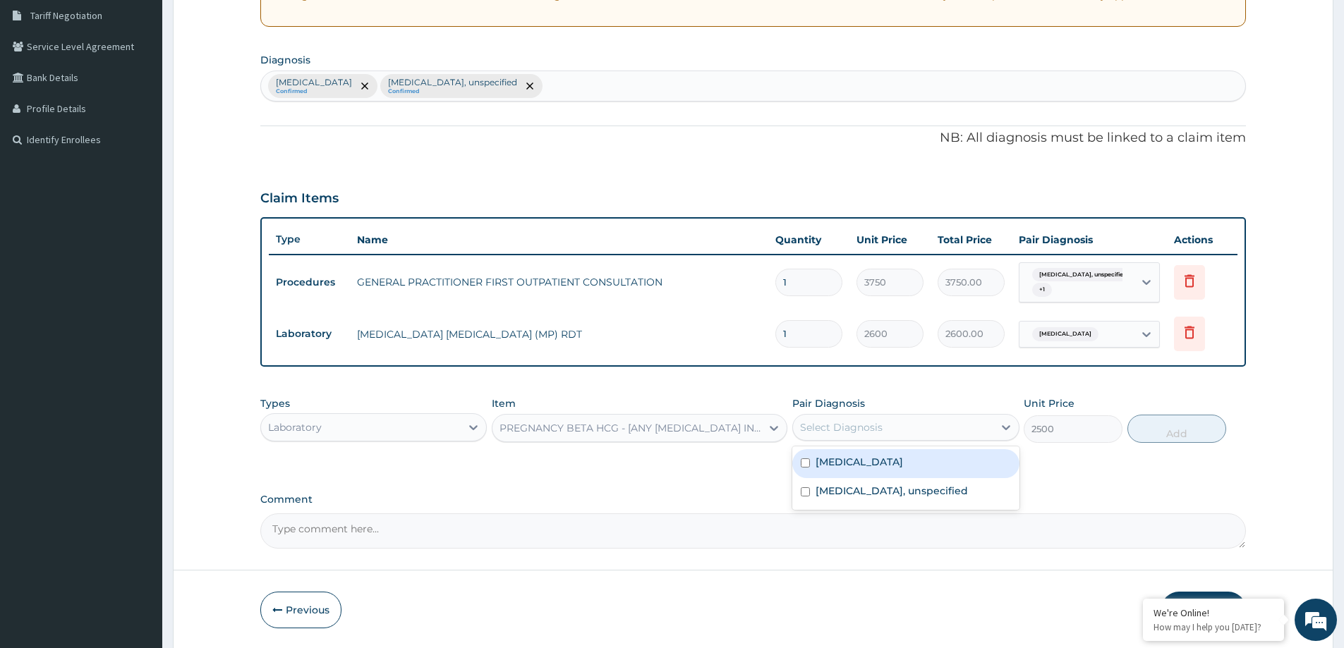
click at [940, 418] on div "Select Diagnosis" at bounding box center [893, 427] width 200 height 23
click at [862, 485] on label "[MEDICAL_DATA], unspecified" at bounding box center [892, 491] width 152 height 14
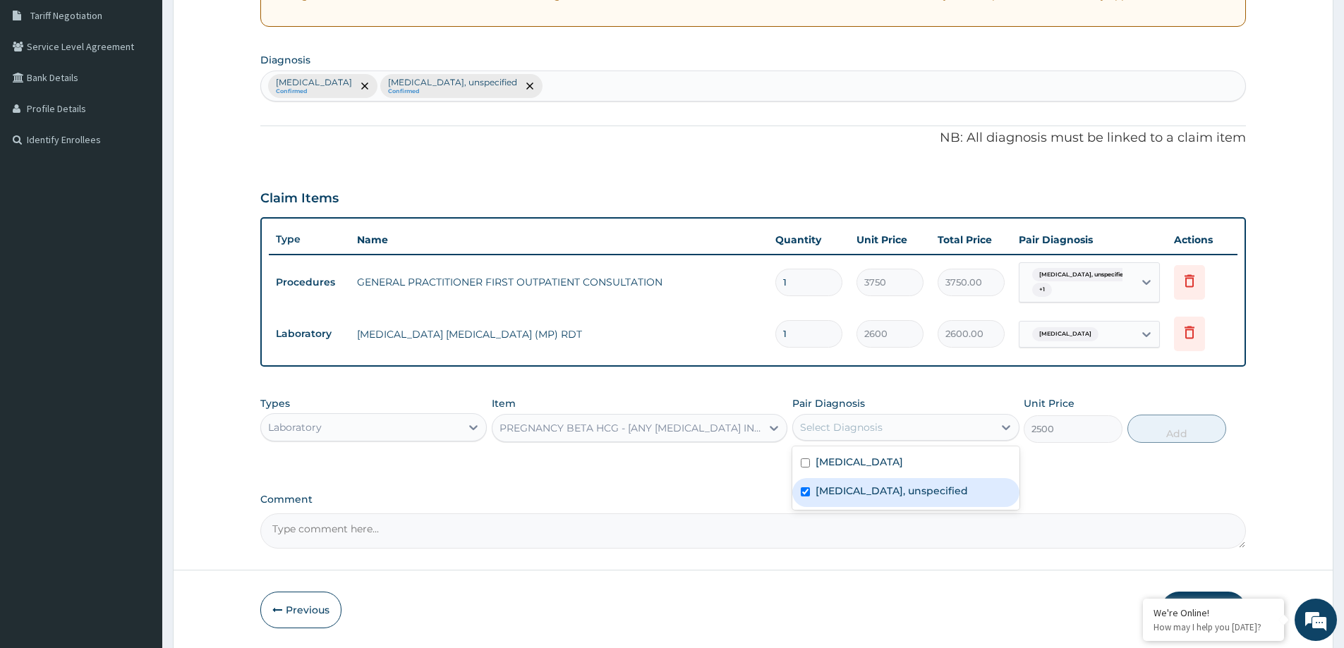
checkbox input "true"
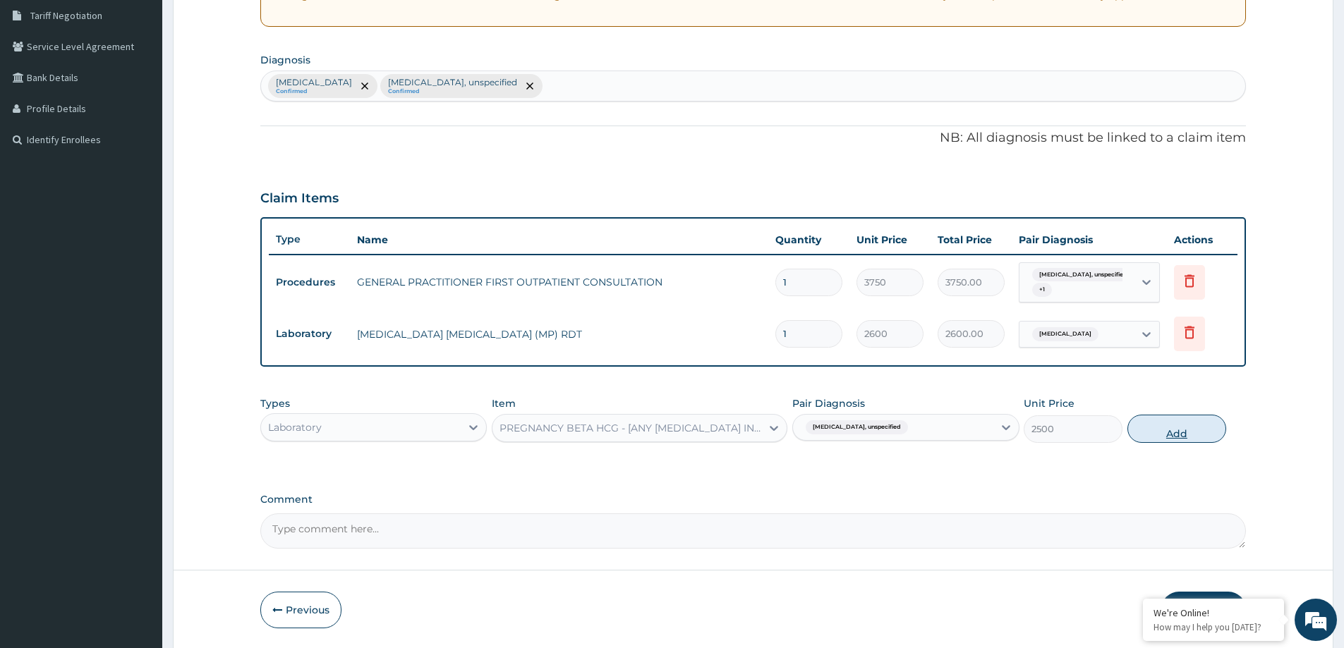
click at [1169, 430] on button "Add" at bounding box center [1177, 429] width 99 height 28
type input "0"
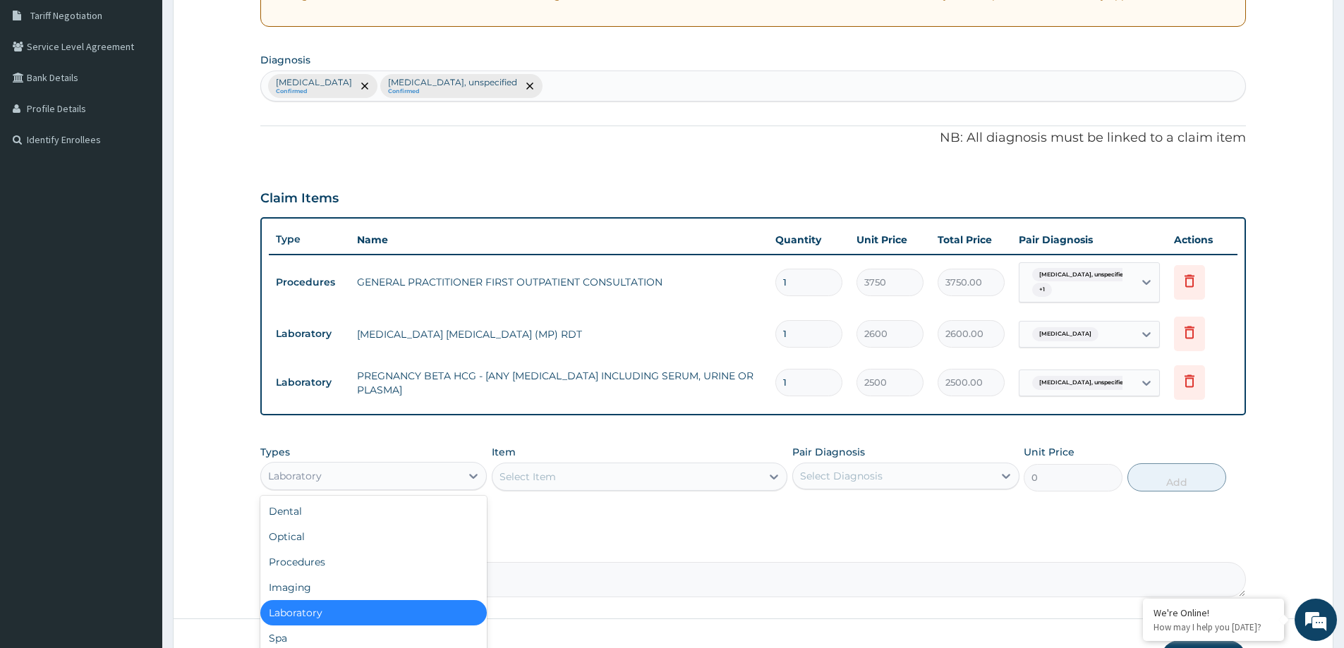
click at [411, 472] on div "Laboratory" at bounding box center [361, 476] width 200 height 23
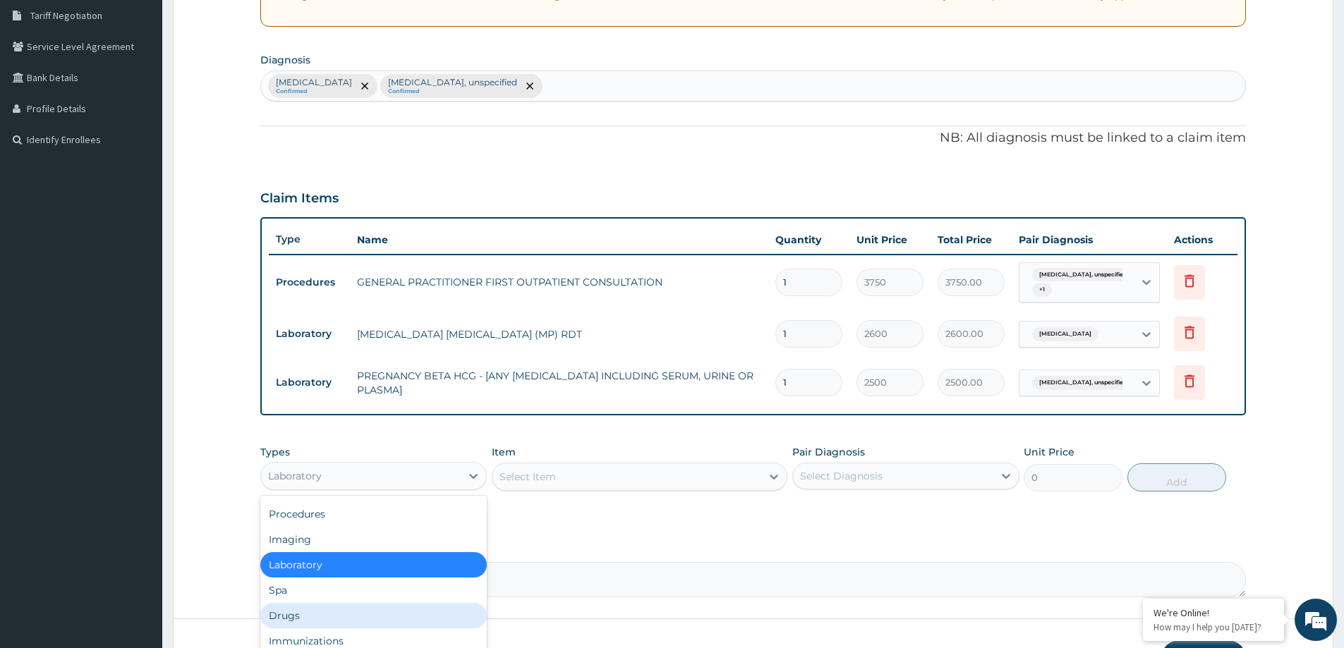
click at [331, 612] on div "Drugs" at bounding box center [373, 615] width 226 height 25
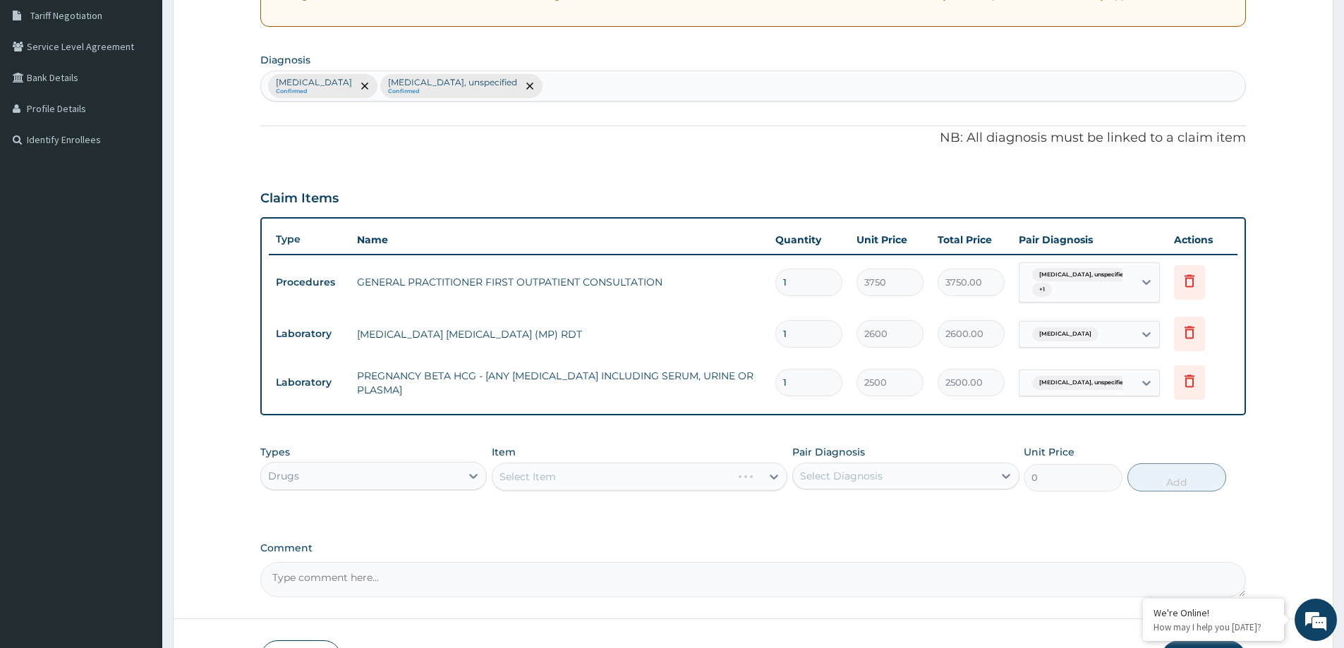
click at [901, 478] on div "Select Diagnosis" at bounding box center [893, 476] width 200 height 23
click at [858, 519] on div "[MEDICAL_DATA]" at bounding box center [905, 512] width 226 height 29
checkbox input "true"
click at [687, 481] on div "Select Item" at bounding box center [627, 477] width 269 height 23
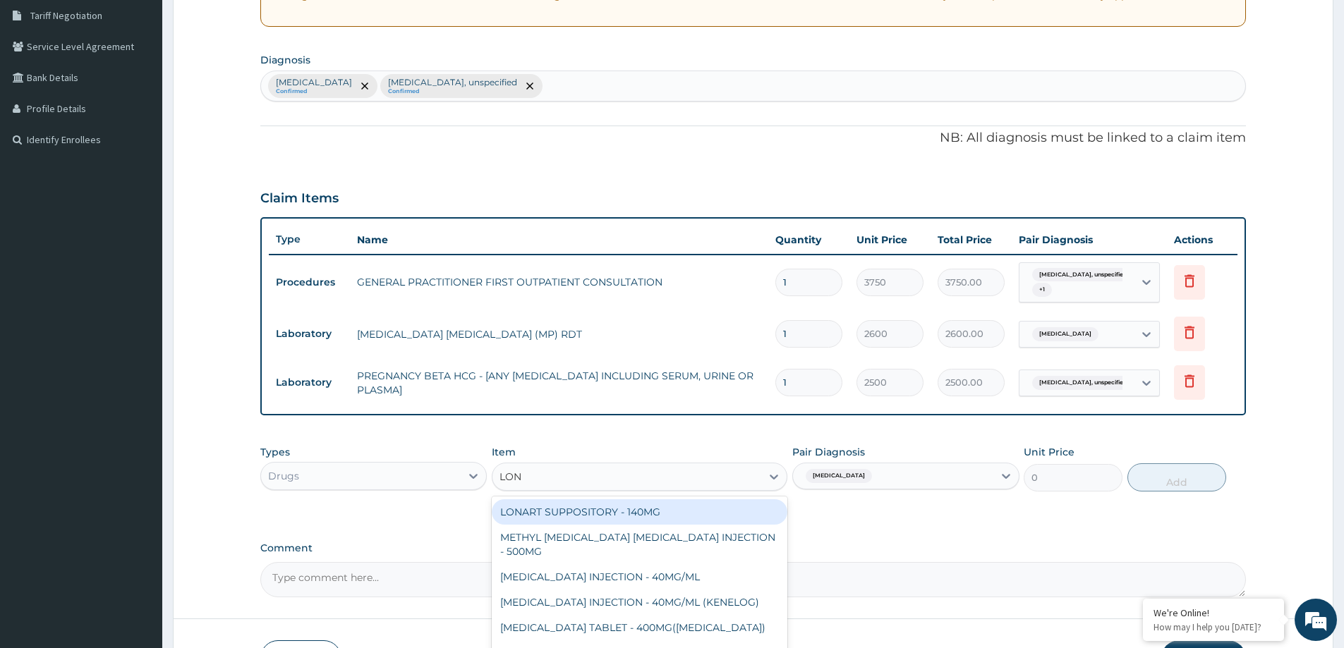
type input "LONA"
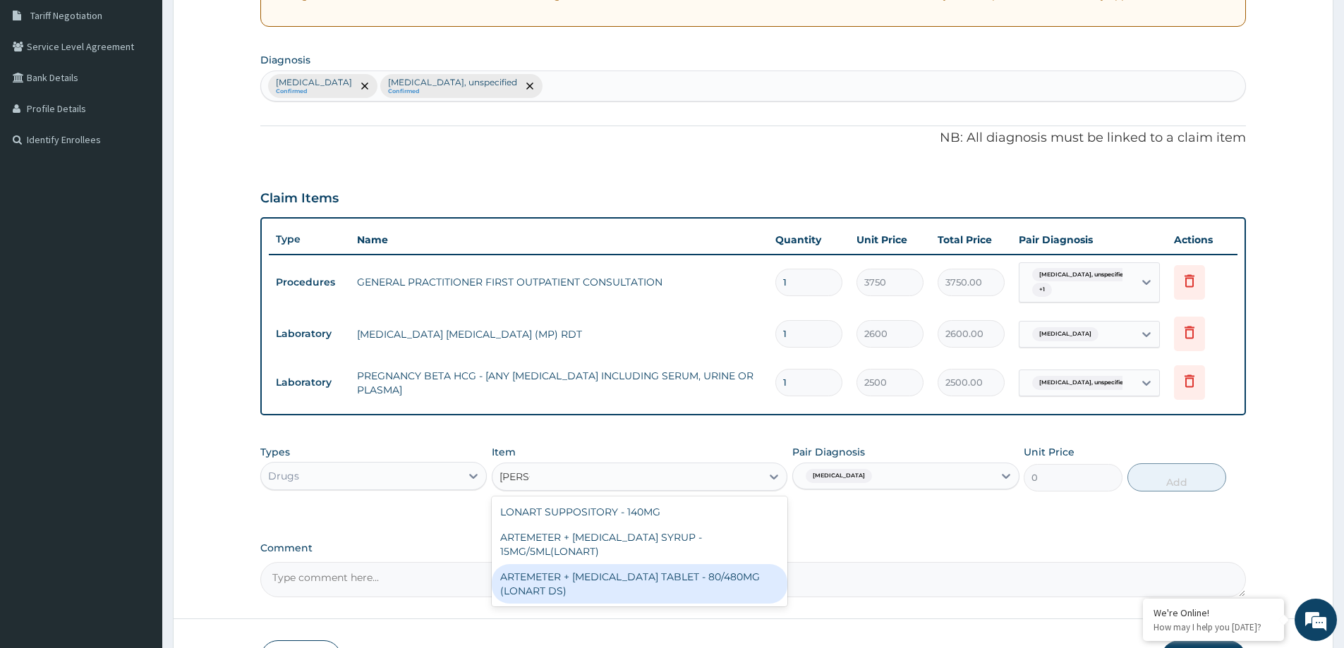
click at [584, 583] on div "ARTEMETER + LUMEFANTRINE TABLET - 80/480MG (LONART DS)" at bounding box center [640, 584] width 296 height 40
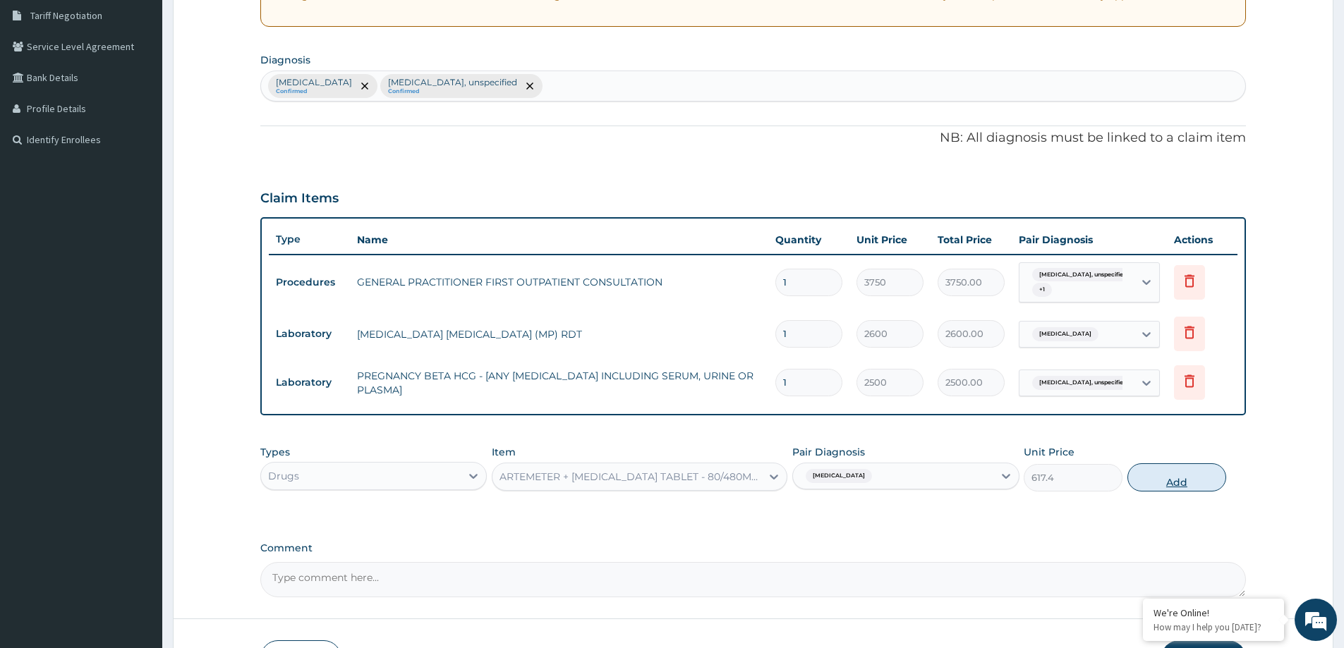
click at [1176, 477] on button "Add" at bounding box center [1177, 478] width 99 height 28
type input "0"
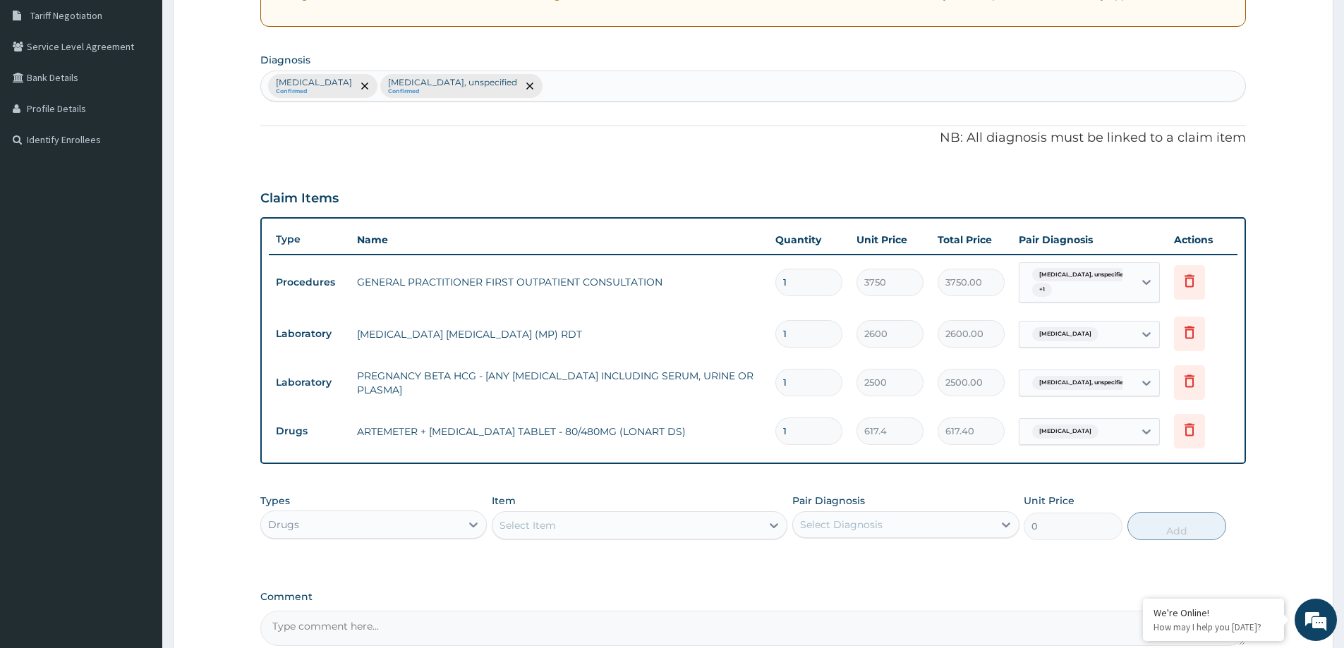
type input "0.00"
type input "6"
type input "3704.40"
type input "6"
click at [533, 531] on div "Select Item" at bounding box center [528, 526] width 56 height 14
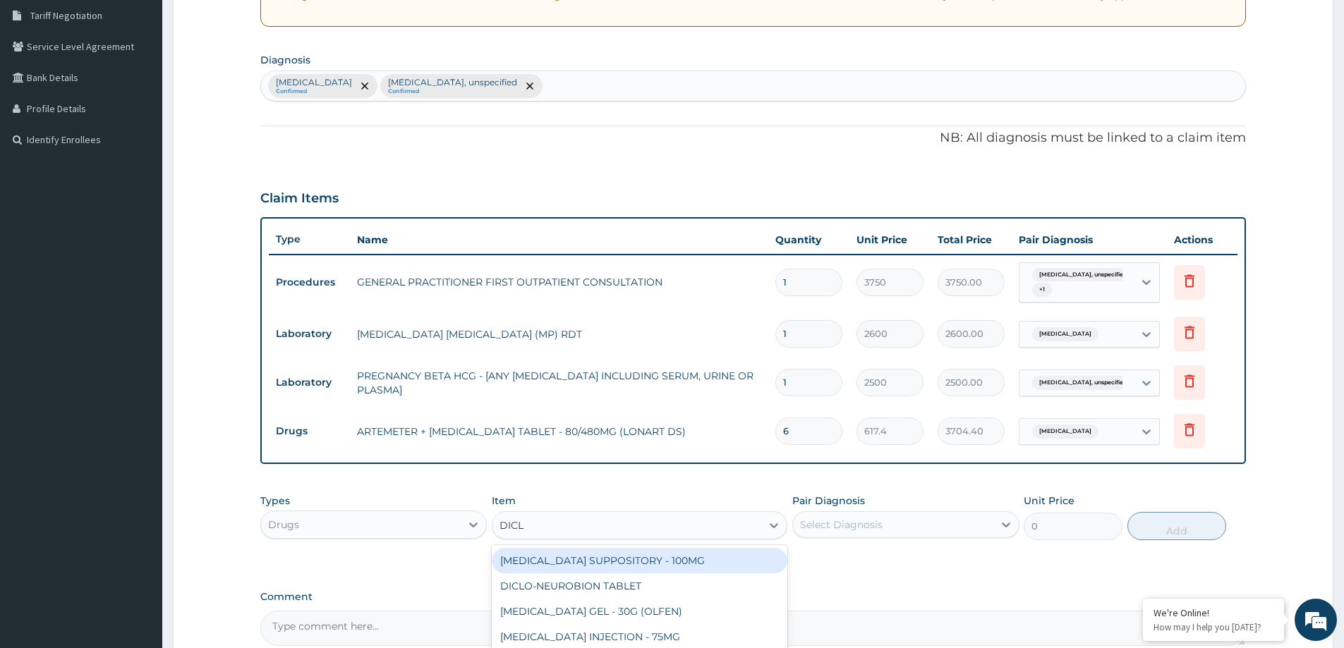
type input "DICLO"
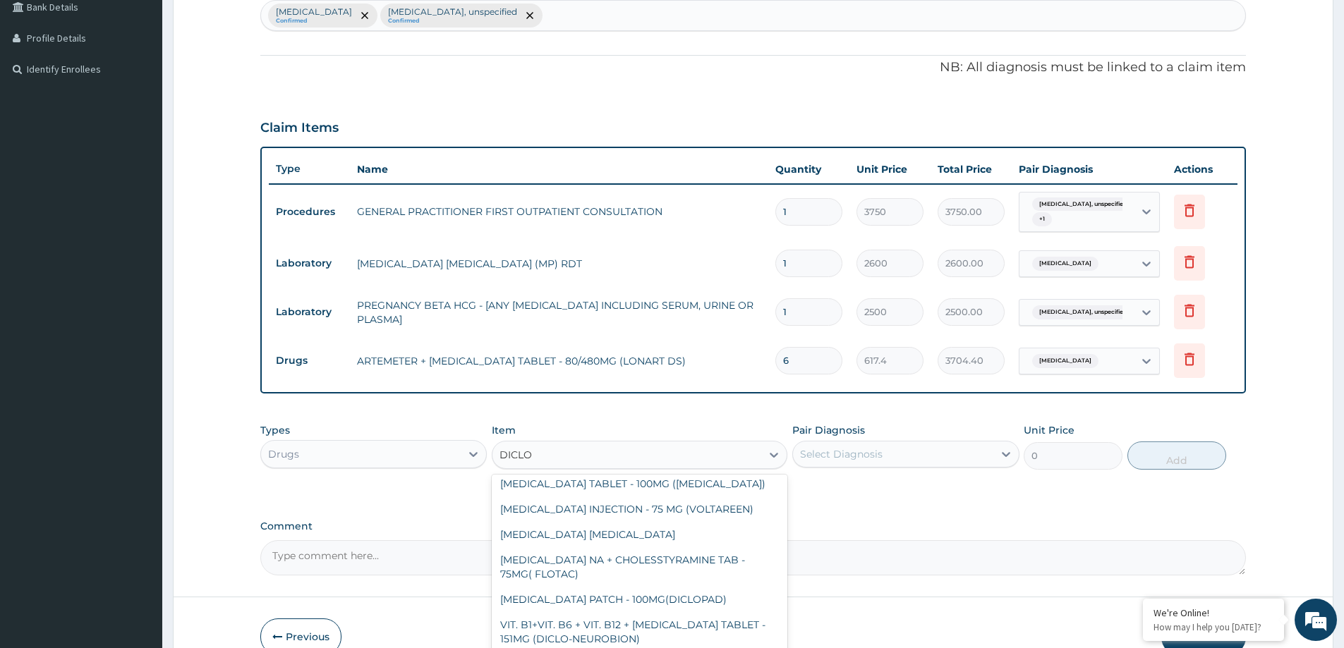
scroll to position [79, 0]
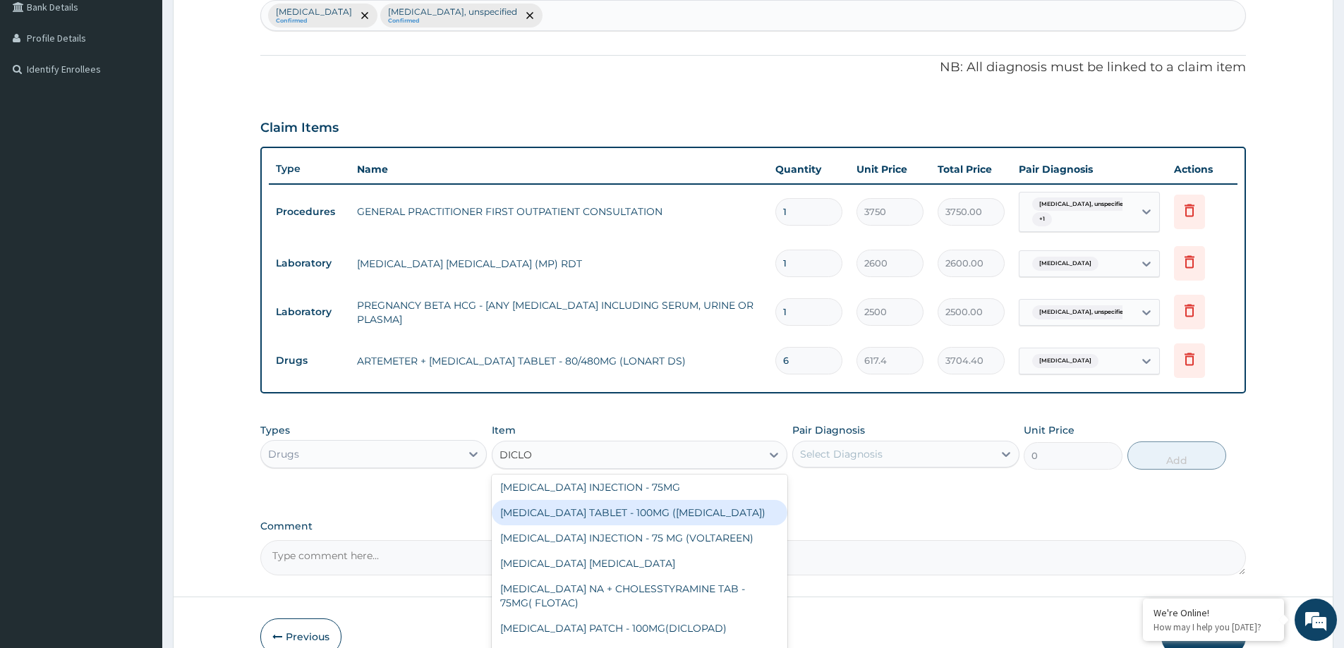
click at [678, 508] on div "DICLOFENAC TABLET - 100MG (CATAFLAM)" at bounding box center [640, 512] width 296 height 25
type input "82.32"
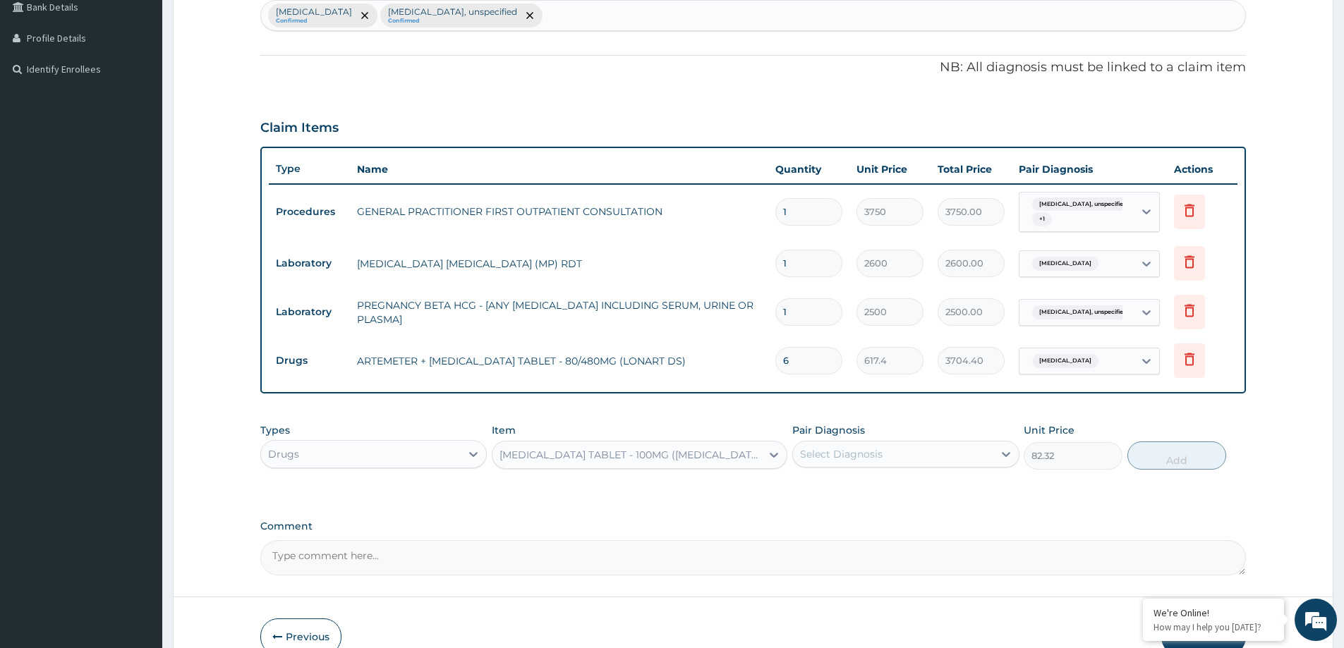
click at [703, 452] on div "DICLOFENAC TABLET - 100MG (CATAFLAM)" at bounding box center [631, 455] width 263 height 14
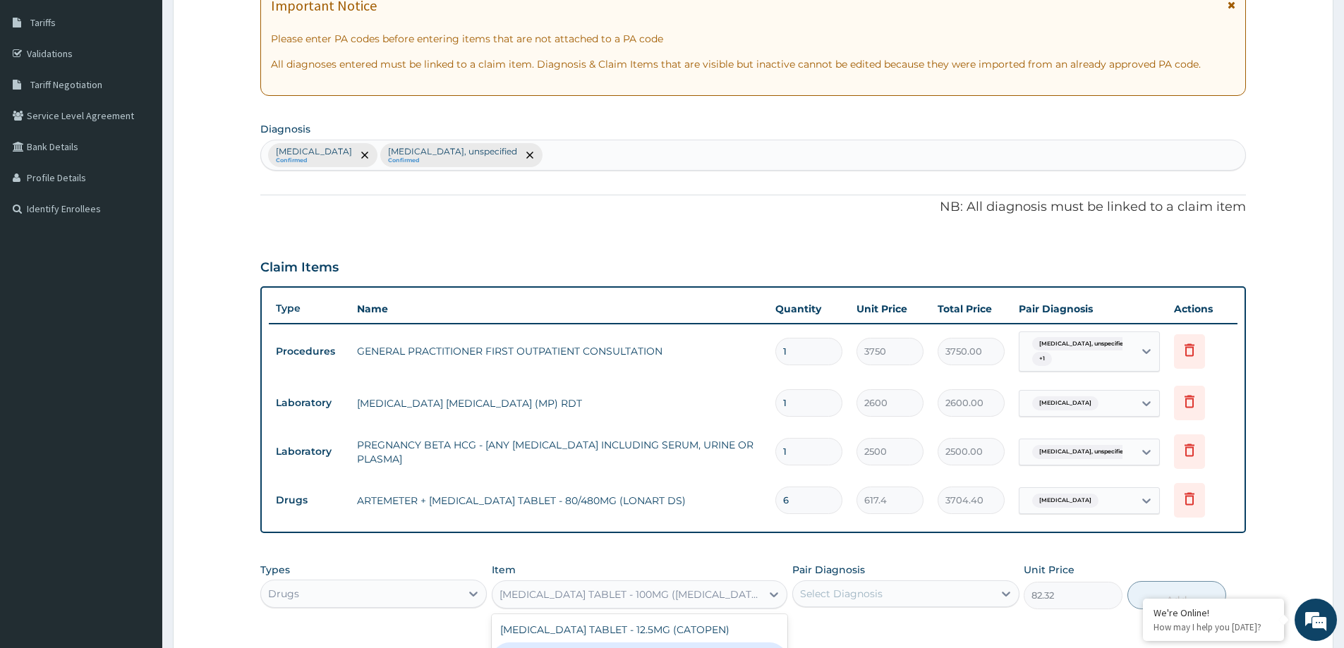
scroll to position [223, 0]
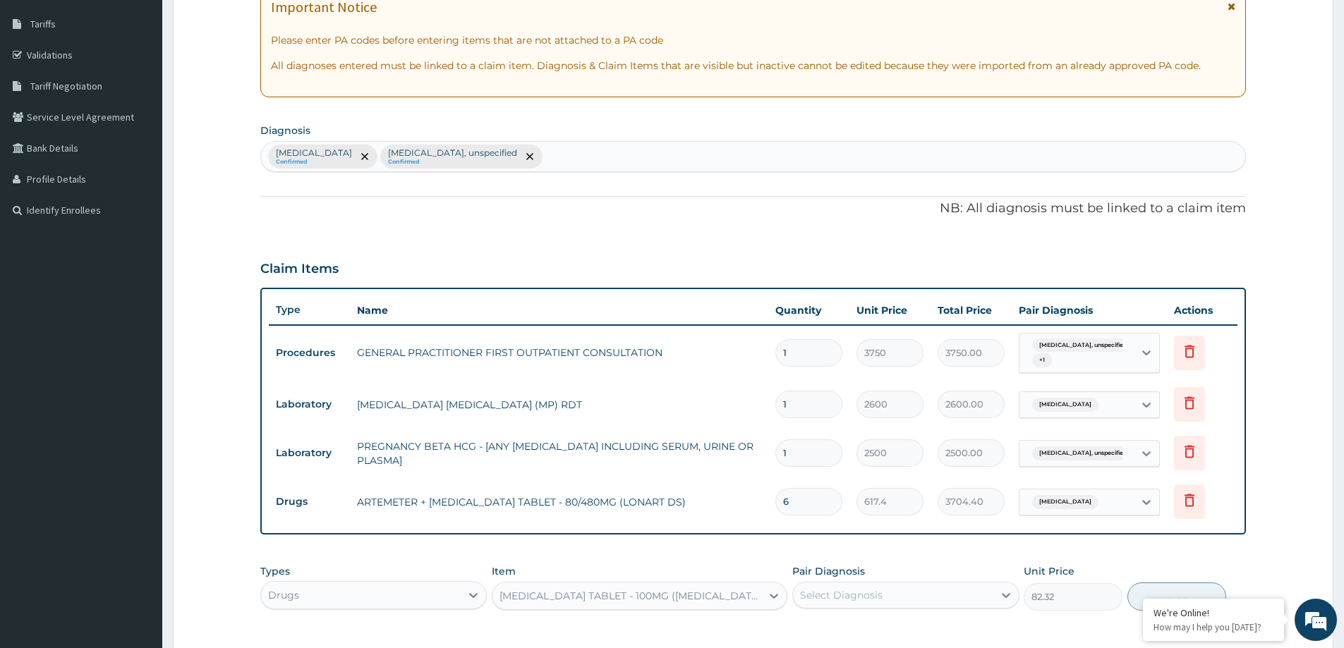
click at [595, 165] on div "Malaria, unspecified Confirmed Amenorrhoea, unspecified Confirmed" at bounding box center [753, 157] width 984 height 30
type input "MUSCULOSKELETAL"
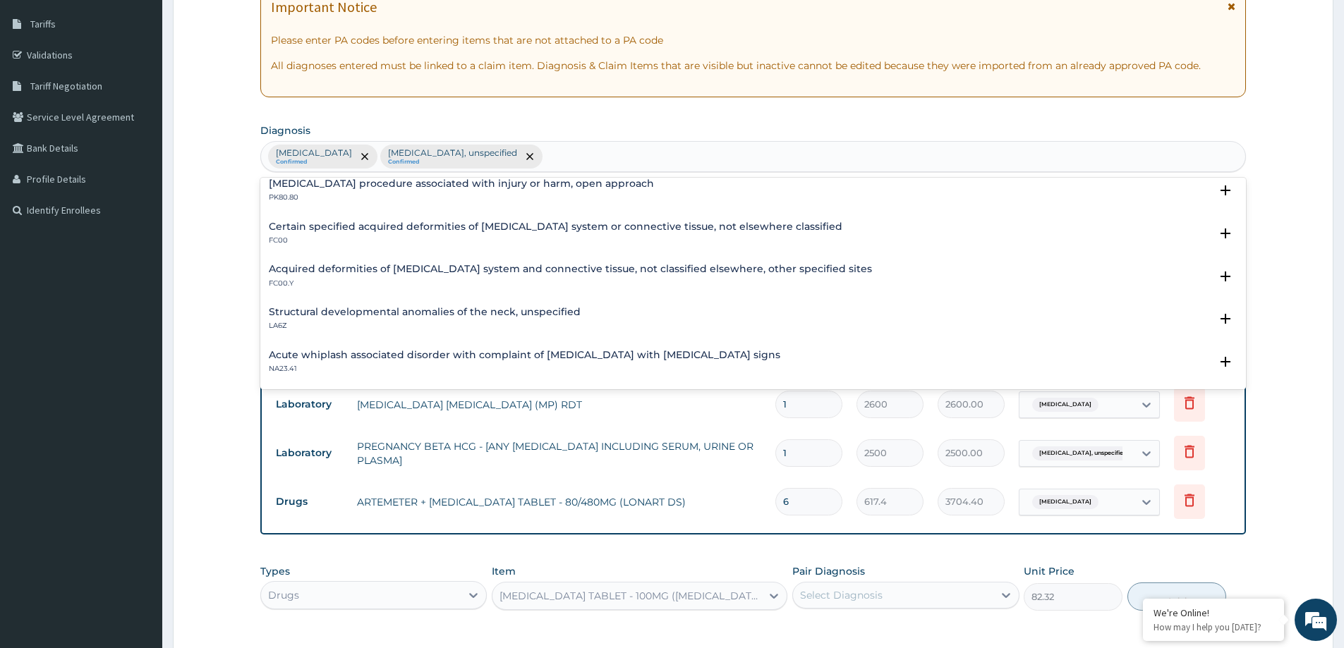
scroll to position [0, 0]
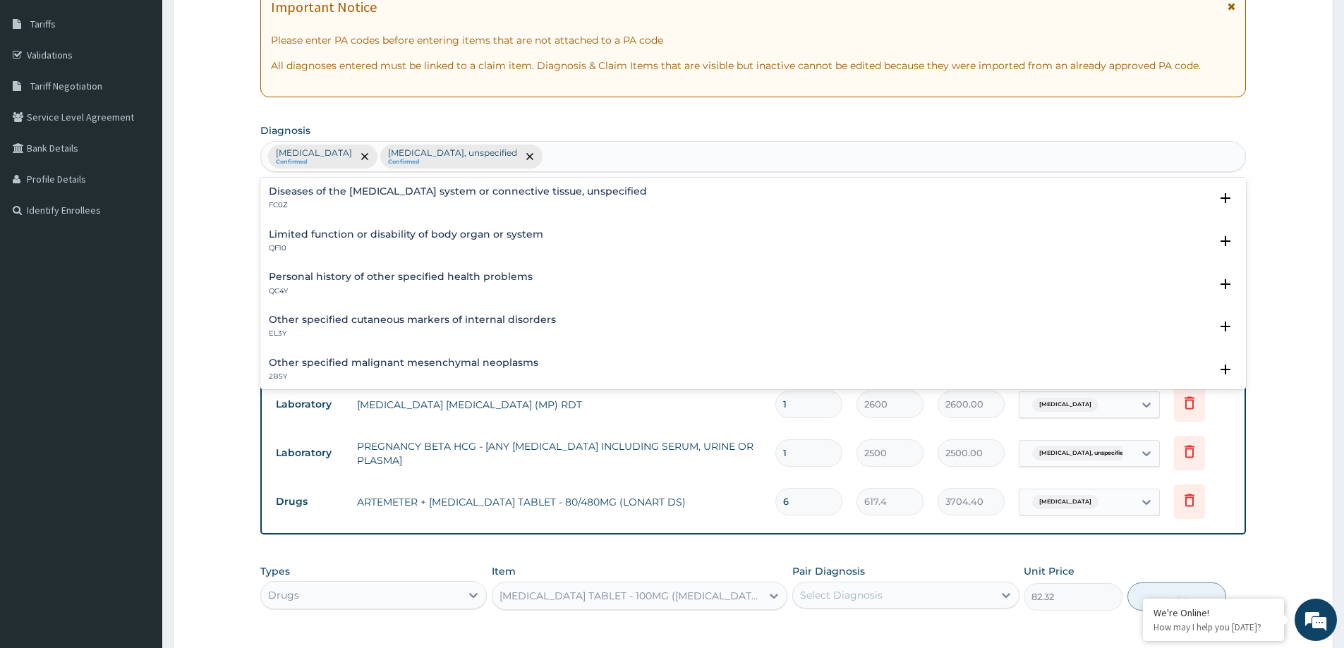
click at [658, 158] on div "Malaria, unspecified Confirmed Amenorrhoea, unspecified Confirmed MUSCULOSKELET…" at bounding box center [753, 157] width 984 height 30
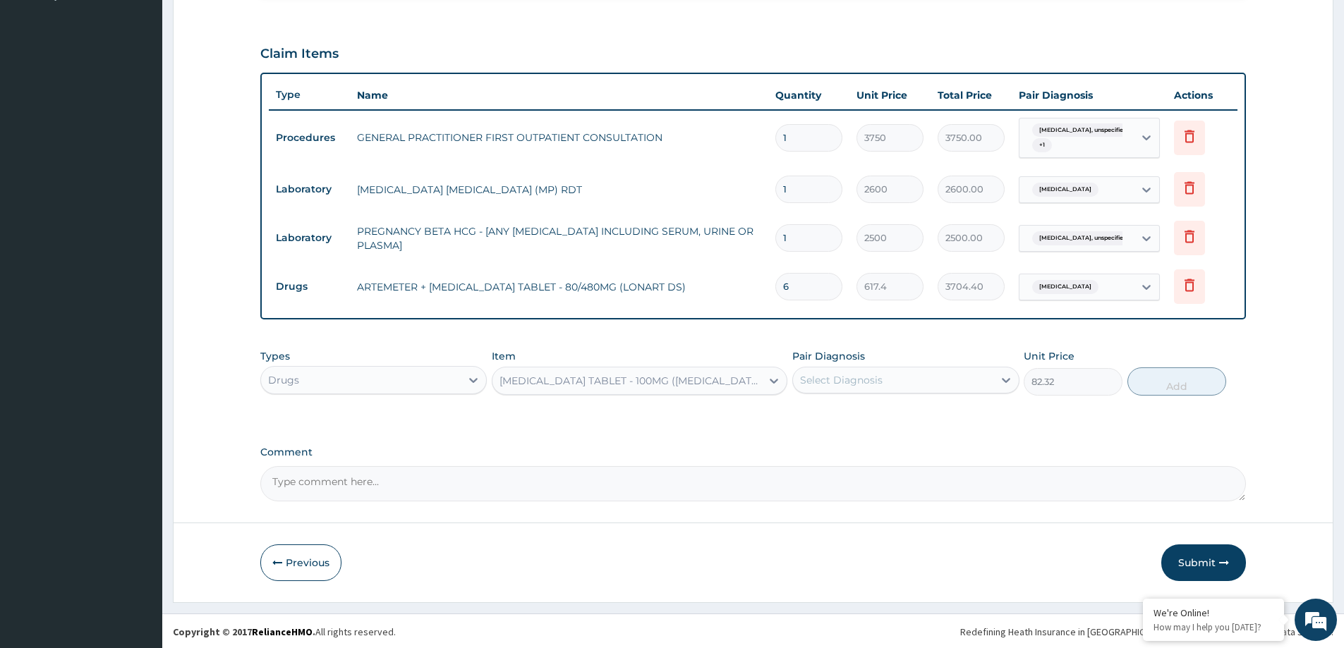
scroll to position [440, 0]
type input "MUSCUL"
click at [687, 376] on div "[MEDICAL_DATA] TABLET - 100MG ([MEDICAL_DATA])" at bounding box center [631, 380] width 263 height 14
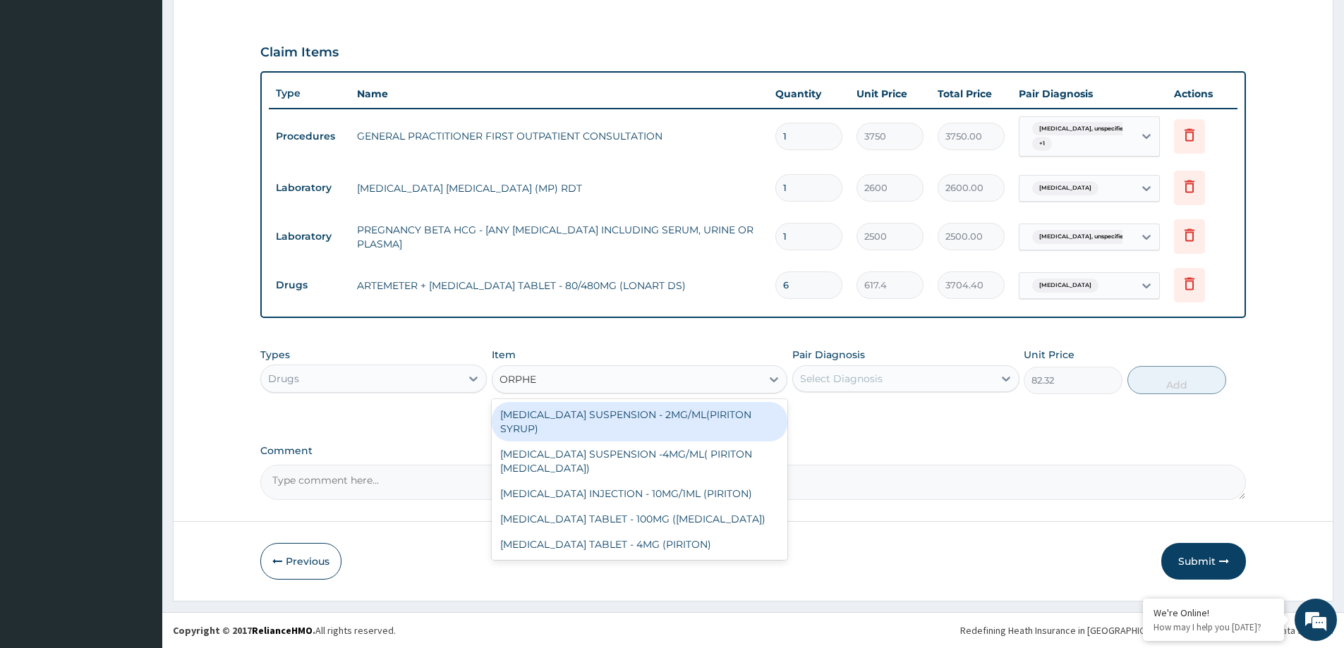
scroll to position [0, 0]
type input "ORPH"
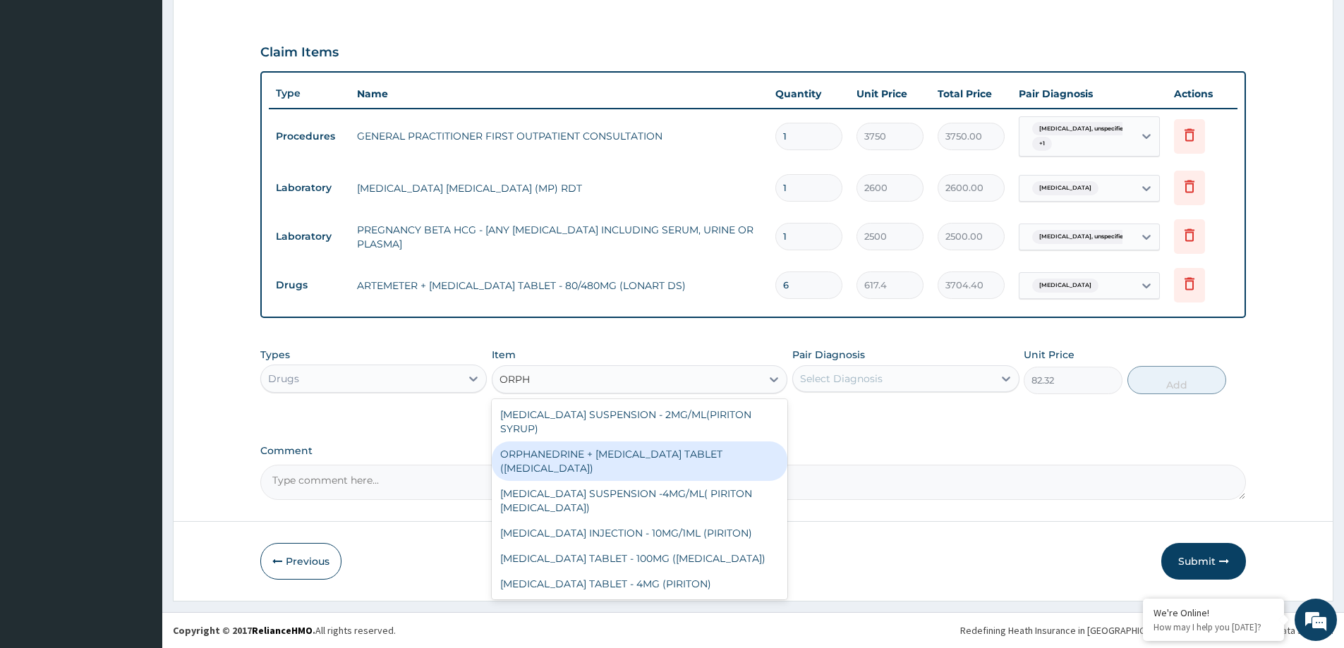
click at [672, 456] on div "ORPHANEDRINE + [MEDICAL_DATA] TABLET ([MEDICAL_DATA])" at bounding box center [640, 462] width 296 height 40
type input "176.4"
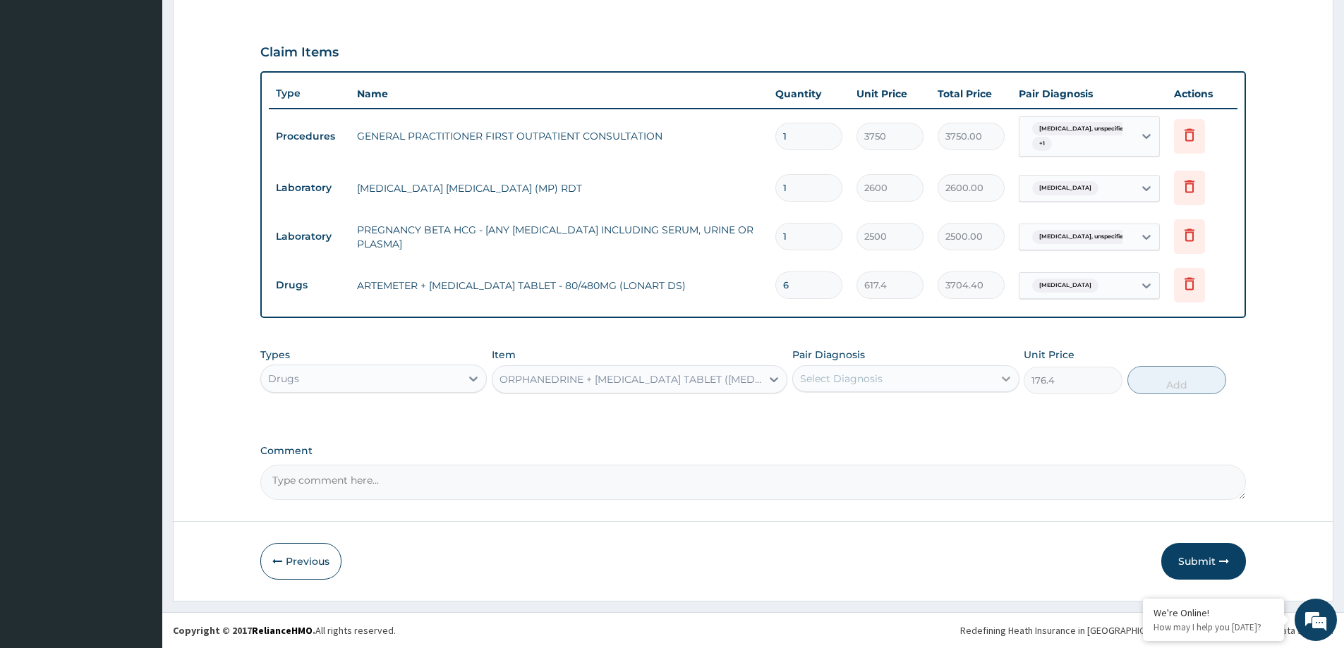
click at [999, 379] on icon at bounding box center [1006, 379] width 14 height 14
click at [925, 419] on div "Malaria, unspecified" at bounding box center [905, 415] width 226 height 29
checkbox input "true"
click at [1179, 382] on button "Add" at bounding box center [1177, 380] width 99 height 28
type input "0"
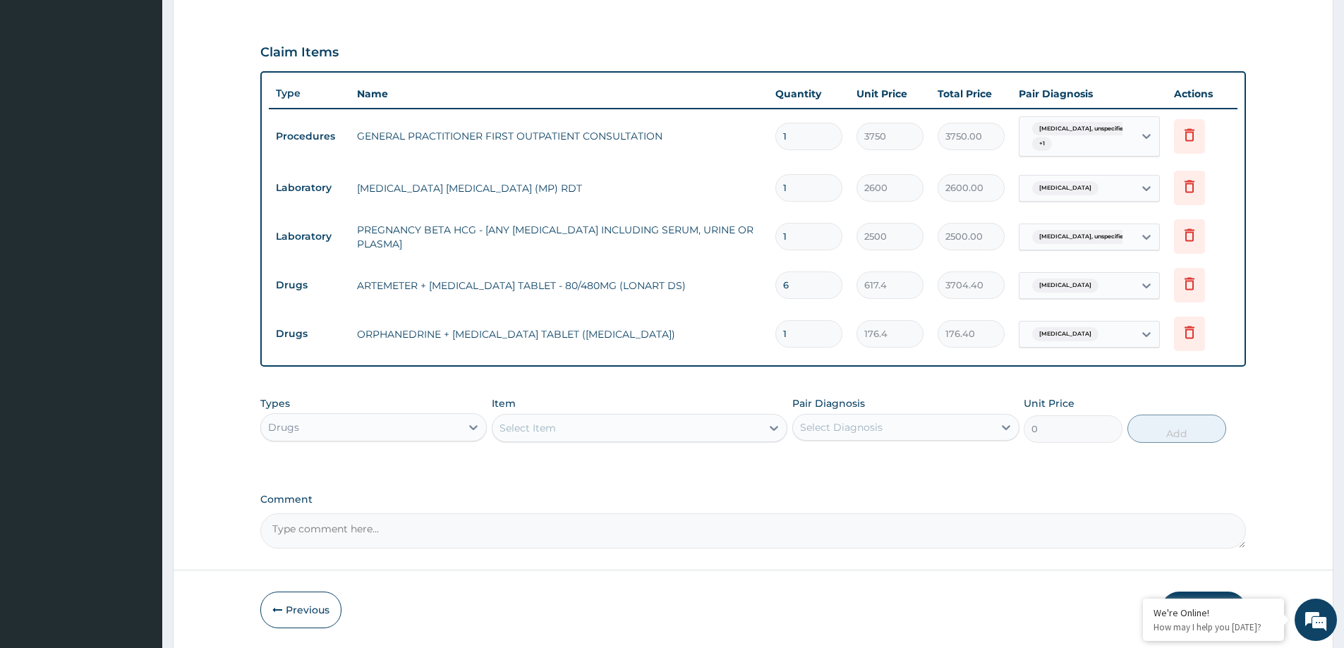
type input "10"
type input "1764.00"
type input "10"
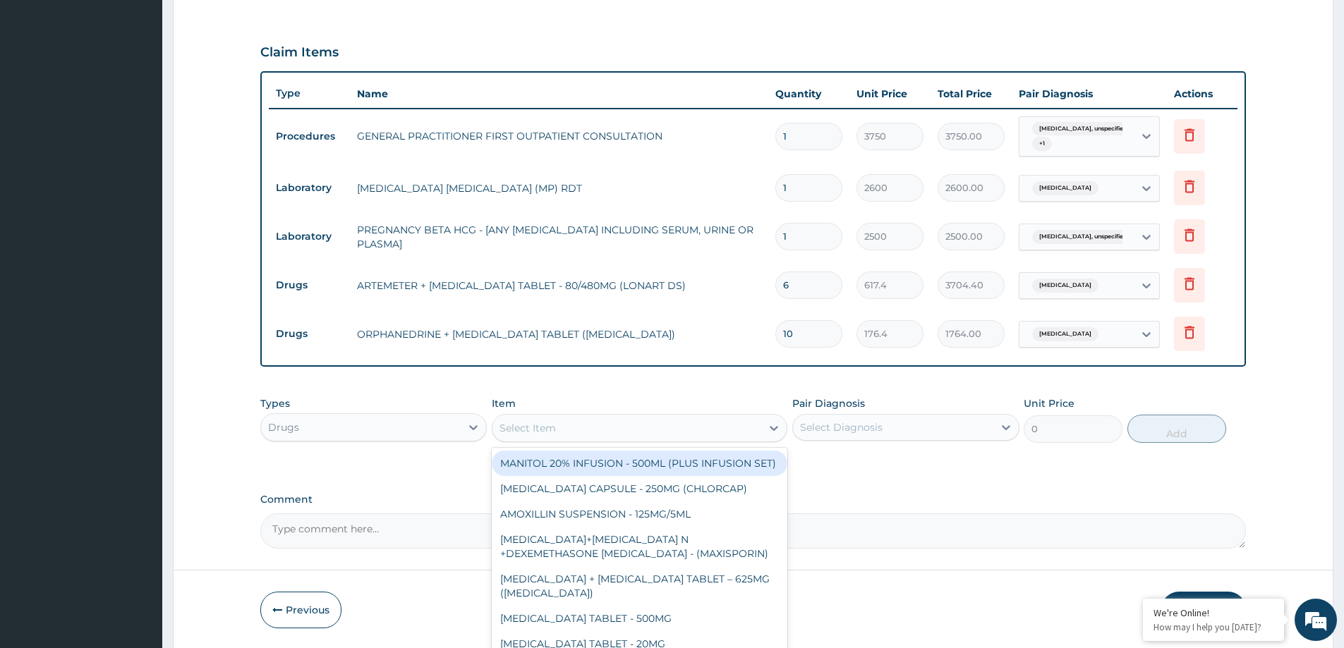
click at [579, 425] on div "Select Item" at bounding box center [627, 428] width 269 height 23
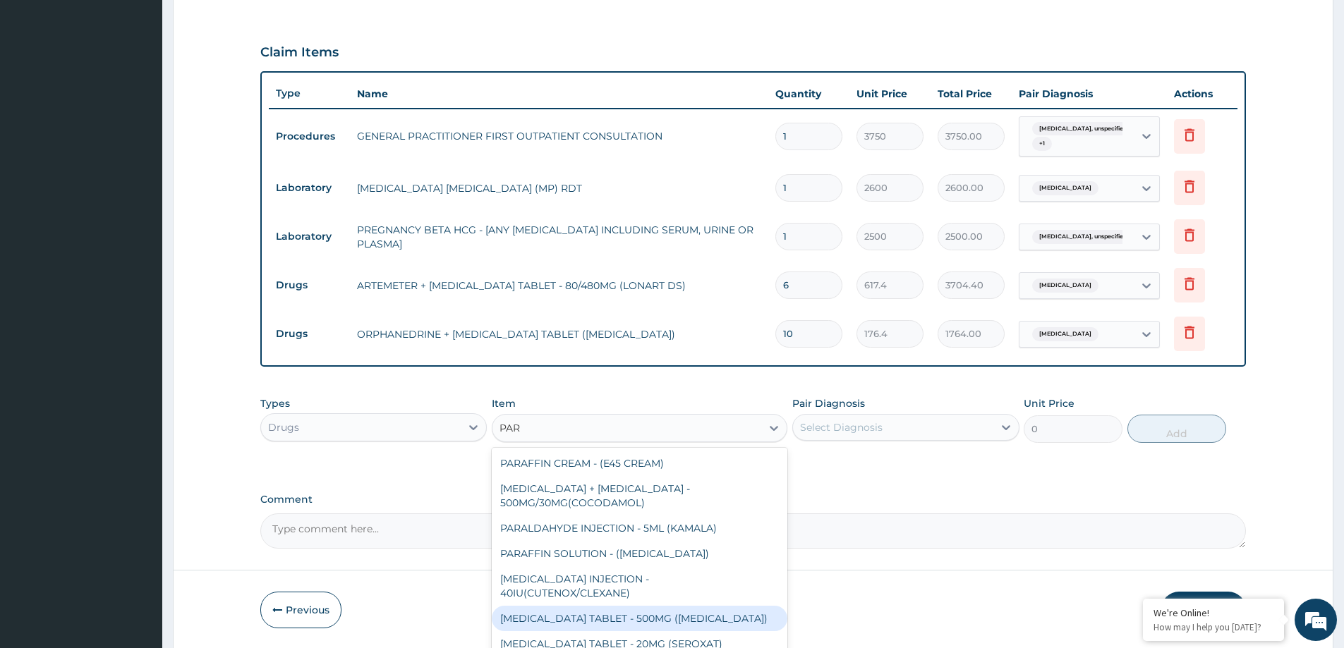
type input "PARA"
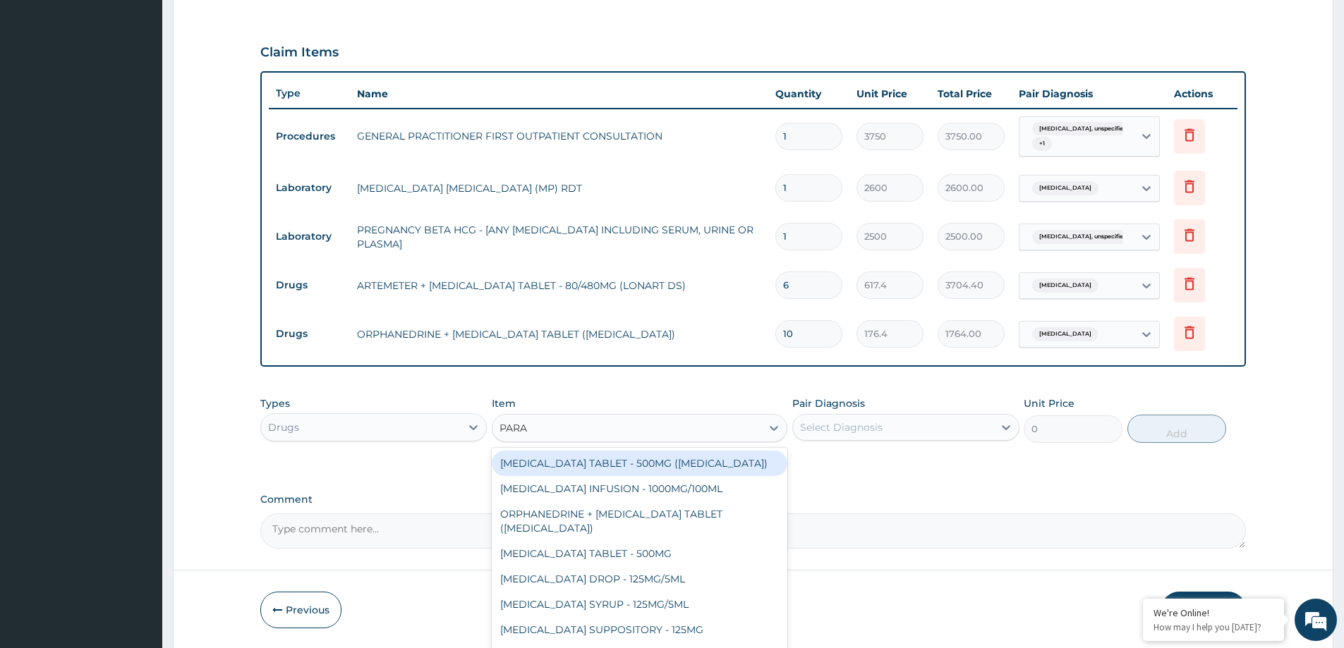
scroll to position [127, 0]
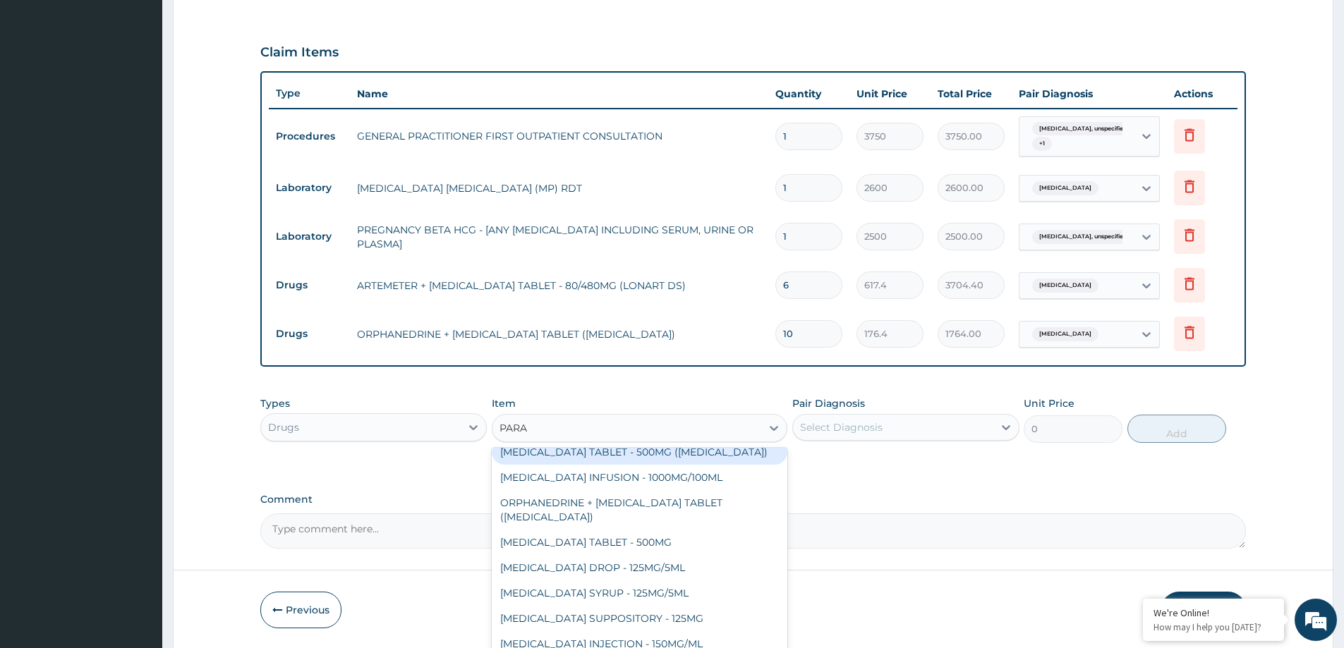
click at [686, 452] on div "[MEDICAL_DATA] TABLET - 500MG ([MEDICAL_DATA])" at bounding box center [640, 452] width 296 height 25
type input "44.1"
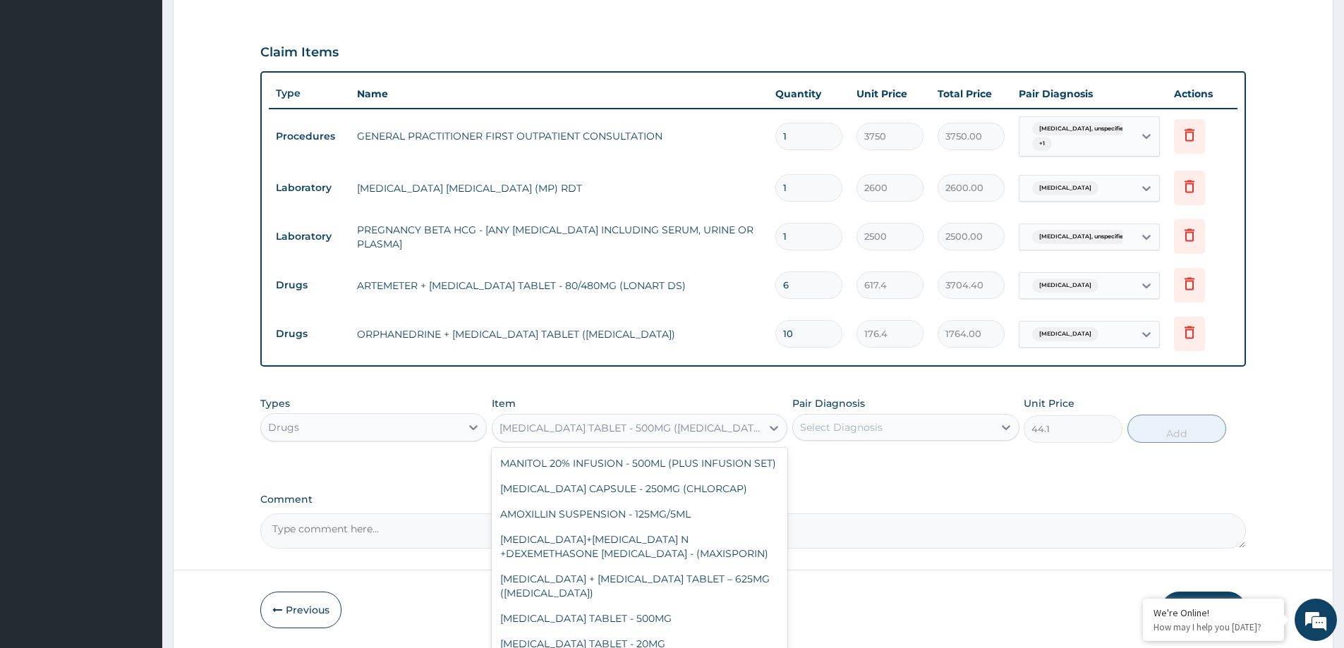
click at [568, 425] on div "[MEDICAL_DATA] TABLET - 500MG ([MEDICAL_DATA])" at bounding box center [631, 428] width 263 height 14
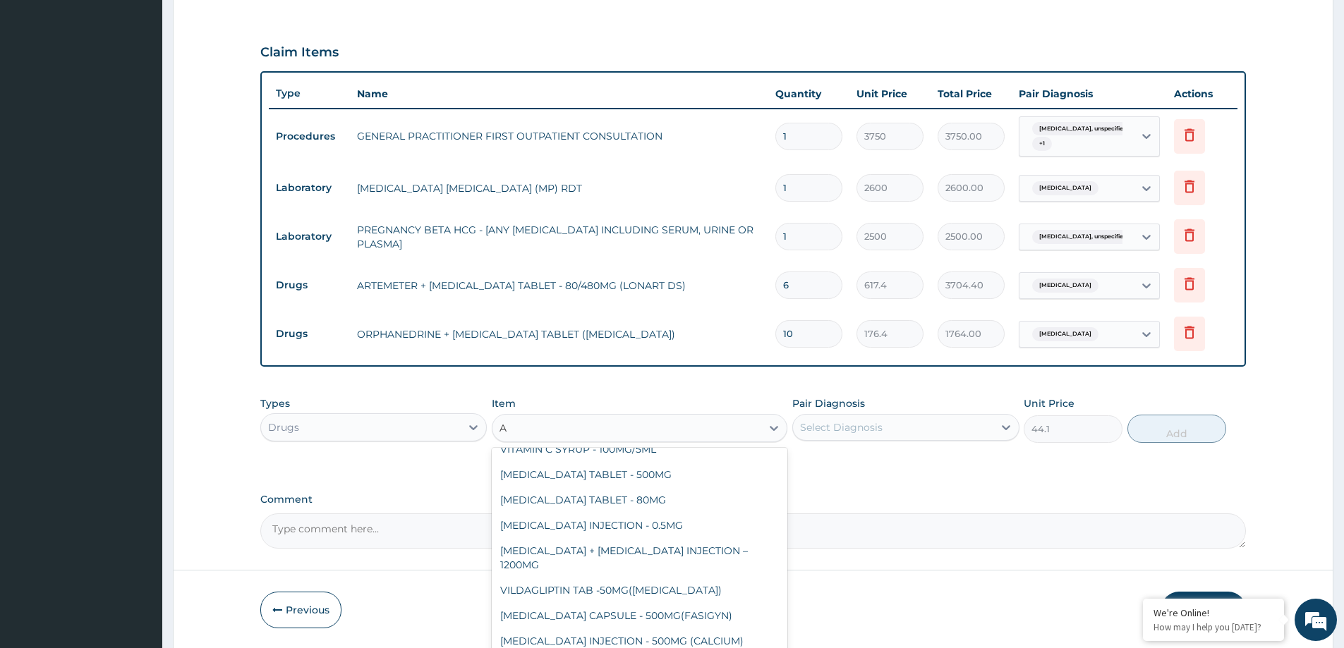
scroll to position [7098, 0]
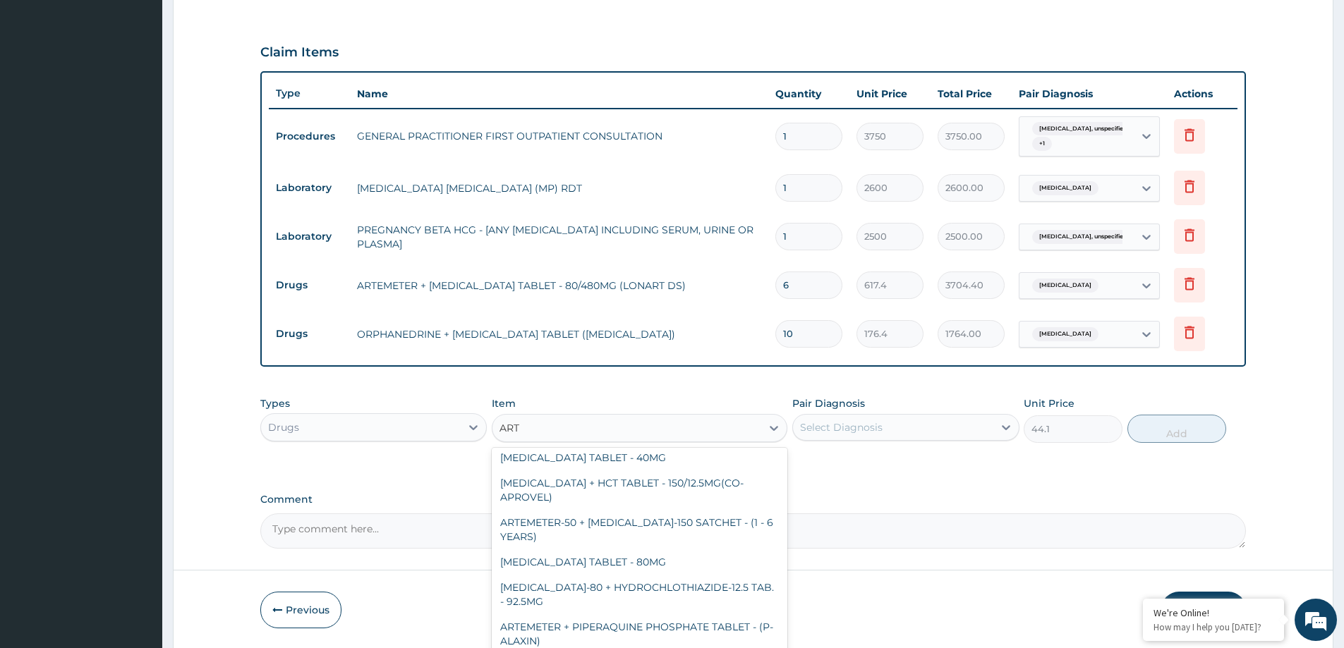
type input "ARTE"
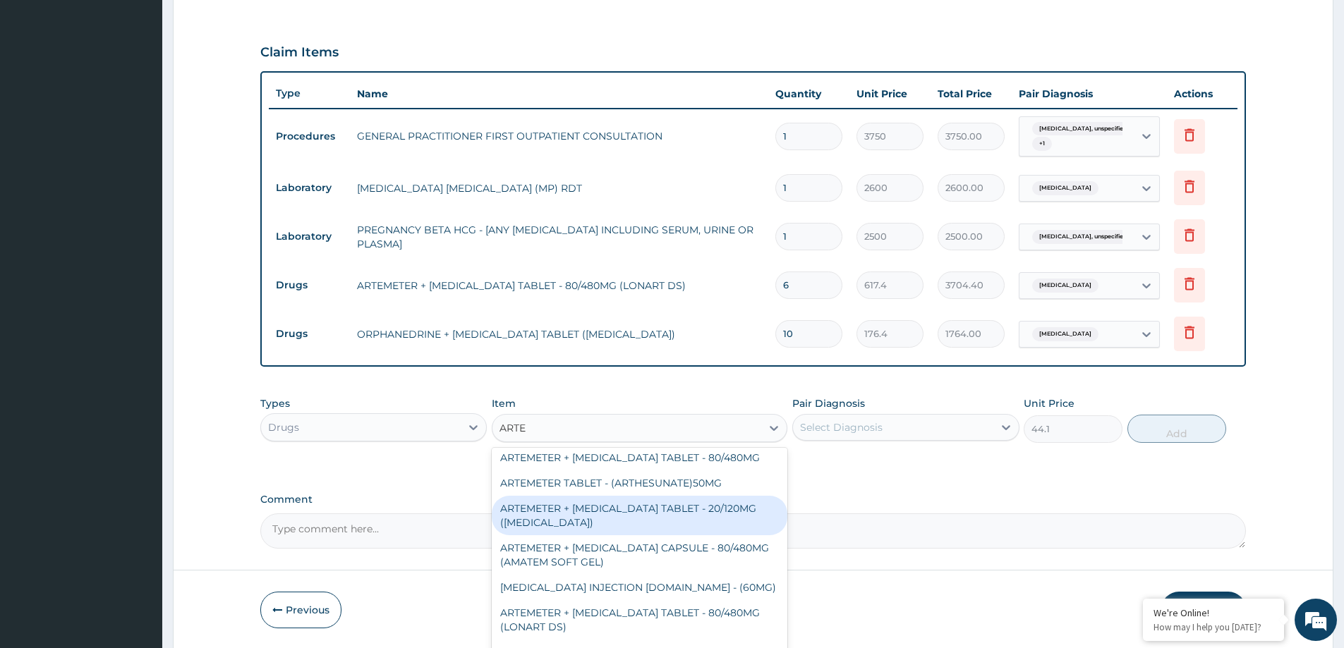
scroll to position [497, 0]
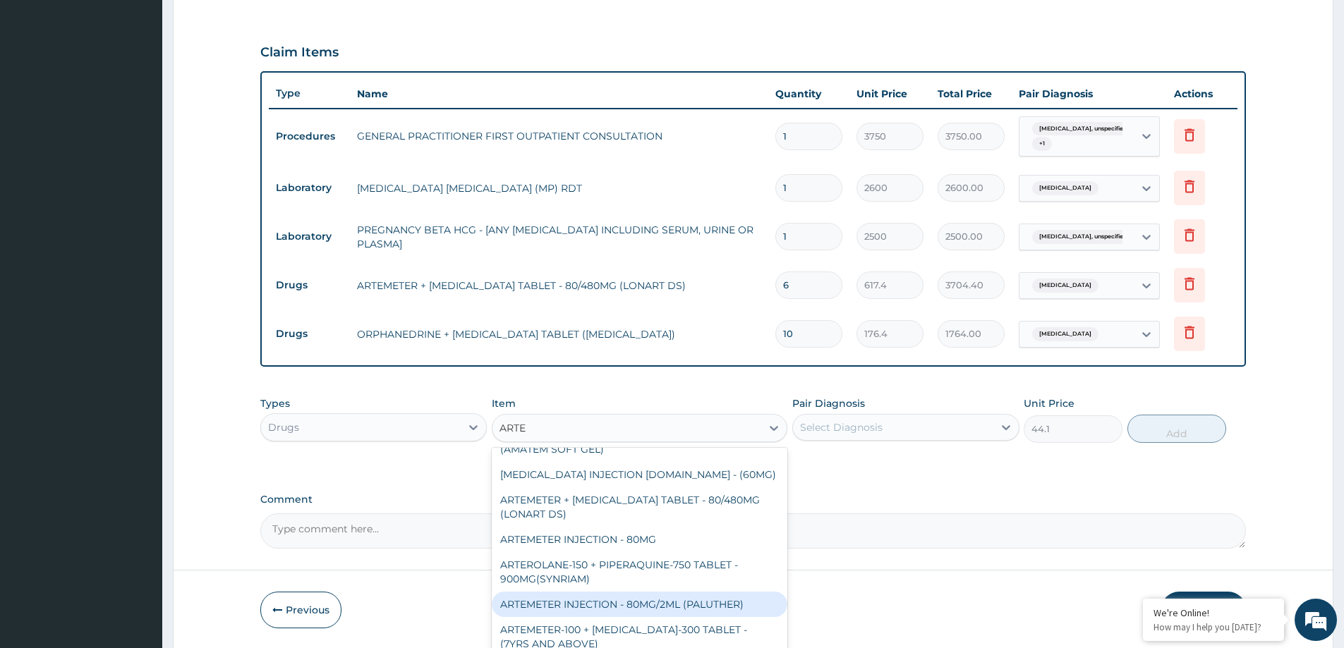
click at [612, 604] on div "ARTEMETER INJECTION - 80MG/2ML (PALUTHER)" at bounding box center [640, 604] width 296 height 25
type input "735"
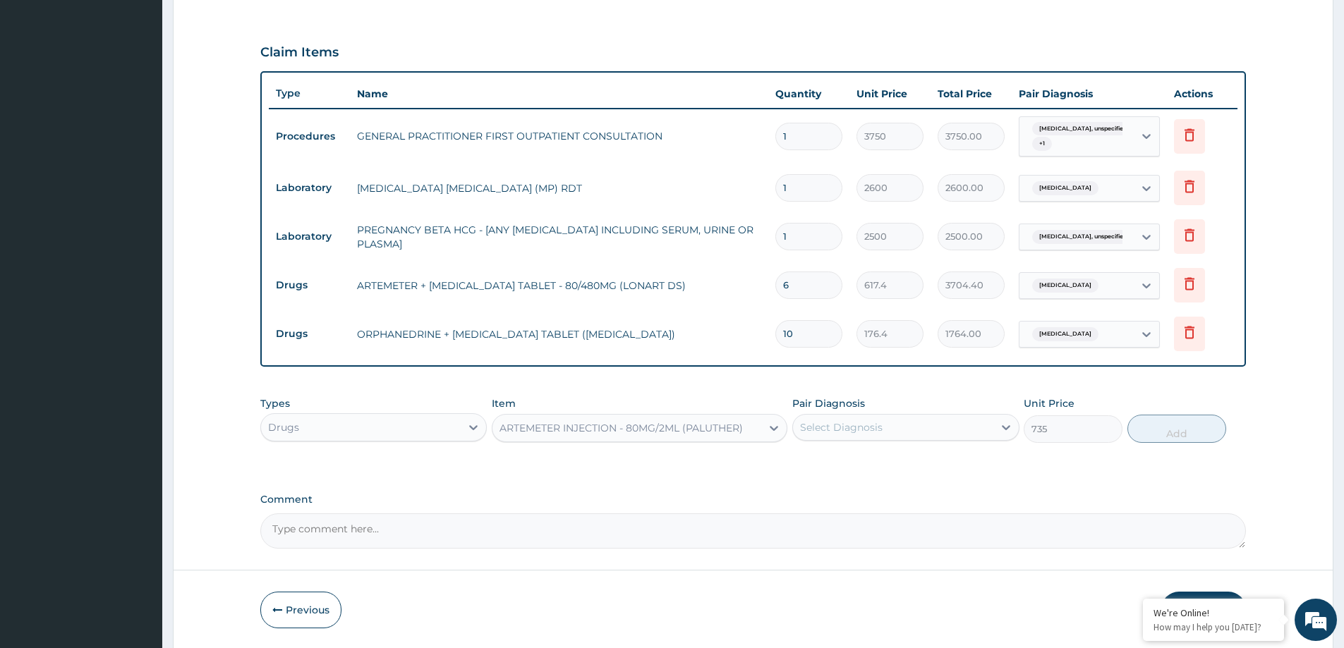
click at [970, 440] on div "Select Diagnosis" at bounding box center [905, 427] width 226 height 27
click at [934, 469] on div "Malaria, unspecified" at bounding box center [905, 463] width 226 height 29
checkbox input "true"
click at [1188, 431] on button "Add" at bounding box center [1177, 429] width 99 height 28
type input "0"
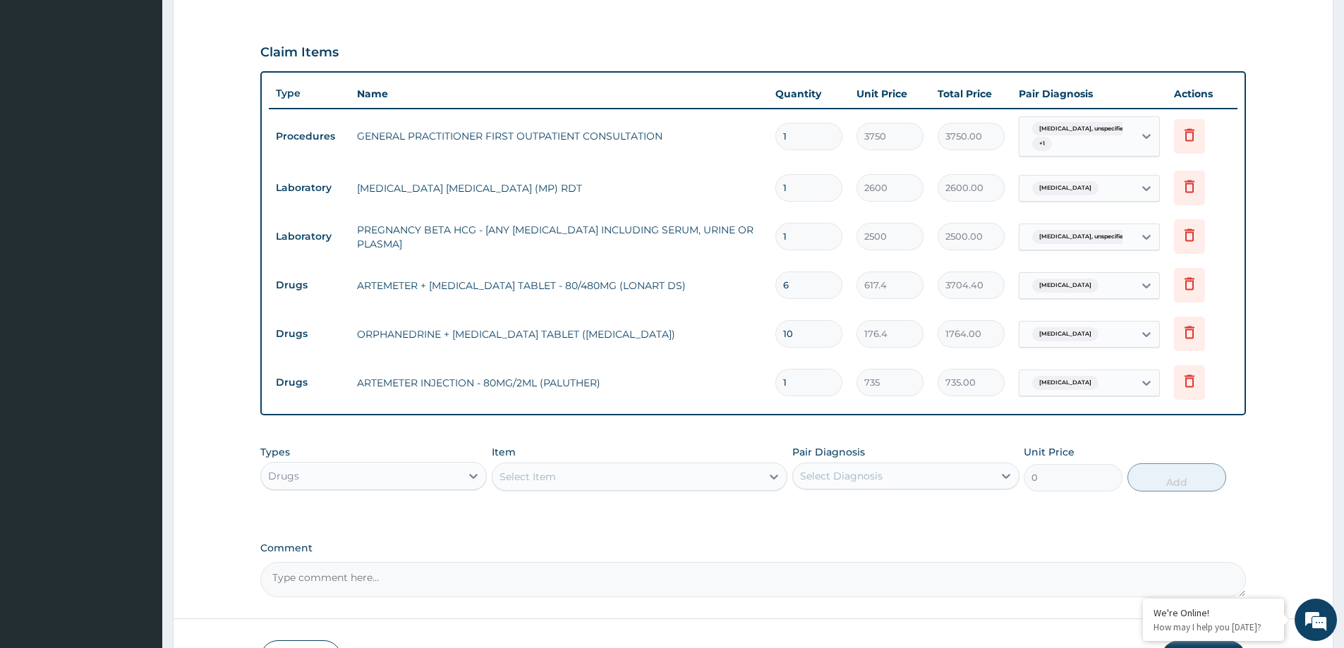
type input "0.00"
type input "2"
type input "1470.00"
type input "1"
type input "735.00"
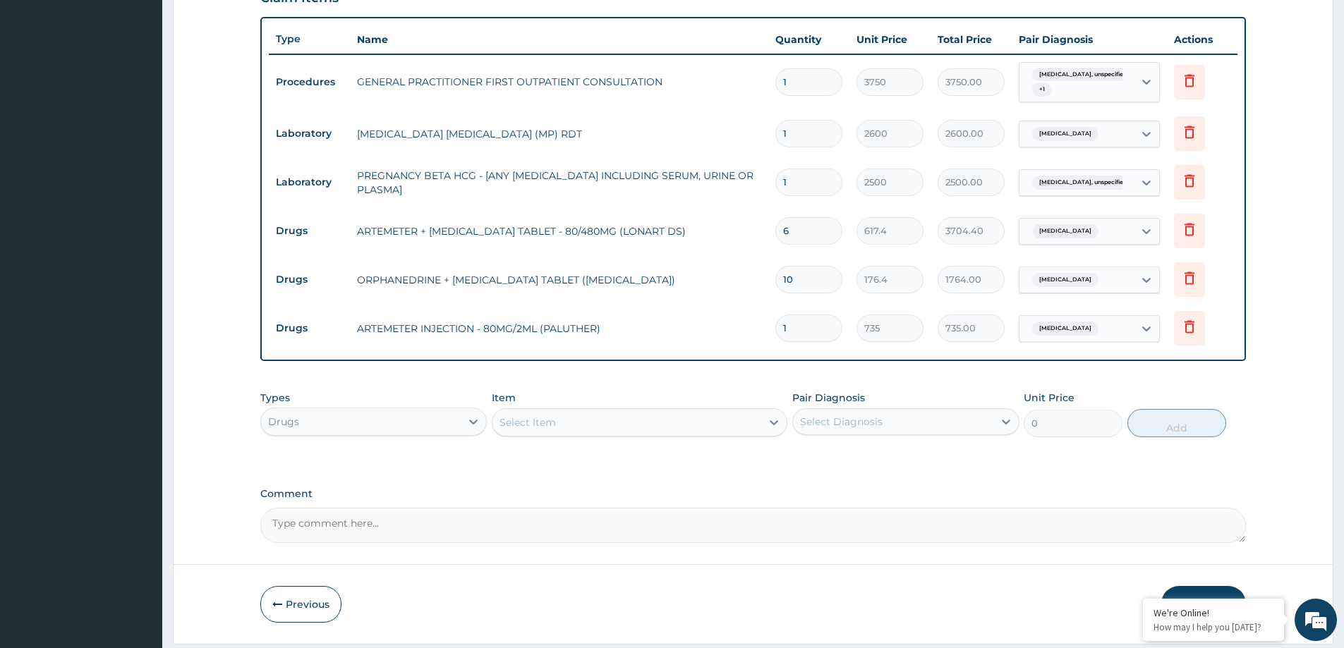
scroll to position [510, 0]
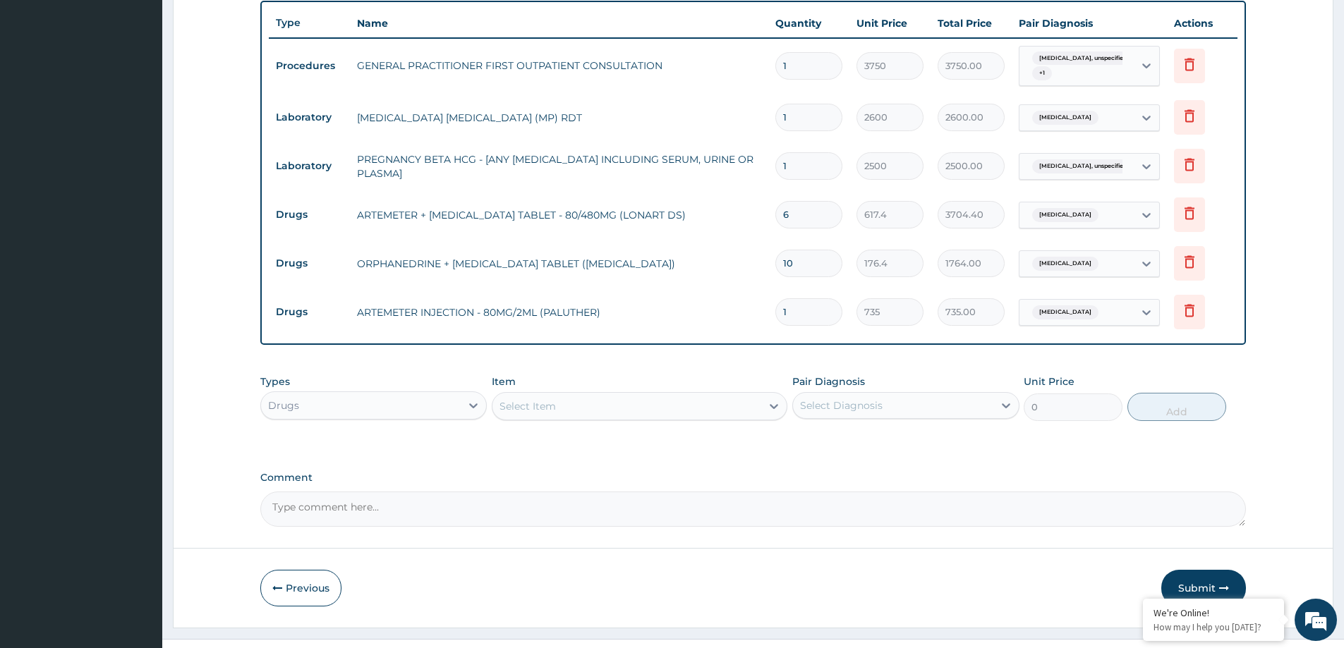
type input "2"
type input "1470.00"
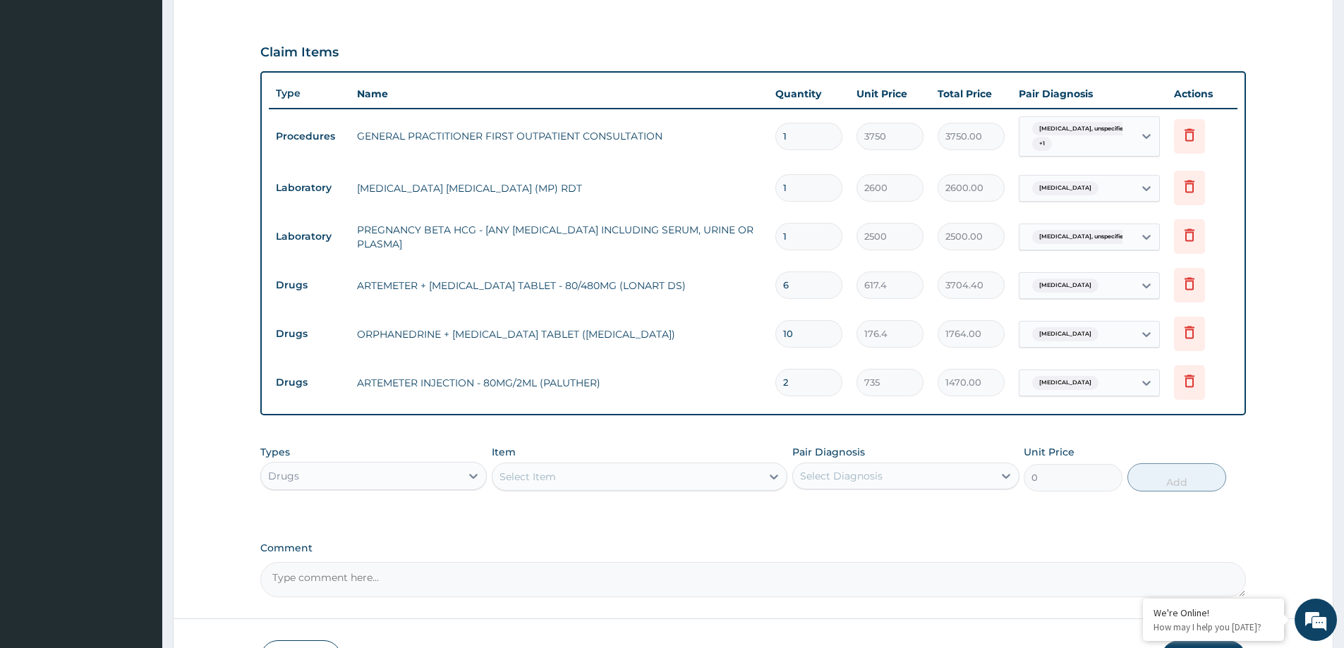
type input "2"
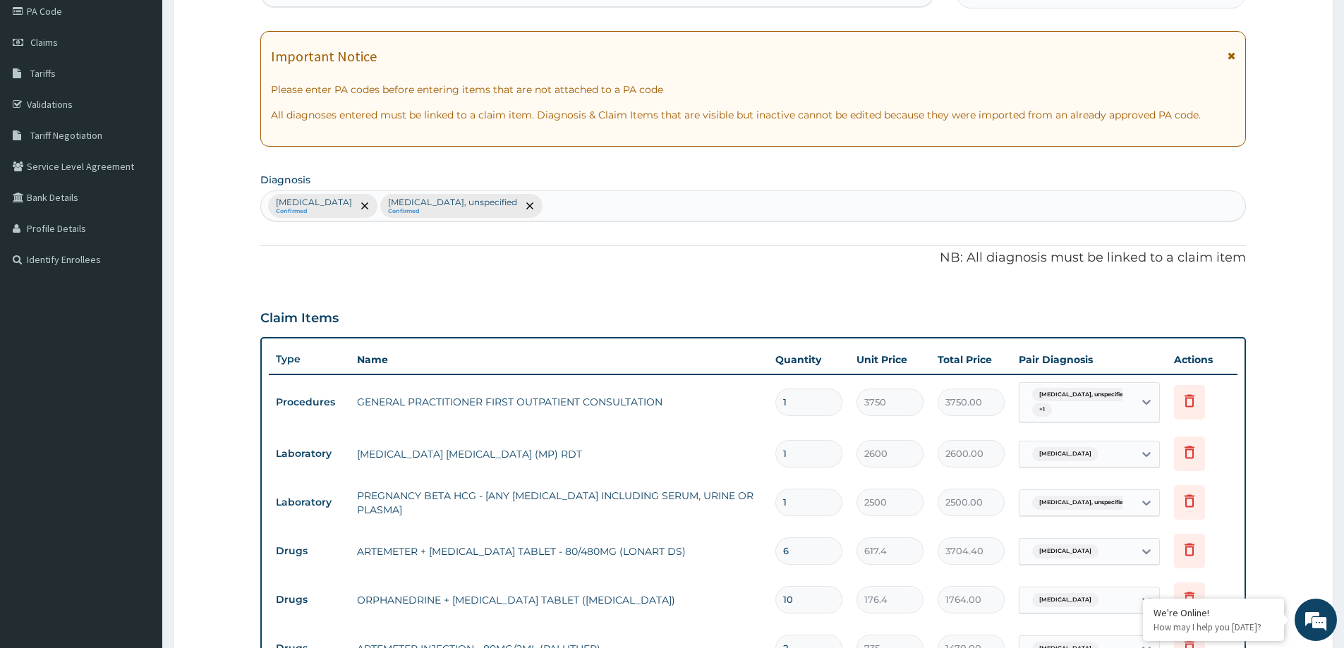
scroll to position [157, 0]
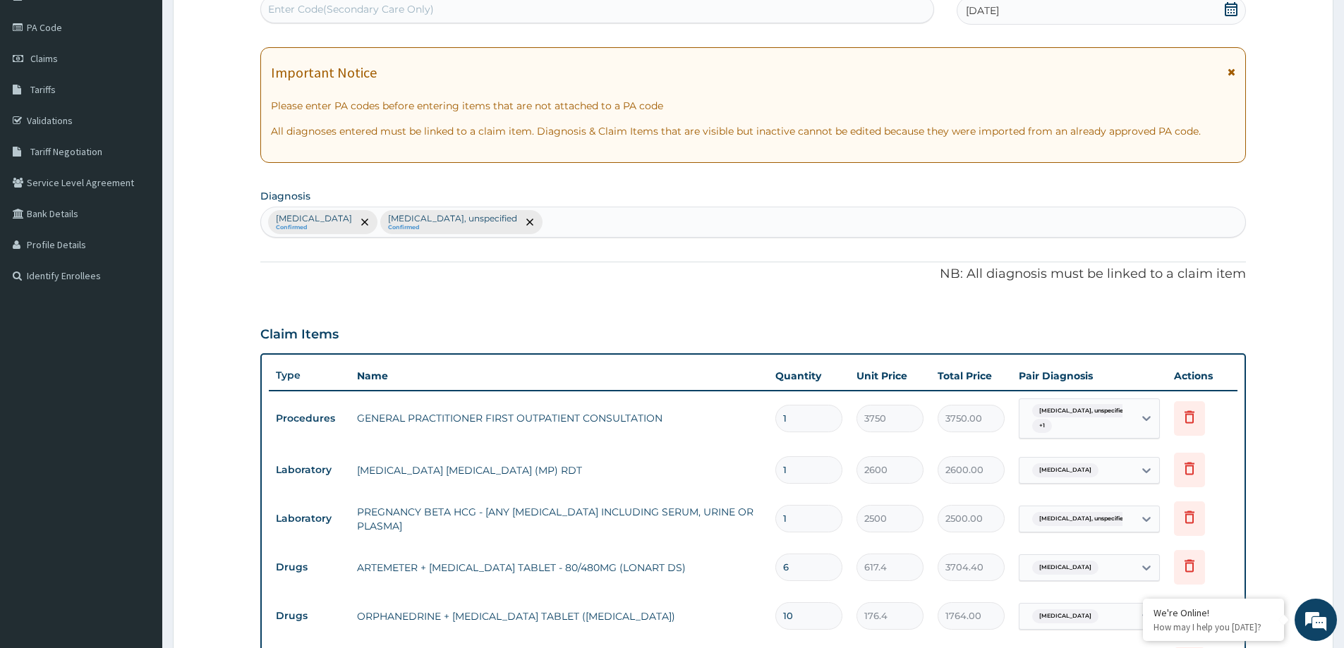
click at [598, 228] on div "Malaria, unspecified Confirmed Amenorrhoea, unspecified Confirmed" at bounding box center [753, 222] width 984 height 30
type input "UPPER"
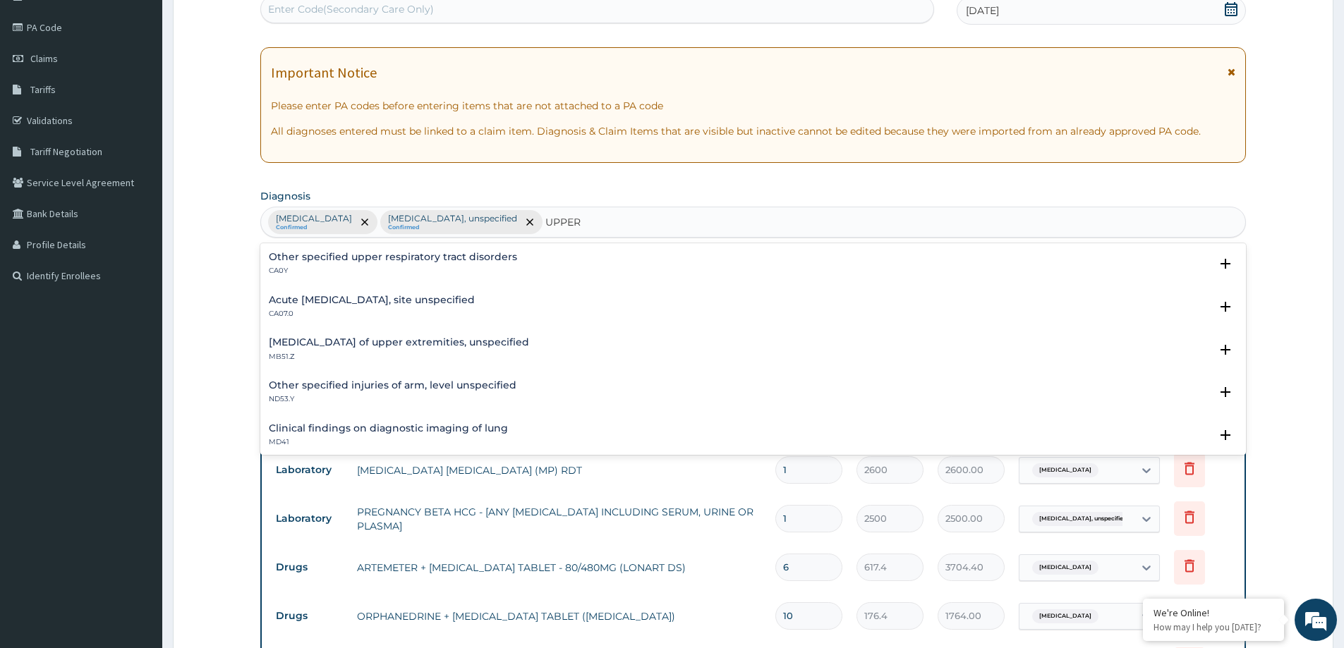
click at [415, 269] on p "CA0Y" at bounding box center [393, 271] width 248 height 10
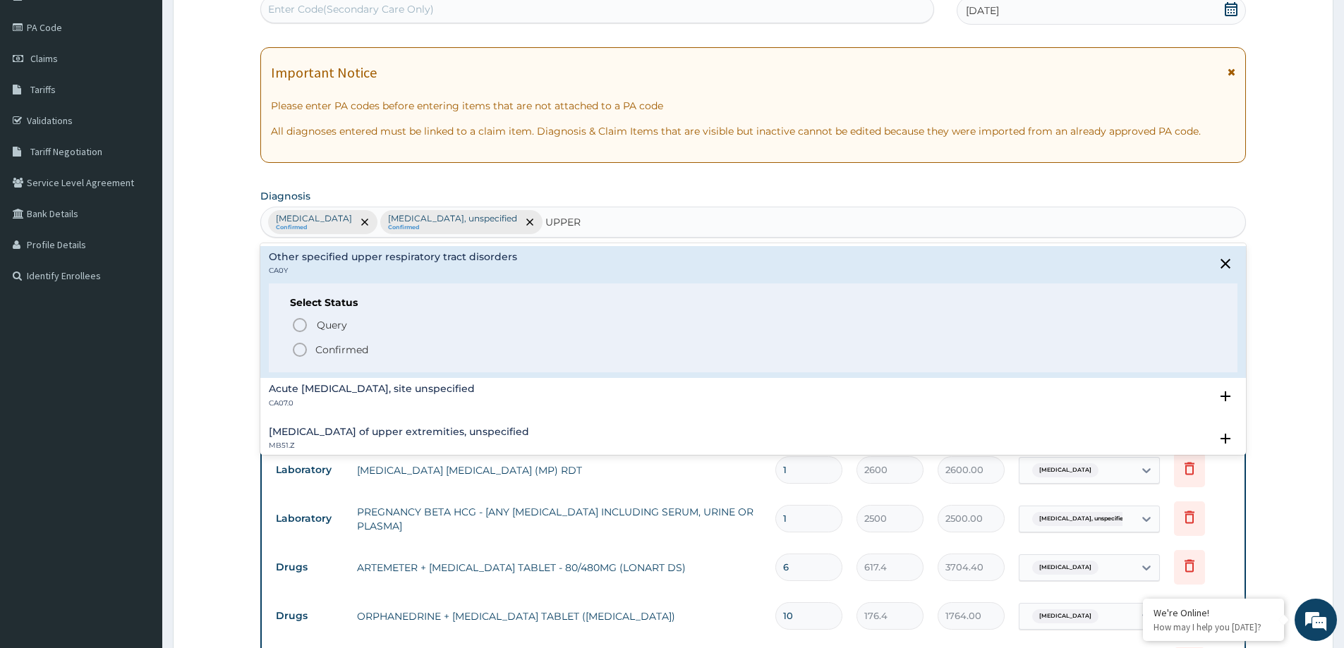
click at [371, 394] on h4 "Acute upper respiratory infection, site unspecified" at bounding box center [372, 389] width 206 height 11
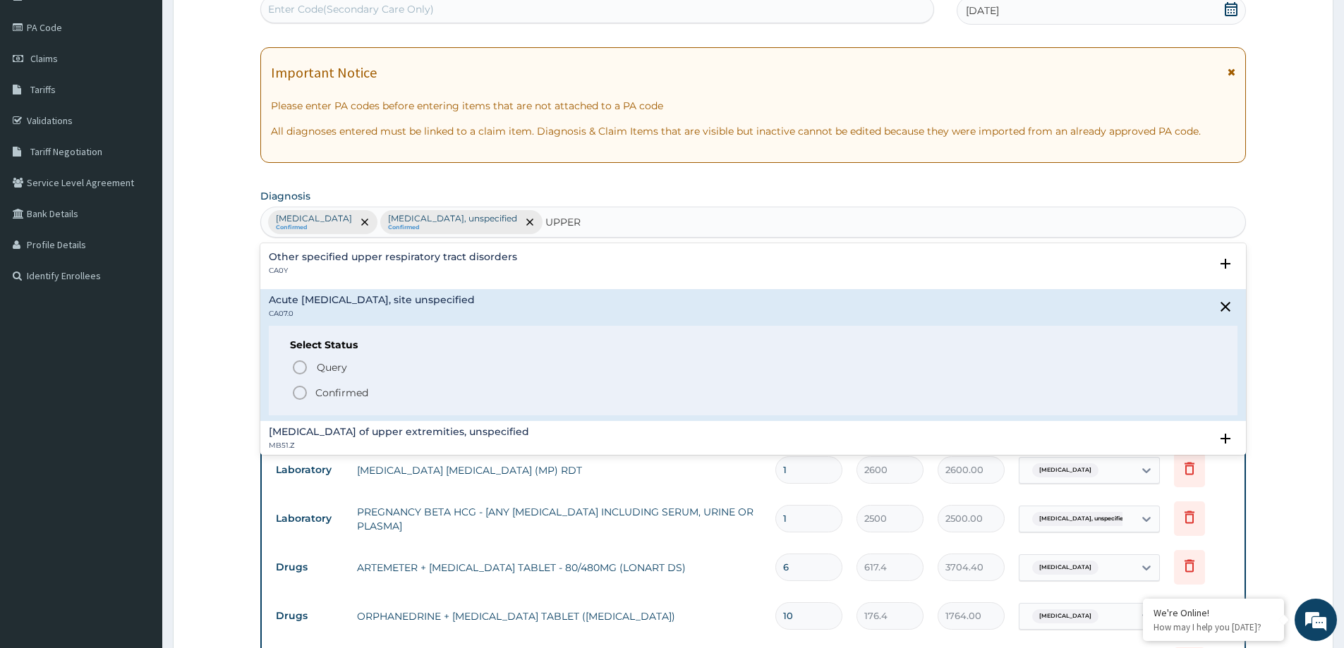
click at [343, 387] on p "Confirmed" at bounding box center [341, 393] width 53 height 14
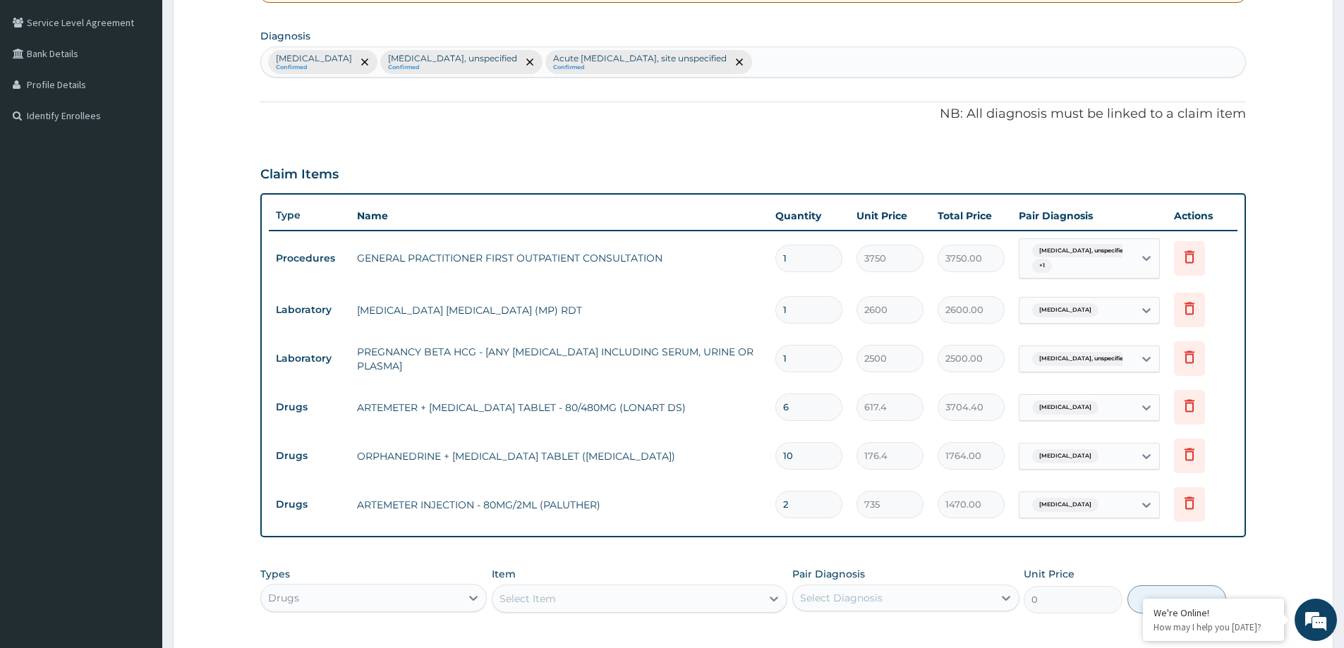
scroll to position [440, 0]
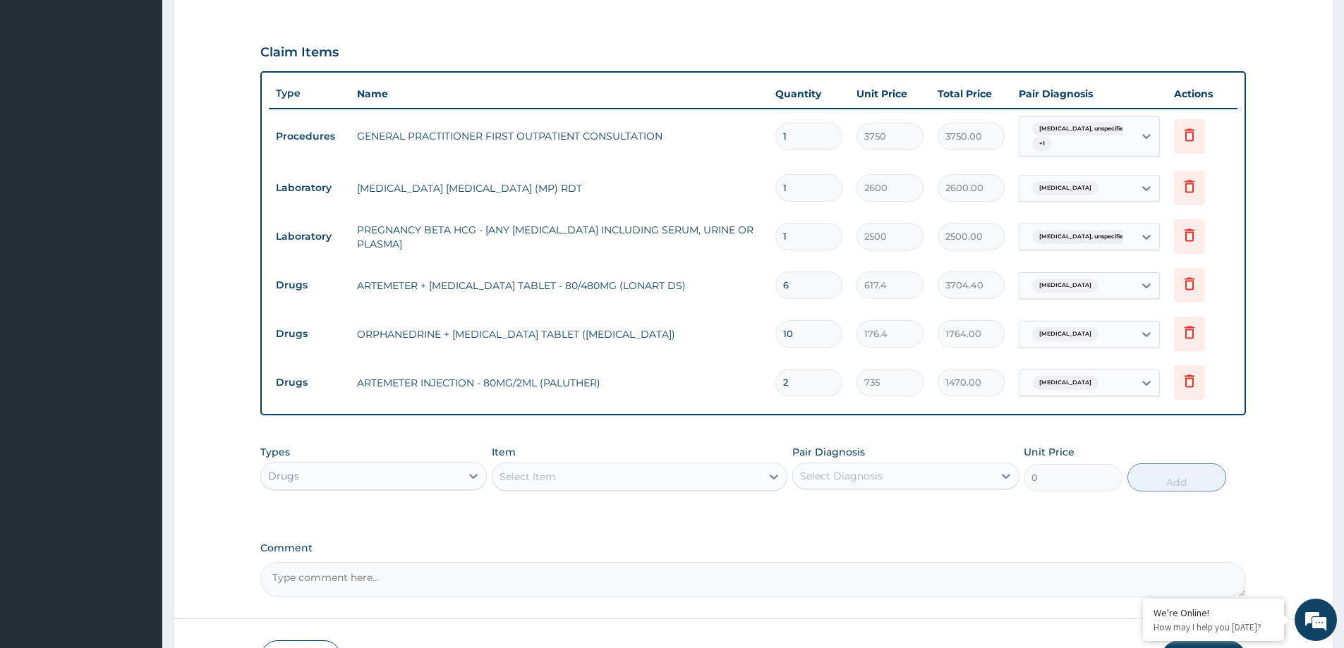
click at [637, 481] on div "Select Item" at bounding box center [627, 477] width 269 height 23
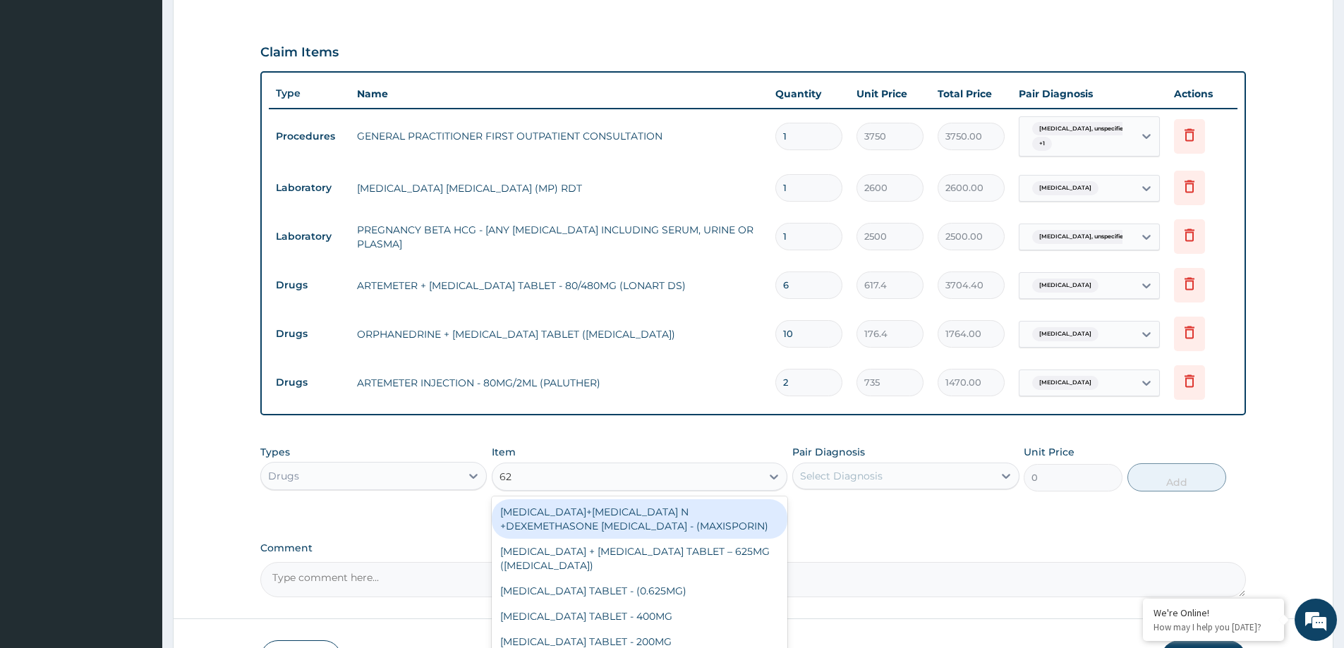
type input "625"
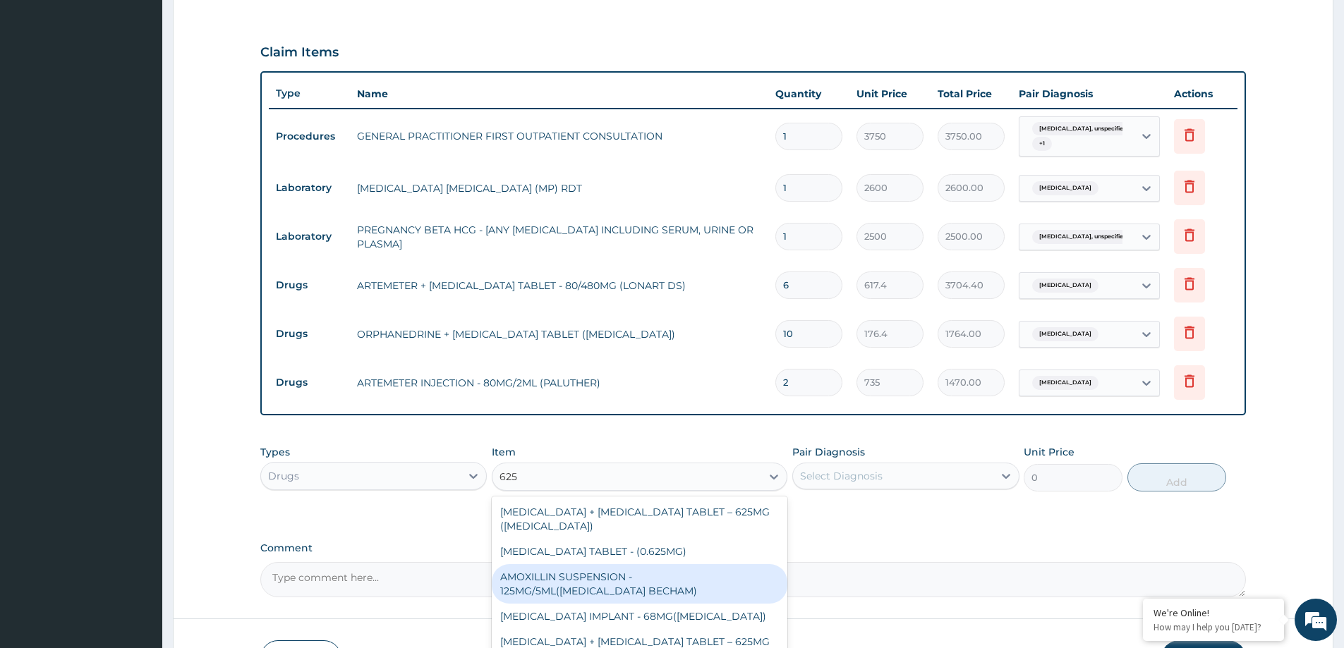
scroll to position [40, 0]
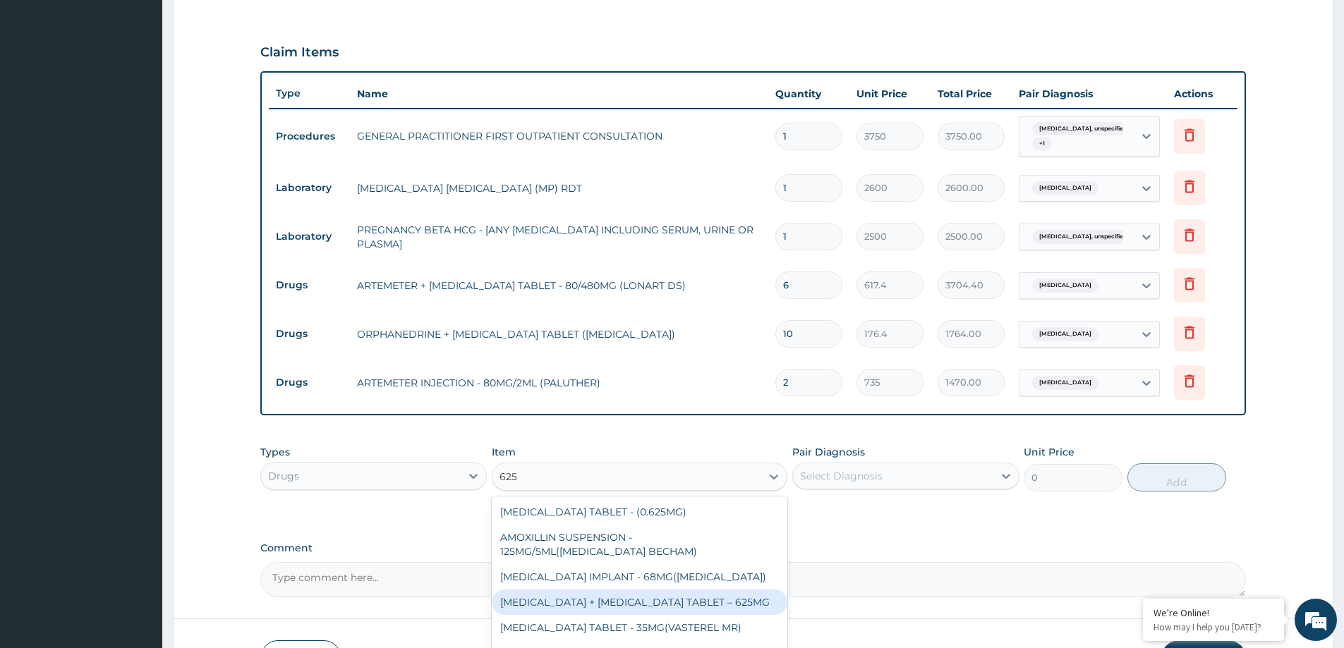
click at [694, 595] on div "[MEDICAL_DATA] + [MEDICAL_DATA] TABLET – 625MG" at bounding box center [640, 602] width 296 height 25
type input "441"
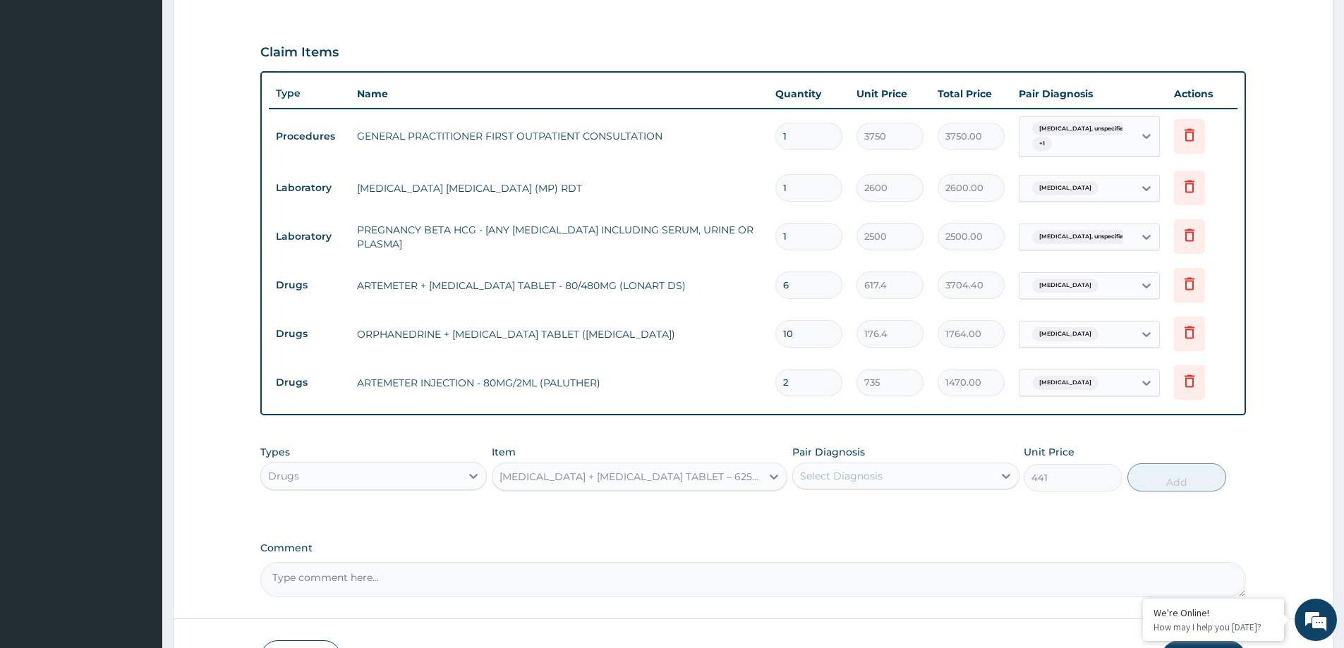
click at [929, 487] on div "Select Diagnosis" at bounding box center [893, 476] width 200 height 23
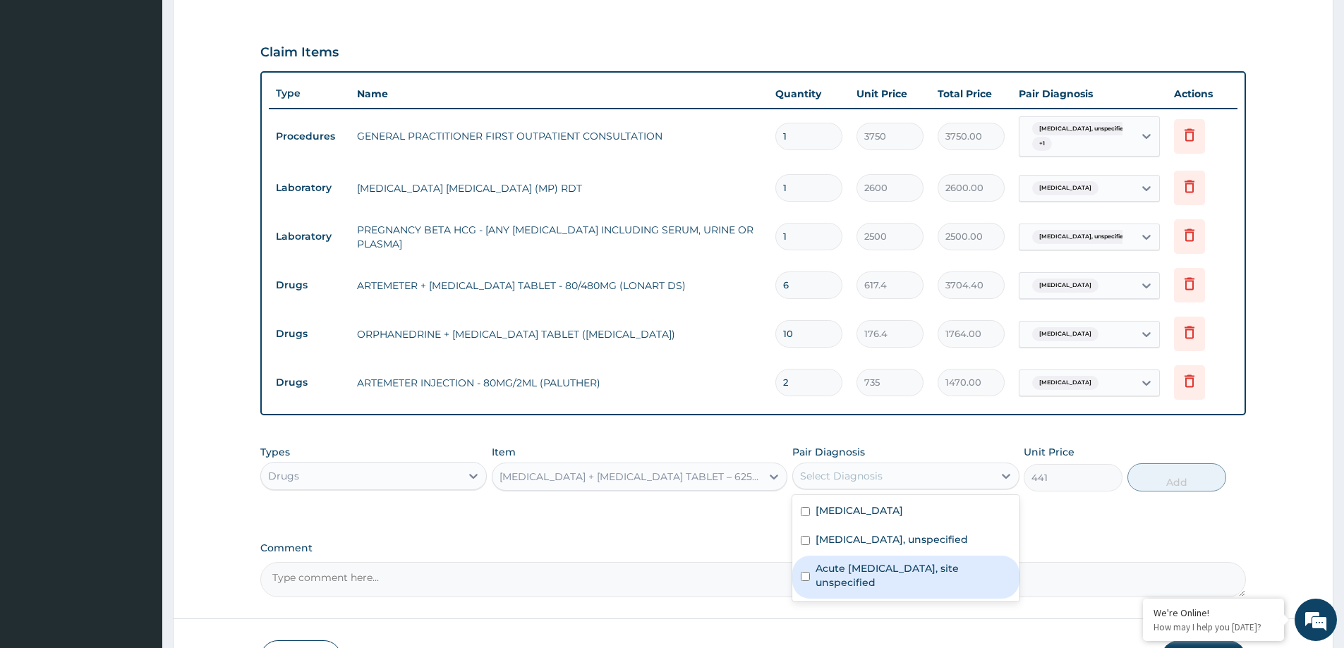
click at [883, 572] on label "Acute upper respiratory infection, site unspecified" at bounding box center [913, 576] width 195 height 28
checkbox input "true"
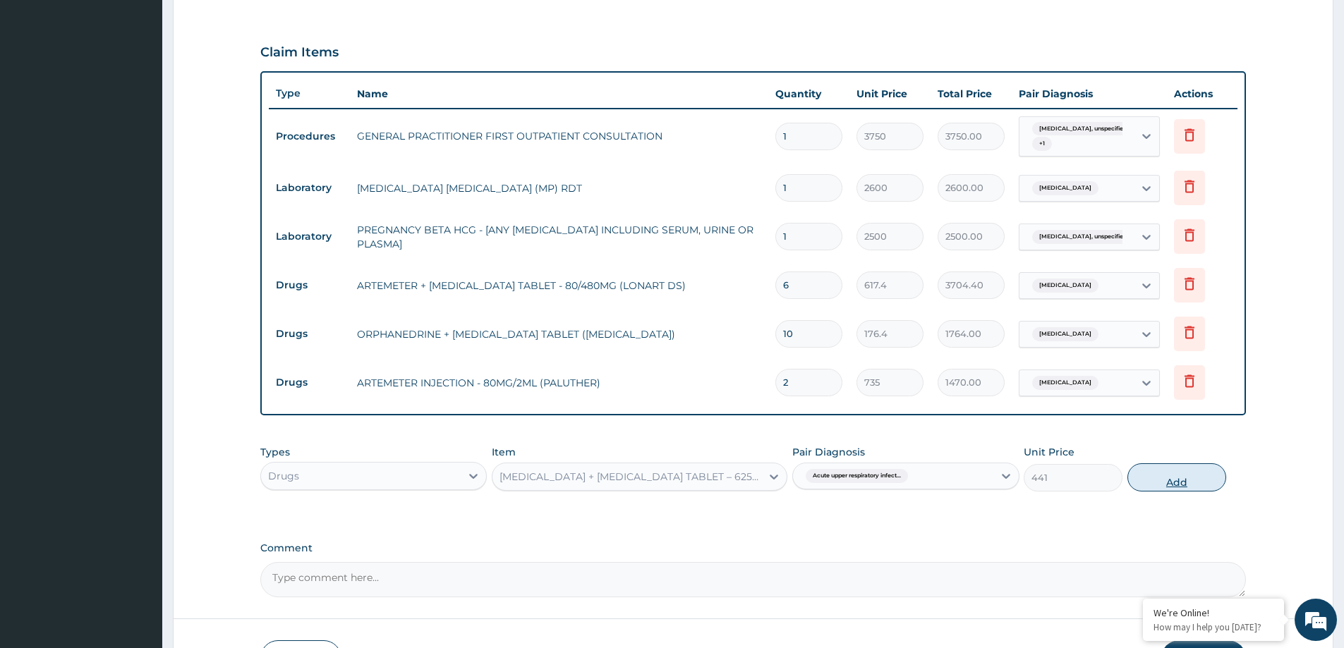
click at [1168, 483] on button "Add" at bounding box center [1177, 478] width 99 height 28
type input "0"
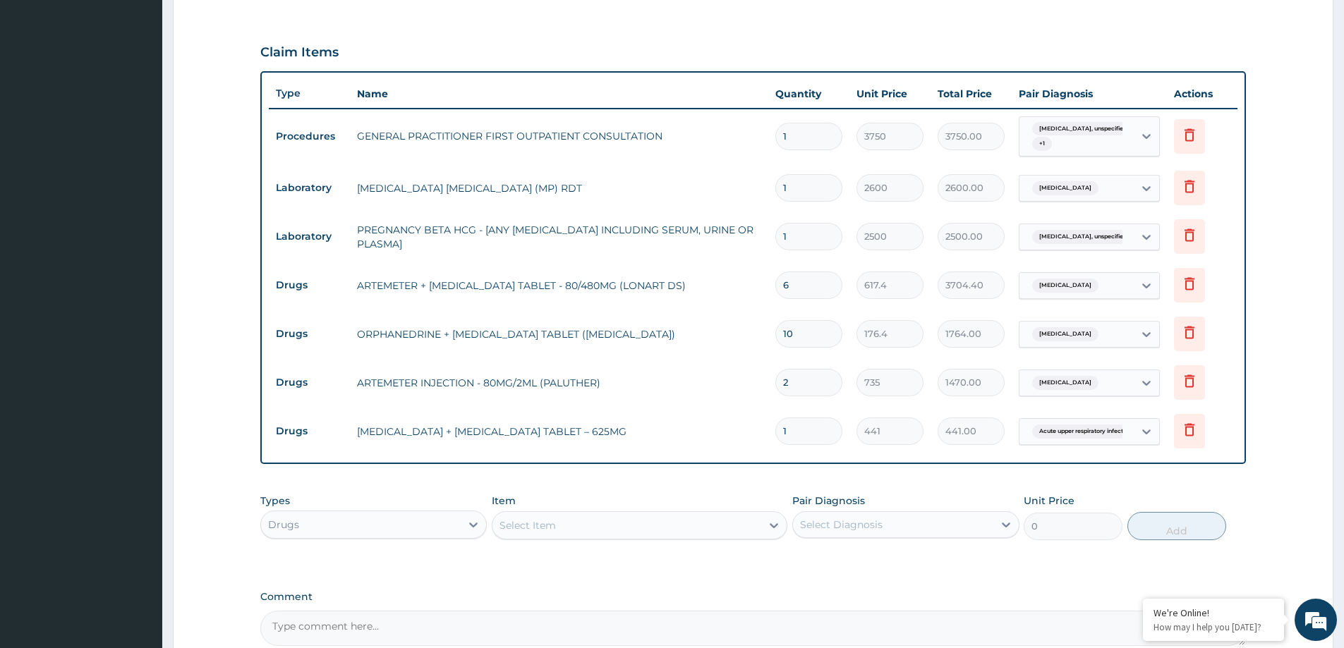
type input "14"
type input "6174.00"
type input "14"
click at [583, 517] on div "Select Item" at bounding box center [627, 525] width 269 height 23
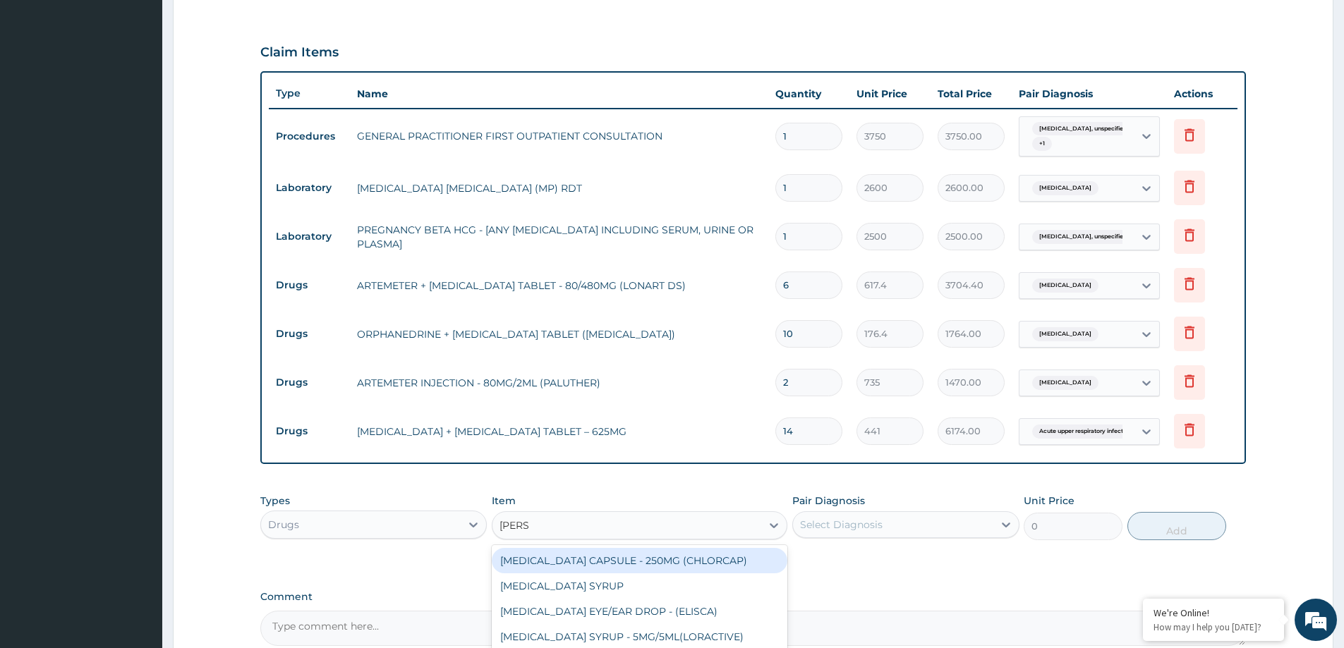
type input "LORAT"
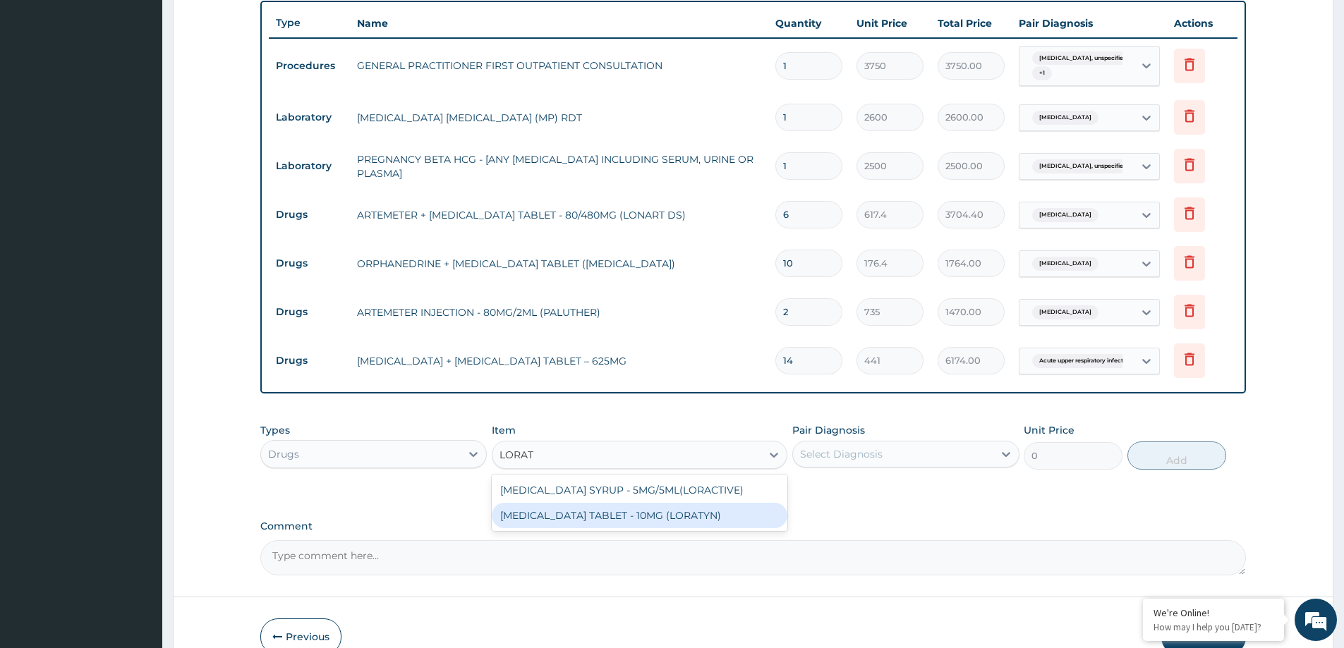
click at [598, 512] on div "[MEDICAL_DATA] TABLET - 10MG (LORATYN)" at bounding box center [640, 515] width 296 height 25
type input "102.9"
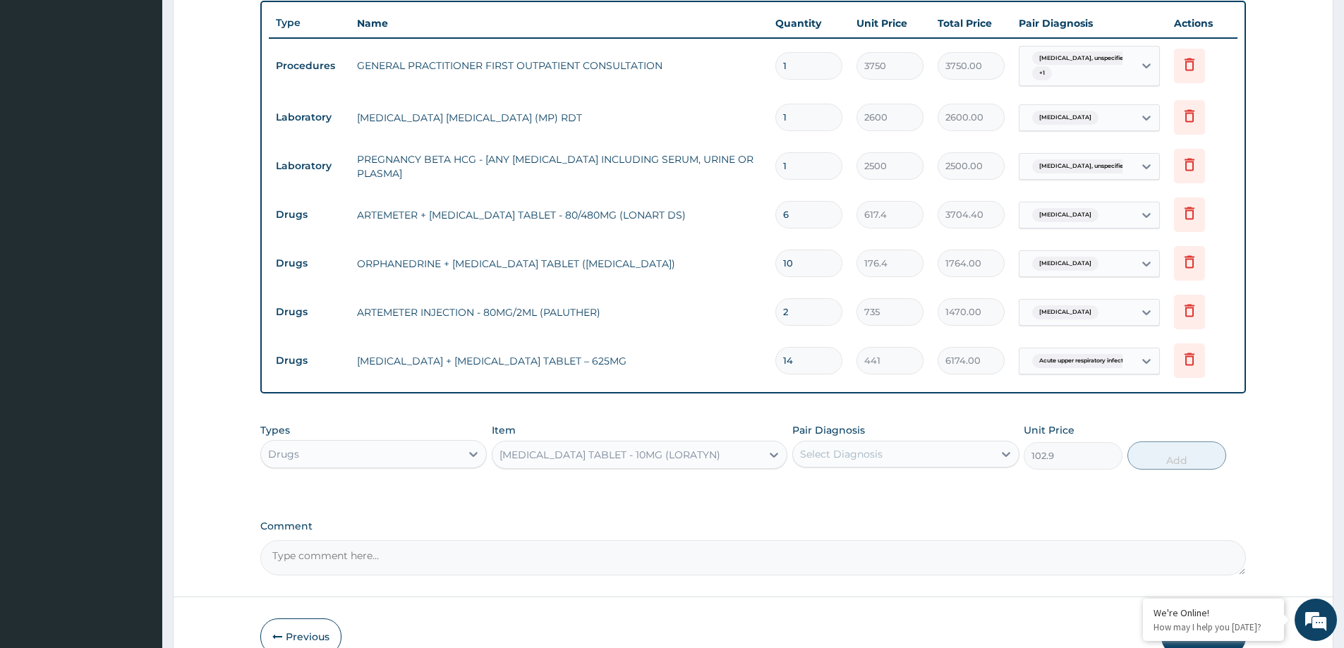
click at [897, 452] on div "Select Diagnosis" at bounding box center [893, 454] width 200 height 23
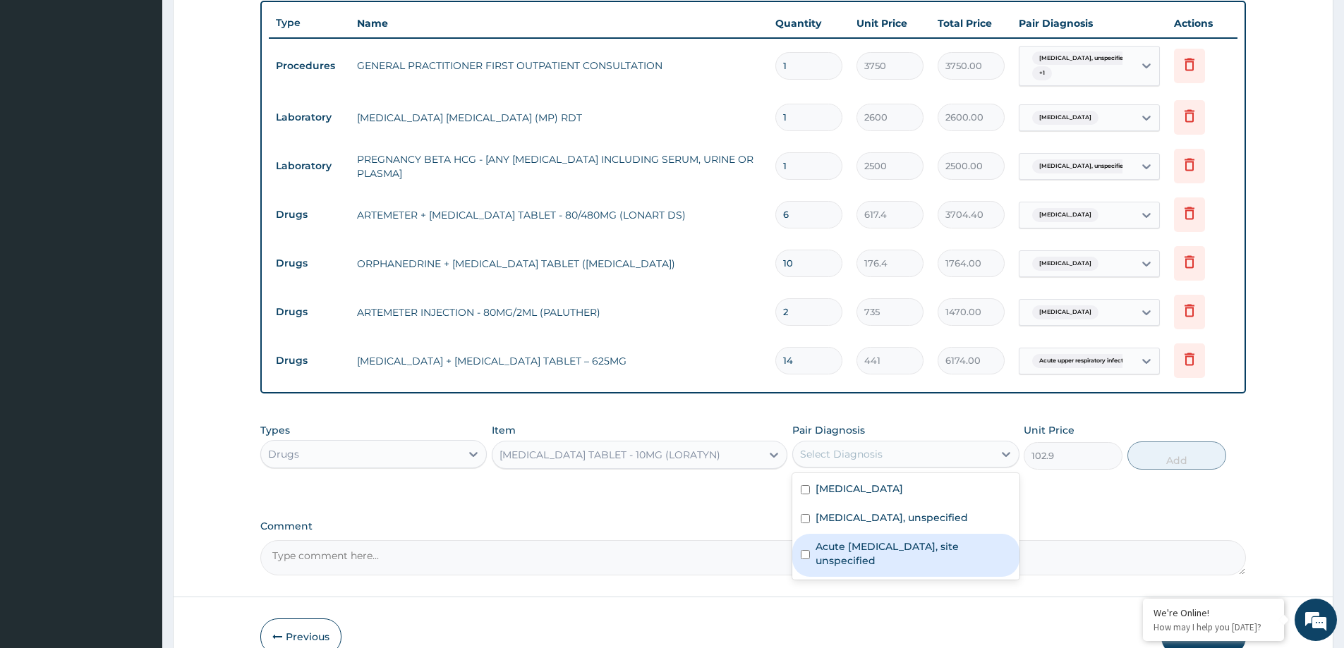
click at [832, 554] on label "Acute upper respiratory infection, site unspecified" at bounding box center [913, 554] width 195 height 28
checkbox input "true"
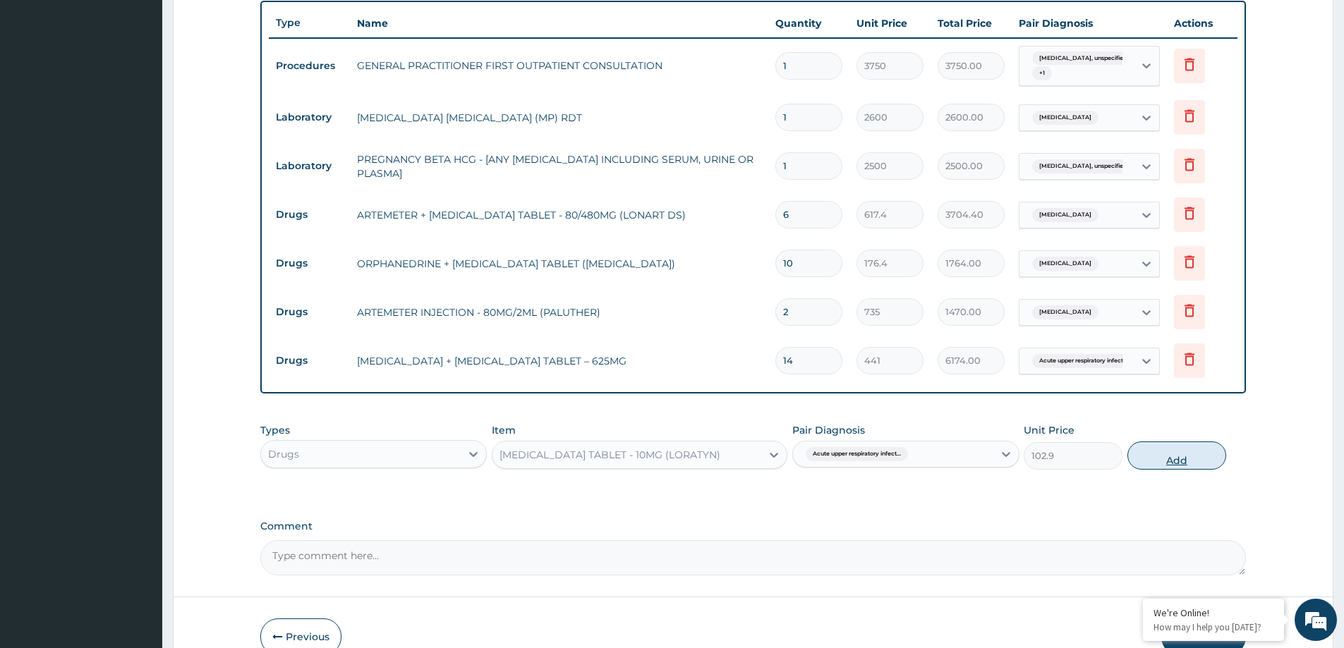
click at [1154, 456] on button "Add" at bounding box center [1177, 456] width 99 height 28
type input "0"
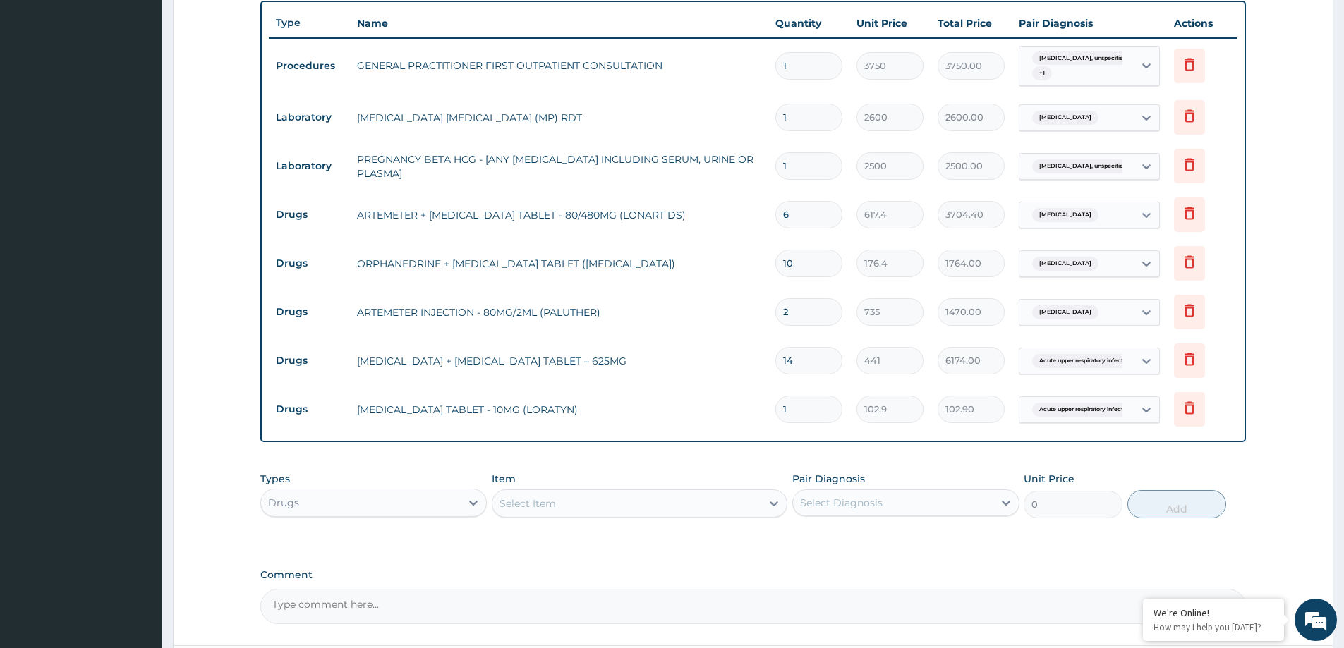
type input "0.00"
type input "1"
type input "102.90"
type input "10"
type input "1029.00"
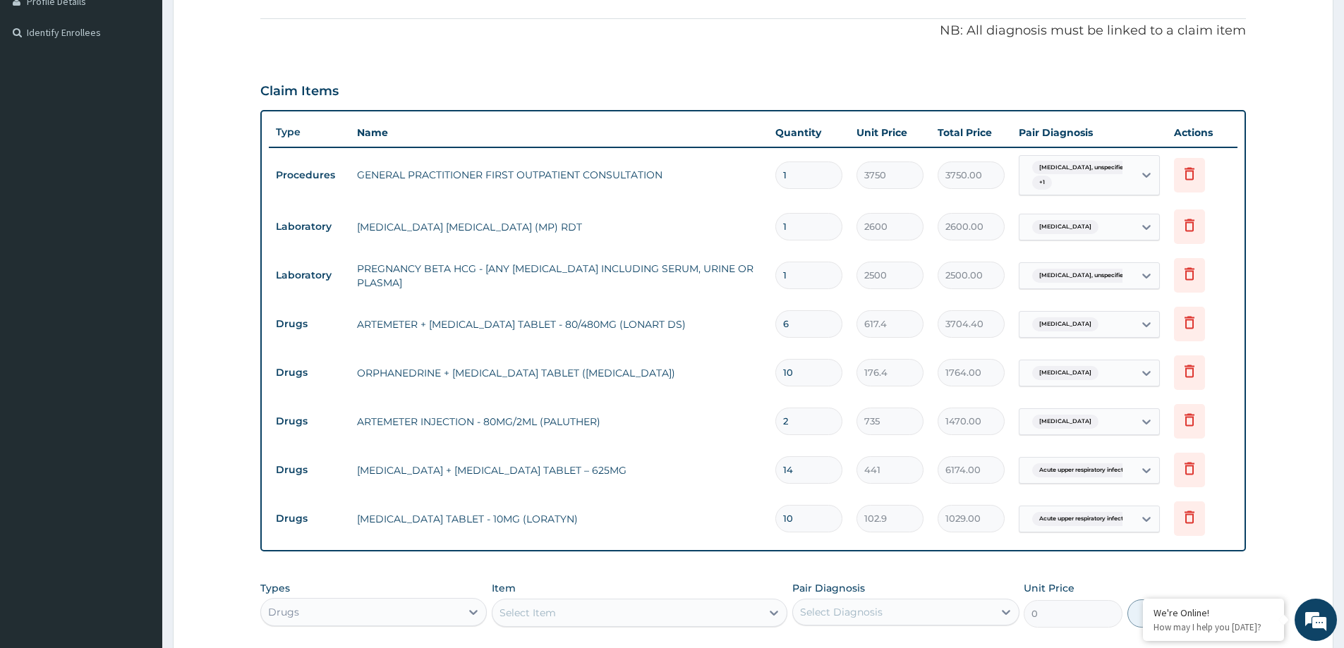
scroll to position [440, 0]
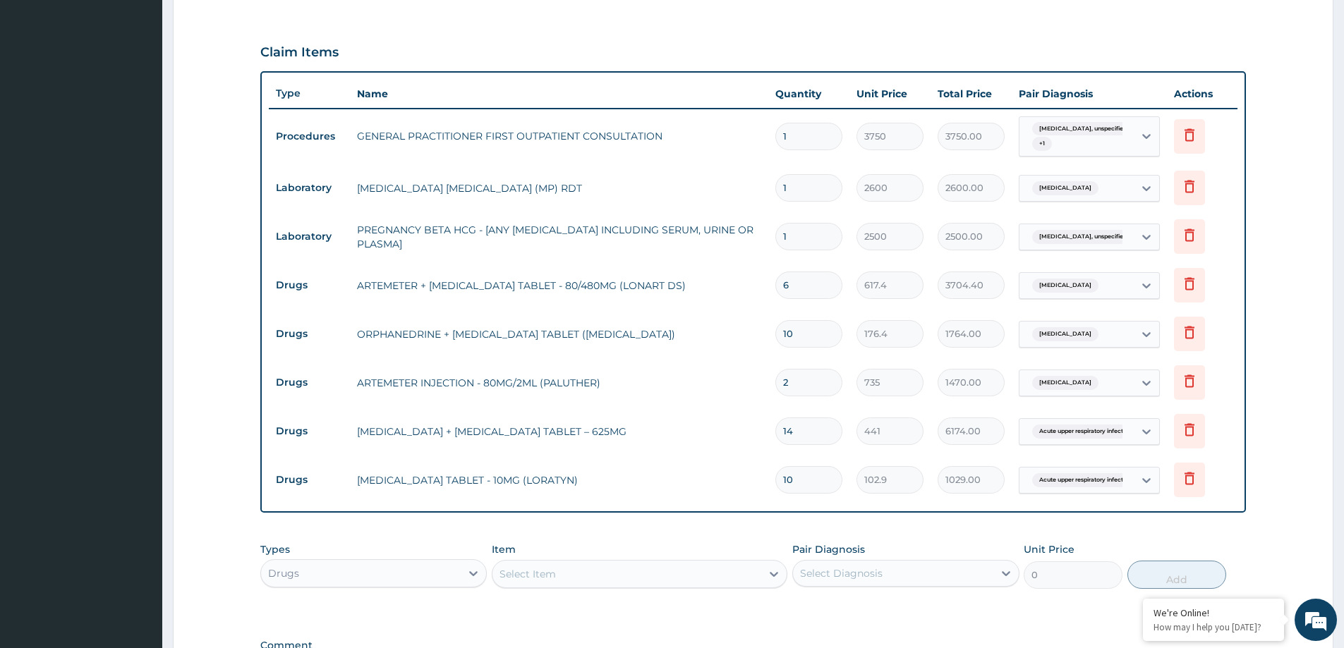
type input "10"
click at [1118, 327] on div "Malaria, unspecified" at bounding box center [1077, 334] width 114 height 24
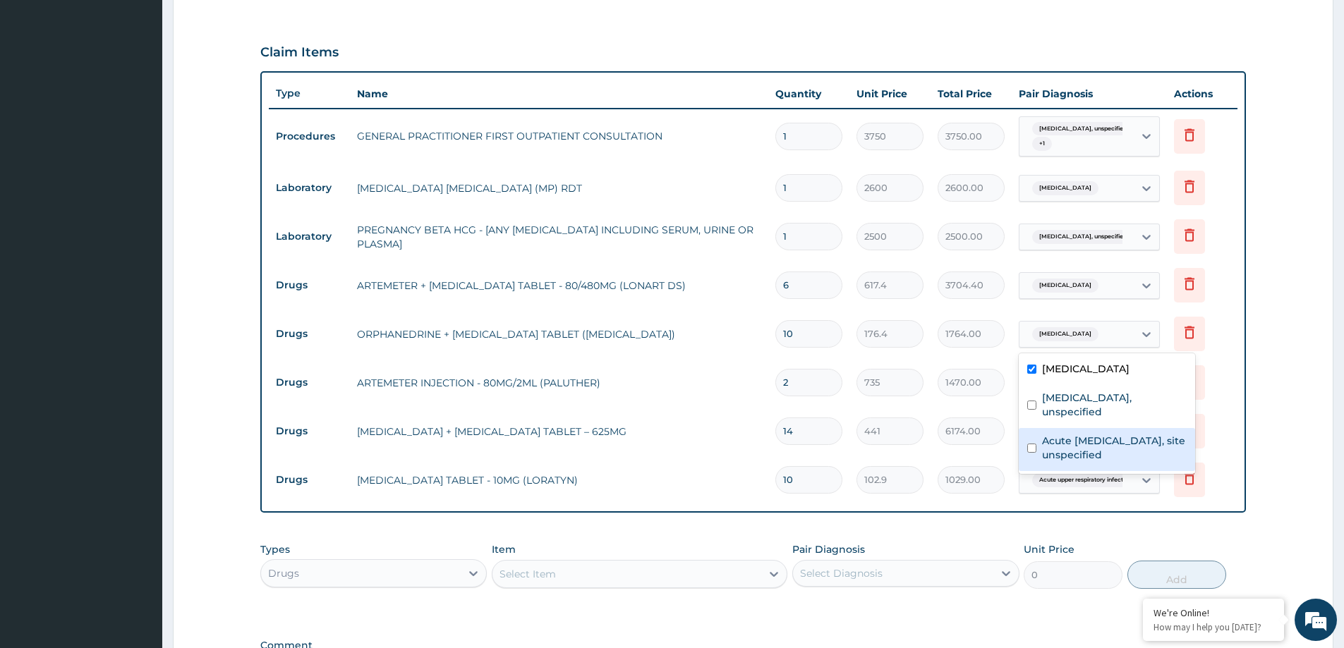
click at [1077, 434] on label "Acute upper respiratory infection, site unspecified" at bounding box center [1114, 448] width 145 height 28
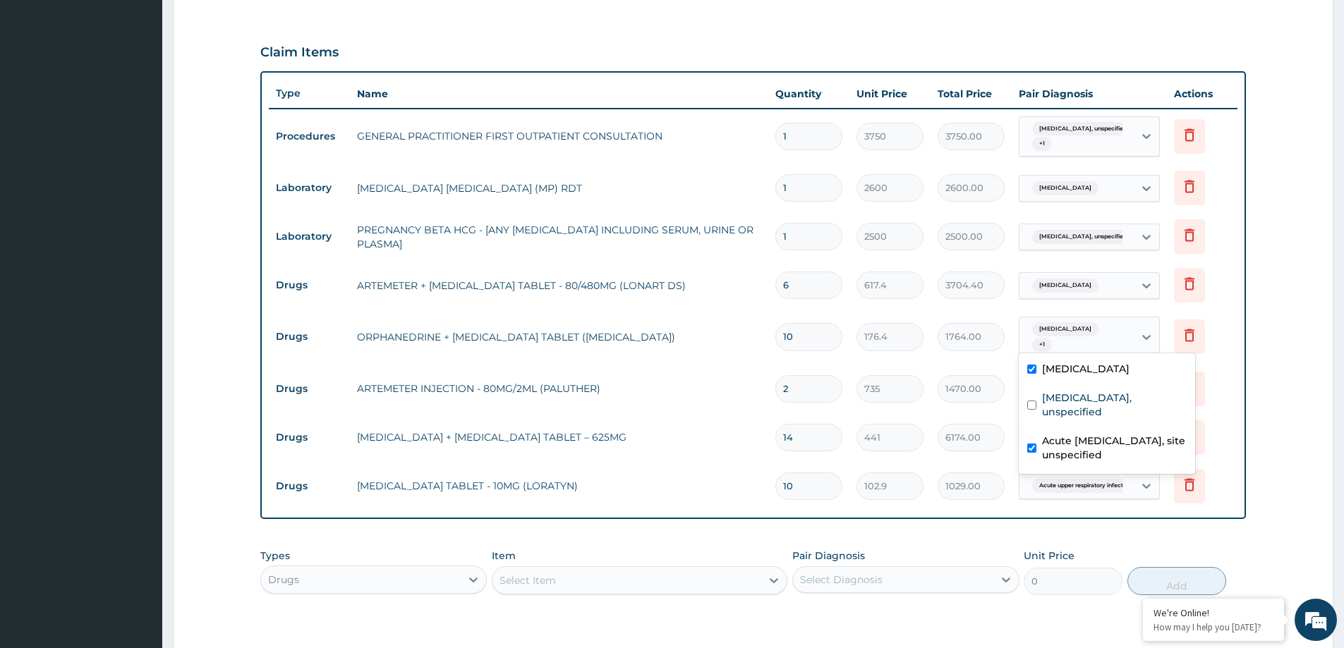
checkbox input "true"
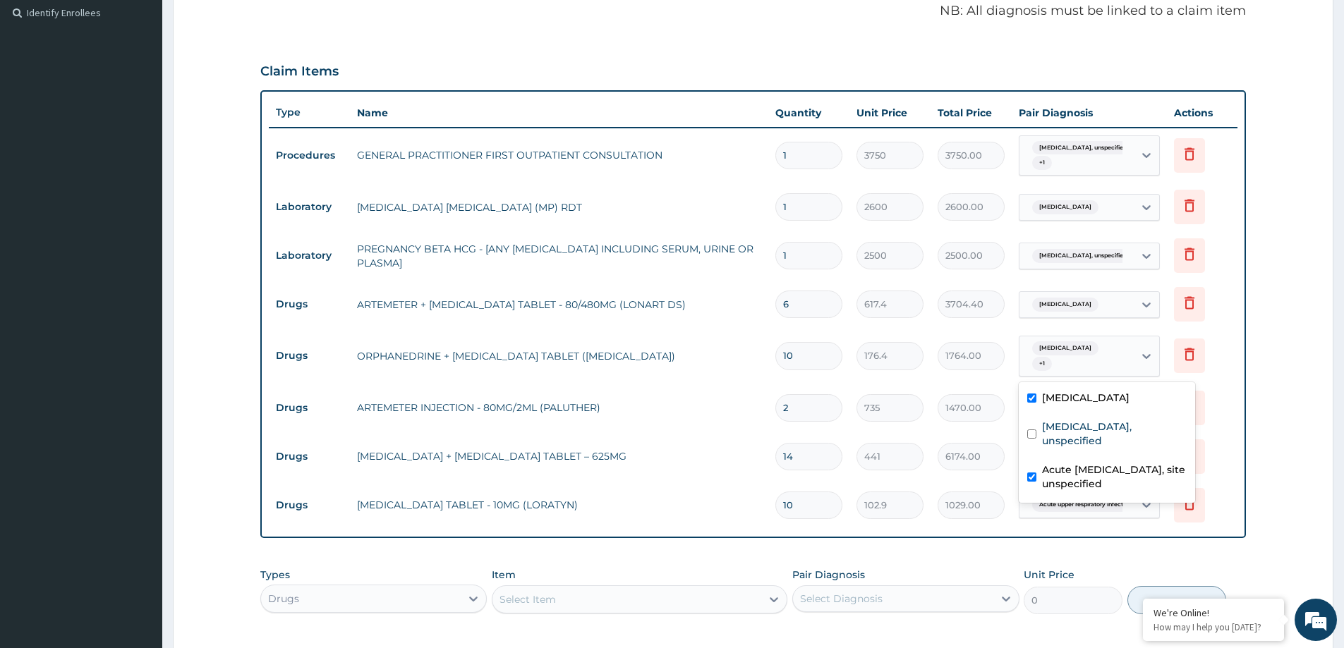
scroll to position [641, 0]
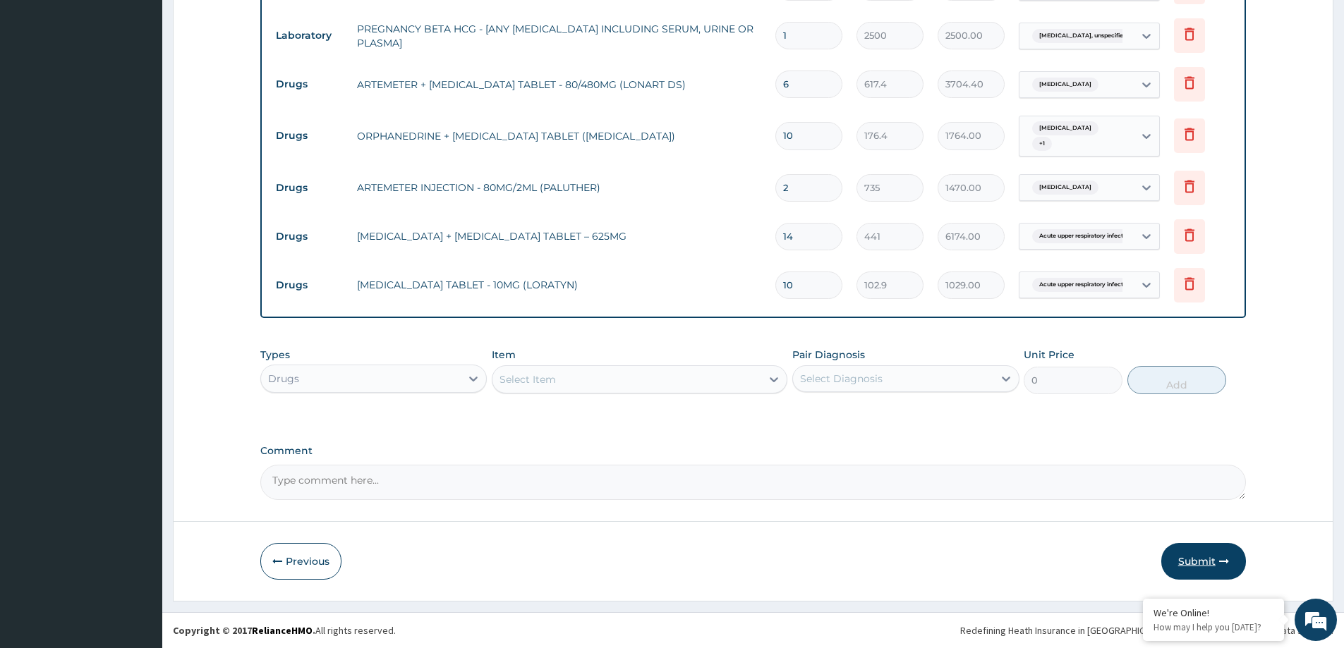
click at [1192, 562] on button "Submit" at bounding box center [1203, 561] width 85 height 37
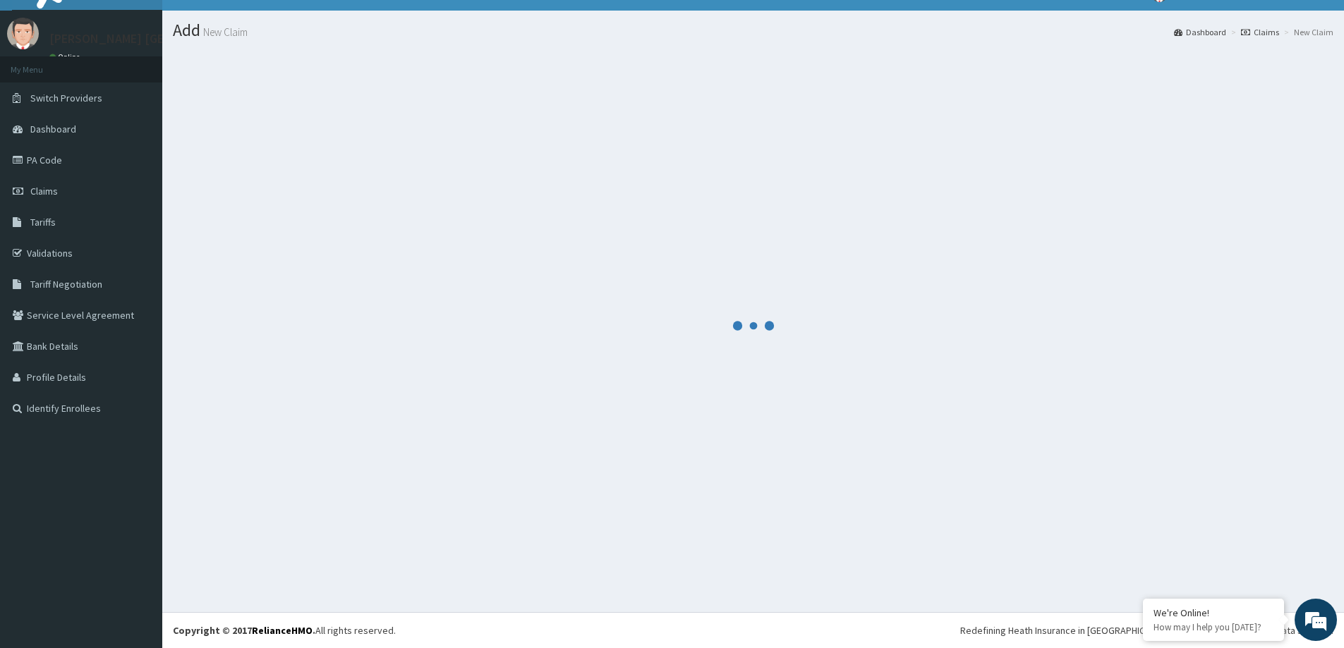
scroll to position [25, 0]
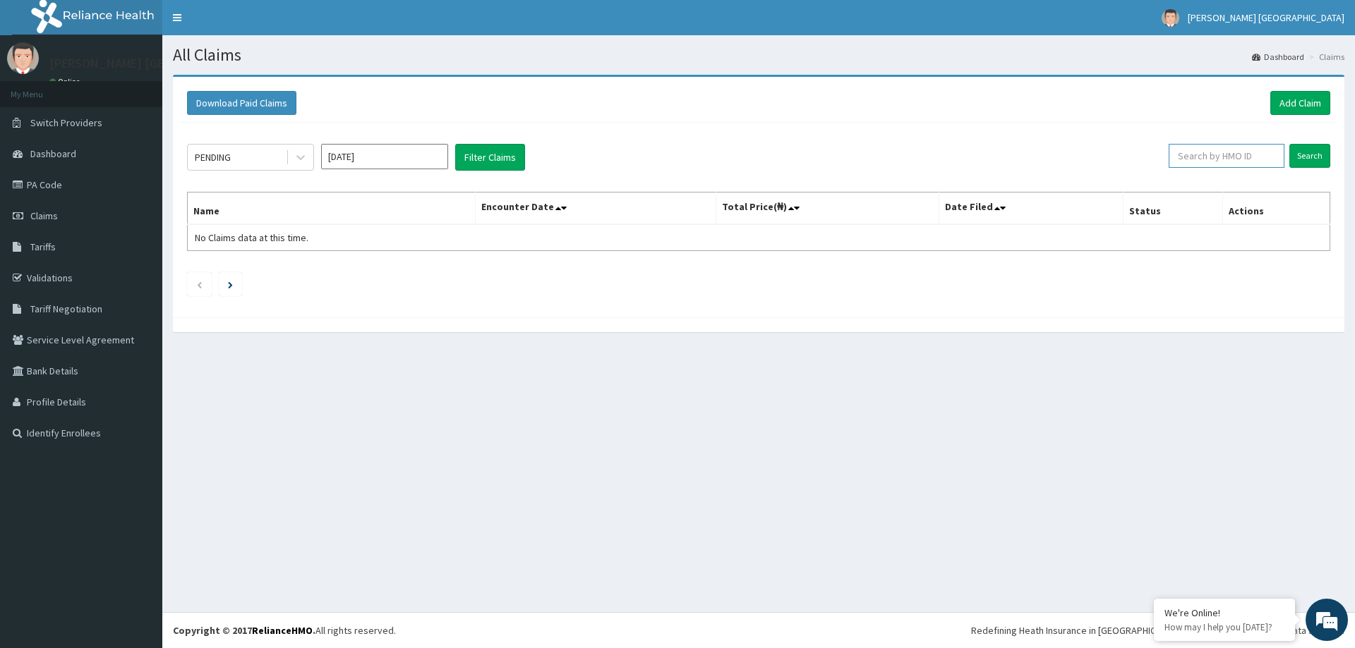
click at [1267, 153] on input "text" at bounding box center [1226, 156] width 116 height 24
paste input "LPR/10001/D"
type input "LPR/10001/D"
click at [1300, 158] on input "Search" at bounding box center [1309, 156] width 41 height 24
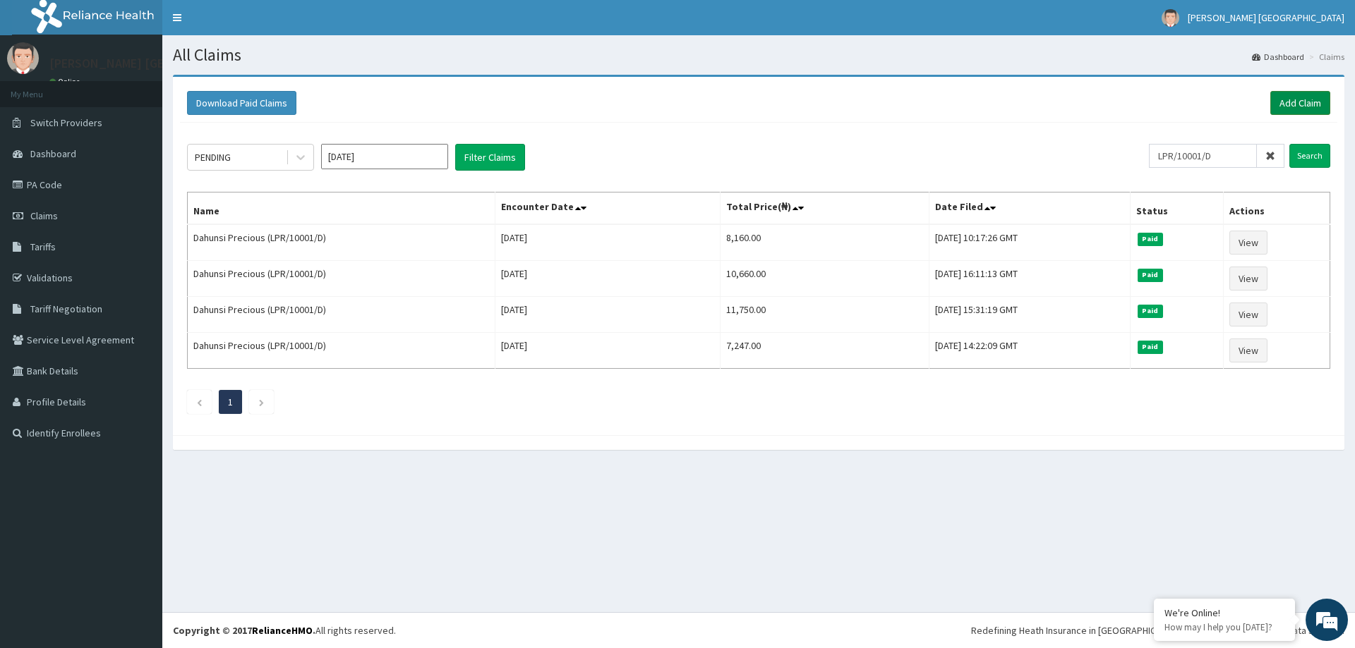
click at [1288, 107] on link "Add Claim" at bounding box center [1300, 103] width 60 height 24
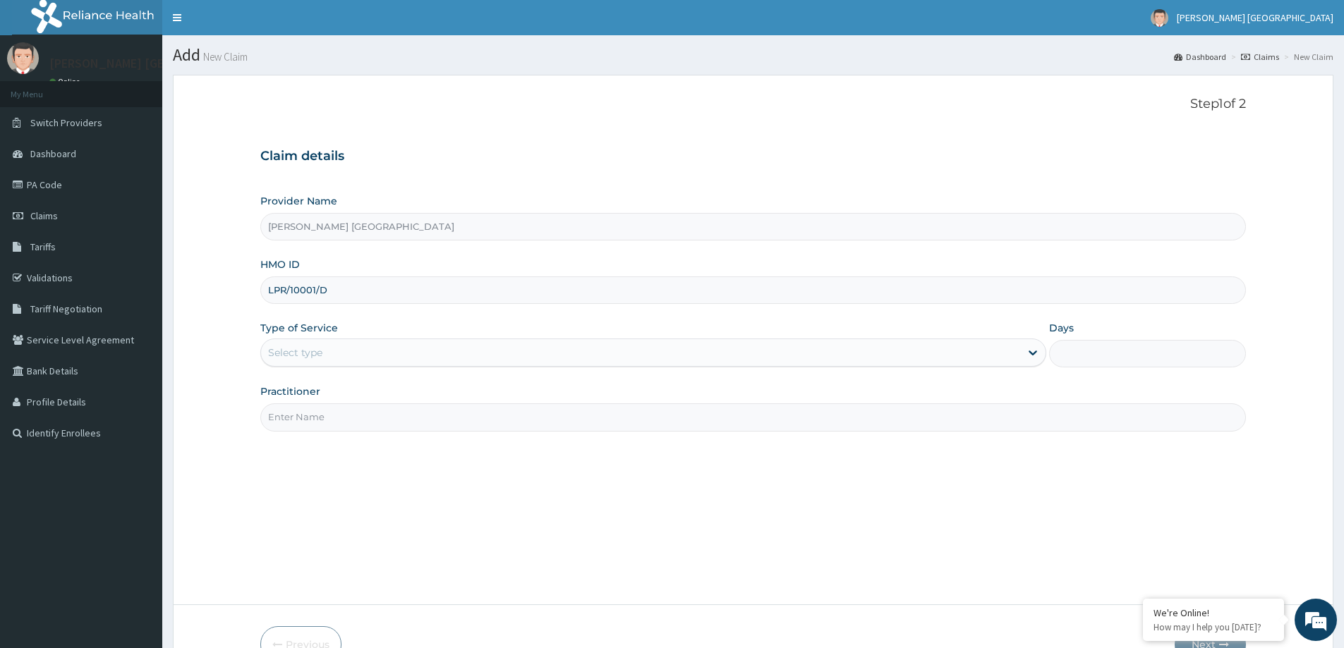
type input "LPR/10001/D"
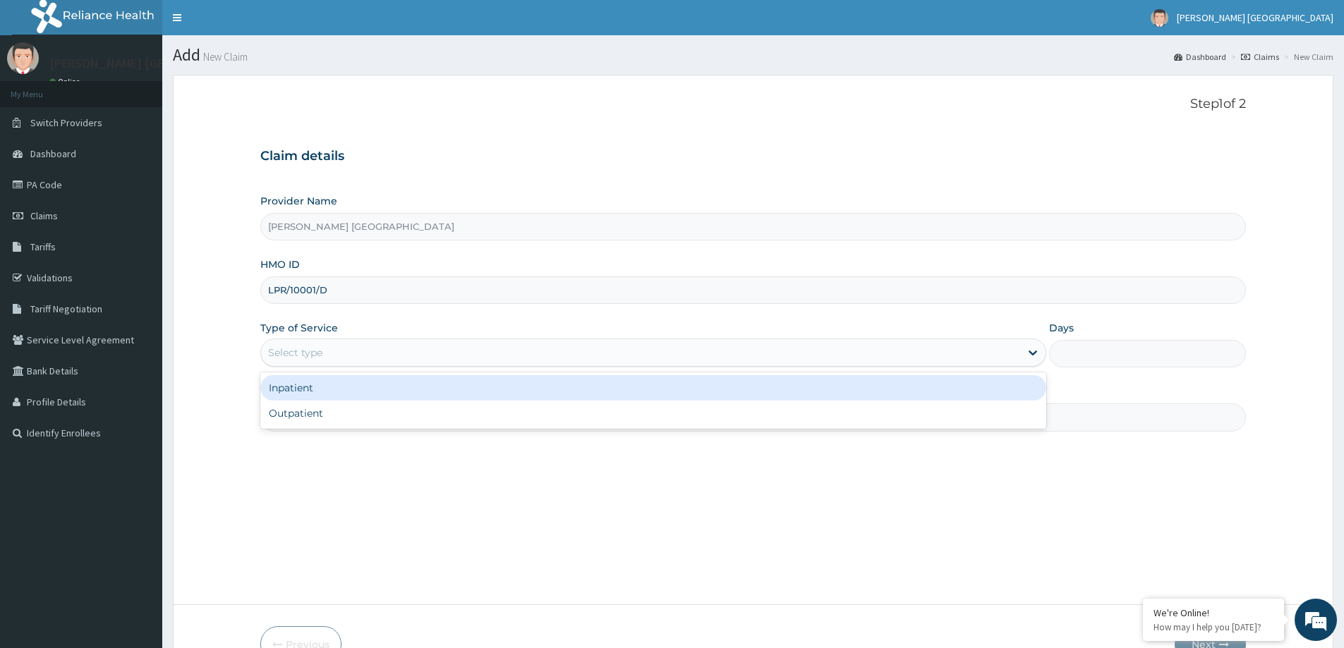
click at [509, 346] on div "Select type" at bounding box center [640, 353] width 759 height 23
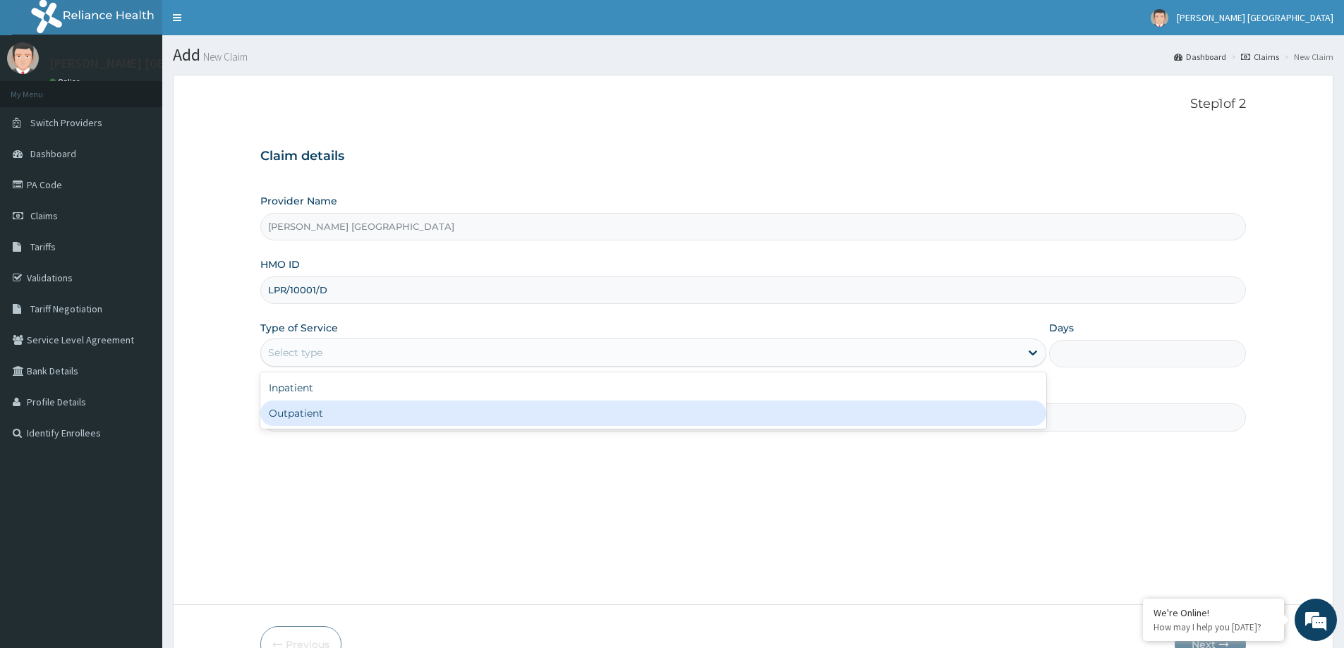
click at [450, 403] on div "Outpatient" at bounding box center [653, 413] width 786 height 25
type input "1"
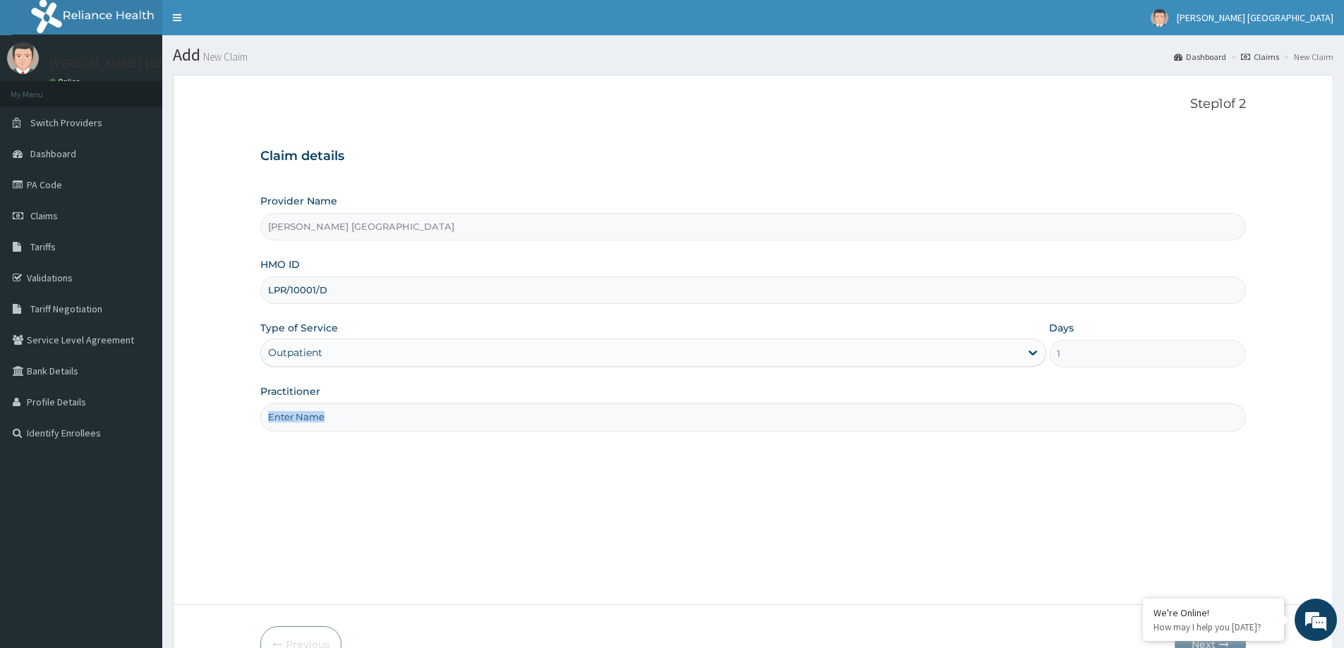
click at [450, 403] on div "Practitioner" at bounding box center [753, 408] width 986 height 47
click at [451, 406] on input "Practitioner" at bounding box center [753, 418] width 986 height 28
click at [449, 427] on input "Practitioner" at bounding box center [753, 418] width 986 height 28
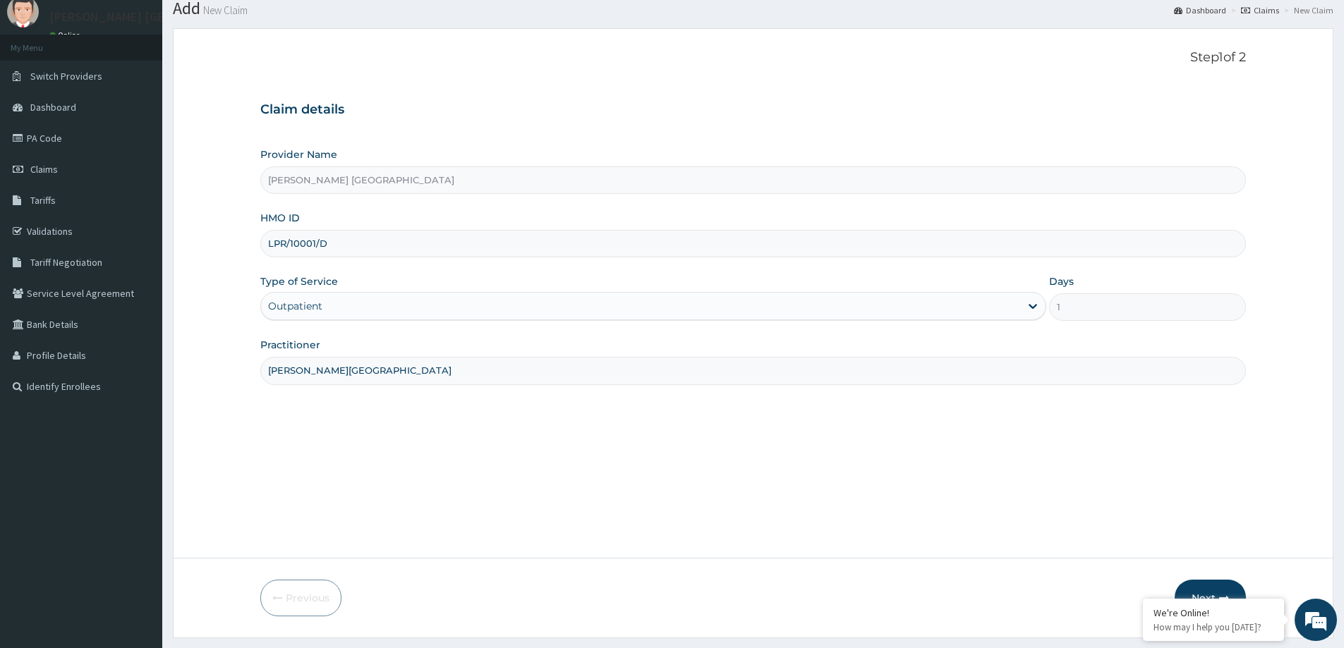
scroll to position [83, 0]
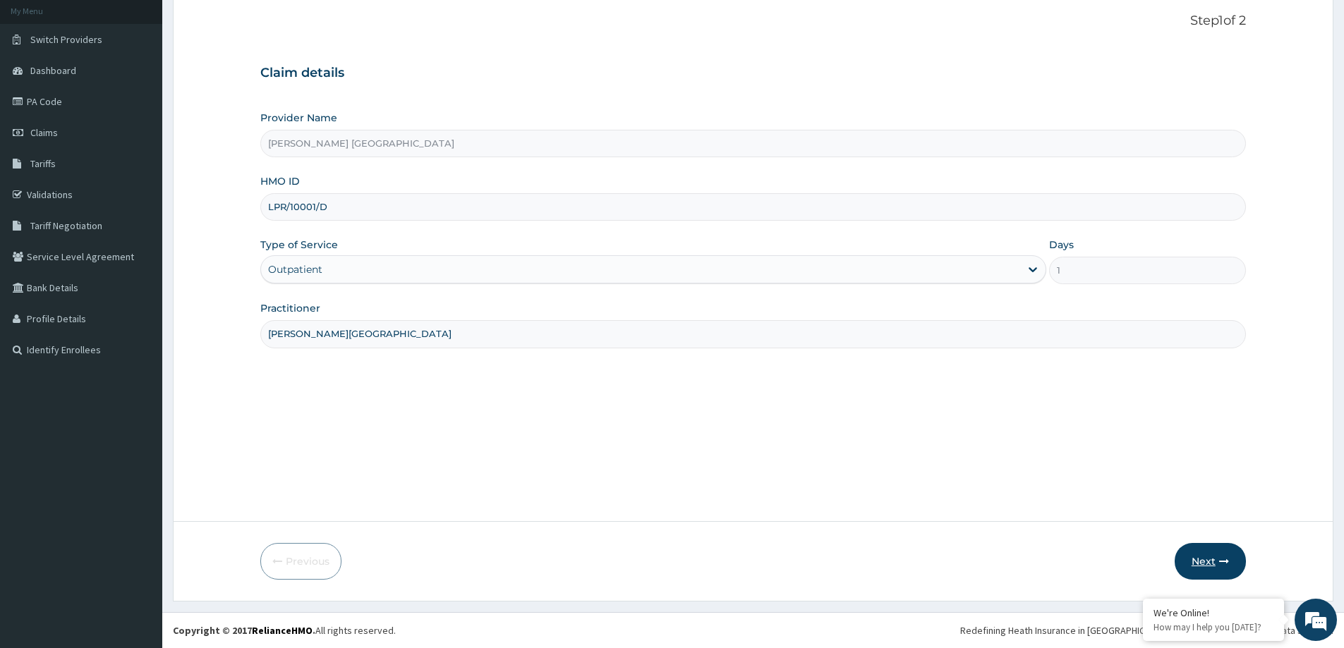
type input "[PERSON_NAME][GEOGRAPHIC_DATA]"
click at [1205, 554] on button "Next" at bounding box center [1210, 561] width 71 height 37
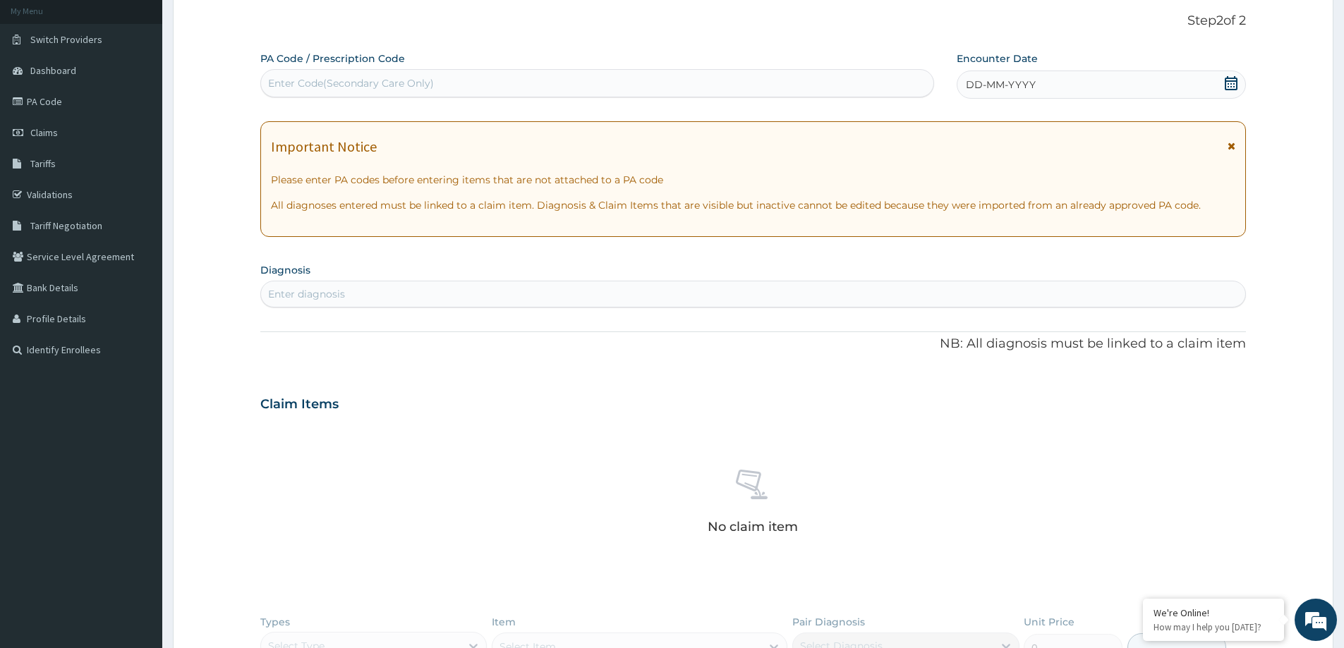
click at [972, 76] on div "DD-MM-YYYY" at bounding box center [1101, 85] width 289 height 28
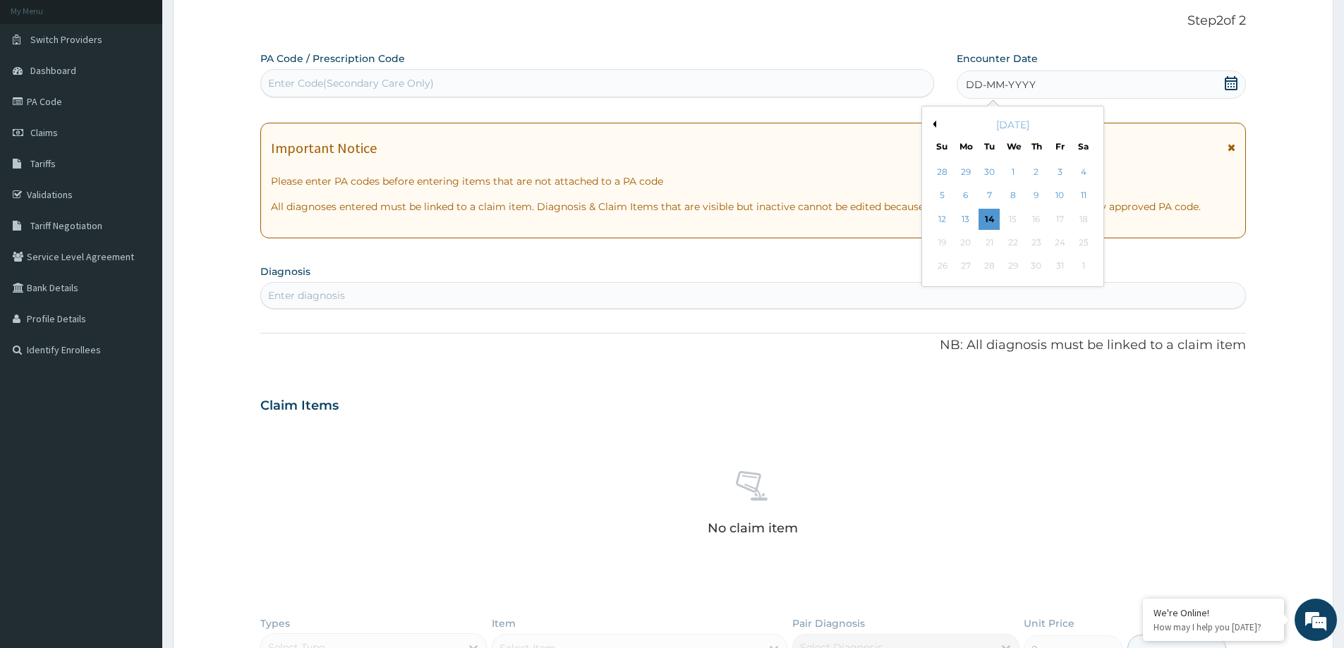
click at [936, 126] on button "Previous Month" at bounding box center [932, 124] width 7 height 7
click at [934, 129] on div "[DATE]" at bounding box center [1013, 125] width 170 height 14
click at [934, 125] on button "Previous Month" at bounding box center [932, 124] width 7 height 7
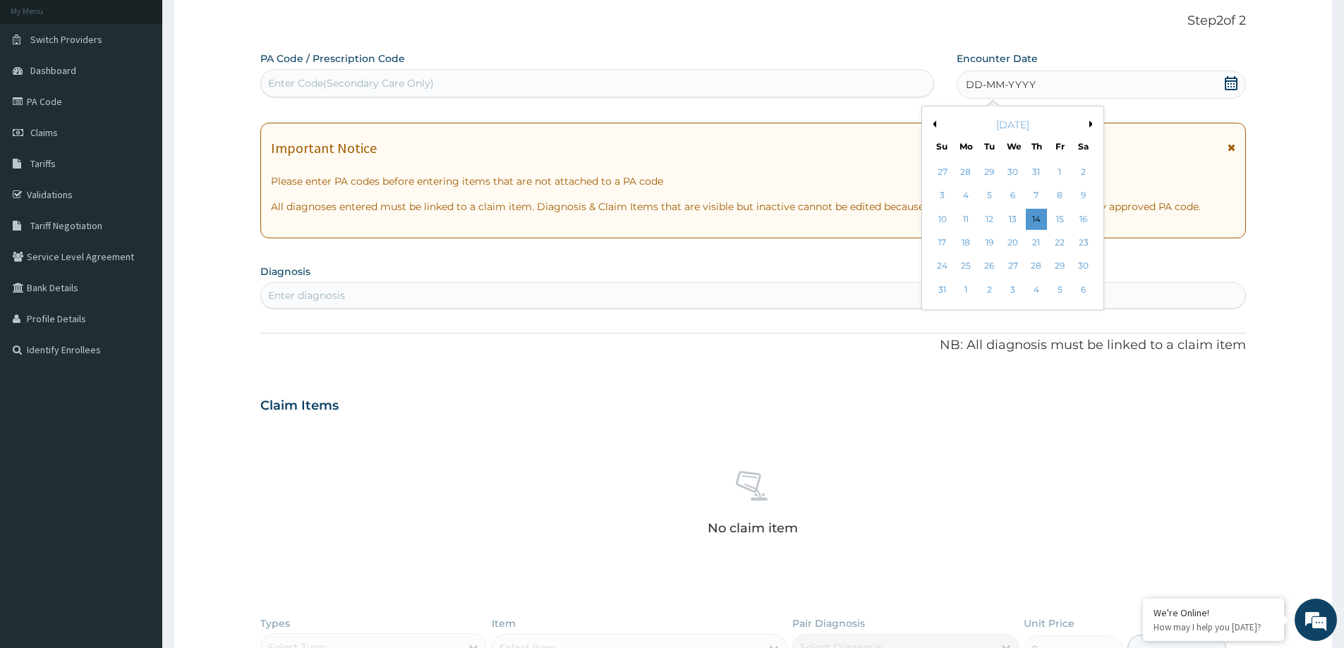
click at [934, 125] on button "Previous Month" at bounding box center [932, 124] width 7 height 7
click at [946, 217] on div "13" at bounding box center [942, 219] width 21 height 21
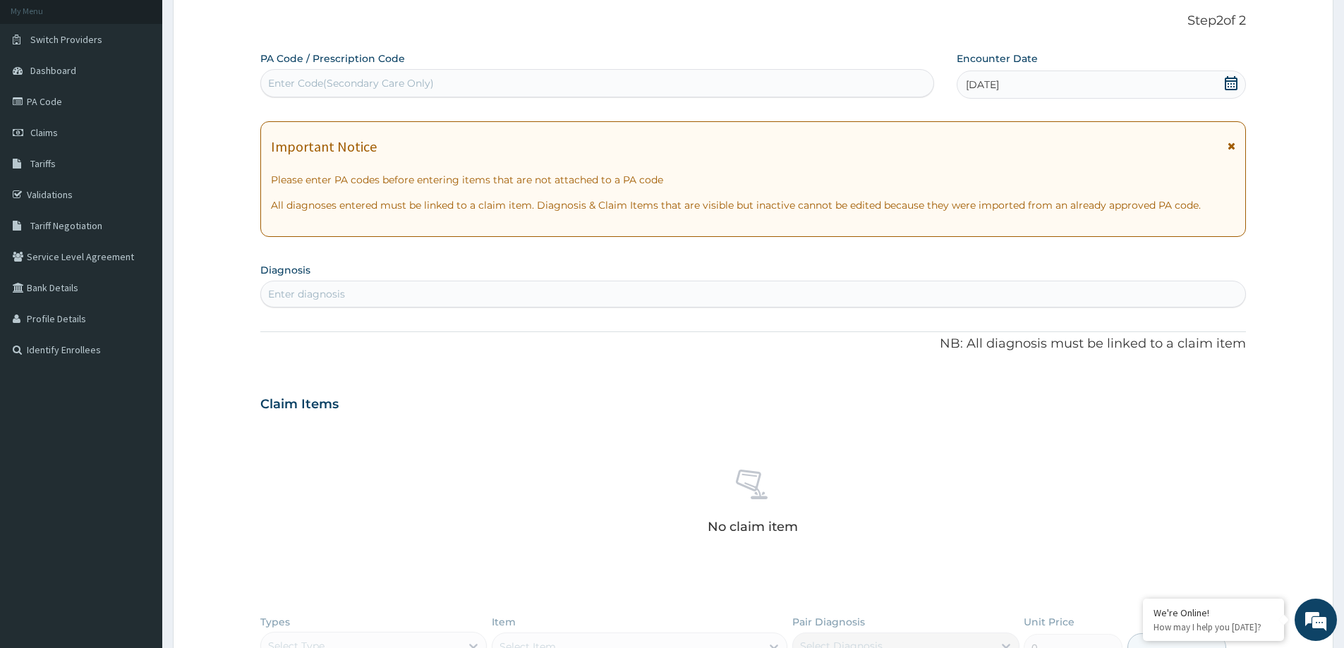
click at [598, 289] on div "Enter diagnosis" at bounding box center [753, 294] width 984 height 23
type input "OTITI"
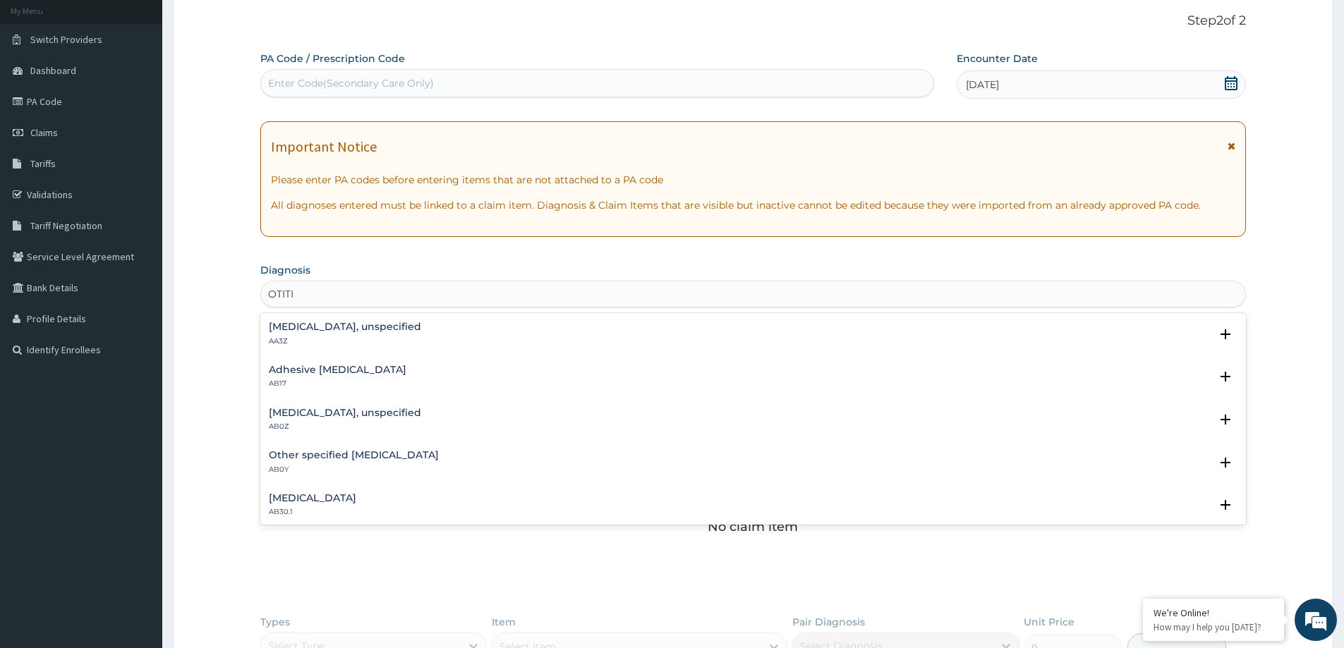
click at [339, 405] on div "[MEDICAL_DATA], unspecified AB0Z Select Status Query Query covers suspected (?)…" at bounding box center [753, 423] width 986 height 43
click at [307, 419] on div "[MEDICAL_DATA], unspecified AB0Z" at bounding box center [345, 420] width 152 height 25
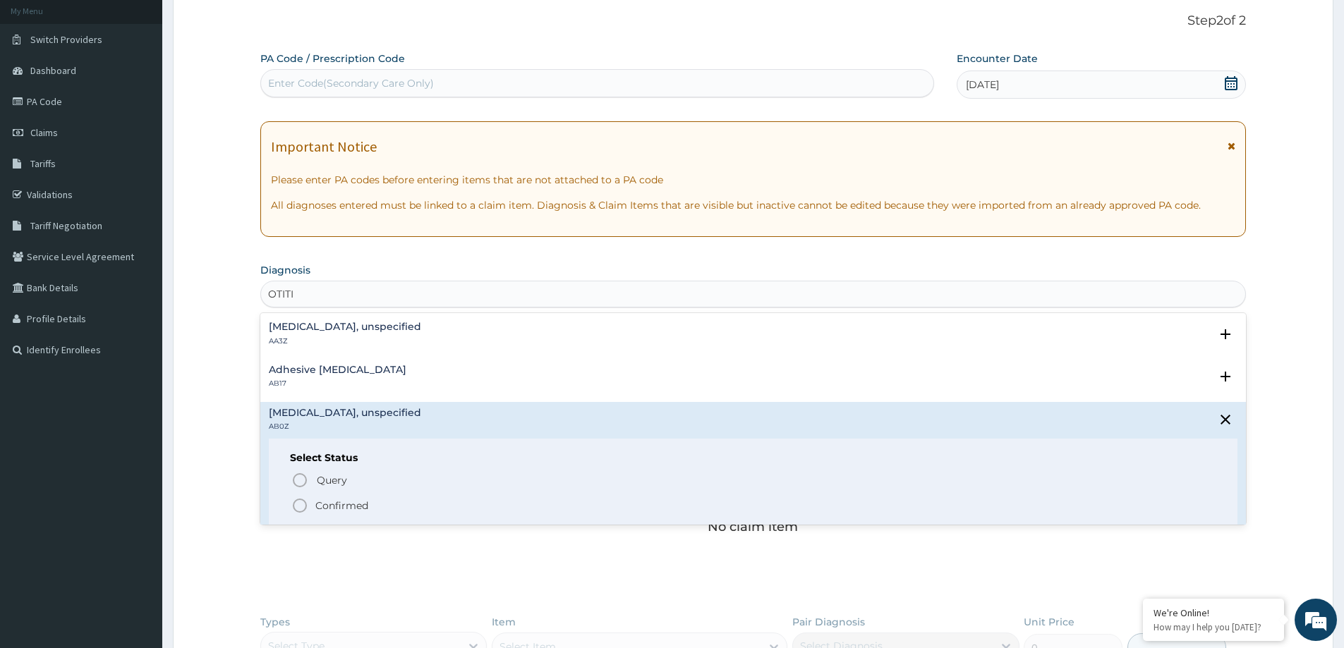
click at [308, 513] on icon "status option filled" at bounding box center [299, 505] width 17 height 17
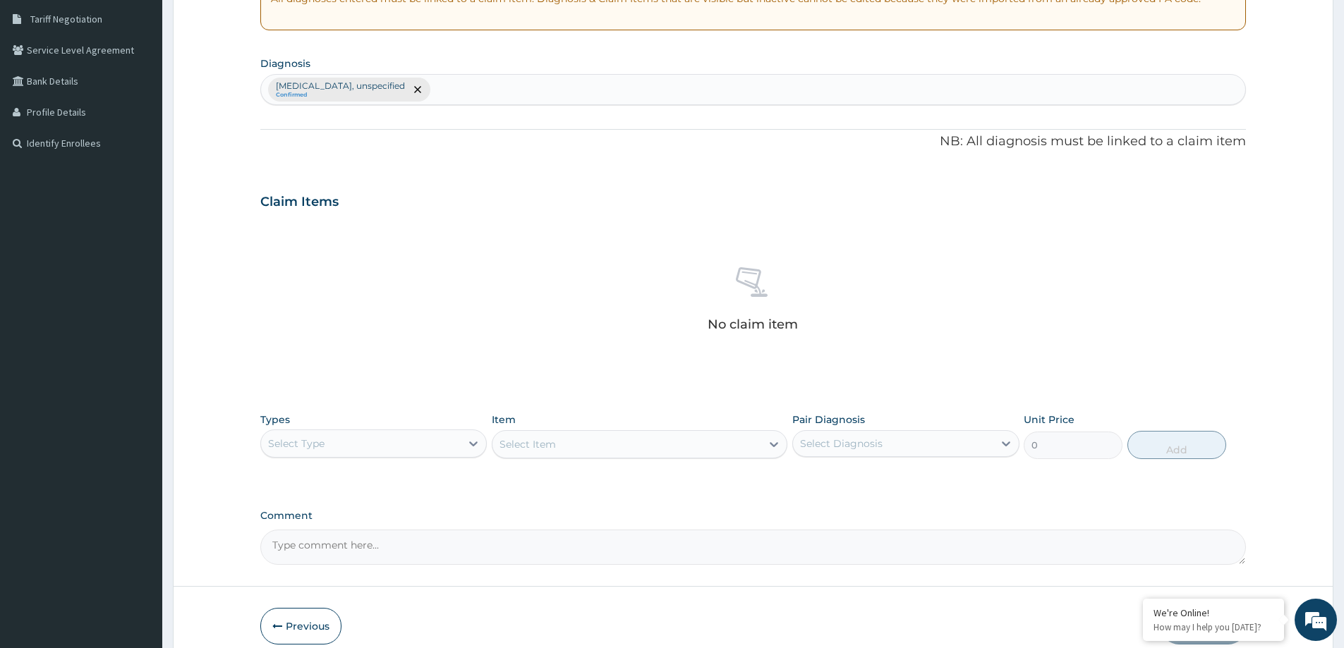
scroll to position [295, 0]
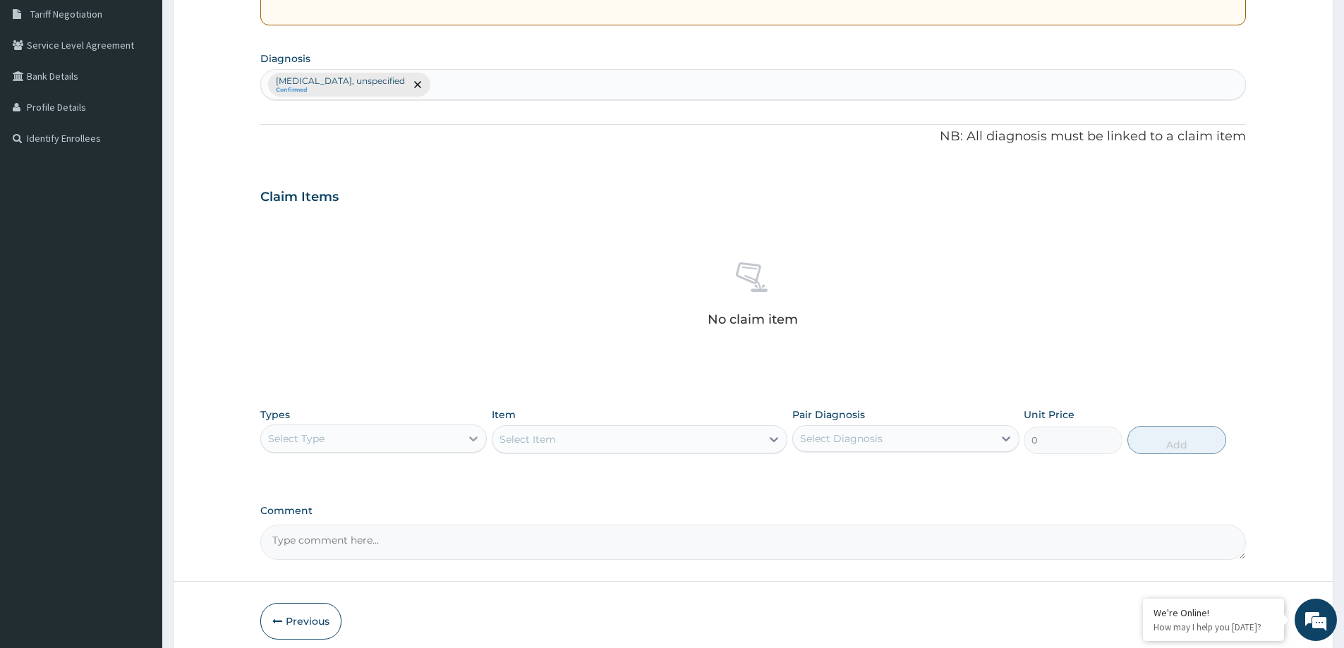
click at [466, 438] on icon at bounding box center [473, 439] width 14 height 14
click at [387, 522] on div "Procedures" at bounding box center [373, 524] width 226 height 25
click at [888, 445] on div "Select Diagnosis" at bounding box center [893, 439] width 200 height 23
click at [859, 483] on div "[MEDICAL_DATA], unspecified" at bounding box center [905, 475] width 226 height 29
checkbox input "true"
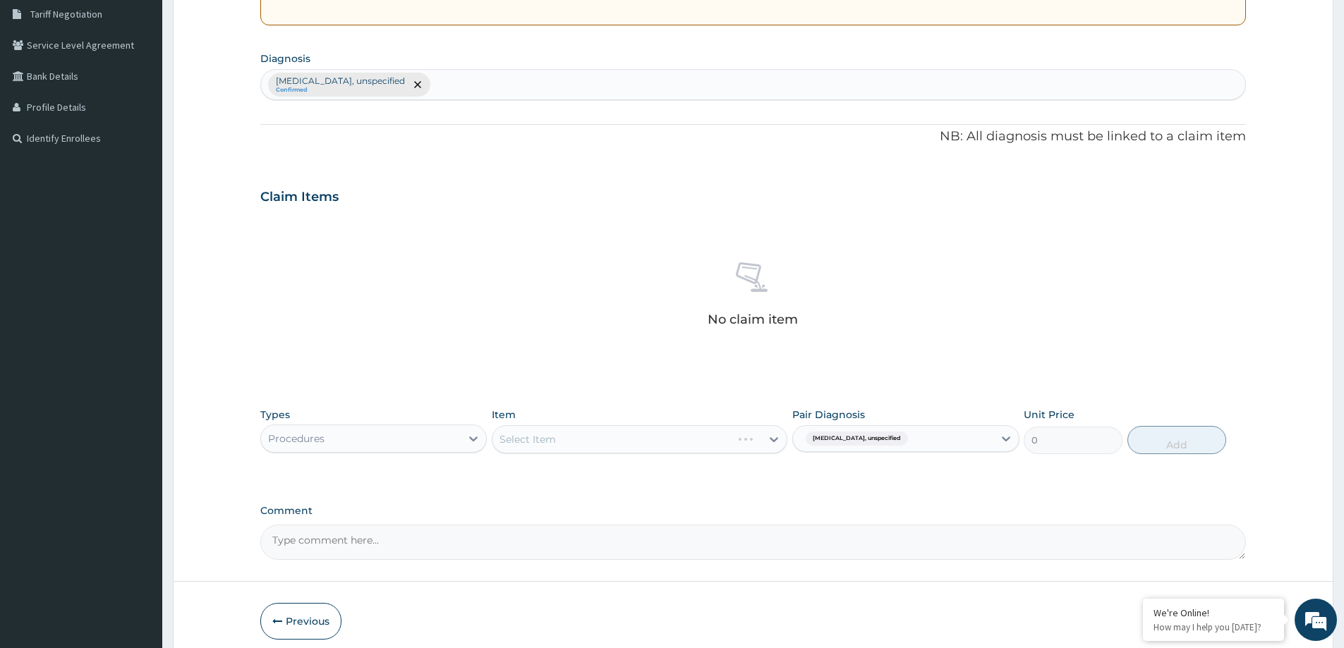
click at [766, 441] on div "Select Item" at bounding box center [640, 439] width 296 height 28
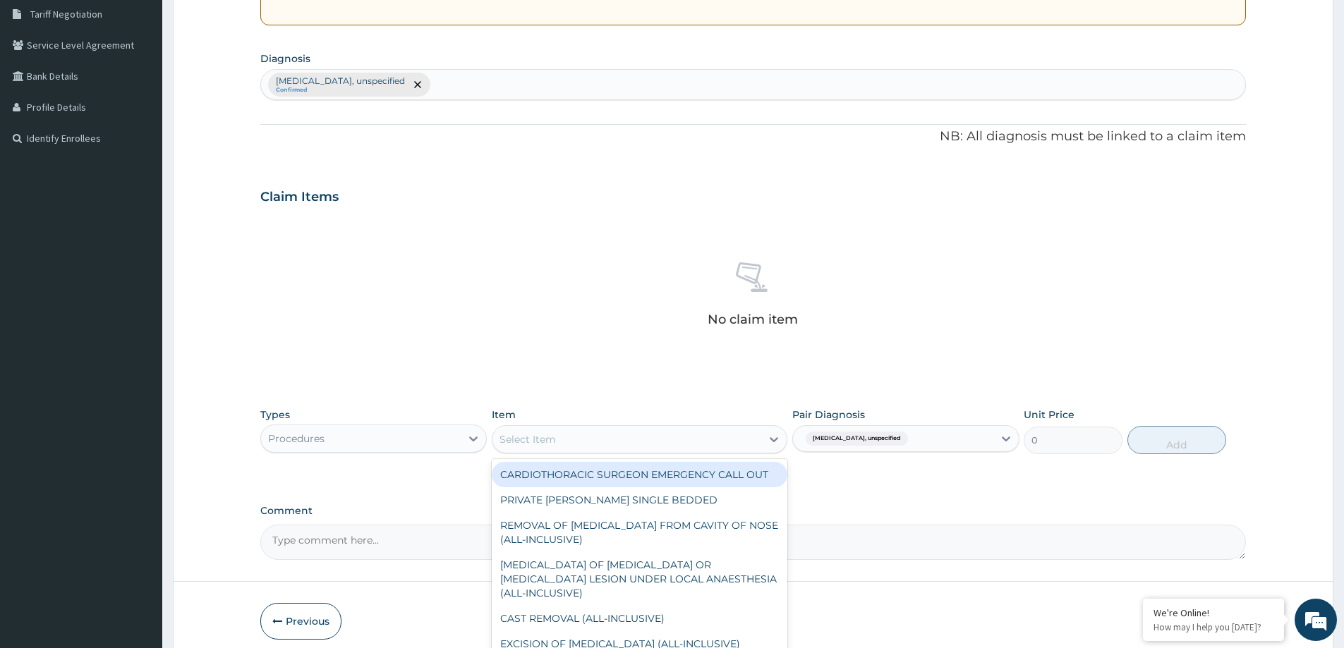
click at [590, 446] on div "Select Item" at bounding box center [627, 439] width 269 height 23
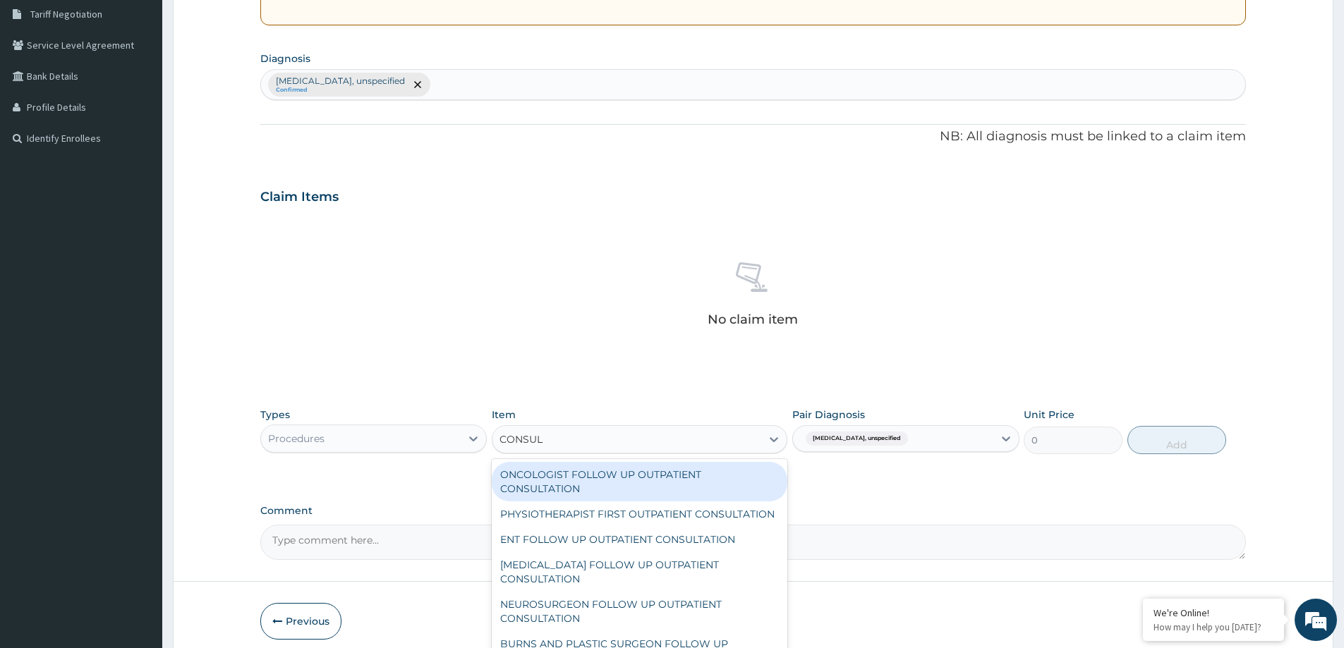
type input "CONSULT"
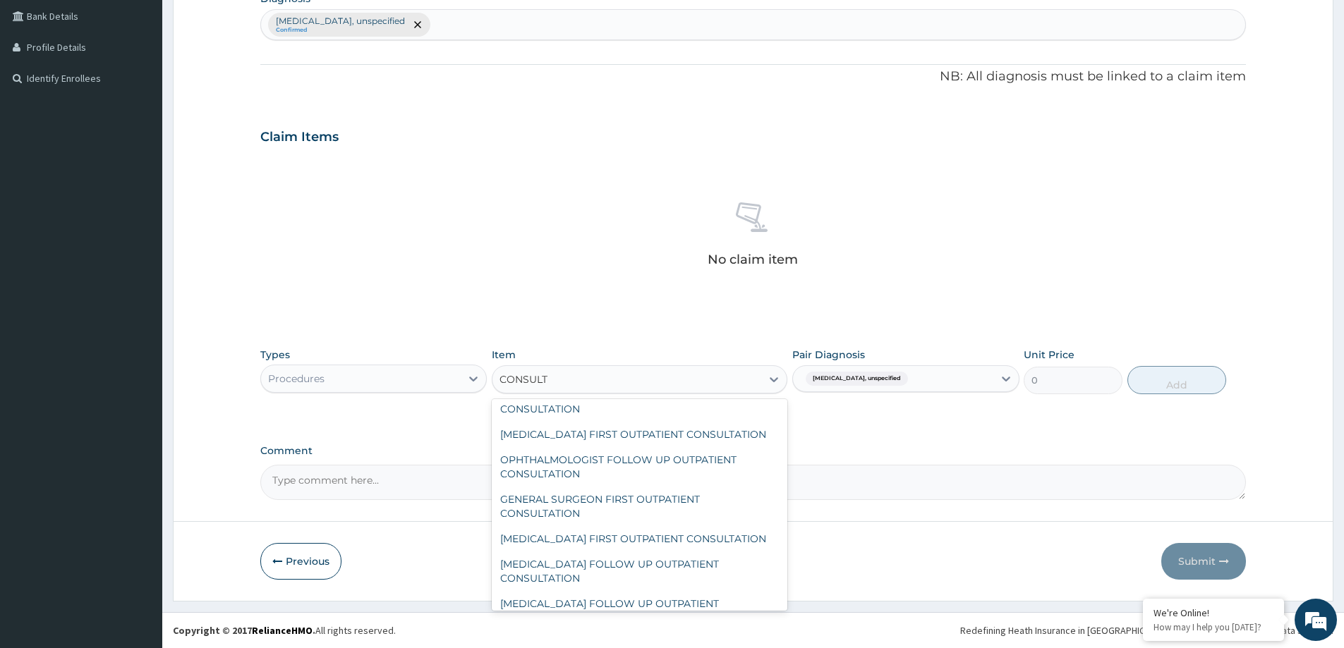
scroll to position [494, 0]
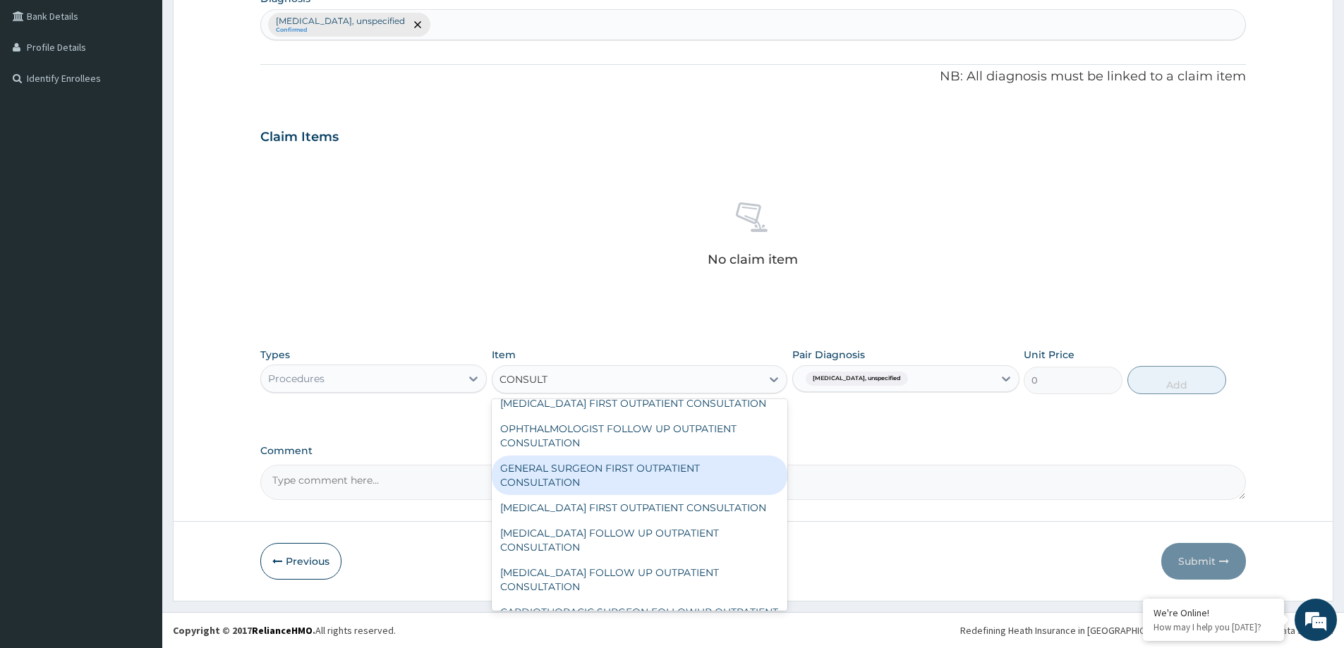
click at [608, 495] on div "GENERAL SURGEON FIRST OUTPATIENT CONSULTATION" at bounding box center [640, 476] width 296 height 40
type input "22500"
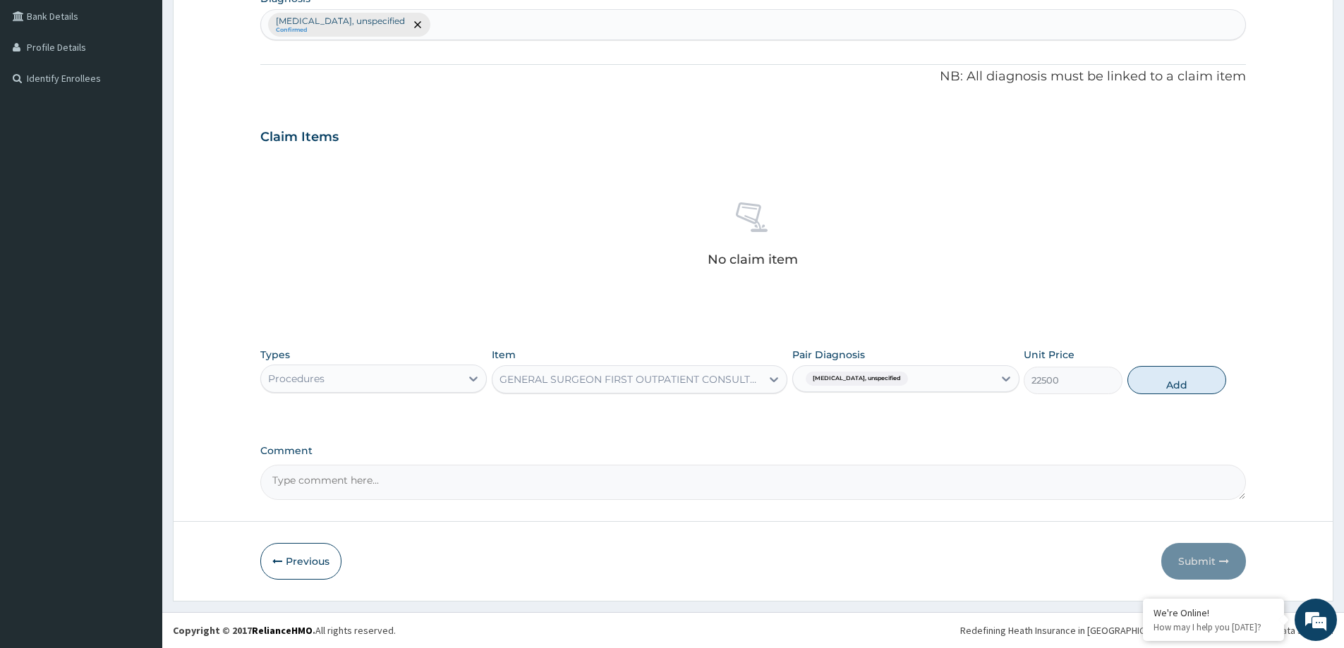
click at [683, 376] on div "GENERAL SURGEON FIRST OUTPATIENT CONSULTATION" at bounding box center [631, 380] width 263 height 14
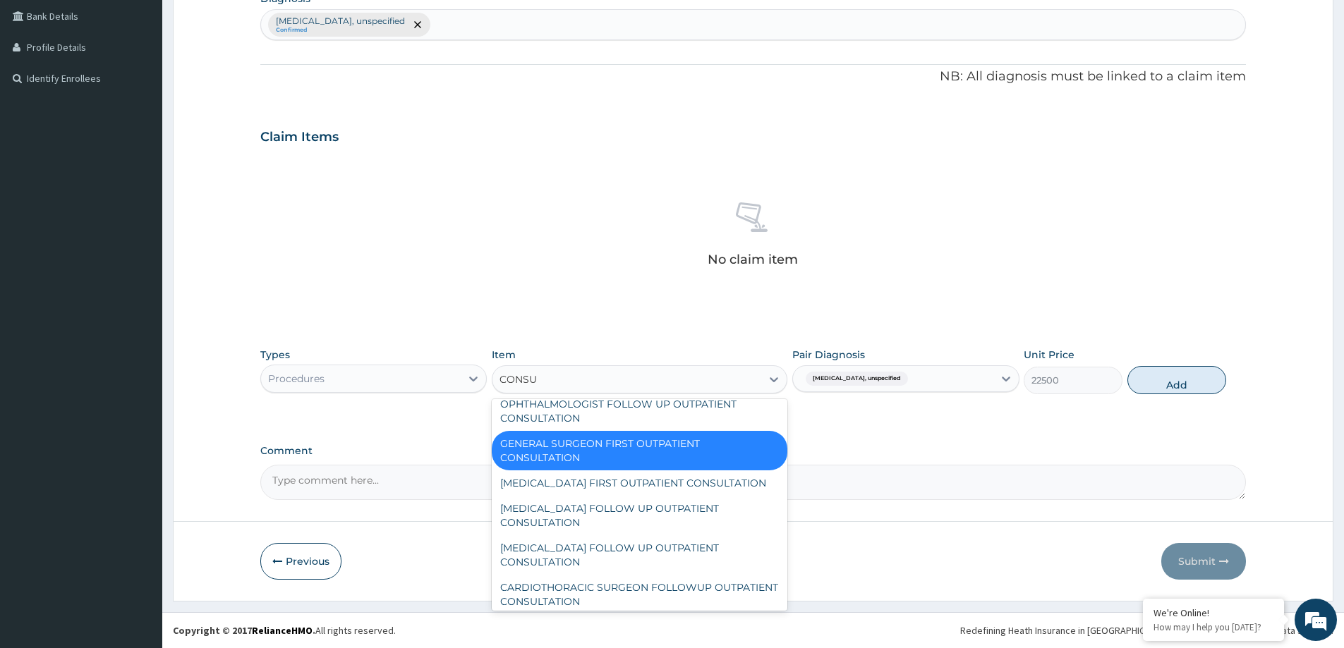
scroll to position [493, 0]
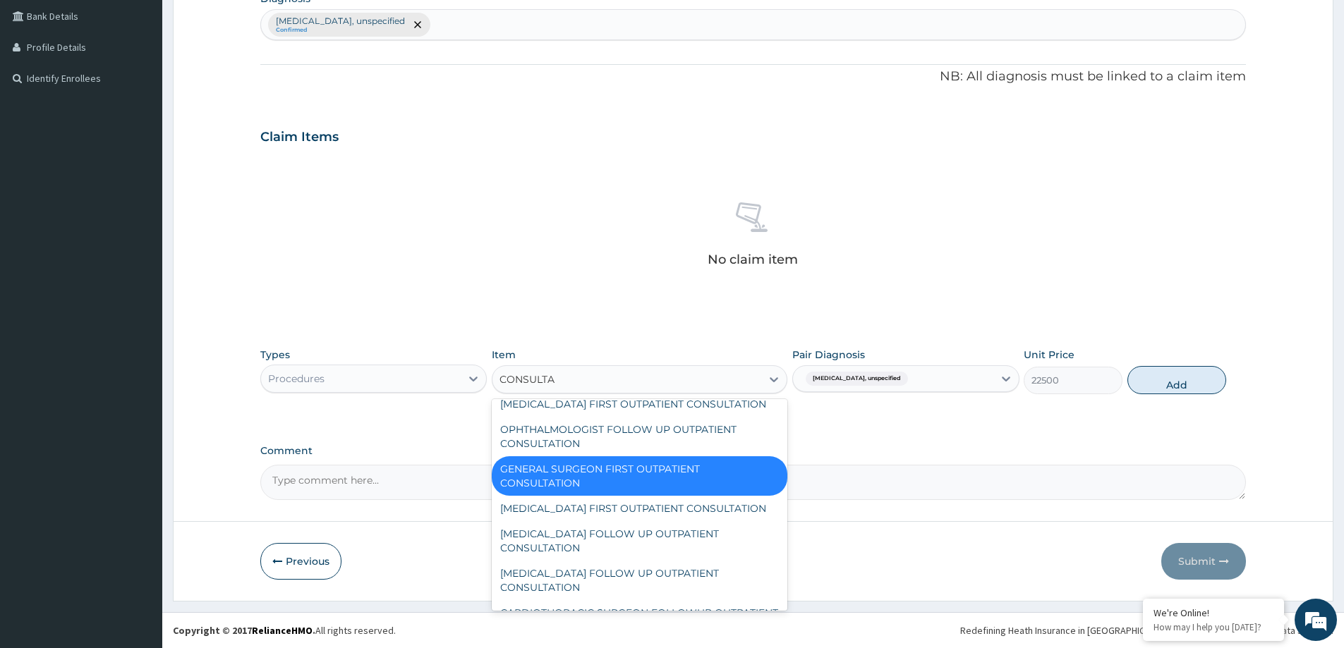
type input "CONSULTAT"
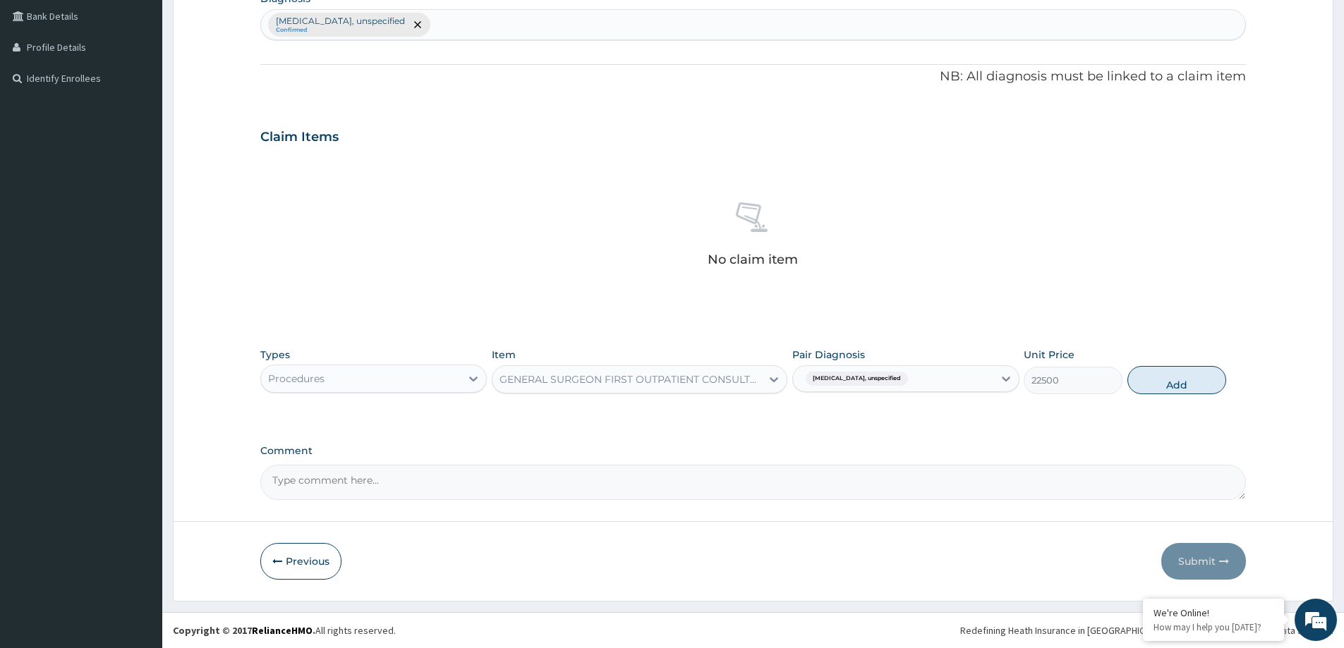
click at [625, 374] on div "GENERAL SURGEON FIRST OUTPATIENT CONSULTATION" at bounding box center [627, 379] width 269 height 23
type input "CONSULTA"
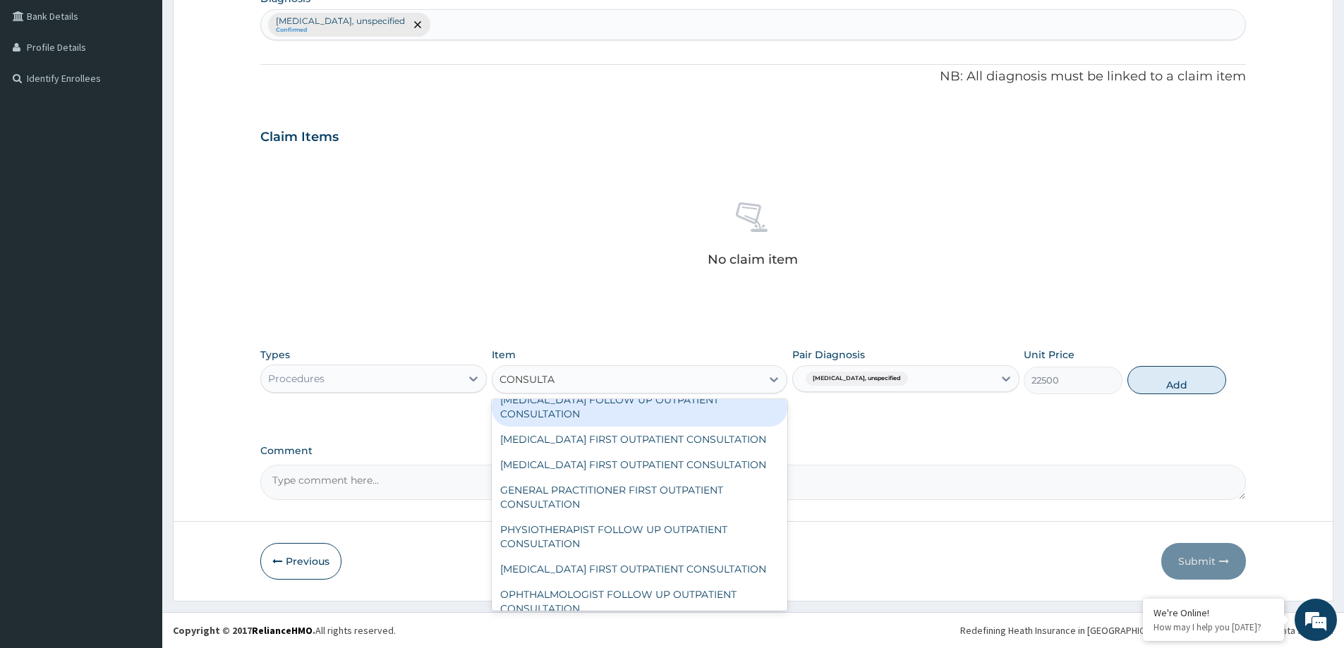
scroll to position [353, 0]
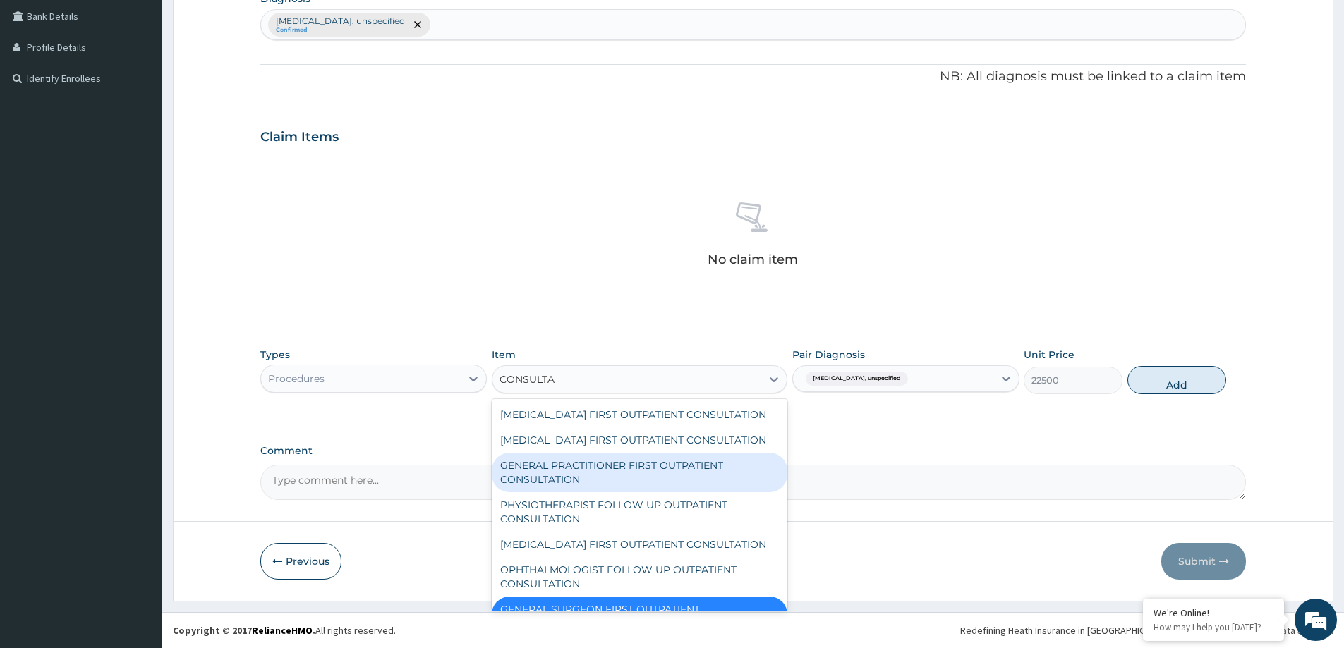
click at [591, 489] on div "GENERAL PRACTITIONER FIRST OUTPATIENT CONSULTATION" at bounding box center [640, 473] width 296 height 40
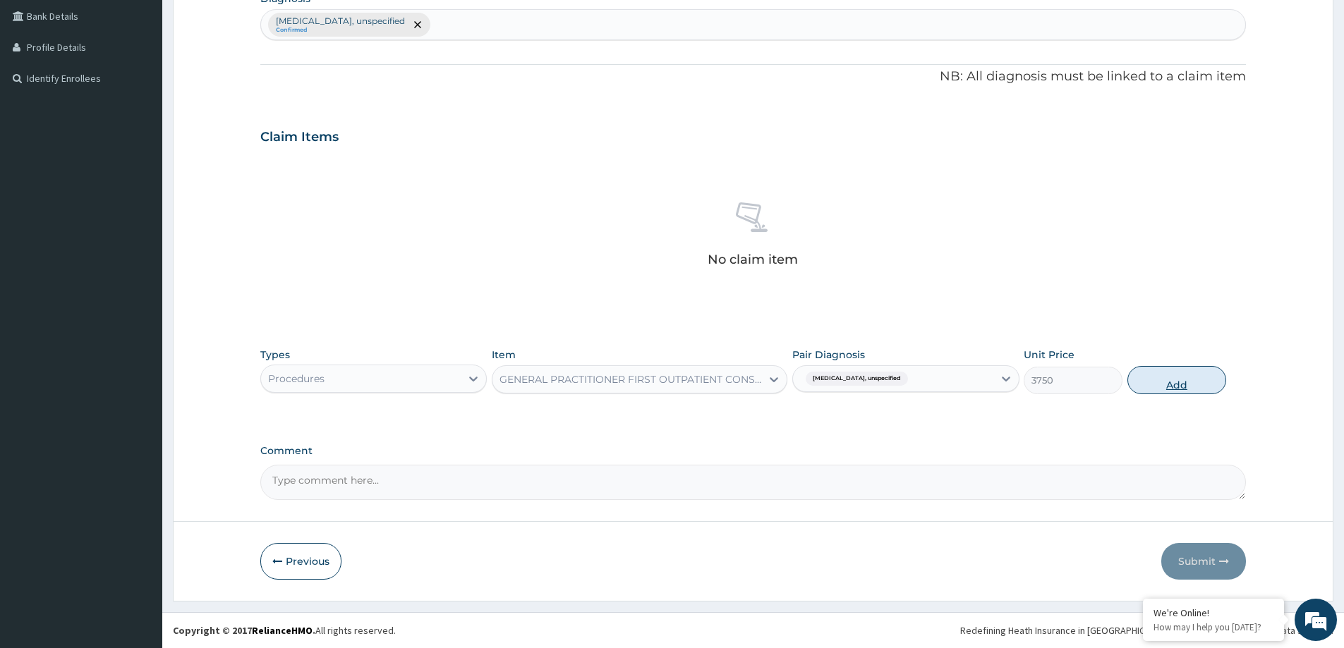
click at [1169, 377] on button "Add" at bounding box center [1177, 380] width 99 height 28
type input "0"
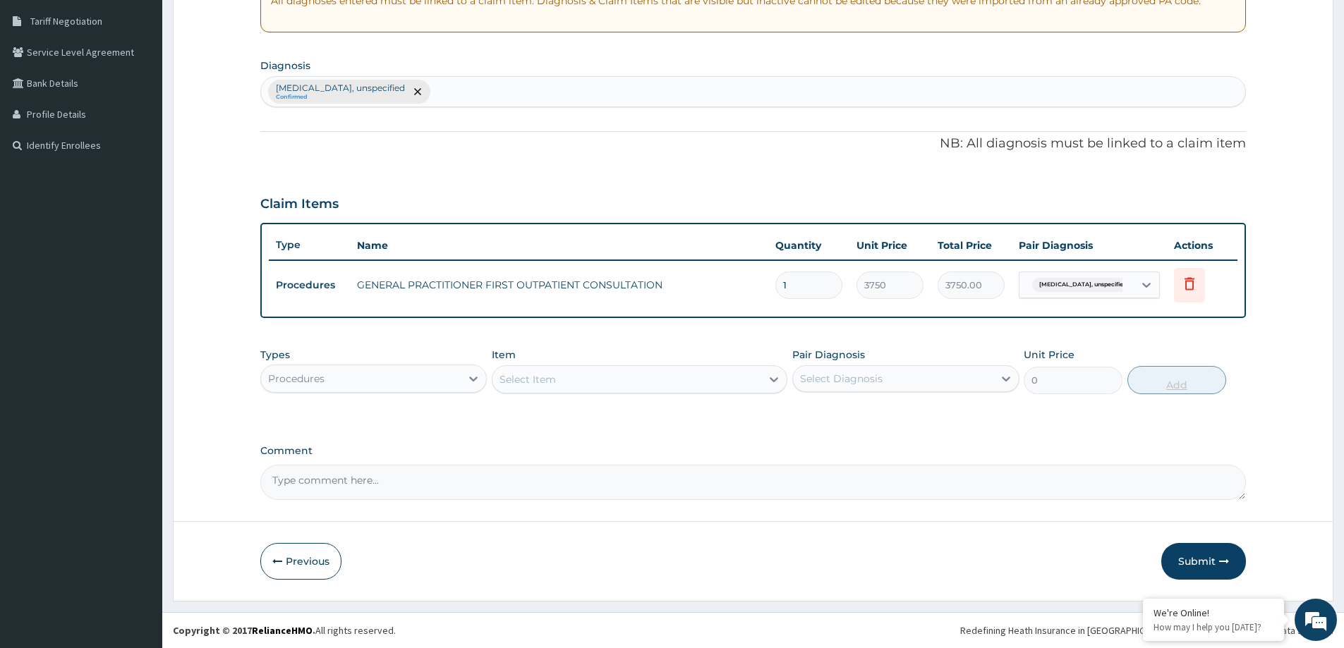
scroll to position [288, 0]
click at [580, 387] on div "Select Item" at bounding box center [627, 379] width 269 height 23
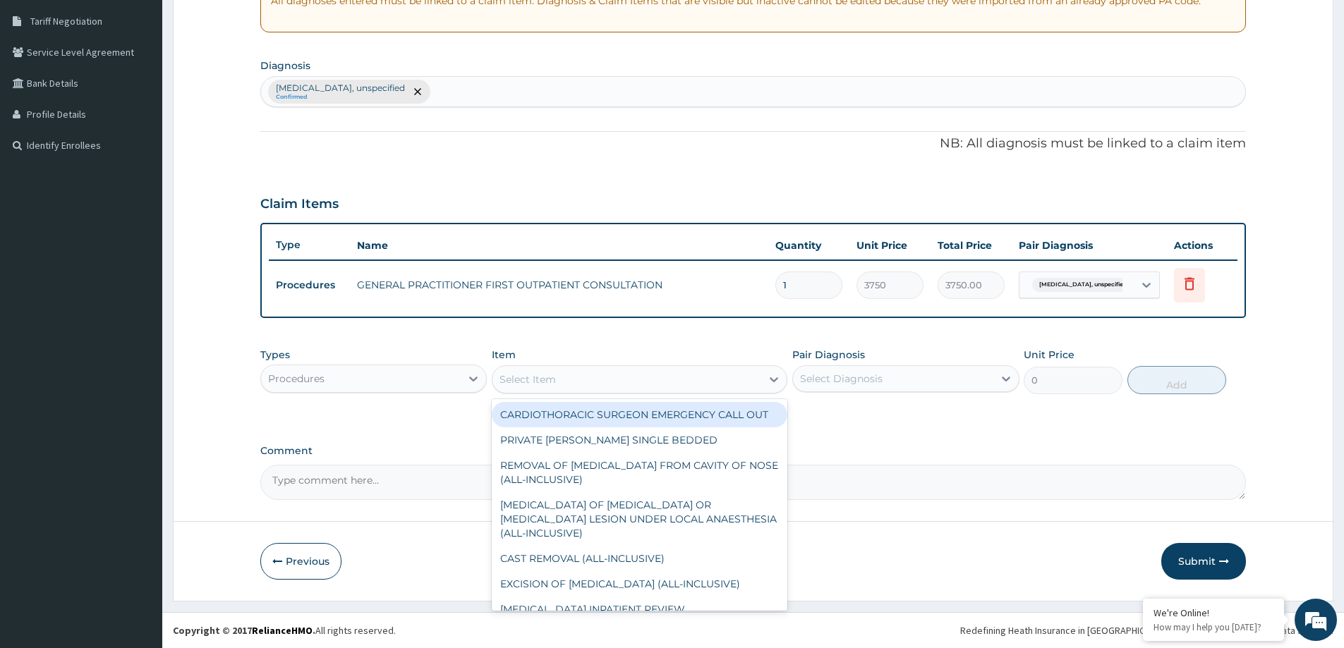
click at [434, 381] on div "Procedures" at bounding box center [361, 379] width 200 height 23
click at [567, 385] on div "Select Item" at bounding box center [627, 379] width 269 height 23
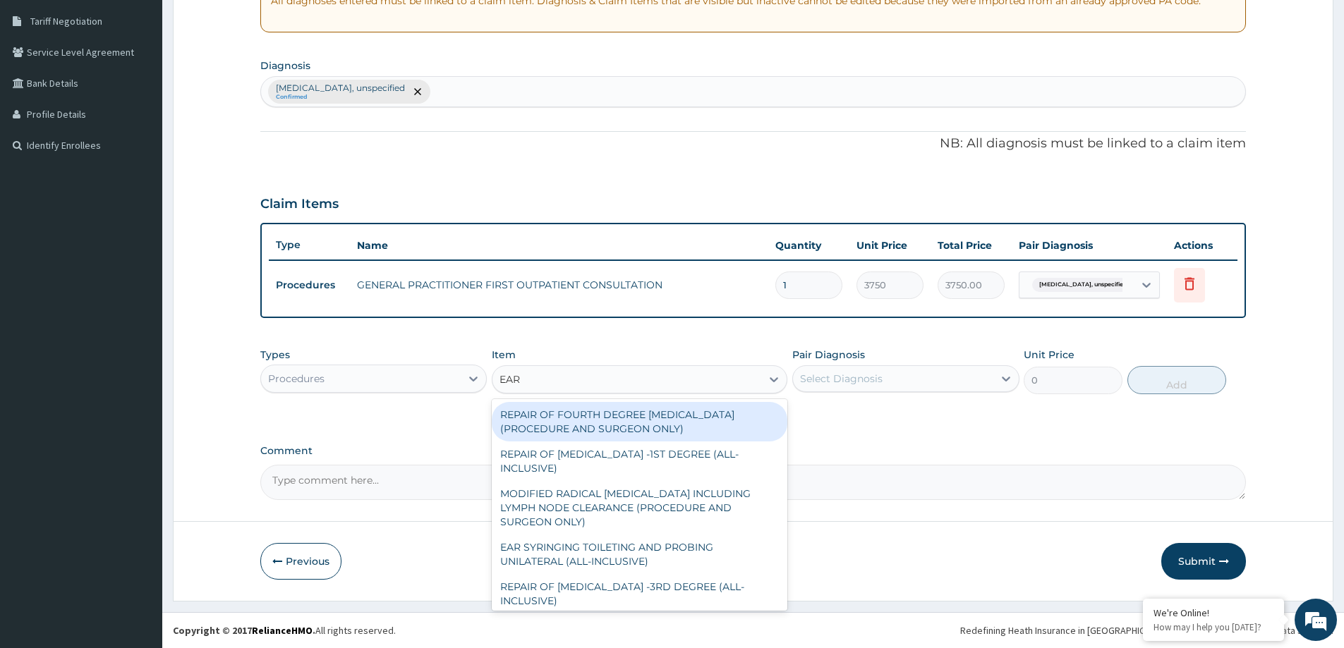
type input "EAR S"
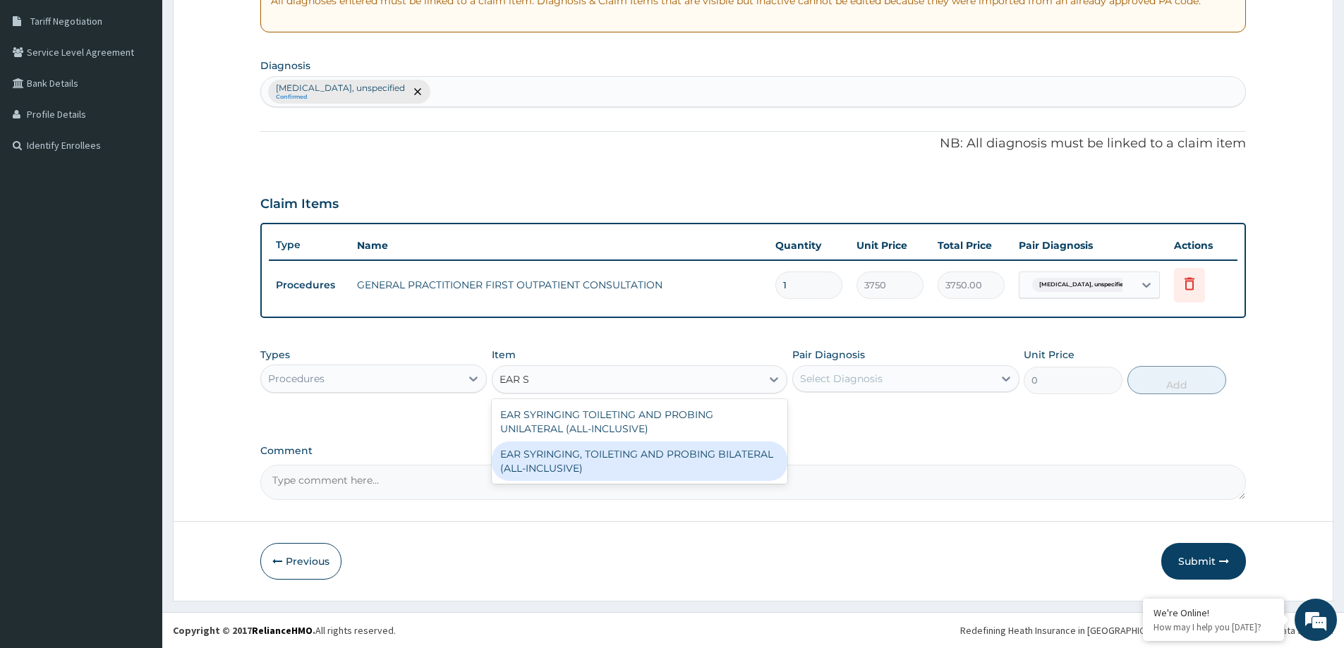
click at [564, 470] on div "EAR SYRINGING, TOILETING AND PROBING BILATERAL (ALL-INCLUSIVE)" at bounding box center [640, 462] width 296 height 40
type input "20312.5"
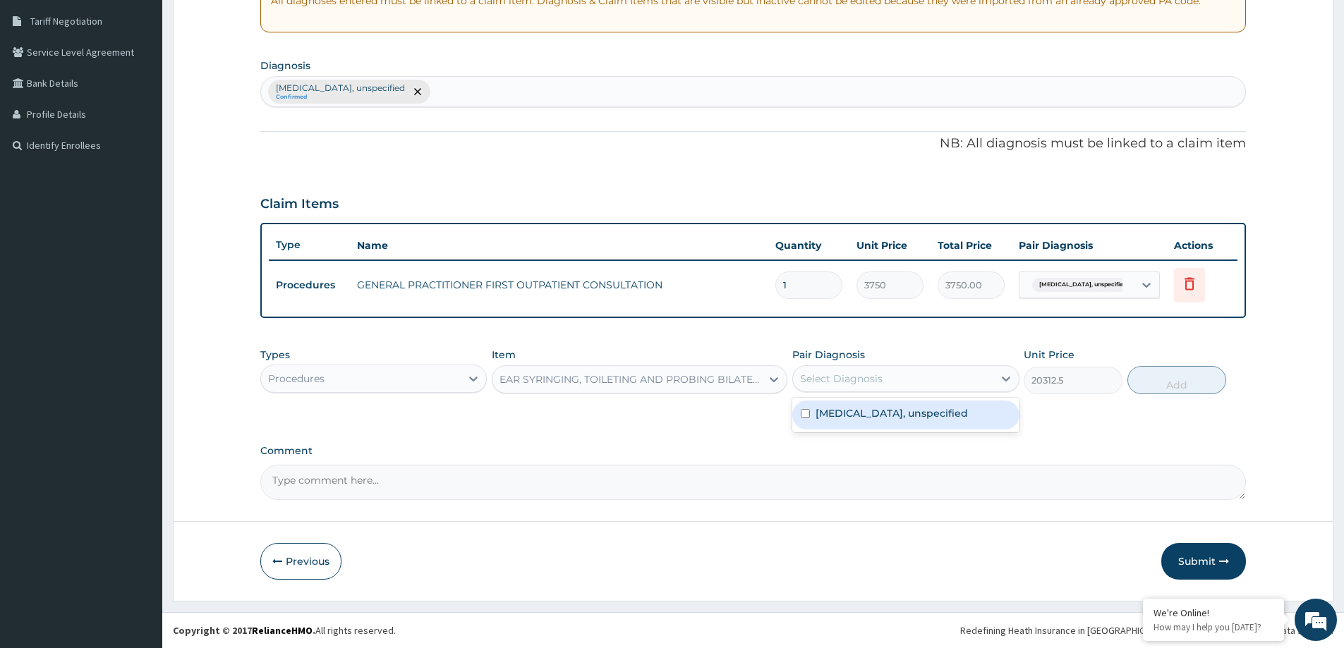
click at [835, 376] on div "Select Diagnosis" at bounding box center [841, 379] width 83 height 14
click at [820, 412] on label "[MEDICAL_DATA], unspecified" at bounding box center [892, 413] width 152 height 14
checkbox input "true"
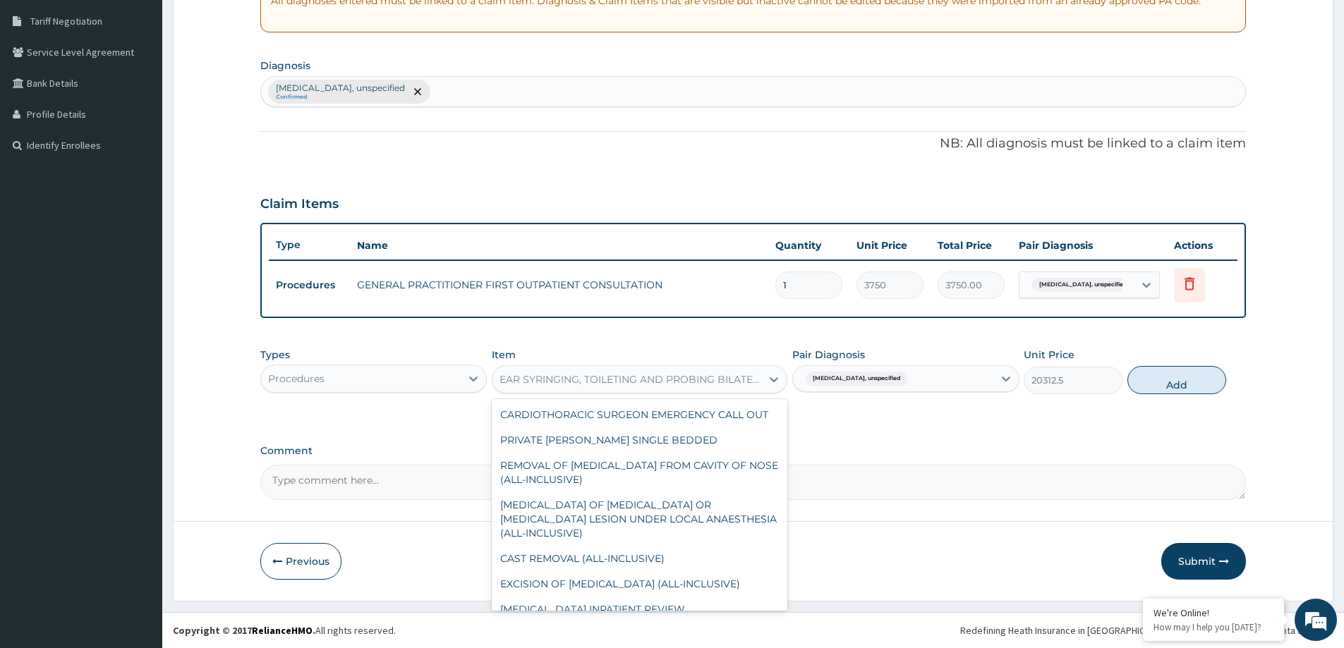
click at [620, 383] on div "EAR SYRINGING, TOILETING AND PROBING BILATERAL (ALL-INCLUSIVE)" at bounding box center [631, 380] width 263 height 14
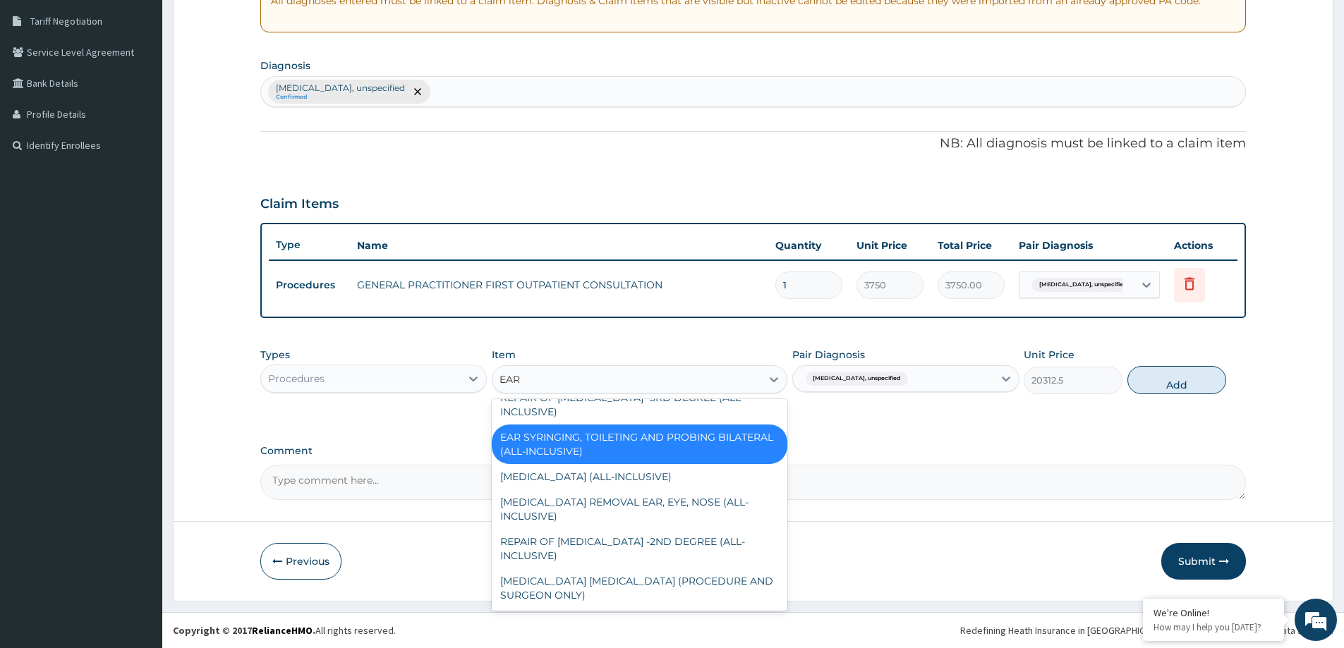
scroll to position [189, 0]
type input "EAR S"
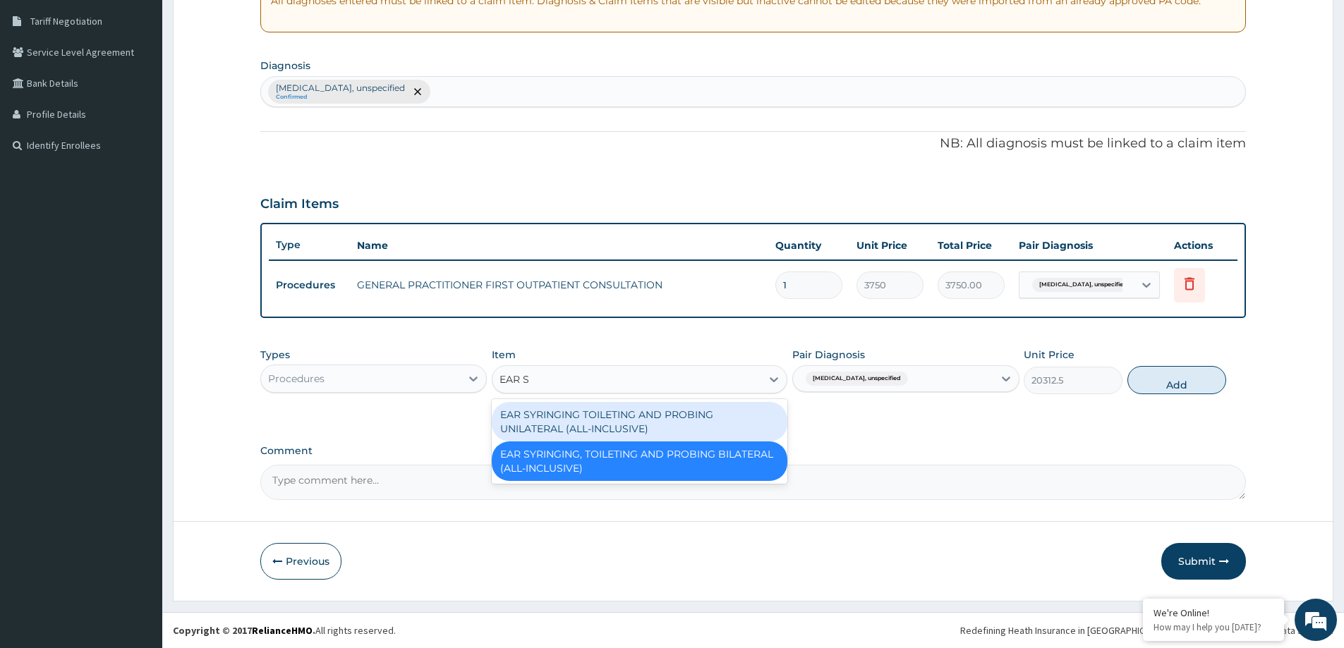
click at [611, 418] on div "EAR SYRINGING TOILETING AND PROBING UNILATERAL (ALL-INCLUSIVE)" at bounding box center [640, 422] width 296 height 40
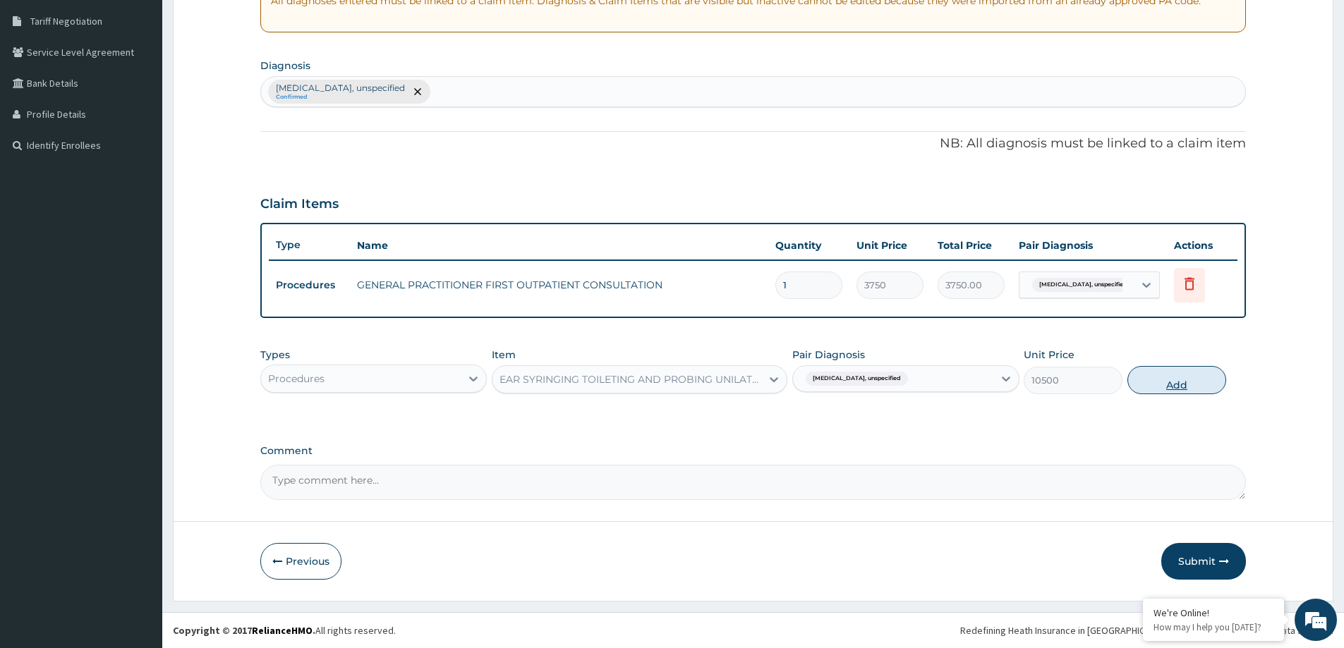
click at [1166, 389] on button "Add" at bounding box center [1177, 380] width 99 height 28
type input "0"
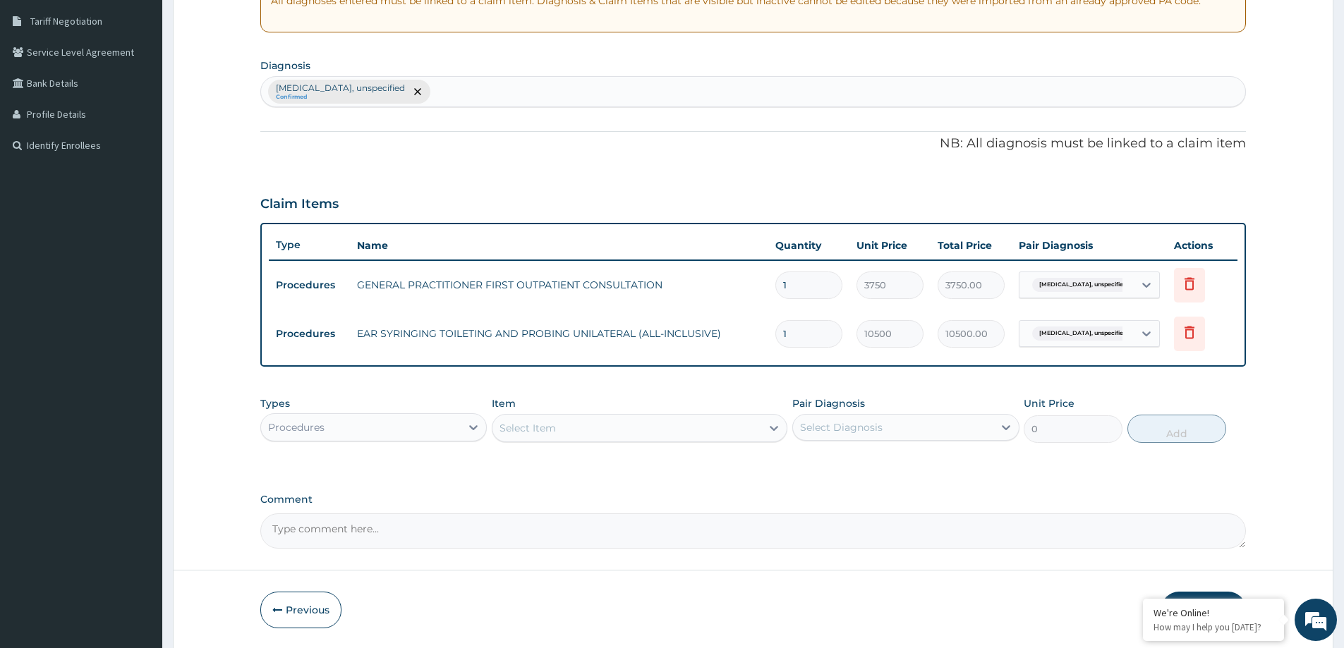
type input "0.00"
type input "2"
type input "21000.00"
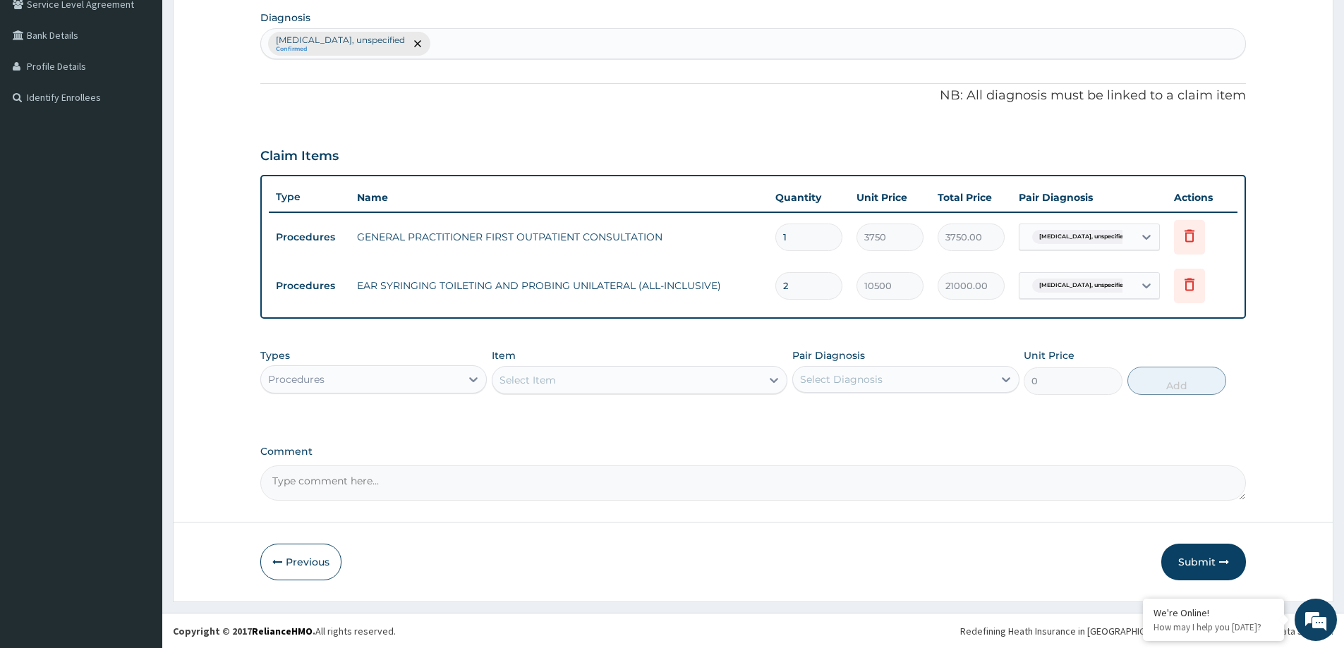
scroll to position [337, 0]
type input "2"
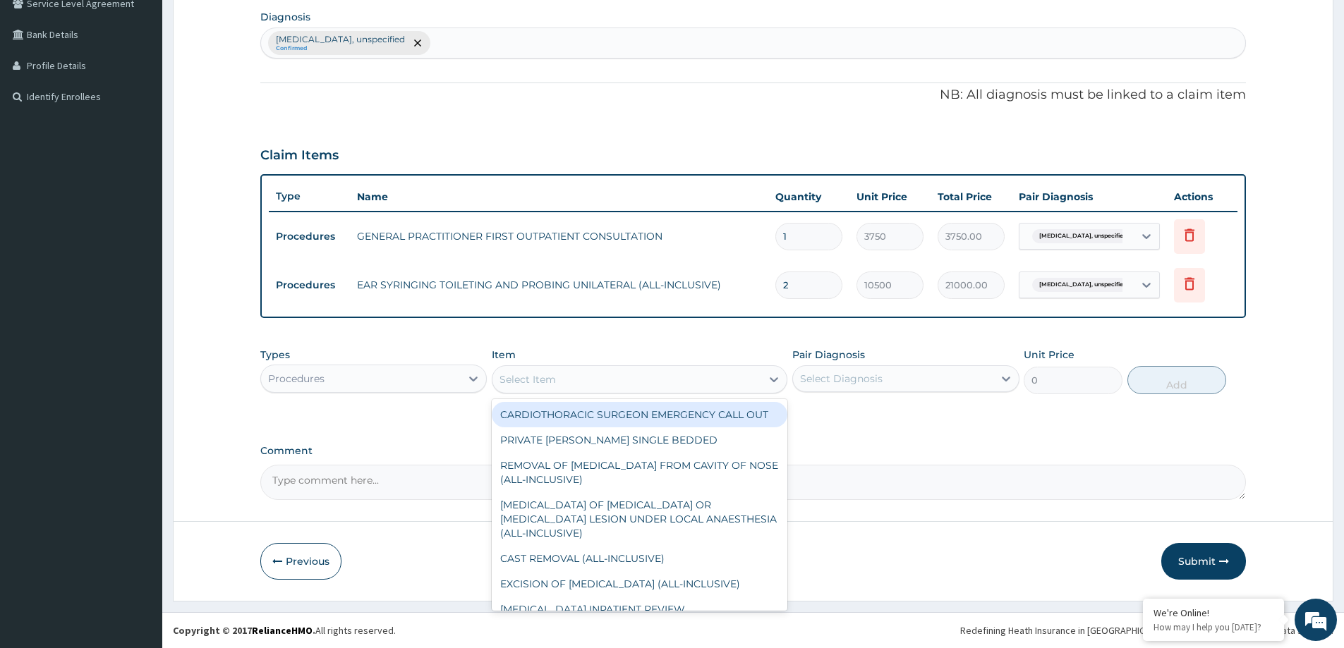
click at [663, 389] on div "Select Item" at bounding box center [627, 379] width 269 height 23
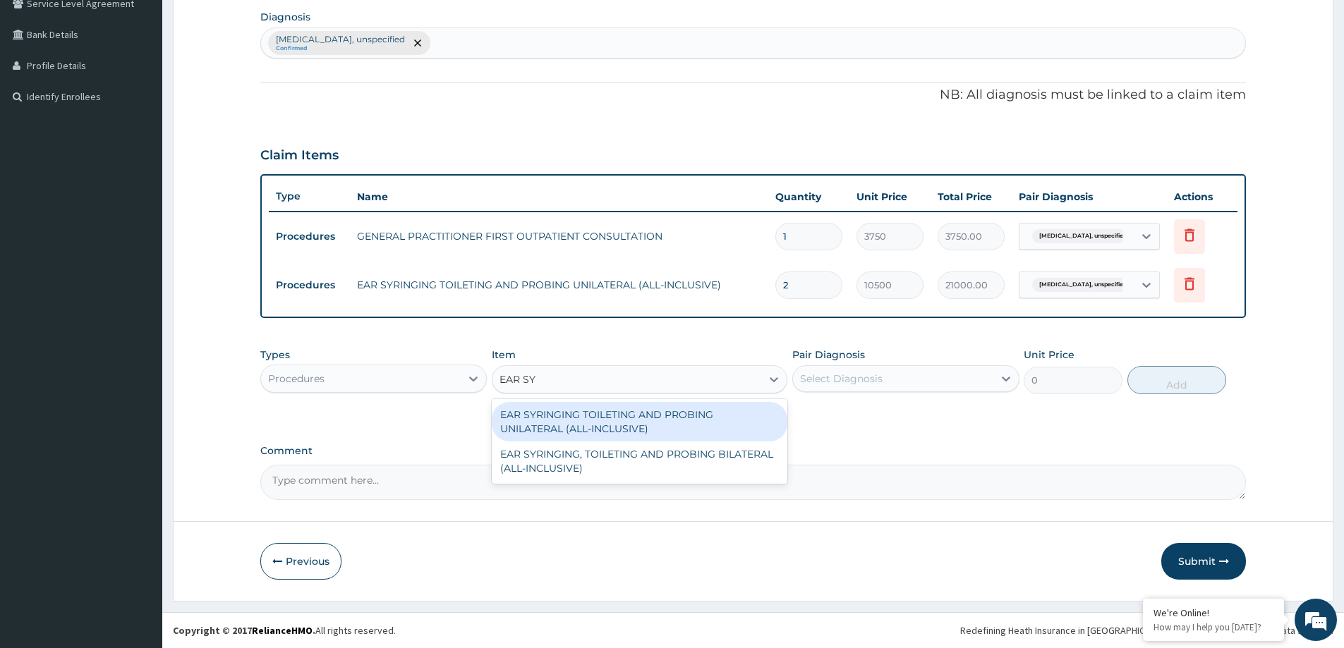
type input "EAR SYR"
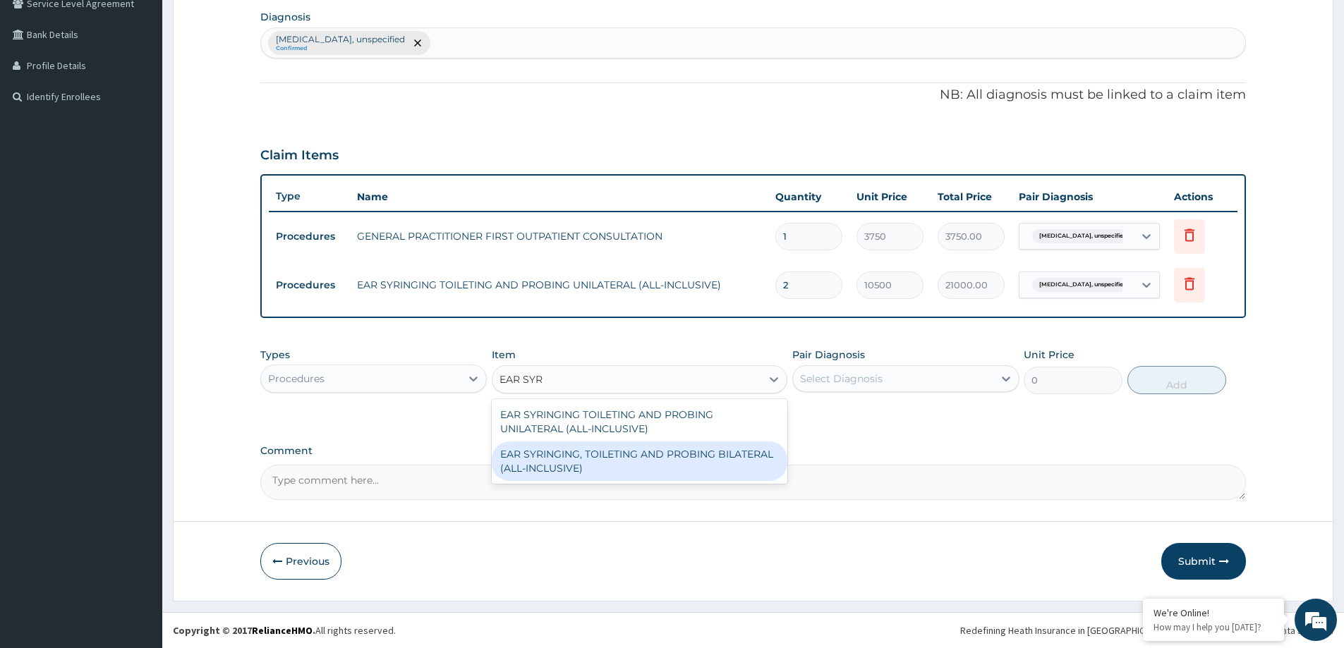
click at [649, 460] on div "EAR SYRINGING, TOILETING AND PROBING BILATERAL (ALL-INCLUSIVE)" at bounding box center [640, 462] width 296 height 40
type input "20312.5"
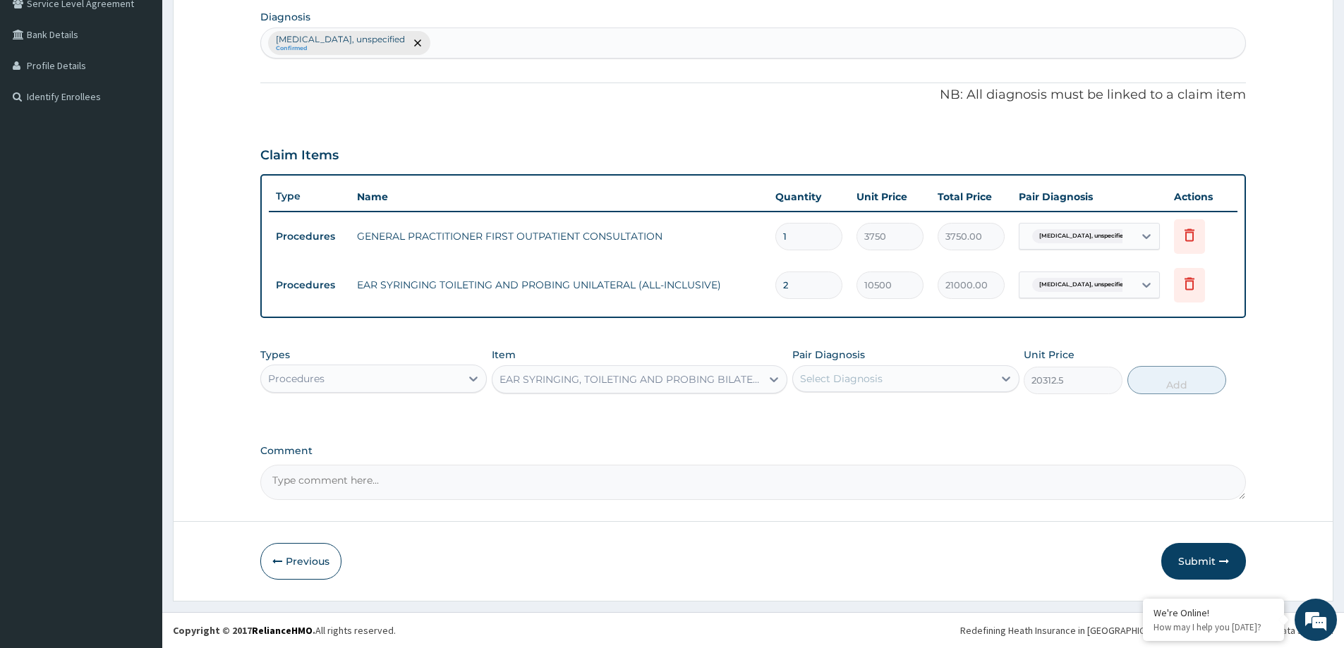
click at [900, 383] on div "Select Diagnosis" at bounding box center [893, 379] width 200 height 23
click at [877, 404] on div "[MEDICAL_DATA], unspecified" at bounding box center [905, 415] width 226 height 29
checkbox input "true"
click at [418, 36] on div "[MEDICAL_DATA], unspecified Confirmed" at bounding box center [753, 43] width 984 height 30
type input "[MEDICAL_DATA]"
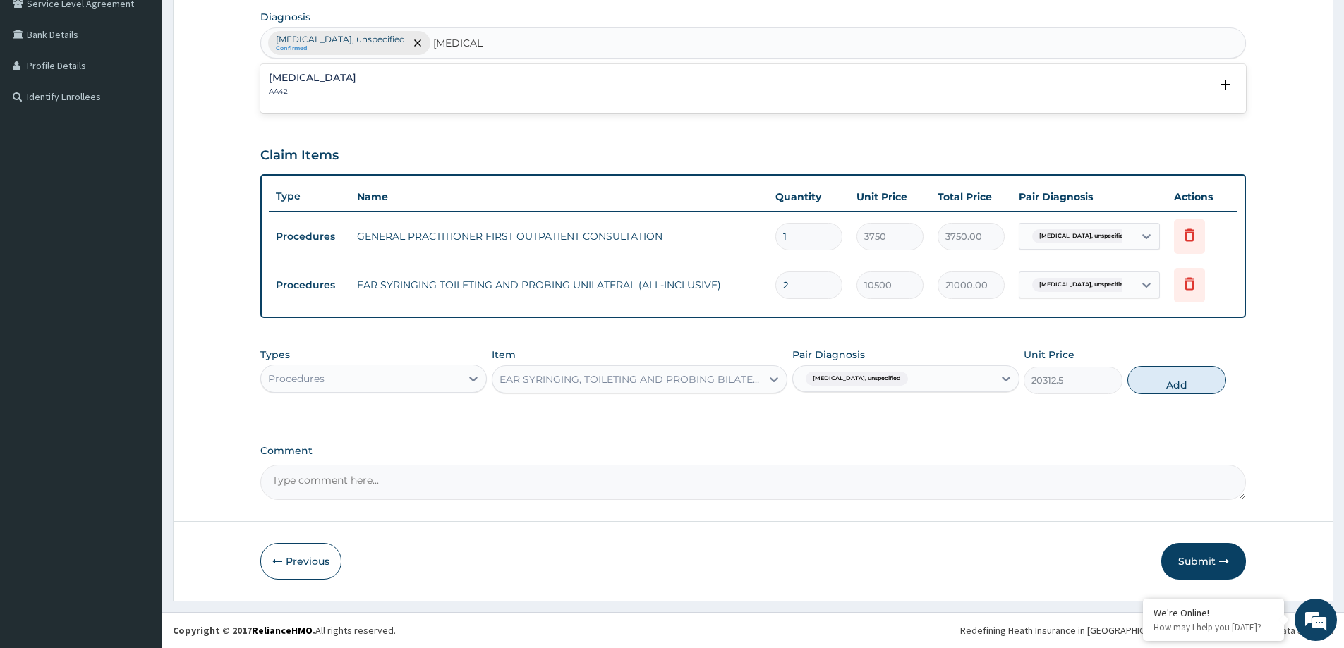
click at [337, 78] on h4 "[MEDICAL_DATA]" at bounding box center [312, 78] width 87 height 11
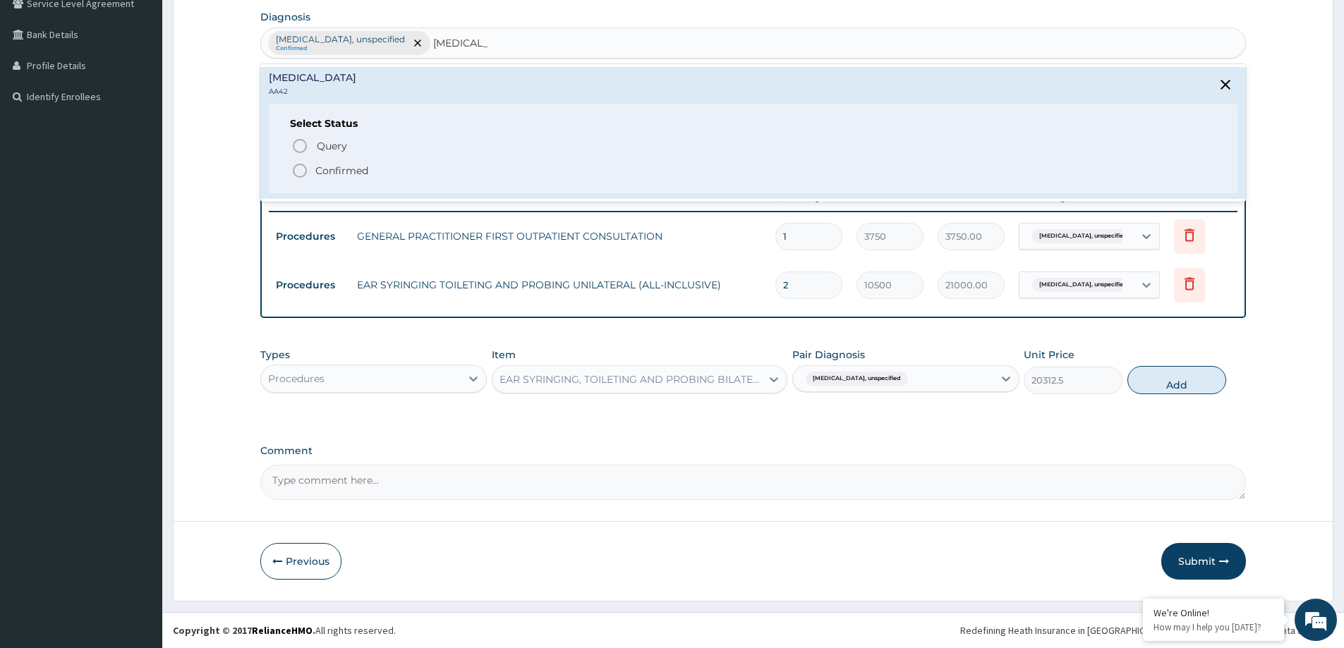
click at [318, 168] on p "Confirmed" at bounding box center [341, 171] width 53 height 14
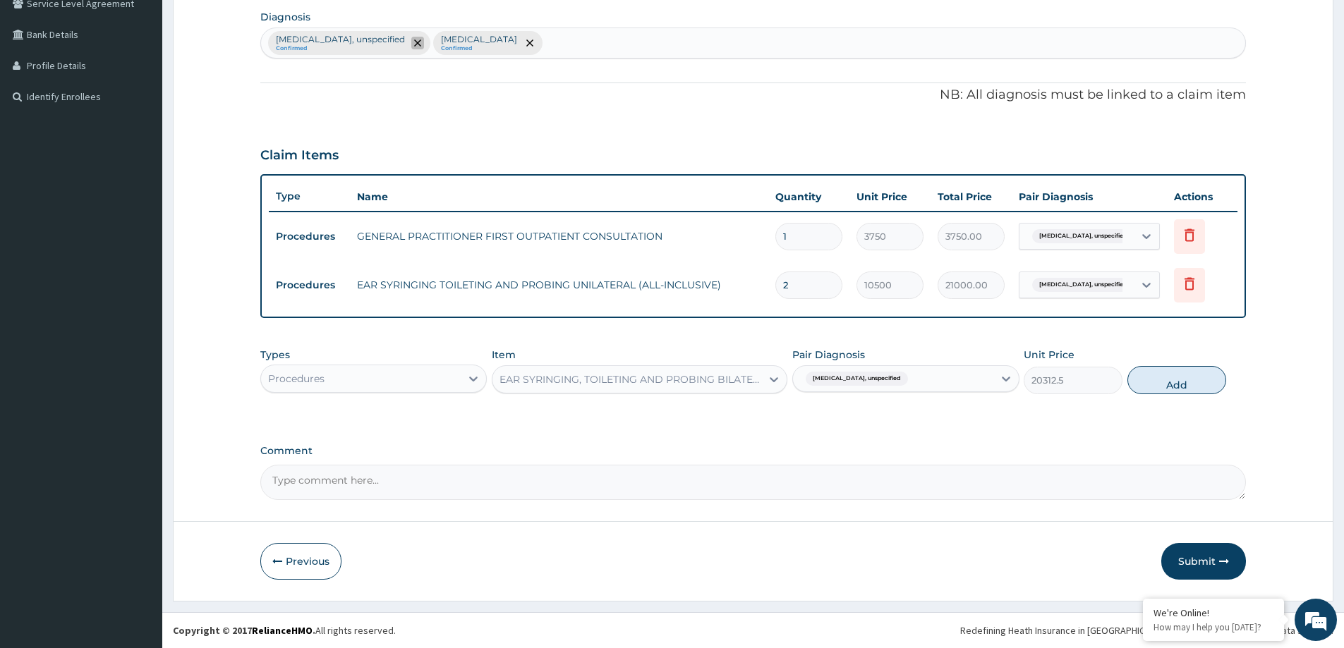
click at [411, 38] on span "remove selection option" at bounding box center [417, 43] width 13 height 13
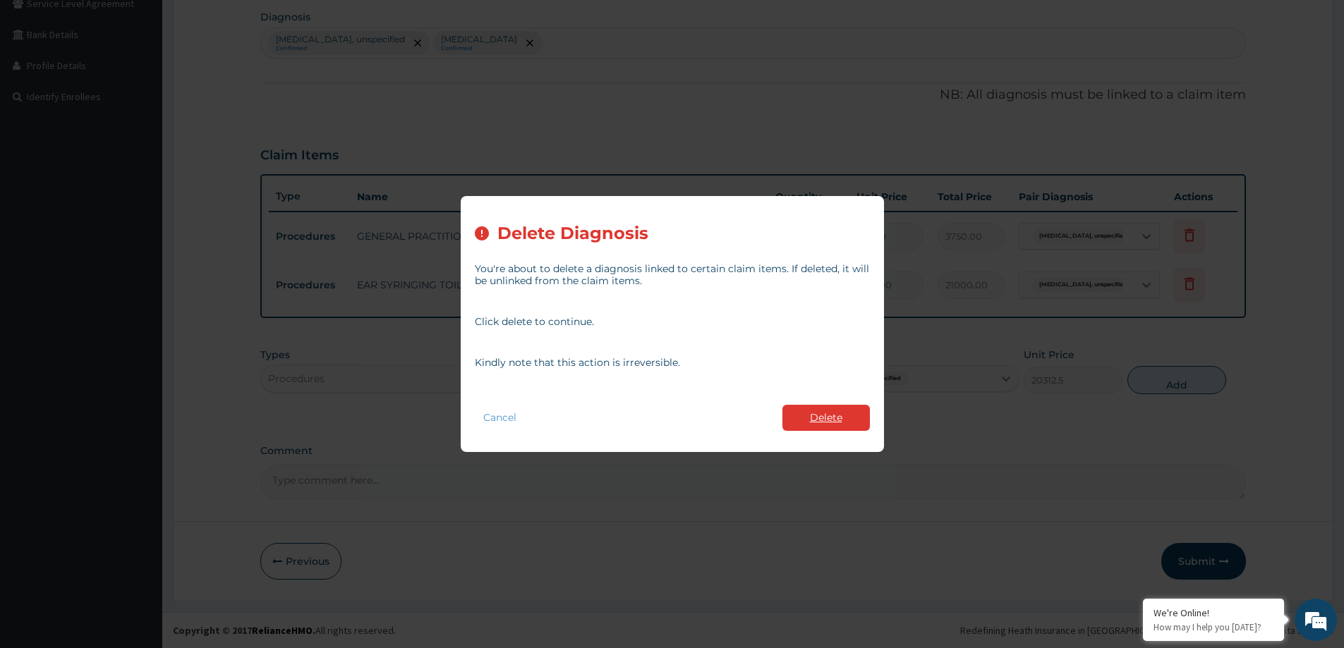
click at [819, 415] on button "Delete" at bounding box center [826, 418] width 87 height 26
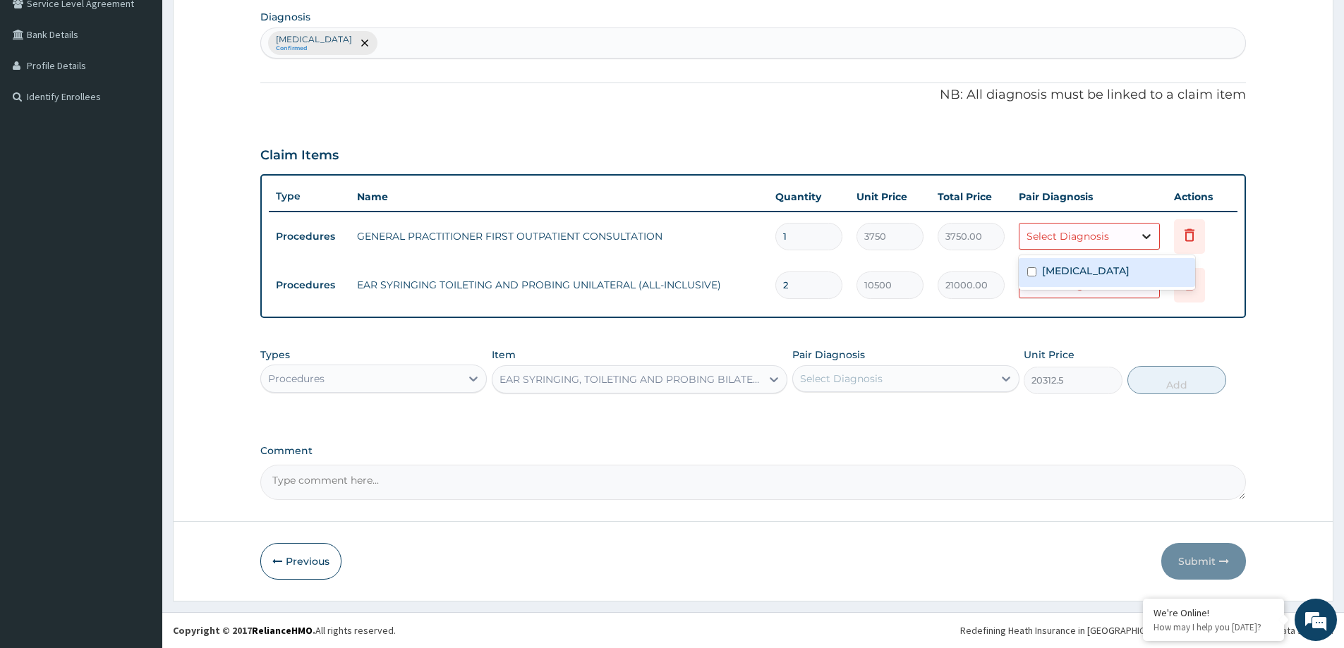
click at [1140, 241] on icon at bounding box center [1147, 236] width 14 height 14
click at [1086, 270] on label "[MEDICAL_DATA]" at bounding box center [1085, 271] width 87 height 14
click at [1080, 279] on div "[MEDICAL_DATA]" at bounding box center [1107, 272] width 176 height 29
click at [1082, 273] on label "[MEDICAL_DATA]" at bounding box center [1085, 271] width 87 height 14
checkbox input "true"
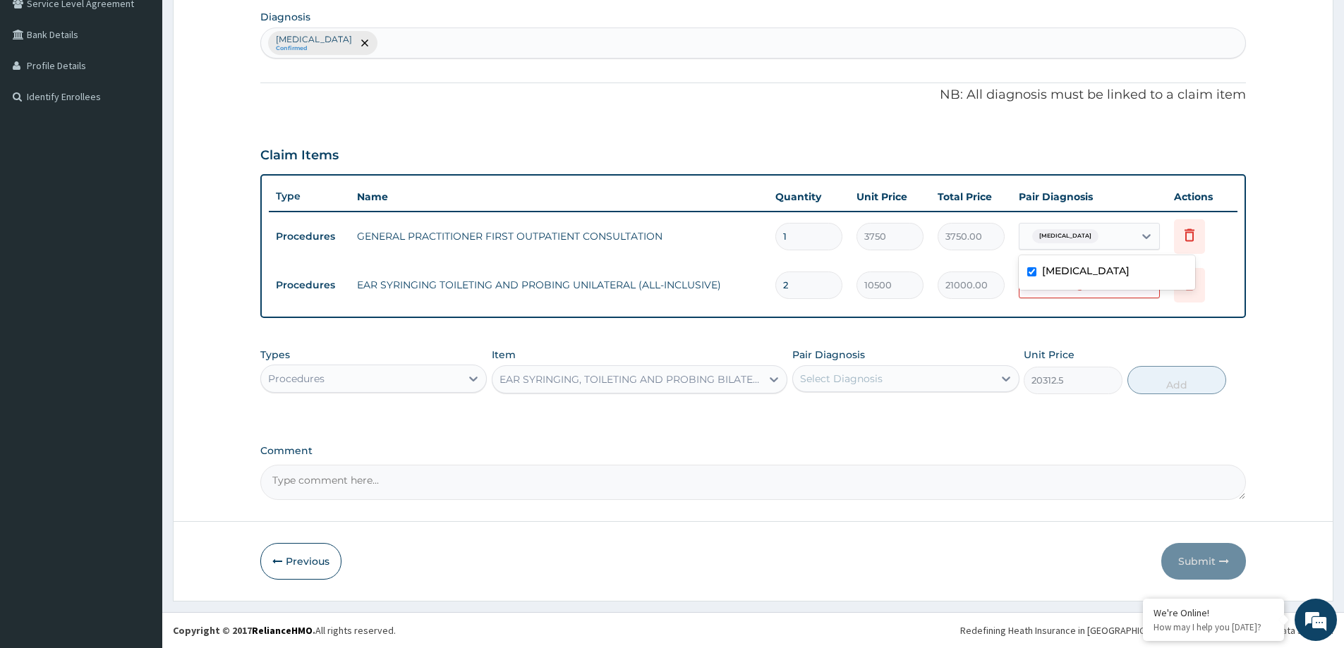
click at [1067, 291] on div "Select Diagnosis" at bounding box center [1068, 285] width 83 height 14
click at [1056, 322] on label "Impacted cerumen" at bounding box center [1085, 320] width 87 height 14
checkbox input "true"
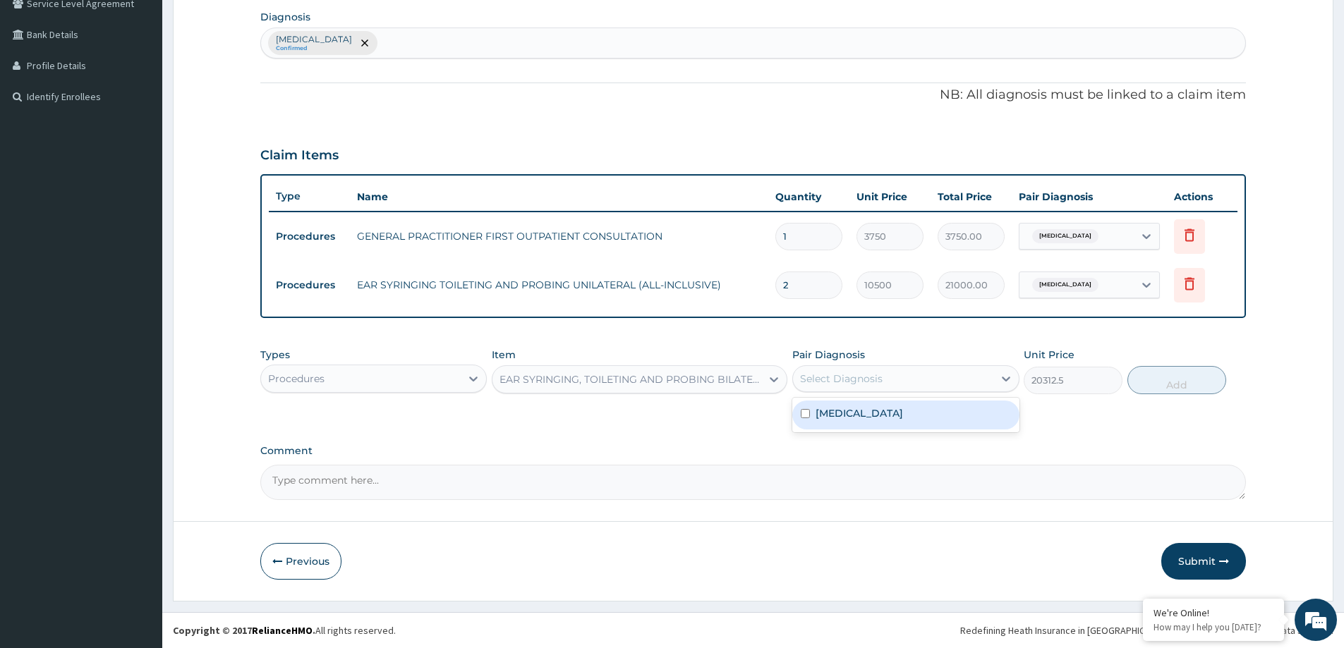
click at [828, 375] on div "Select Diagnosis" at bounding box center [841, 379] width 83 height 14
click at [843, 420] on label "Impacted cerumen" at bounding box center [859, 413] width 87 height 14
checkbox input "true"
click at [1169, 378] on button "Add" at bounding box center [1177, 380] width 99 height 28
type input "0"
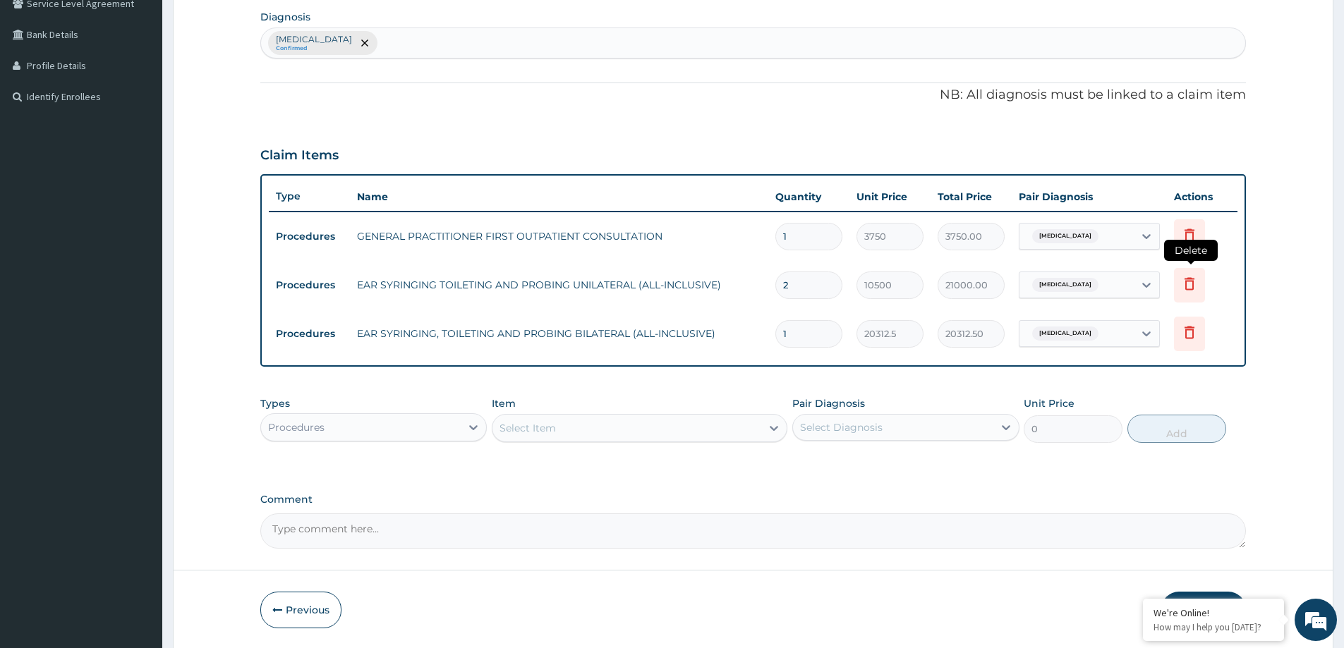
click at [1178, 286] on icon at bounding box center [1189, 285] width 31 height 35
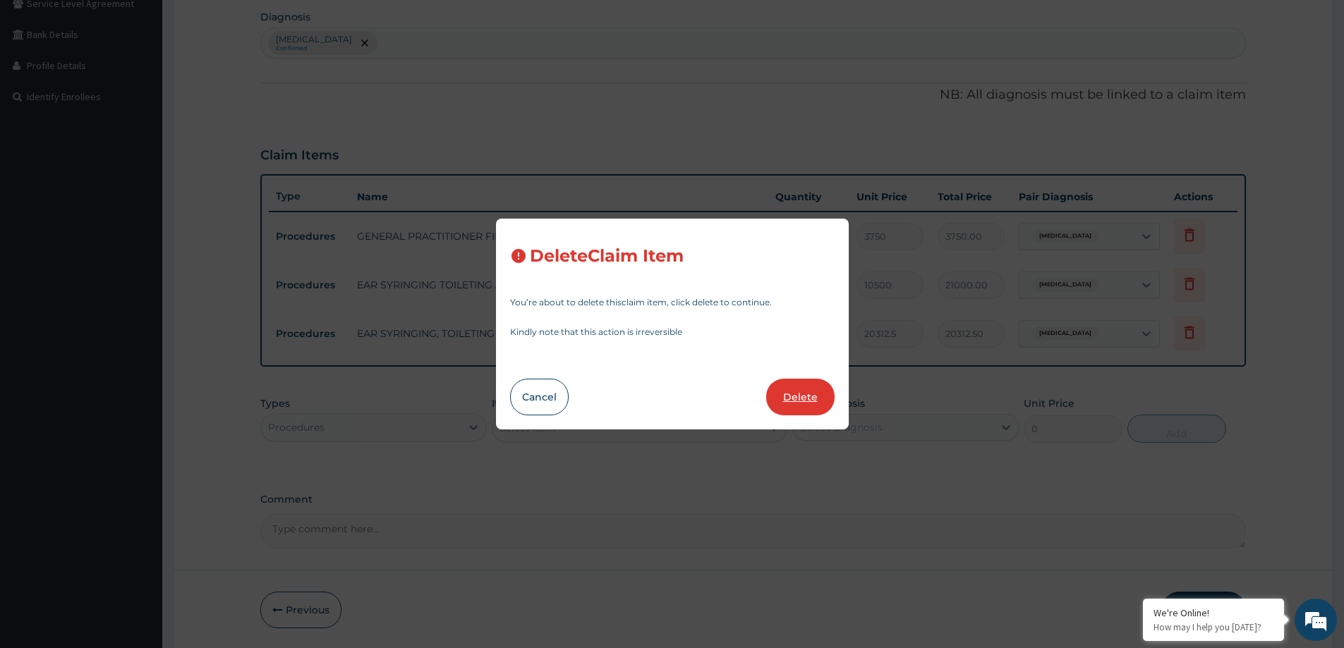
click at [799, 399] on button "Delete" at bounding box center [800, 397] width 68 height 37
type input "1"
type input "20312.5"
type input "20312.50"
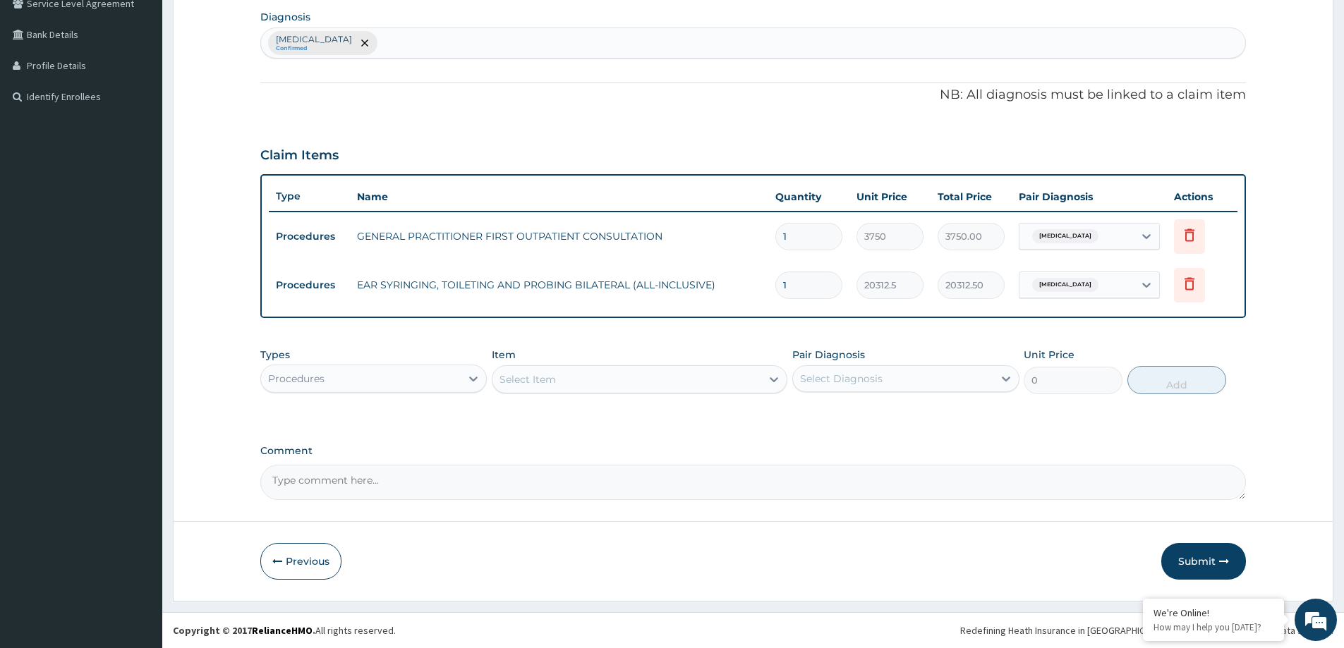
click at [612, 389] on div "Select Item" at bounding box center [627, 379] width 269 height 23
type input "FLUCA"
click at [442, 384] on div "Procedures" at bounding box center [361, 379] width 200 height 23
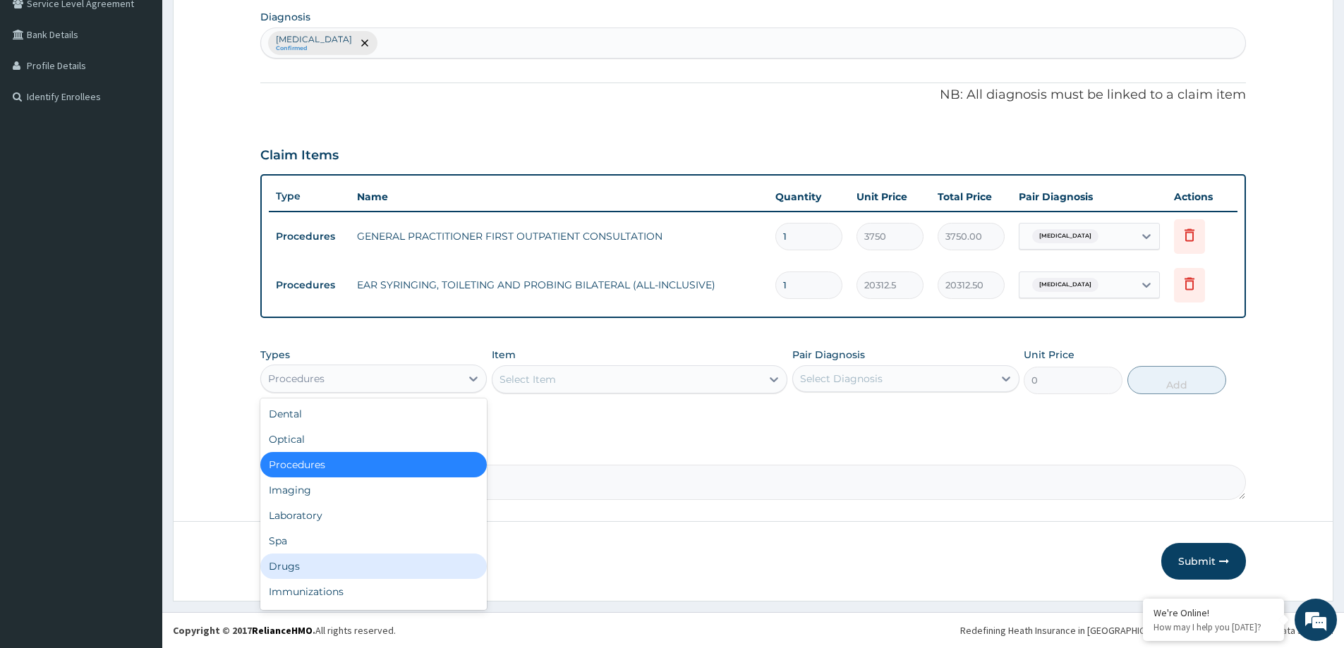
click at [342, 556] on div "Drugs" at bounding box center [373, 566] width 226 height 25
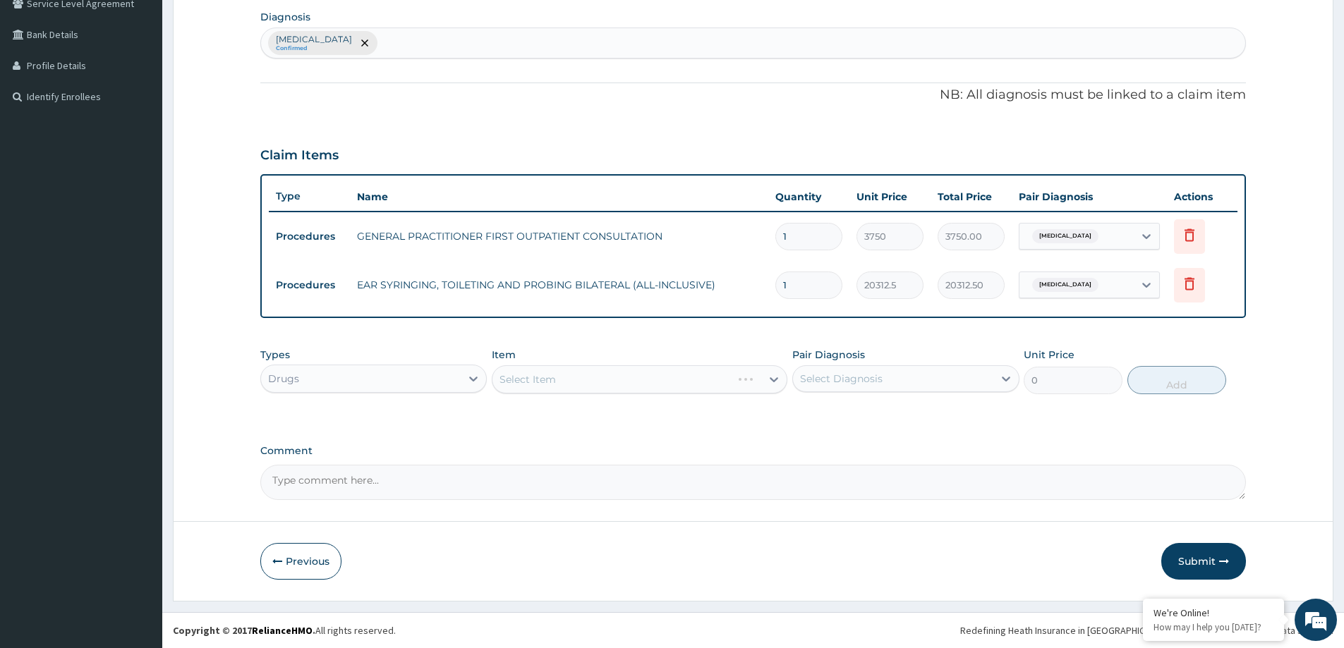
click at [842, 370] on div "Select Diagnosis" at bounding box center [893, 379] width 200 height 23
click at [814, 427] on div "Impacted cerumen" at bounding box center [905, 415] width 226 height 29
checkbox input "true"
click at [669, 378] on div "Select Item" at bounding box center [627, 379] width 269 height 23
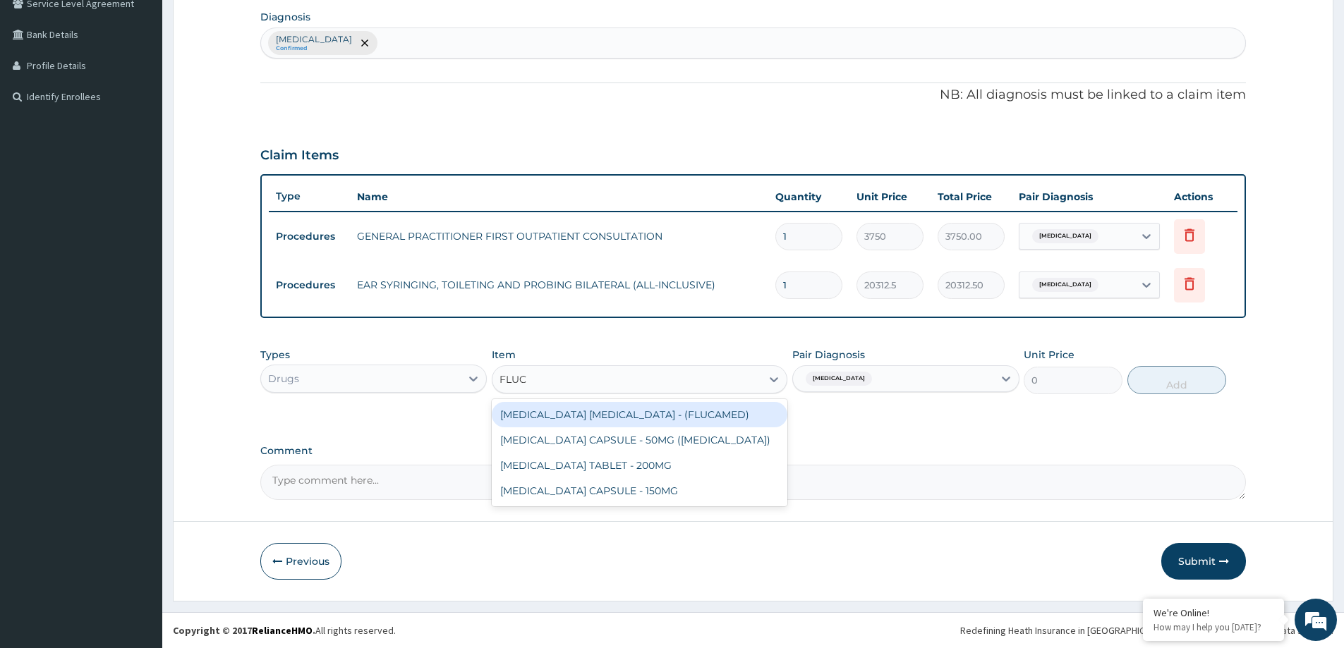
type input "FLUCA"
click at [656, 416] on div "FLUCONAZOLE EAR DROP - (FLUCAMED)" at bounding box center [640, 414] width 296 height 25
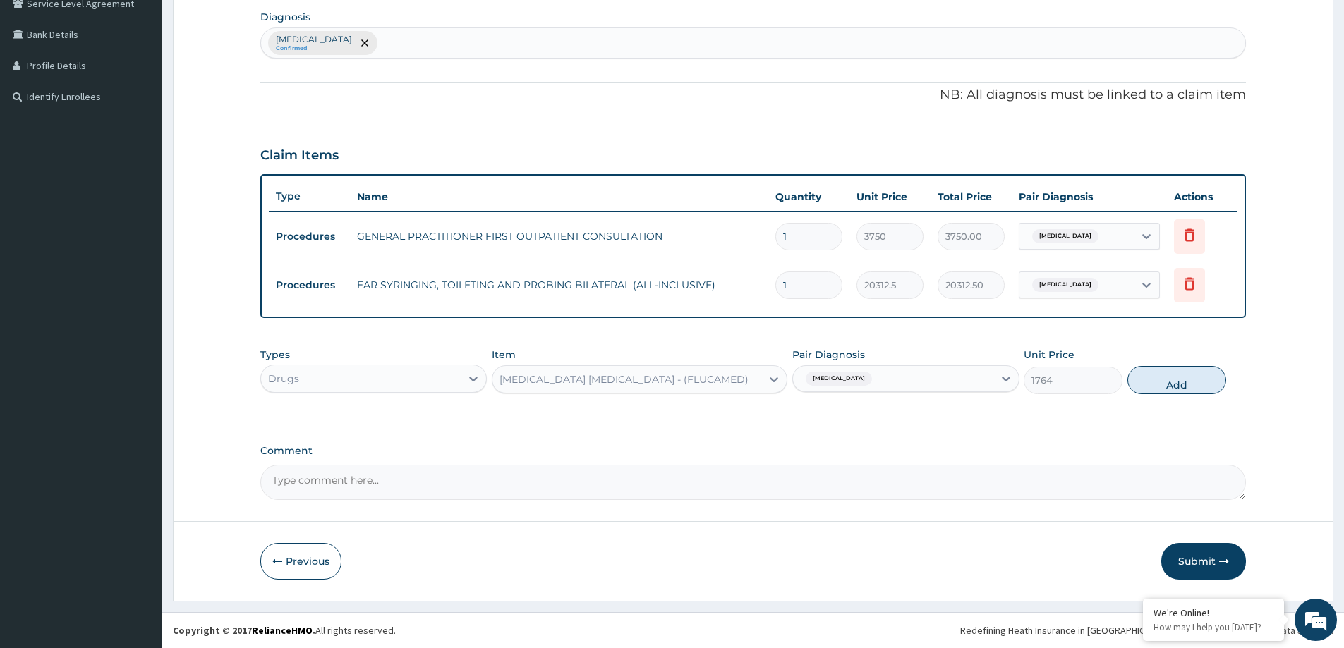
click at [1186, 371] on button "Add" at bounding box center [1177, 380] width 99 height 28
type input "0"
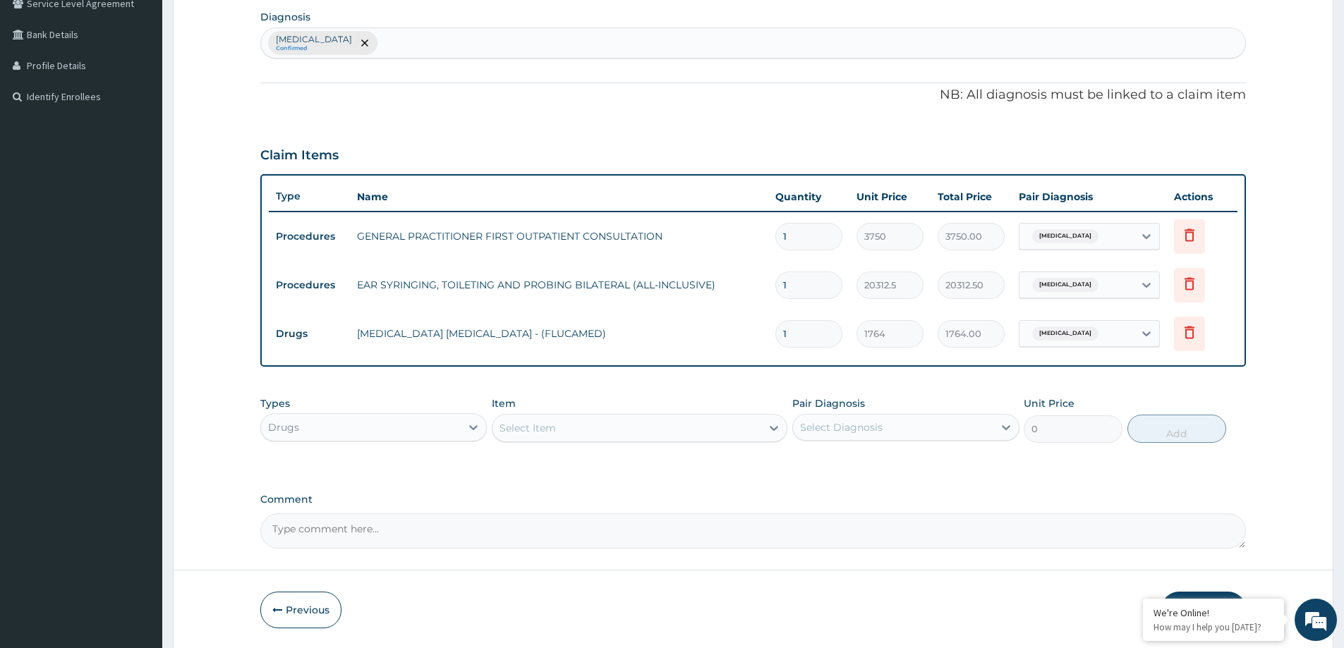
click at [660, 428] on div "Select Item" at bounding box center [627, 428] width 269 height 23
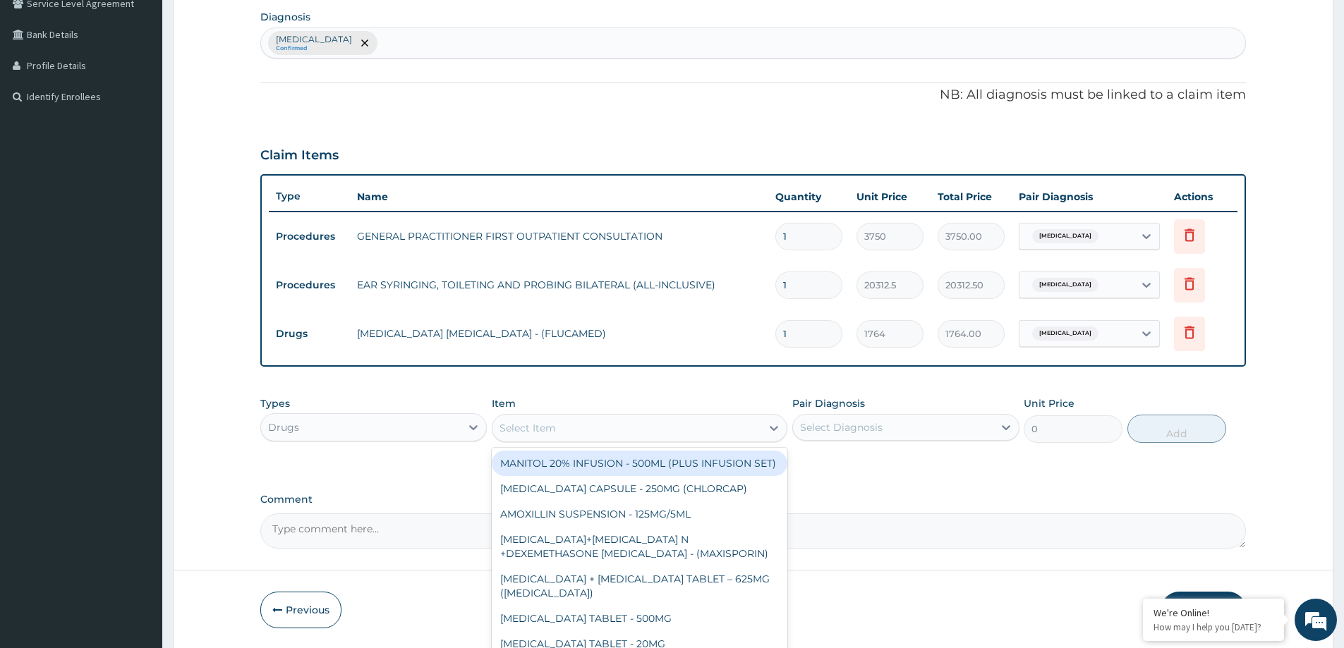
click at [619, 418] on div "Select Item" at bounding box center [627, 428] width 269 height 23
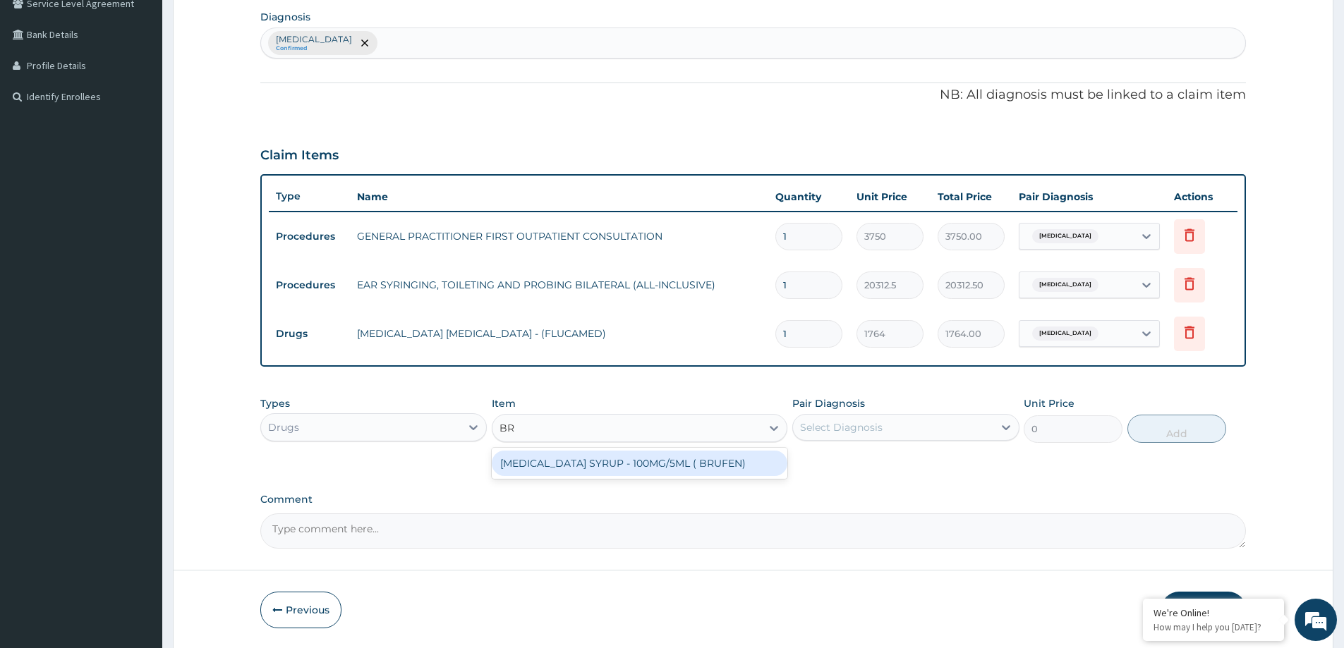
type input "B"
type input "IBUPR"
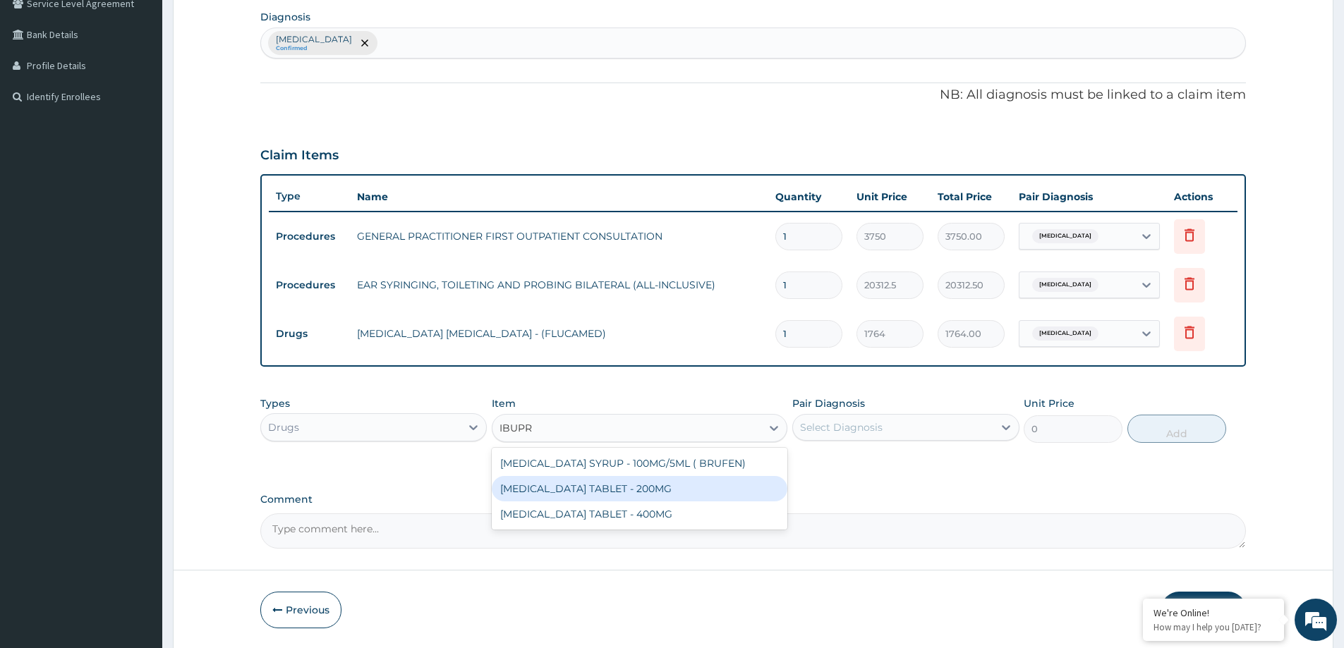
click at [590, 487] on div "IBUPROFEN TABLET - 200MG" at bounding box center [640, 488] width 296 height 25
type input "705.6"
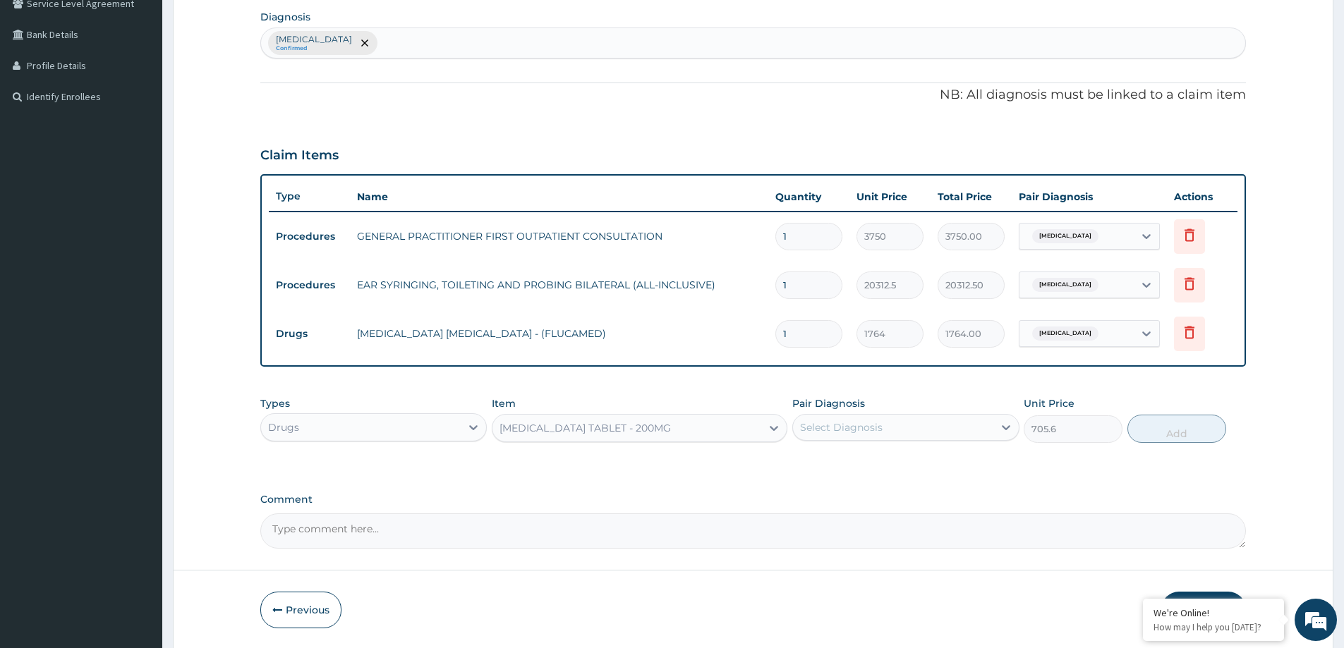
click at [708, 437] on div "IBUPROFEN TABLET - 200MG" at bounding box center [627, 428] width 269 height 23
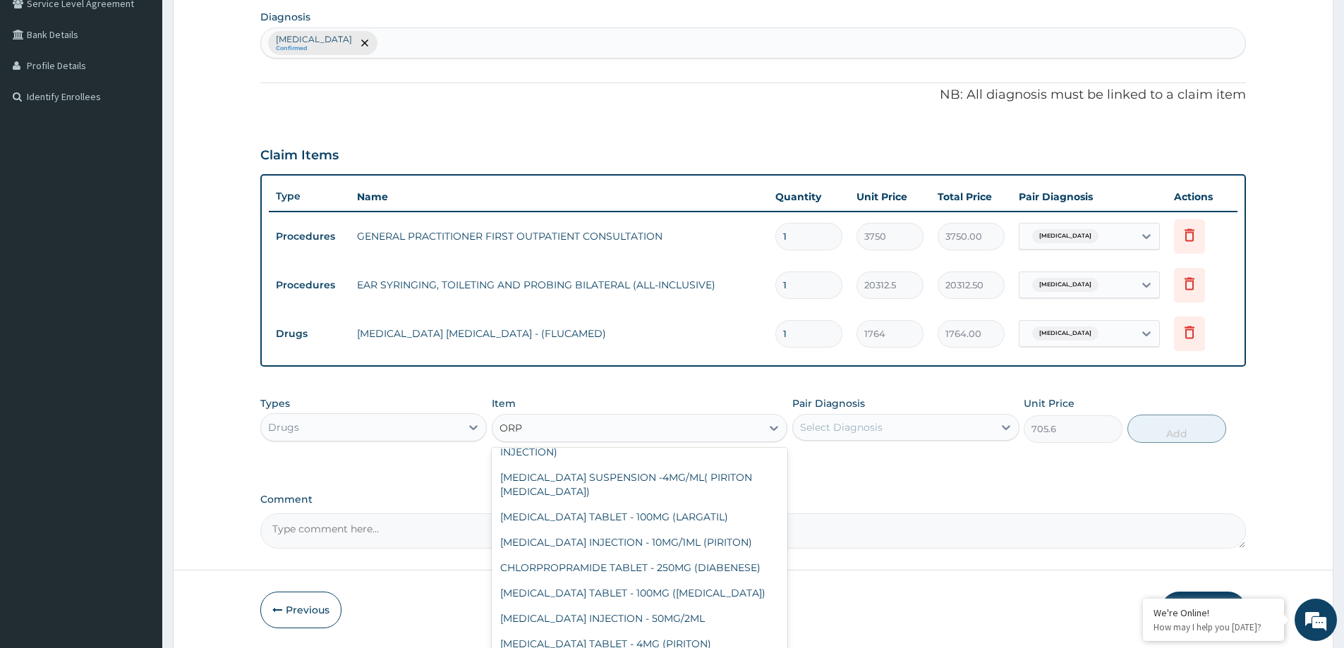
scroll to position [158, 0]
type input "ORPH"
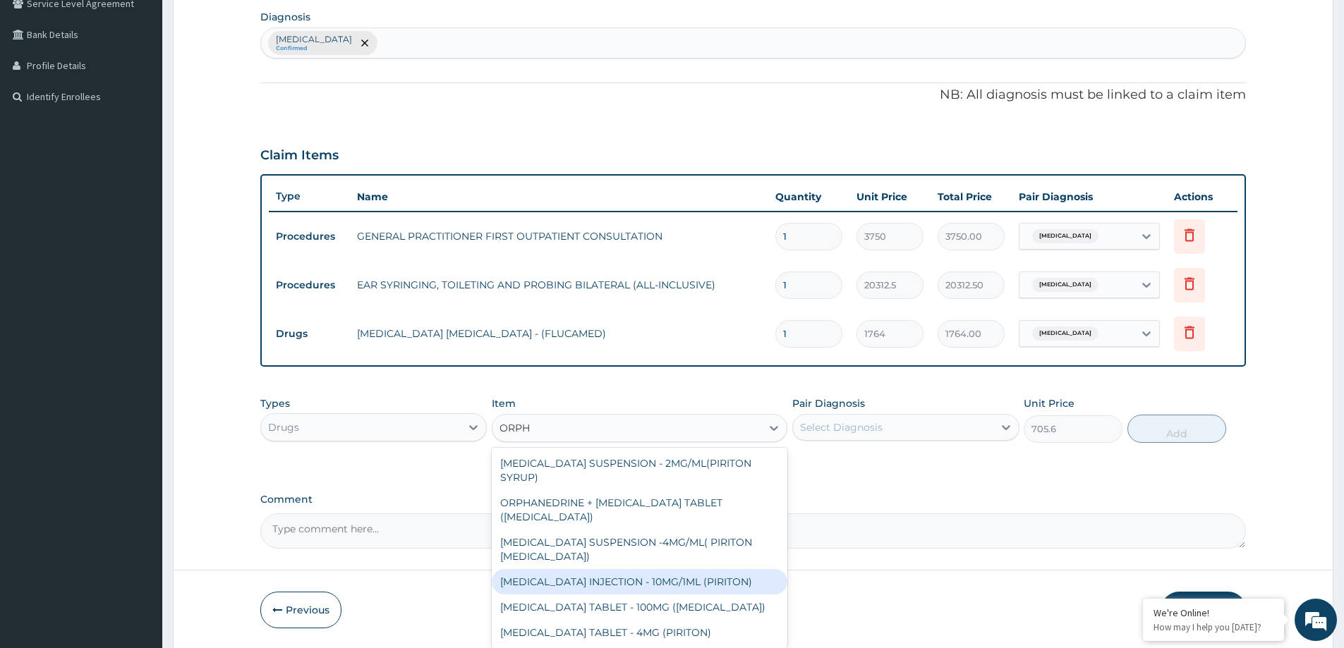
scroll to position [0, 0]
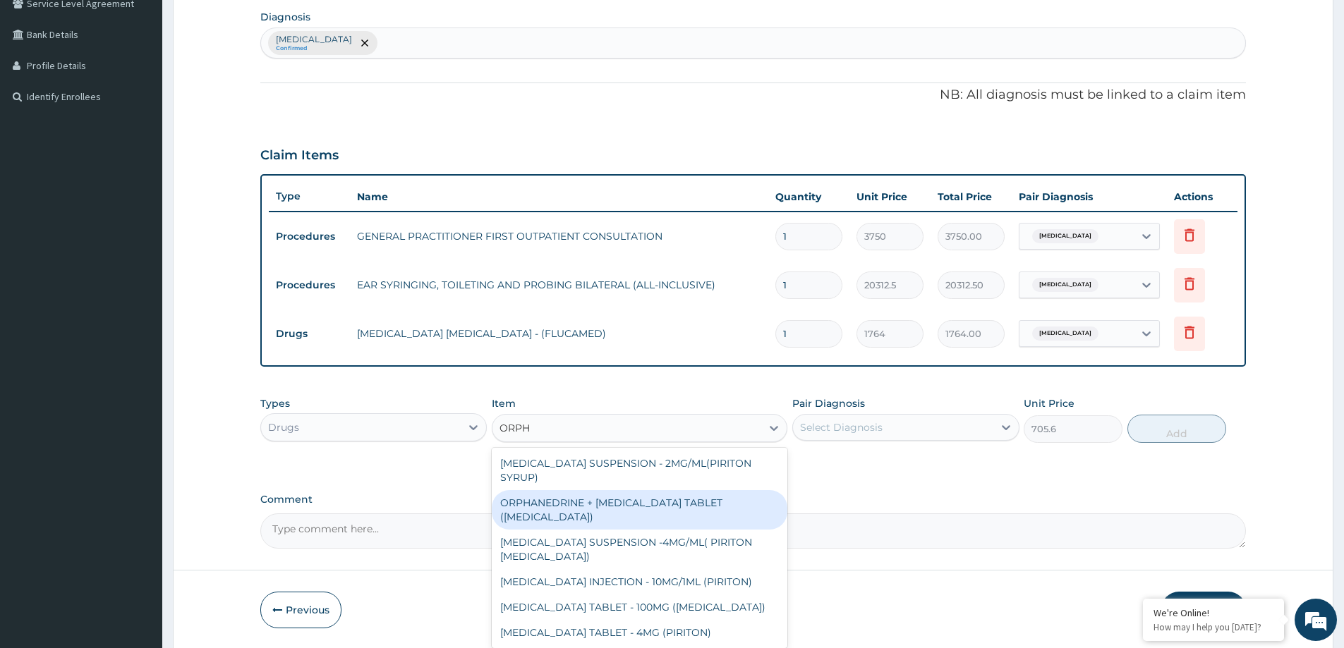
click at [671, 506] on div "ORPHANEDRINE + PARACETAMOL TABLET (NORGESIC)" at bounding box center [640, 510] width 296 height 40
type input "176.4"
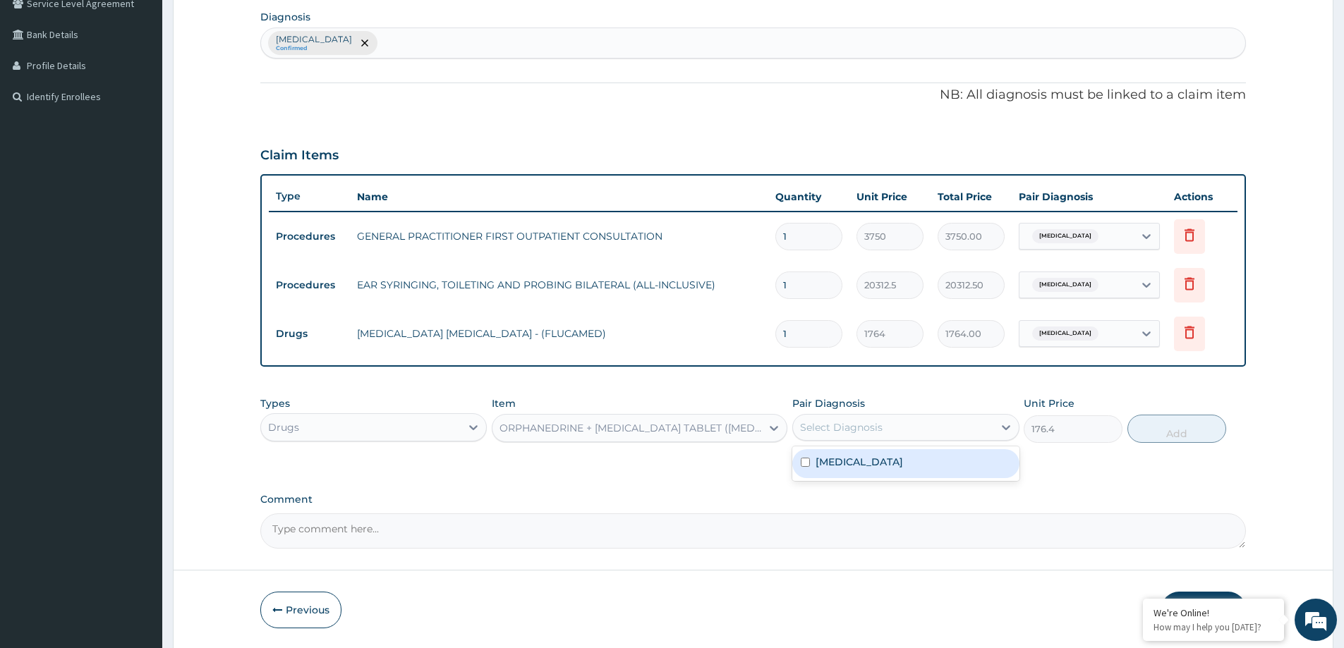
click at [934, 424] on div "Select Diagnosis" at bounding box center [893, 427] width 200 height 23
click at [898, 471] on div "Impacted cerumen" at bounding box center [905, 463] width 226 height 29
checkbox input "true"
click at [1152, 425] on button "Add" at bounding box center [1177, 429] width 99 height 28
type input "0"
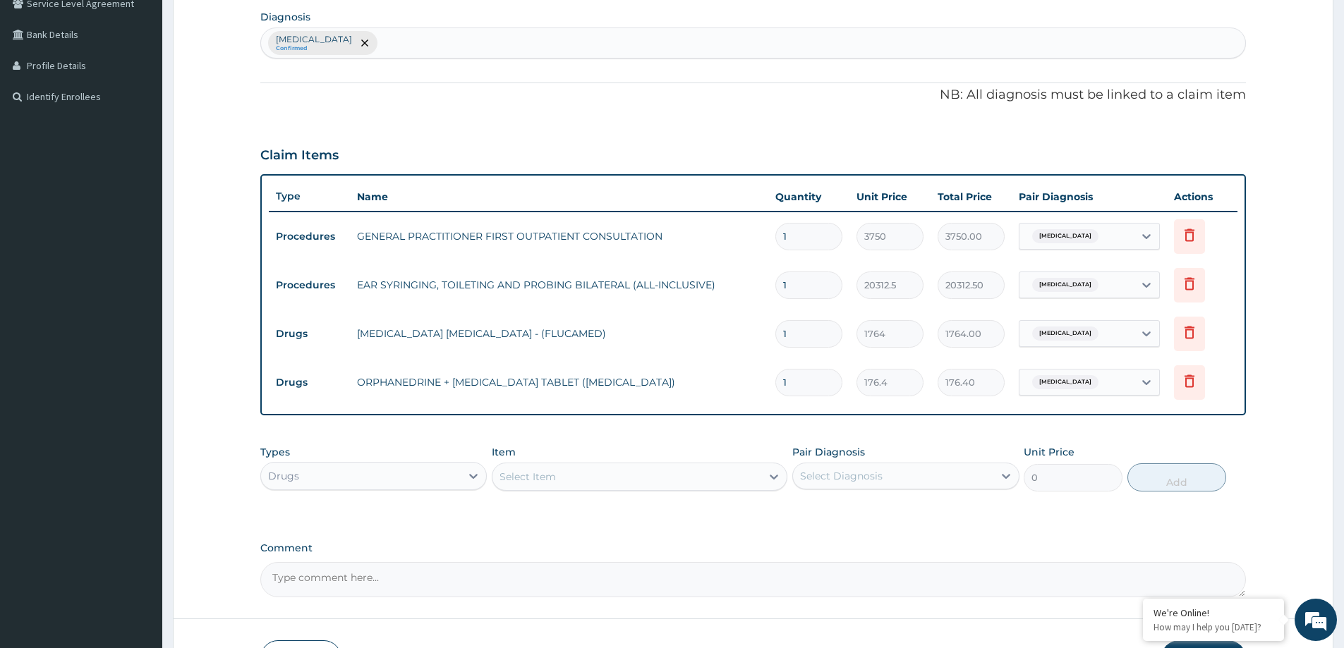
type input "10"
type input "1764.00"
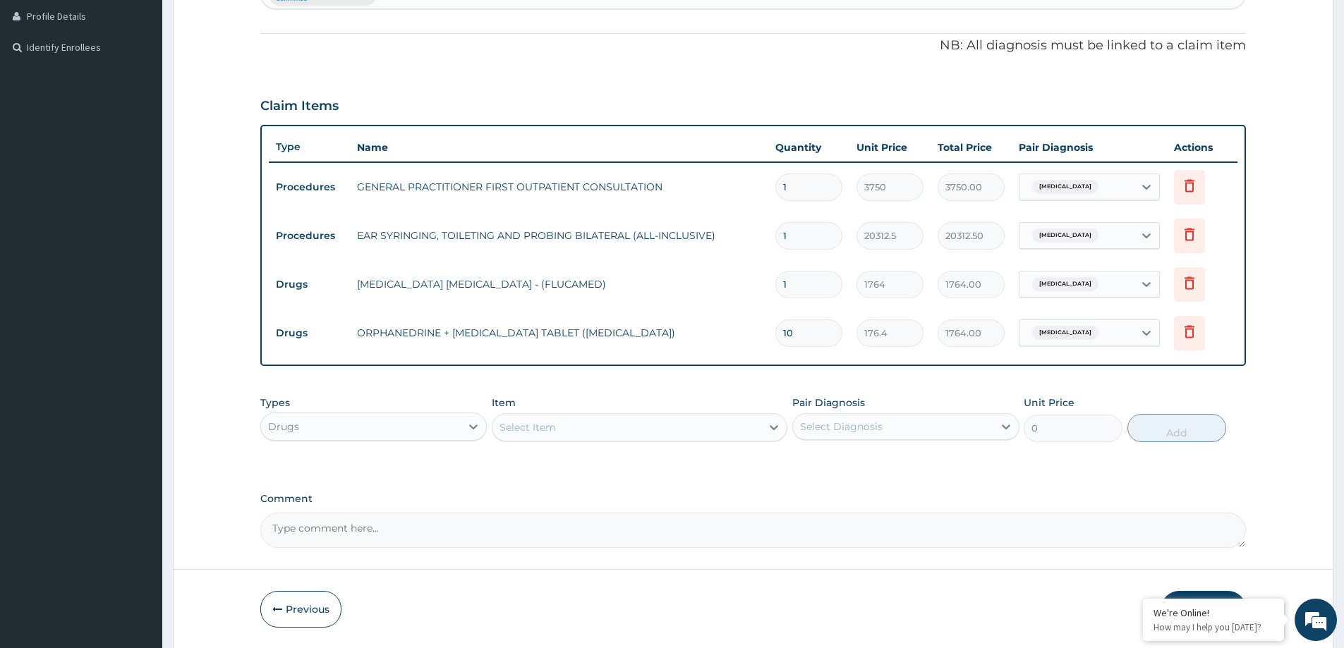
scroll to position [434, 0]
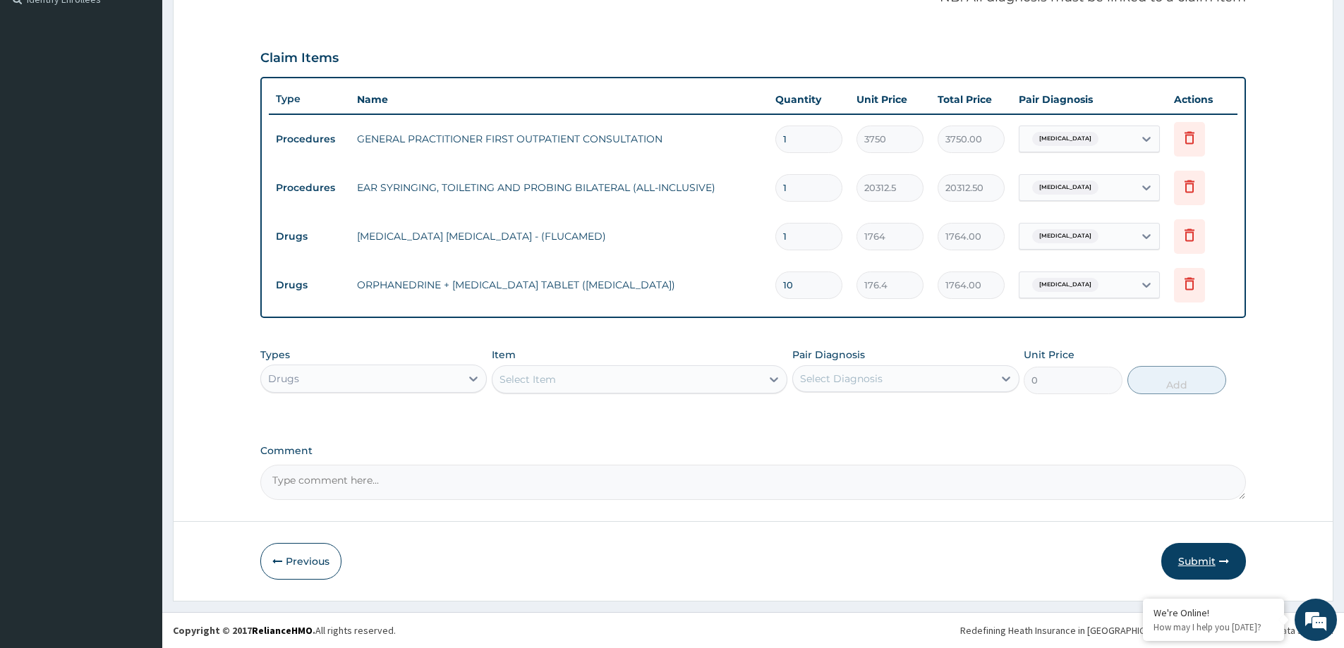
type input "10"
click at [1191, 558] on button "Submit" at bounding box center [1203, 561] width 85 height 37
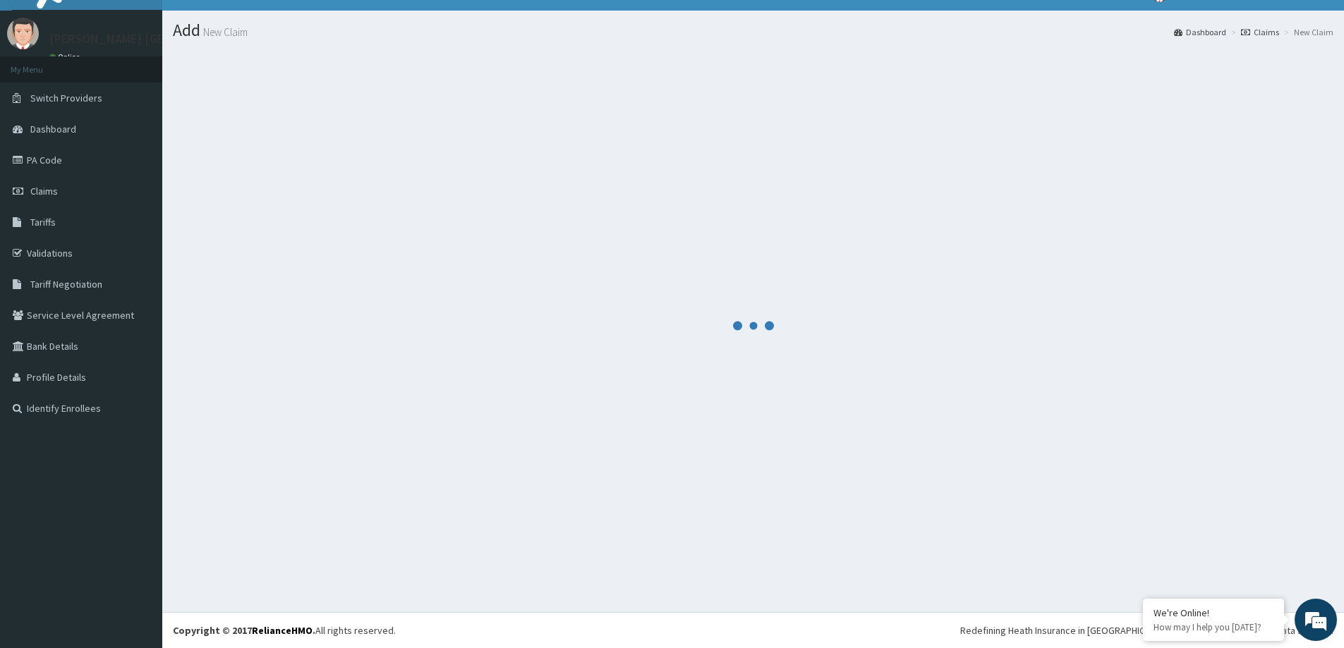
scroll to position [0, 0]
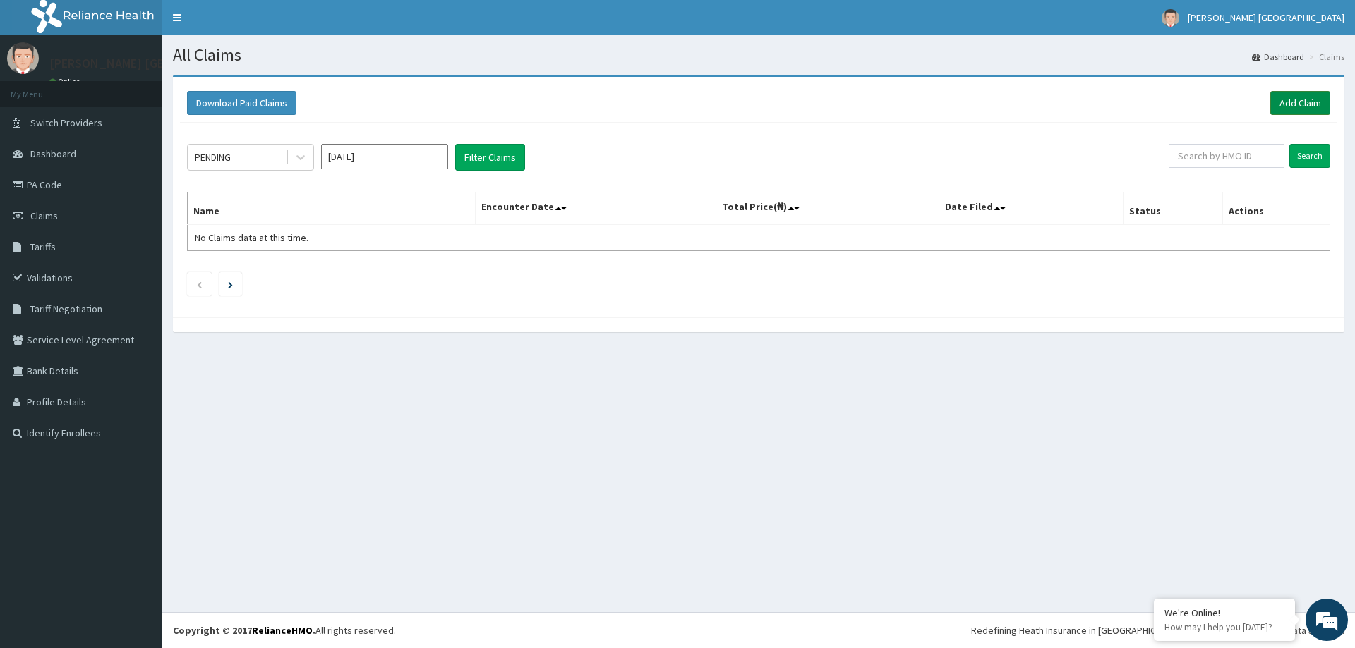
click at [1298, 102] on link "Add Claim" at bounding box center [1300, 103] width 60 height 24
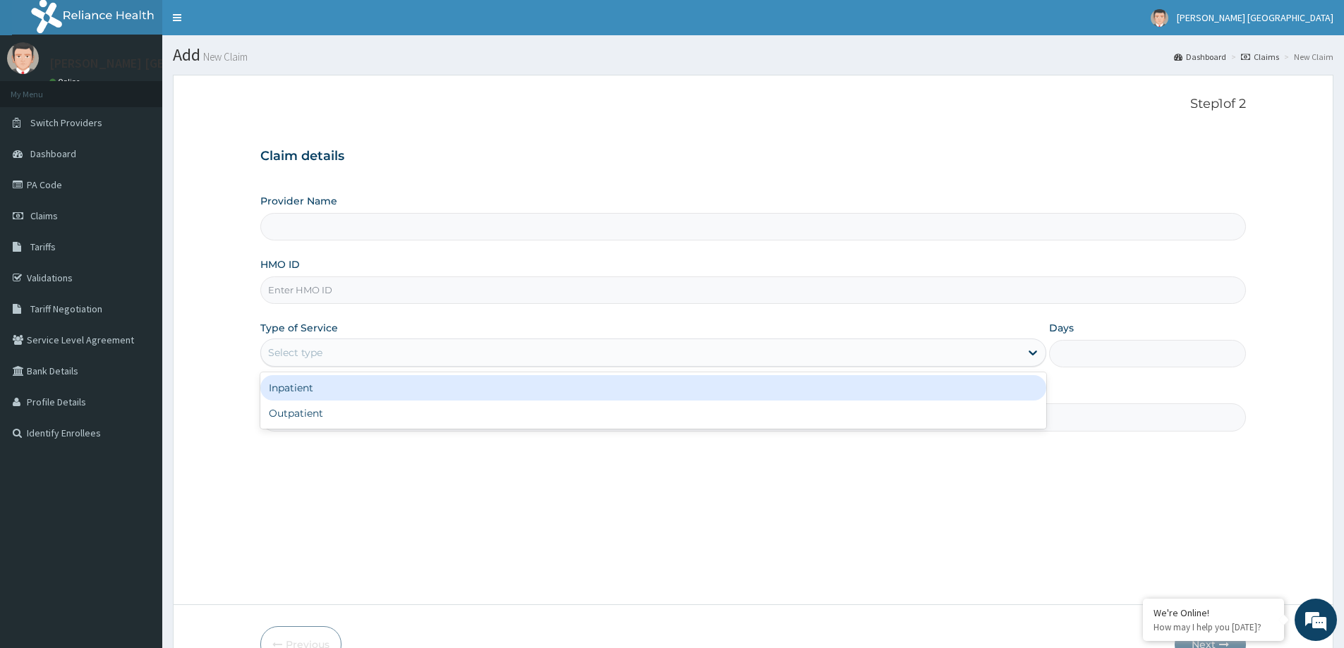
type input "[PERSON_NAME] [GEOGRAPHIC_DATA]"
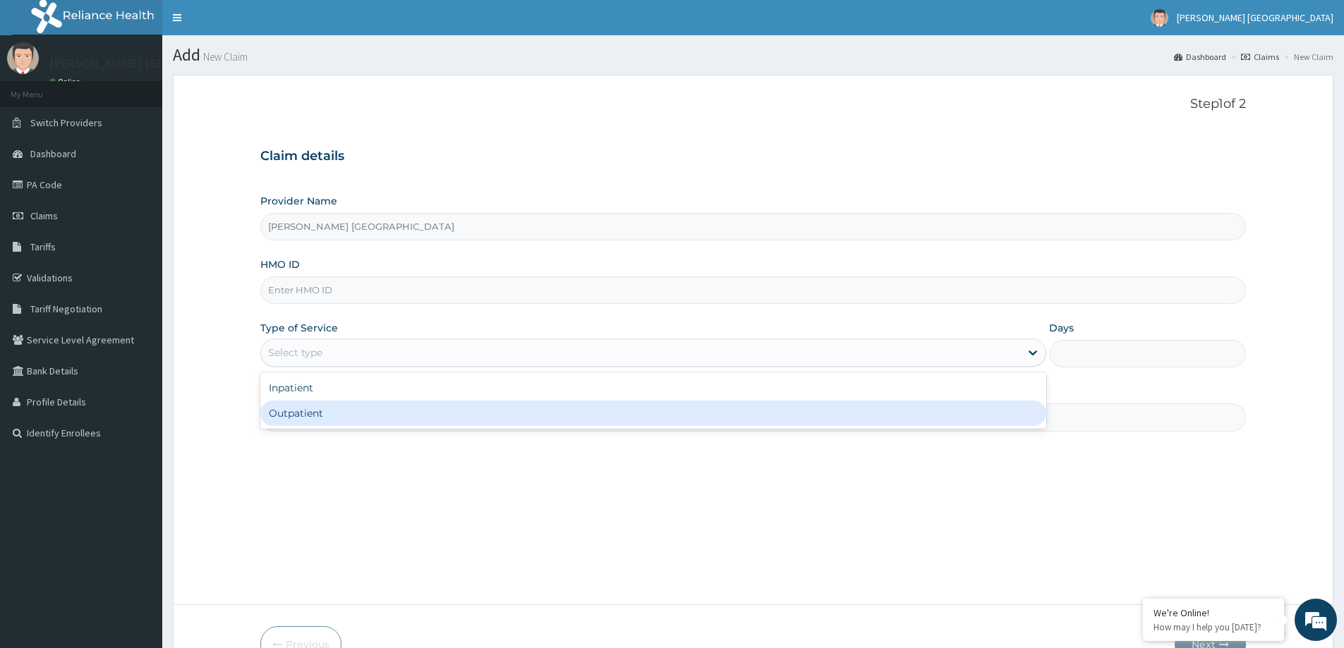
drag, startPoint x: 382, startPoint y: 349, endPoint x: 353, endPoint y: 422, distance: 78.5
click at [353, 422] on div "Outpatient" at bounding box center [653, 413] width 786 height 25
type input "1"
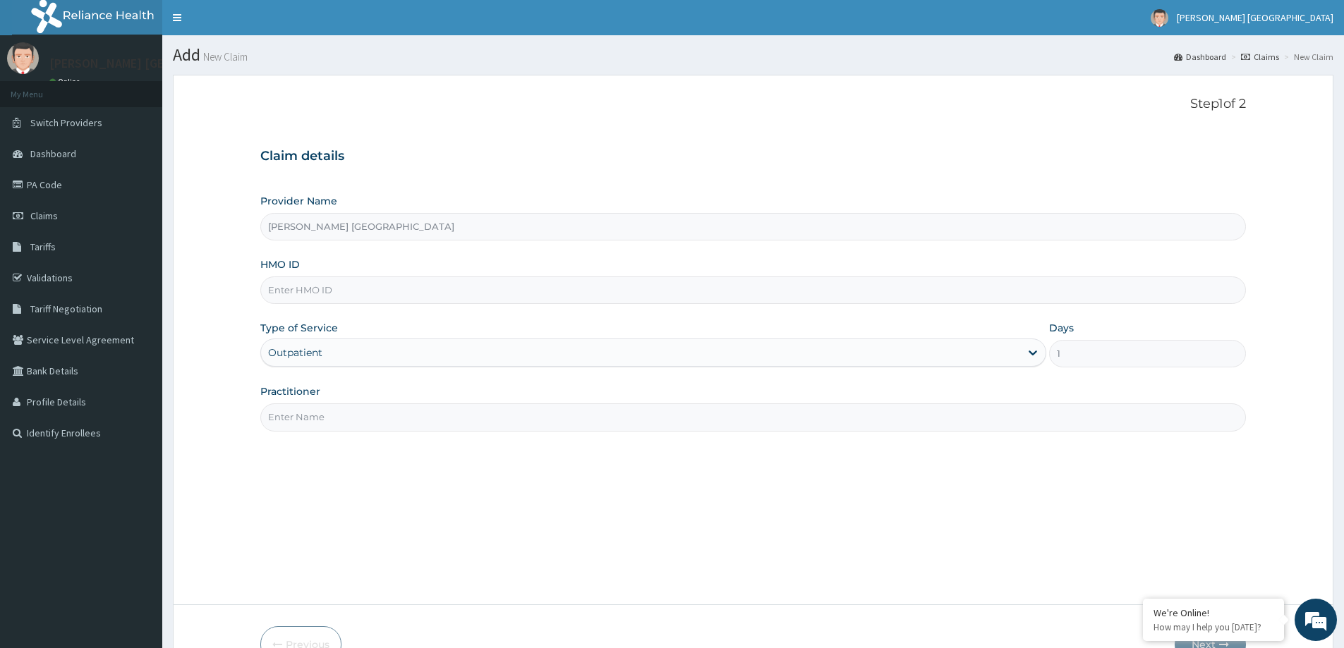
click at [338, 295] on input "HMO ID" at bounding box center [753, 291] width 986 height 28
drag, startPoint x: 345, startPoint y: 271, endPoint x: 316, endPoint y: 290, distance: 34.6
paste input "LPR/10001/D"
type input "LPR/10001/D"
click at [358, 423] on input "Practitioner" at bounding box center [753, 418] width 986 height 28
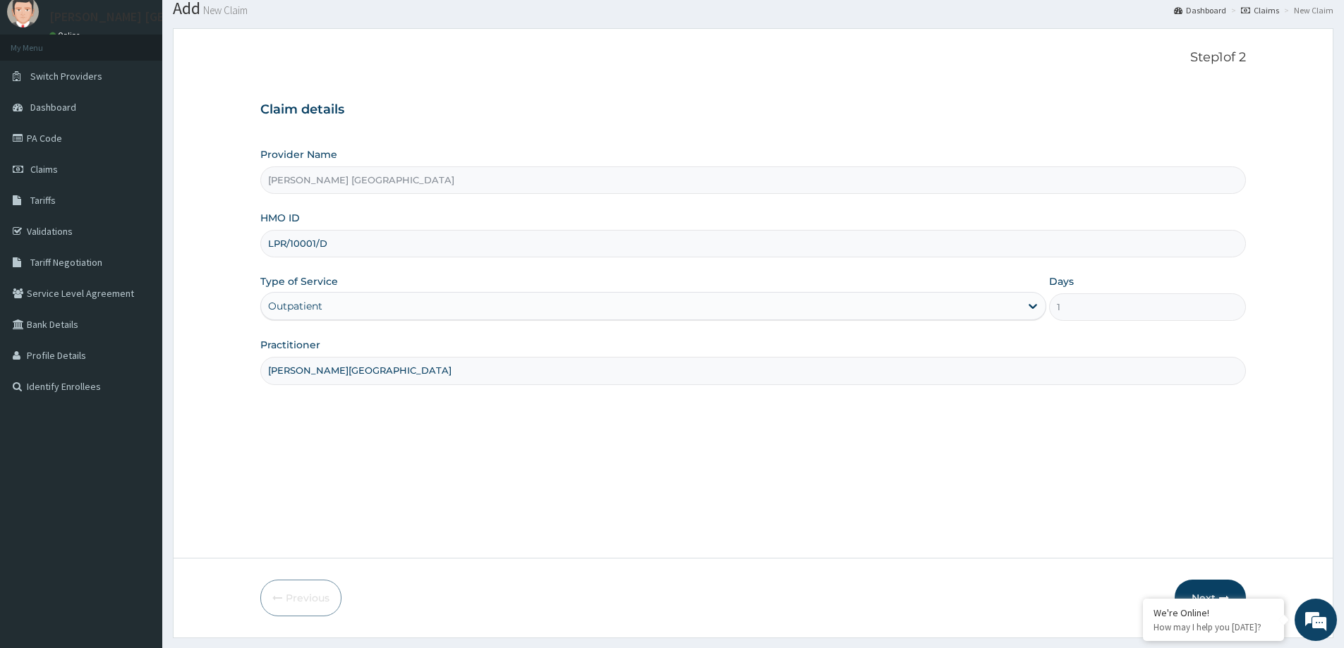
scroll to position [83, 0]
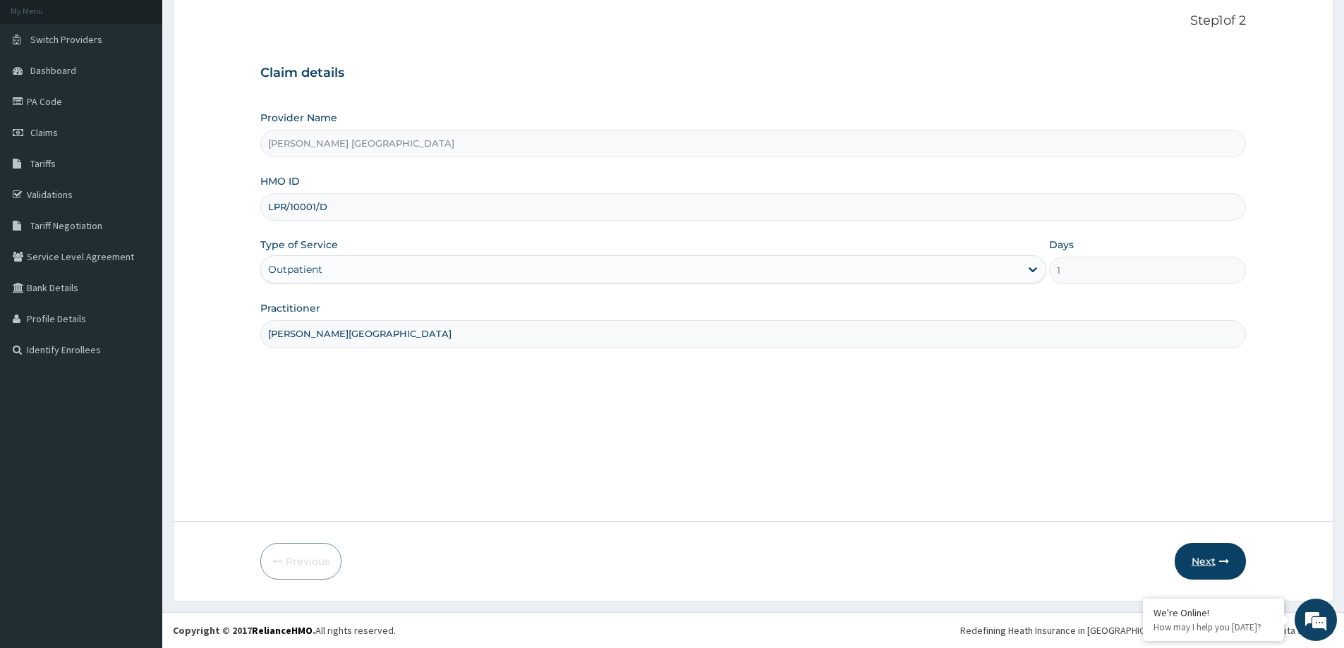
type input "[PERSON_NAME][GEOGRAPHIC_DATA]"
click at [1197, 558] on button "Next" at bounding box center [1210, 561] width 71 height 37
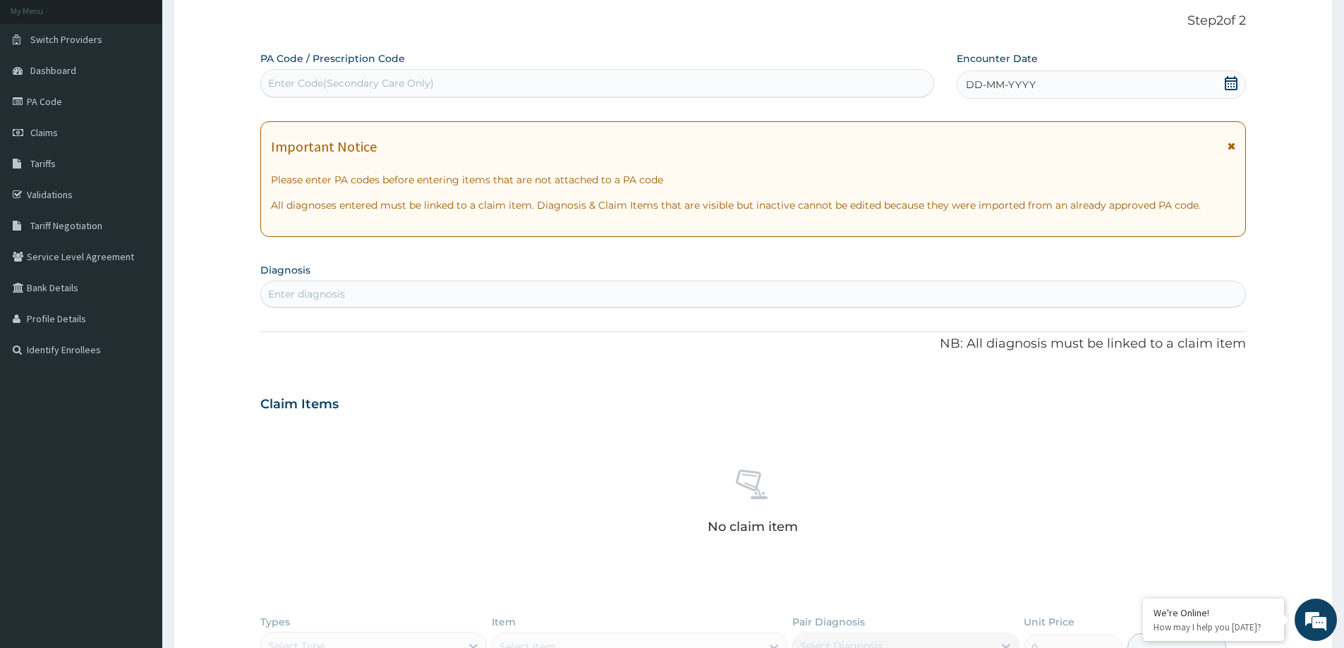
click at [438, 286] on div "Enter diagnosis" at bounding box center [753, 294] width 984 height 23
click at [970, 84] on span "DD-MM-YYYY" at bounding box center [1001, 85] width 70 height 14
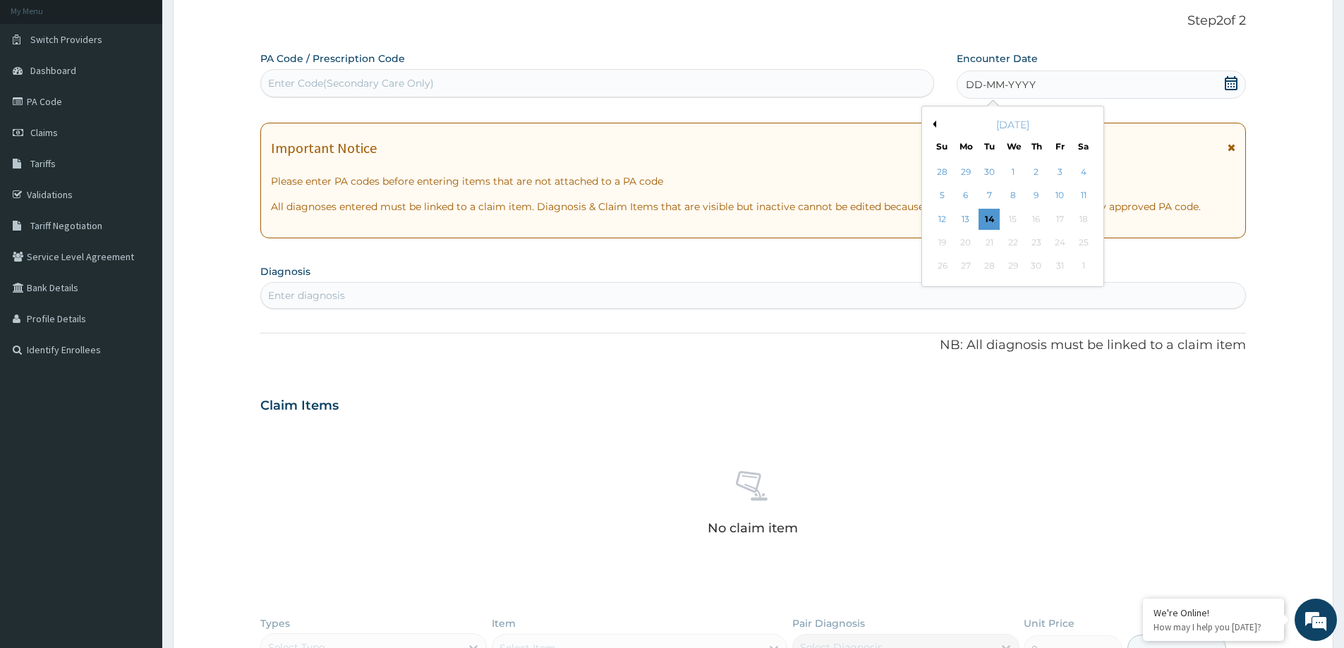
click at [933, 123] on button "Previous Month" at bounding box center [932, 124] width 7 height 7
click at [932, 123] on button "Previous Month" at bounding box center [932, 124] width 7 height 7
click at [942, 128] on div "[DATE]" at bounding box center [1013, 125] width 170 height 14
click at [935, 128] on div "[DATE]" at bounding box center [1013, 125] width 170 height 14
click at [932, 121] on button "Previous Month" at bounding box center [932, 124] width 7 height 7
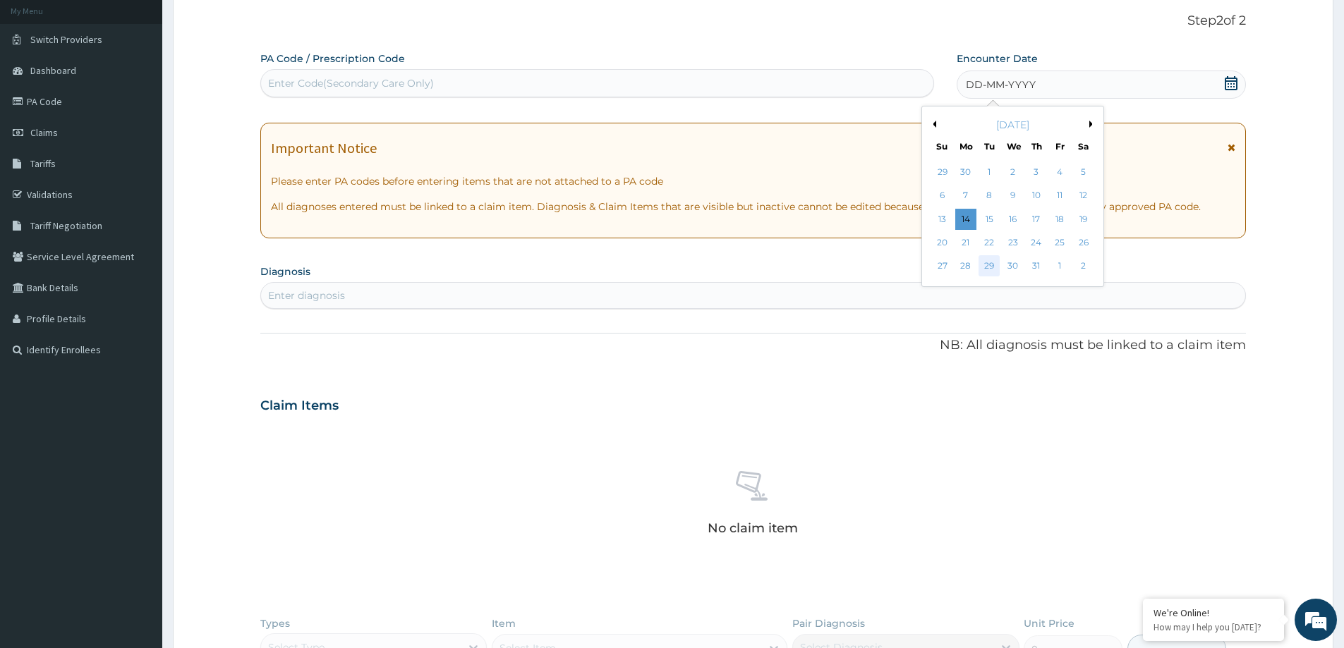
click at [991, 267] on div "29" at bounding box center [989, 266] width 21 height 21
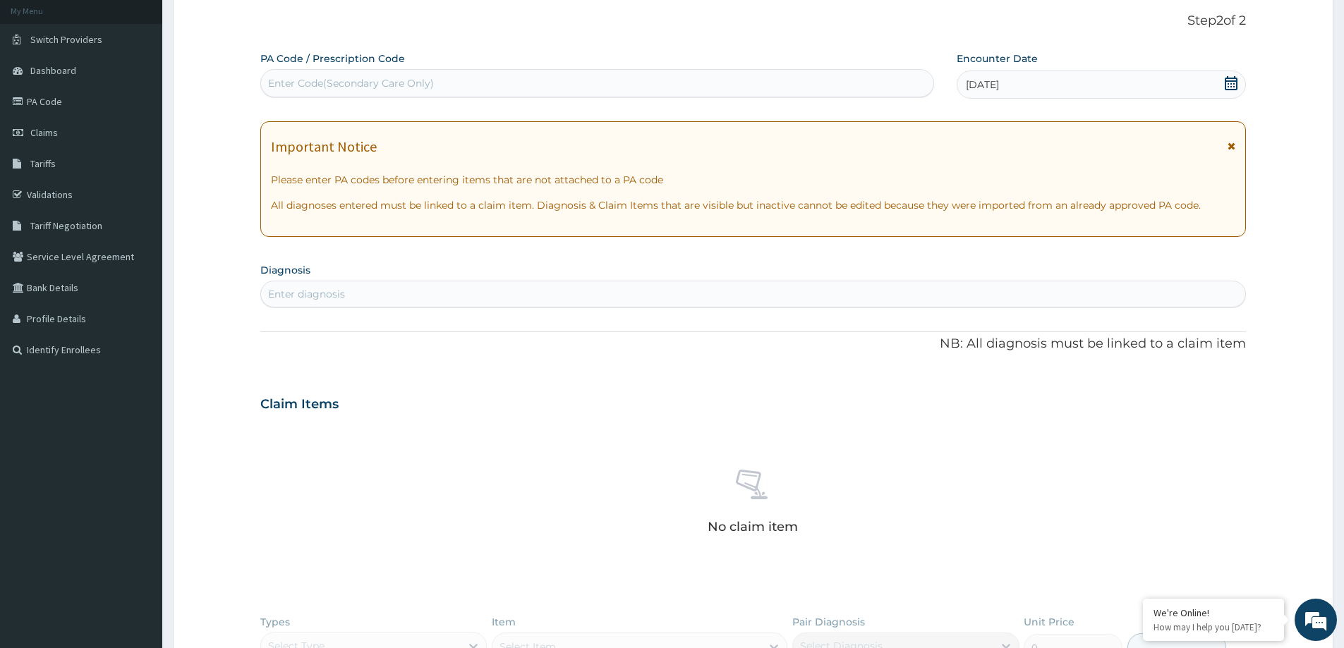
click at [535, 298] on div "Enter diagnosis" at bounding box center [753, 294] width 984 height 23
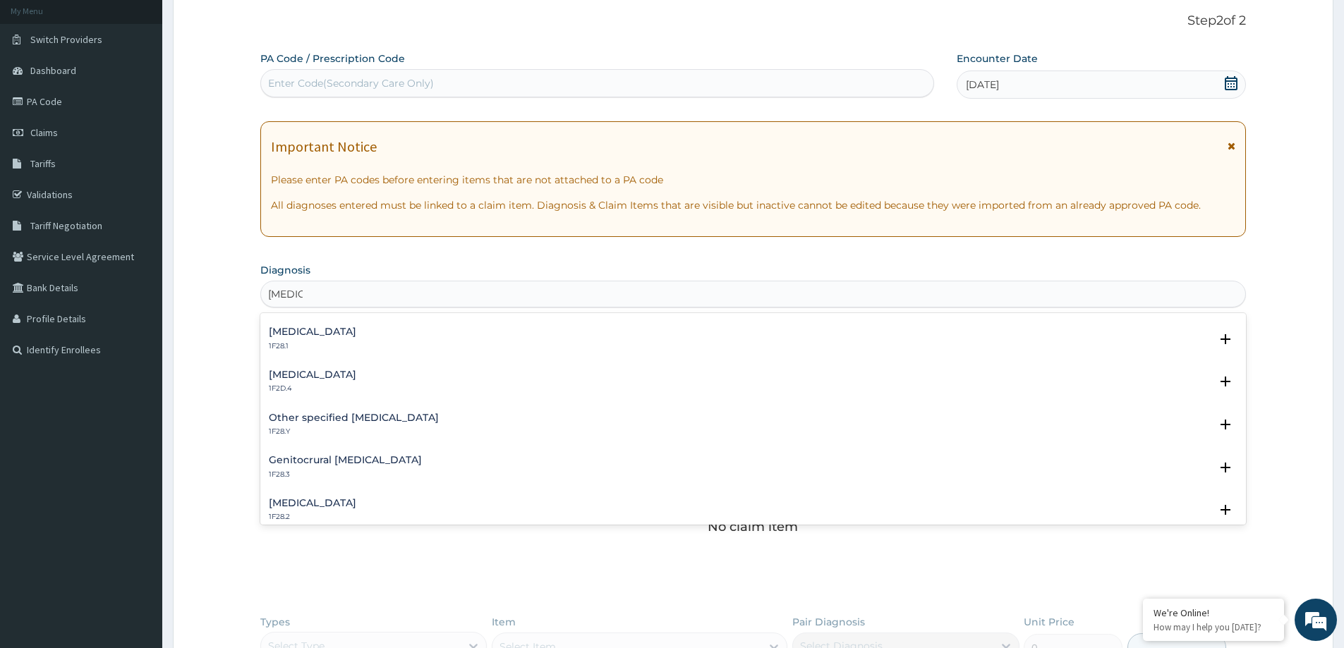
scroll to position [0, 0]
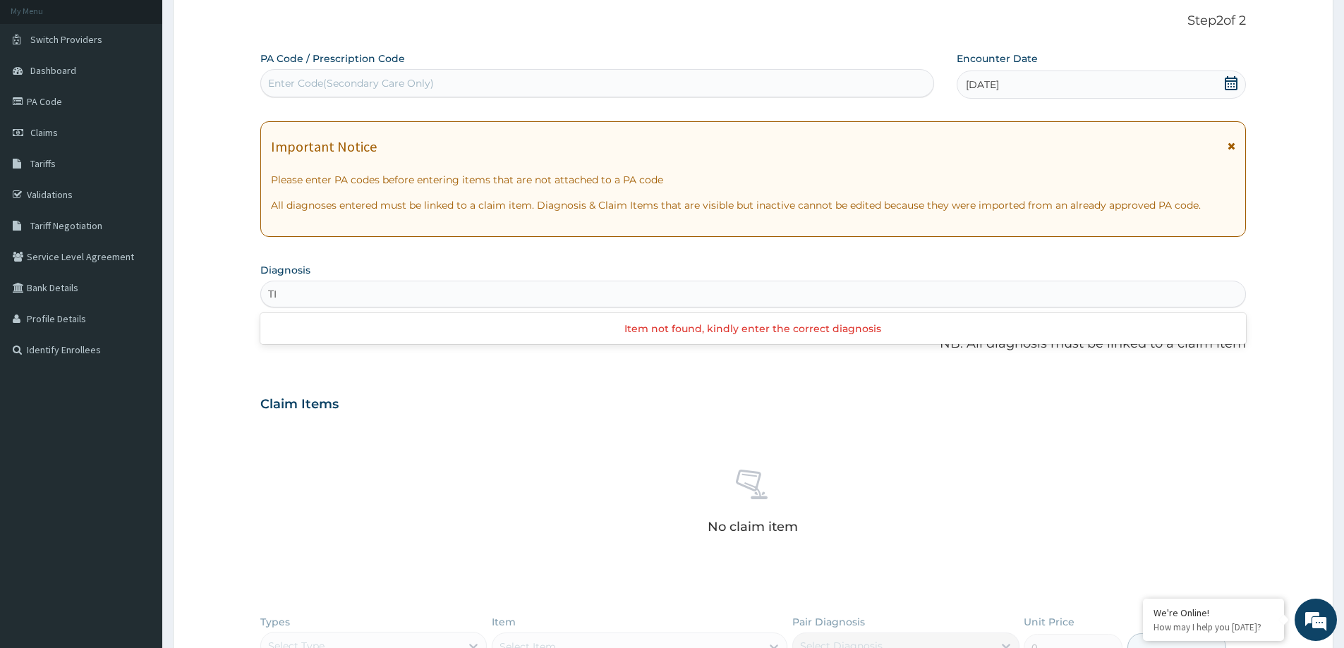
type input "T"
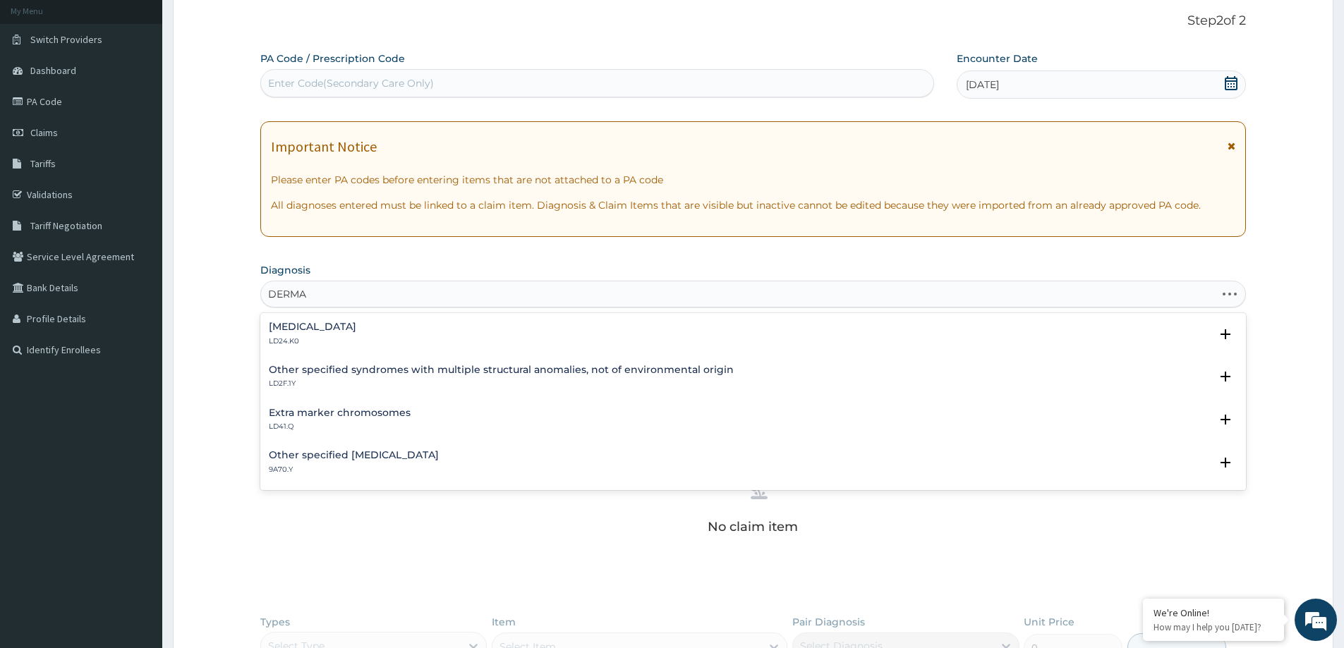
type input "DERMAT"
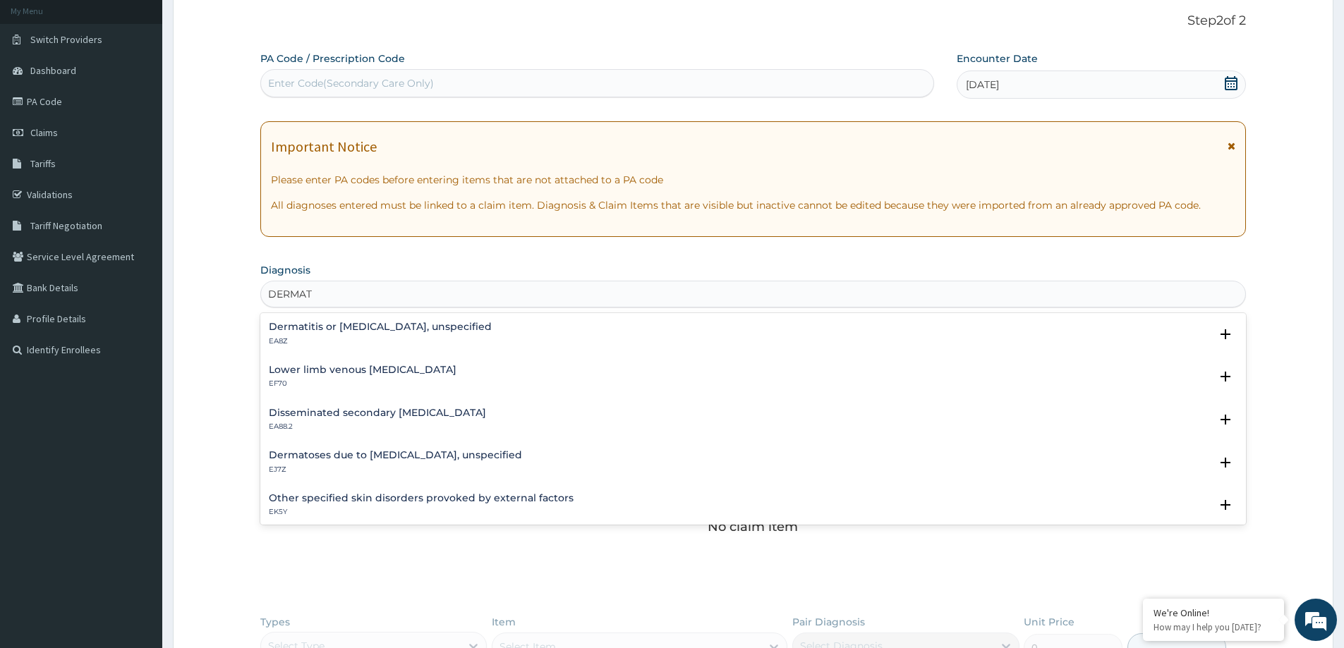
click at [401, 327] on h4 "Dermatitis or eczema, unspecified" at bounding box center [380, 327] width 223 height 11
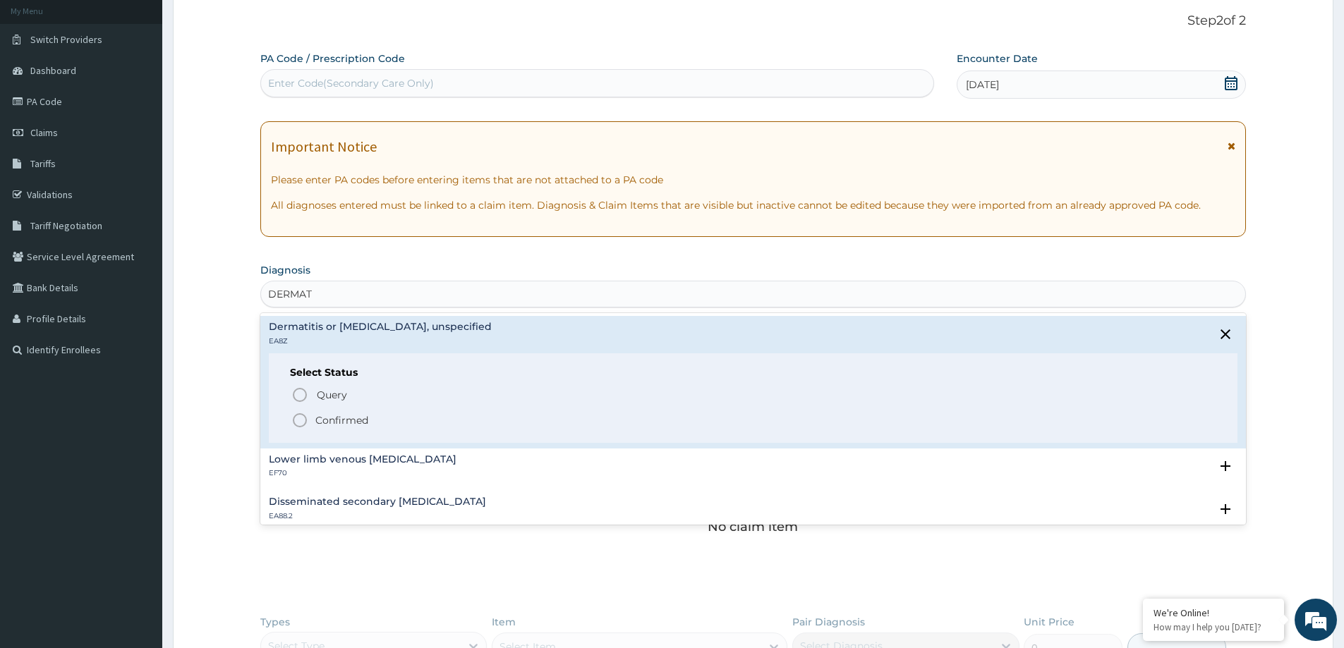
click at [302, 418] on icon "status option filled" at bounding box center [299, 420] width 17 height 17
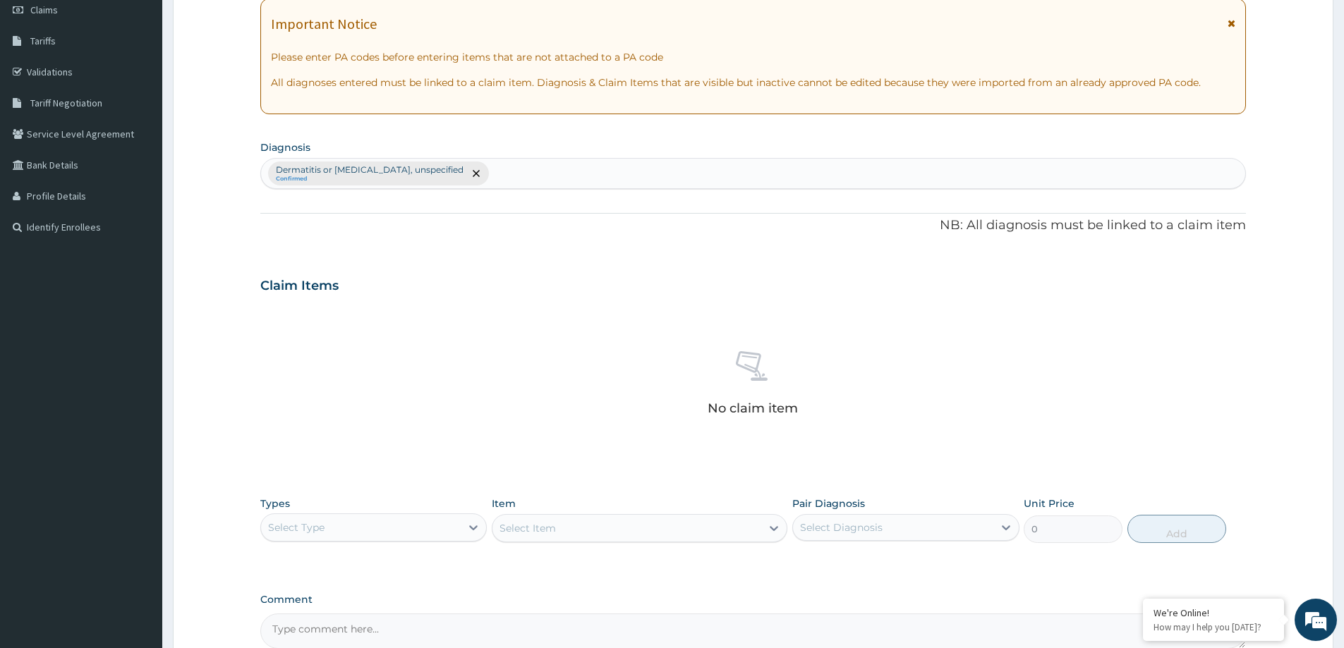
scroll to position [224, 0]
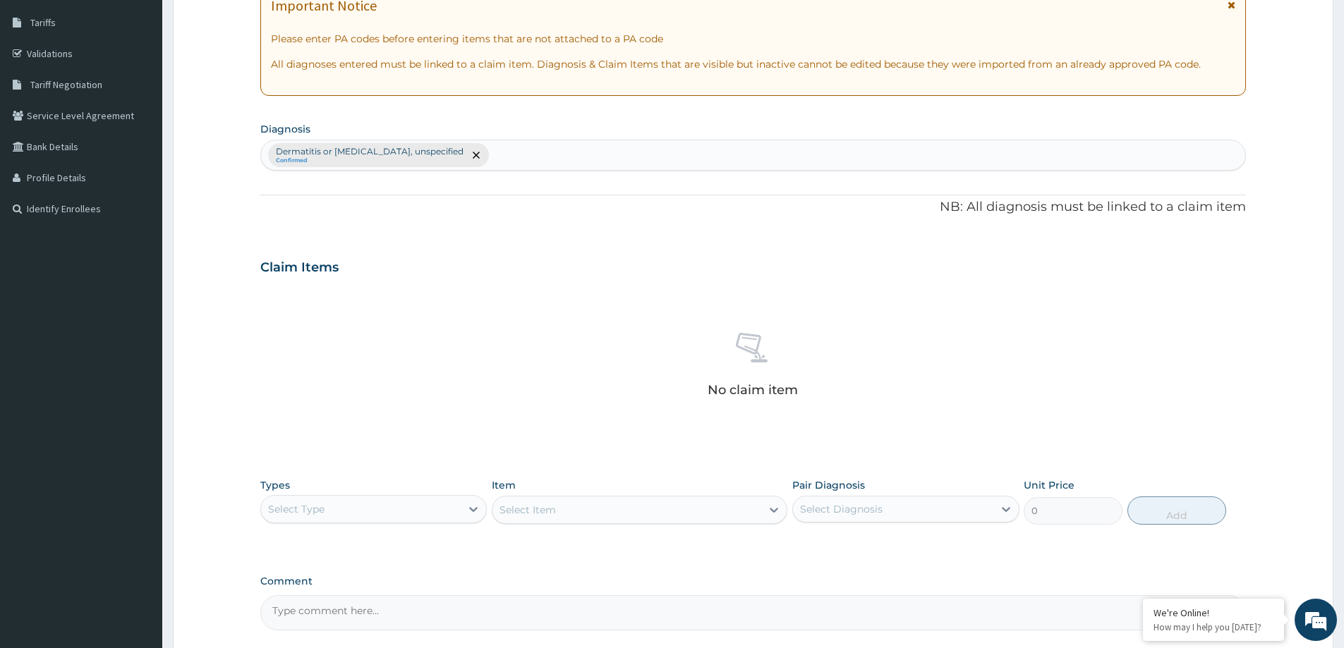
click at [399, 519] on div "Select Type" at bounding box center [361, 509] width 200 height 23
drag, startPoint x: 371, startPoint y: 604, endPoint x: 406, endPoint y: 588, distance: 38.2
click at [375, 599] on div "Procedures" at bounding box center [373, 595] width 226 height 25
click at [1010, 487] on div "Pair Diagnosis Select Diagnosis" at bounding box center [905, 501] width 226 height 47
click at [962, 519] on div "Select Diagnosis" at bounding box center [893, 509] width 200 height 23
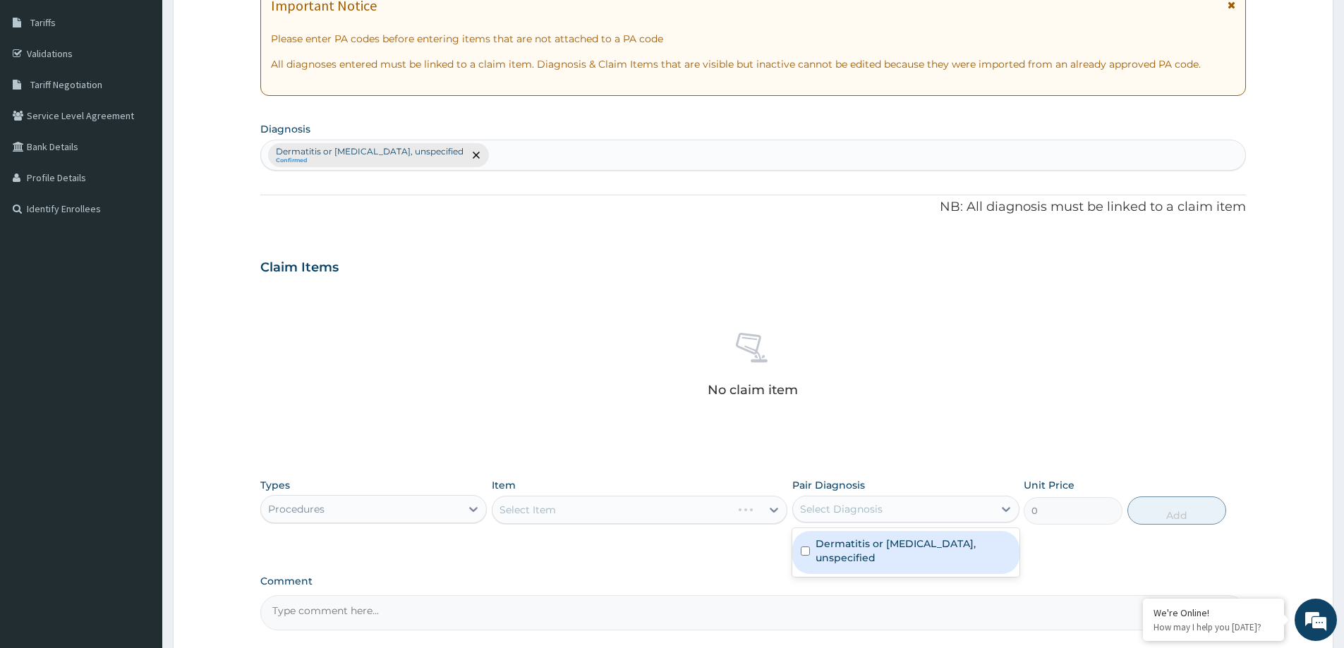
click at [936, 538] on label "Dermatitis or eczema, unspecified" at bounding box center [913, 551] width 195 height 28
checkbox input "true"
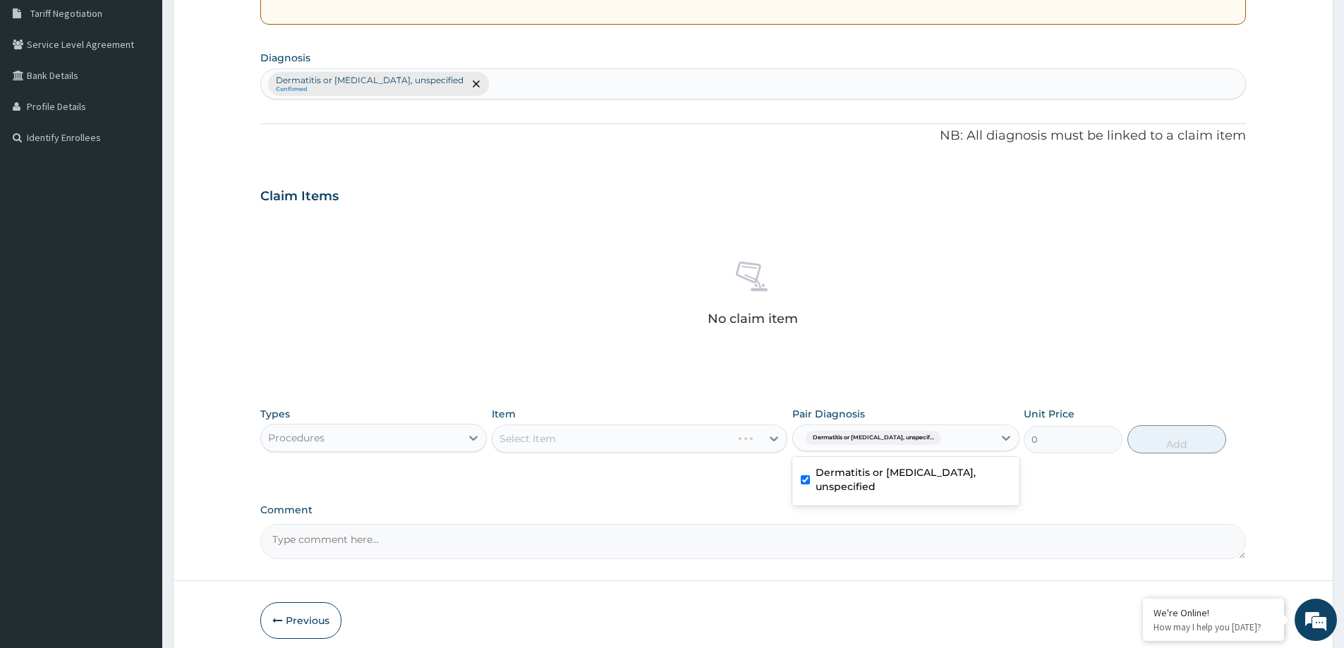
scroll to position [355, 0]
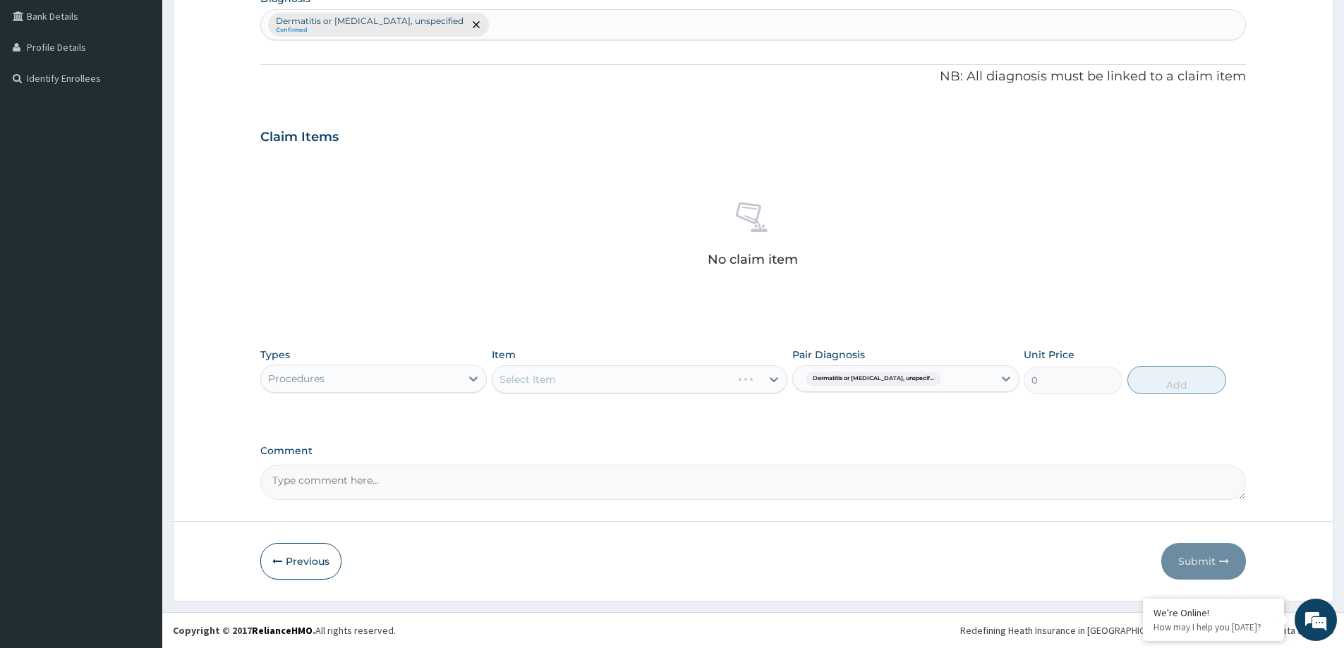
click at [716, 385] on div "Select Item" at bounding box center [640, 380] width 296 height 28
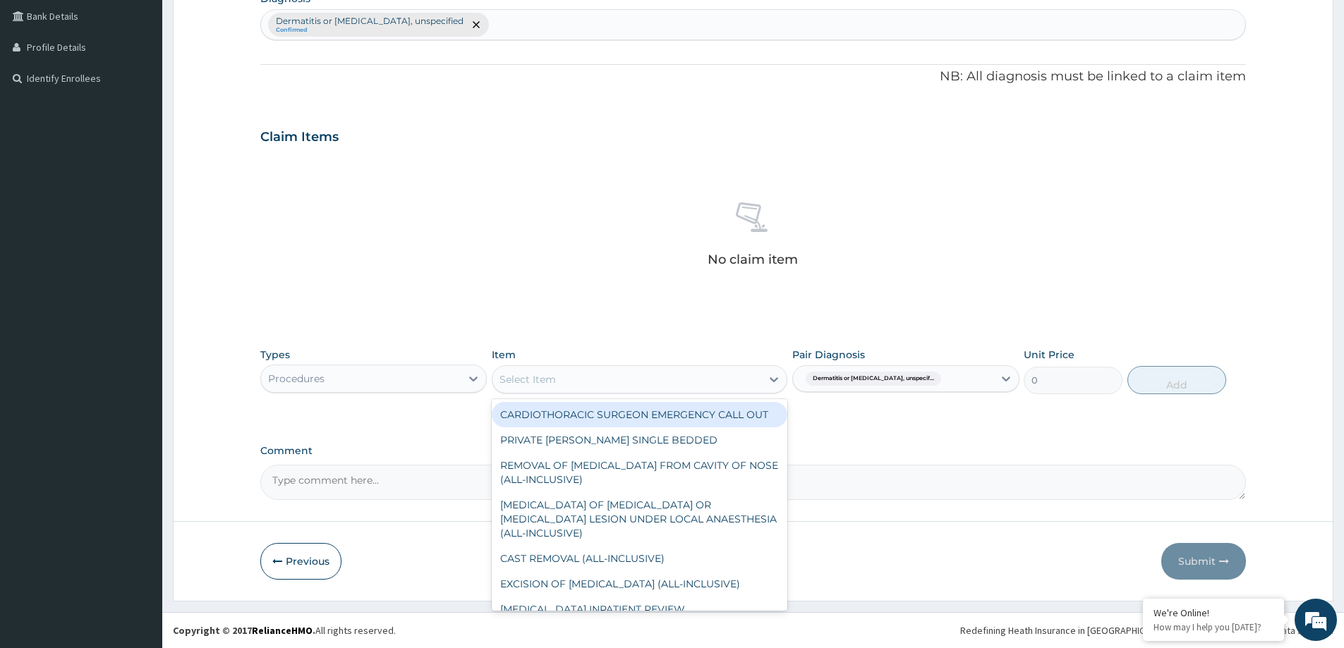
click at [700, 373] on div "Select Item" at bounding box center [627, 379] width 269 height 23
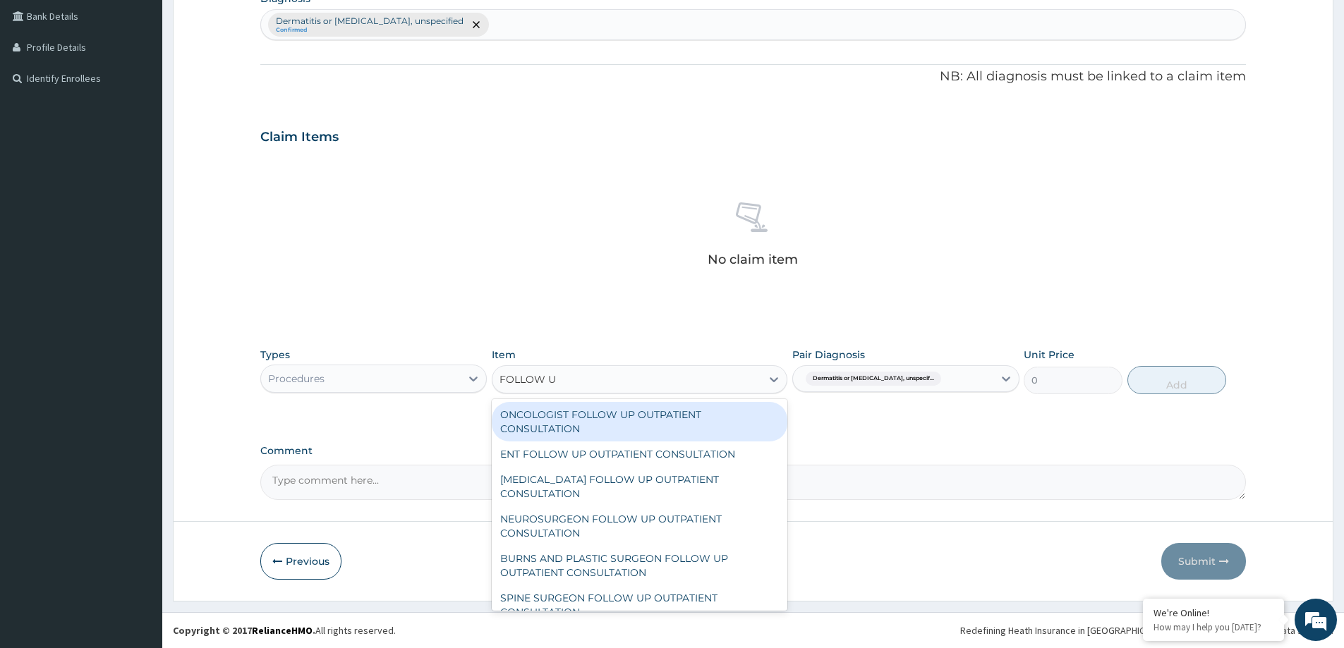
type input "FOLLOW UP"
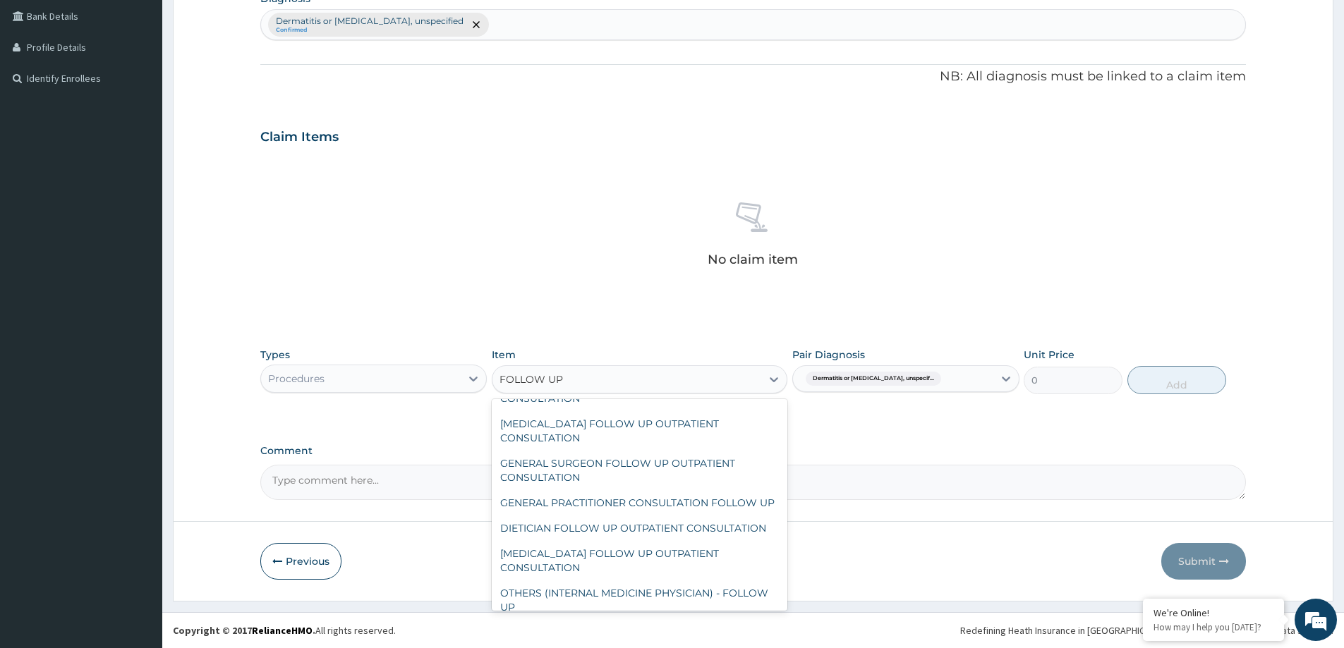
scroll to position [423, 0]
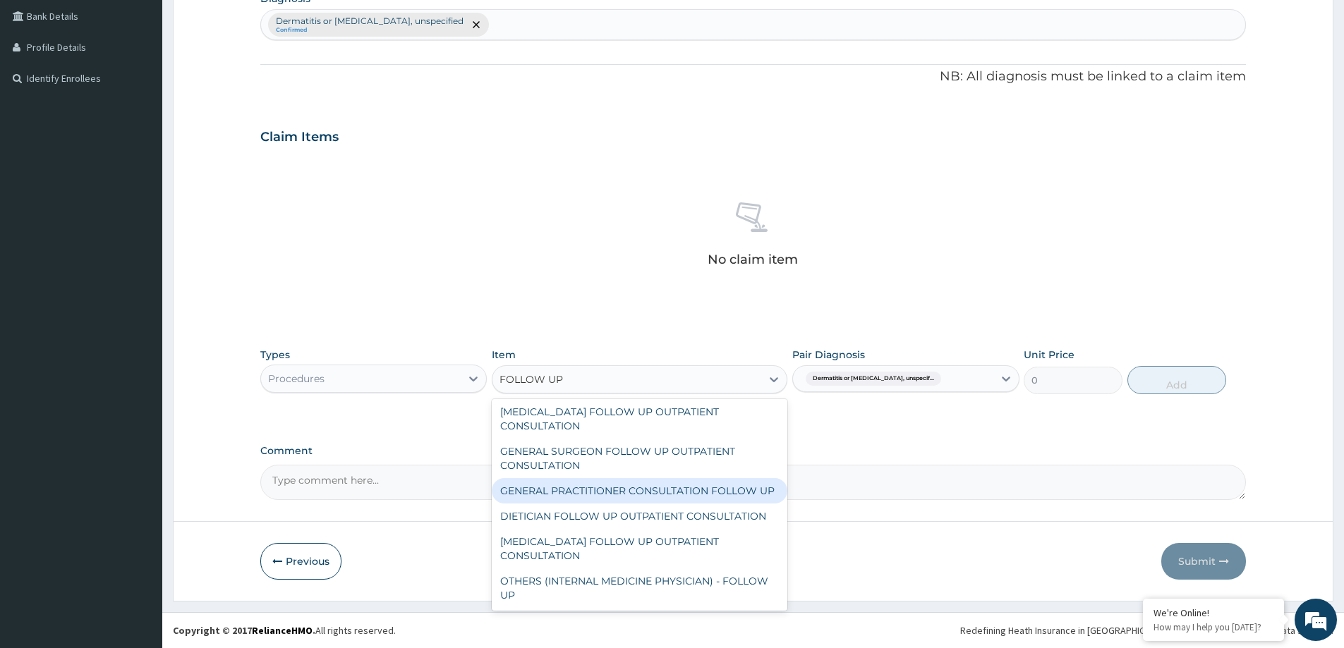
click at [639, 496] on div "GENERAL PRACTITIONER CONSULTATION FOLLOW UP" at bounding box center [640, 490] width 296 height 25
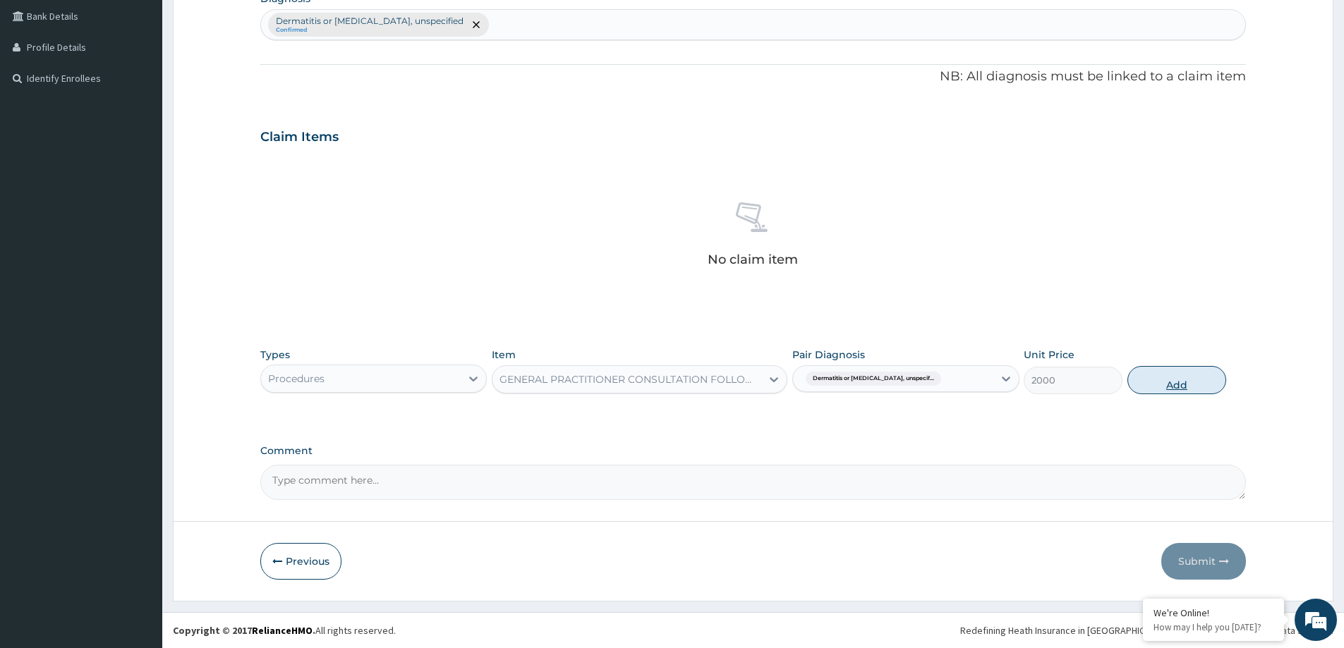
click at [1195, 382] on button "Add" at bounding box center [1177, 380] width 99 height 28
type input "0"
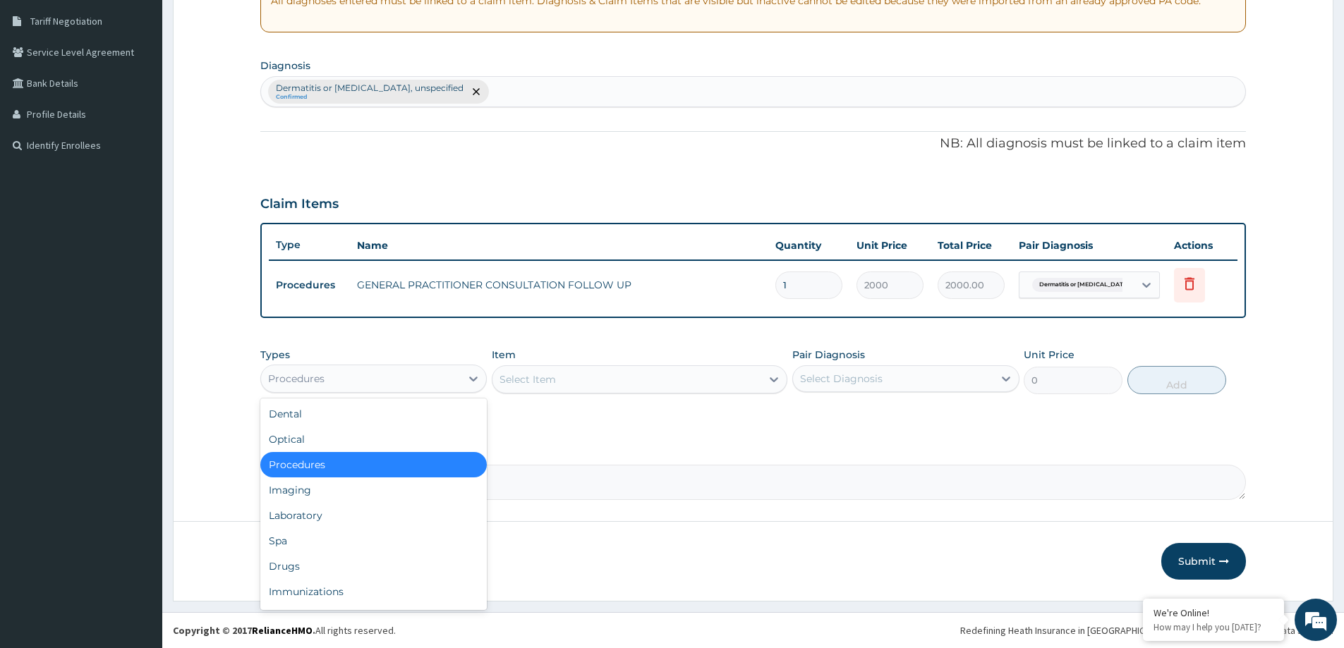
click at [442, 389] on div "Procedures" at bounding box center [361, 379] width 200 height 23
drag, startPoint x: 297, startPoint y: 562, endPoint x: 318, endPoint y: 544, distance: 27.5
click at [297, 563] on div "Drugs" at bounding box center [373, 566] width 226 height 25
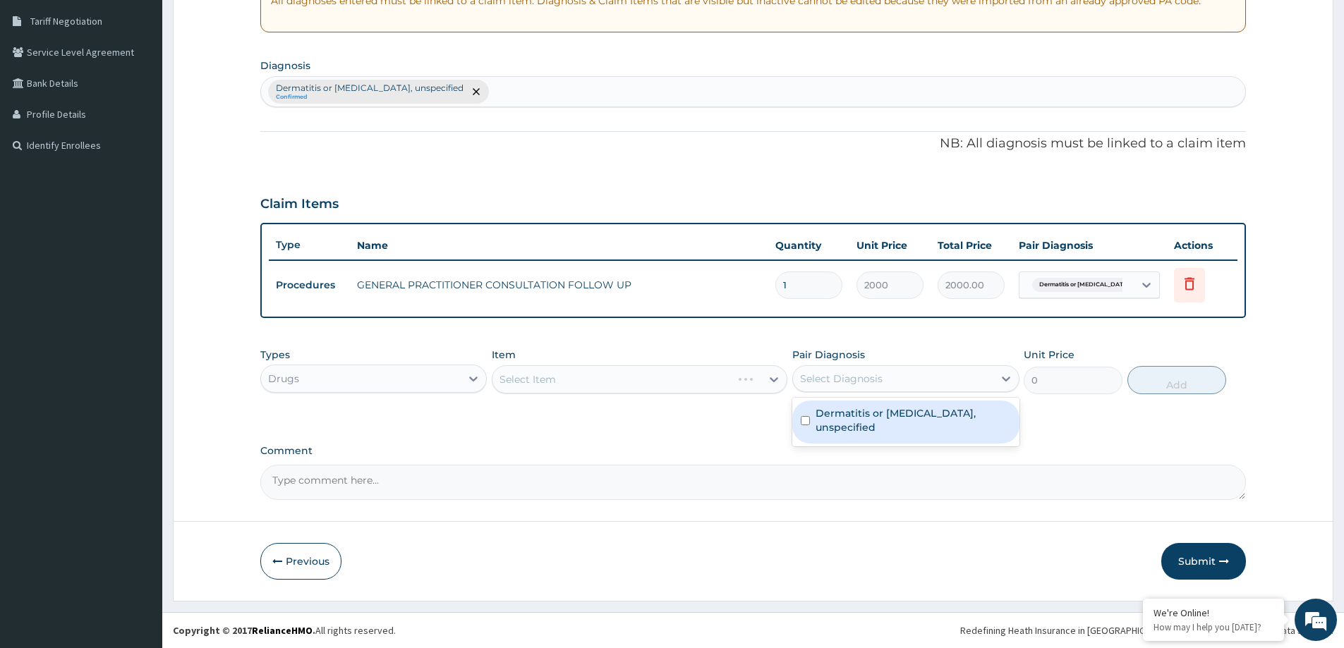
click at [931, 385] on div "Select Diagnosis" at bounding box center [893, 379] width 200 height 23
click at [909, 413] on label "Dermatitis or eczema, unspecified" at bounding box center [913, 420] width 195 height 28
checkbox input "true"
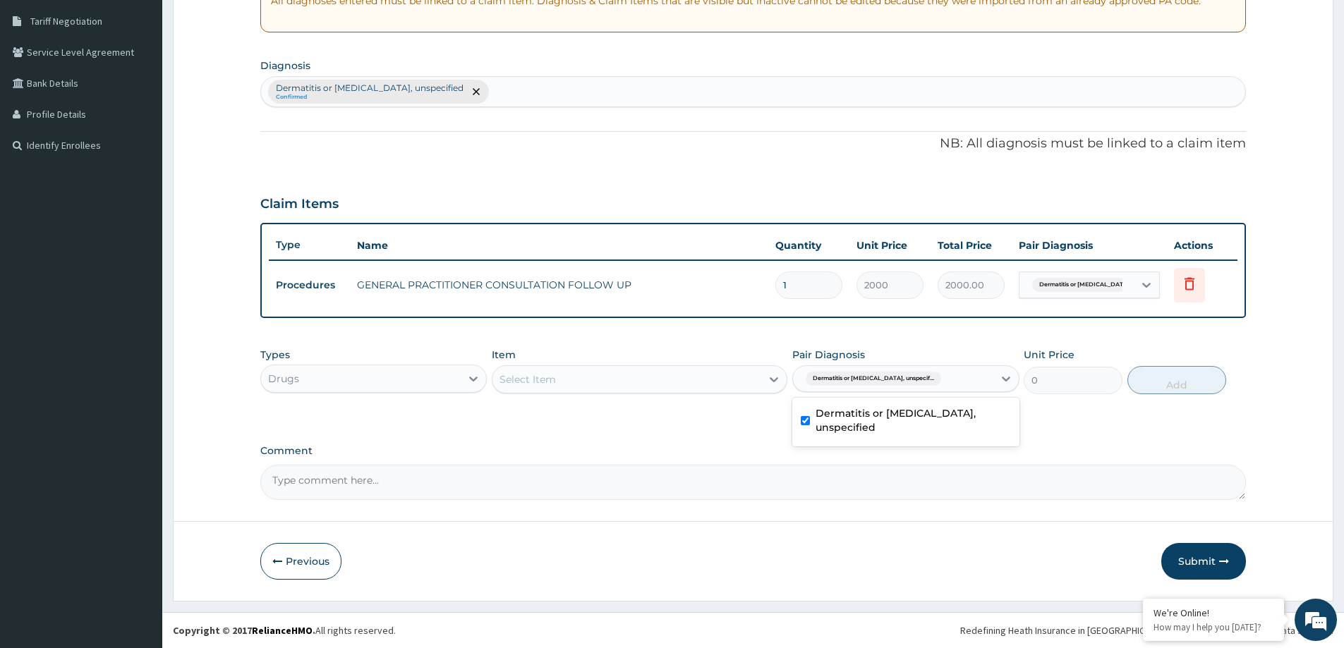
click at [700, 387] on div "Select Item" at bounding box center [627, 379] width 269 height 23
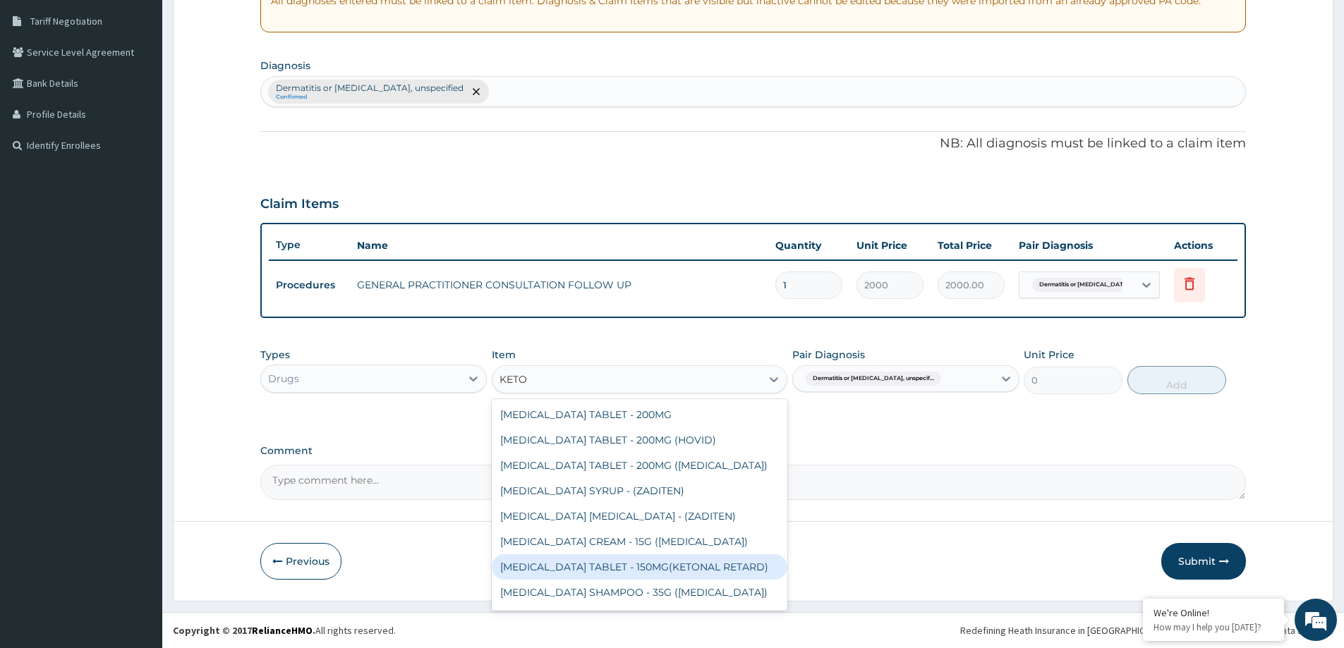
scroll to position [48, 0]
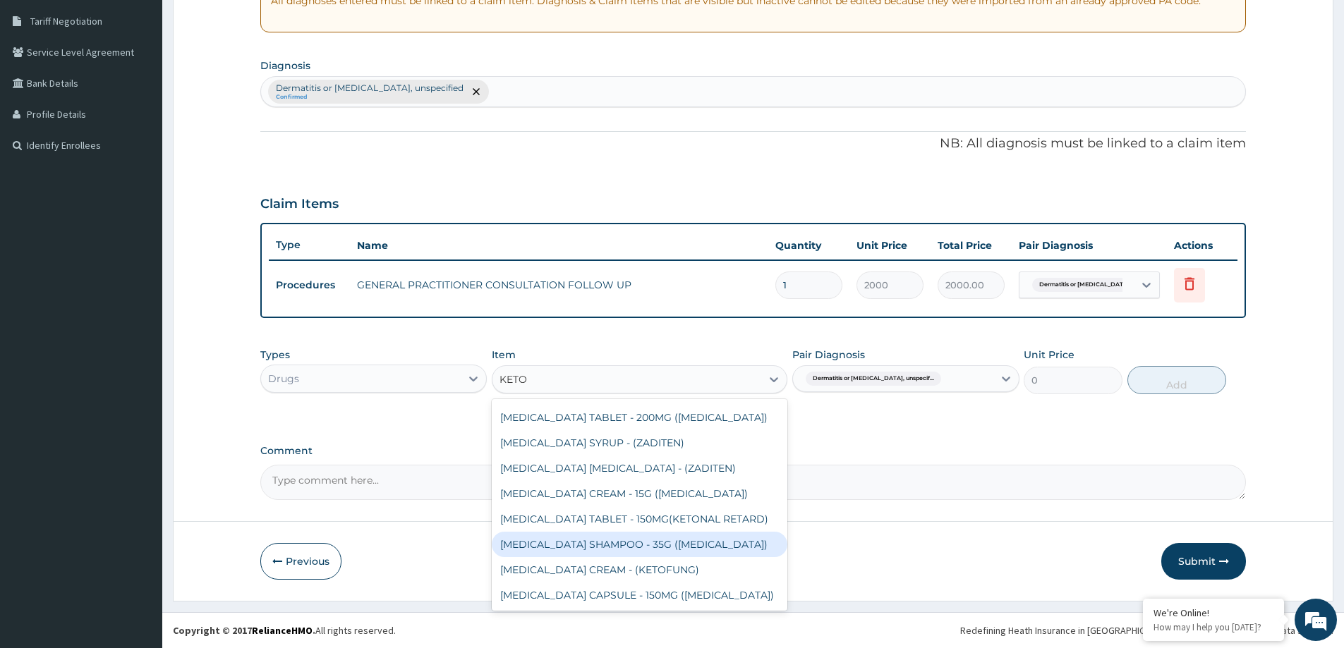
type input "KETOC"
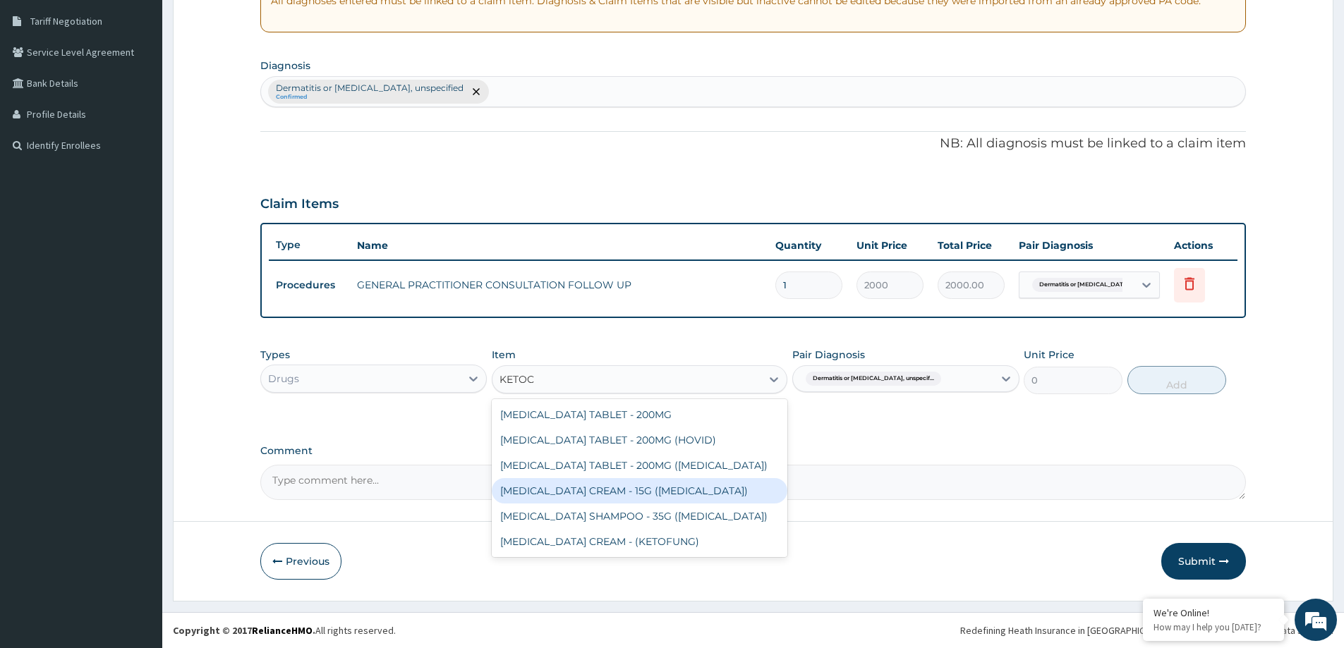
scroll to position [0, 0]
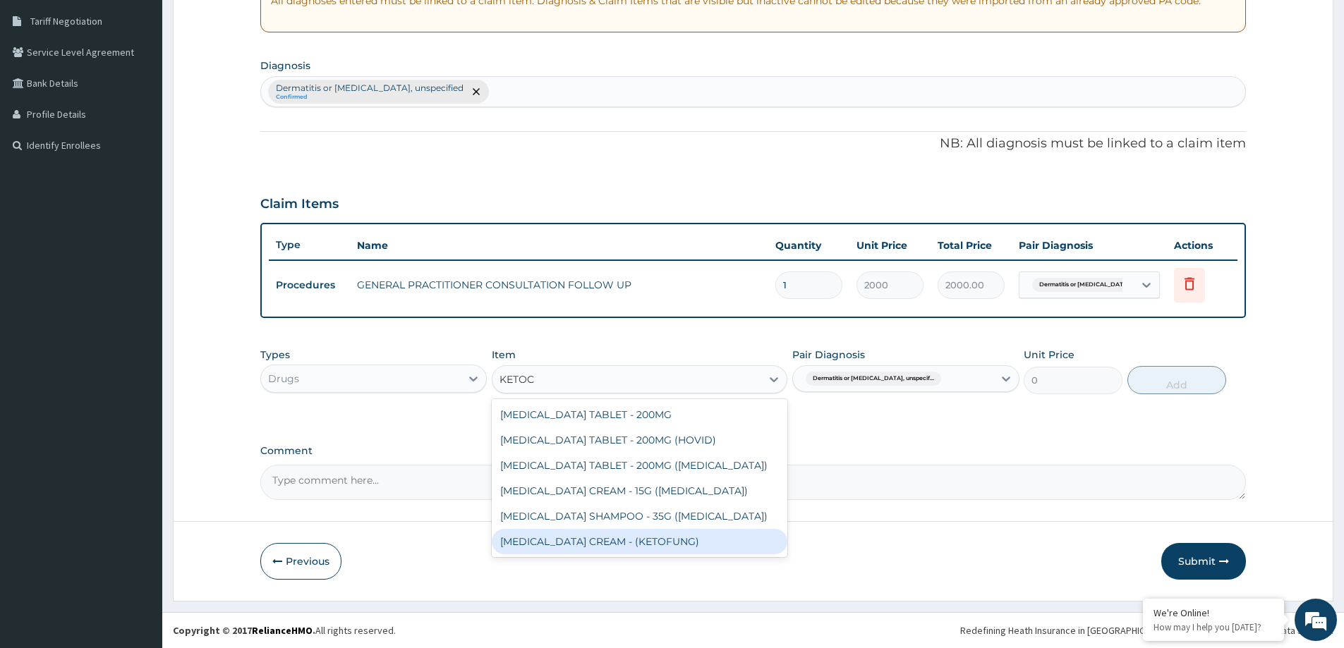
click at [665, 545] on div "[MEDICAL_DATA] CREAM - (KETOFUNG)" at bounding box center [640, 541] width 296 height 25
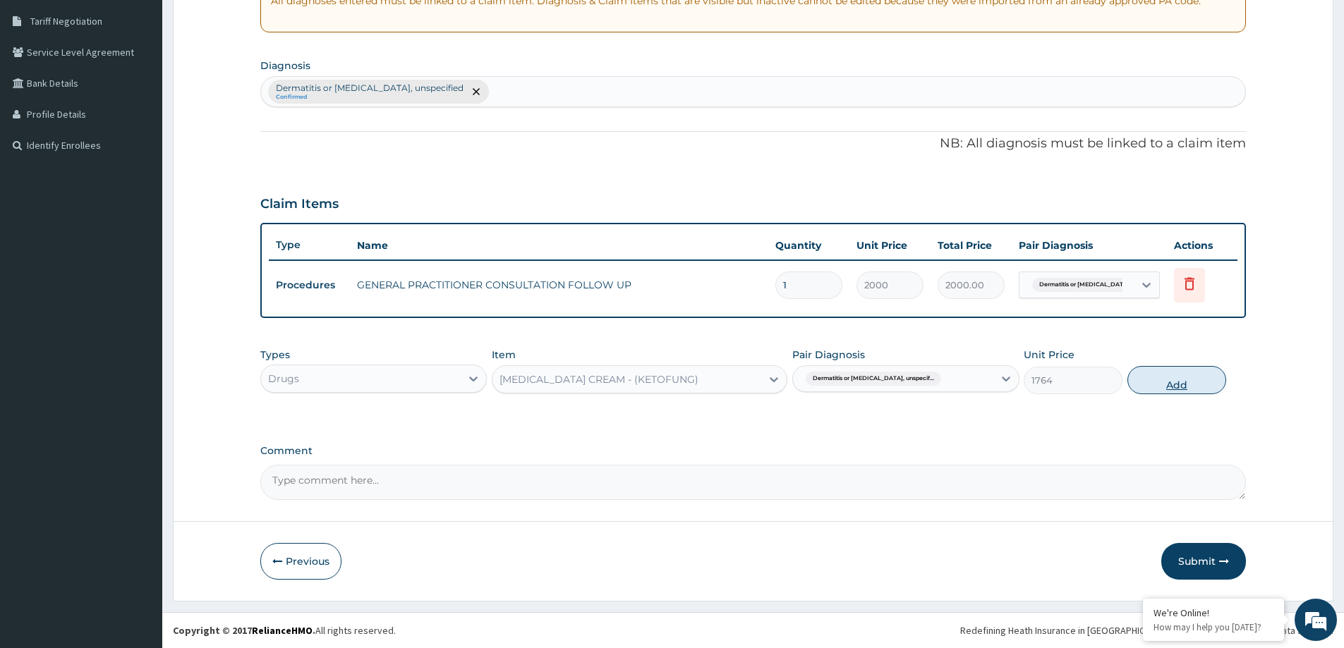
click at [1204, 386] on button "Add" at bounding box center [1177, 380] width 99 height 28
type input "0"
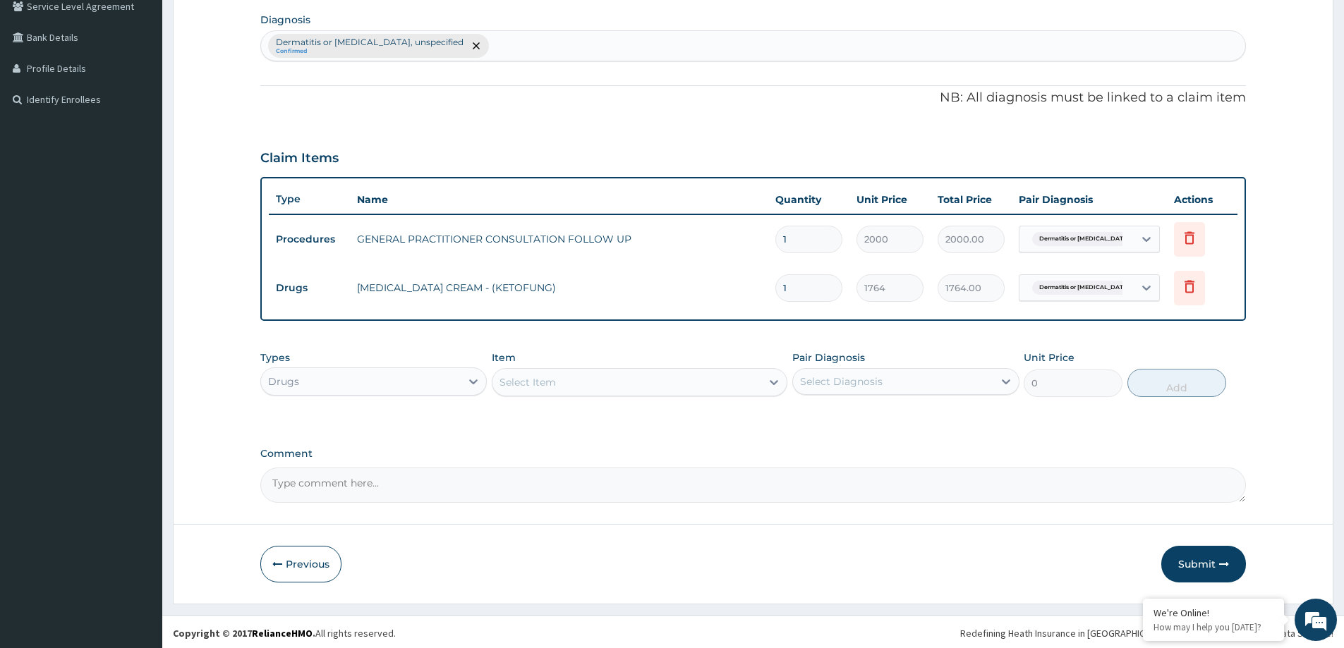
scroll to position [337, 0]
click at [1168, 566] on button "Submit" at bounding box center [1203, 561] width 85 height 37
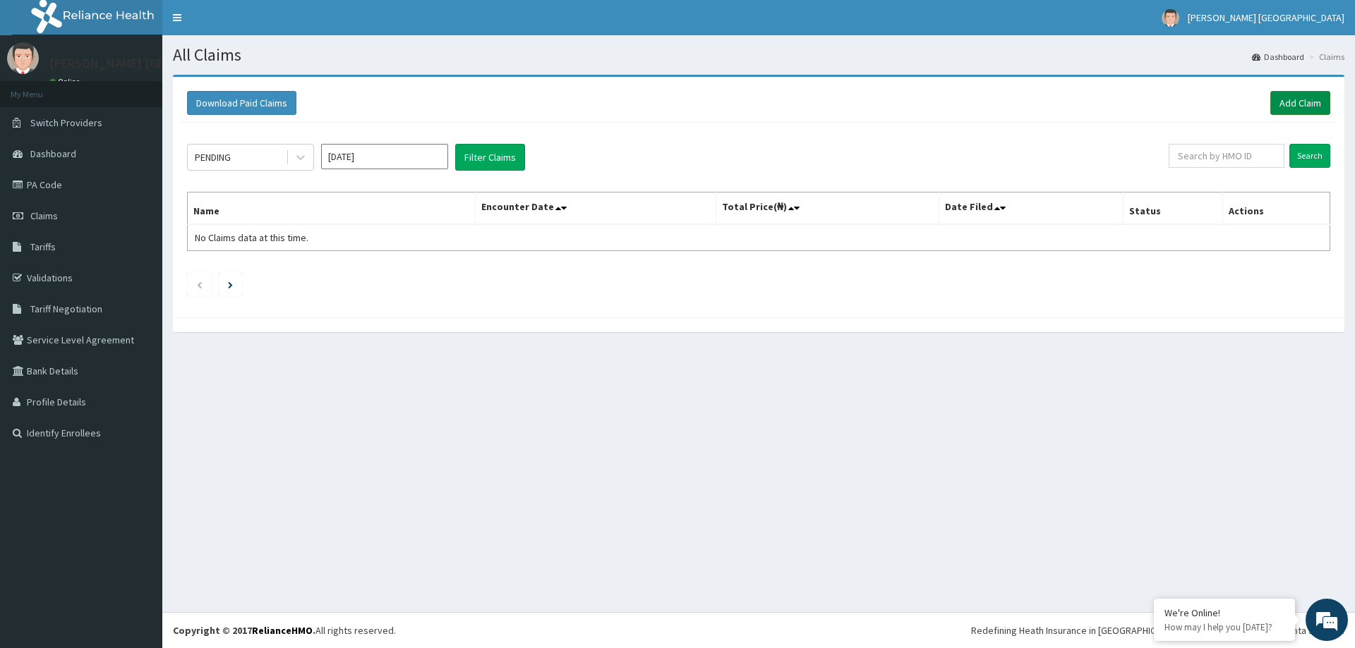
click at [1295, 106] on link "Add Claim" at bounding box center [1300, 103] width 60 height 24
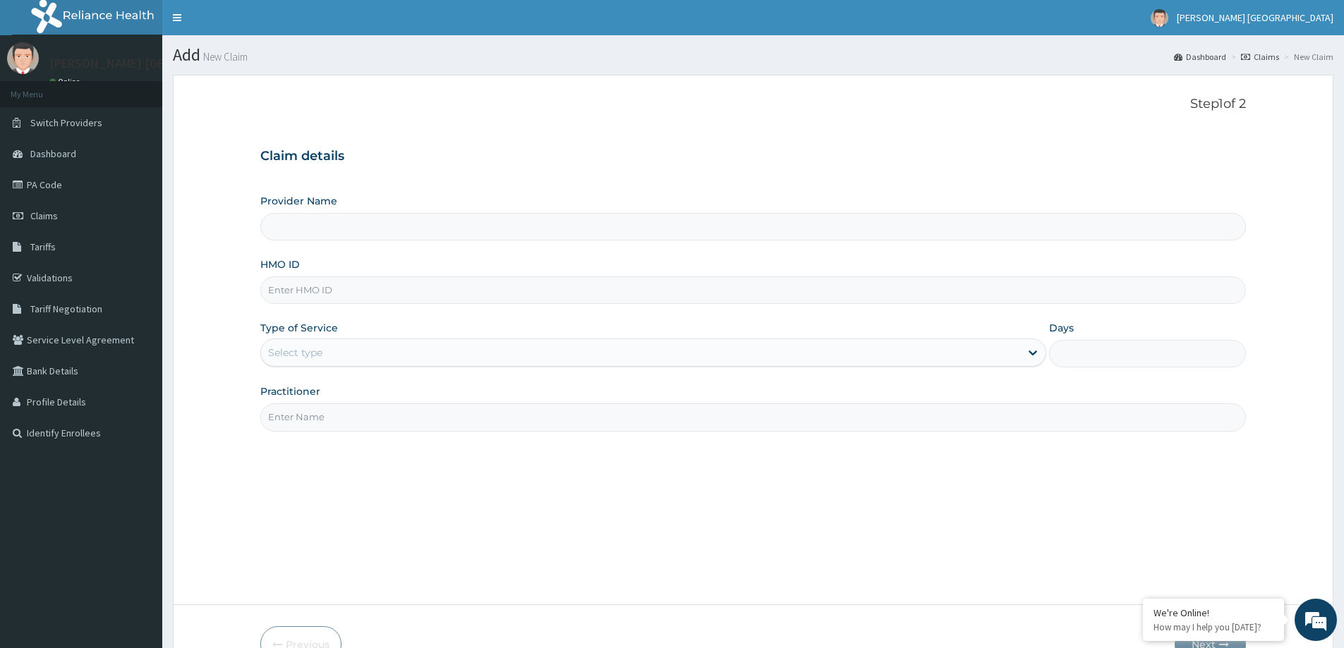
type input "[PERSON_NAME] [GEOGRAPHIC_DATA]"
drag, startPoint x: 540, startPoint y: 270, endPoint x: 514, endPoint y: 292, distance: 34.1
paste input "LPR/10001/D"
type input "LPR/10001/D"
click at [543, 349] on div "Select type" at bounding box center [640, 353] width 759 height 23
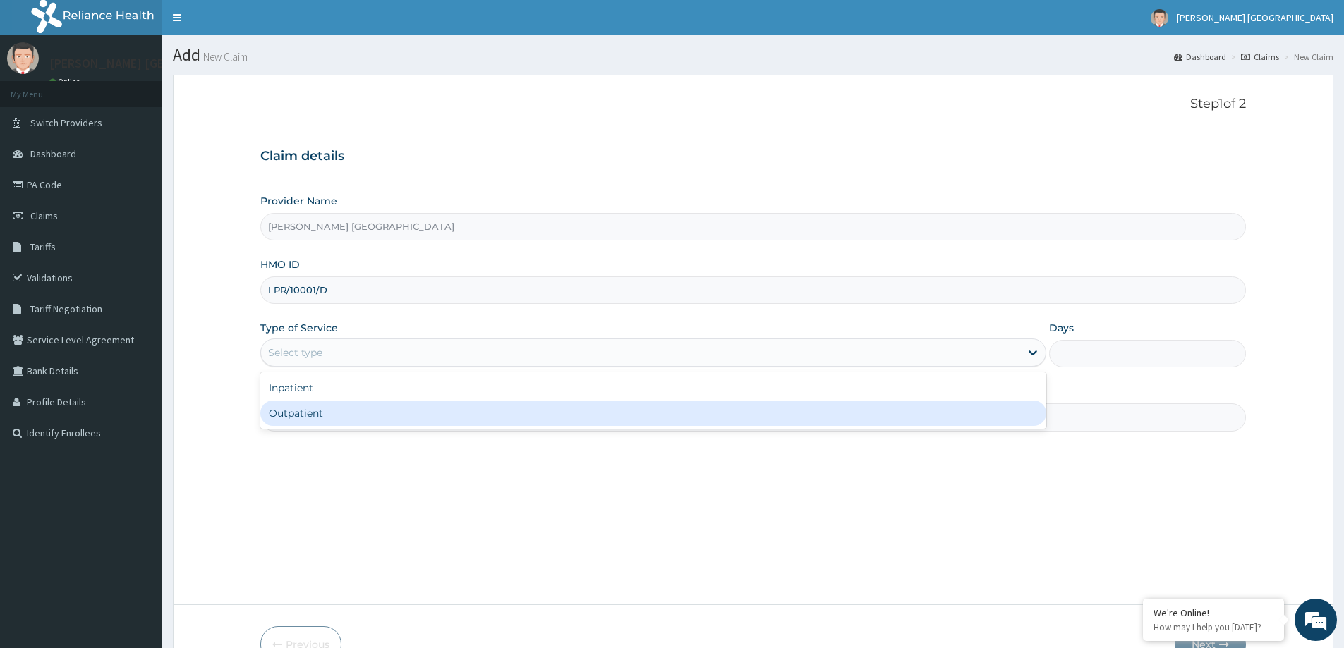
click at [508, 411] on div "Outpatient" at bounding box center [653, 413] width 786 height 25
type input "1"
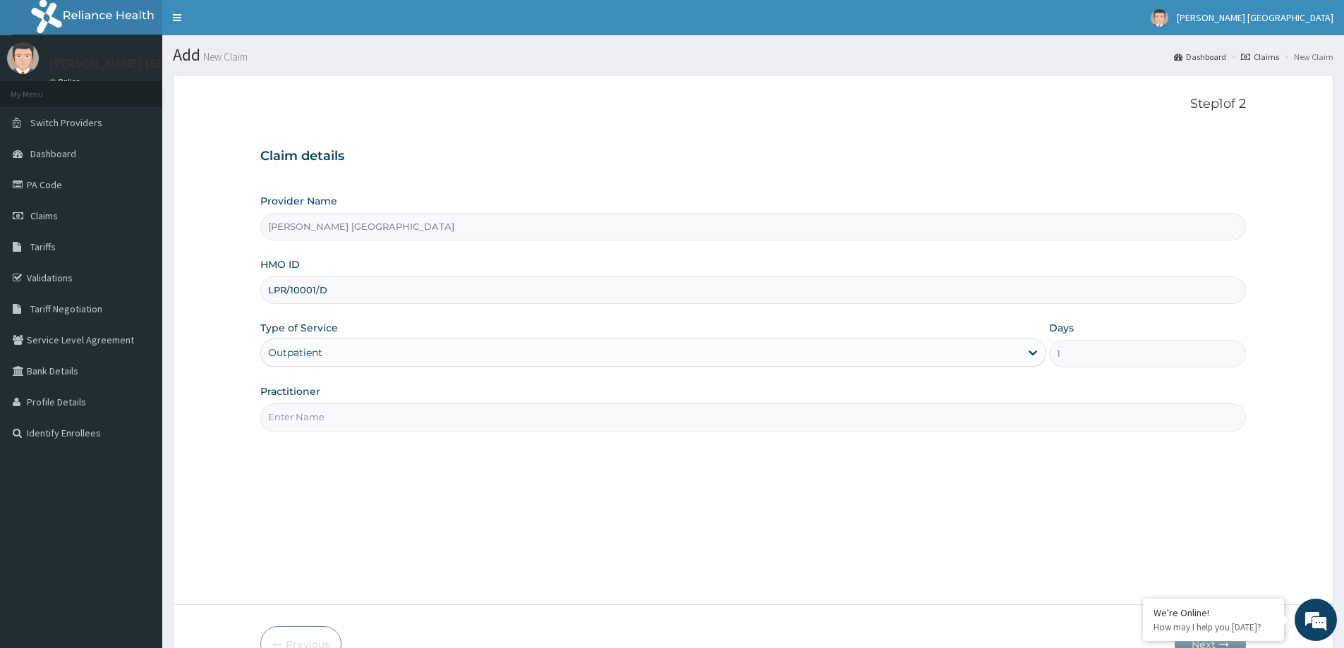
click at [508, 411] on input "Practitioner" at bounding box center [753, 418] width 986 height 28
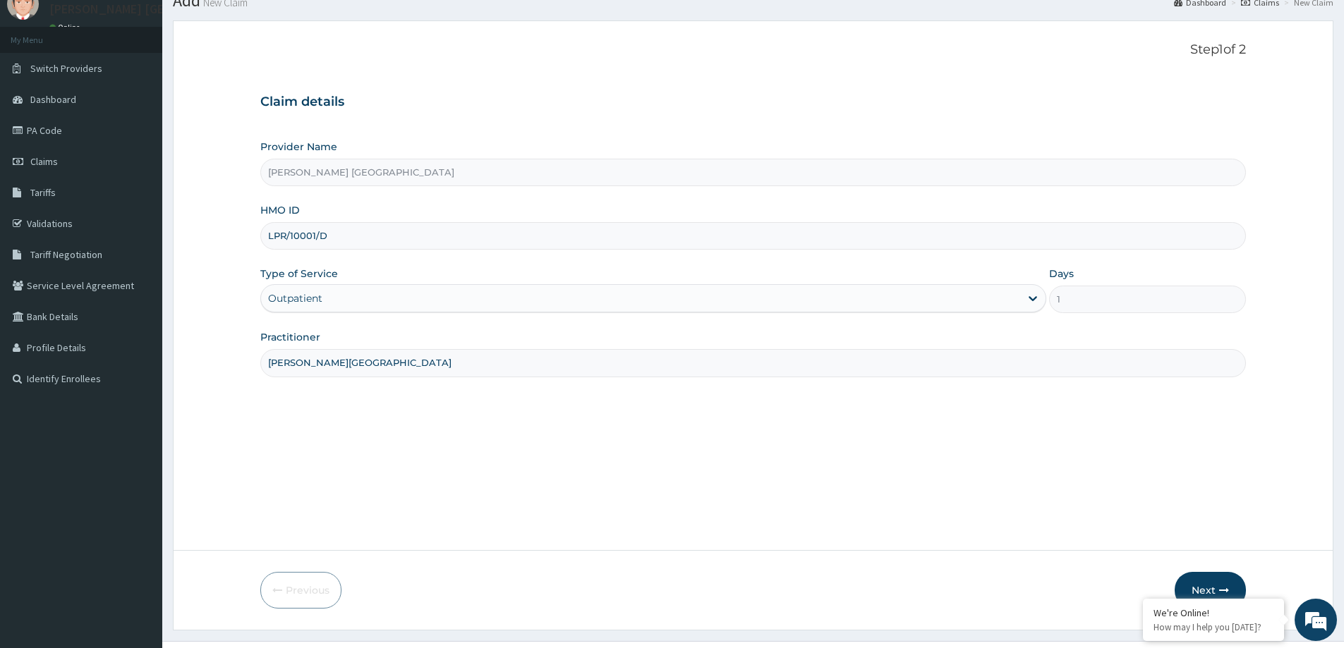
scroll to position [83, 0]
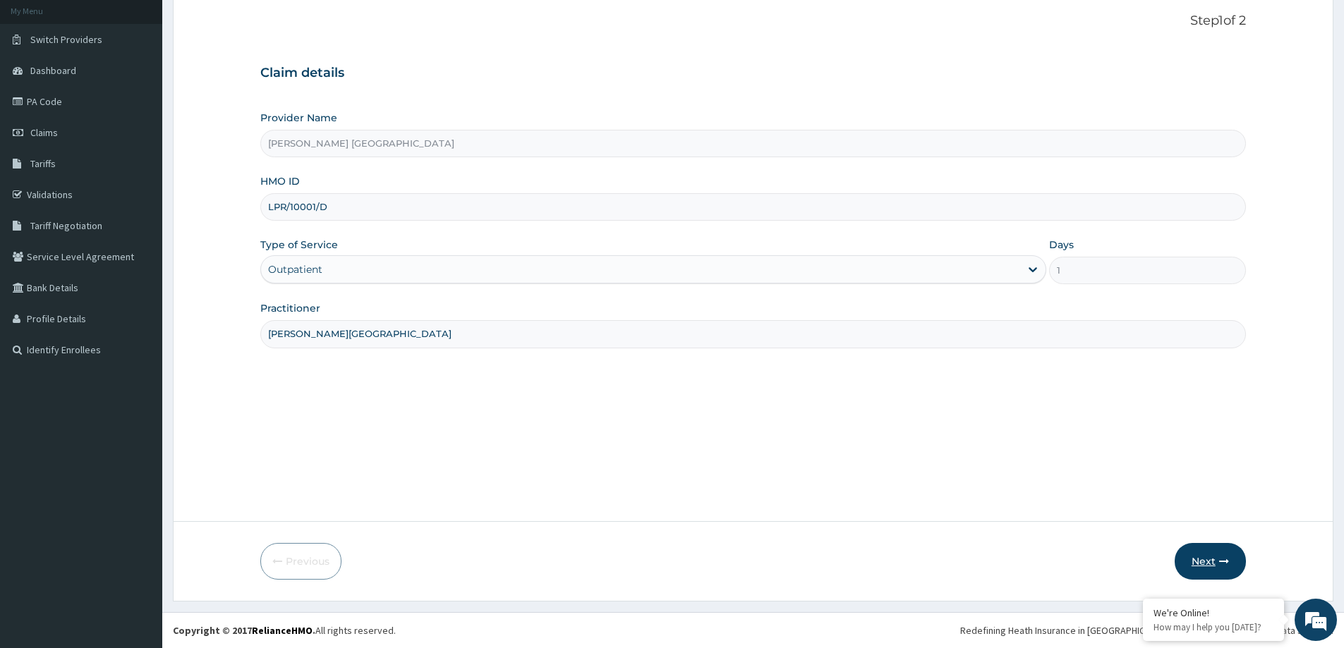
type input "[PERSON_NAME][GEOGRAPHIC_DATA]"
click at [1217, 562] on button "Next" at bounding box center [1210, 561] width 71 height 37
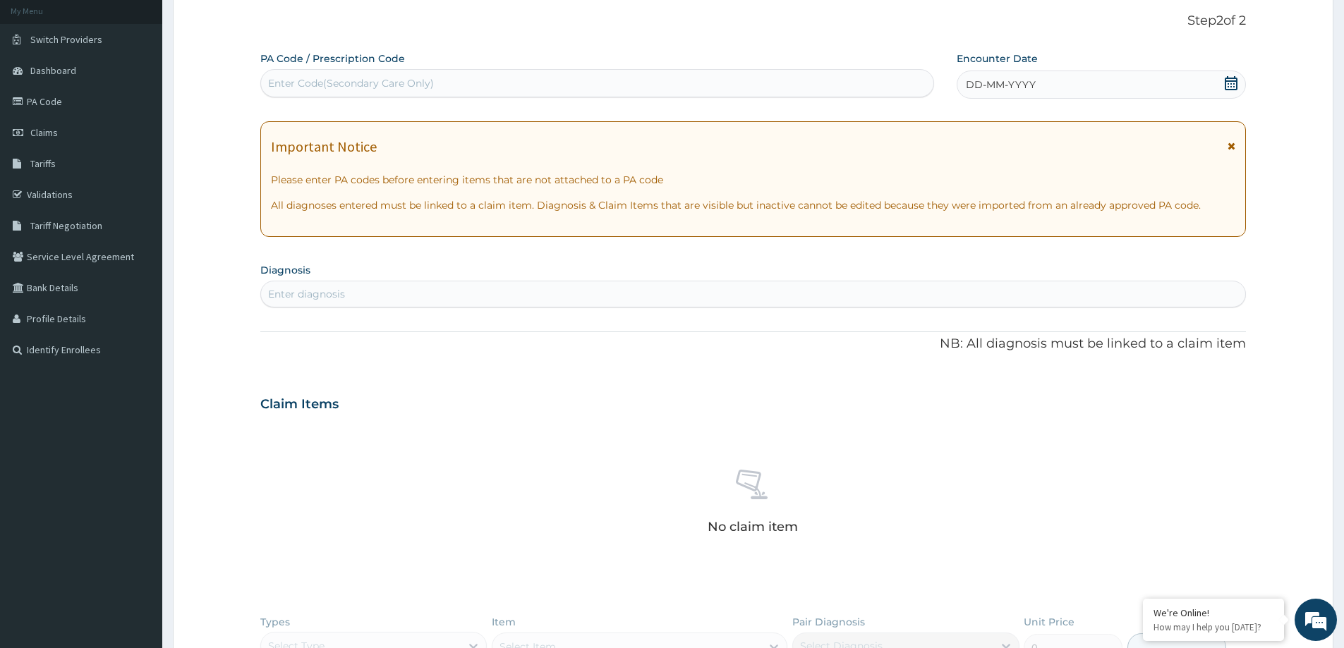
click at [975, 74] on div "DD-MM-YYYY" at bounding box center [1101, 85] width 289 height 28
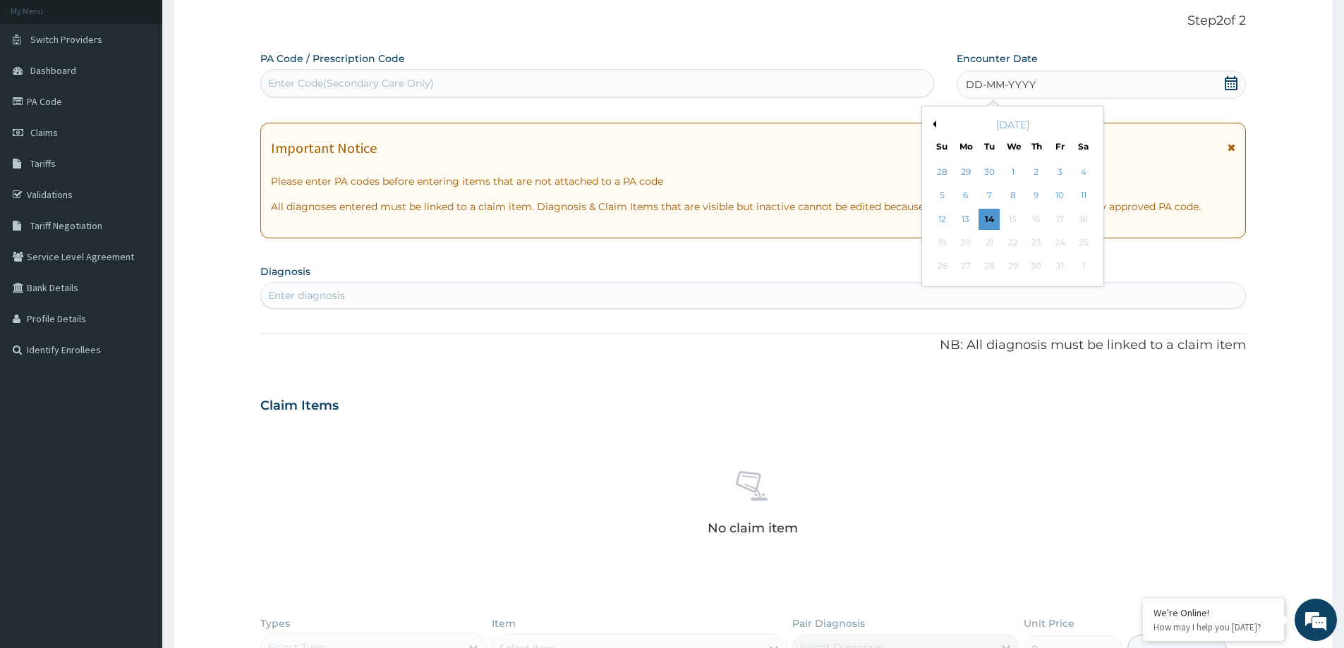
click at [933, 128] on div "[DATE]" at bounding box center [1013, 125] width 170 height 14
click at [941, 116] on div "[DATE] Su Mo Tu We Th Fr Sa" at bounding box center [1013, 132] width 170 height 41
click at [934, 122] on button "Previous Month" at bounding box center [932, 124] width 7 height 7
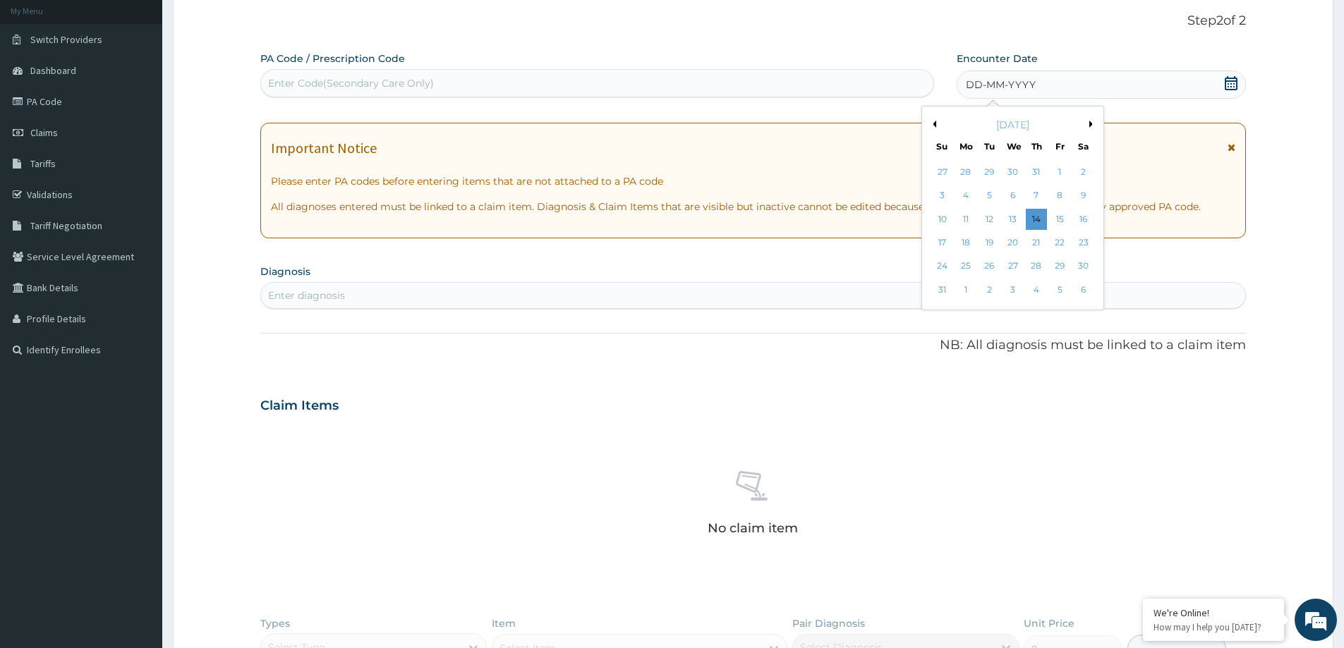
click at [1084, 213] on div "16" at bounding box center [1083, 219] width 21 height 21
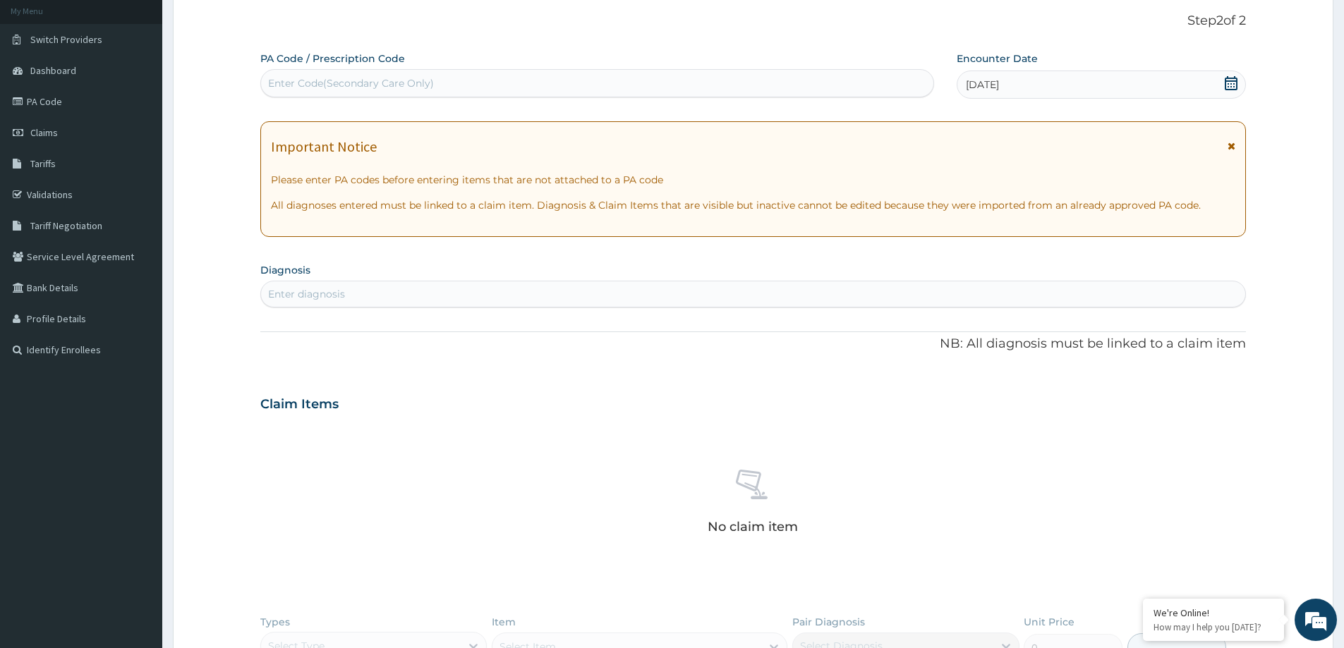
click at [479, 286] on div "Enter diagnosis" at bounding box center [753, 294] width 984 height 23
type input "[MEDICAL_DATA]"
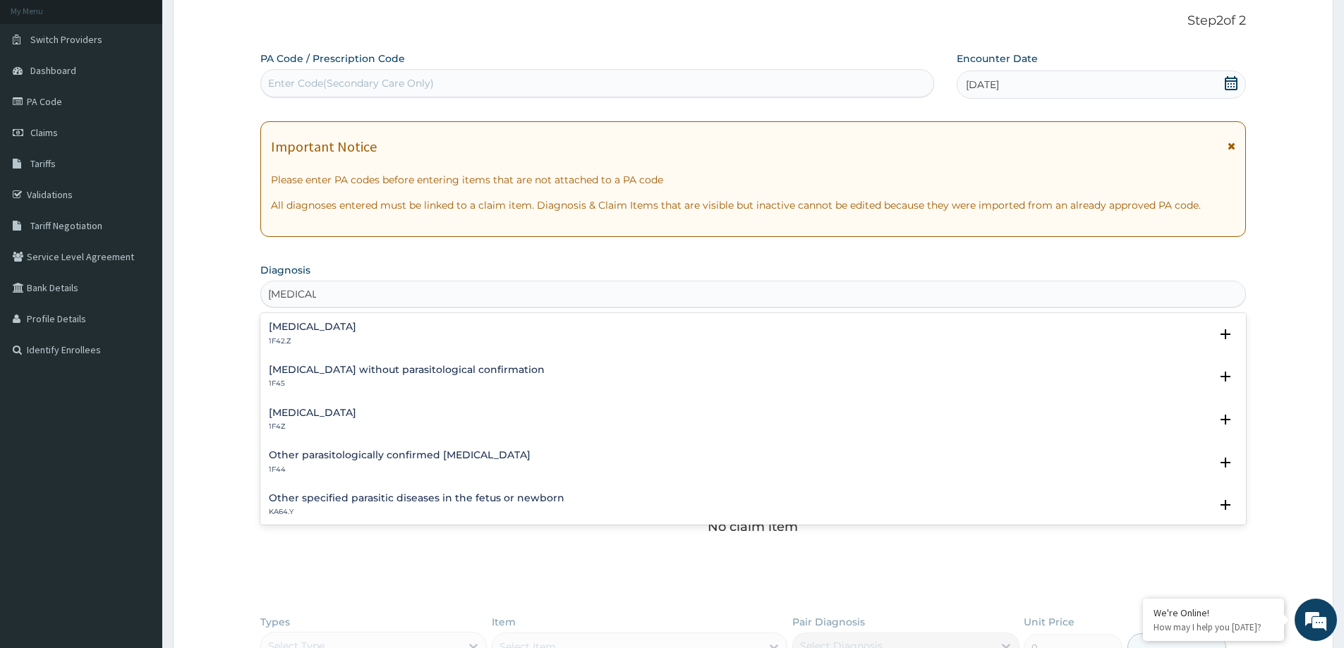
click at [329, 408] on h4 "[MEDICAL_DATA]" at bounding box center [312, 413] width 87 height 11
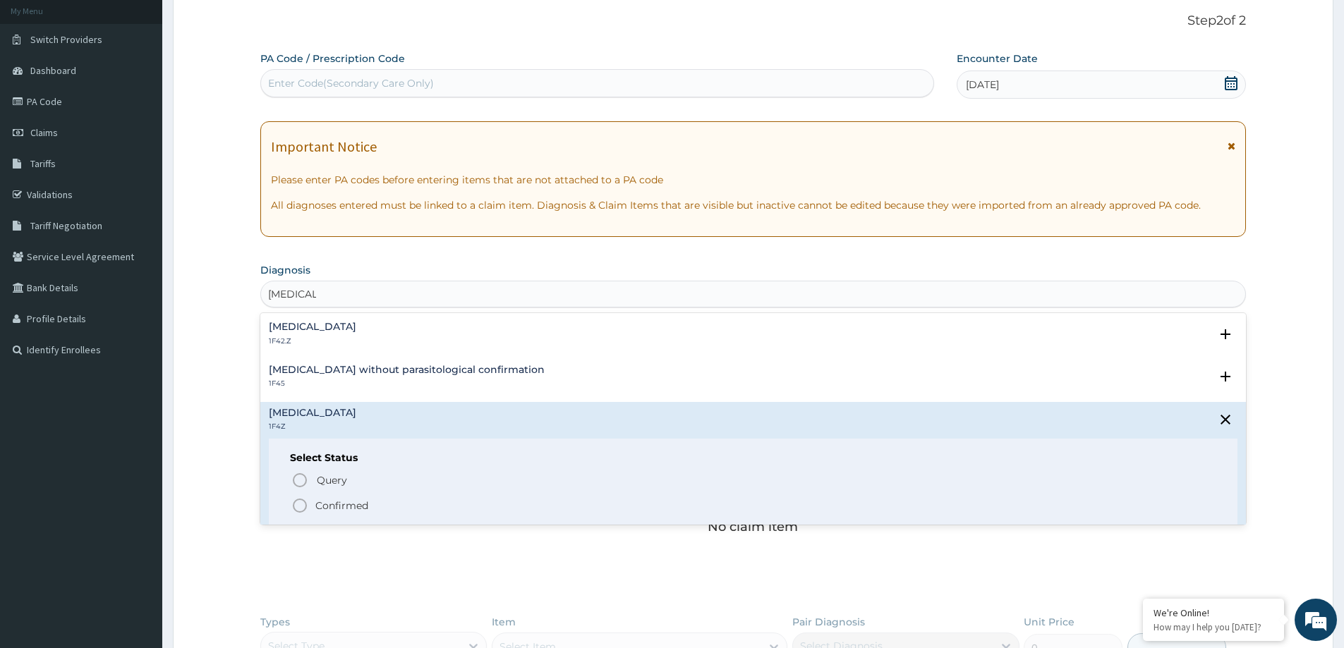
click at [301, 512] on circle "status option filled" at bounding box center [300, 506] width 13 height 13
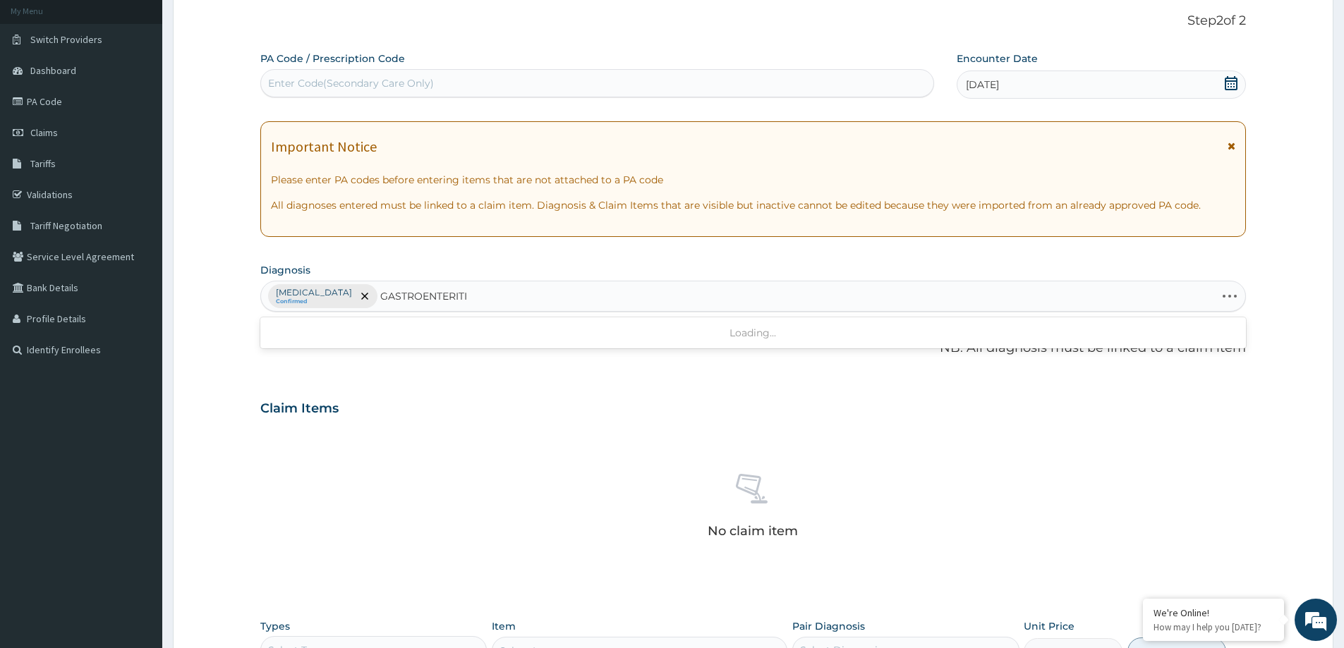
type input "[MEDICAL_DATA]"
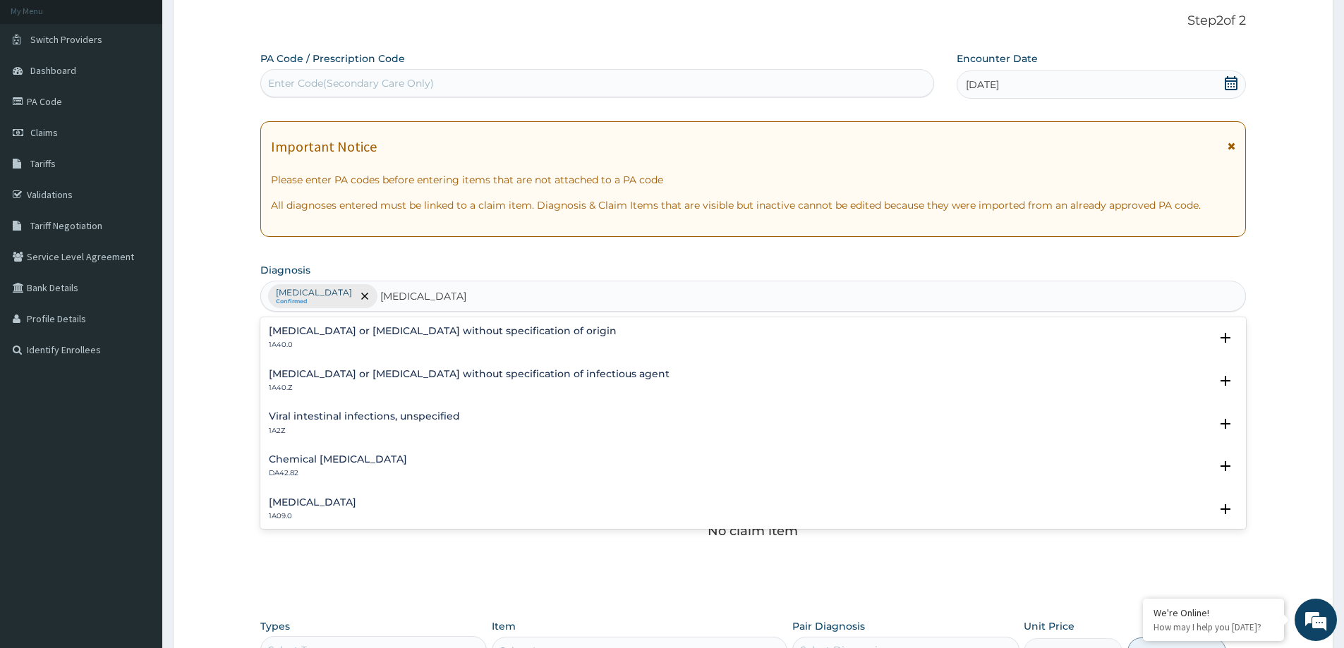
click at [372, 334] on h4 "[MEDICAL_DATA] or [MEDICAL_DATA] without specification of origin" at bounding box center [443, 331] width 348 height 11
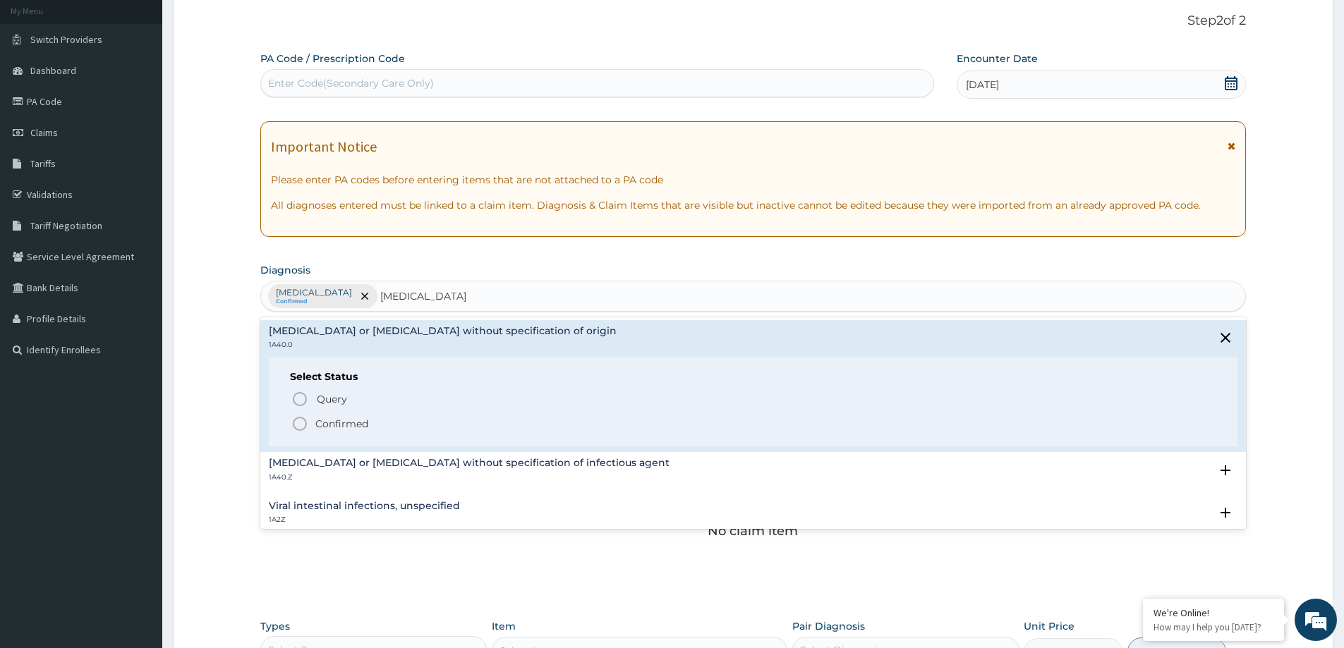
click at [330, 428] on p "Confirmed" at bounding box center [341, 424] width 53 height 14
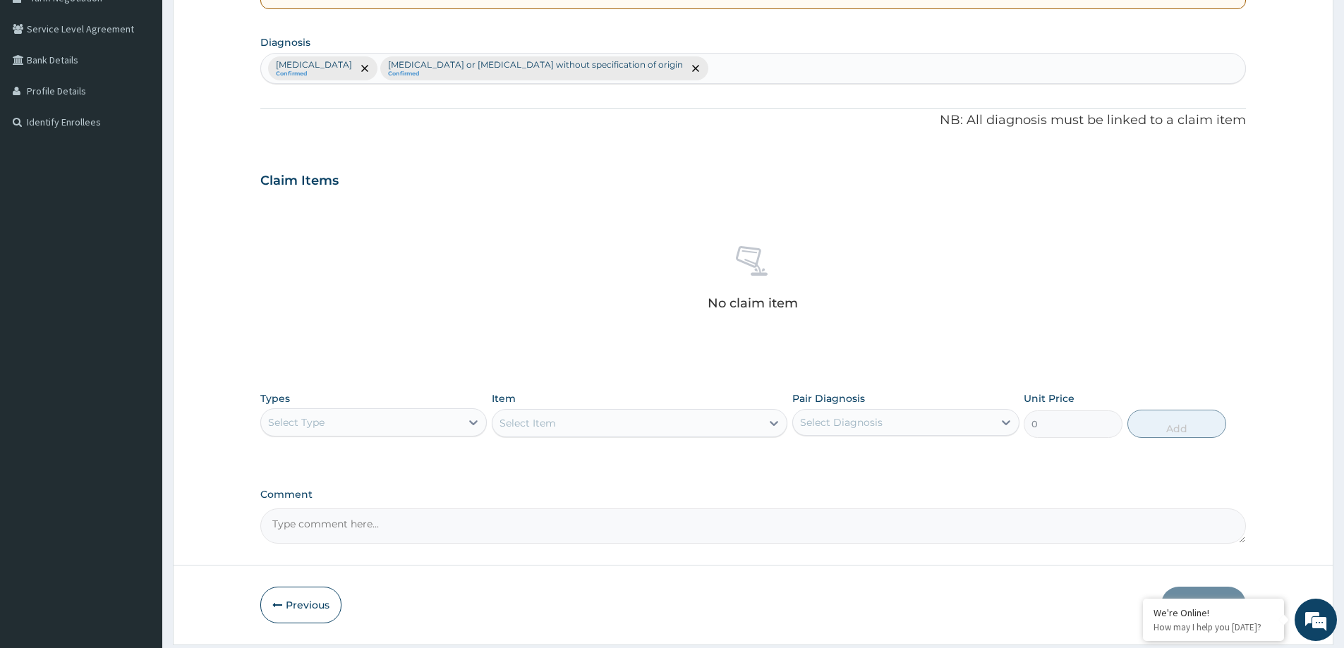
scroll to position [355, 0]
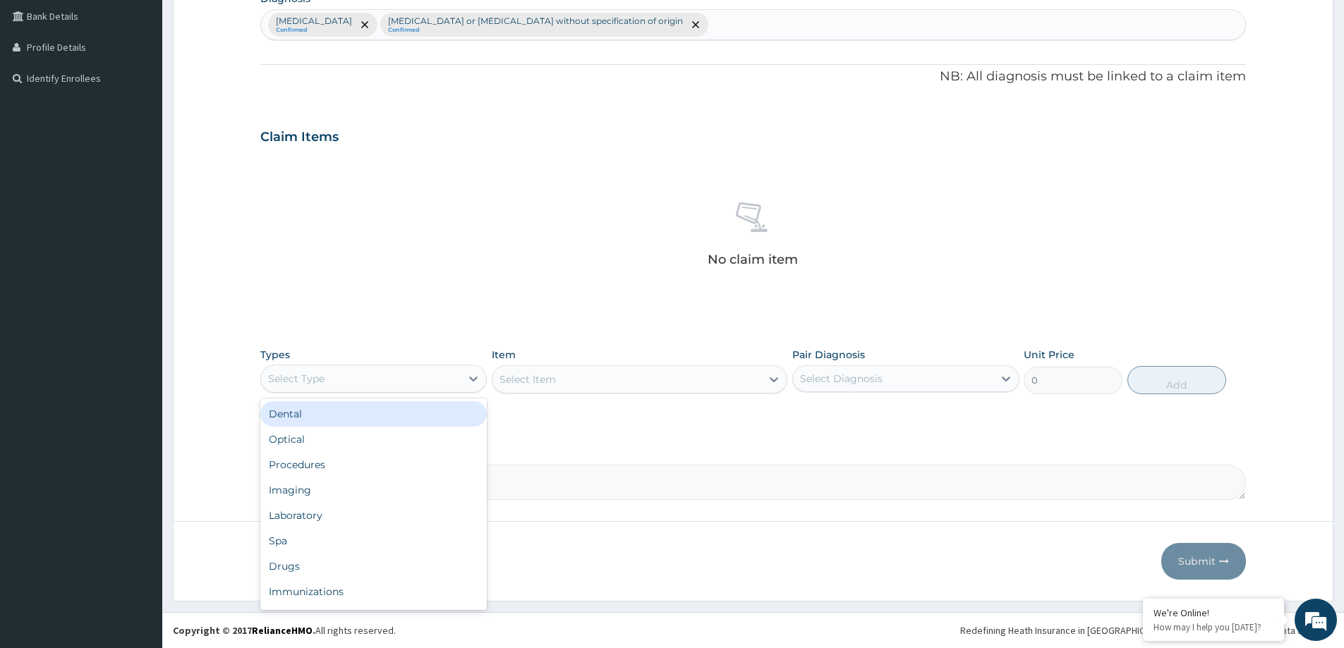
click at [399, 383] on div "Select Type" at bounding box center [361, 379] width 200 height 23
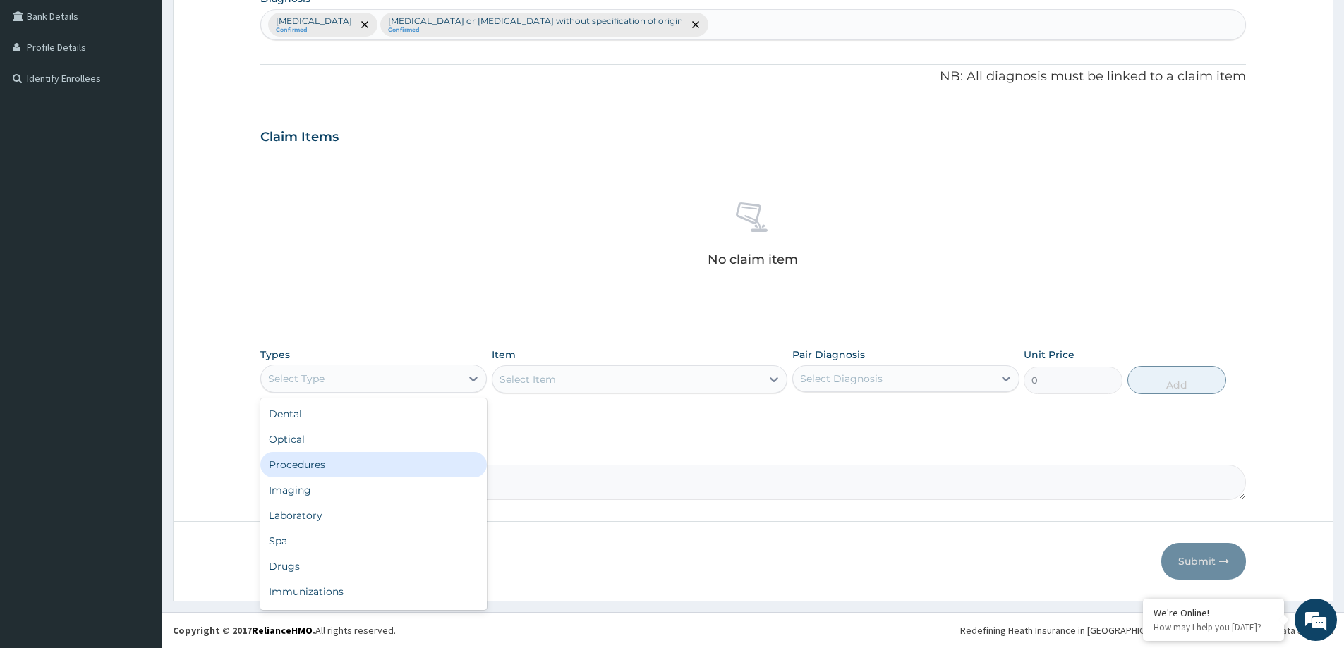
click at [381, 457] on div "Procedures" at bounding box center [373, 464] width 226 height 25
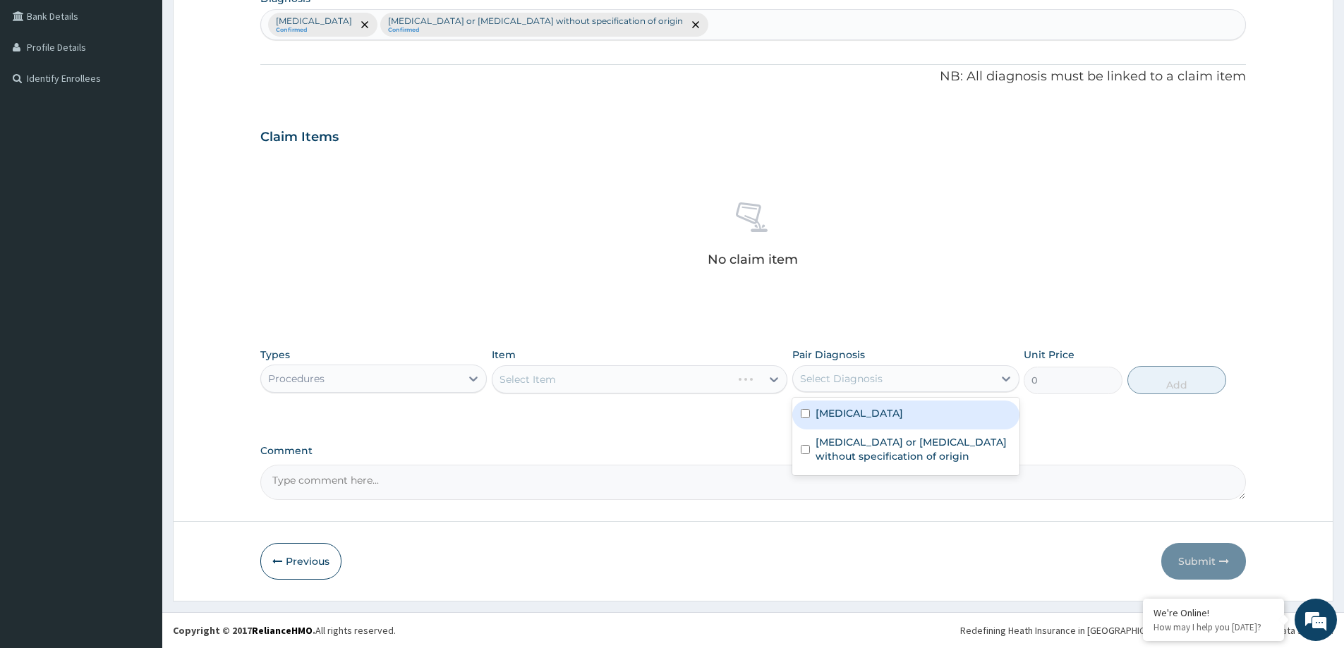
click at [893, 380] on div "Select Diagnosis" at bounding box center [893, 379] width 200 height 23
click at [878, 405] on div "[MEDICAL_DATA]" at bounding box center [905, 415] width 226 height 29
checkbox input "true"
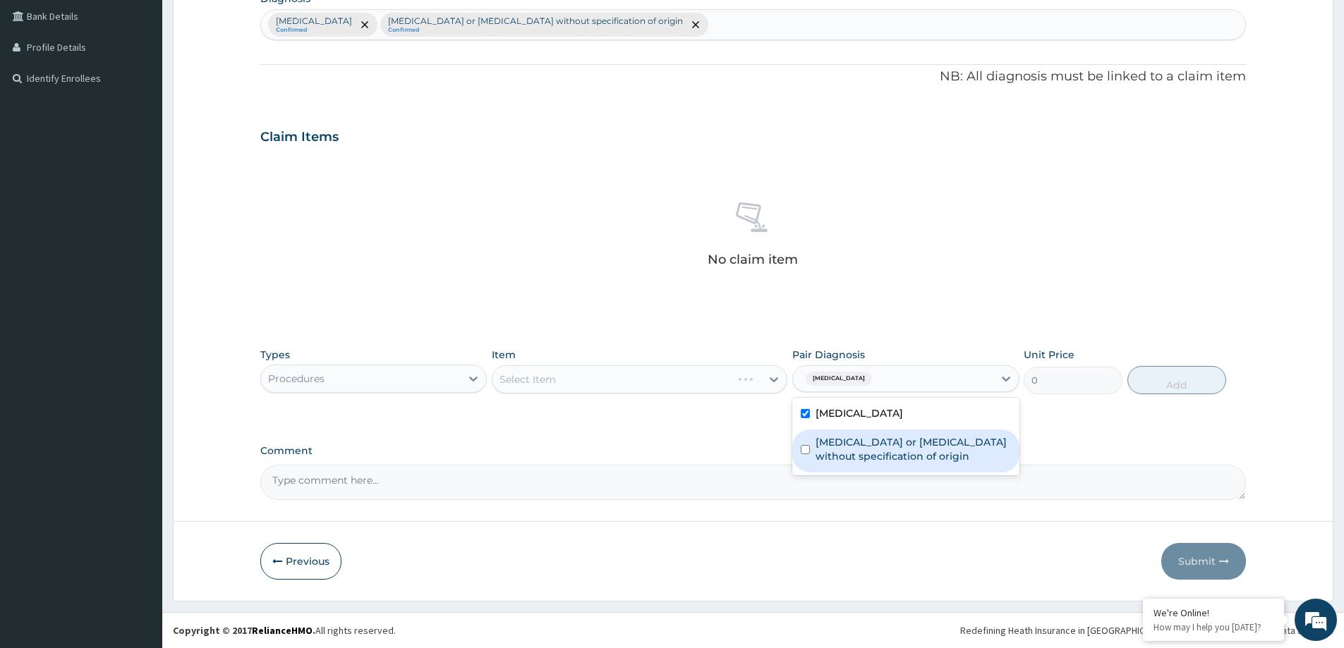
click at [856, 447] on label "[MEDICAL_DATA] or [MEDICAL_DATA] without specification of origin" at bounding box center [913, 449] width 195 height 28
checkbox input "true"
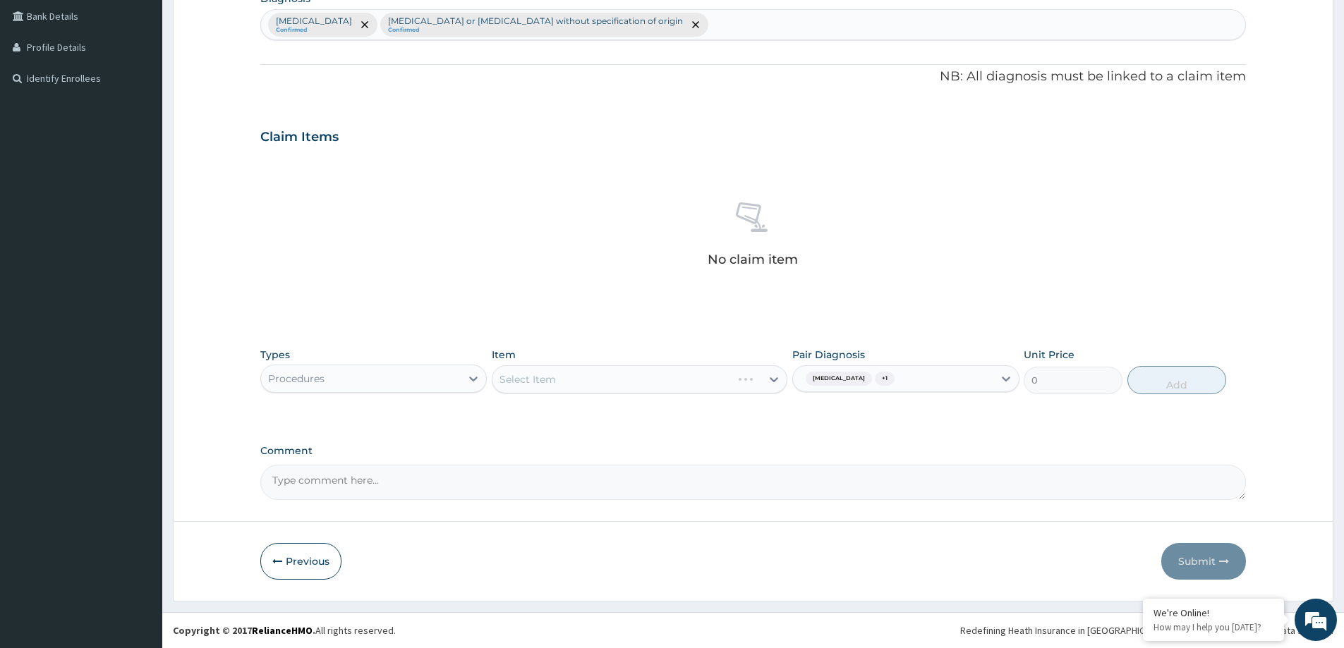
click at [765, 368] on div "Select Item" at bounding box center [640, 380] width 296 height 28
click at [763, 380] on div "Select Item" at bounding box center [640, 380] width 296 height 28
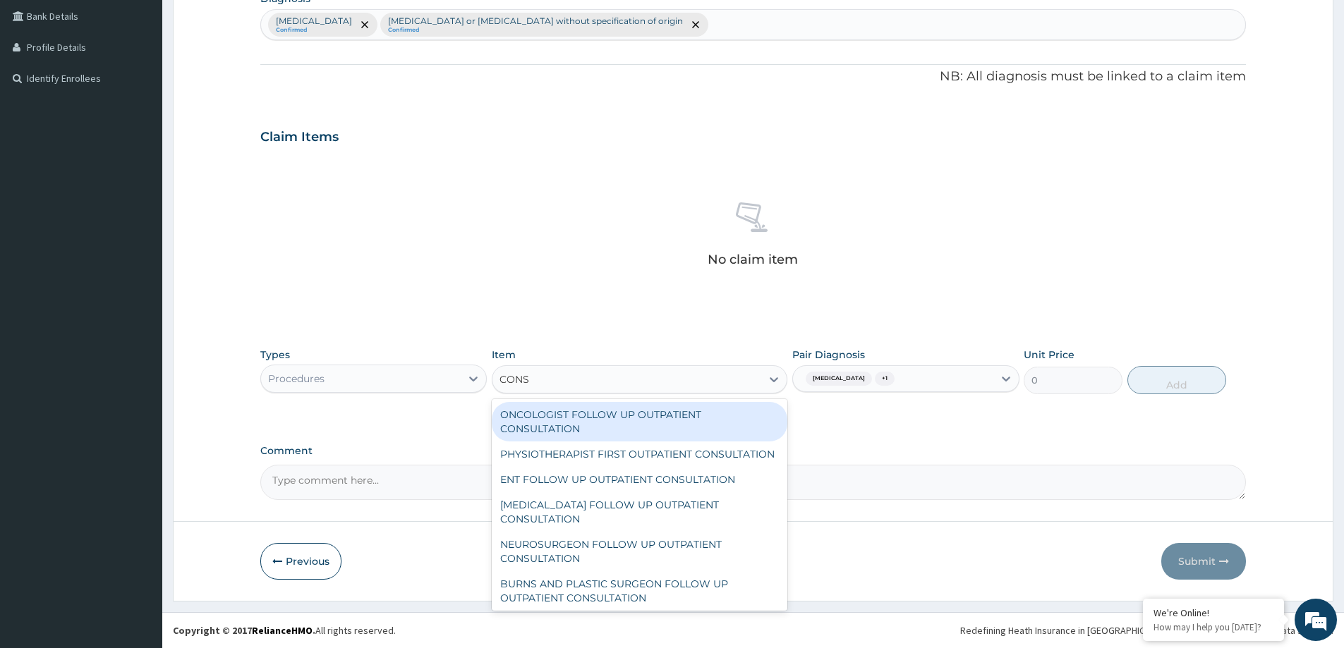
type input "CONSU"
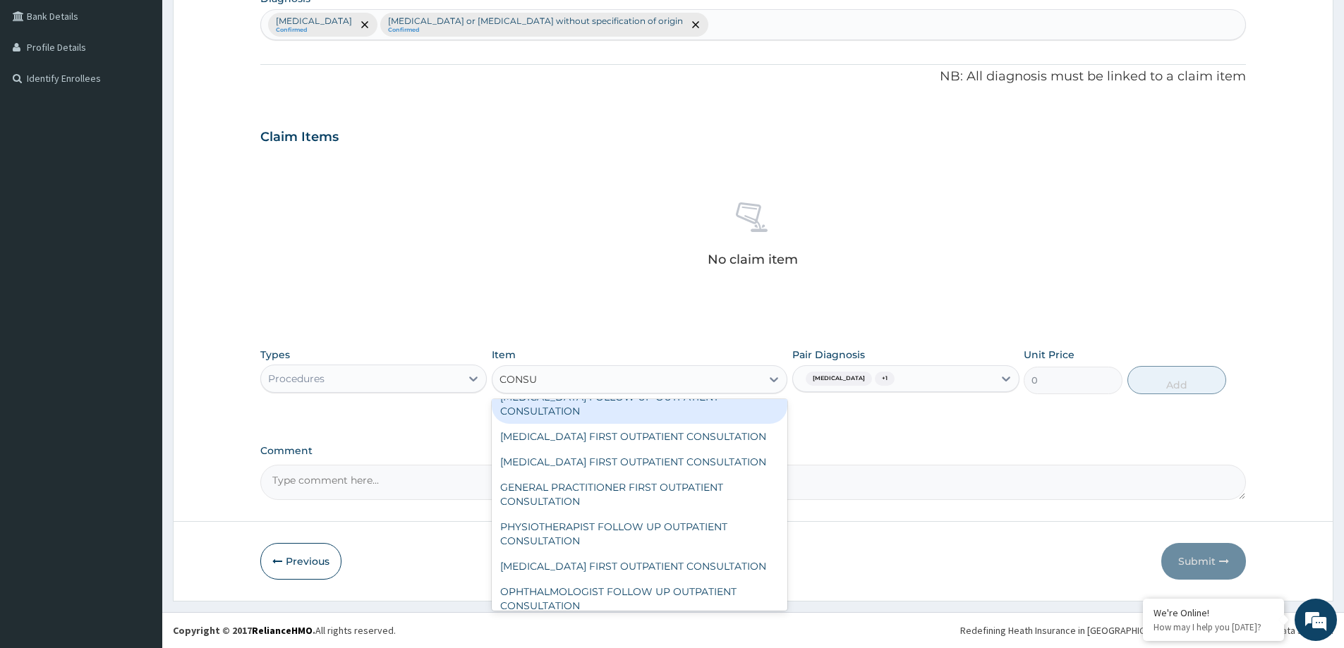
scroll to position [353, 0]
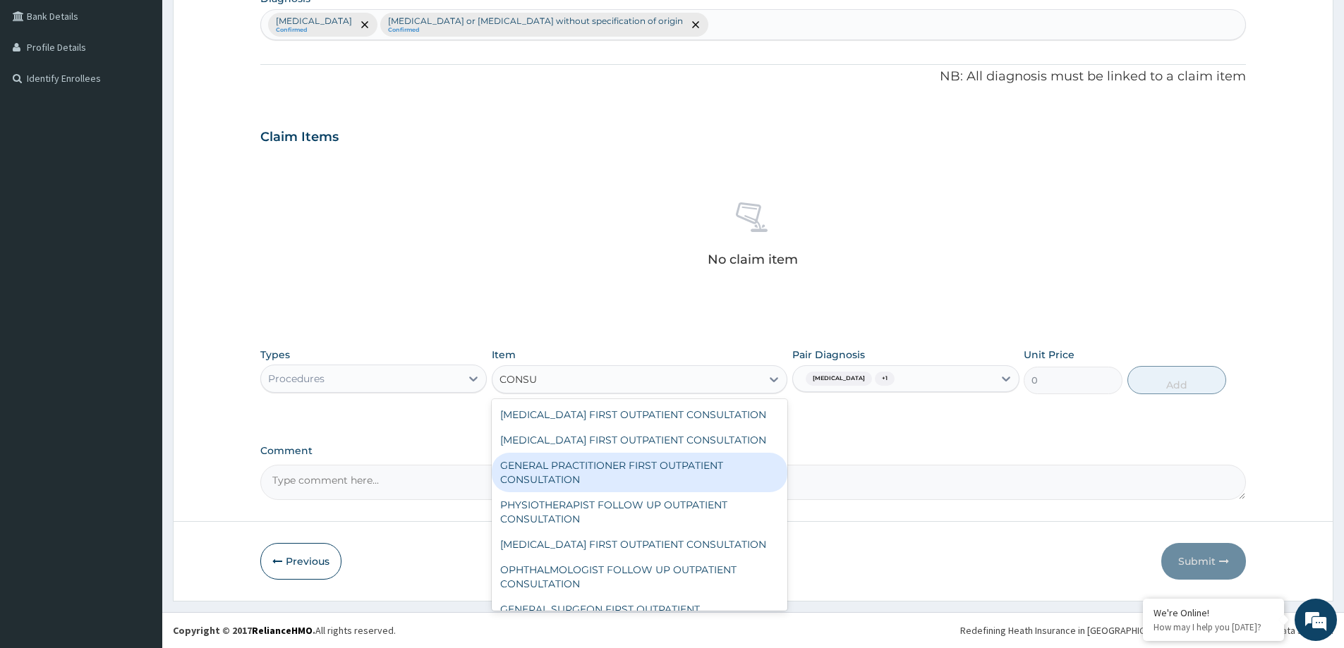
click at [581, 493] on div "GENERAL PRACTITIONER FIRST OUTPATIENT CONSULTATION" at bounding box center [640, 473] width 296 height 40
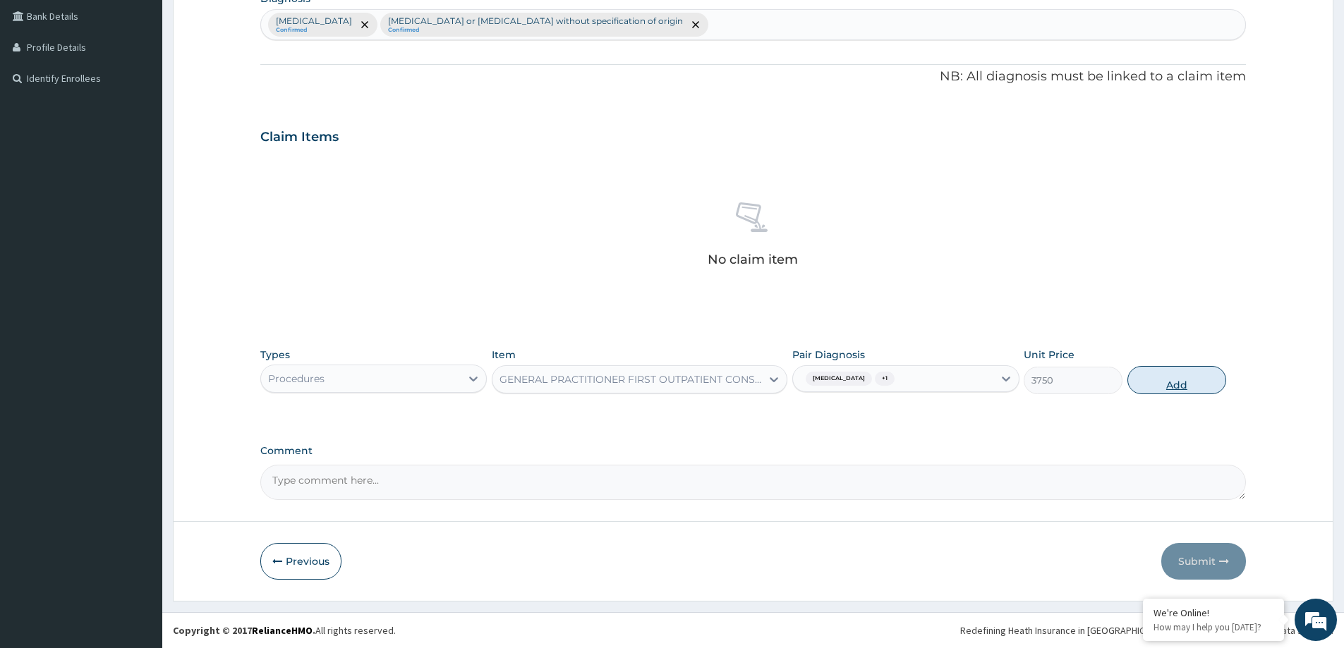
click at [1188, 384] on button "Add" at bounding box center [1177, 380] width 99 height 28
type input "0"
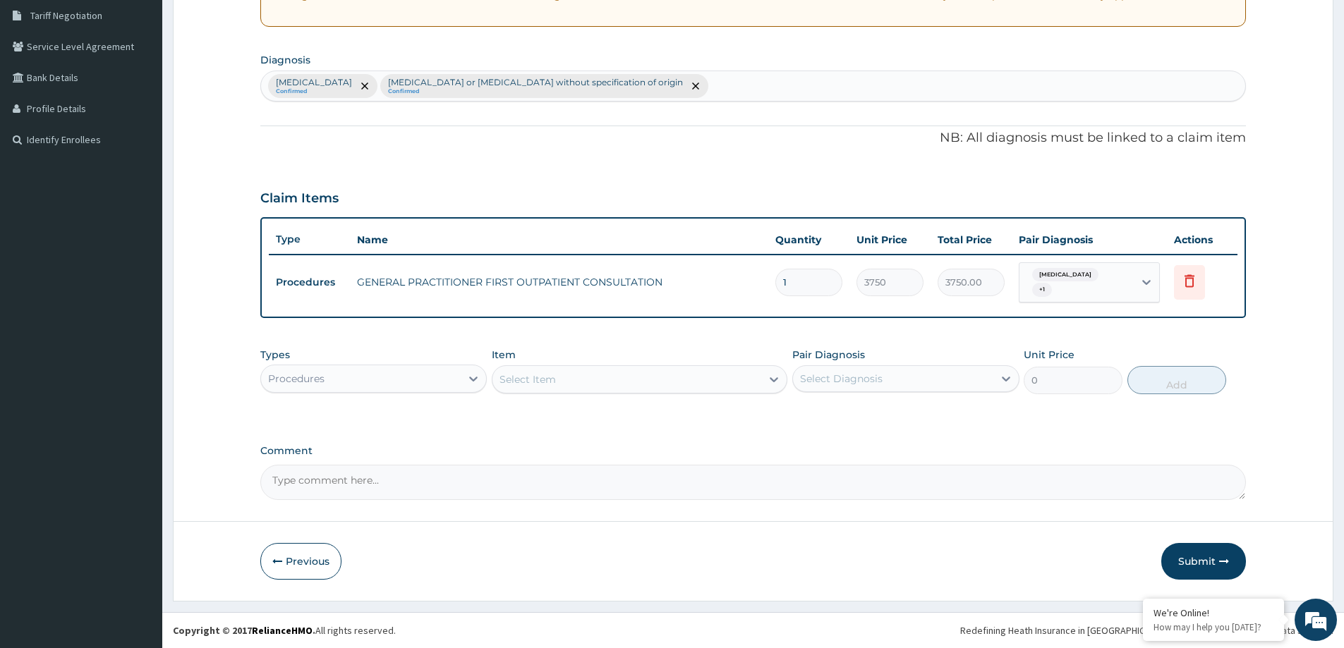
scroll to position [294, 0]
click at [433, 364] on div "Types Procedures" at bounding box center [373, 371] width 226 height 47
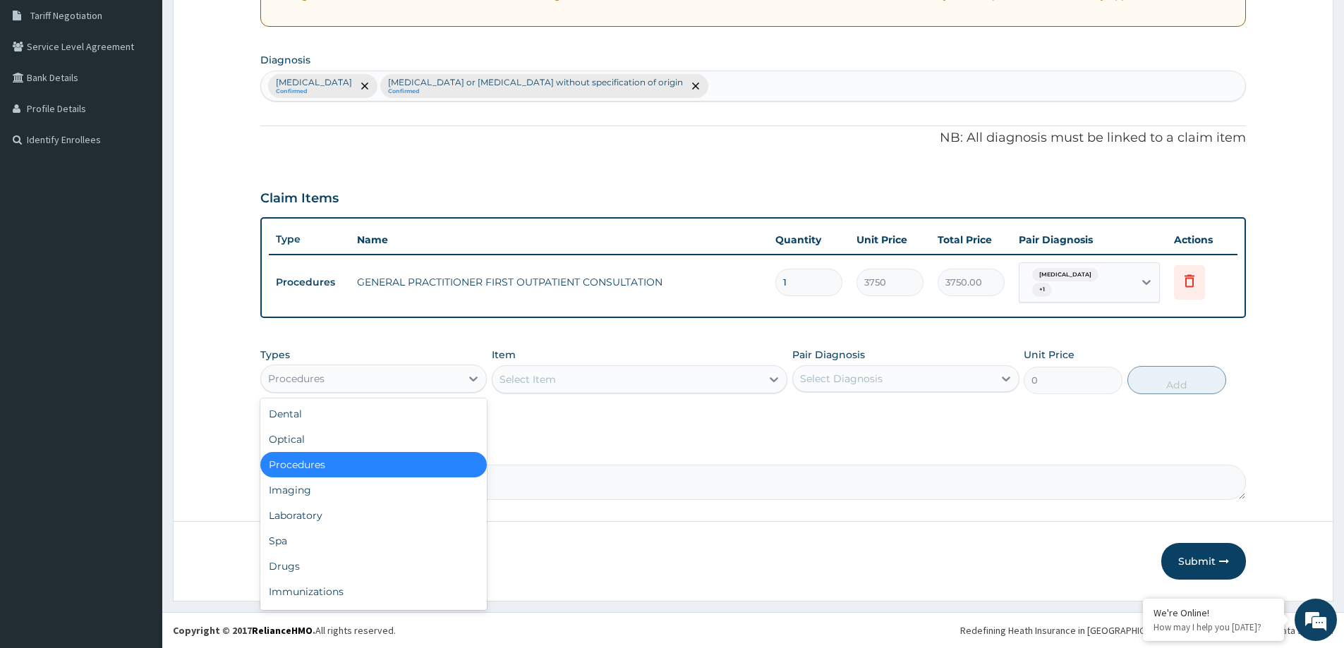
click at [416, 381] on div "Procedures" at bounding box center [361, 379] width 200 height 23
click at [360, 519] on div "Laboratory" at bounding box center [373, 515] width 226 height 25
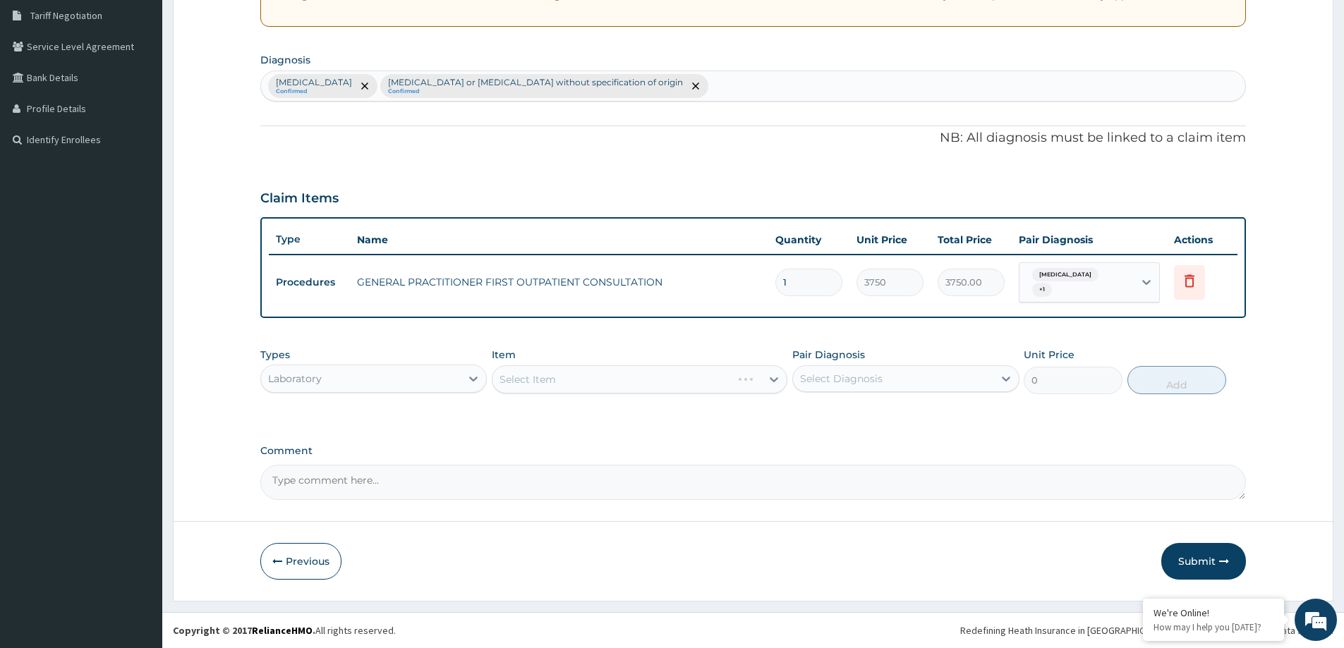
click at [924, 385] on div "Select Diagnosis" at bounding box center [893, 379] width 200 height 23
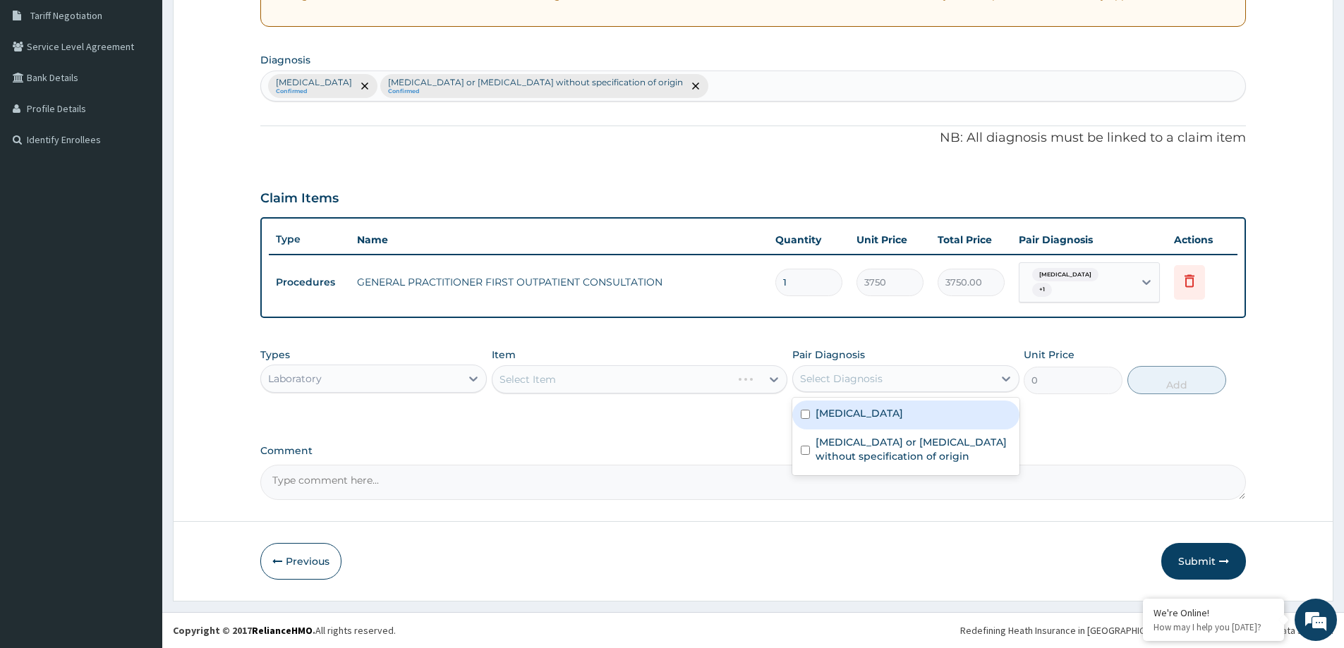
click at [902, 399] on div "[MEDICAL_DATA] [MEDICAL_DATA] or [MEDICAL_DATA] without specification of origin" at bounding box center [905, 437] width 226 height 78
click at [848, 411] on label "[MEDICAL_DATA]" at bounding box center [859, 413] width 87 height 14
checkbox input "true"
click at [744, 392] on div "Select Item" at bounding box center [640, 380] width 296 height 28
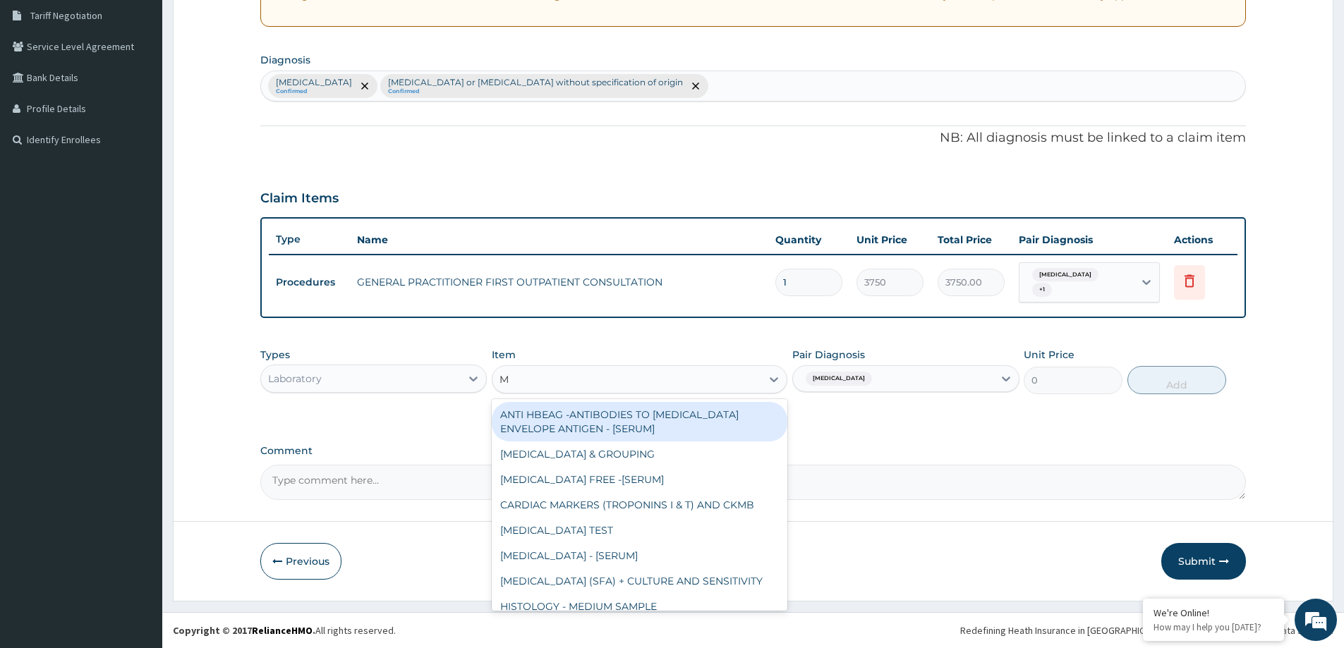
type input "MP"
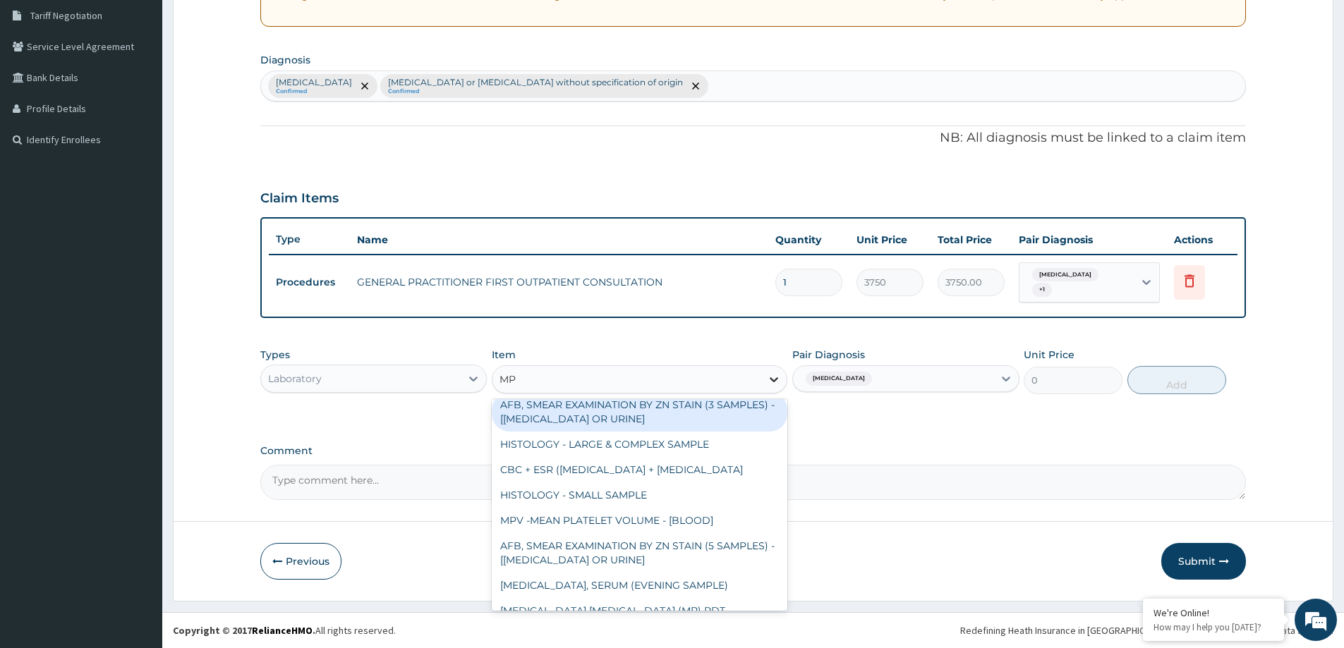
scroll to position [181, 0]
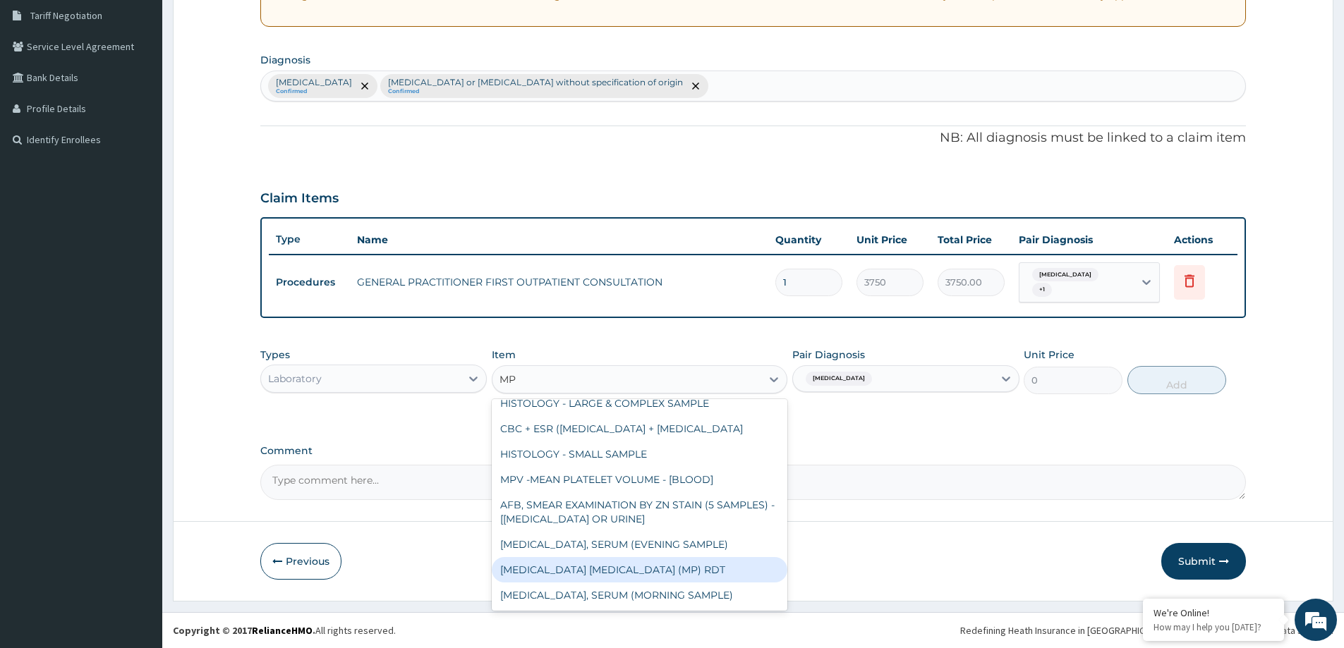
click at [600, 564] on div "[MEDICAL_DATA] [MEDICAL_DATA] (MP) RDT" at bounding box center [640, 569] width 296 height 25
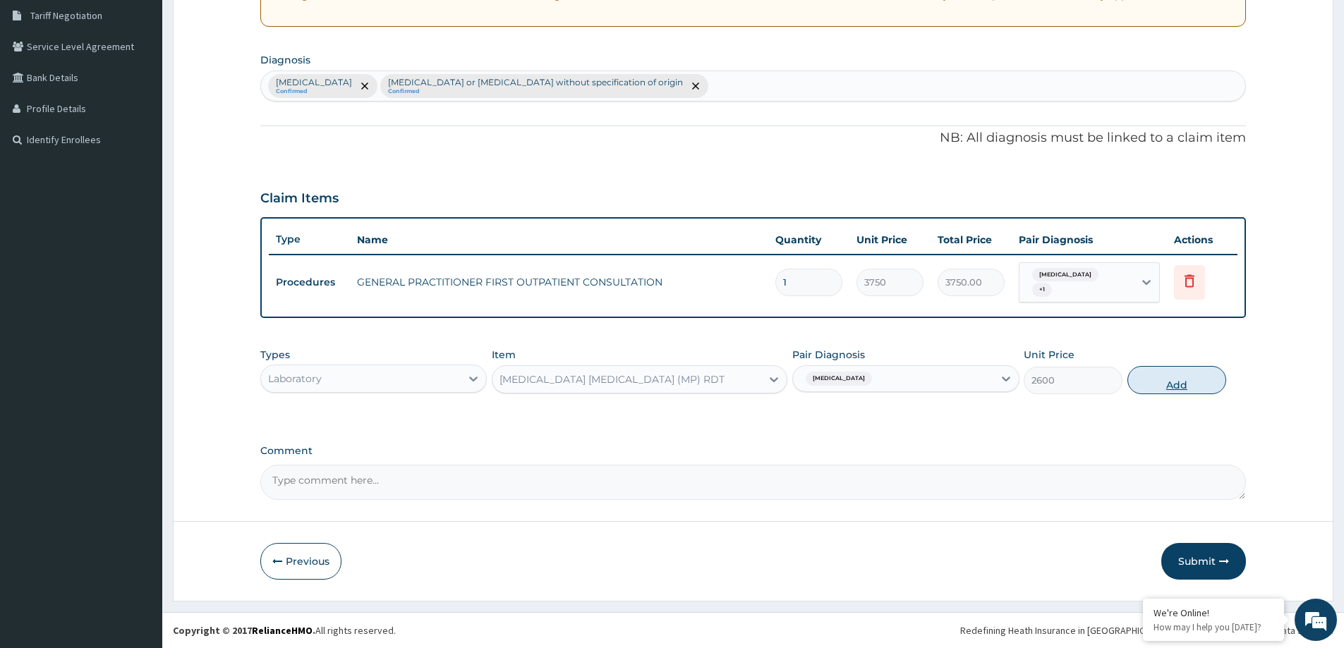
click at [1180, 378] on button "Add" at bounding box center [1177, 380] width 99 height 28
type input "0"
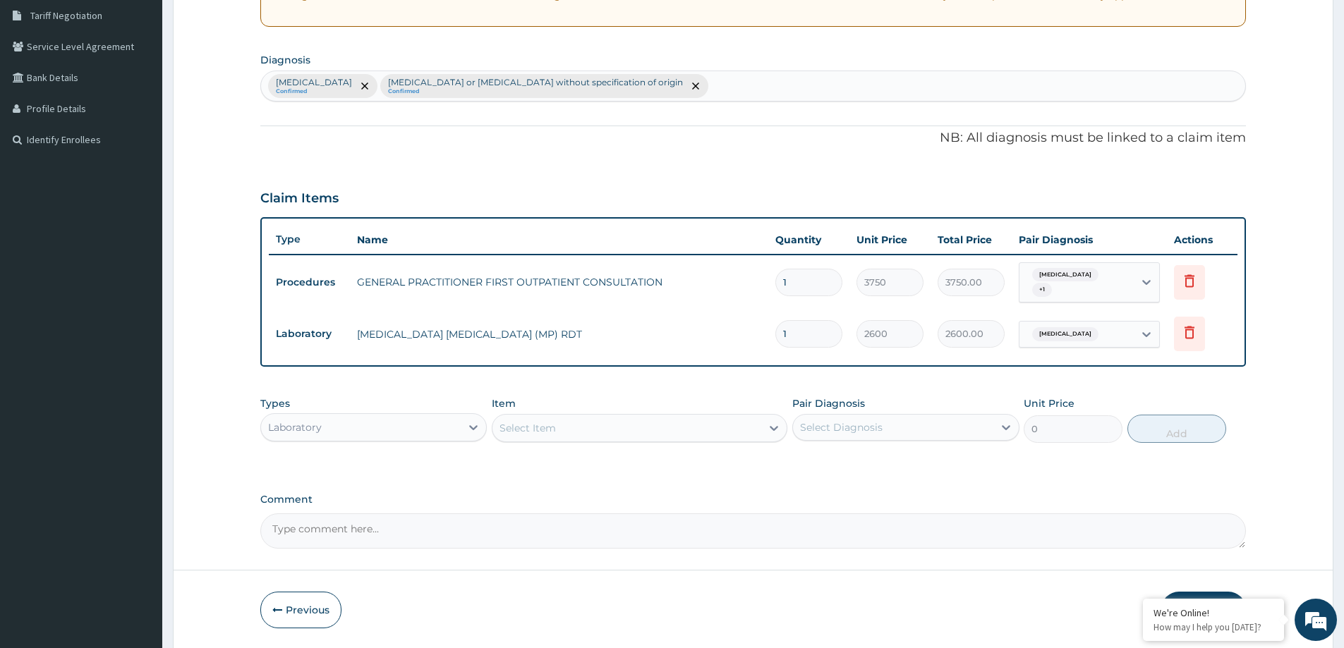
click at [632, 433] on div "Select Item" at bounding box center [627, 428] width 269 height 23
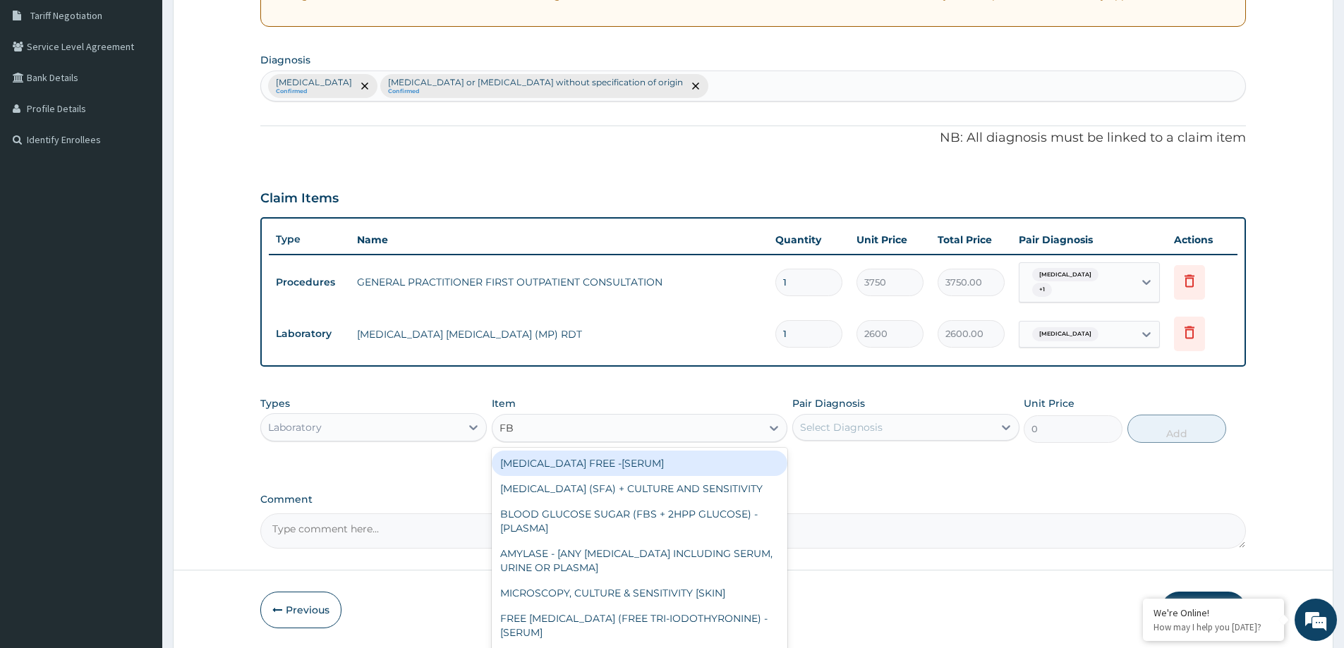
type input "FBC"
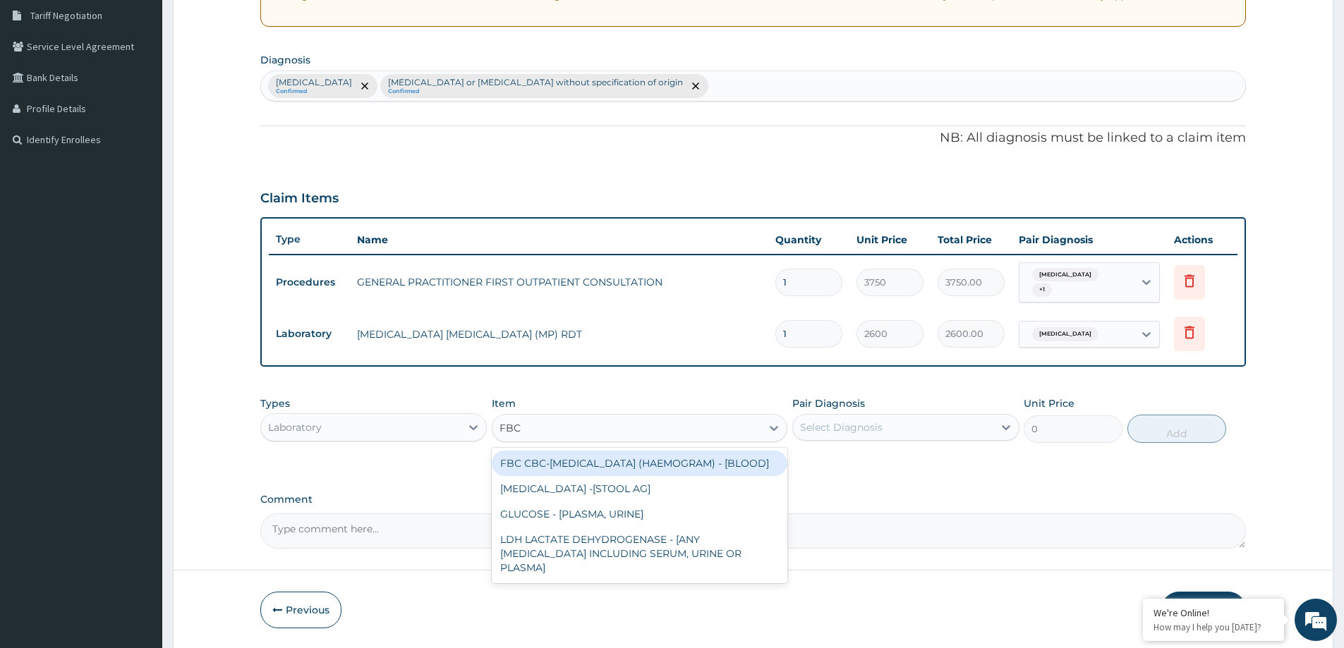
click at [634, 472] on div "FBC CBC-[MEDICAL_DATA] (HAEMOGRAM) - [BLOOD]" at bounding box center [640, 463] width 296 height 25
type input "5500"
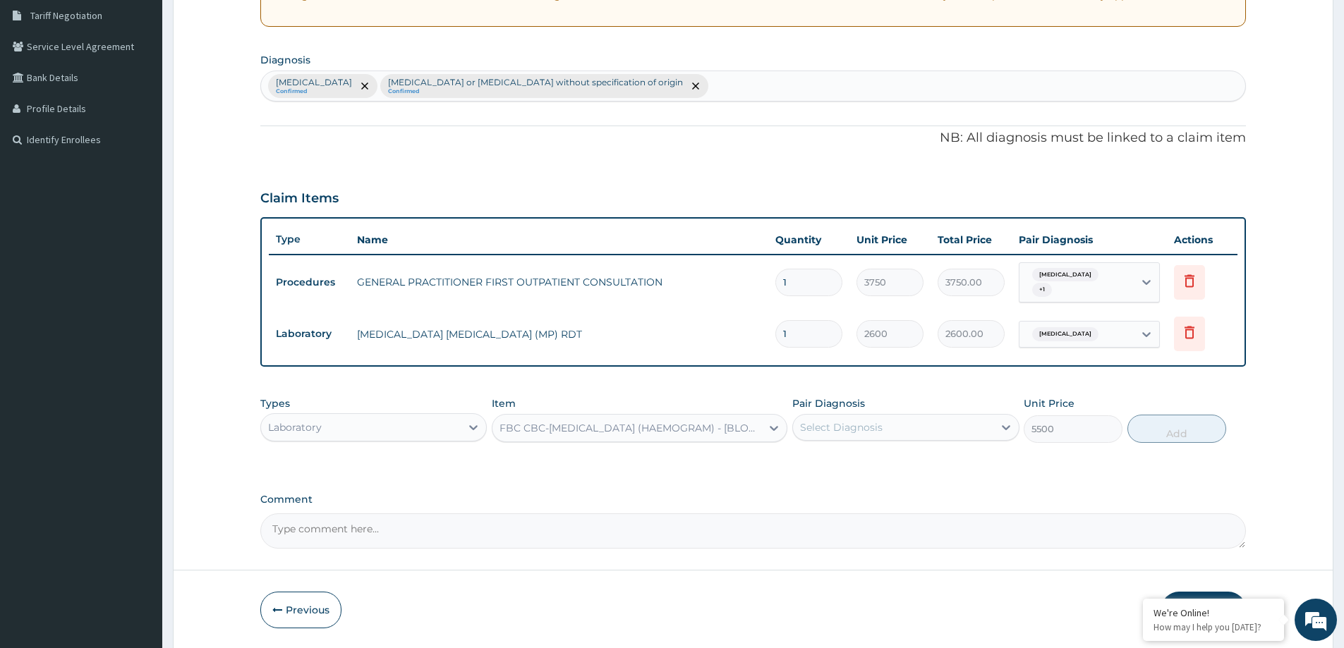
click at [943, 434] on div "Select Diagnosis" at bounding box center [893, 427] width 200 height 23
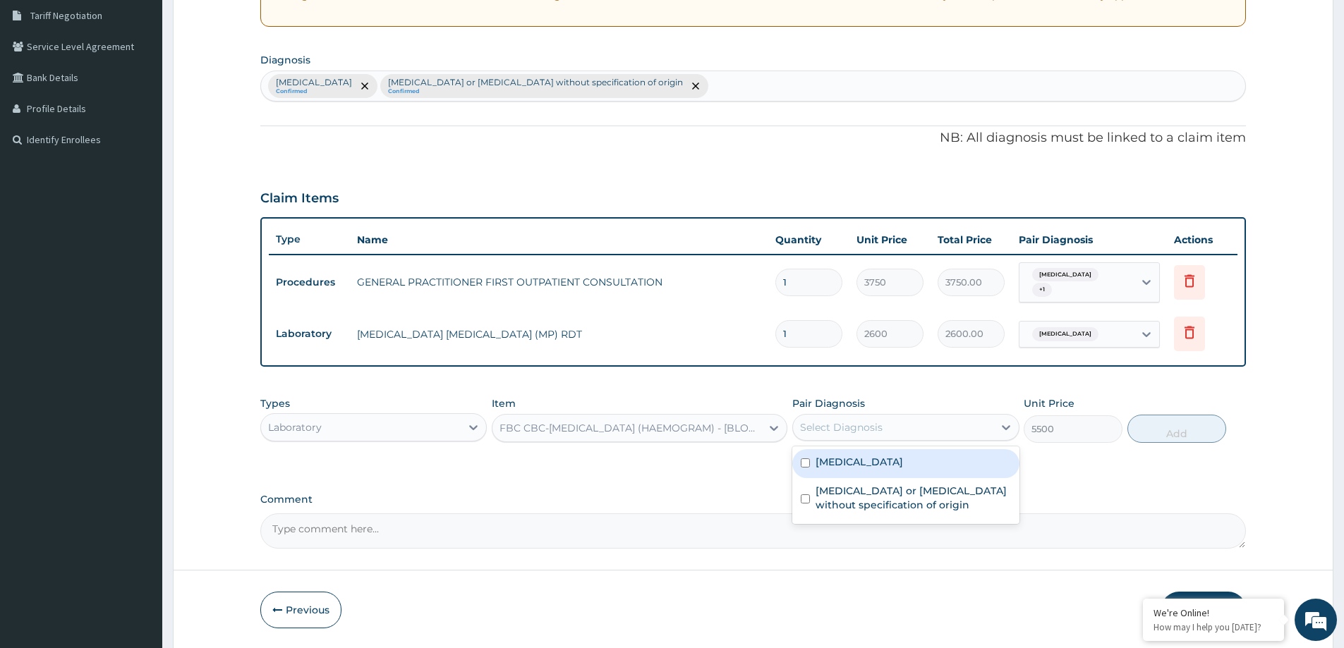
click at [929, 462] on div "[MEDICAL_DATA]" at bounding box center [905, 463] width 226 height 29
checkbox input "false"
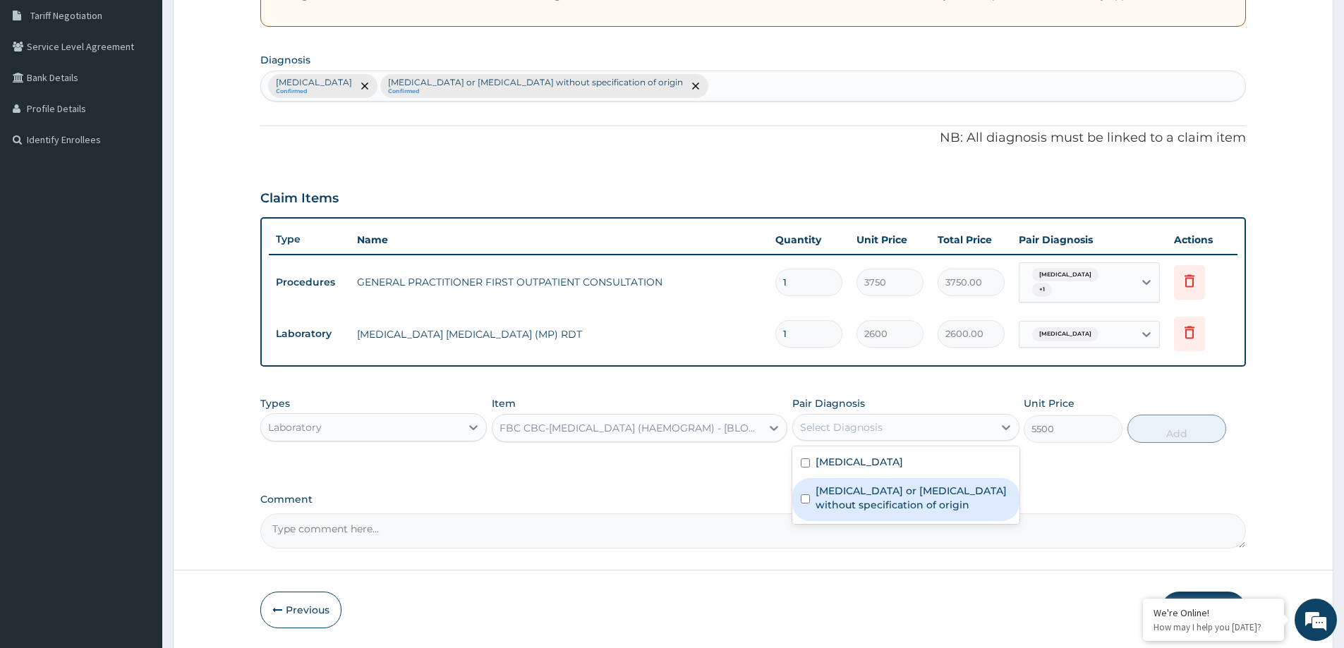
click at [914, 491] on label "[MEDICAL_DATA] or [MEDICAL_DATA] without specification of origin" at bounding box center [913, 498] width 195 height 28
checkbox input "true"
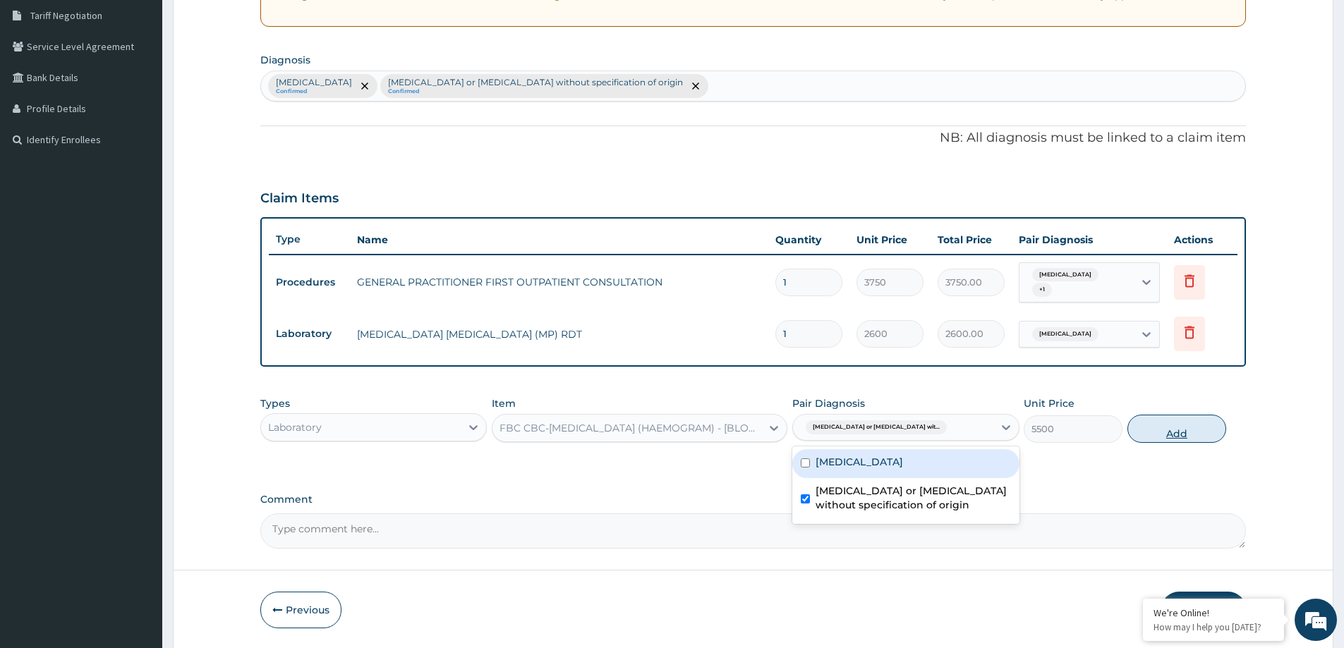
click at [1161, 426] on button "Add" at bounding box center [1177, 429] width 99 height 28
type input "0"
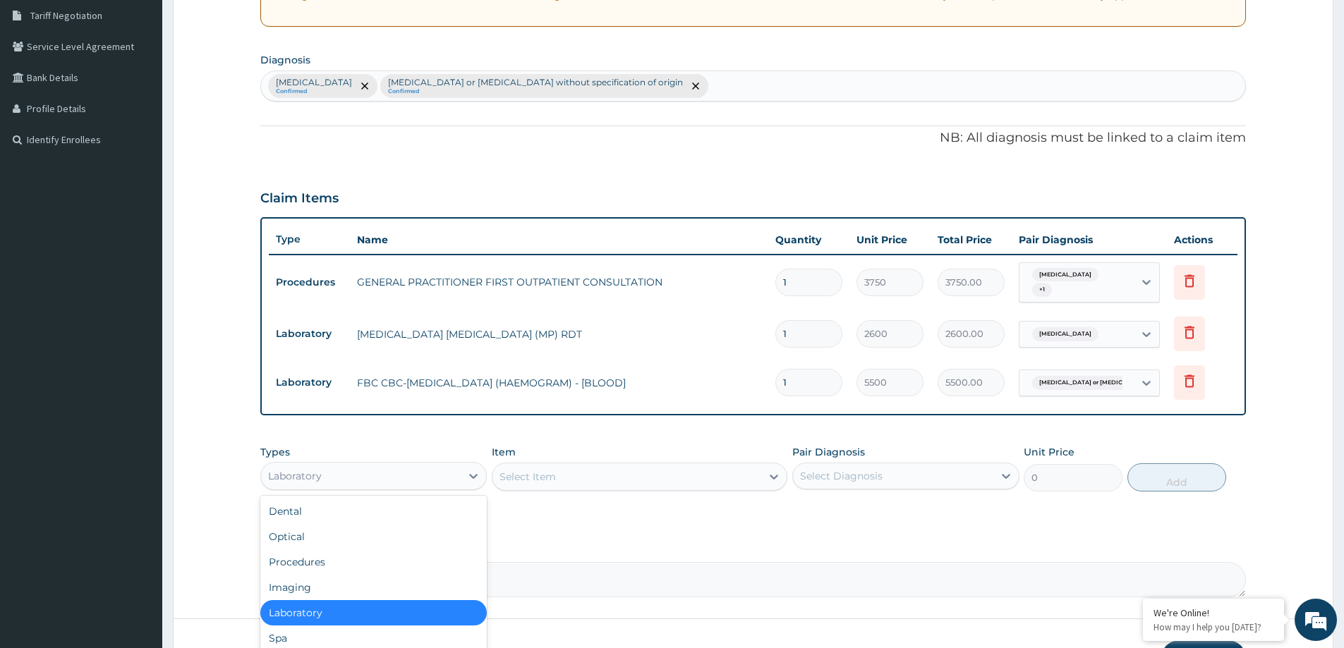
click at [450, 472] on div "Laboratory" at bounding box center [361, 476] width 200 height 23
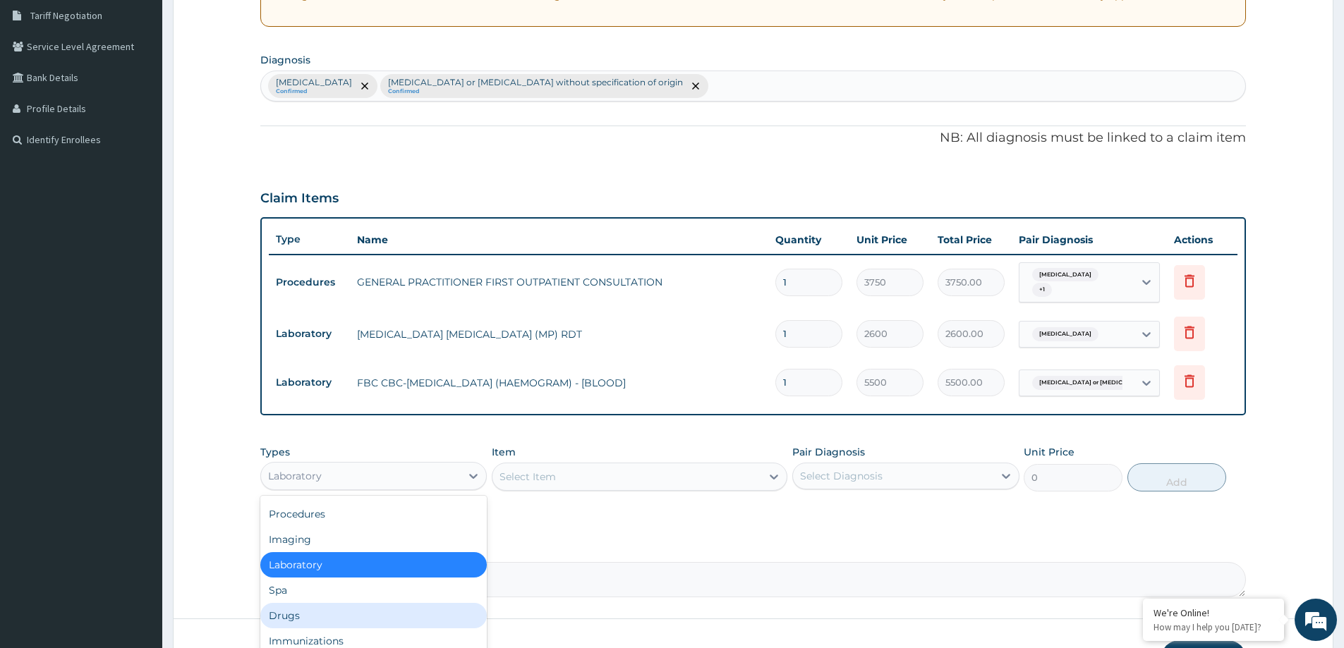
click at [375, 615] on div "Drugs" at bounding box center [373, 615] width 226 height 25
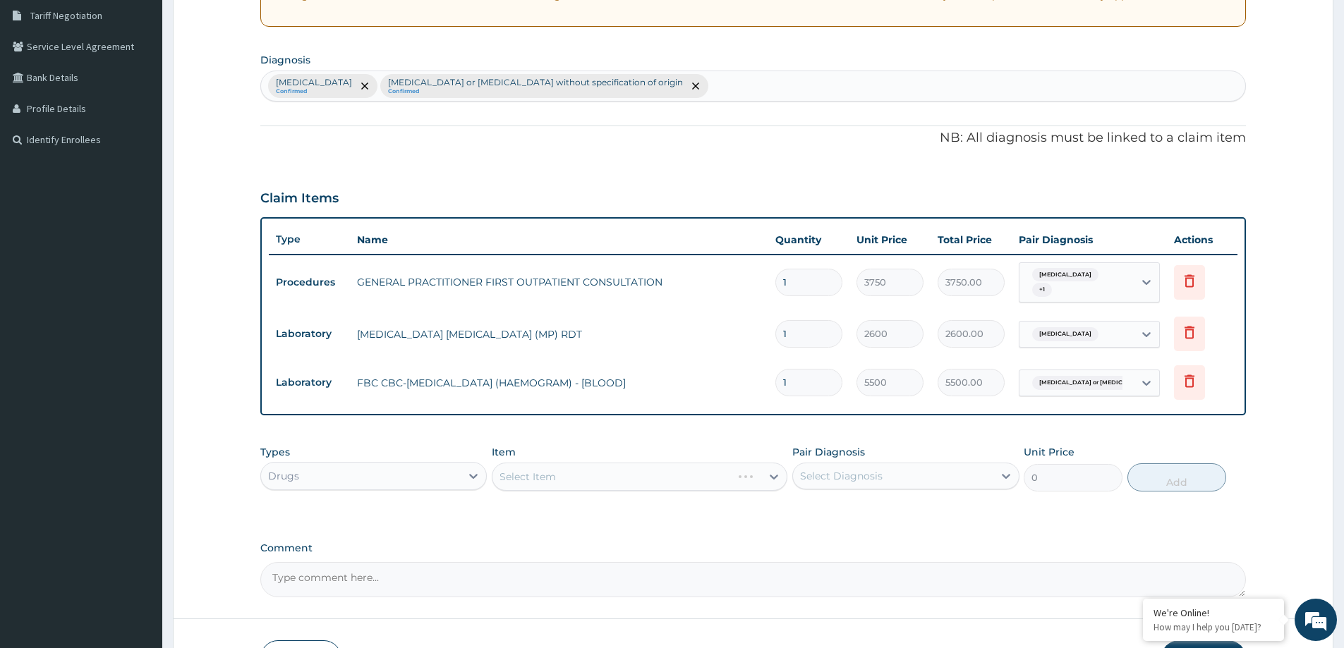
click at [816, 474] on div "Select Diagnosis" at bounding box center [841, 476] width 83 height 14
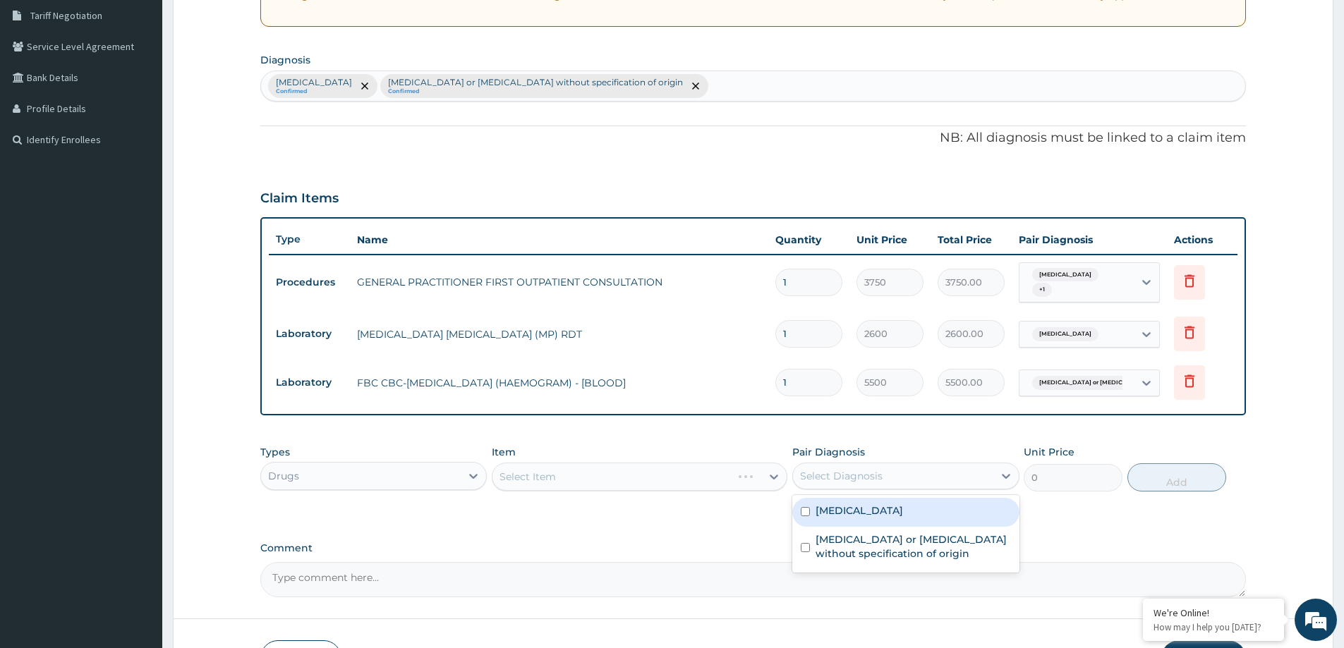
click at [828, 525] on div "[MEDICAL_DATA]" at bounding box center [905, 512] width 226 height 29
checkbox input "true"
click at [594, 461] on div "Item Select Item" at bounding box center [640, 468] width 296 height 47
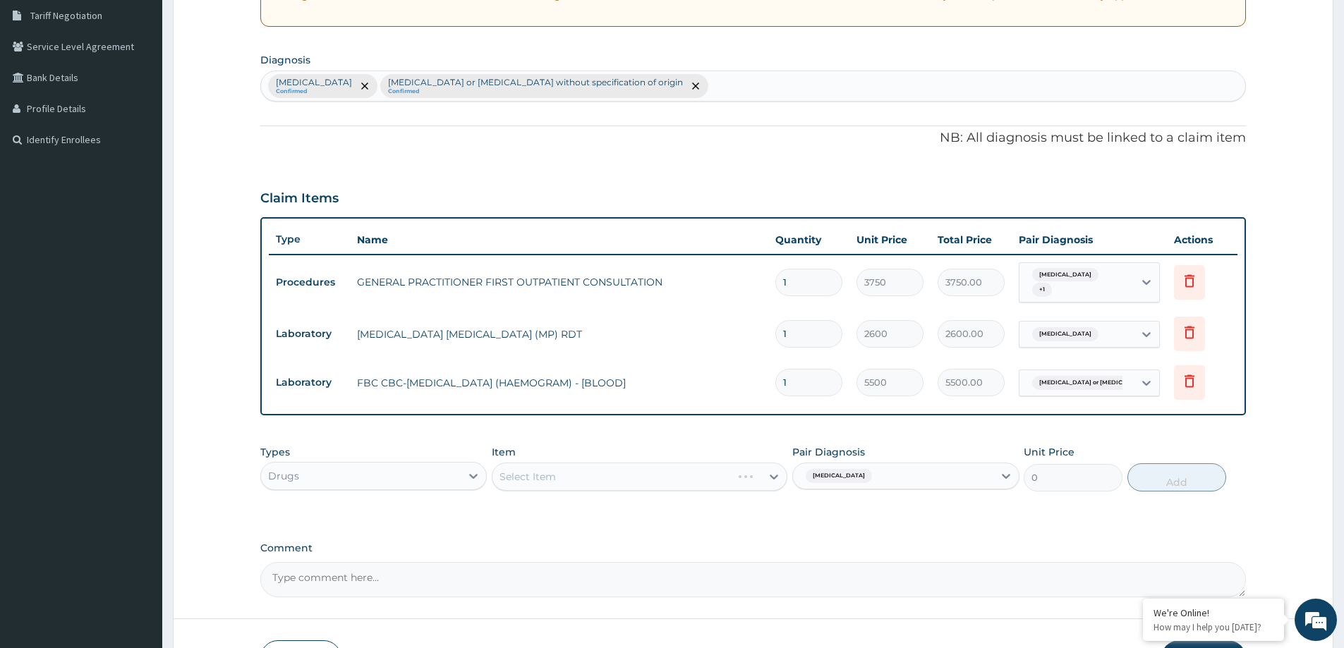
click at [612, 475] on div "Select Item" at bounding box center [640, 477] width 296 height 28
click at [613, 481] on div "Select Item" at bounding box center [640, 477] width 296 height 28
click at [657, 485] on div "Select Item" at bounding box center [627, 477] width 269 height 23
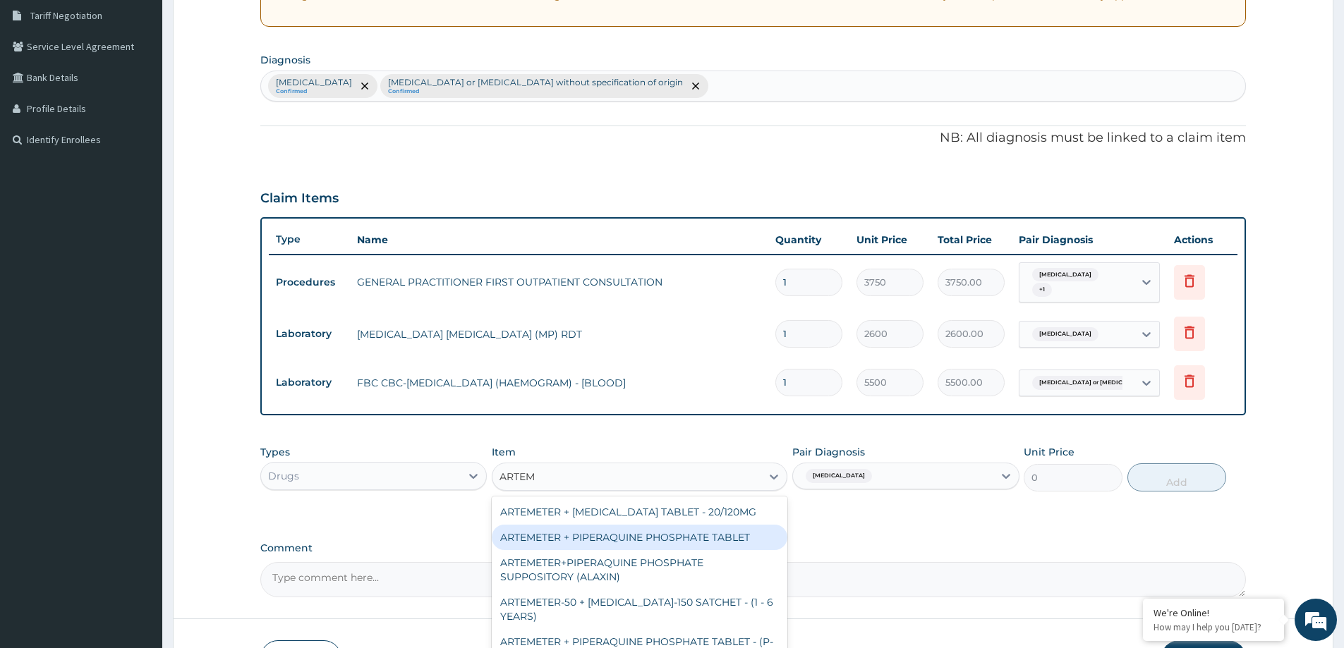
scroll to position [391, 0]
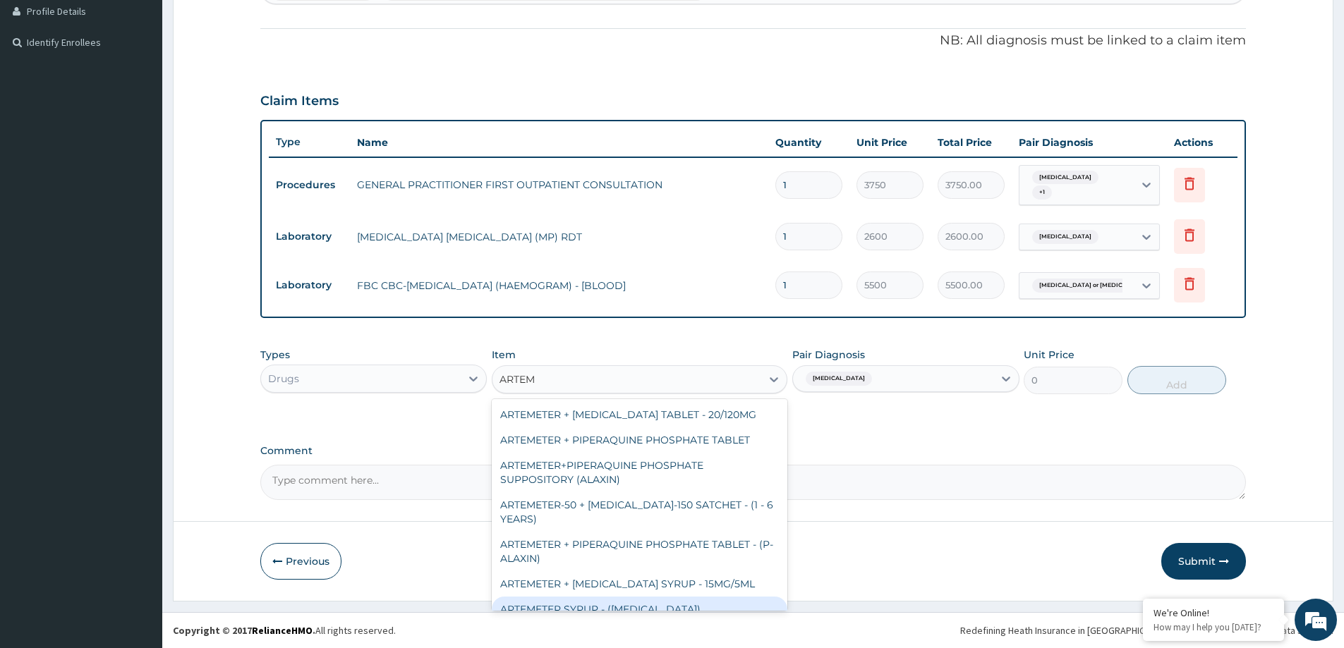
type input "ARTEME"
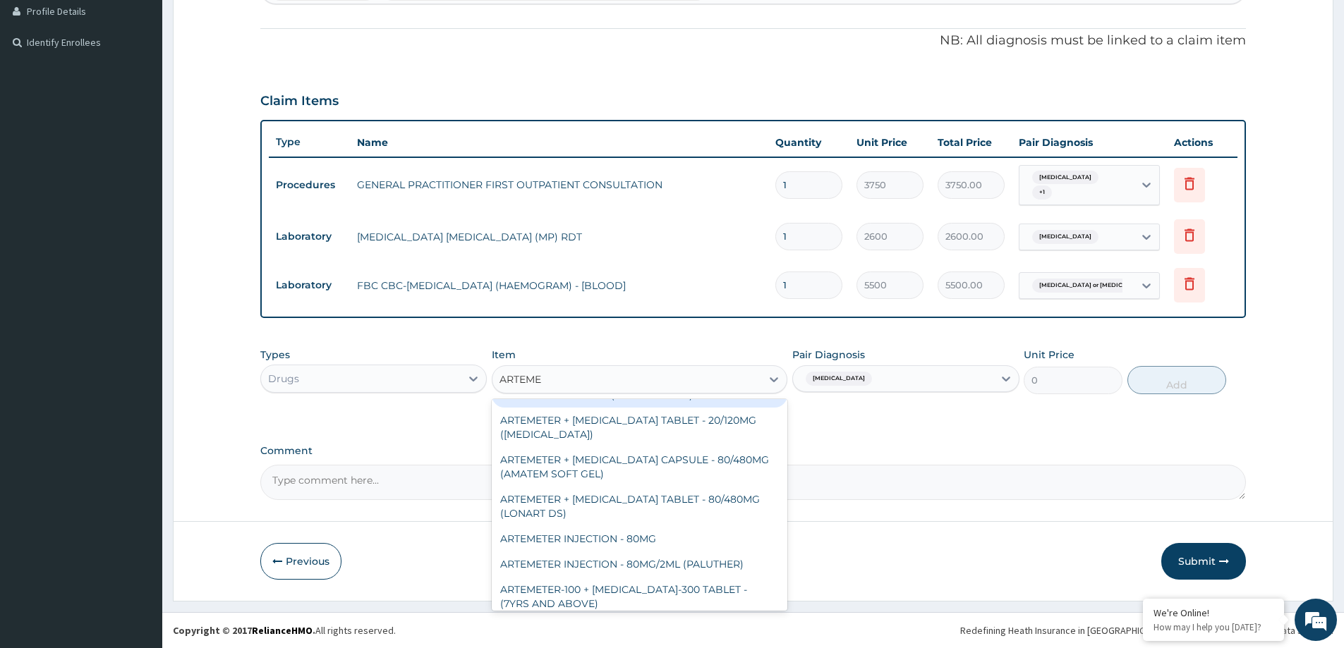
scroll to position [432, 0]
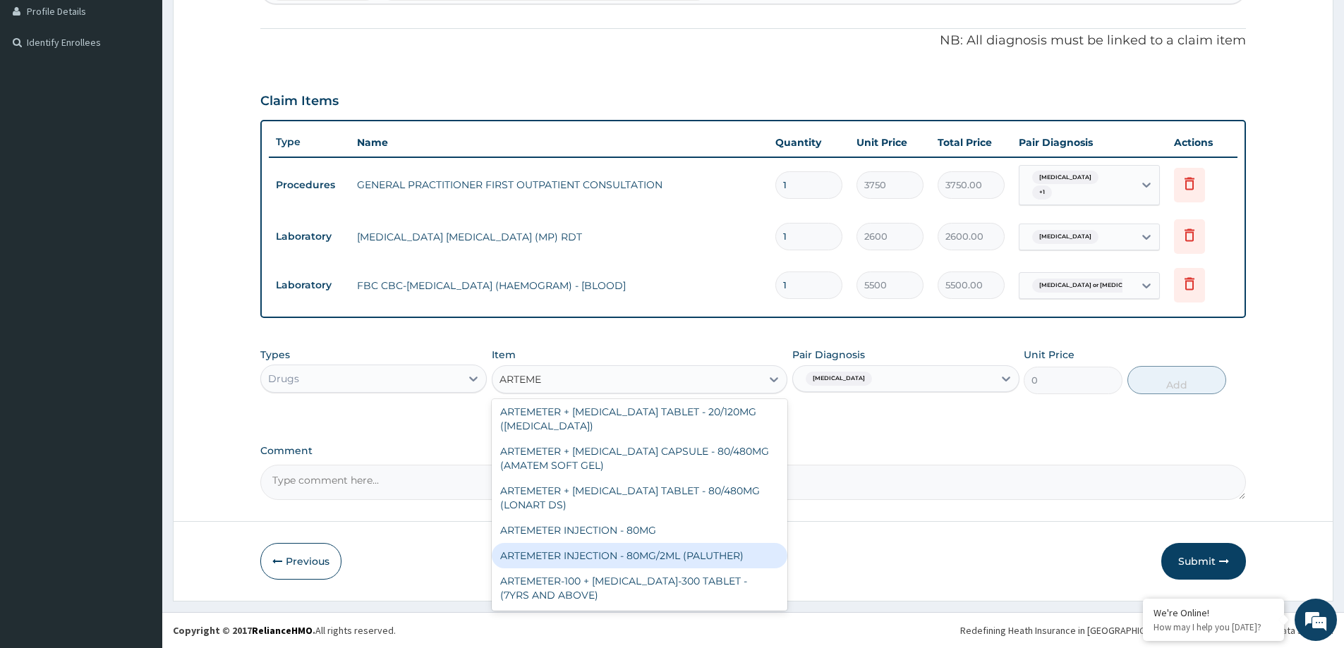
click at [649, 549] on div "ARTEMETER INJECTION - 80MG/2ML (PALUTHER)" at bounding box center [640, 555] width 296 height 25
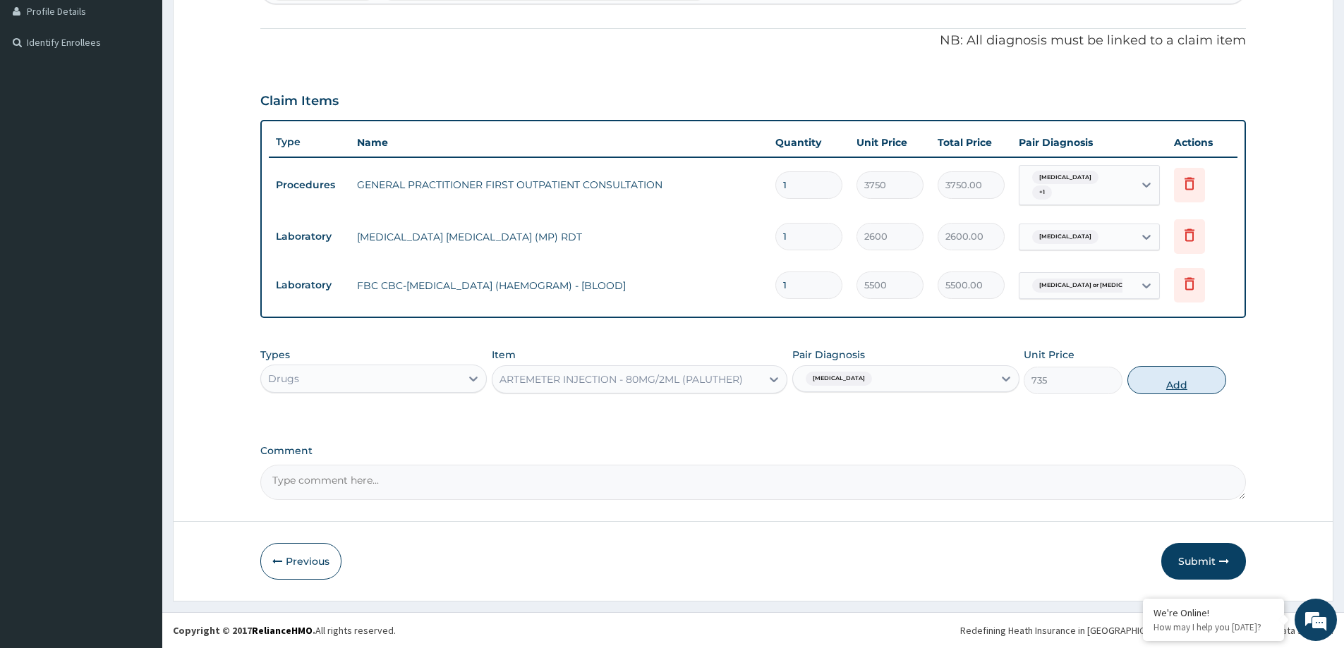
click at [1138, 380] on button "Add" at bounding box center [1177, 380] width 99 height 28
type input "0"
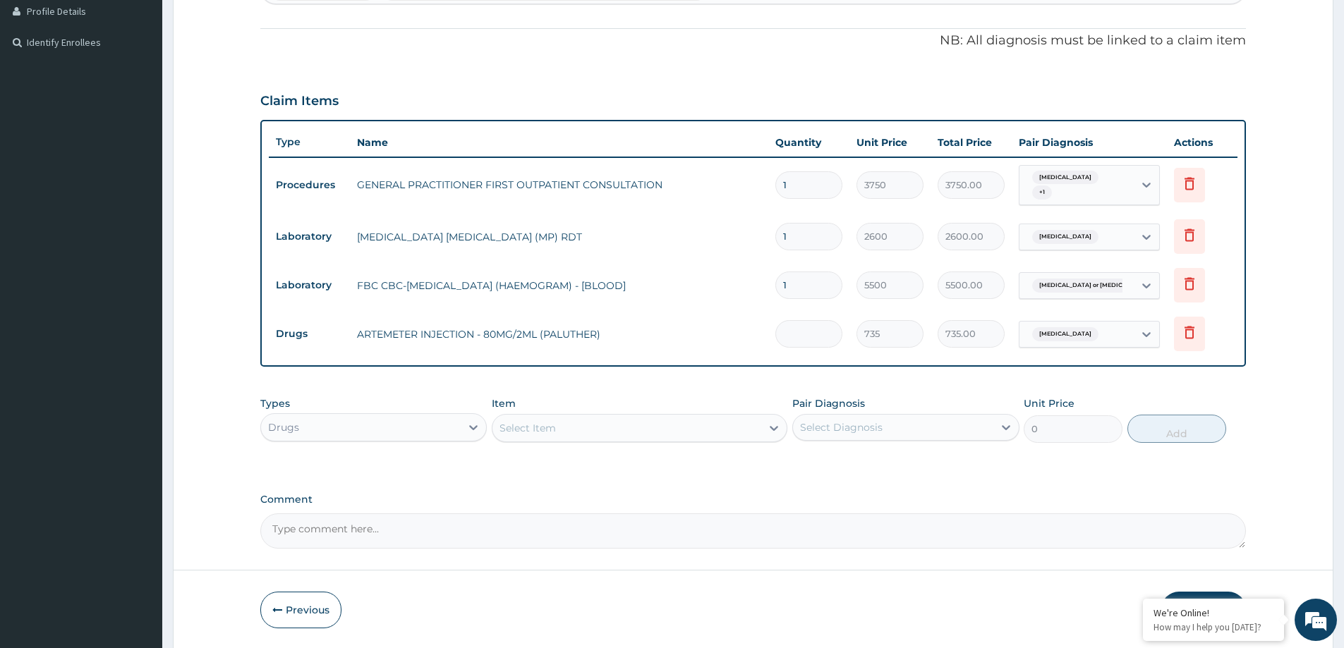
type input "0.00"
type input "6"
type input "4410.00"
type input "6"
click at [654, 436] on div "Select Item" at bounding box center [627, 428] width 269 height 23
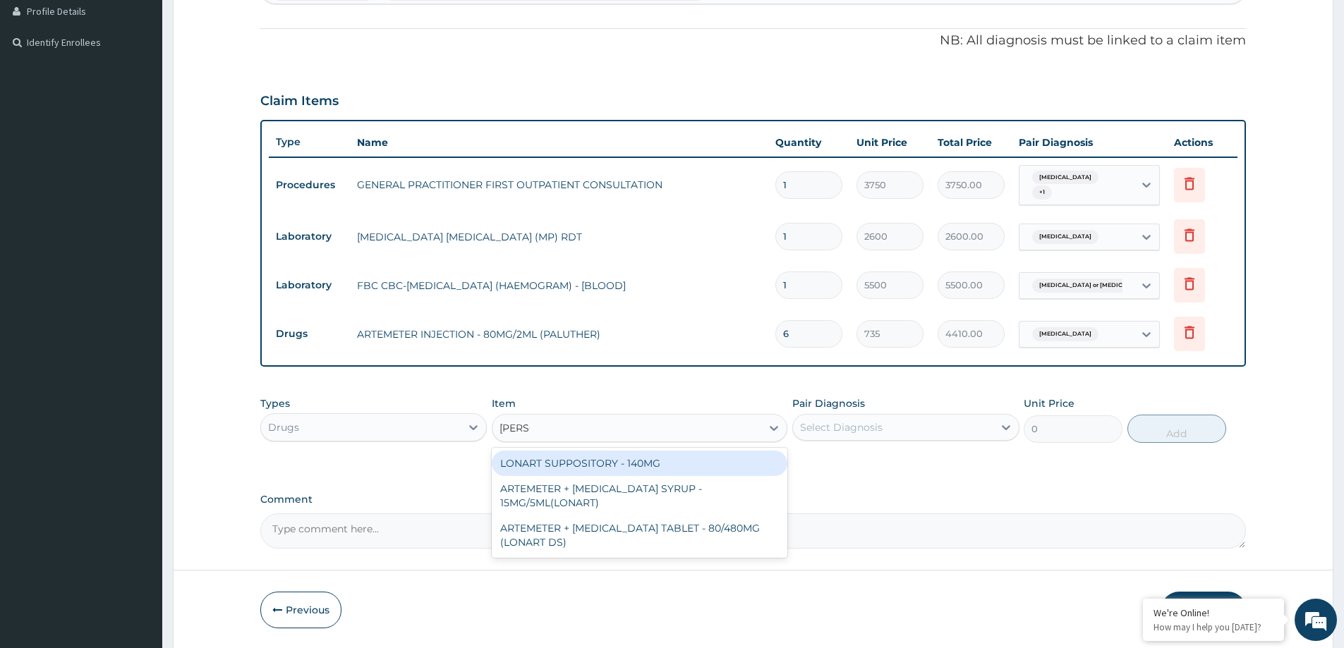
type input "LONAR"
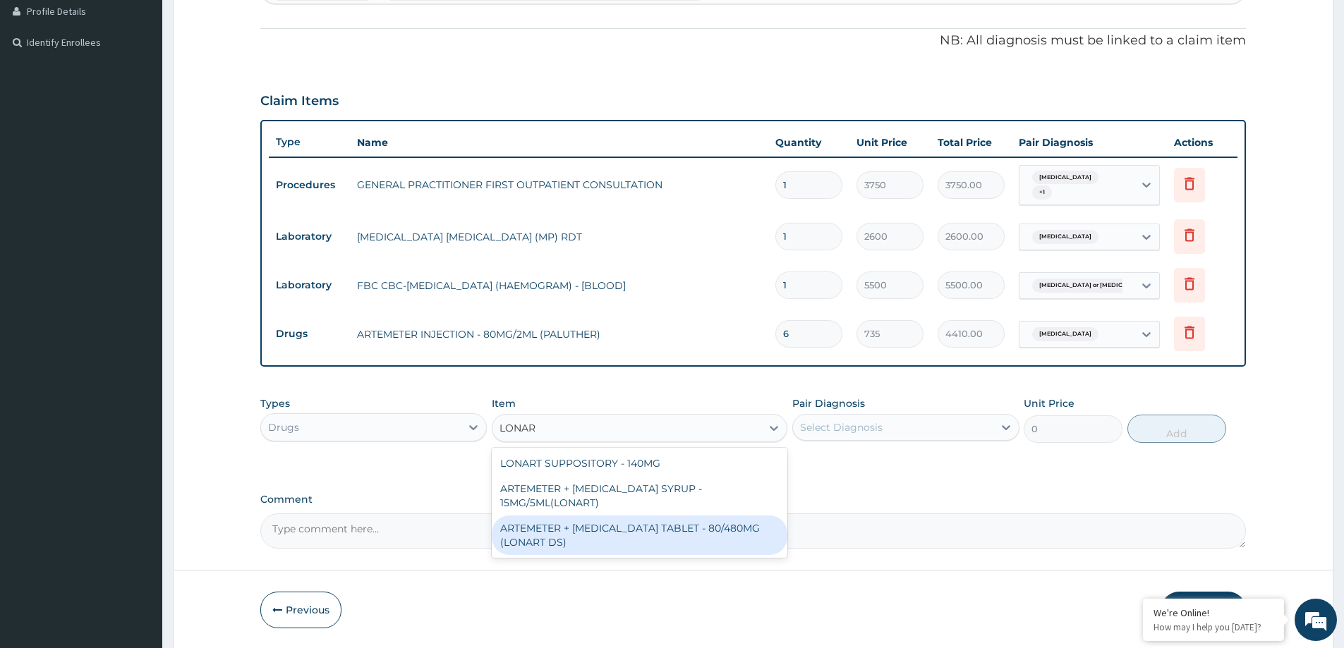
click at [624, 546] on div "ARTEMETER + [MEDICAL_DATA] TABLET - 80/480MG (LONART DS)" at bounding box center [640, 536] width 296 height 40
type input "617.4"
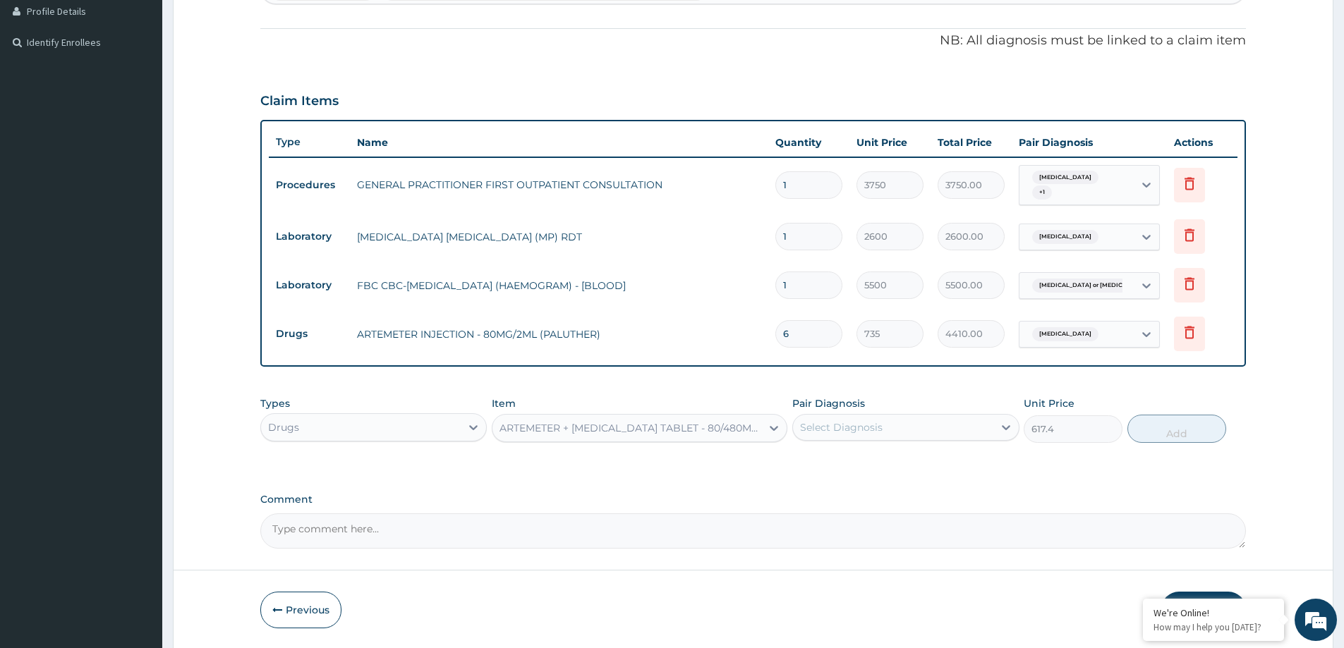
click at [930, 442] on div "Pair Diagnosis Select Diagnosis" at bounding box center [905, 420] width 226 height 47
click at [944, 428] on div "Select Diagnosis" at bounding box center [893, 427] width 200 height 23
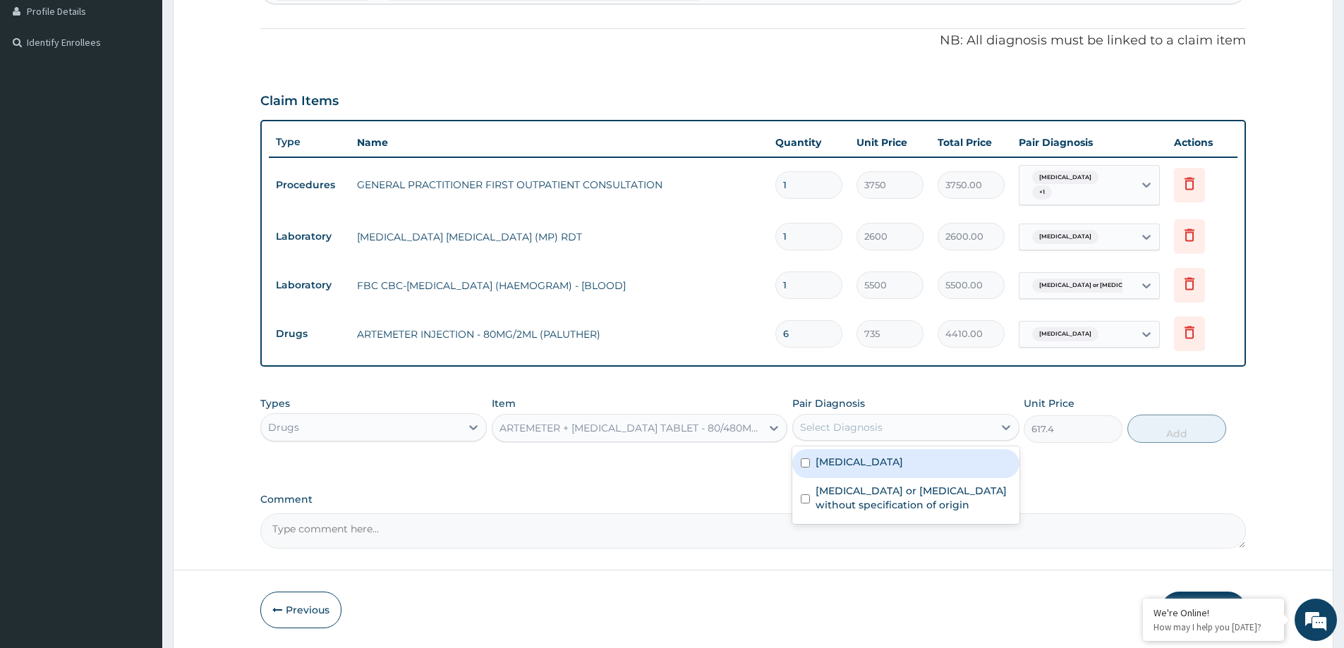
click at [930, 469] on div "[MEDICAL_DATA]" at bounding box center [905, 463] width 226 height 29
checkbox input "true"
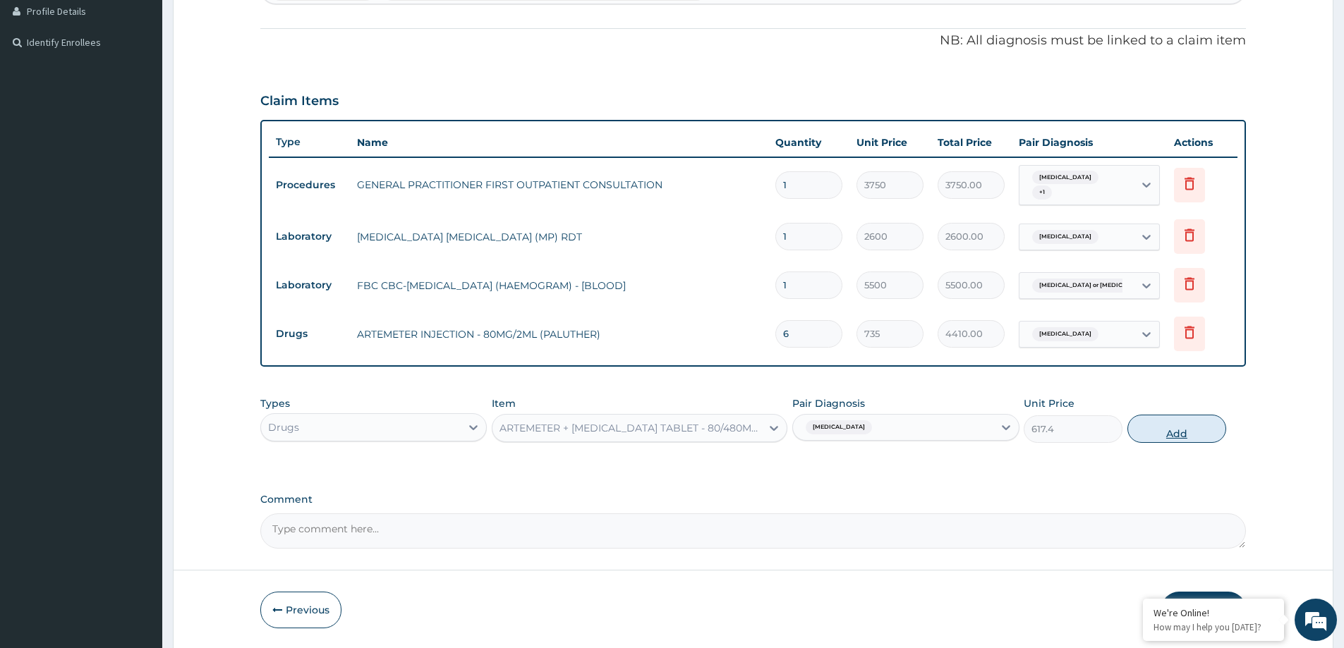
click at [1176, 430] on button "Add" at bounding box center [1177, 429] width 99 height 28
type input "0"
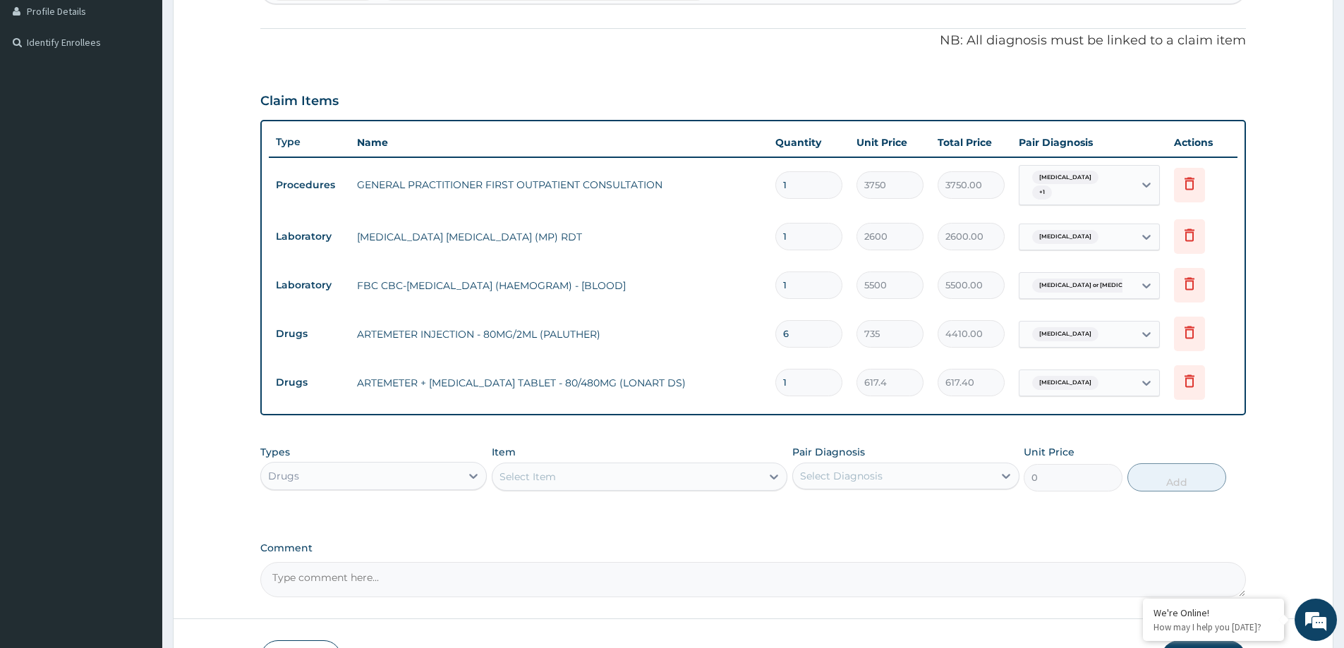
type input "0.00"
type input "6"
type input "3704.40"
type input "6"
click at [679, 471] on div "Select Item" at bounding box center [627, 477] width 269 height 23
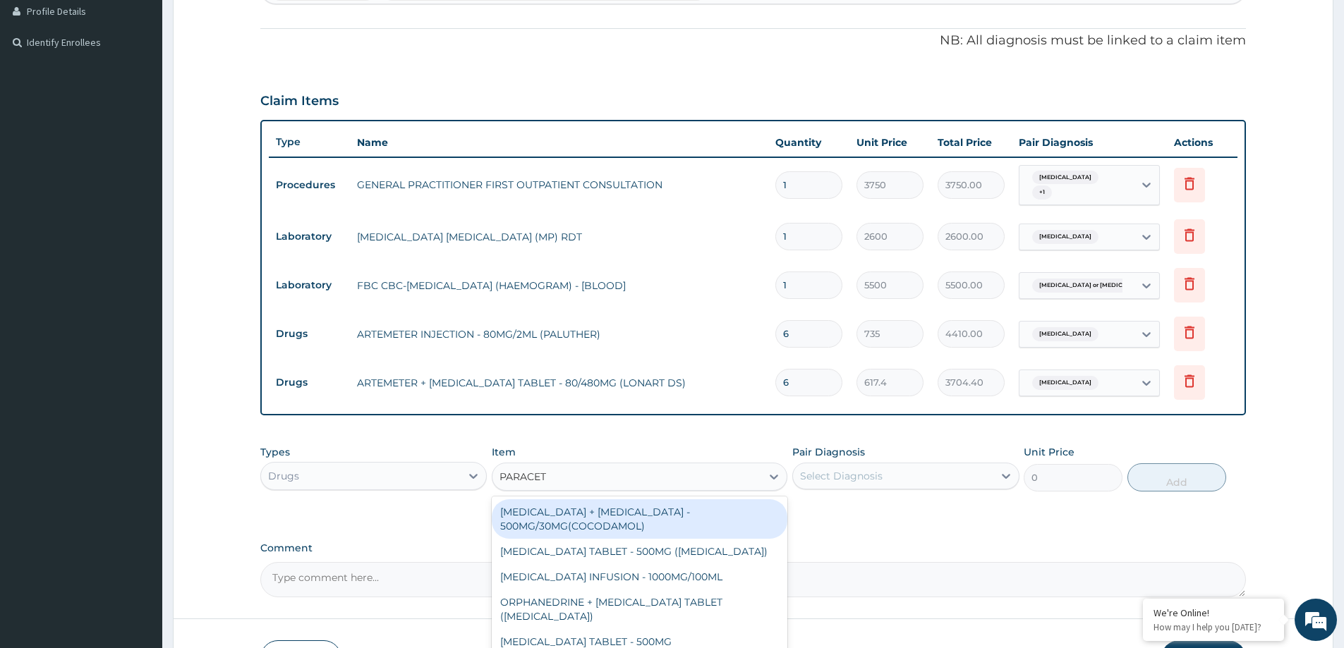
type input "PARACETA"
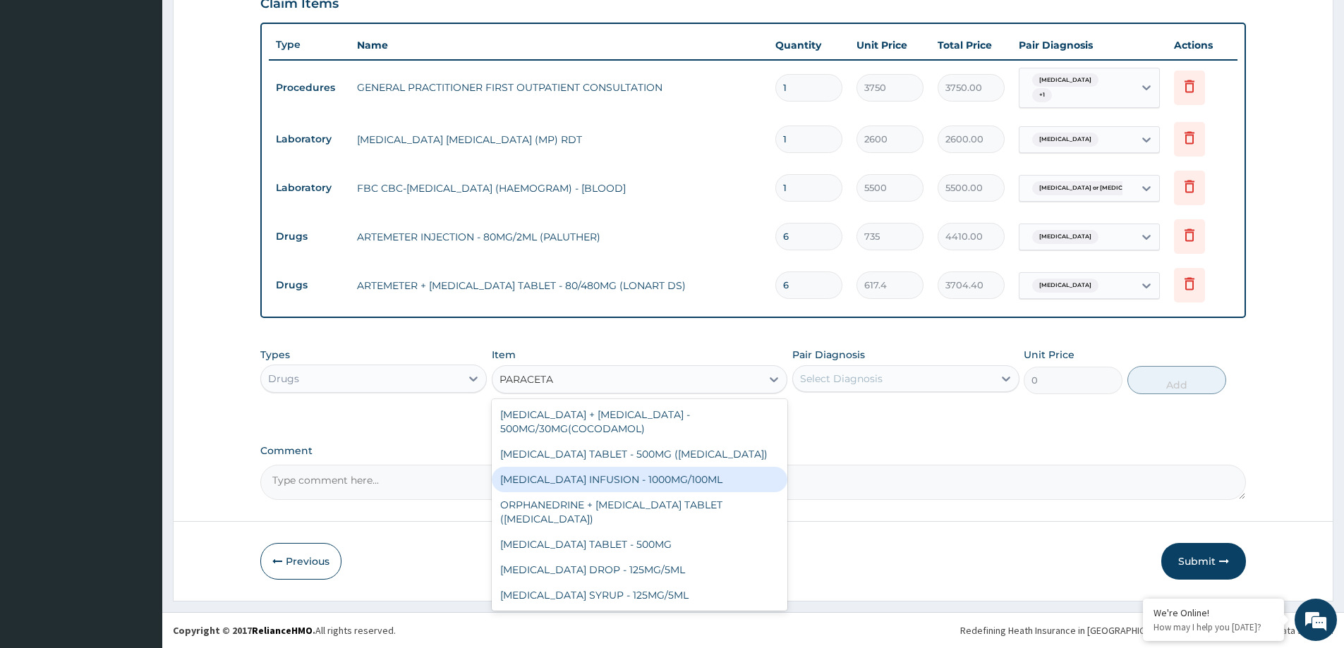
scroll to position [51, 0]
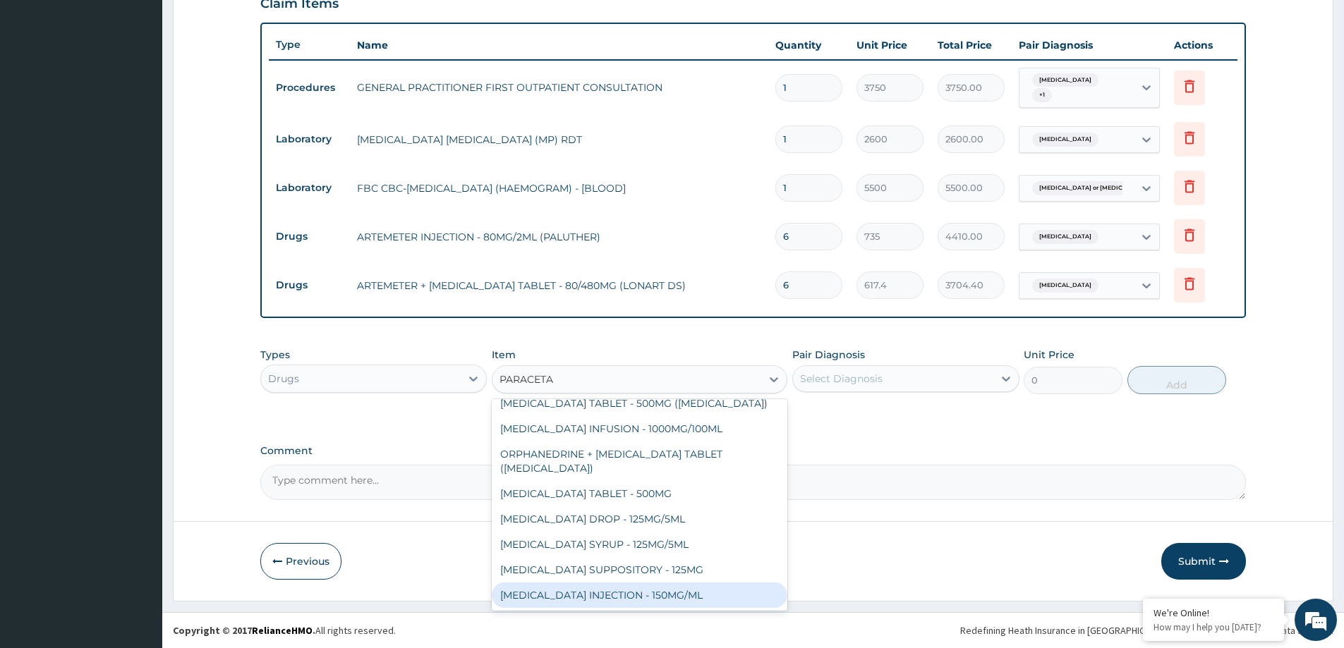
click at [673, 589] on div "[MEDICAL_DATA] INJECTION - 150MG/ML" at bounding box center [640, 595] width 296 height 25
type input "588"
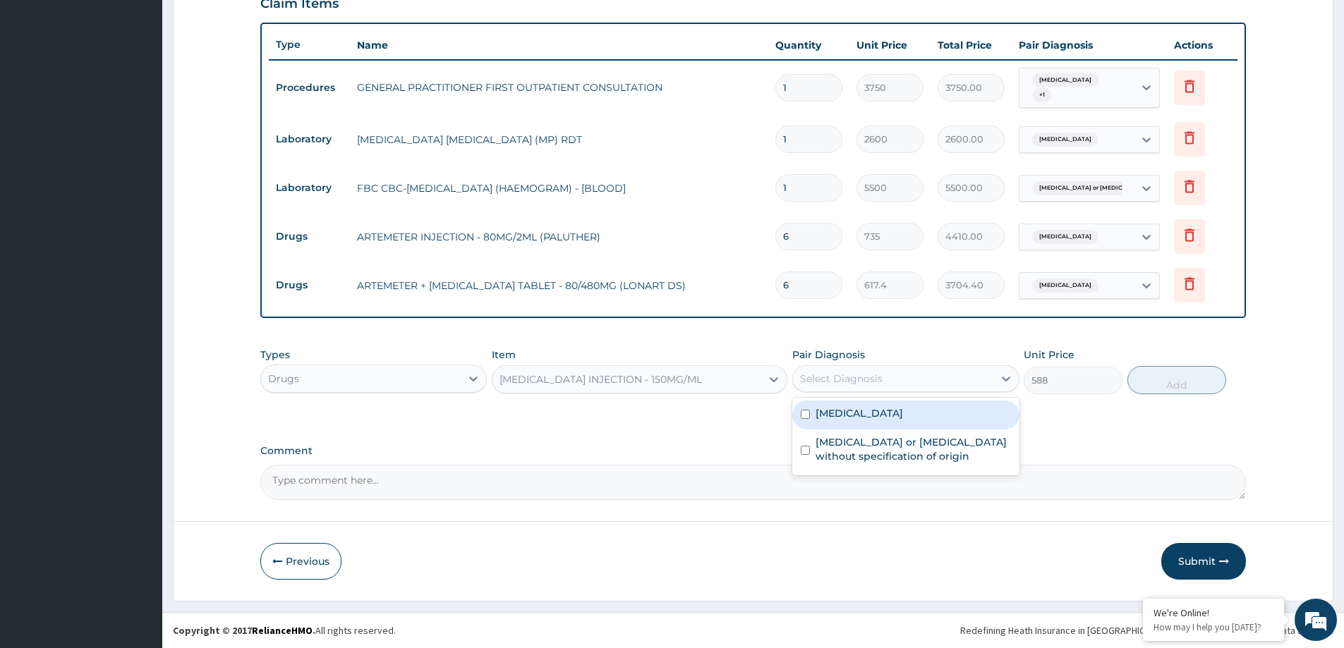
click at [909, 382] on div "Select Diagnosis" at bounding box center [893, 379] width 200 height 23
click at [878, 422] on div "[MEDICAL_DATA]" at bounding box center [905, 415] width 226 height 29
checkbox input "true"
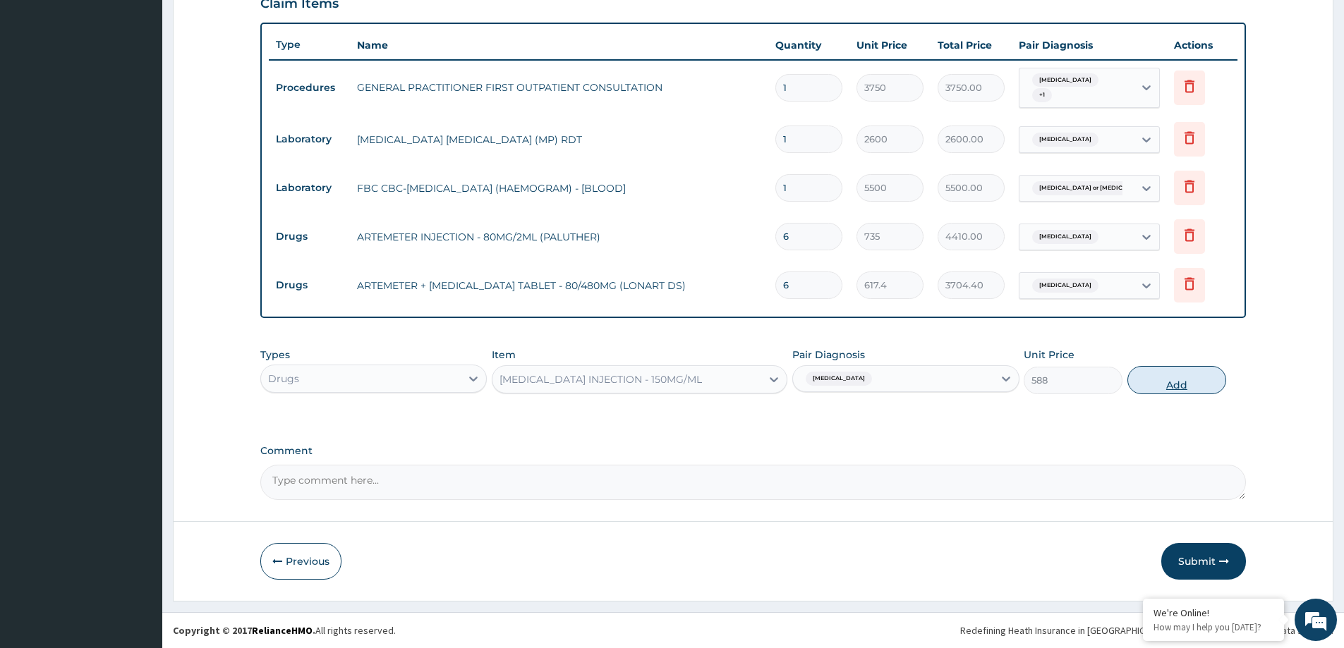
click at [1179, 369] on button "Add" at bounding box center [1177, 380] width 99 height 28
type input "0"
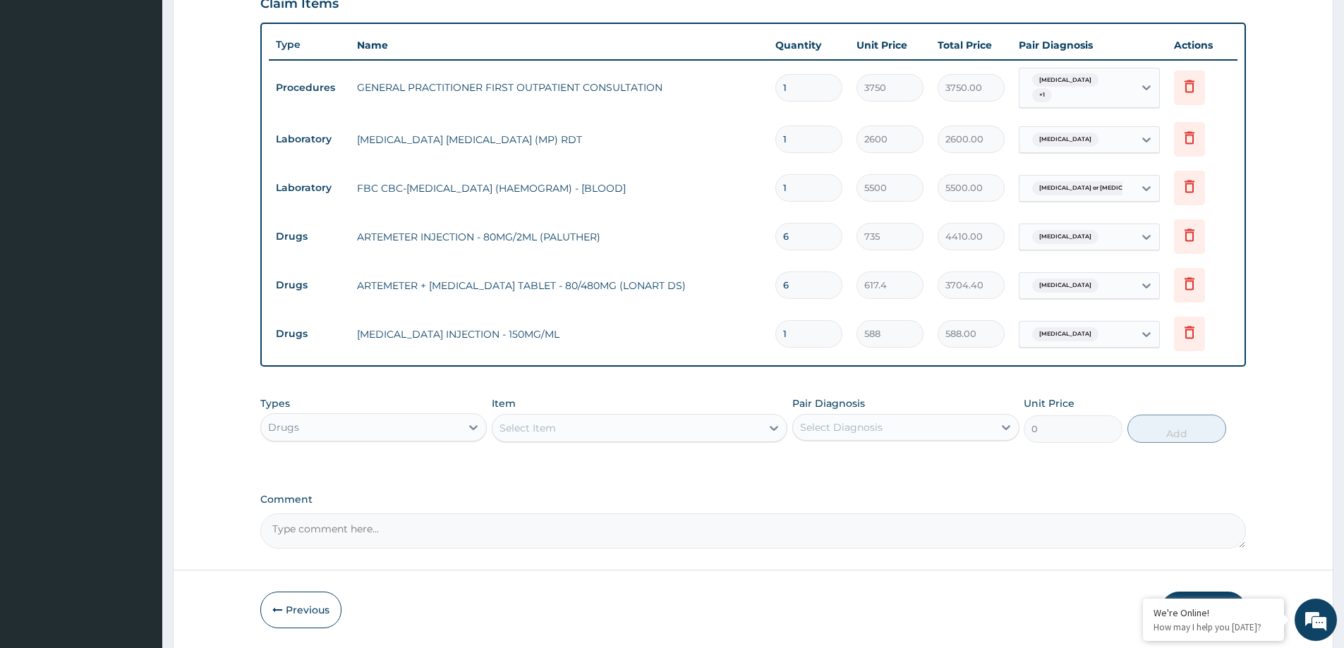
type input "0.00"
type input "4"
type input "2352.00"
type input "4"
click at [646, 427] on div "Select Item" at bounding box center [627, 428] width 269 height 23
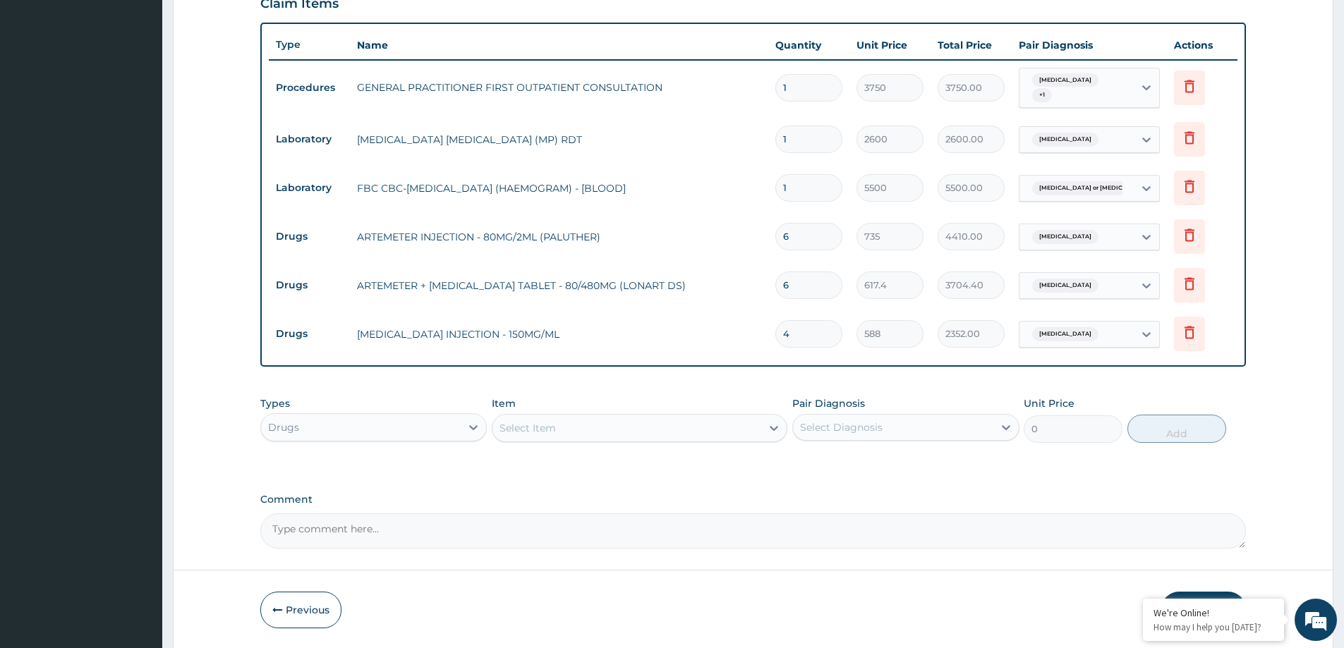
click at [799, 335] on input "4" at bounding box center [808, 334] width 67 height 28
type input "0.00"
type input "3"
type input "1764.00"
type input "3"
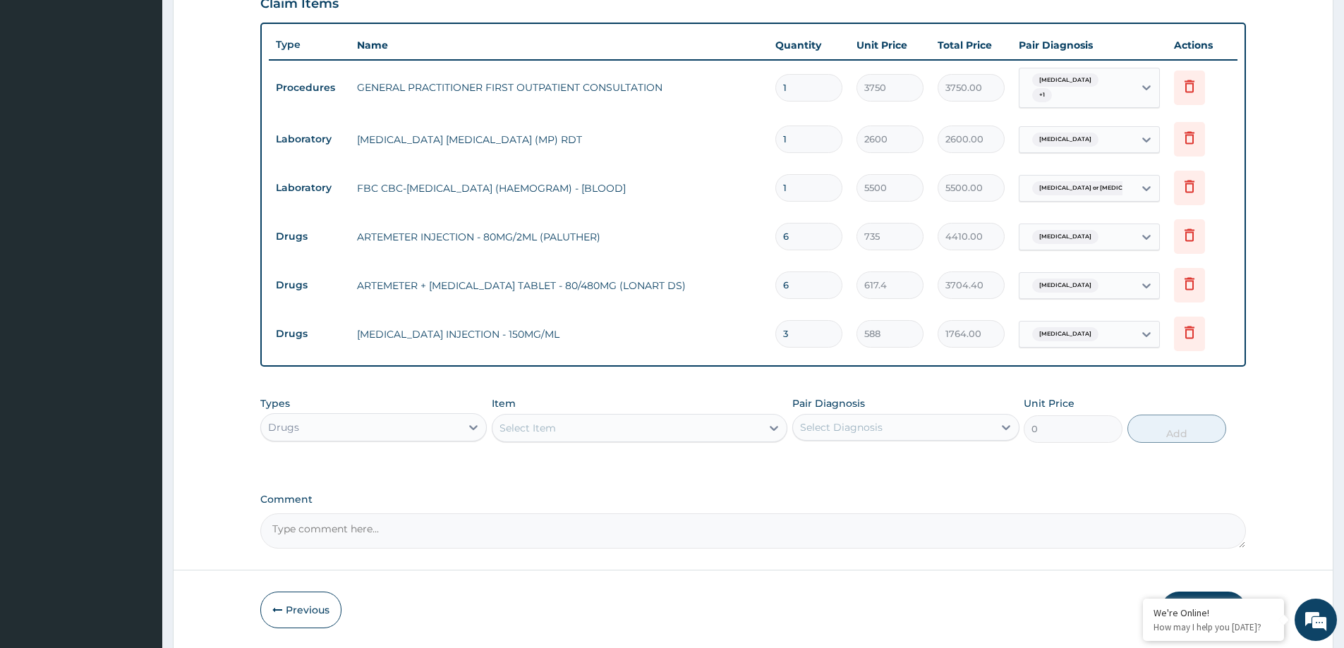
click at [713, 413] on div "Item Select Item" at bounding box center [640, 420] width 296 height 47
click at [662, 434] on div "Select Item" at bounding box center [627, 428] width 269 height 23
click at [1195, 284] on icon at bounding box center [1189, 283] width 17 height 17
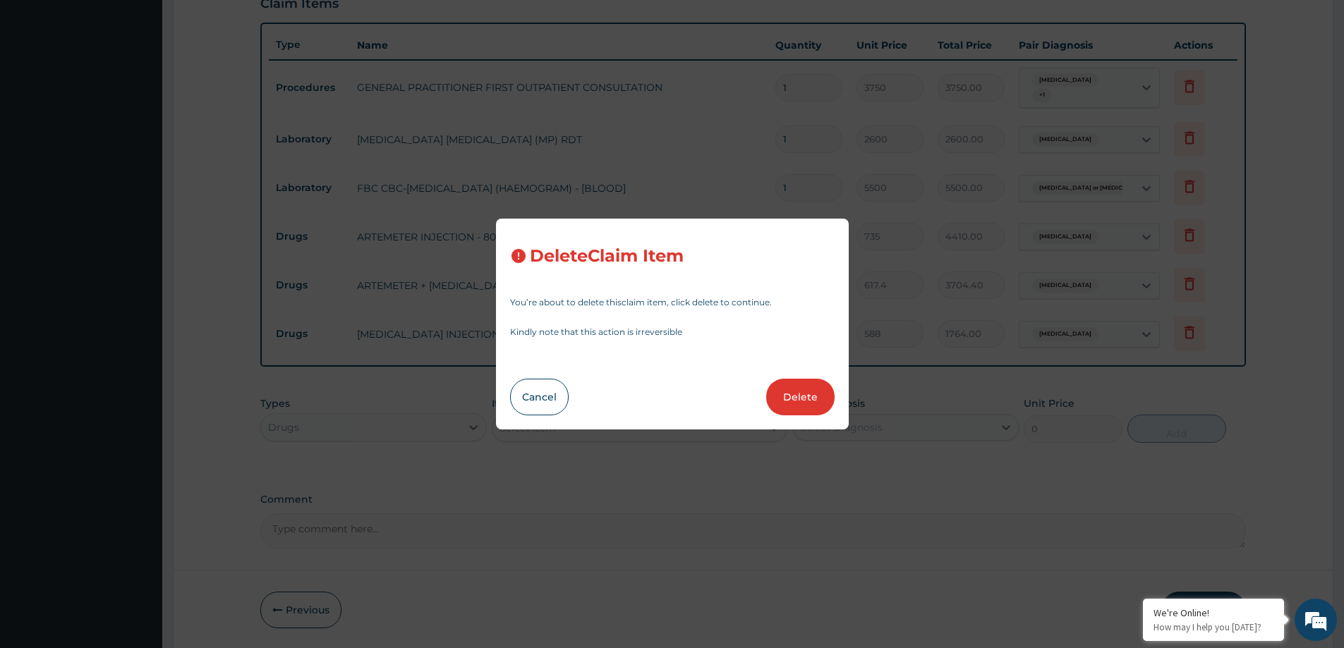
click at [832, 385] on div "Cancel Delete" at bounding box center [672, 397] width 325 height 37
click at [812, 394] on button "Delete" at bounding box center [800, 397] width 68 height 37
type input "3"
type input "588"
type input "1764.00"
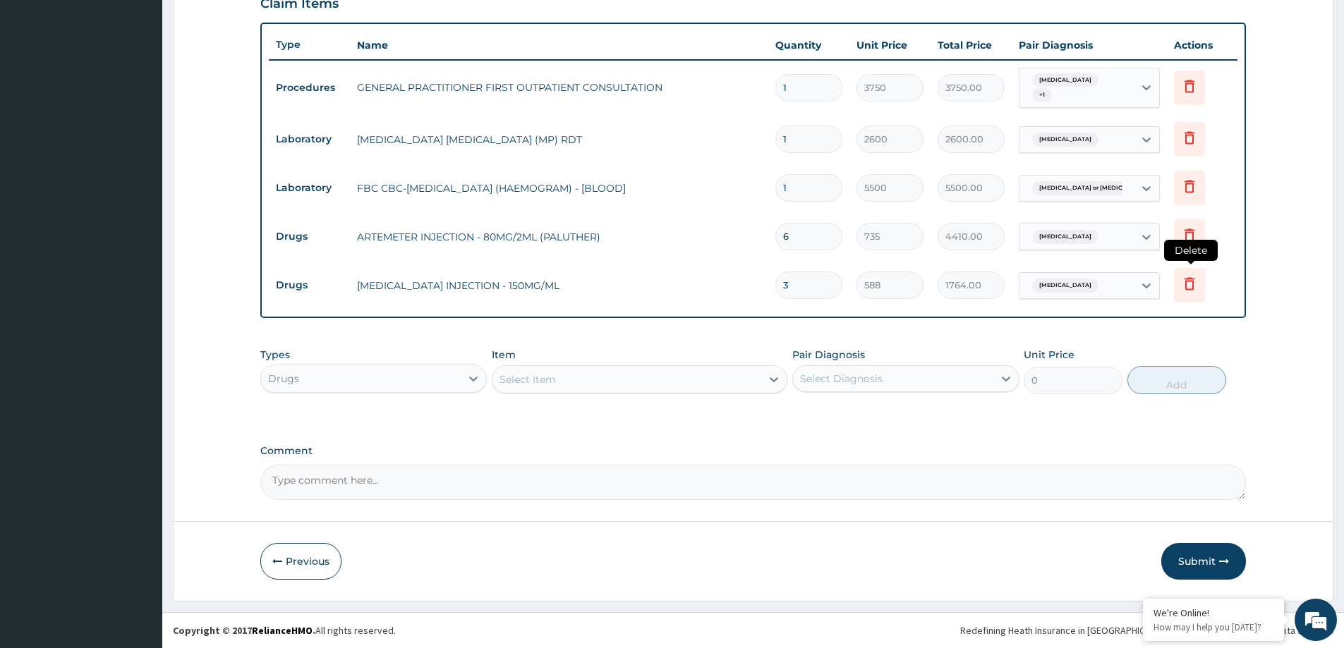
click at [1178, 284] on icon at bounding box center [1189, 285] width 31 height 35
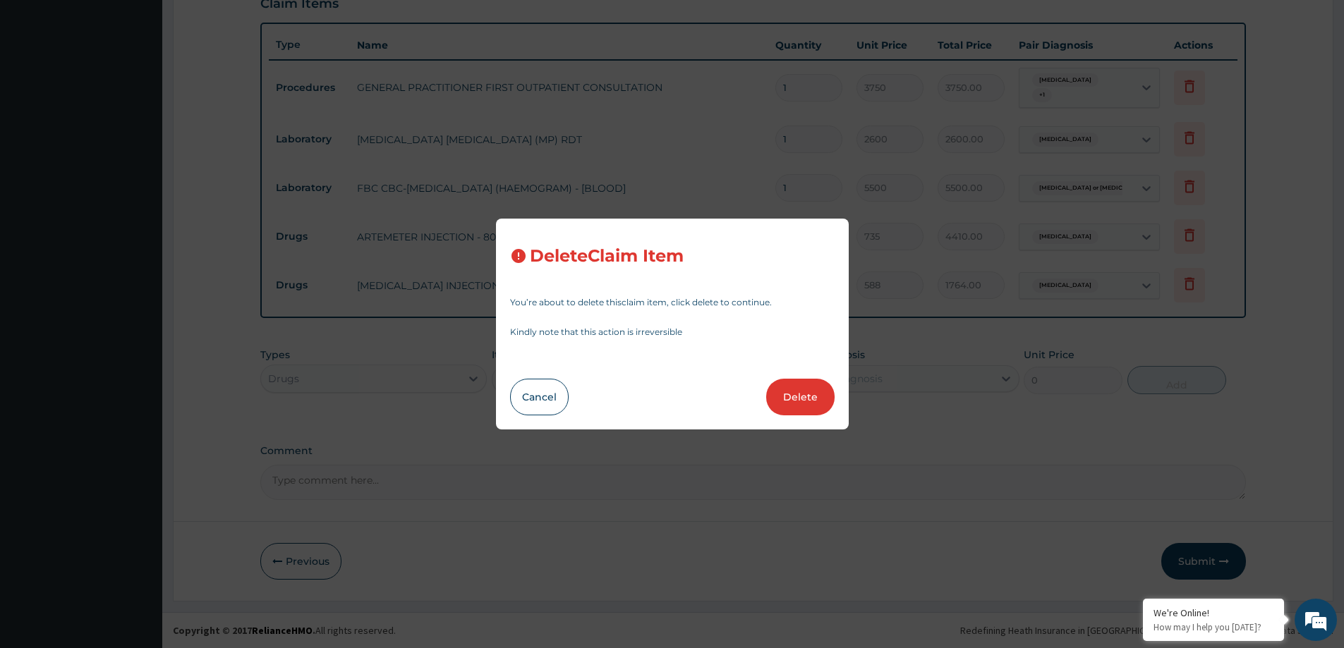
click at [973, 287] on div "Delete Claim Item You’re about to delete this claim item , click delete to cont…" at bounding box center [672, 324] width 1344 height 648
click at [534, 387] on button "Cancel" at bounding box center [539, 397] width 59 height 37
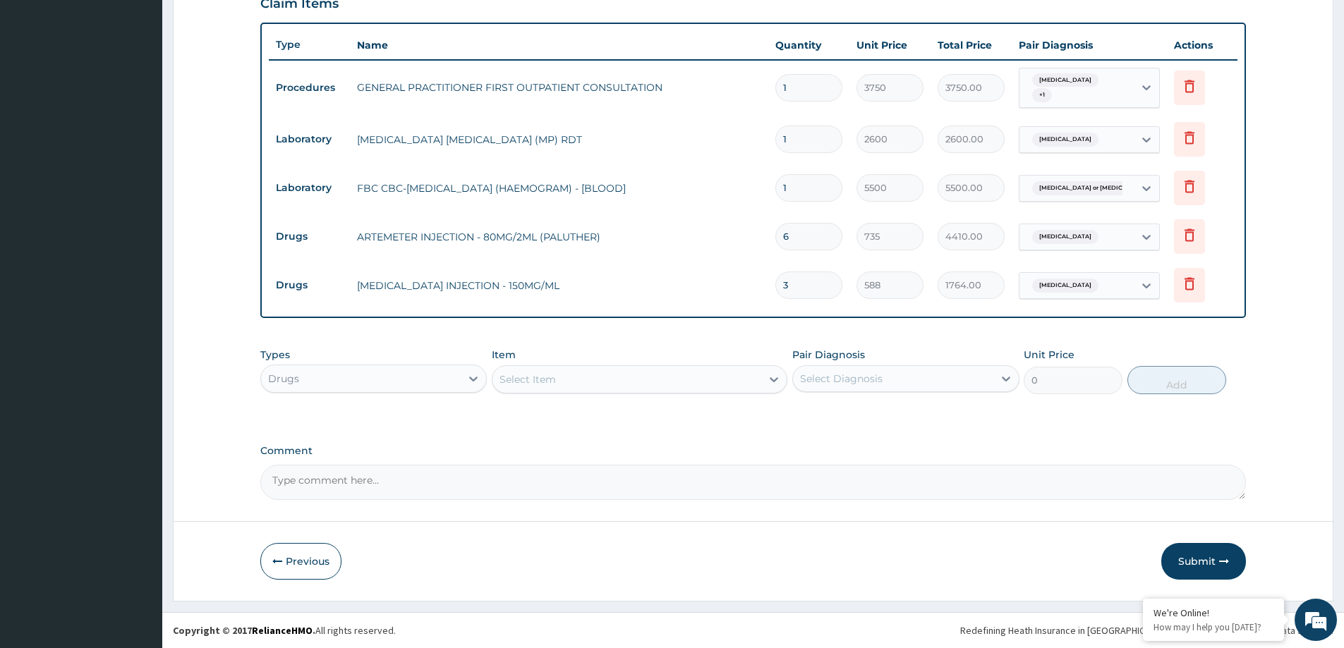
click at [532, 387] on div "Select Item" at bounding box center [627, 379] width 269 height 23
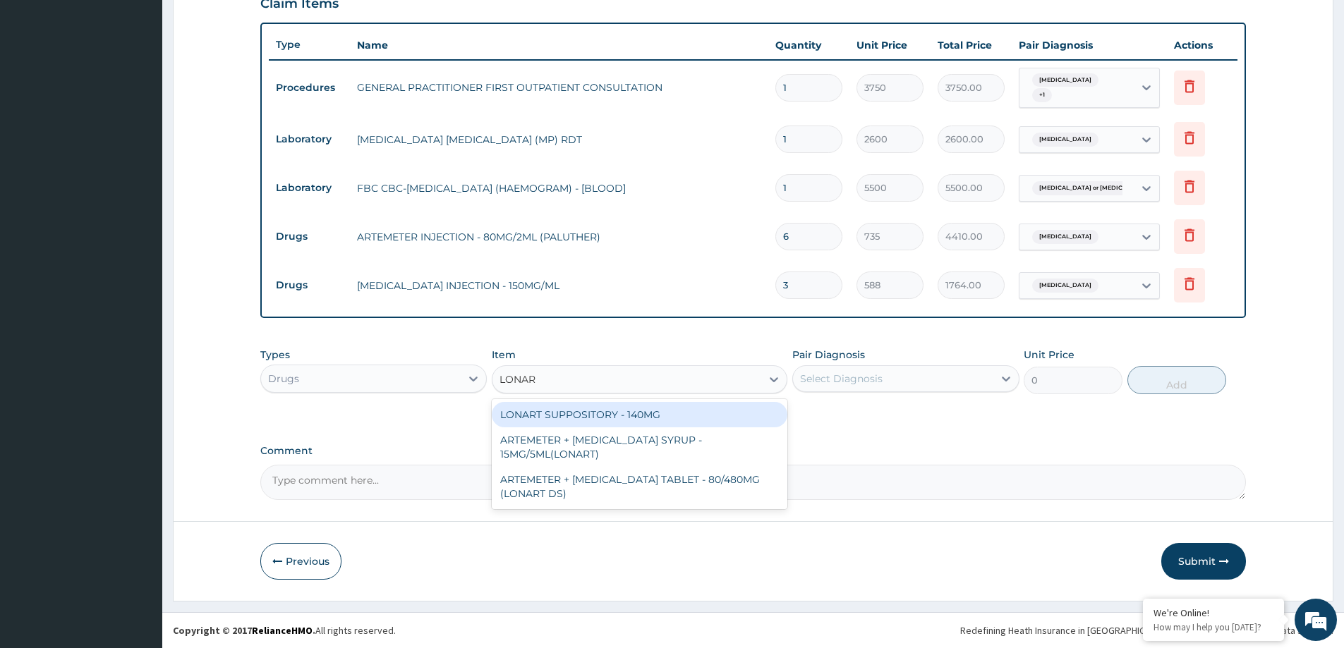
type input "LONART"
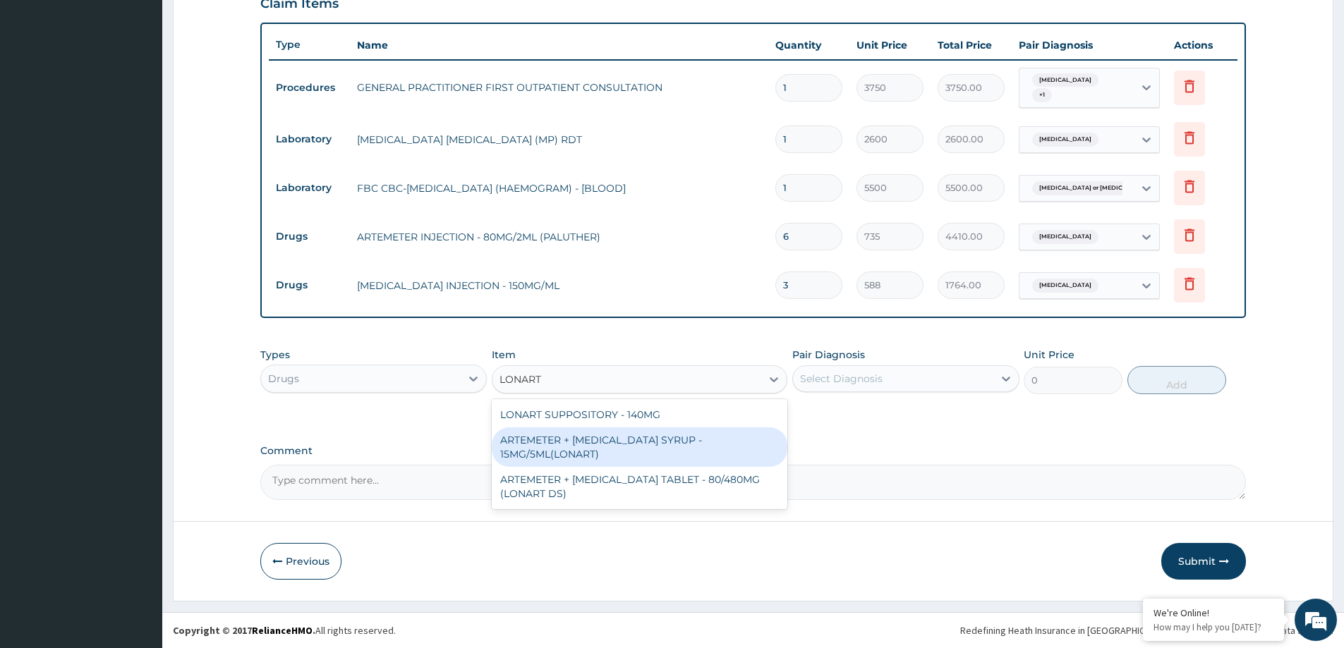
click at [656, 446] on div "ARTEMETER + [MEDICAL_DATA] SYRUP - 15MG/5ML(LONART)" at bounding box center [640, 448] width 296 height 40
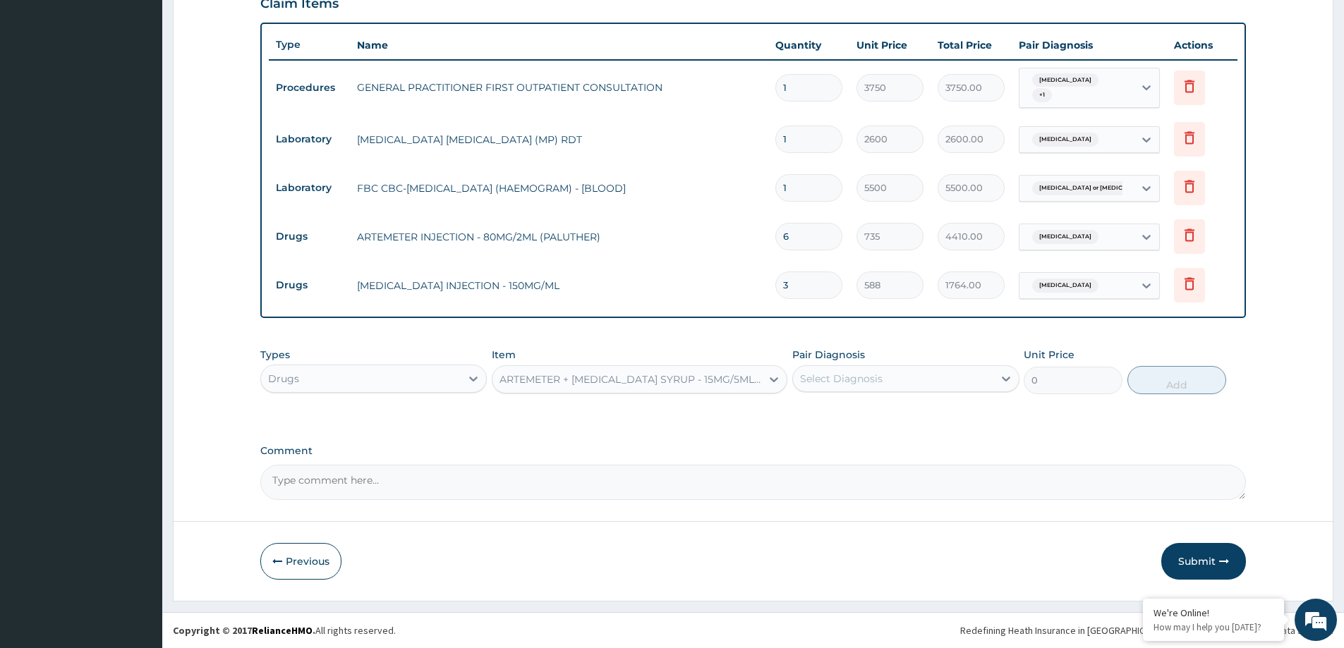
type input "1764"
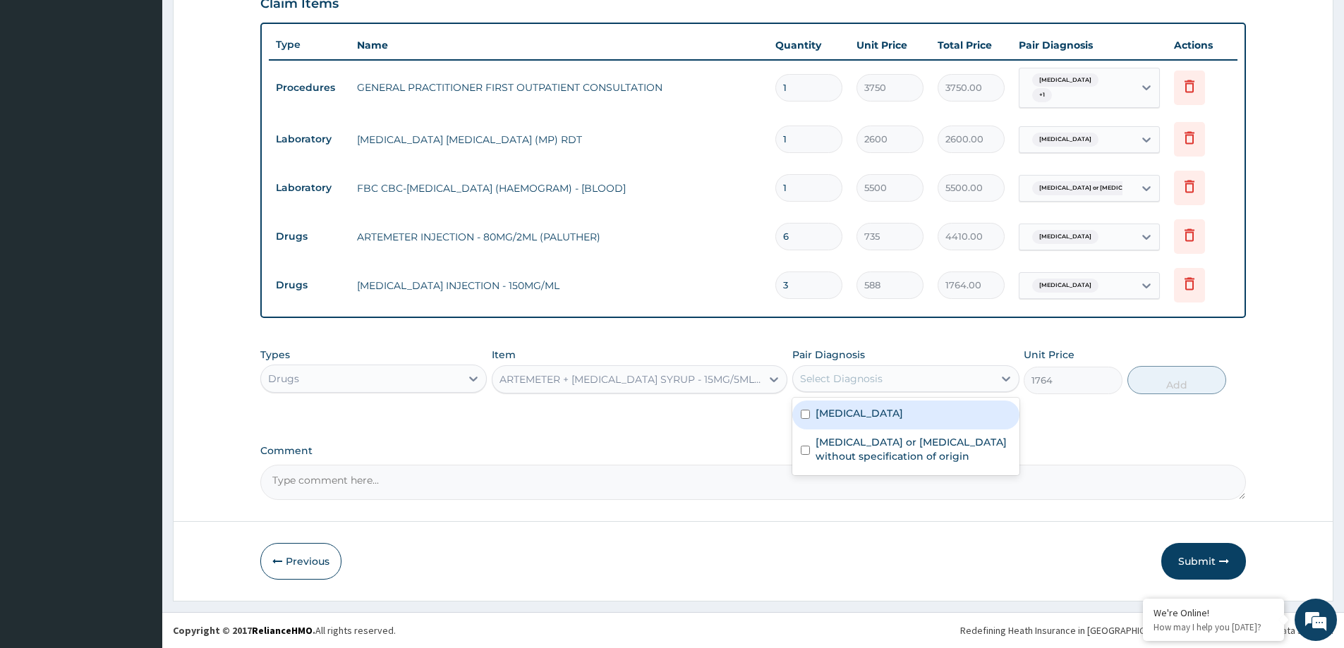
click at [883, 380] on div "Select Diagnosis" at bounding box center [893, 379] width 200 height 23
click at [880, 418] on label "[MEDICAL_DATA]" at bounding box center [859, 413] width 87 height 14
checkbox input "true"
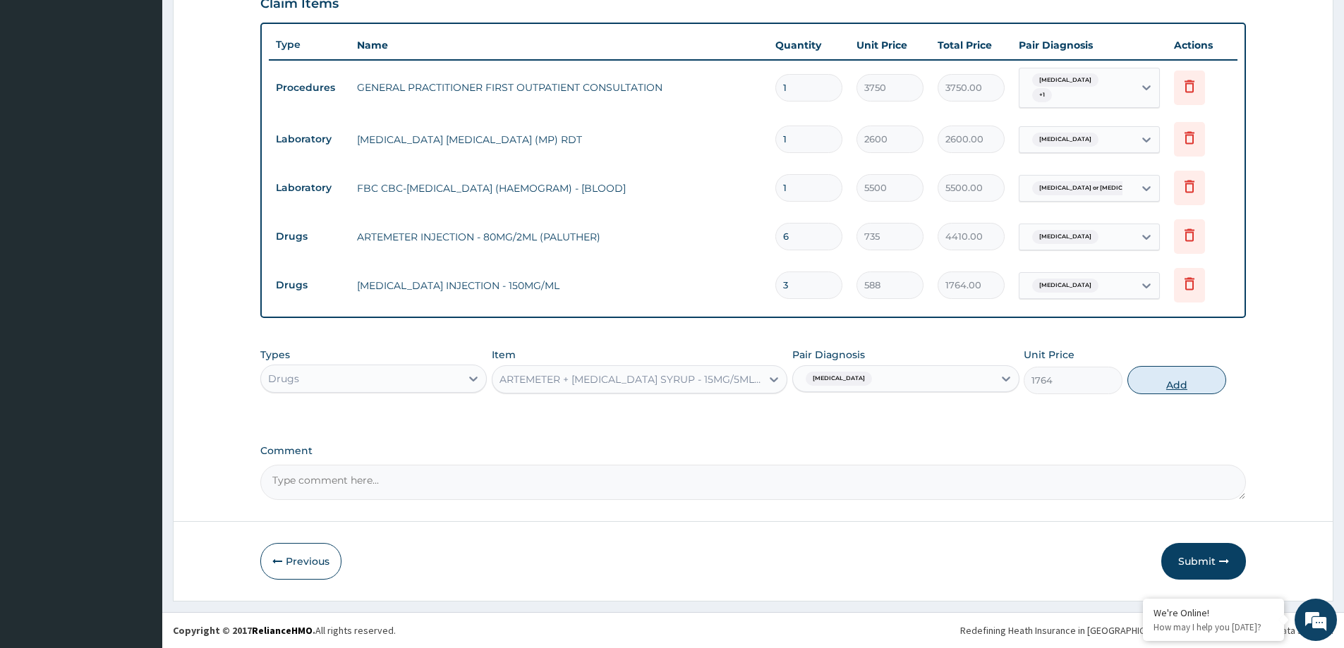
click at [1149, 380] on button "Add" at bounding box center [1177, 380] width 99 height 28
type input "0"
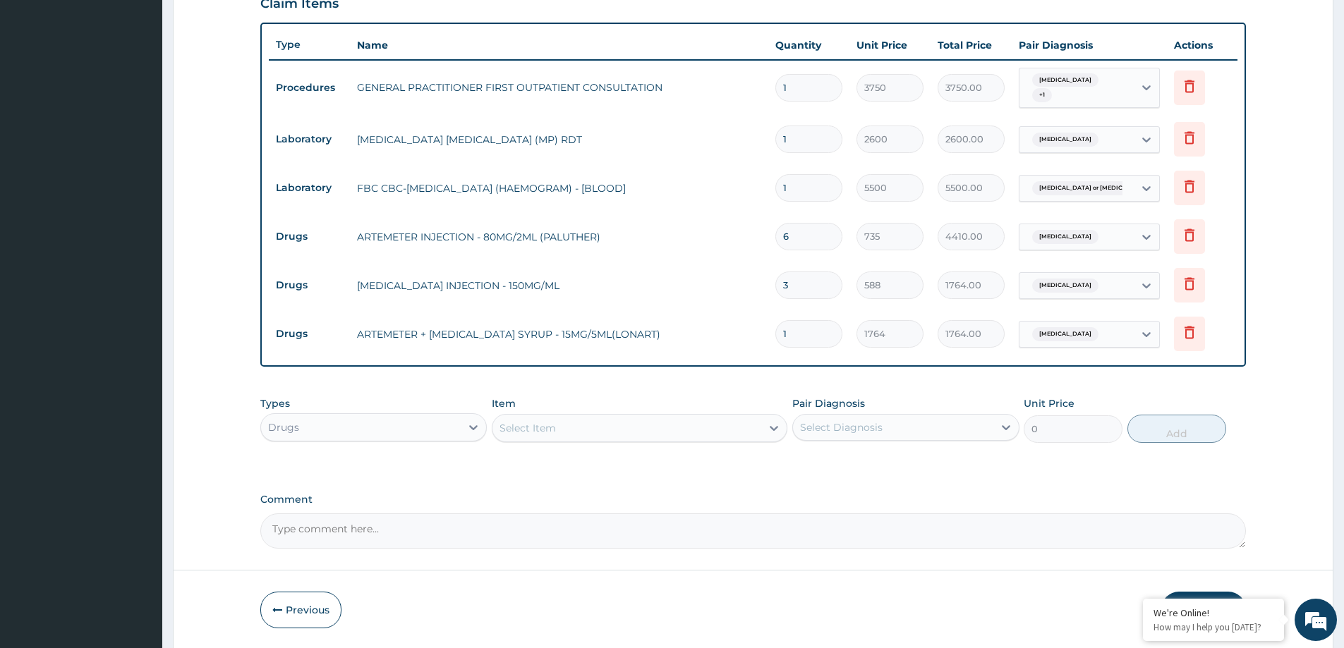
click at [662, 433] on div "Select Item" at bounding box center [627, 428] width 269 height 23
click at [649, 435] on div "Select Item" at bounding box center [627, 428] width 269 height 23
click at [536, 426] on div "Select Item" at bounding box center [528, 428] width 56 height 14
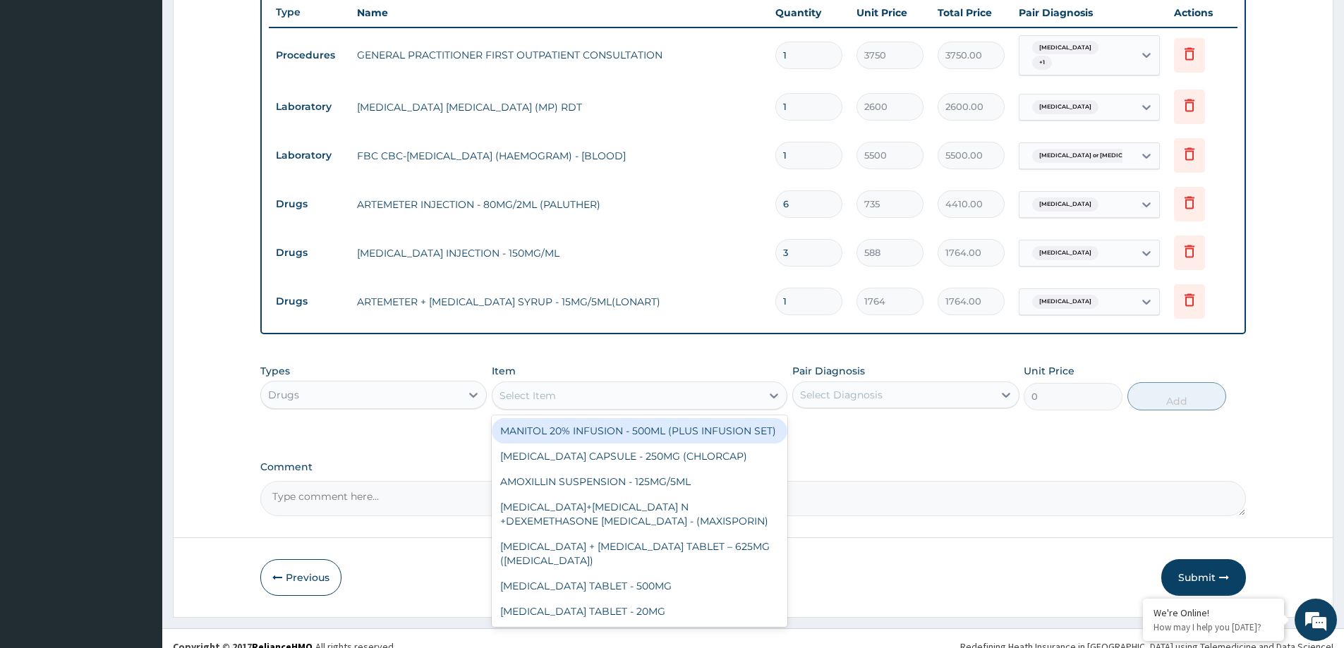
scroll to position [537, 0]
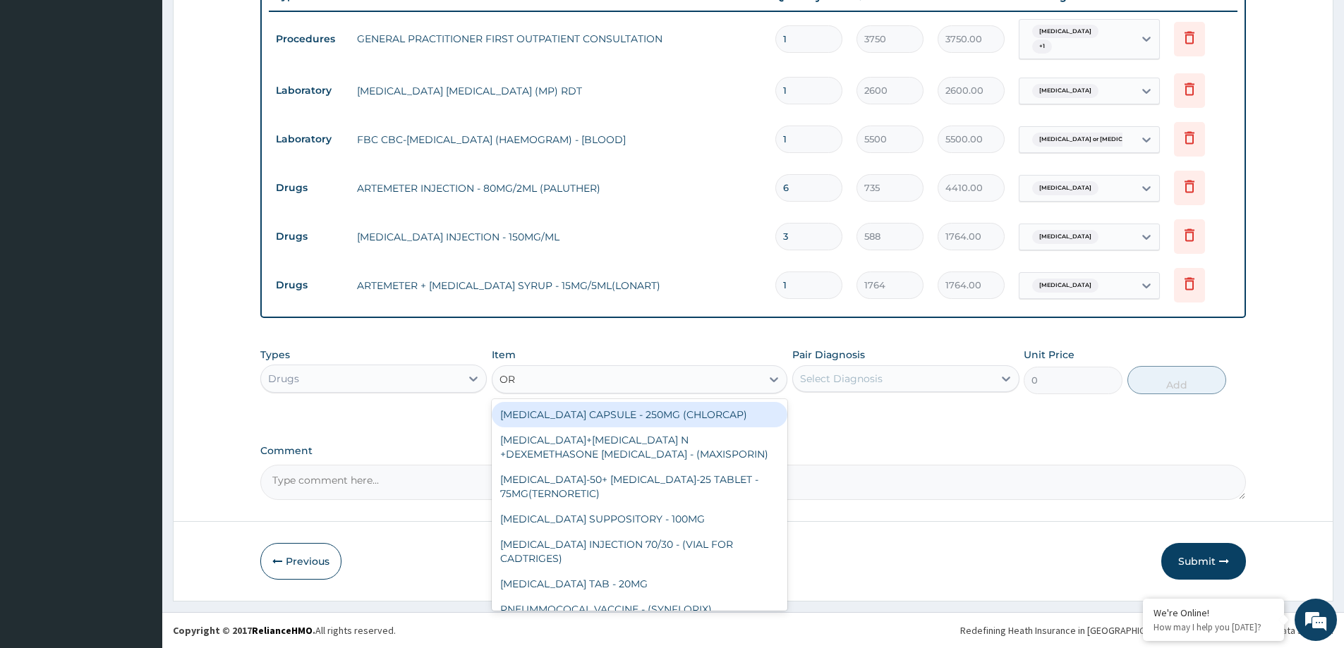
type input "ORS"
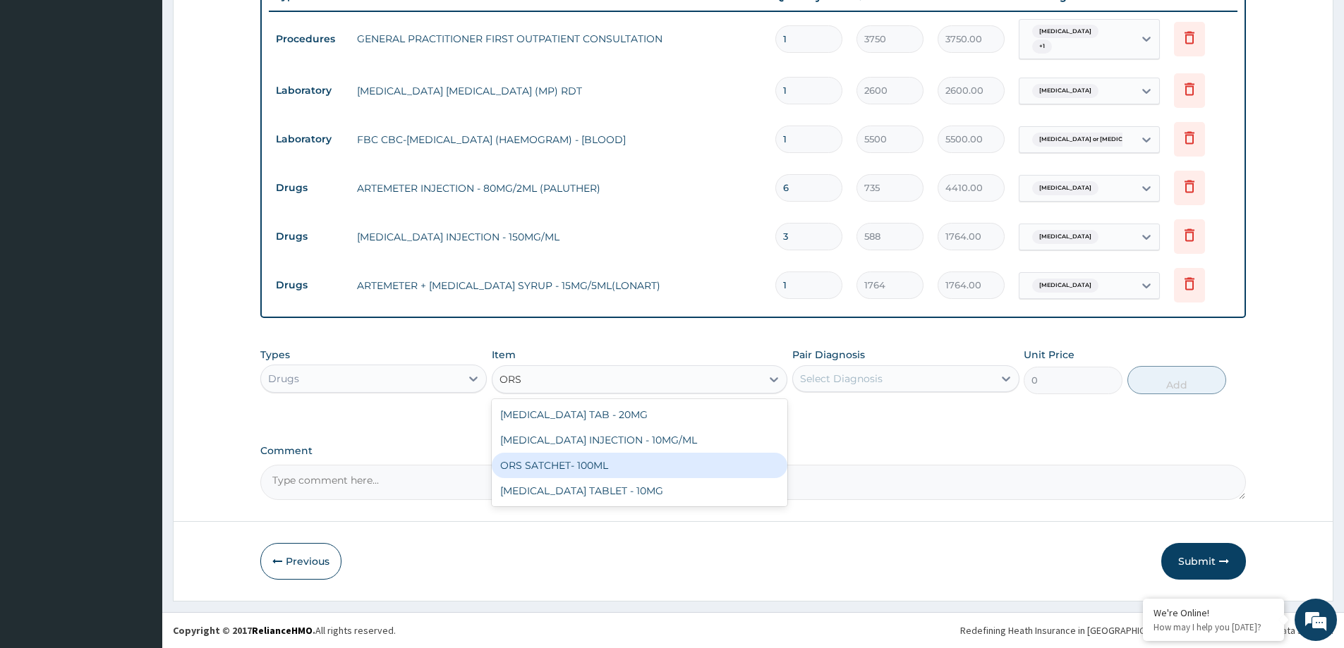
click at [543, 467] on div "ORS SATCHET- 100ML" at bounding box center [640, 465] width 296 height 25
type input "117.60000000000001"
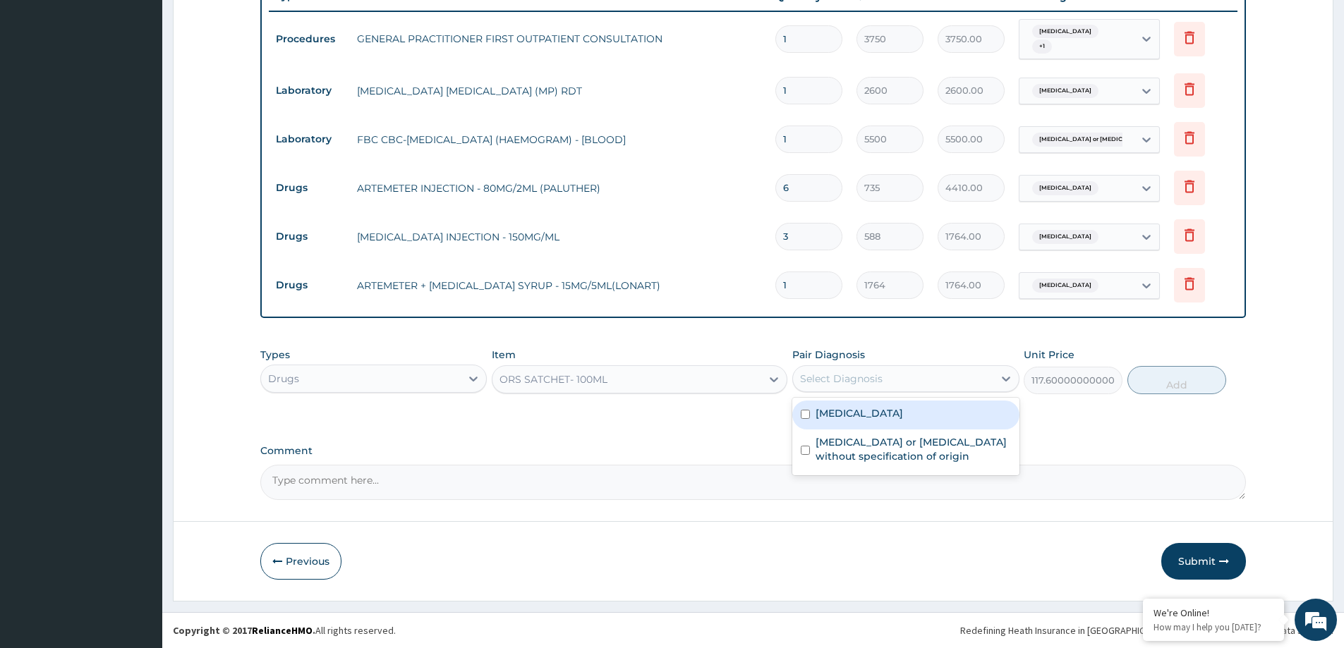
click at [866, 385] on div "Select Diagnosis" at bounding box center [841, 379] width 83 height 14
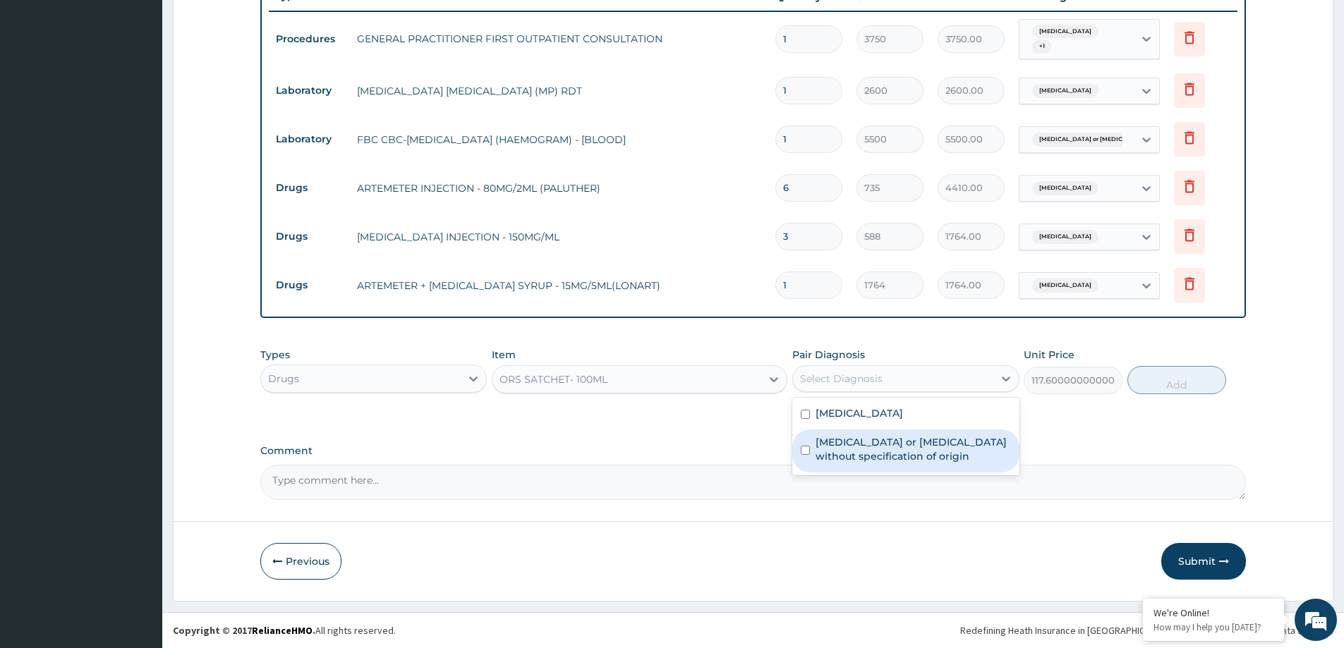
click at [863, 441] on label "[MEDICAL_DATA] or [MEDICAL_DATA] without specification of origin" at bounding box center [913, 449] width 195 height 28
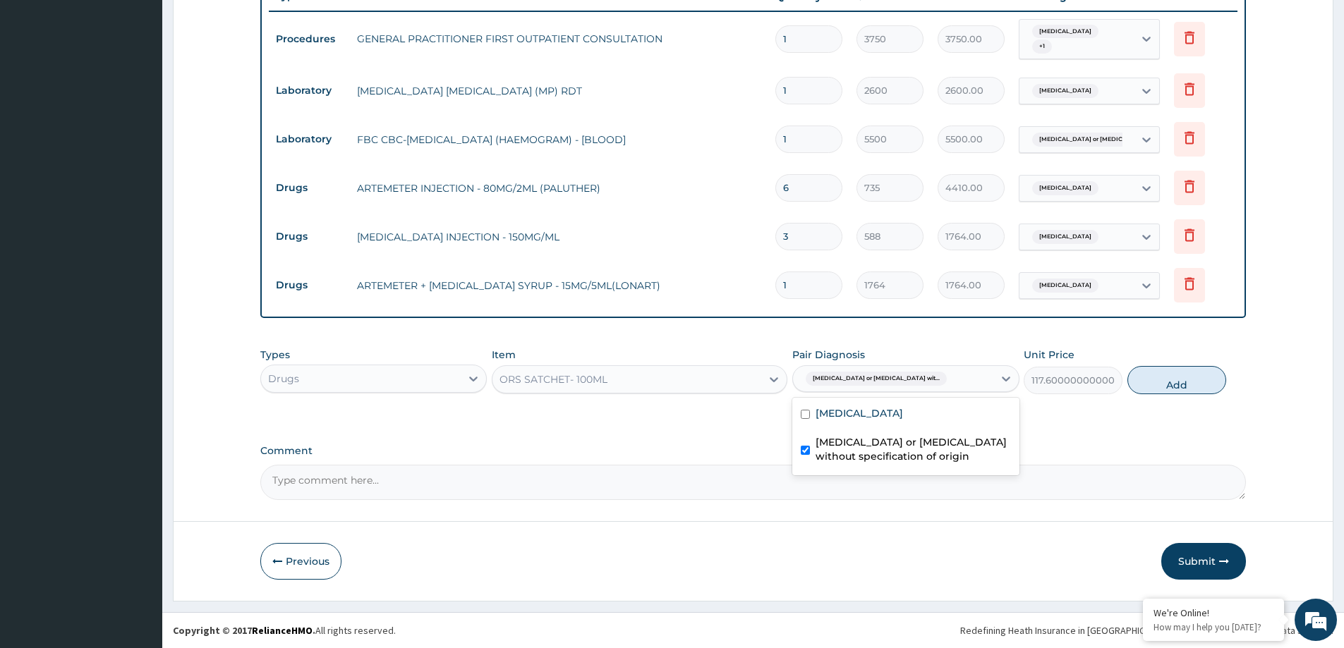
checkbox input "true"
click at [1144, 392] on button "Add" at bounding box center [1177, 380] width 99 height 28
type input "0"
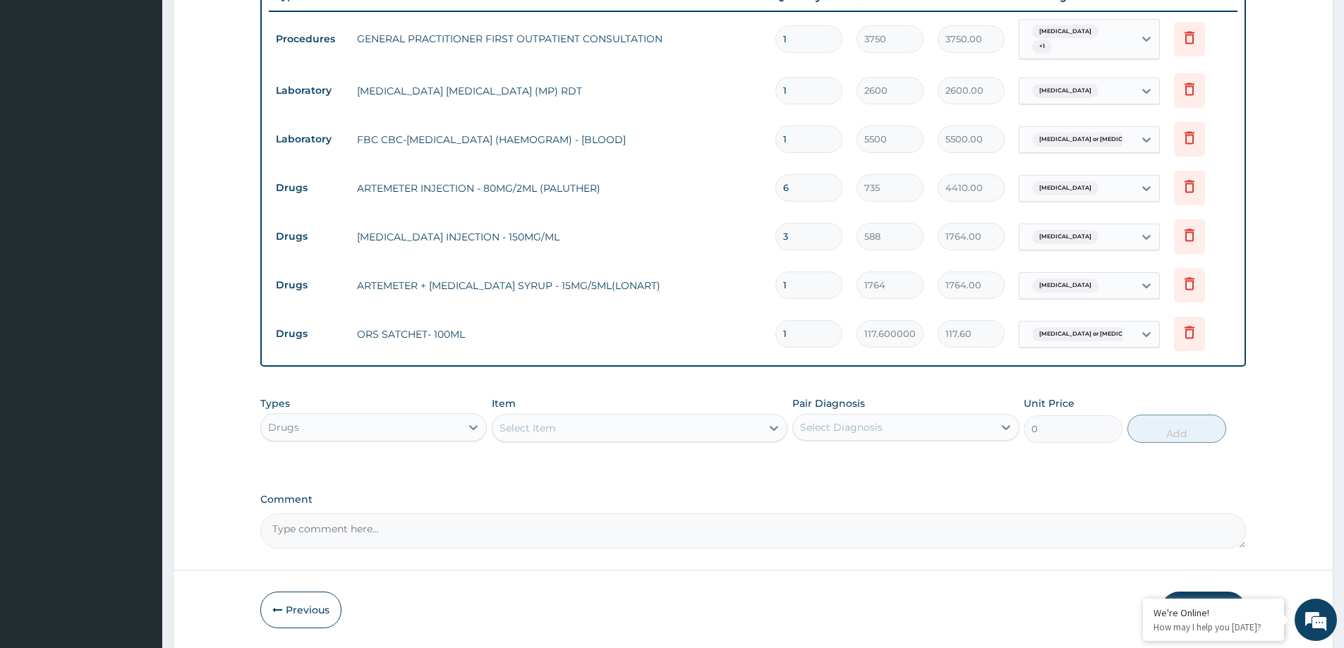
type input "0.00"
type input "2"
type input "235.20"
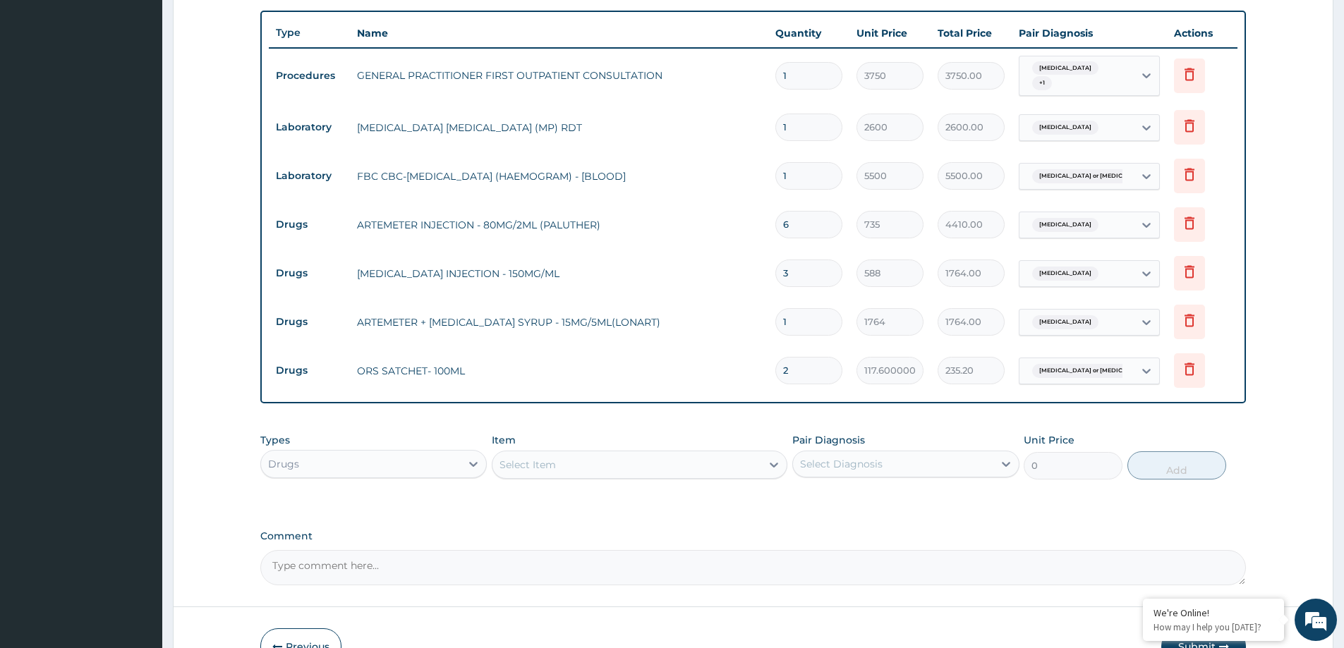
scroll to position [466, 0]
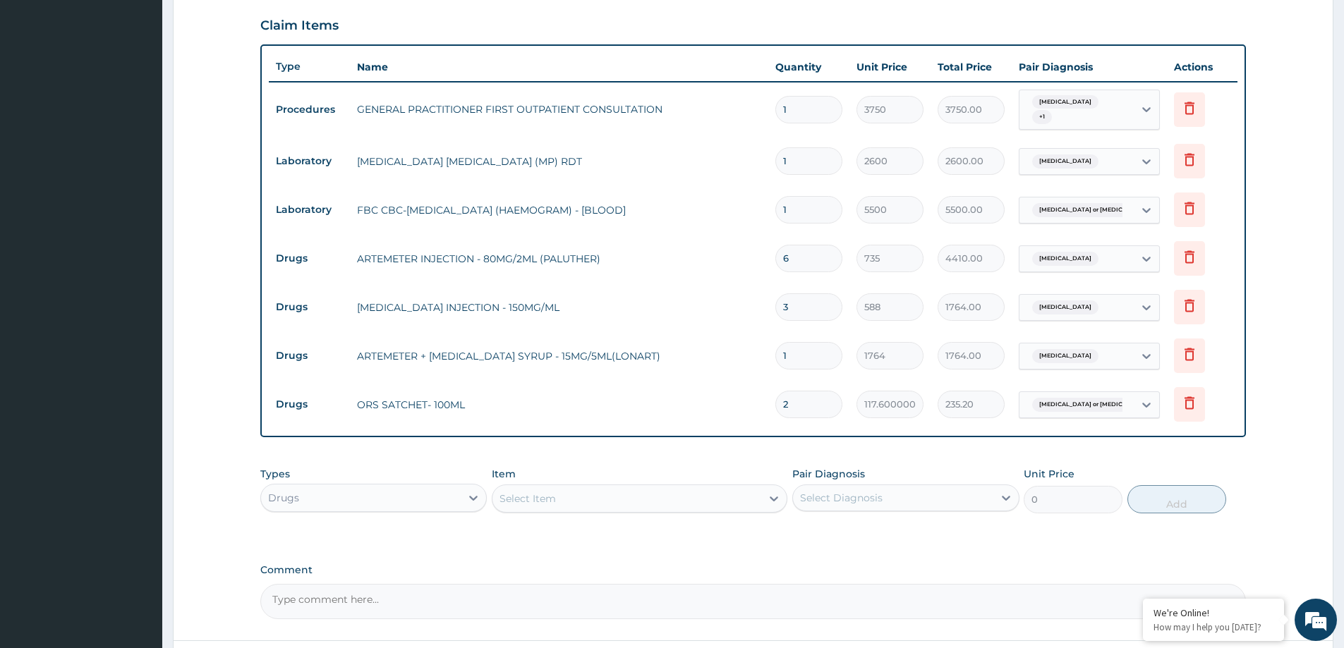
type input "2"
click at [712, 497] on div "Select Item" at bounding box center [627, 499] width 269 height 23
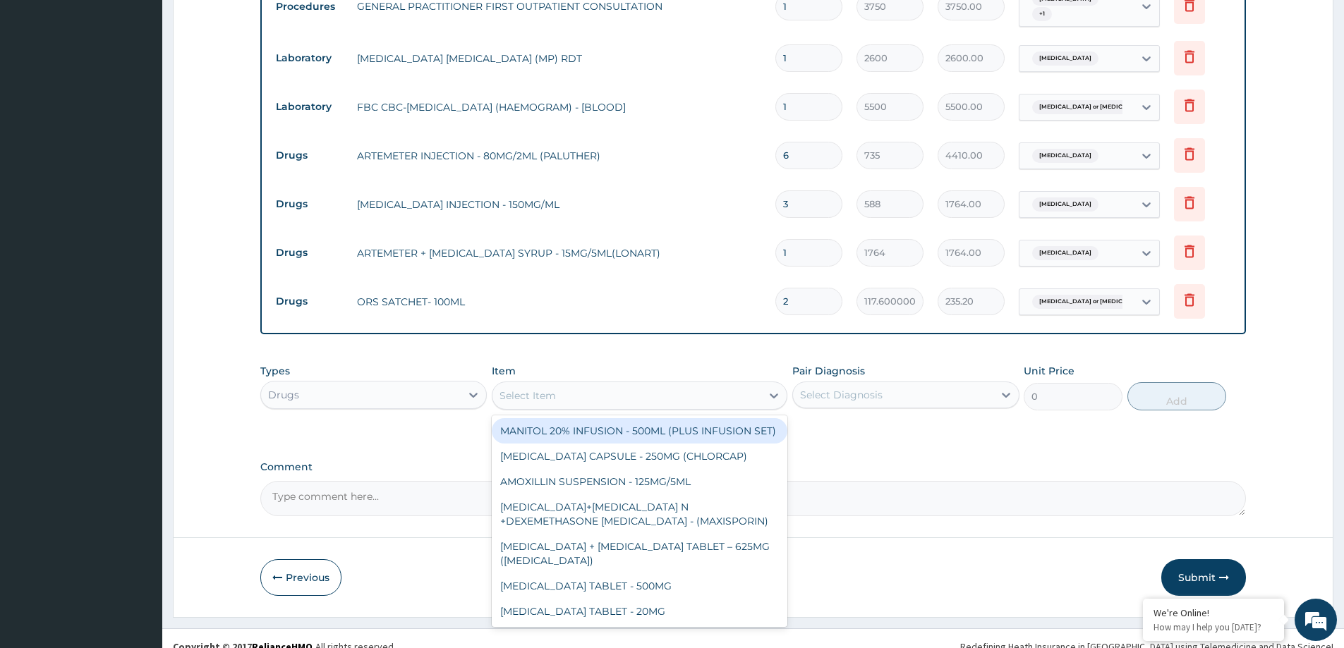
scroll to position [586, 0]
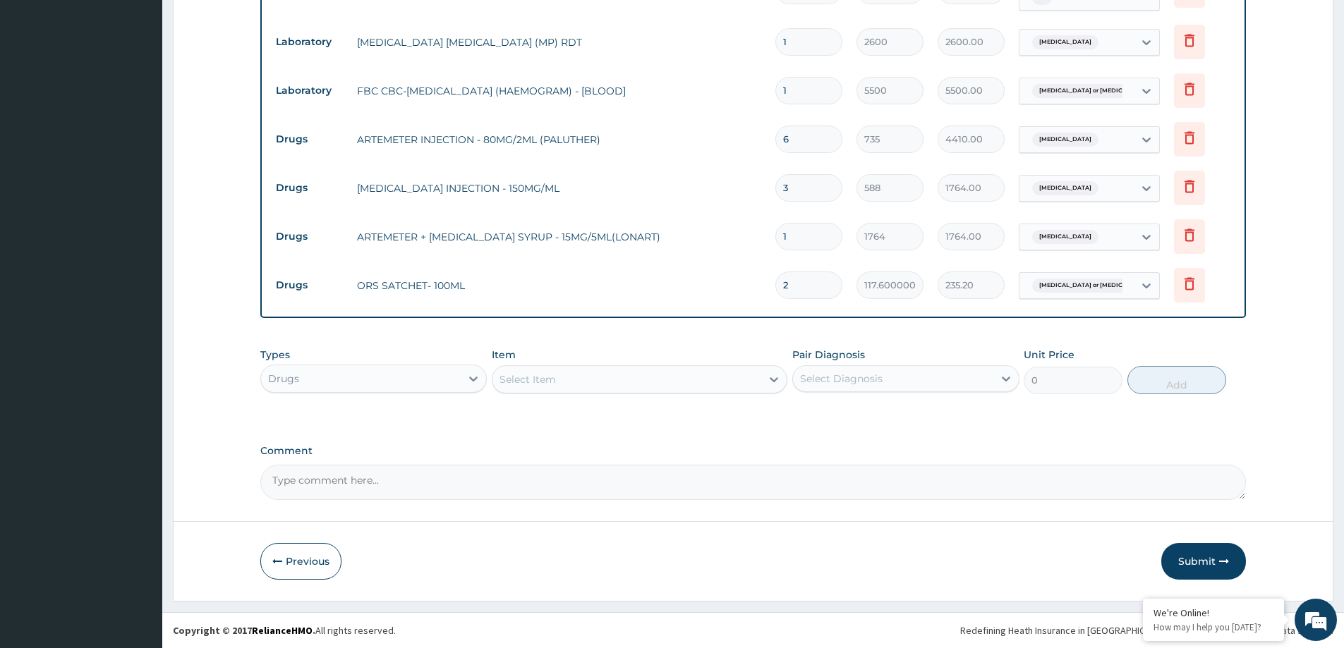
click at [629, 378] on div "Select Item" at bounding box center [627, 379] width 269 height 23
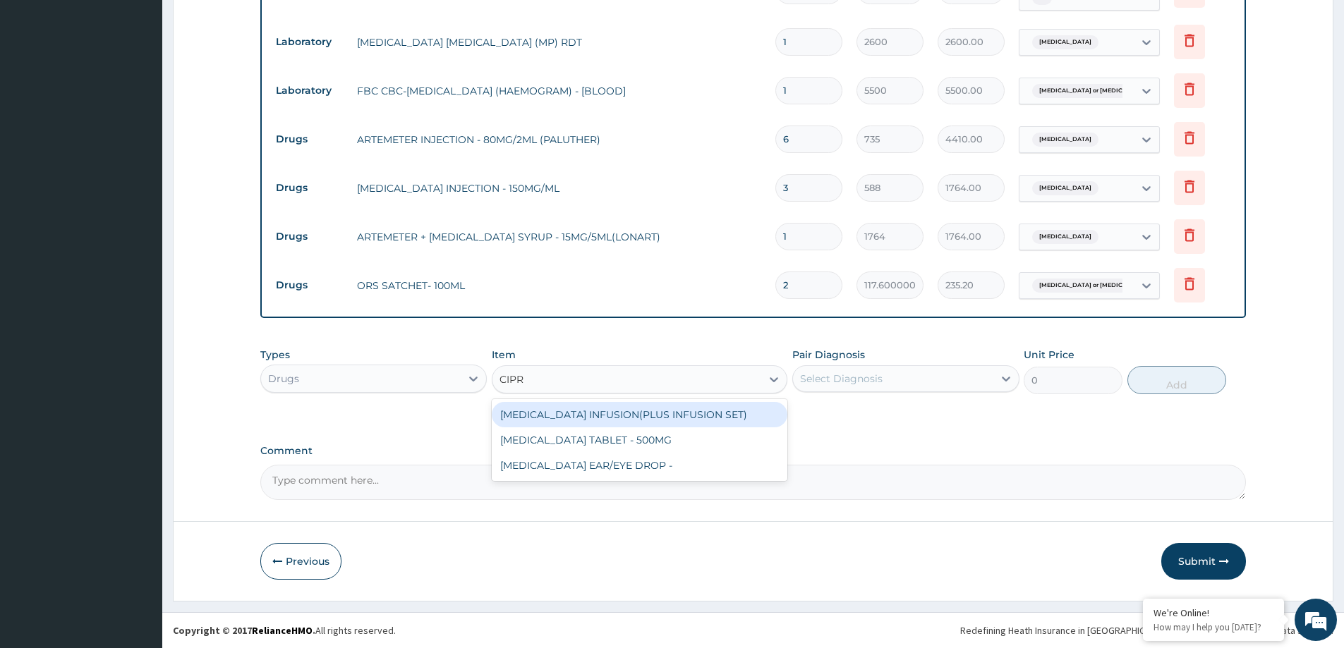
type input "[MEDICAL_DATA]"
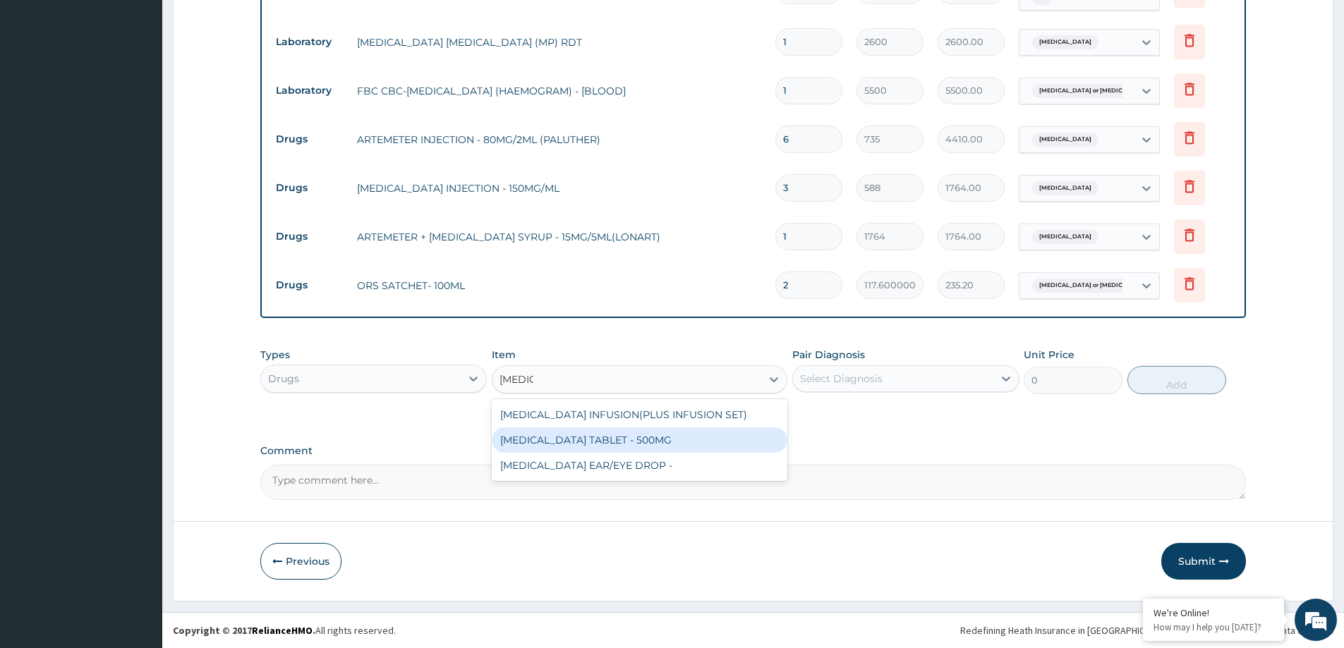
click at [608, 442] on div "[MEDICAL_DATA] TABLET - 500MG" at bounding box center [640, 440] width 296 height 25
type input "205.8"
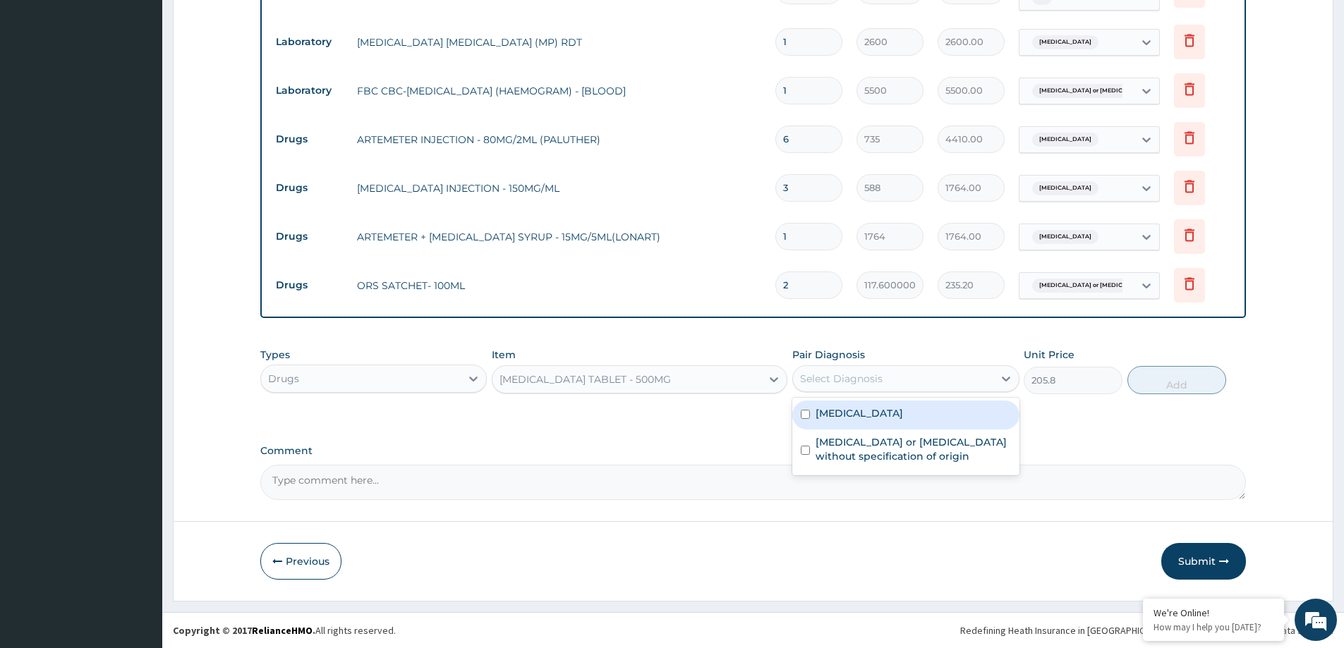
click at [900, 377] on div "Select Diagnosis" at bounding box center [893, 379] width 200 height 23
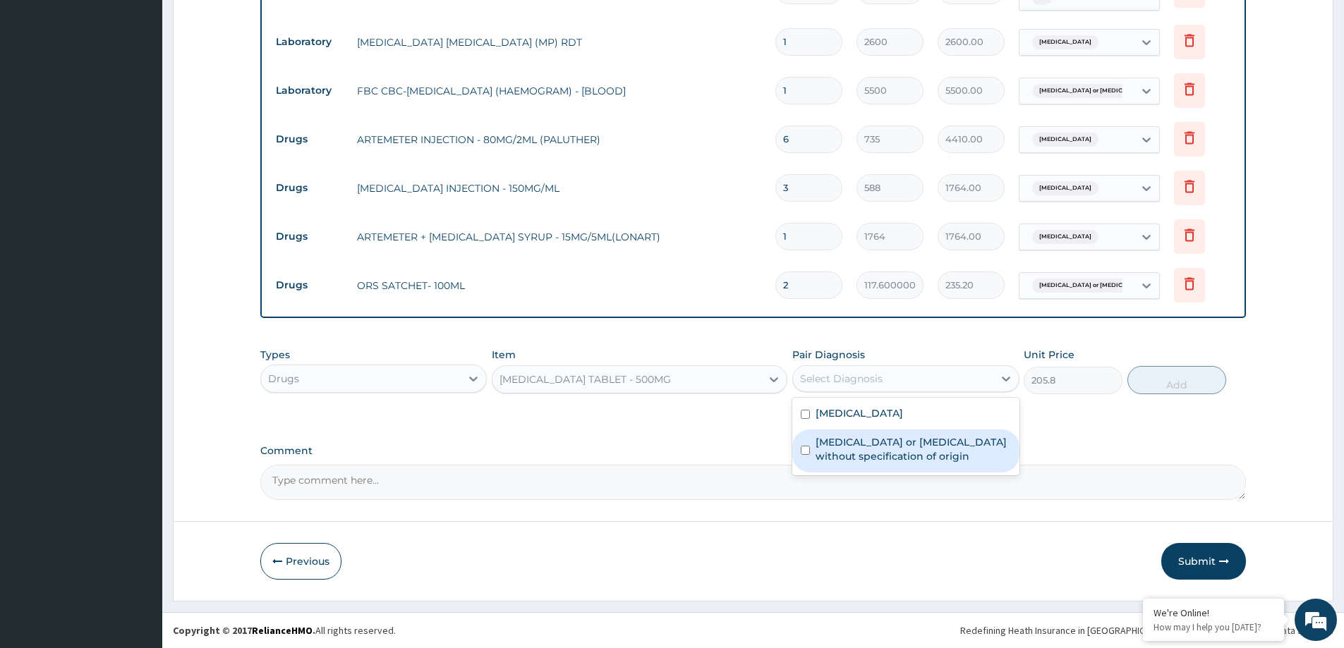
click at [860, 445] on label "[MEDICAL_DATA] or [MEDICAL_DATA] without specification of origin" at bounding box center [913, 449] width 195 height 28
checkbox input "true"
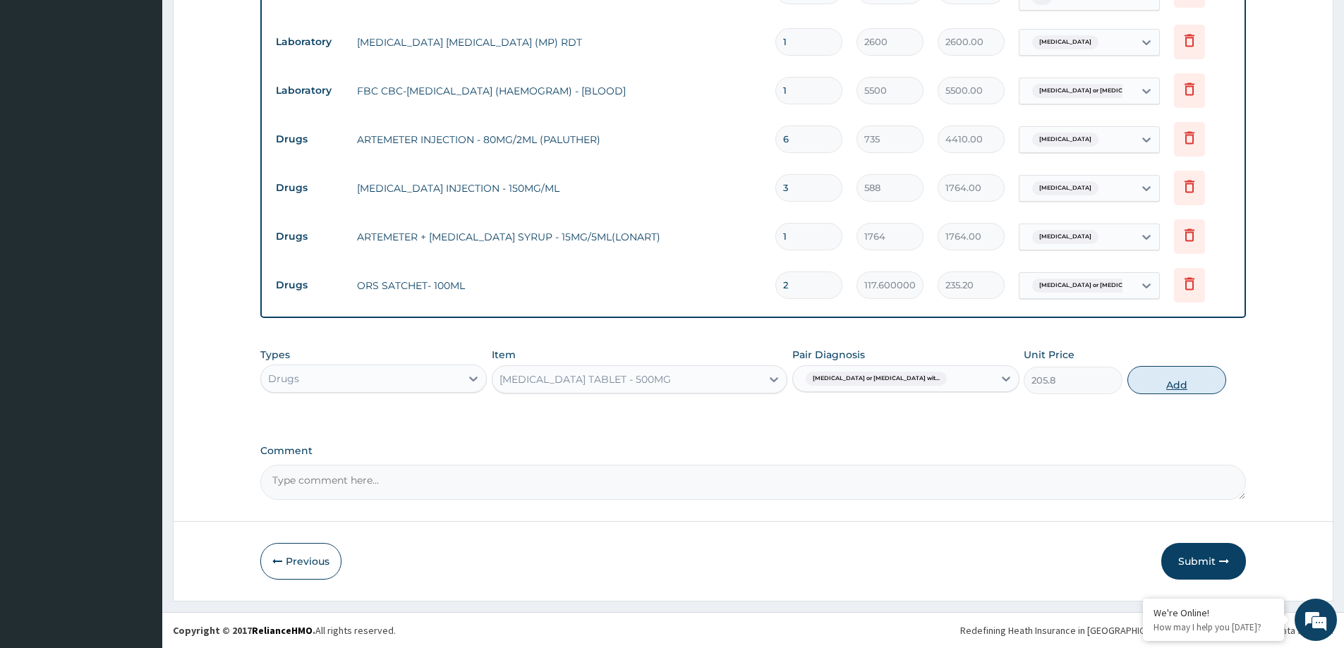
click at [1160, 381] on button "Add" at bounding box center [1177, 380] width 99 height 28
type input "0"
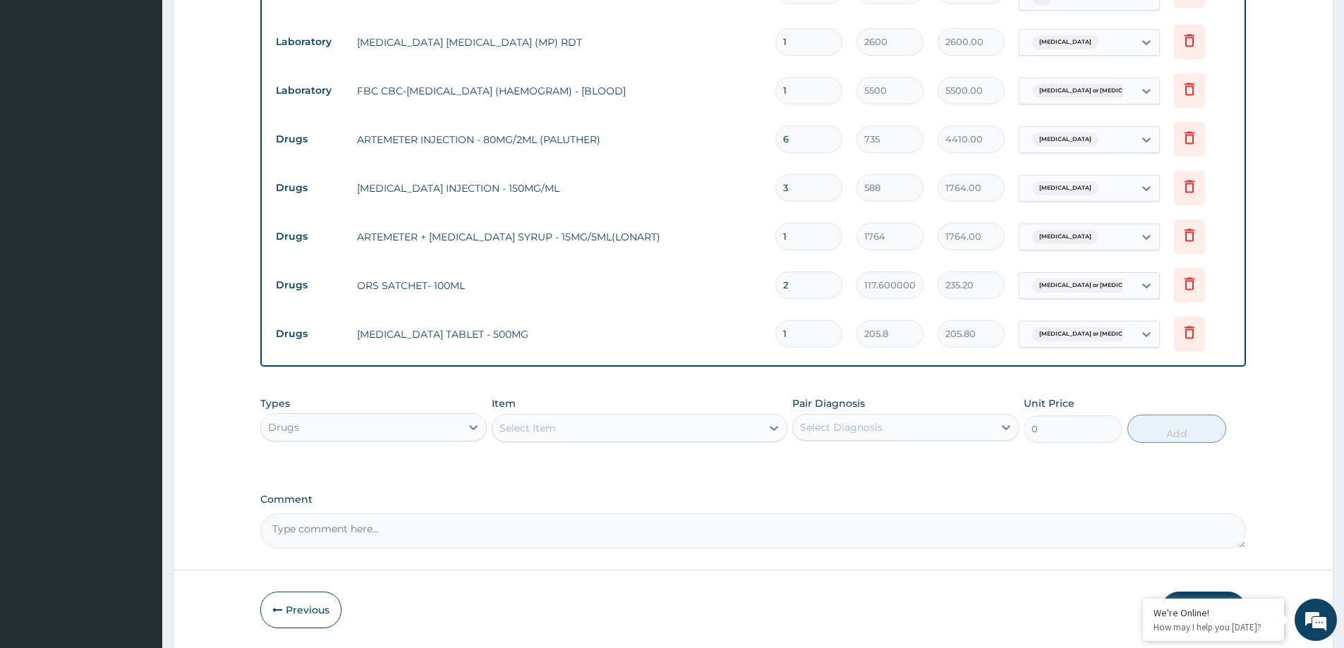
type input "10"
type input "2058.00"
type input "10"
click at [742, 430] on div "Select Item" at bounding box center [627, 428] width 269 height 23
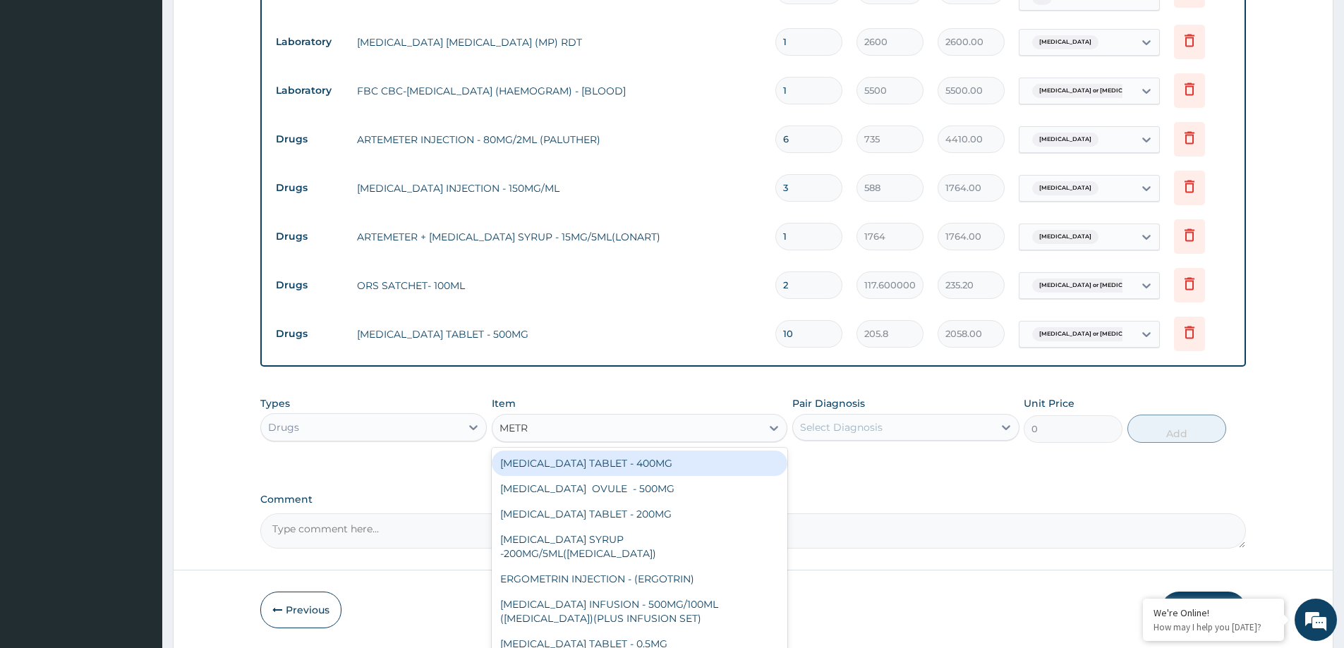
type input "METRO"
click at [565, 473] on div "[MEDICAL_DATA] TABLET - 400MG" at bounding box center [640, 463] width 296 height 25
type input "88.2"
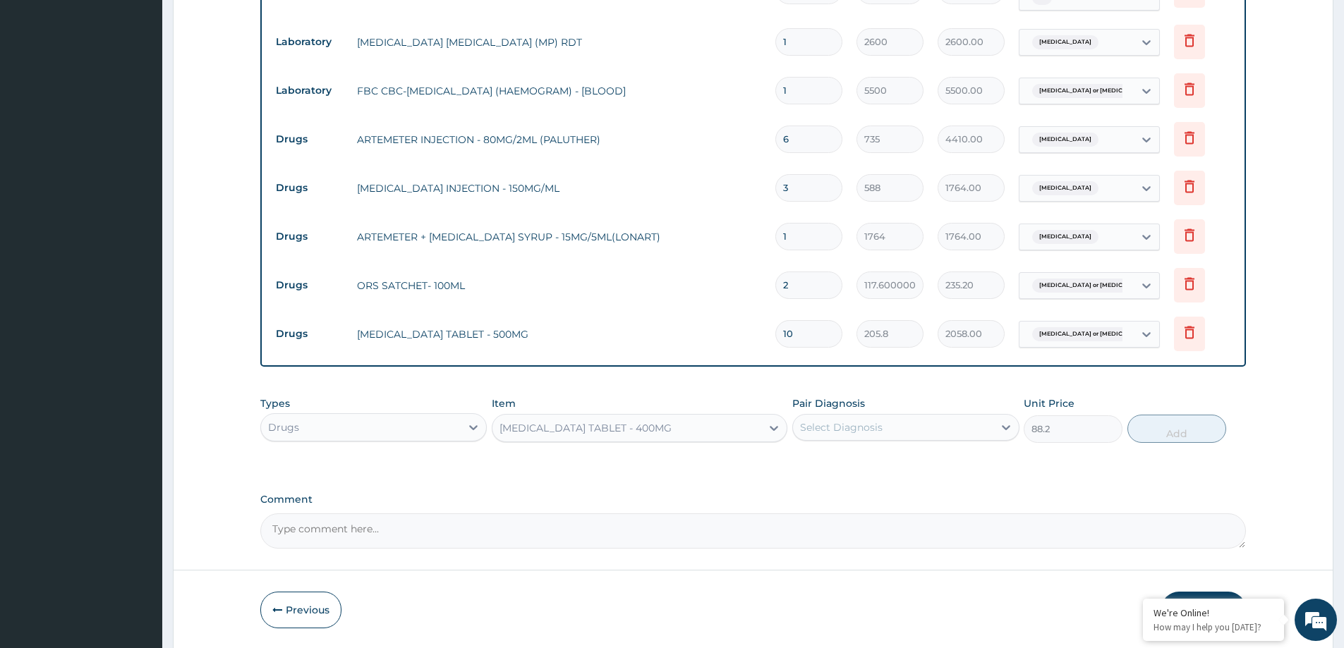
click at [924, 431] on div "Select Diagnosis" at bounding box center [893, 427] width 200 height 23
click at [851, 495] on label "[MEDICAL_DATA] or [MEDICAL_DATA] without specification of origin" at bounding box center [913, 498] width 195 height 28
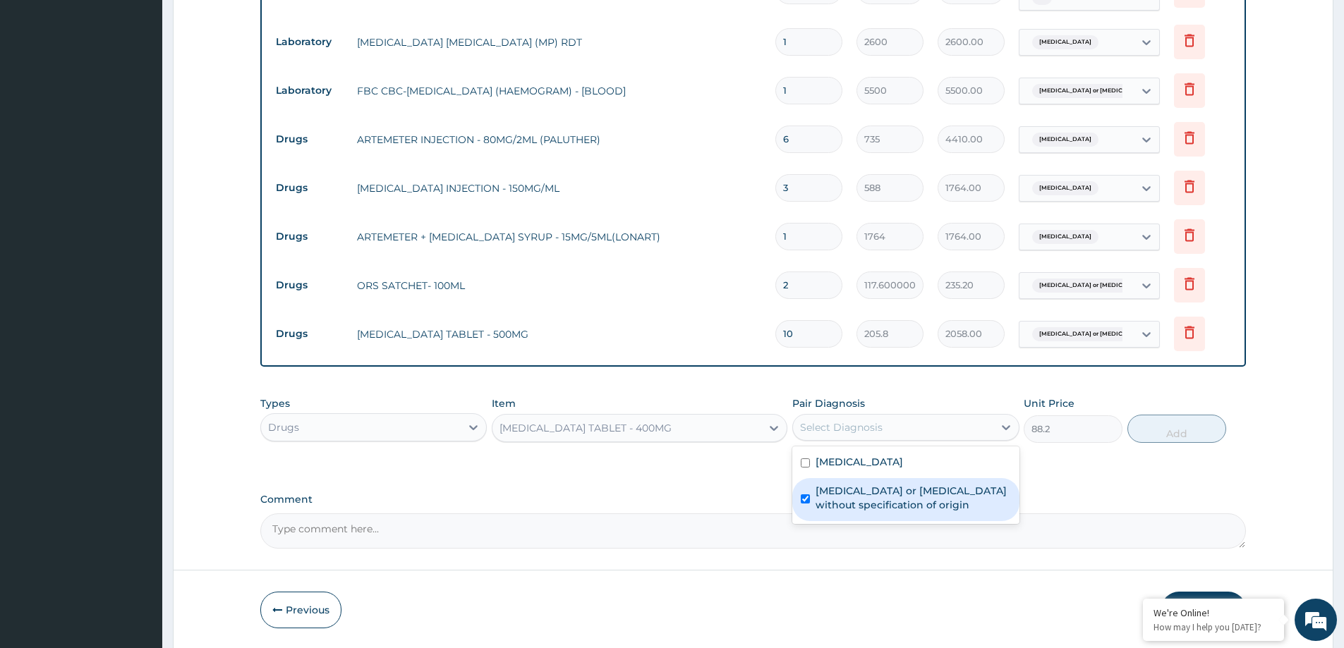
checkbox input "true"
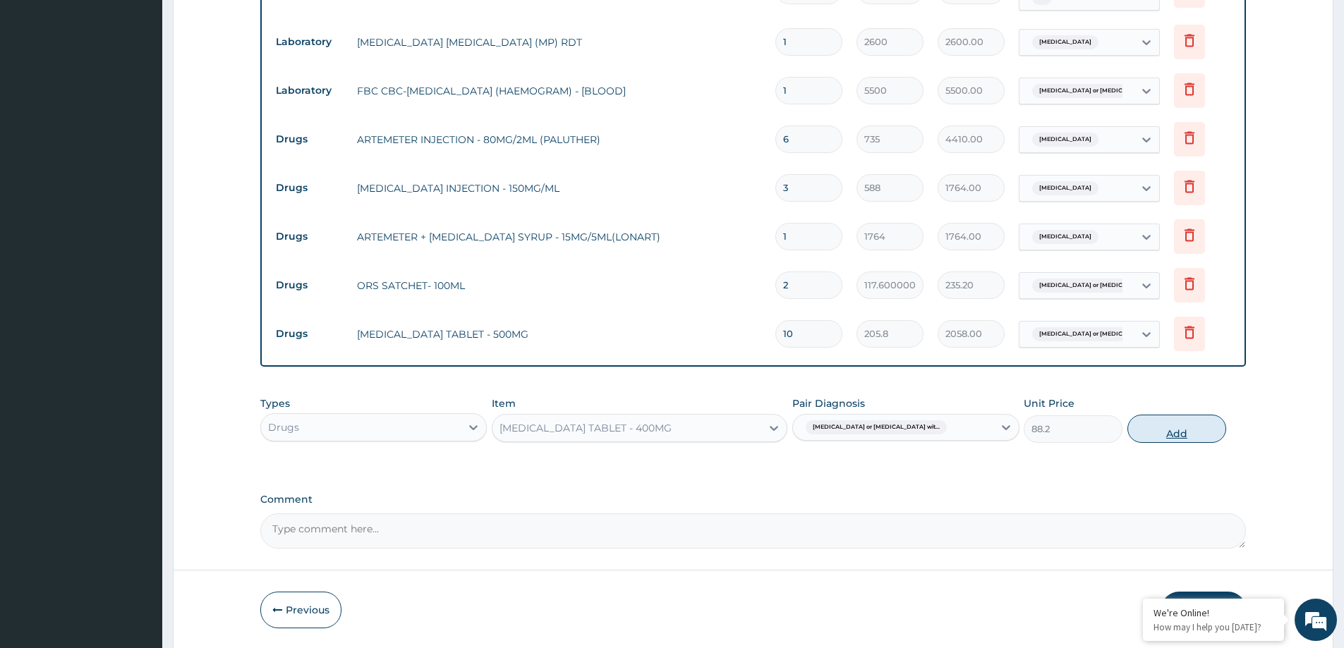
click at [1189, 423] on button "Add" at bounding box center [1177, 429] width 99 height 28
type input "0"
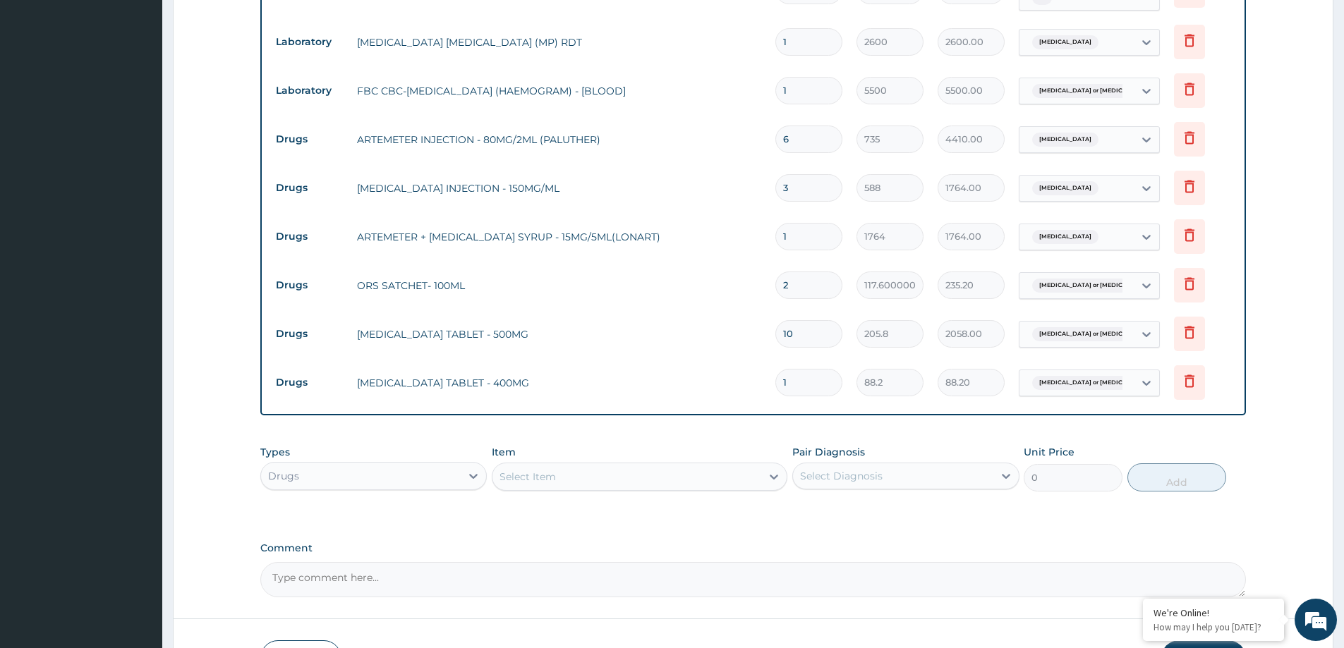
type input "15"
type input "1323.00"
type input "15"
click at [804, 342] on input "10" at bounding box center [808, 334] width 67 height 28
type input "1"
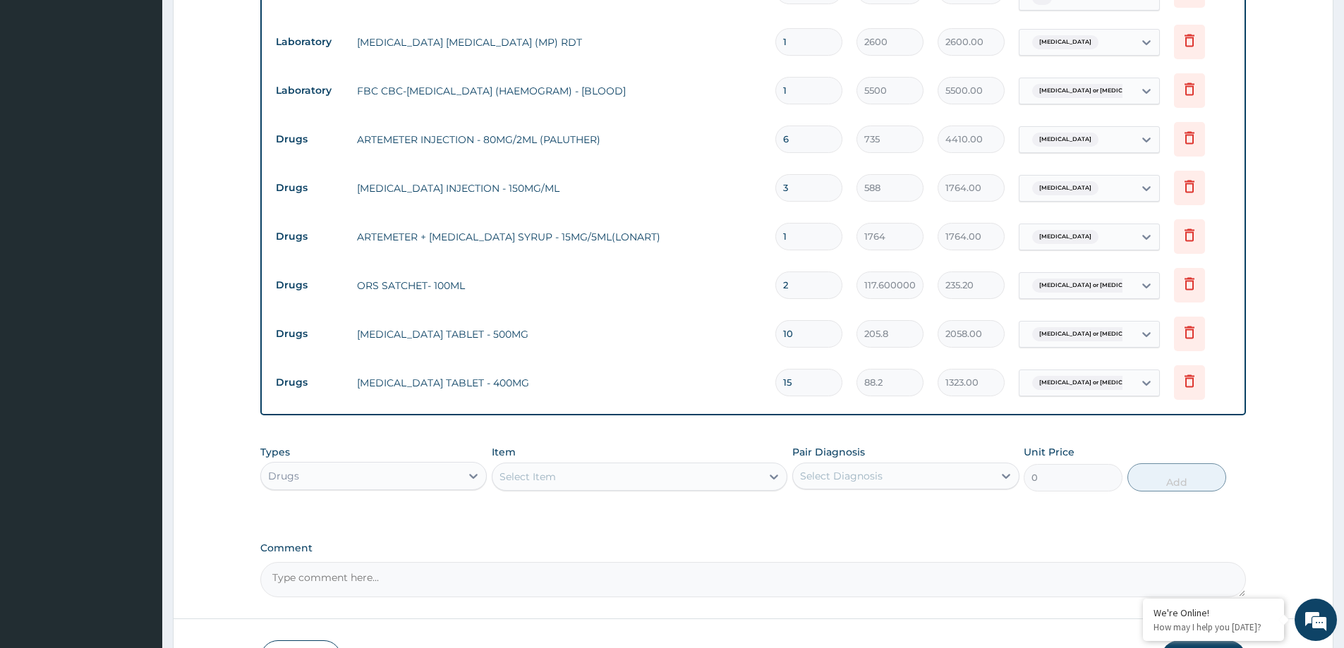
type input "205.80"
type input "14"
type input "2881.20"
type input "1"
type input "205.80"
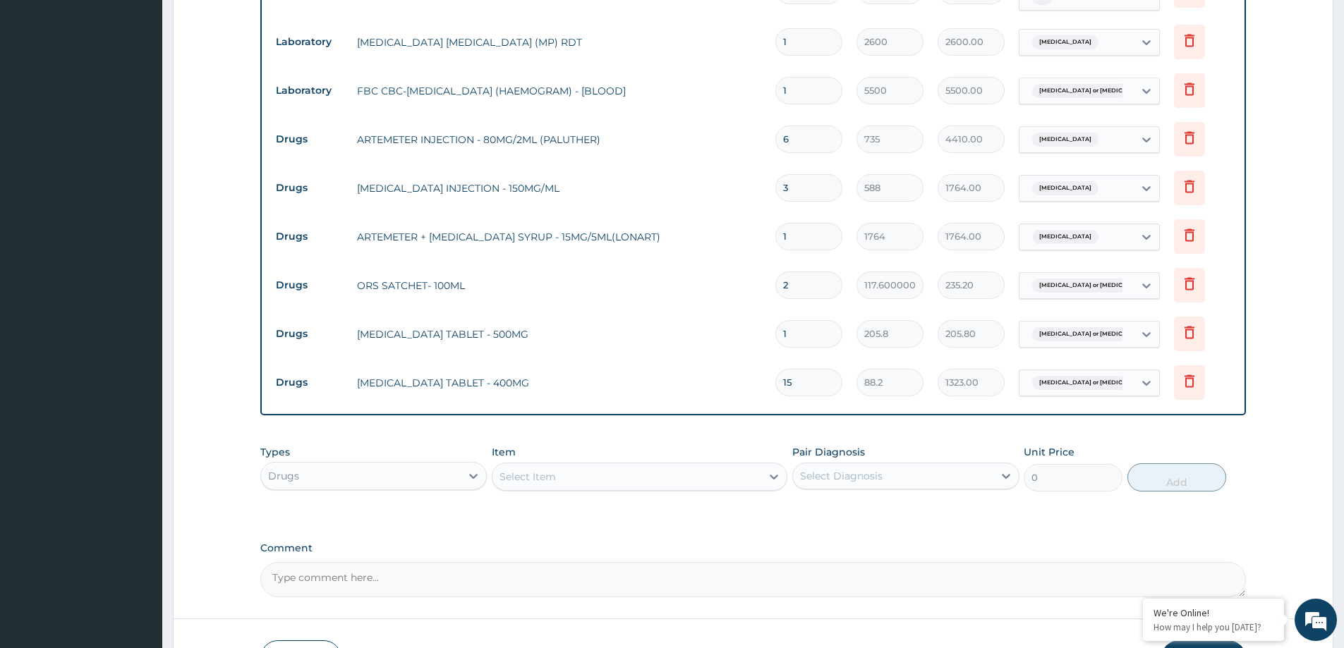
type input "0.00"
type input "5"
type input "1029.00"
type input "5"
drag, startPoint x: 802, startPoint y: 387, endPoint x: 734, endPoint y: 387, distance: 67.7
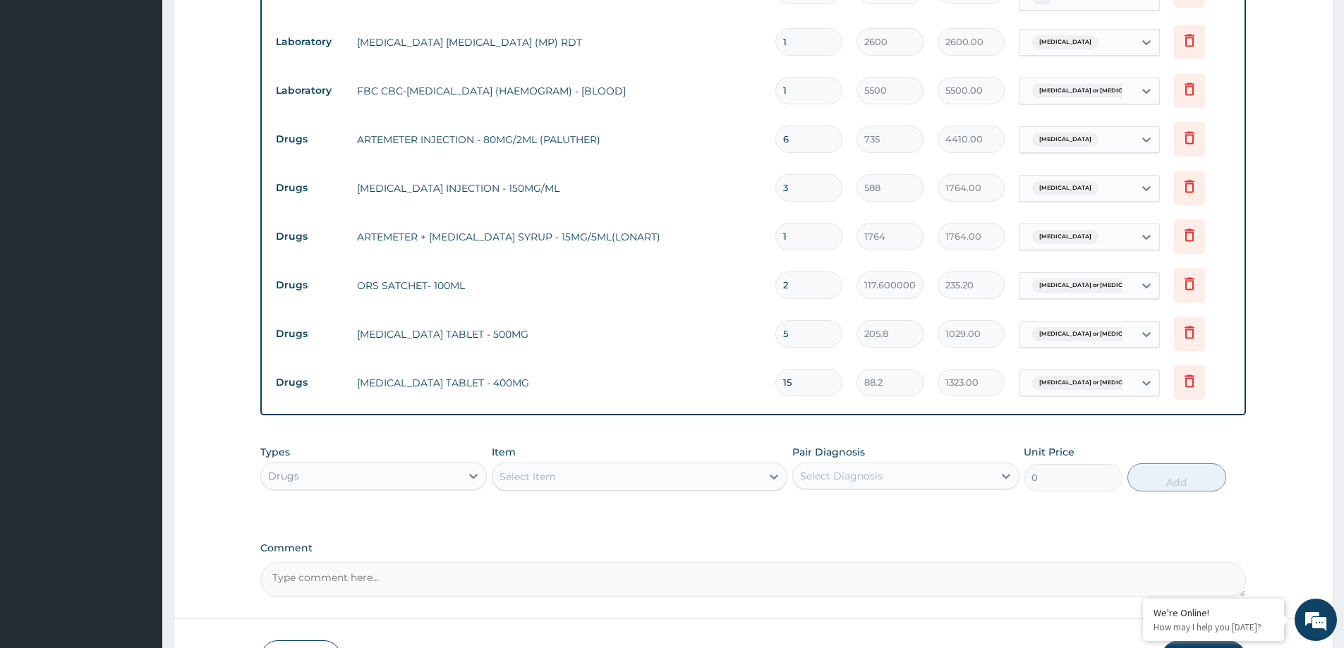
click at [743, 387] on tr "Drugs [MEDICAL_DATA] TABLET - 400MG 15 88.2 1323.00 [MEDICAL_DATA] or [MEDICAL_…" at bounding box center [753, 382] width 969 height 49
click at [1183, 387] on icon at bounding box center [1189, 381] width 17 height 17
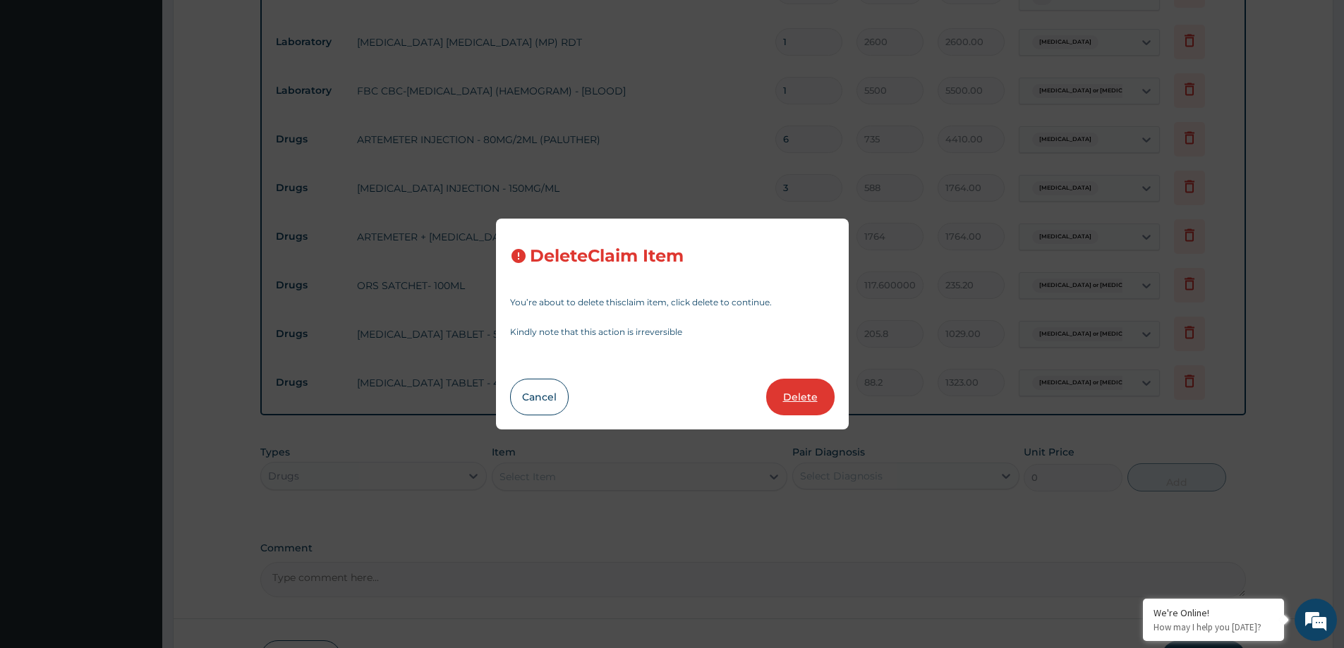
click at [803, 397] on button "Delete" at bounding box center [800, 397] width 68 height 37
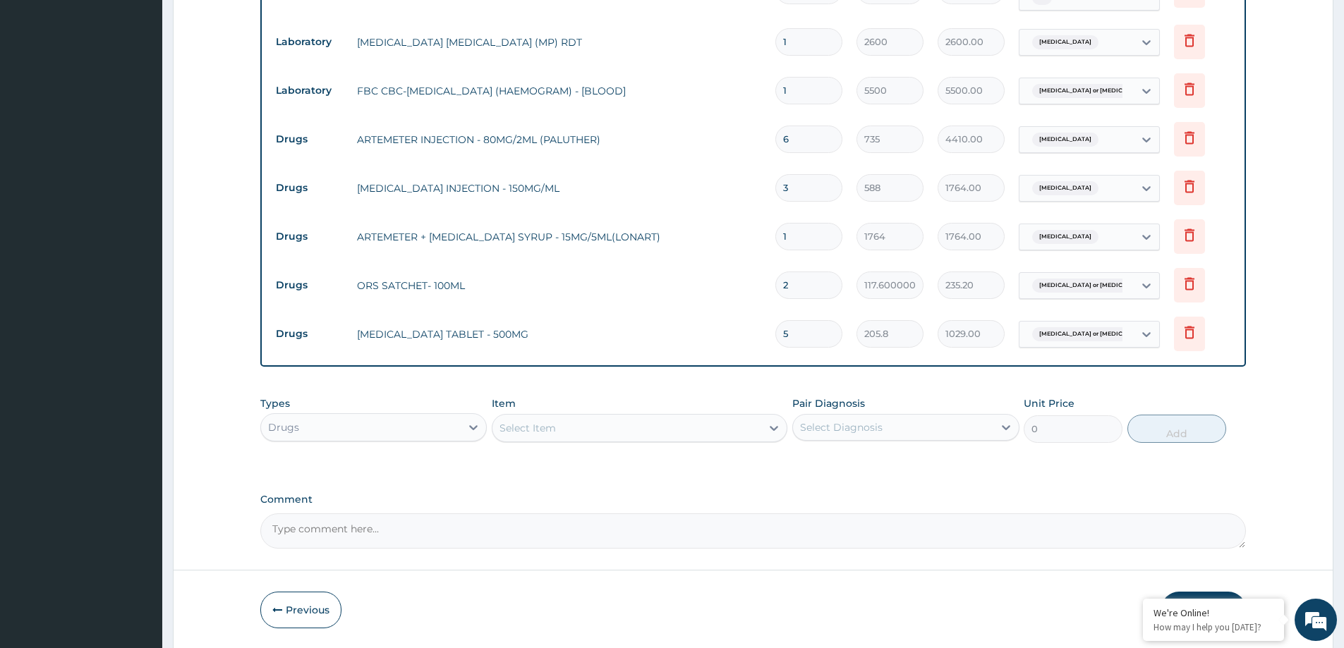
click at [651, 428] on div "Select Item" at bounding box center [627, 428] width 269 height 23
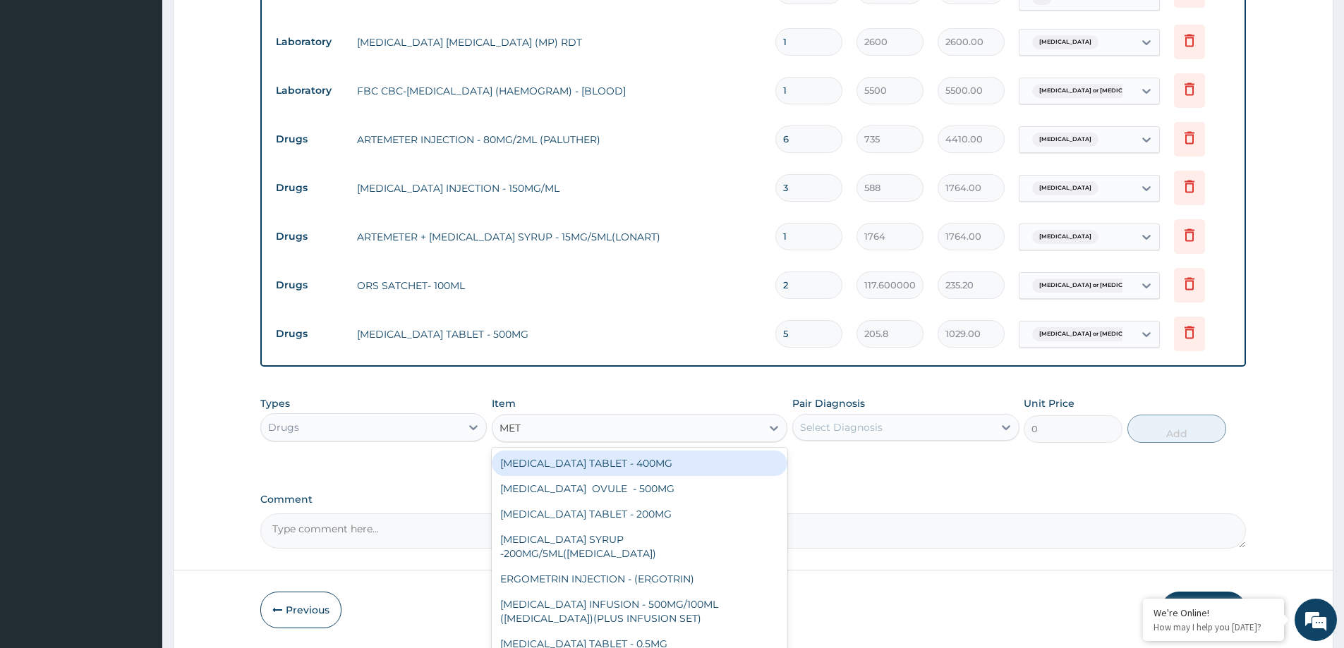
type input "METR"
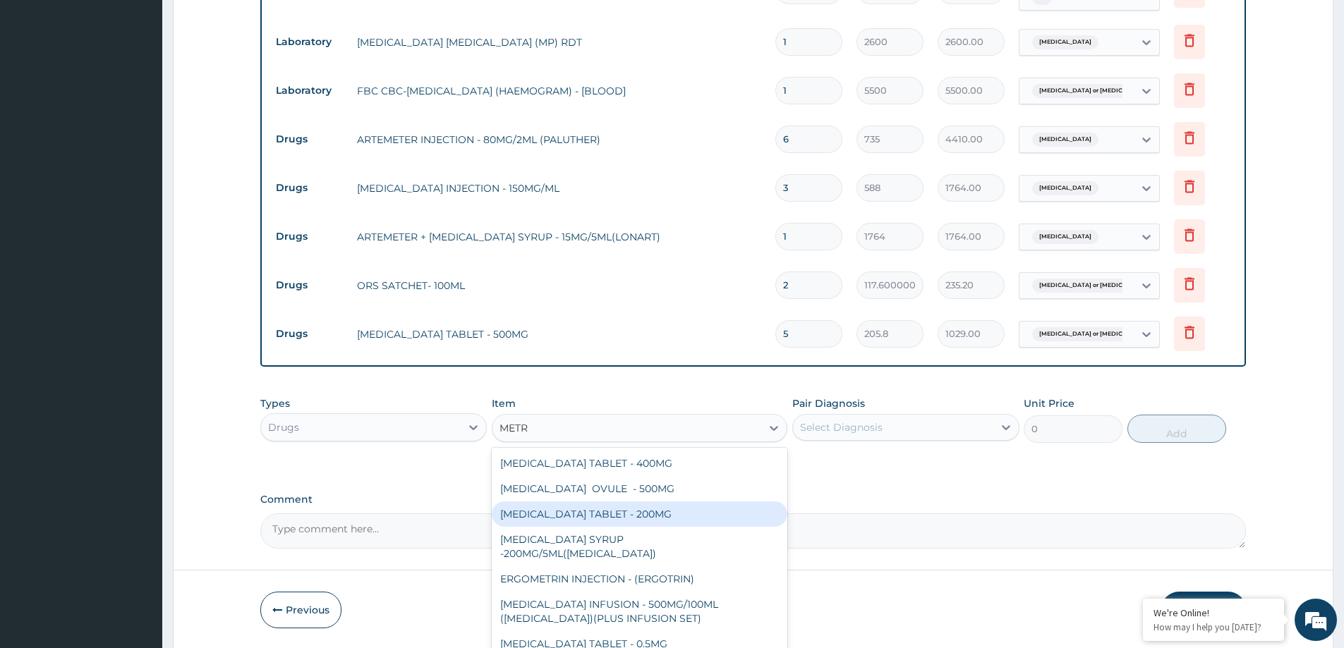
click at [633, 514] on div "[MEDICAL_DATA] TABLET - 200MG" at bounding box center [640, 514] width 296 height 25
type input "29.400000000000002"
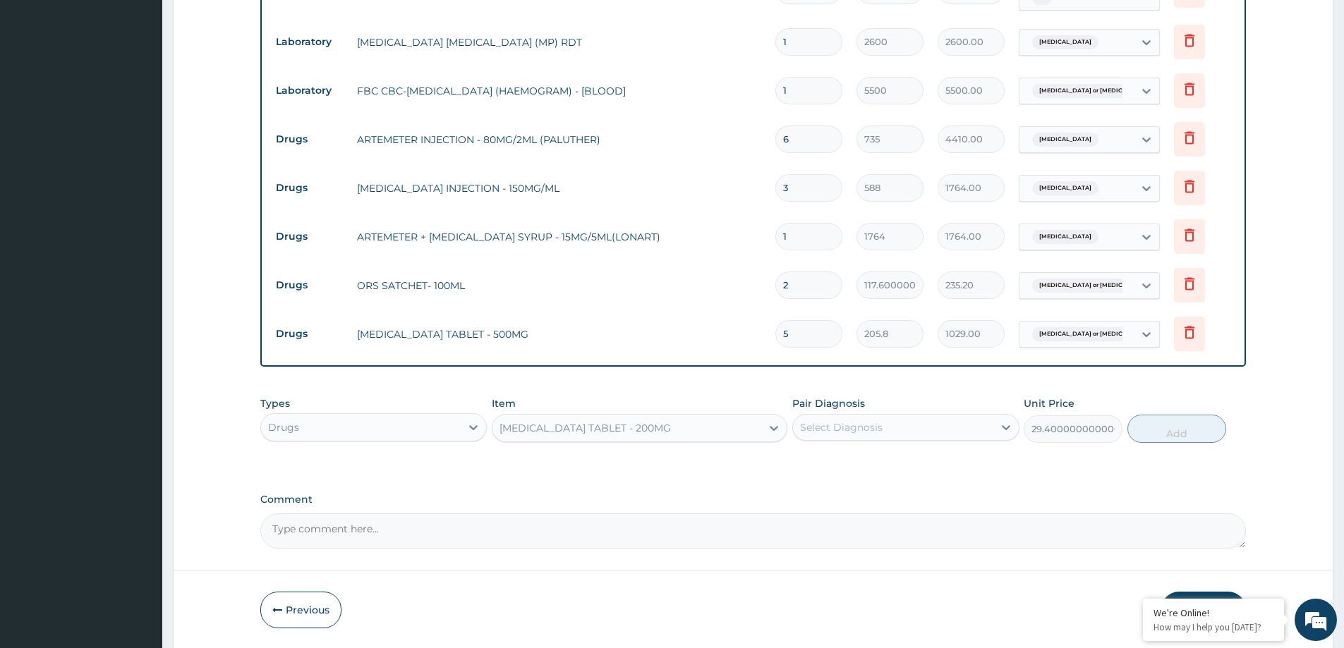
click at [942, 414] on div "Select Diagnosis" at bounding box center [905, 427] width 226 height 27
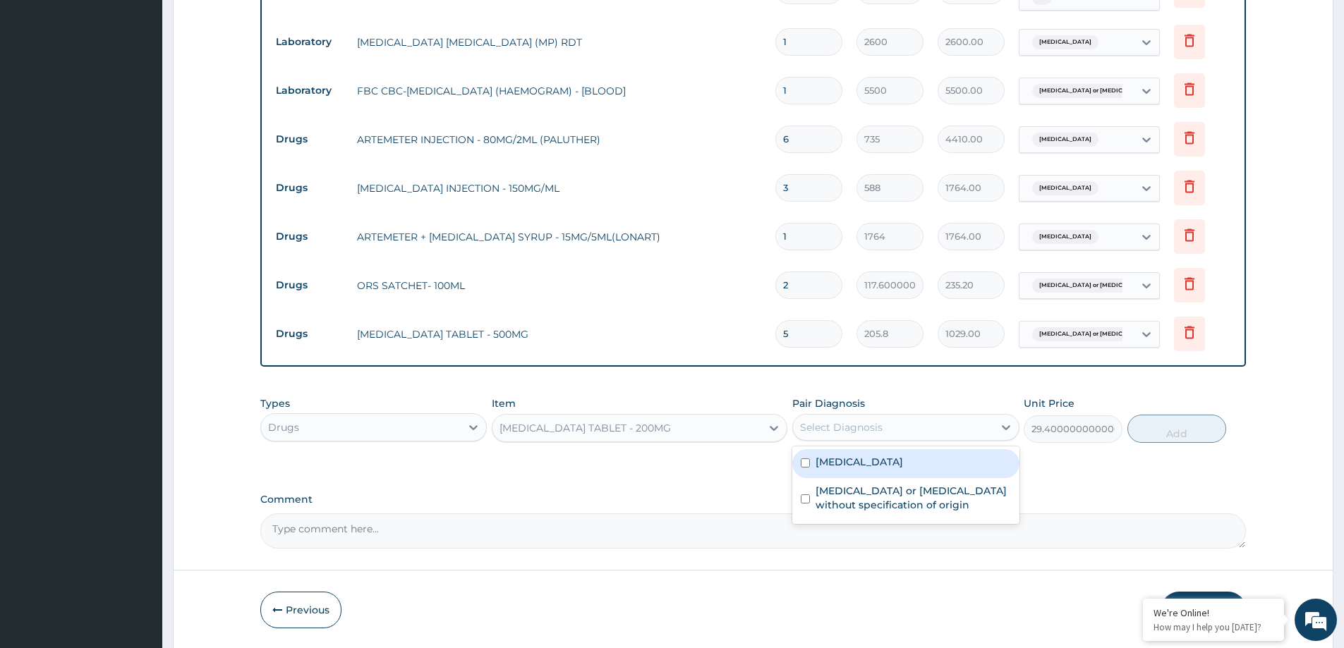
click at [869, 464] on label "[MEDICAL_DATA]" at bounding box center [859, 462] width 87 height 14
checkbox input "true"
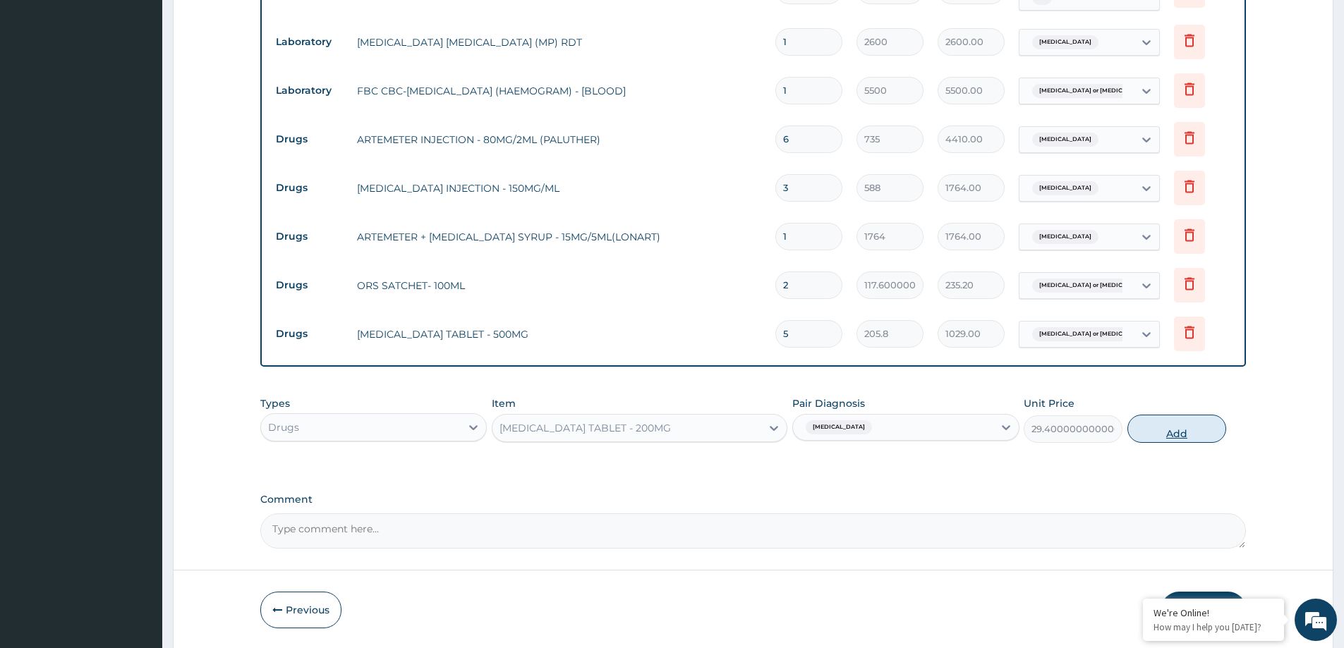
click at [1207, 422] on button "Add" at bounding box center [1177, 429] width 99 height 28
type input "0"
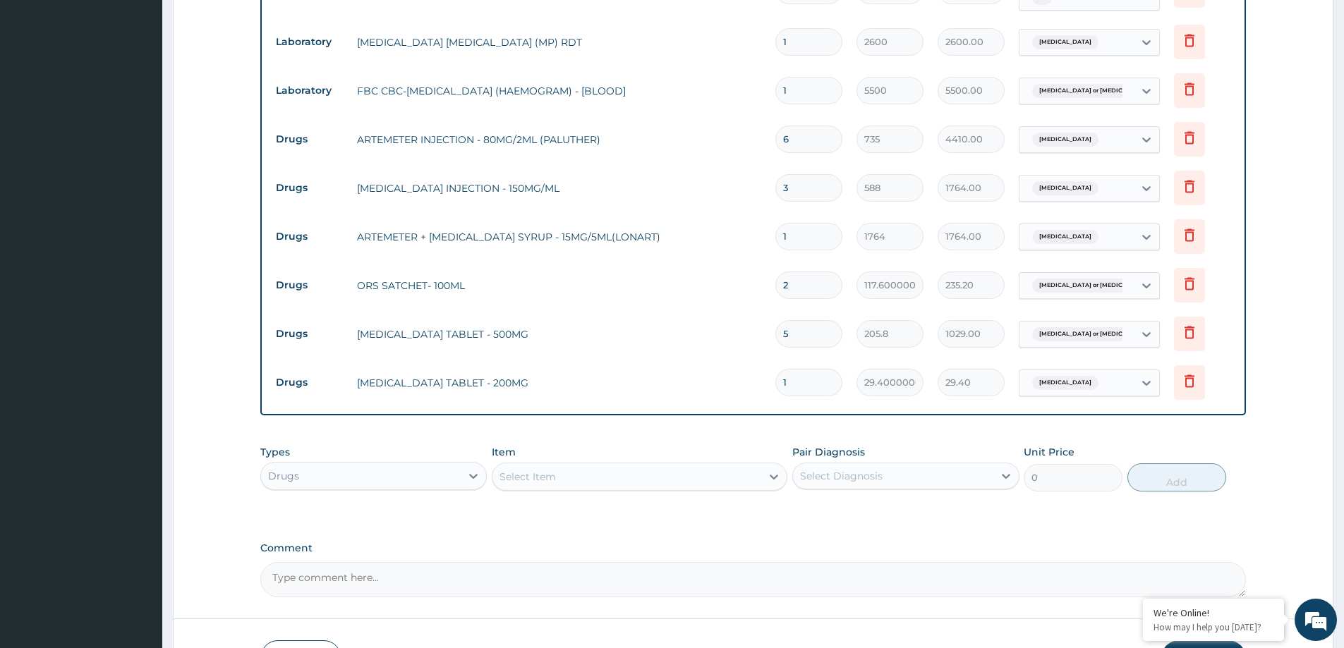
type input "15"
type input "441.00"
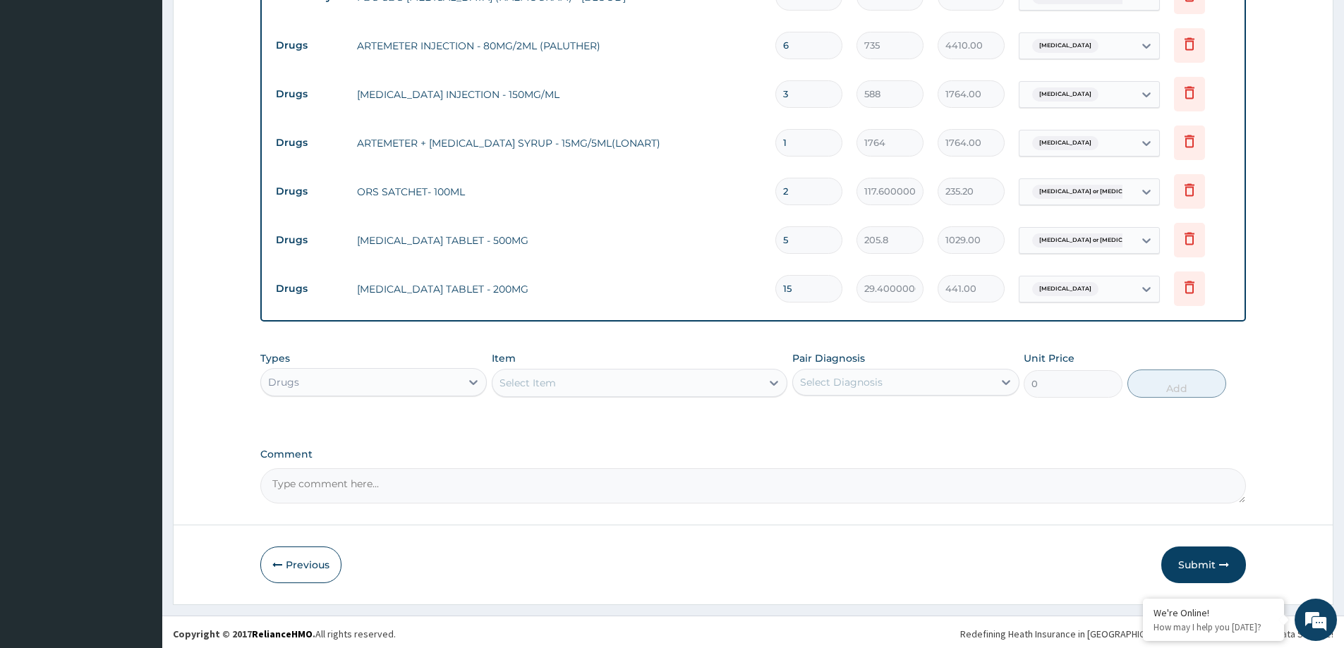
scroll to position [683, 0]
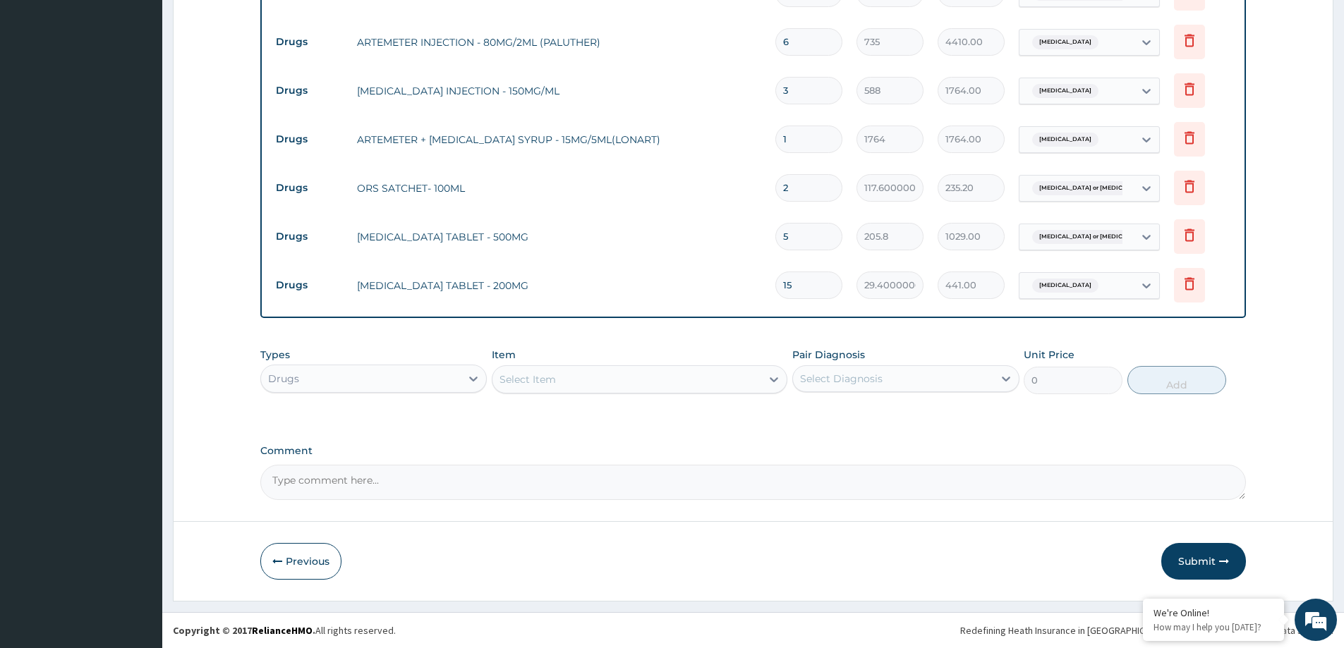
type input "15"
click at [700, 375] on div "Select Item" at bounding box center [627, 379] width 269 height 23
type input "X"
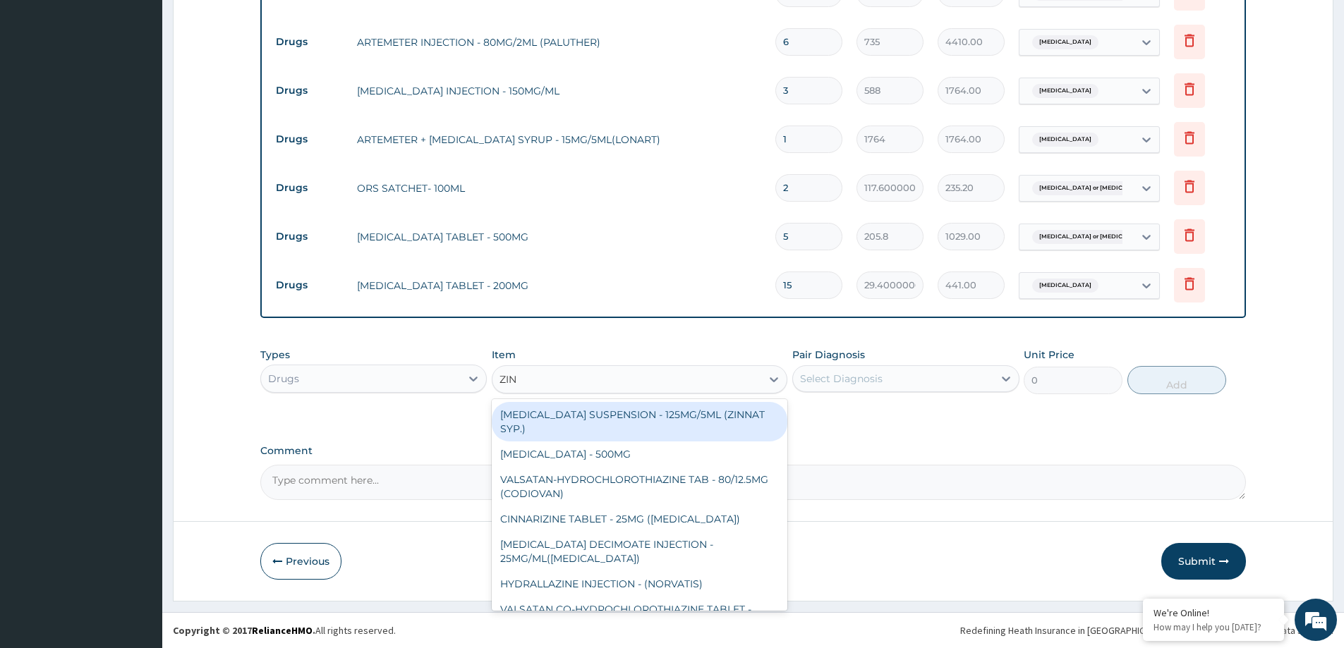
type input "ZINC"
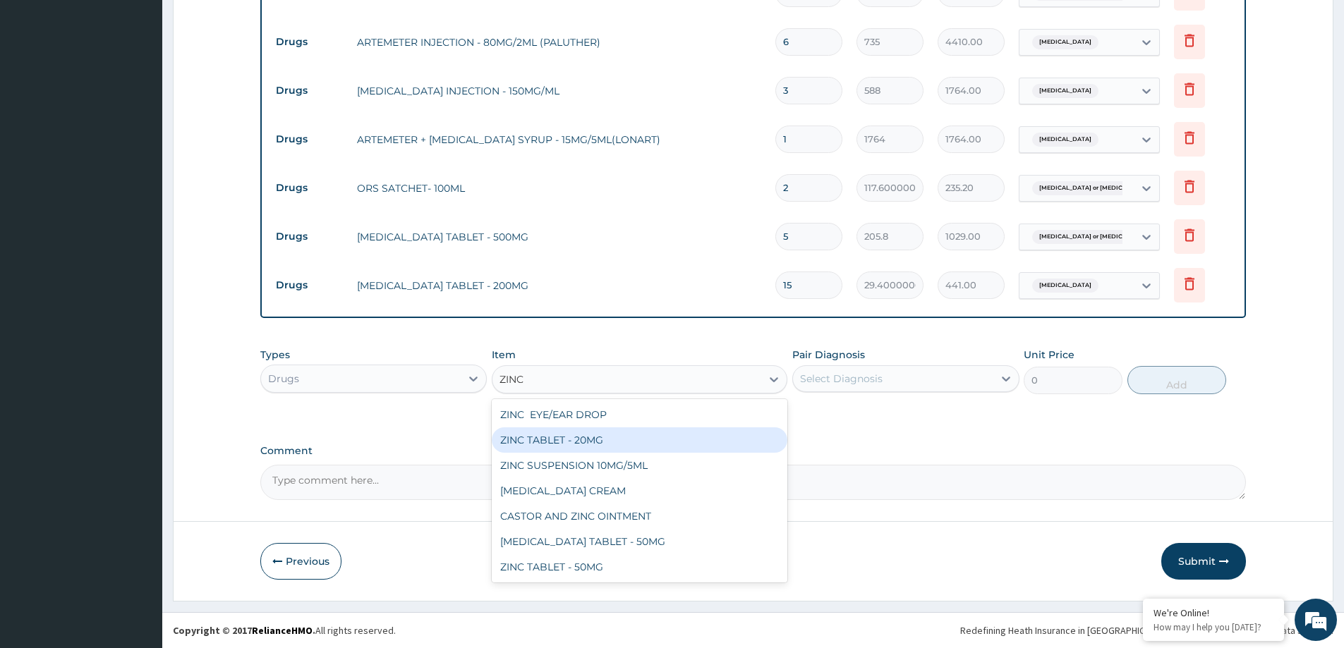
click at [574, 435] on div "ZINC TABLET - 20MG" at bounding box center [640, 440] width 296 height 25
type input "67.61999999999999"
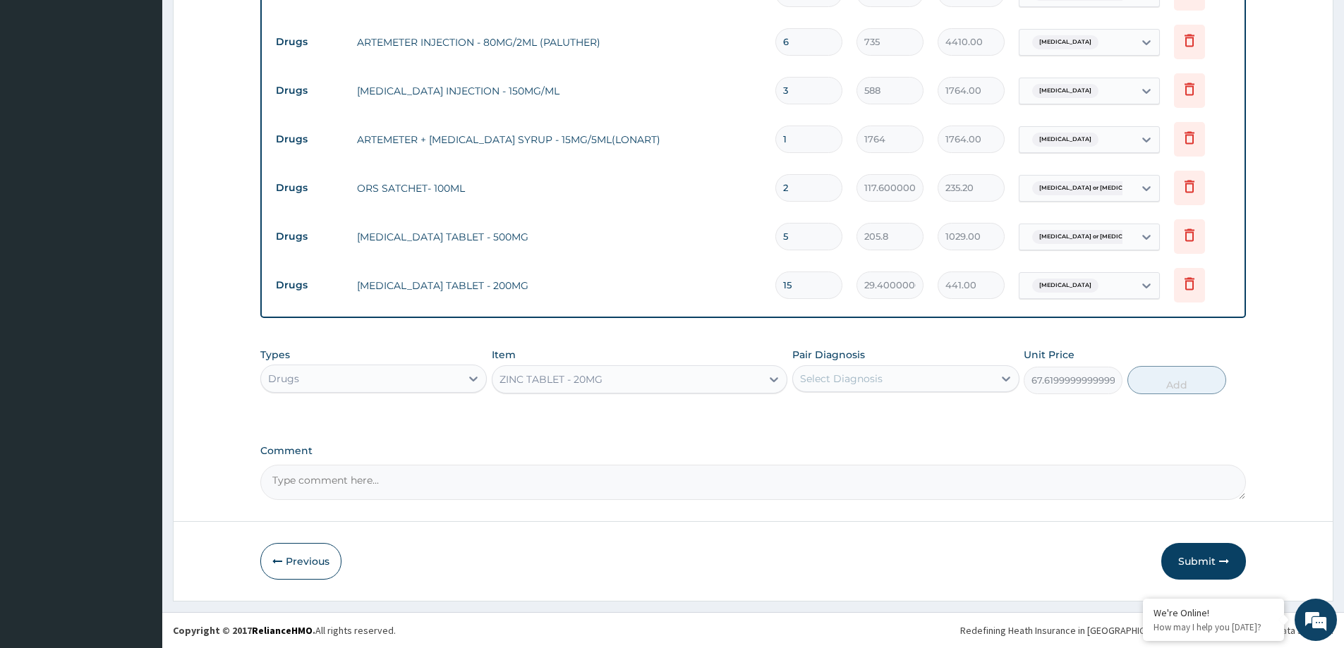
click at [888, 374] on div "Select Diagnosis" at bounding box center [893, 379] width 200 height 23
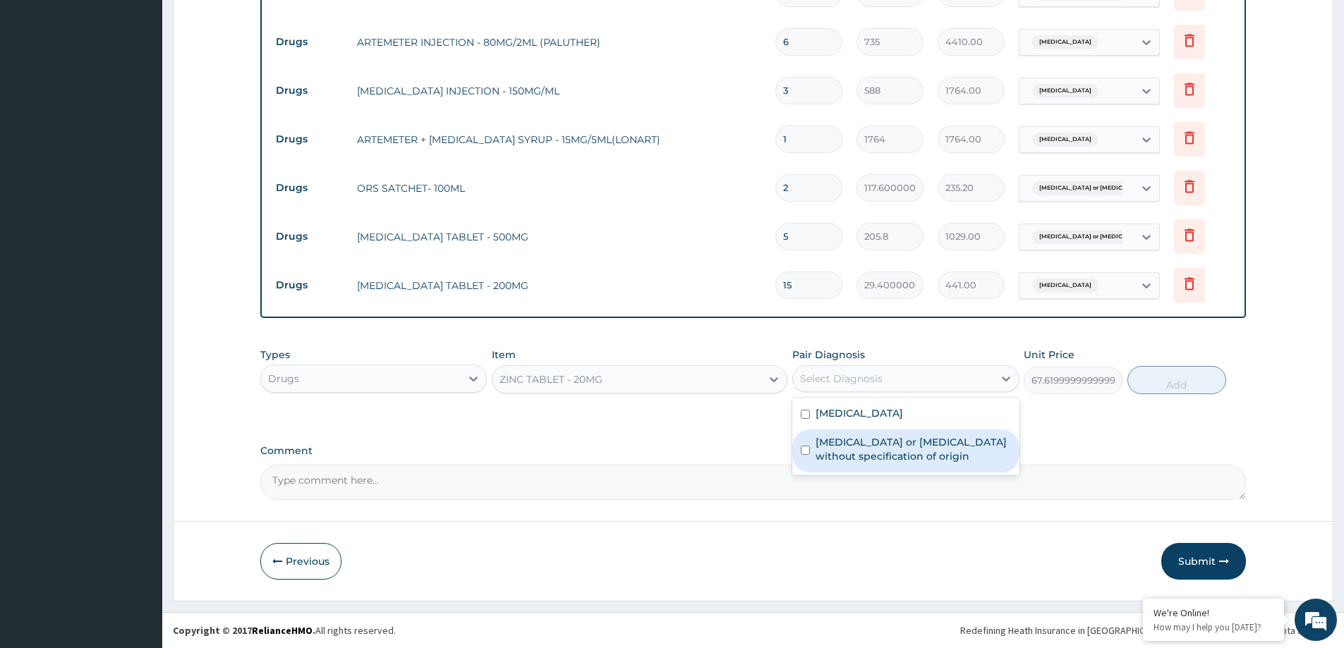
click at [859, 447] on label "[MEDICAL_DATA] or [MEDICAL_DATA] without specification of origin" at bounding box center [913, 449] width 195 height 28
checkbox input "true"
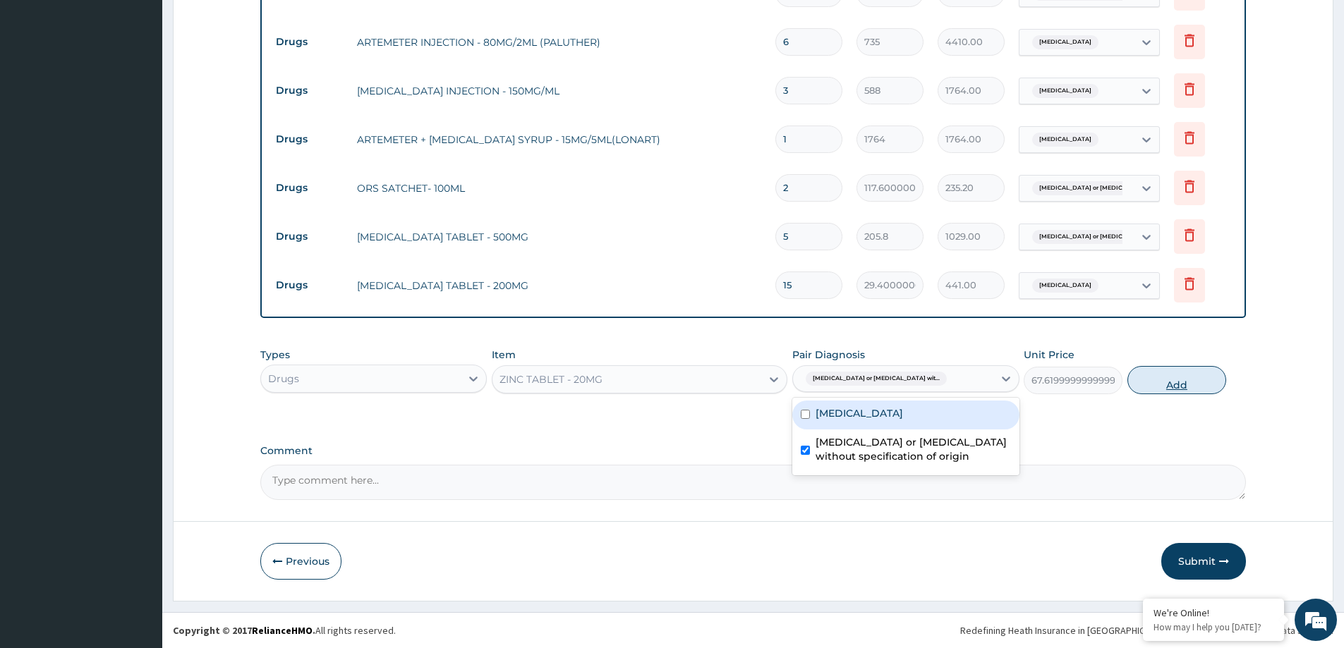
click at [1211, 373] on button "Add" at bounding box center [1177, 380] width 99 height 28
type input "0"
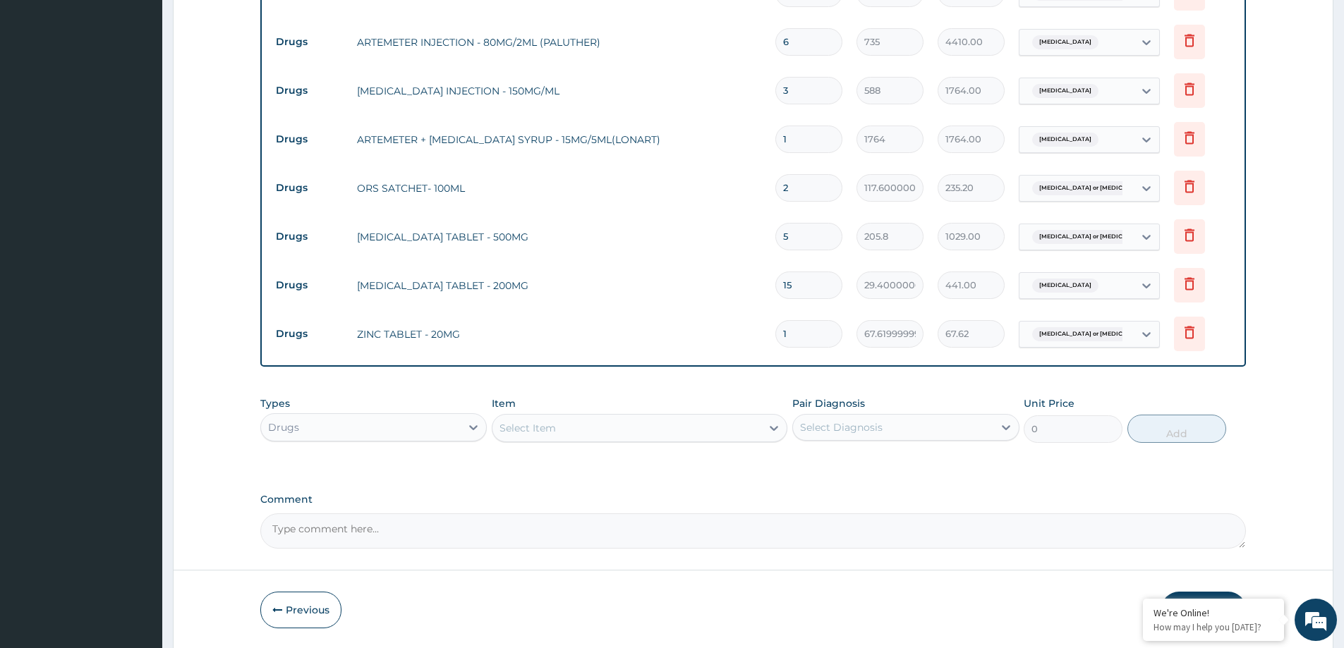
type input "10"
type input "676.20"
type input "10"
click at [1190, 289] on icon at bounding box center [1189, 283] width 17 height 17
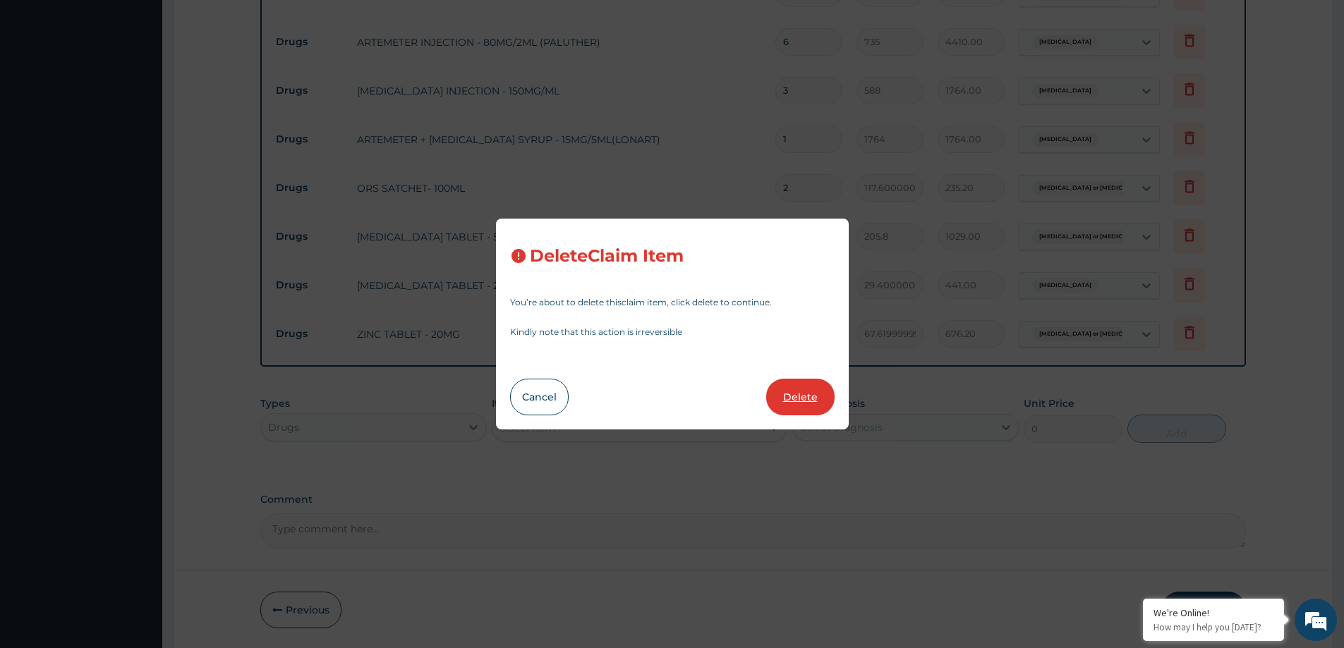
click at [801, 391] on button "Delete" at bounding box center [800, 397] width 68 height 37
type input "10"
type input "67.61999999999999"
type input "676.20"
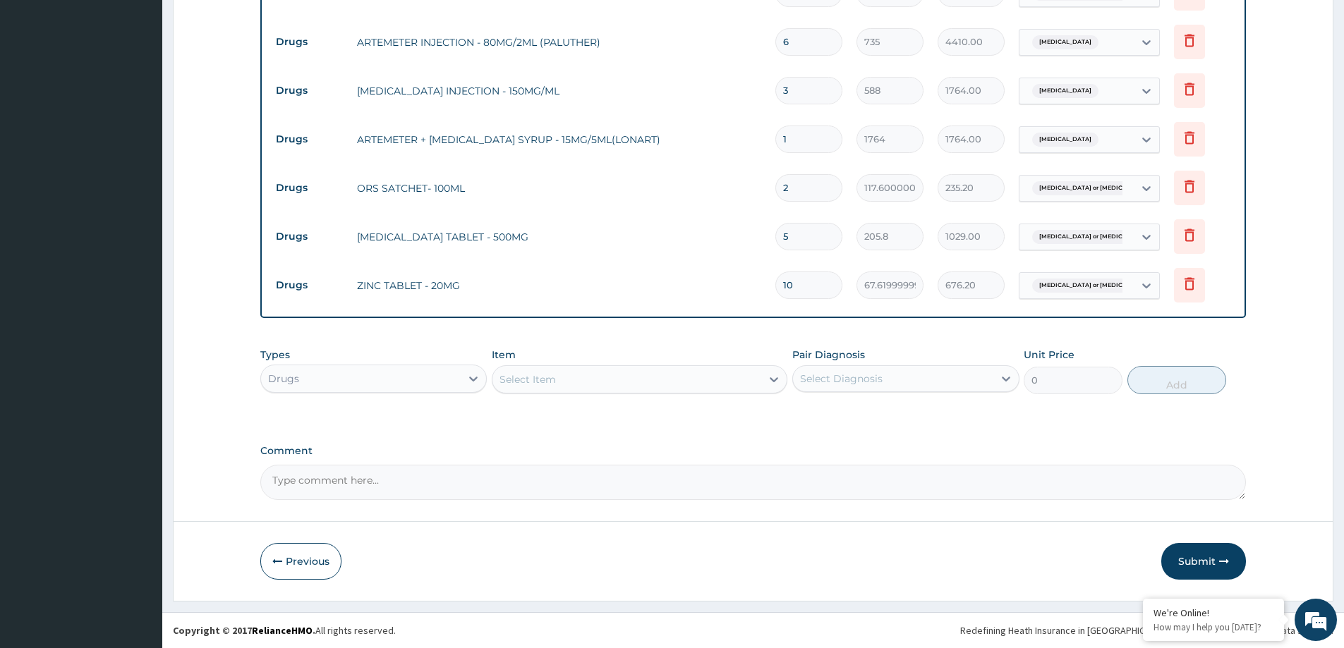
click at [622, 373] on div "Select Item" at bounding box center [627, 379] width 269 height 23
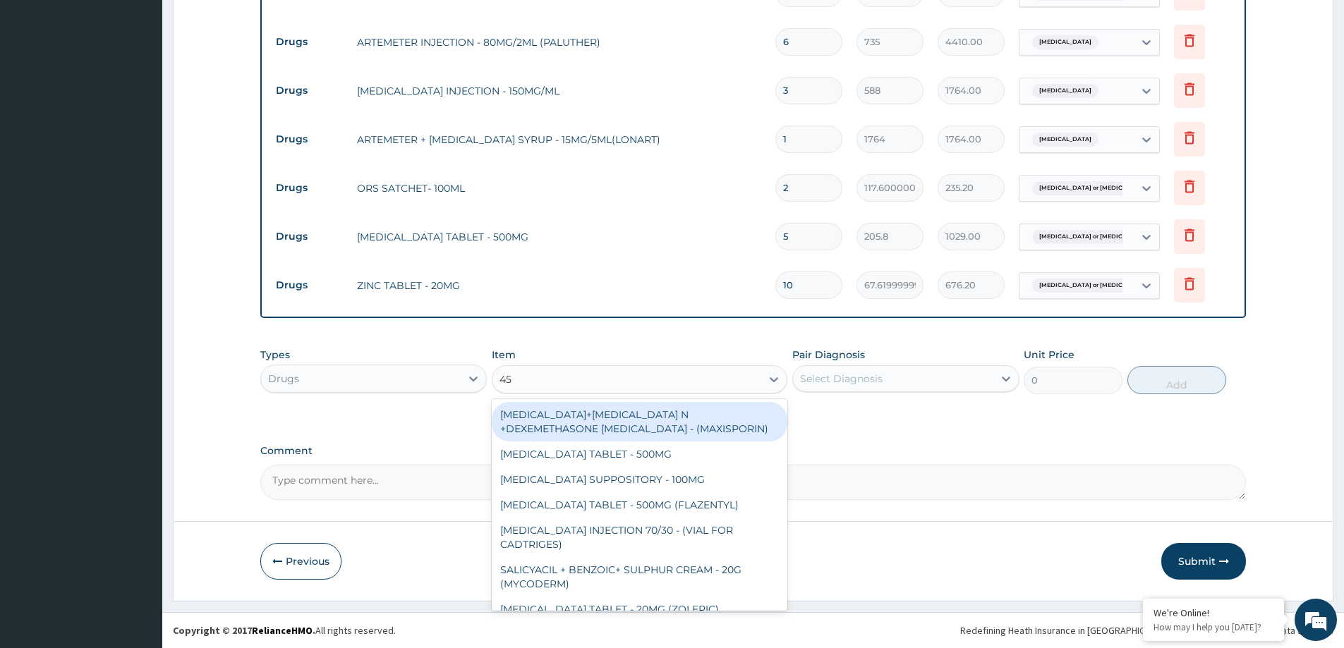
type input "457"
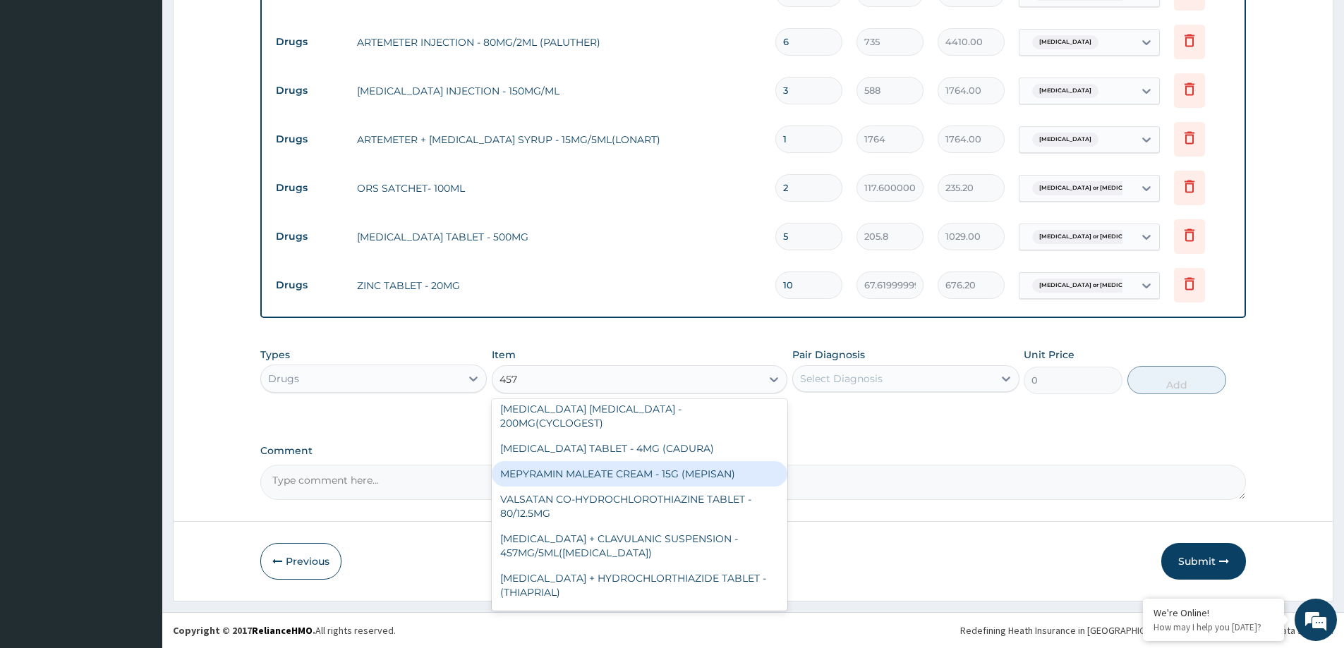
scroll to position [79, 0]
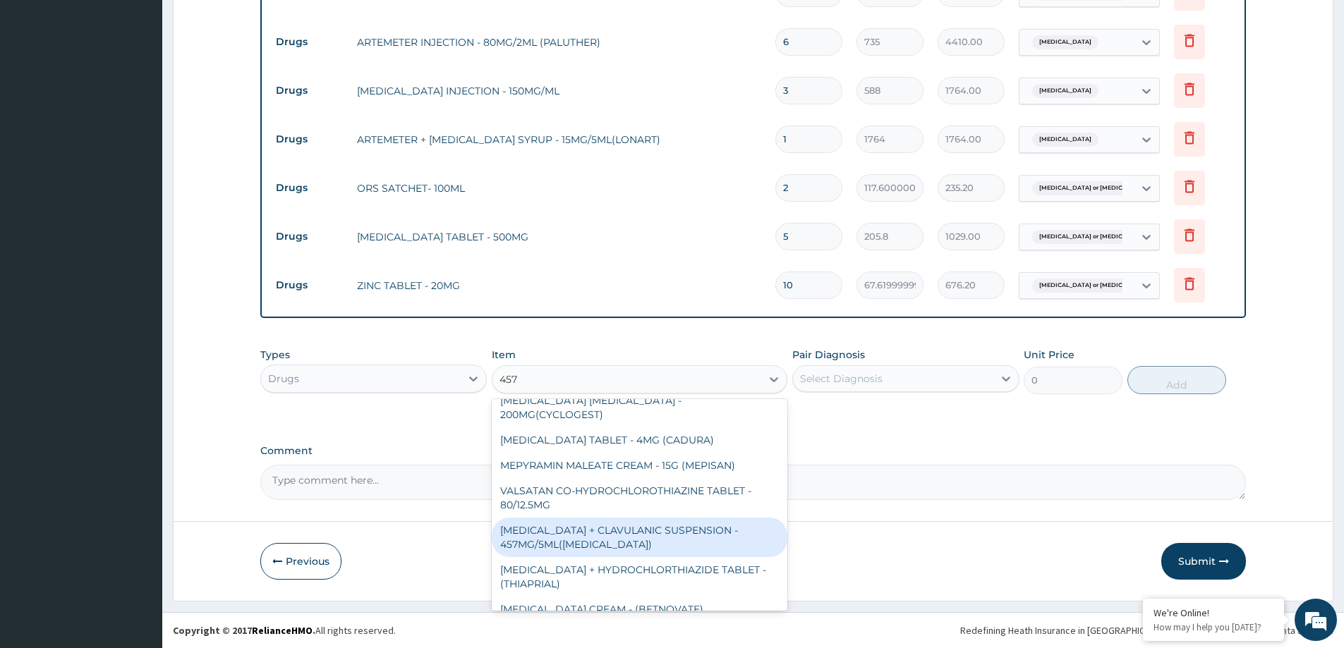
click at [610, 518] on div "[MEDICAL_DATA] + CLAVULANIC SUSPENSION - 457MG/5ML([MEDICAL_DATA])" at bounding box center [640, 538] width 296 height 40
type input "7643.999999999999"
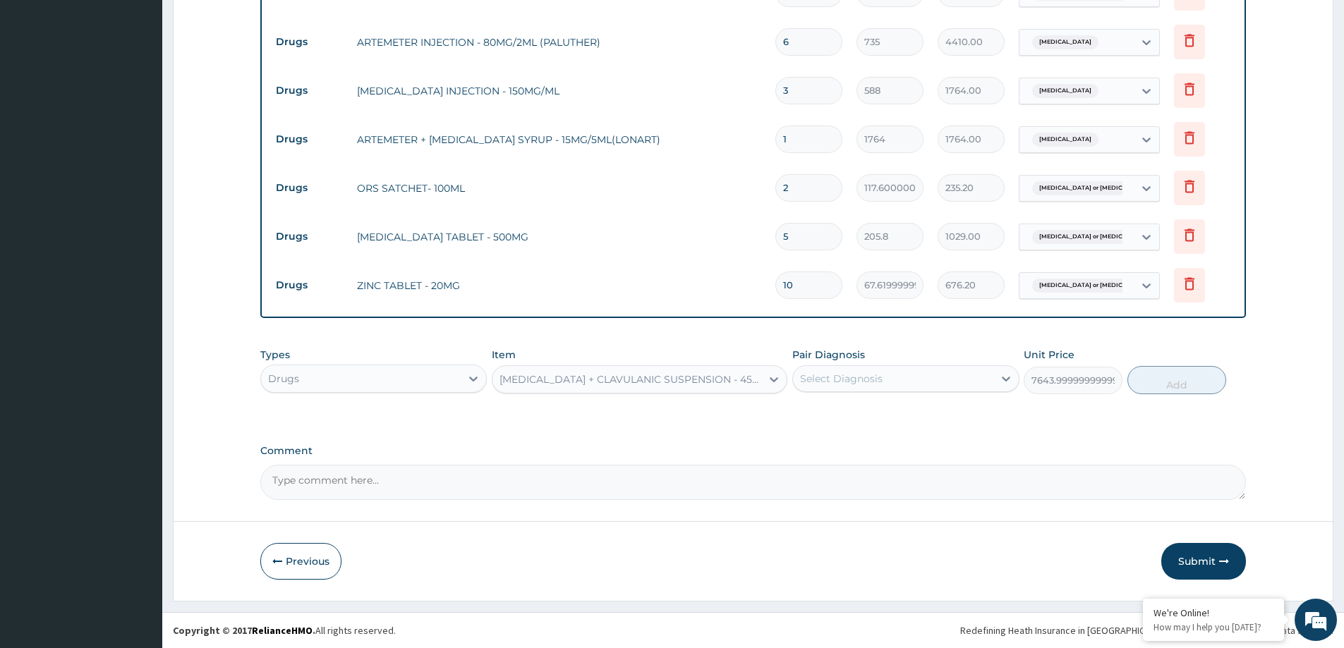
click at [953, 374] on div "Select Diagnosis" at bounding box center [893, 379] width 200 height 23
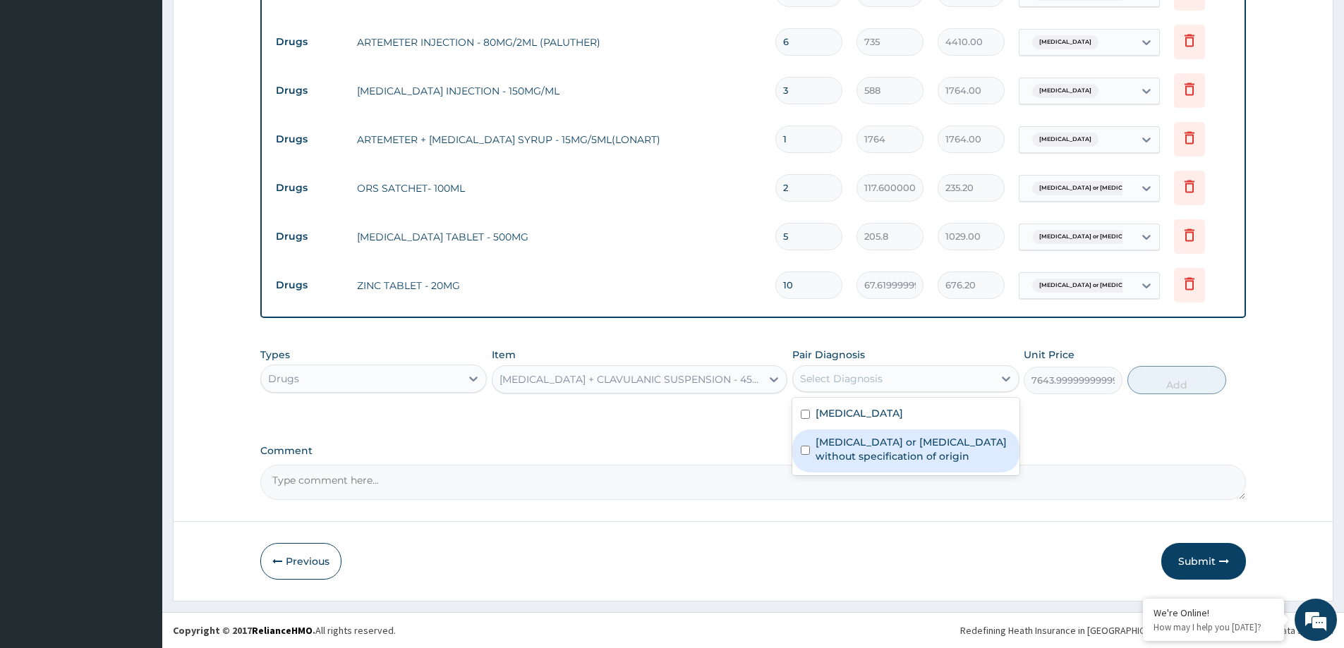
click at [926, 453] on label "[MEDICAL_DATA] or [MEDICAL_DATA] without specification of origin" at bounding box center [913, 449] width 195 height 28
checkbox input "true"
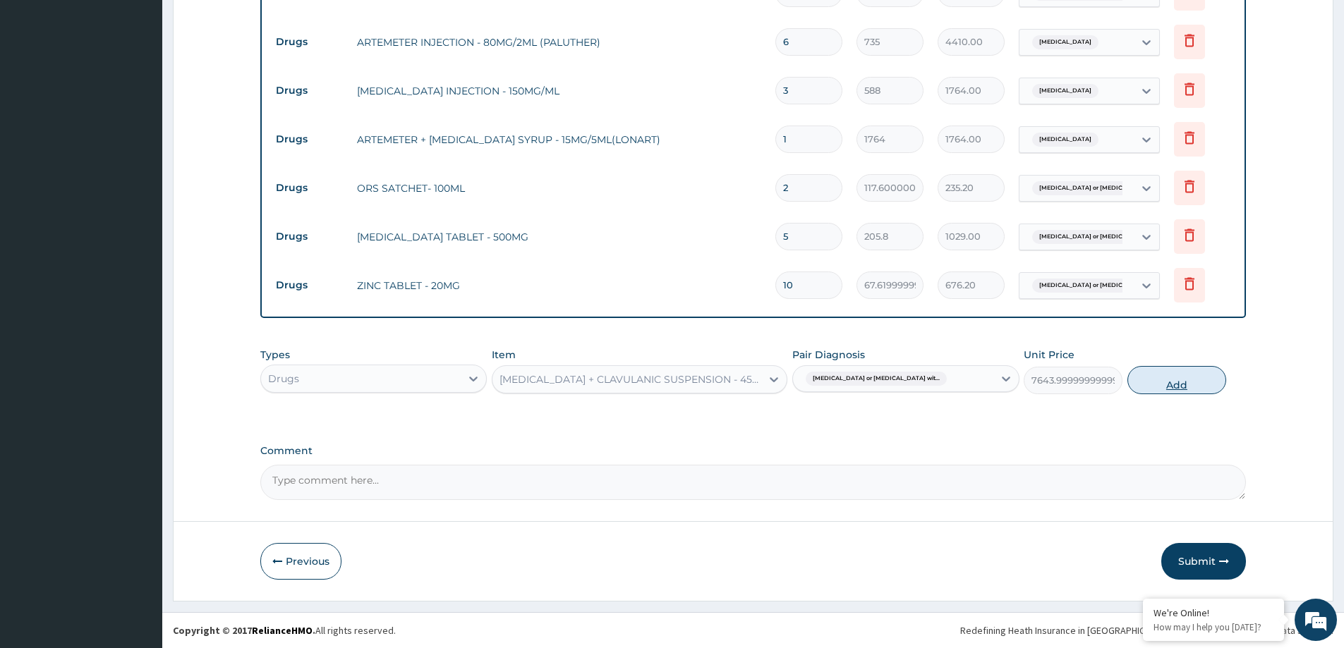
click at [1190, 385] on button "Add" at bounding box center [1177, 380] width 99 height 28
type input "0"
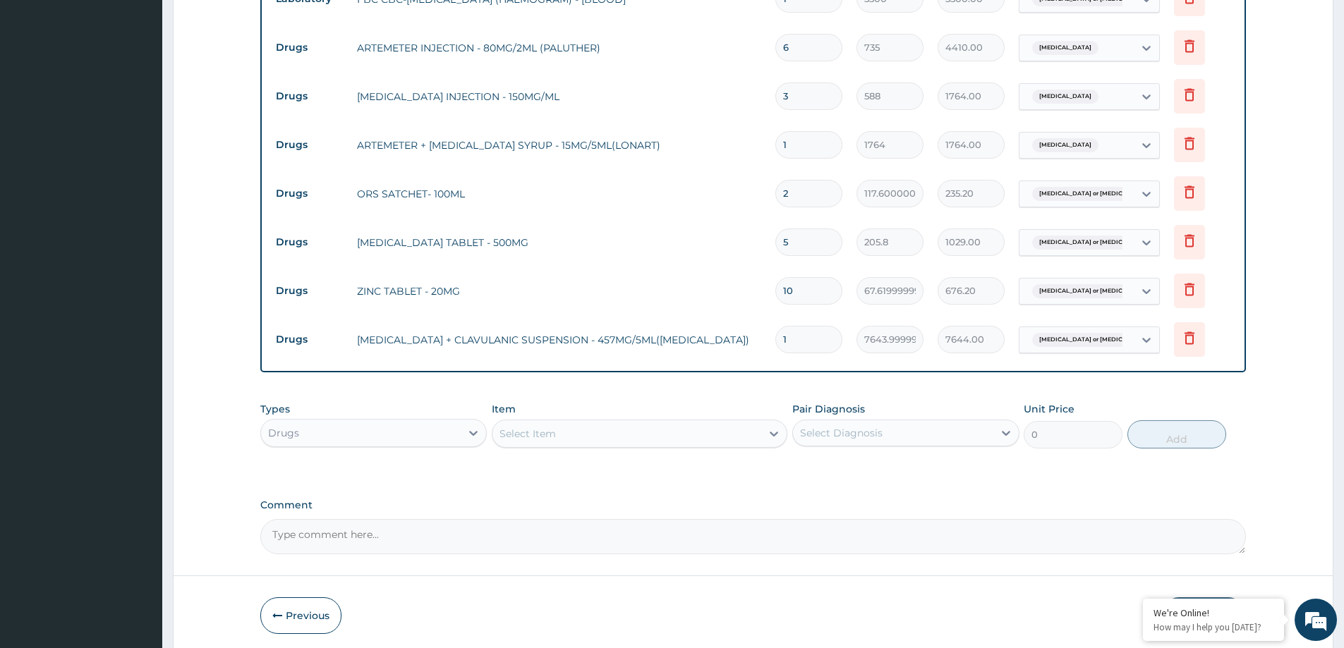
scroll to position [683, 0]
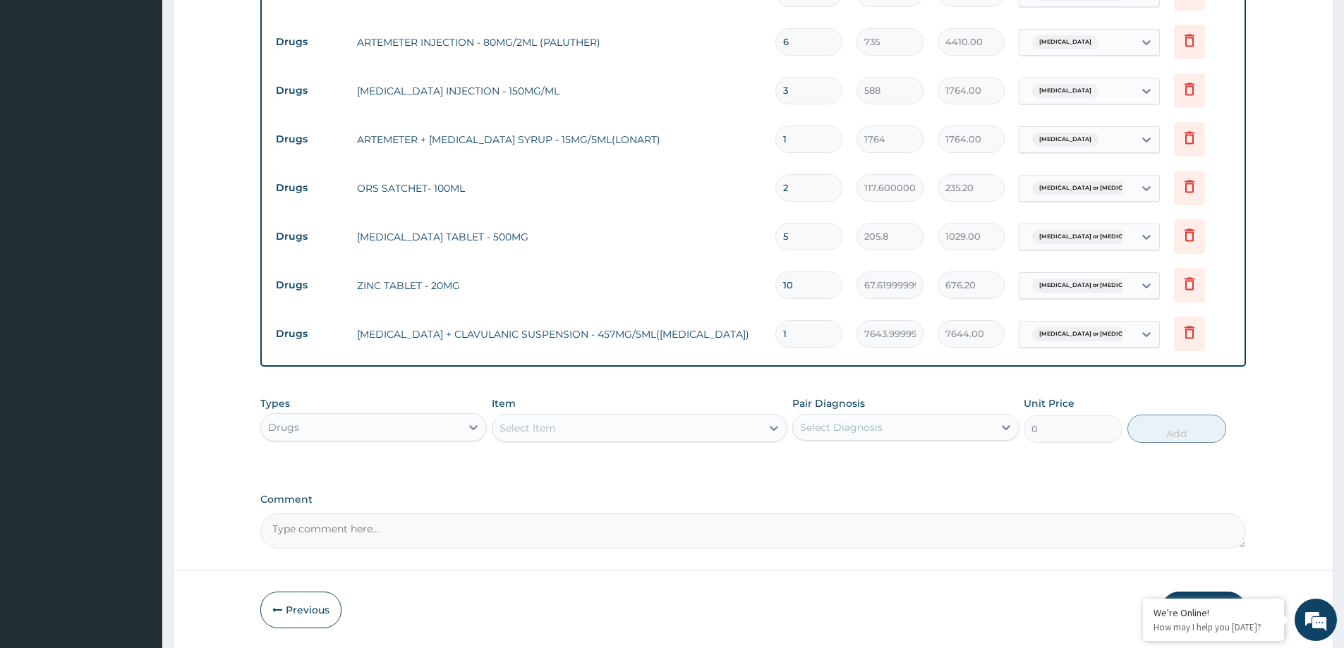
click at [620, 425] on div "Select Item" at bounding box center [627, 428] width 269 height 23
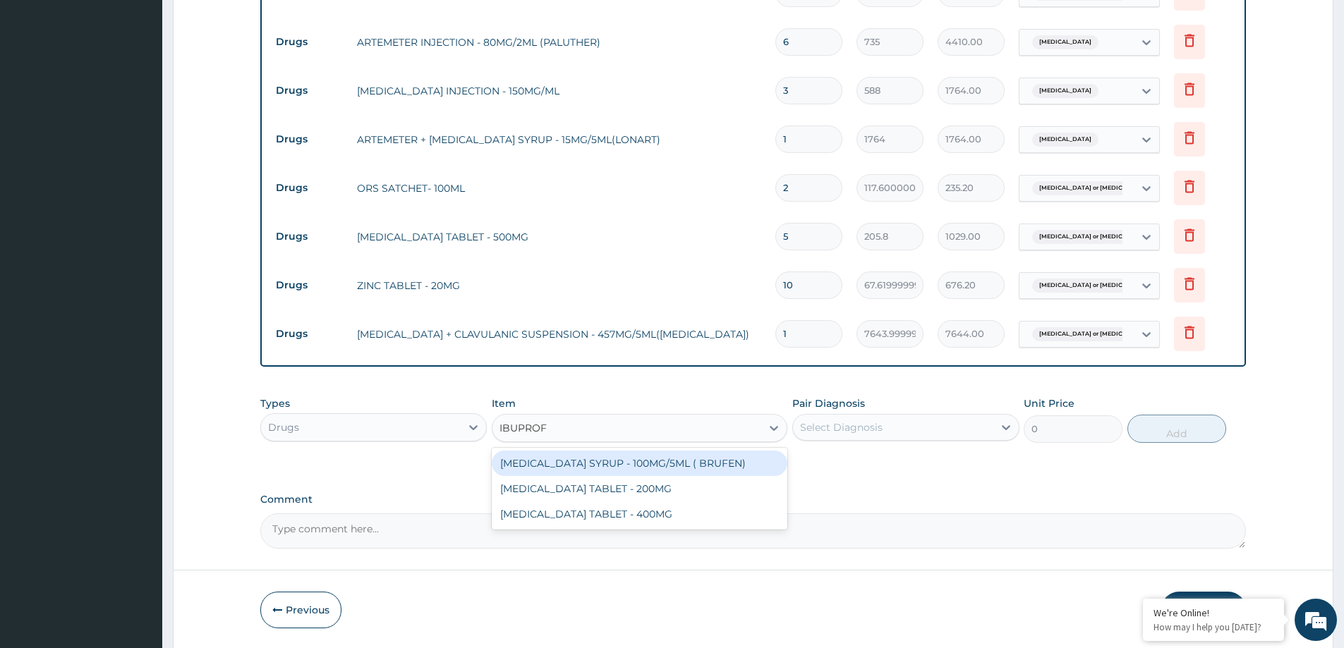
type input "IBUPROFE"
click at [621, 457] on div "[MEDICAL_DATA] SYRUP - 100MG/5ML ( BRUFEN)" at bounding box center [640, 463] width 296 height 25
type input "499.79999999999995"
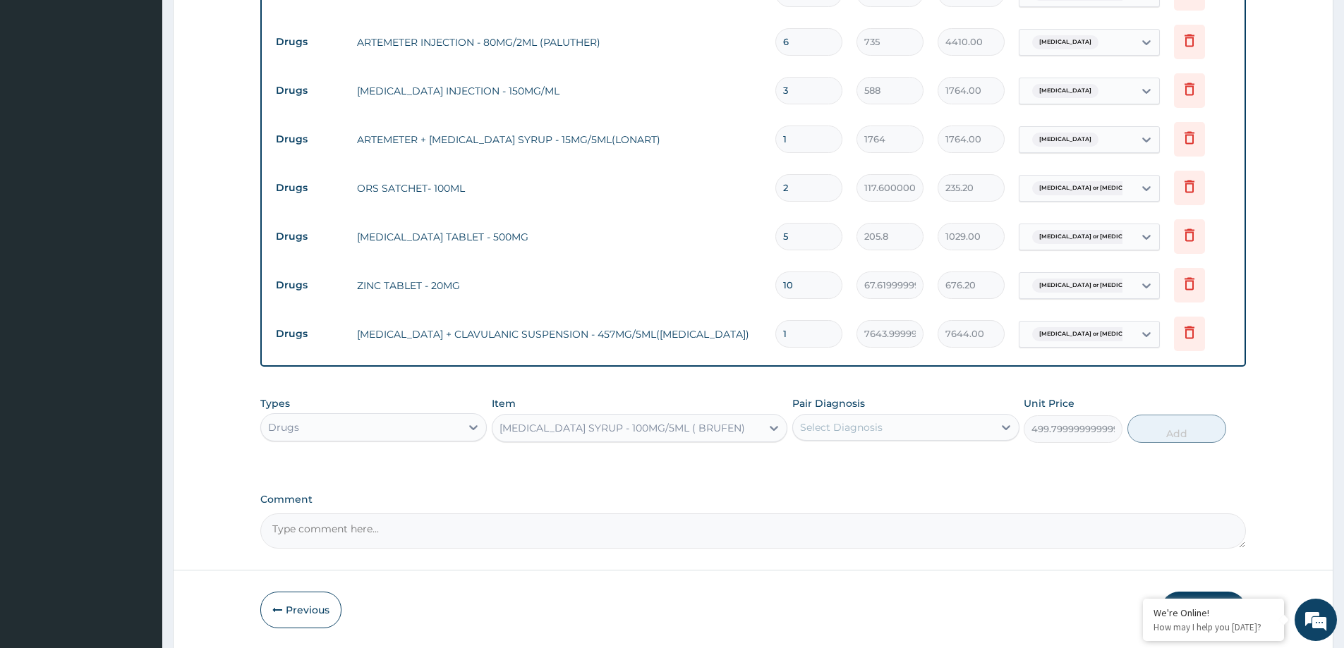
click at [697, 428] on div "[MEDICAL_DATA] SYRUP - 100MG/5ML ( BRUFEN)" at bounding box center [623, 428] width 246 height 14
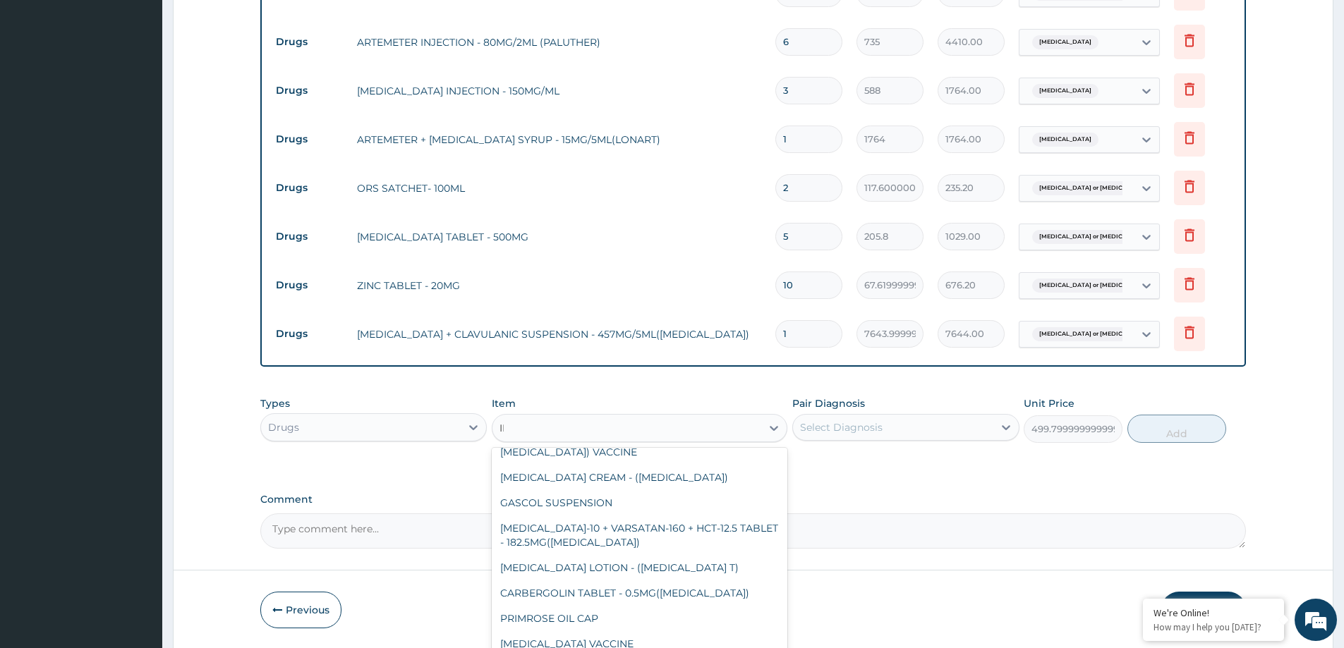
scroll to position [0, 0]
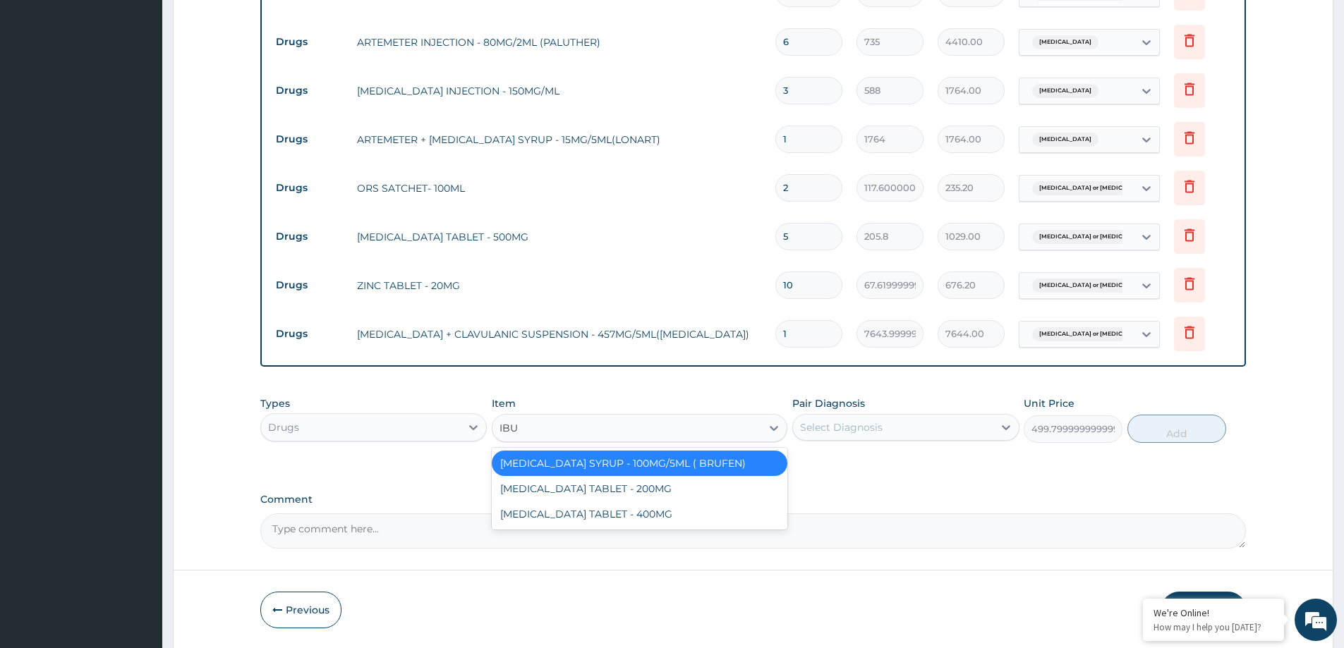
type input "IBUP"
click at [561, 494] on div "[MEDICAL_DATA] TABLET - 200MG" at bounding box center [640, 488] width 296 height 25
type input "705.6"
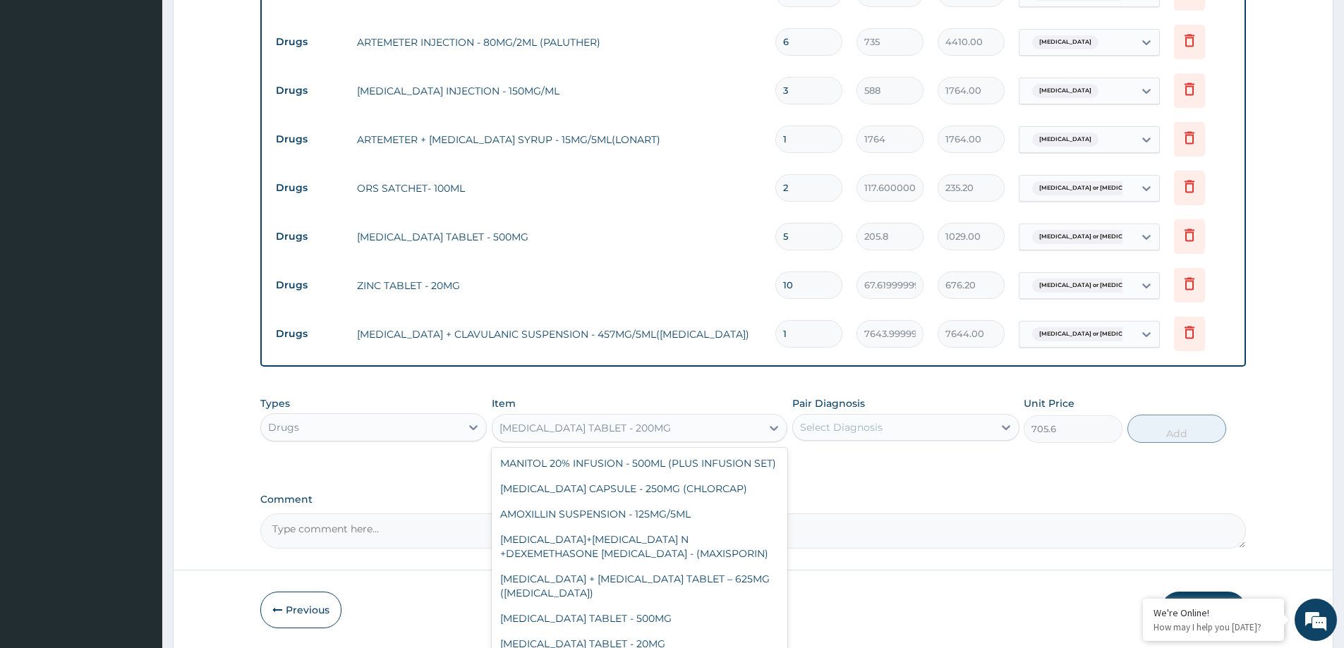
click at [726, 425] on div "[MEDICAL_DATA] TABLET - 200MG" at bounding box center [627, 428] width 269 height 23
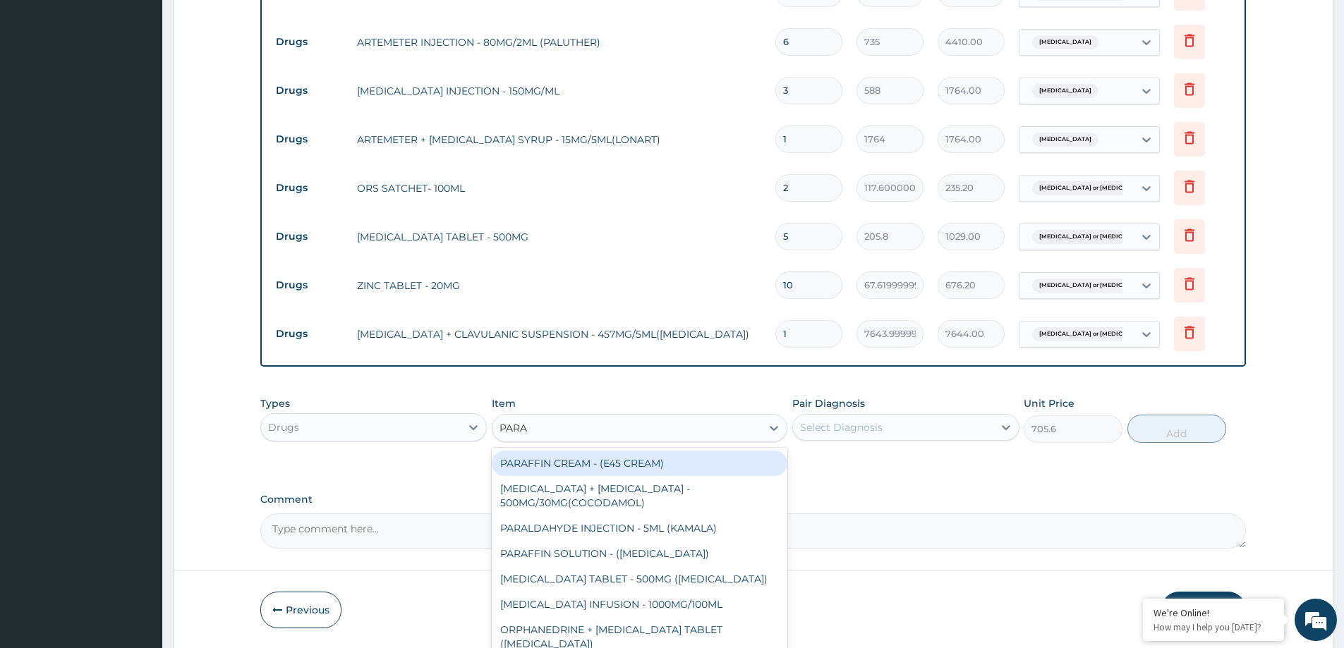
type input "PARAC"
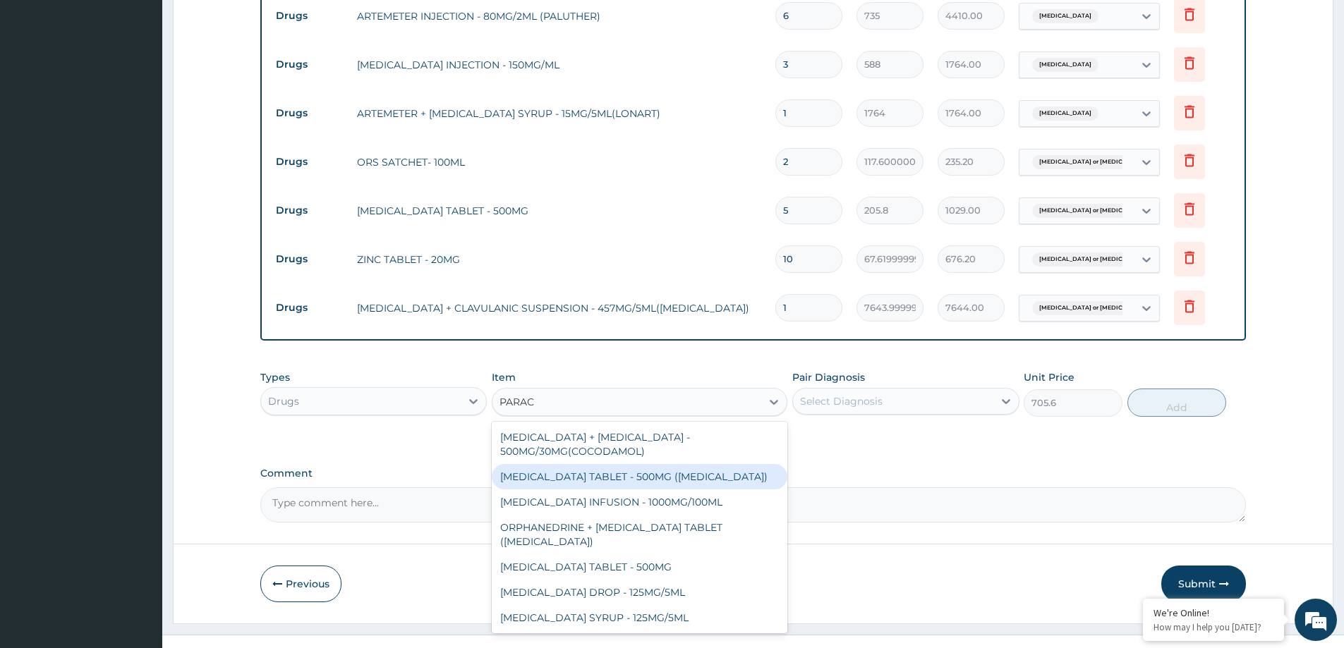
scroll to position [732, 0]
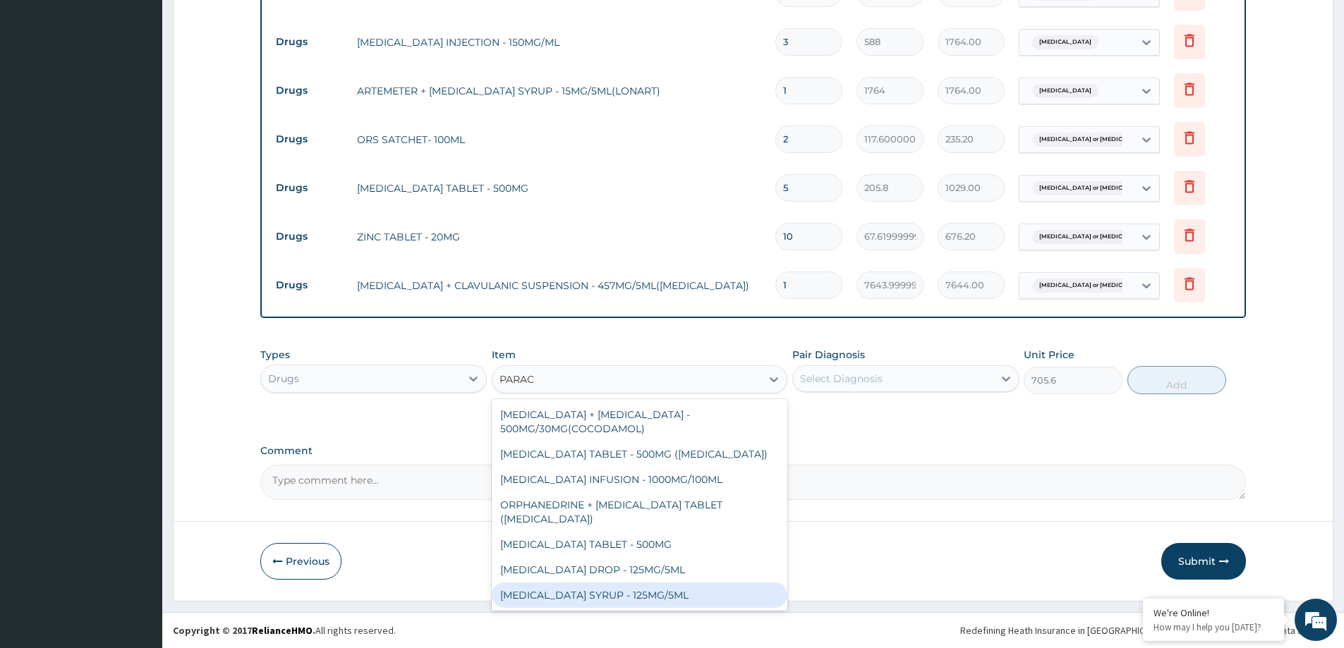
click at [654, 585] on div "[MEDICAL_DATA] SYRUP - 125MG/5ML" at bounding box center [640, 595] width 296 height 25
type input "882"
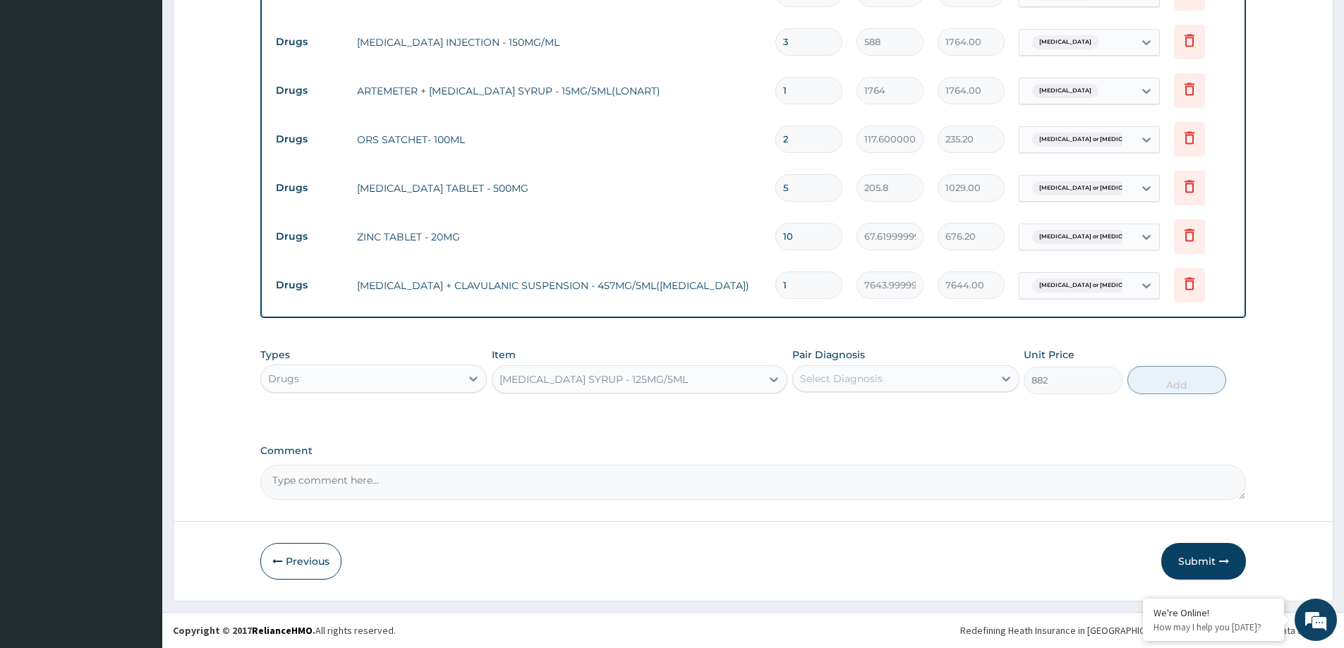
click at [648, 383] on div "[MEDICAL_DATA] SYRUP - 125MG/5ML" at bounding box center [594, 380] width 188 height 14
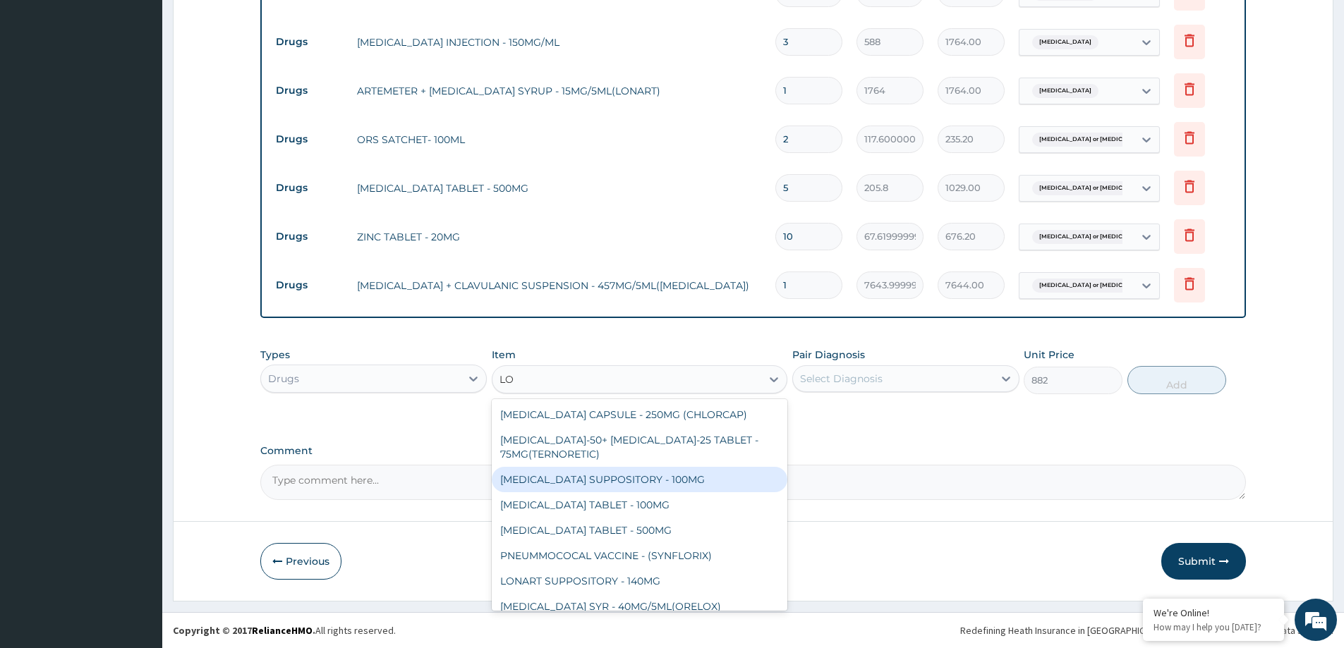
type input "L"
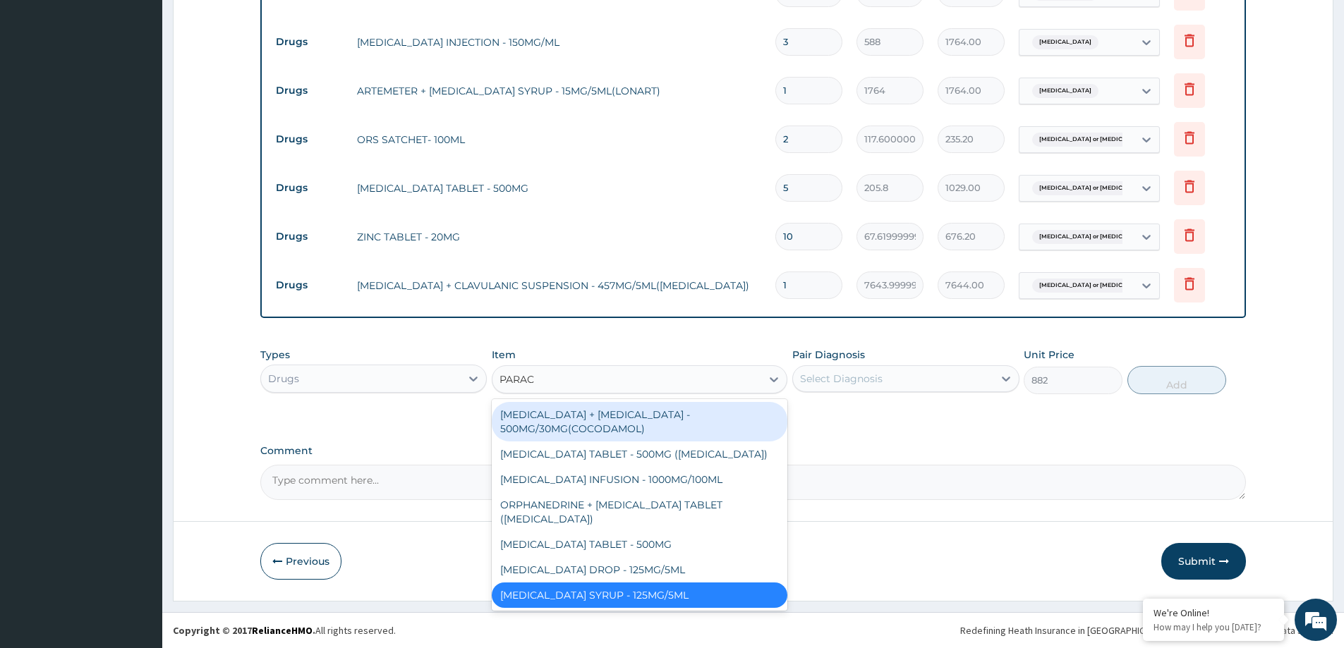
type input "PARACE"
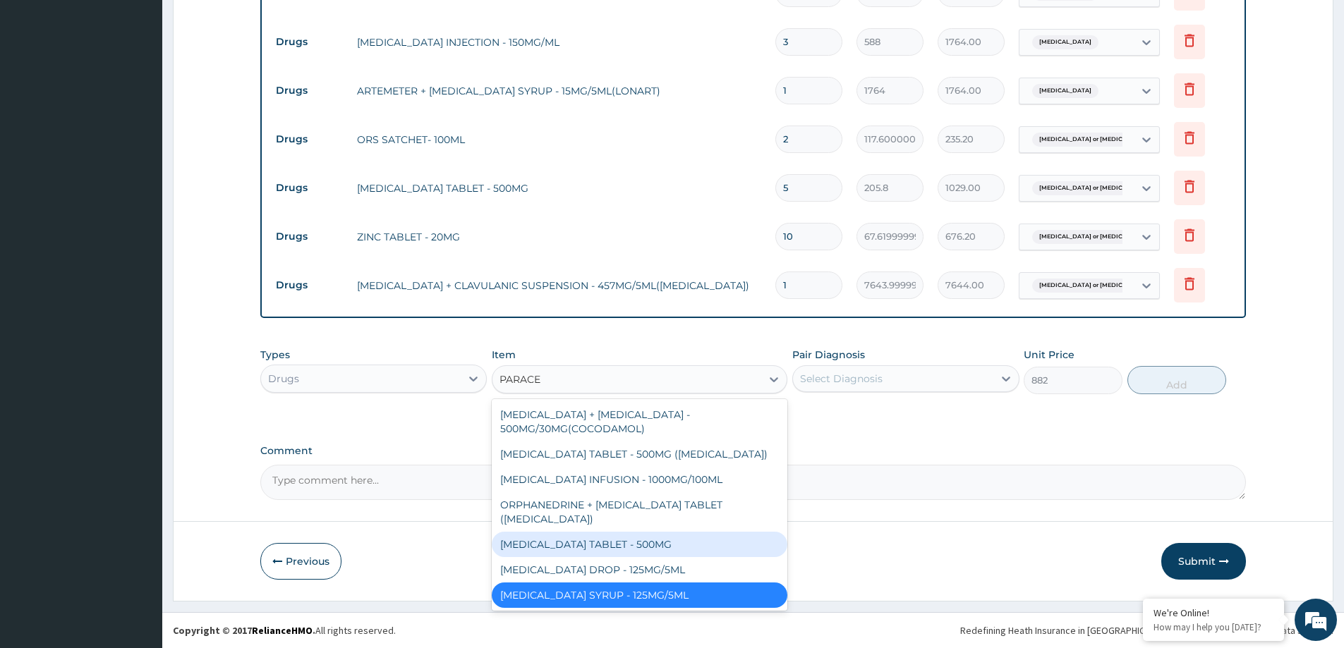
click at [592, 538] on div "[MEDICAL_DATA] TABLET - 500MG" at bounding box center [640, 544] width 296 height 25
type input "35.279999999999994"
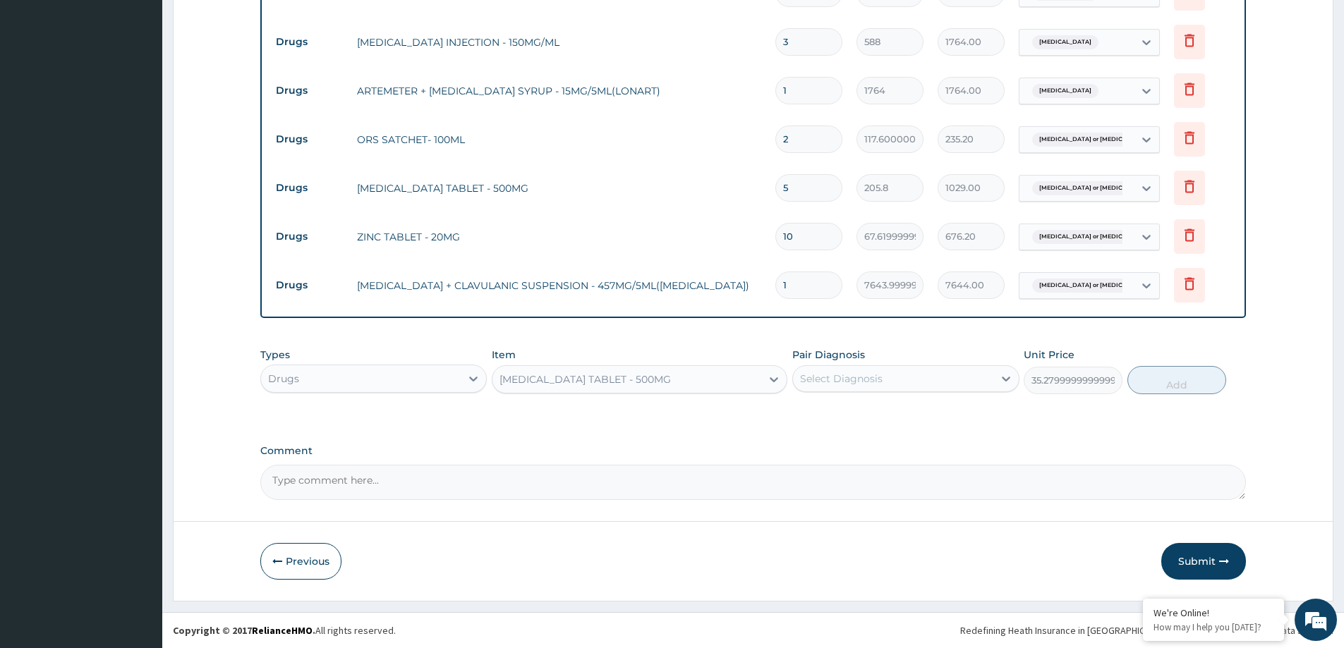
click at [732, 381] on div "[MEDICAL_DATA] TABLET - 500MG" at bounding box center [627, 379] width 269 height 23
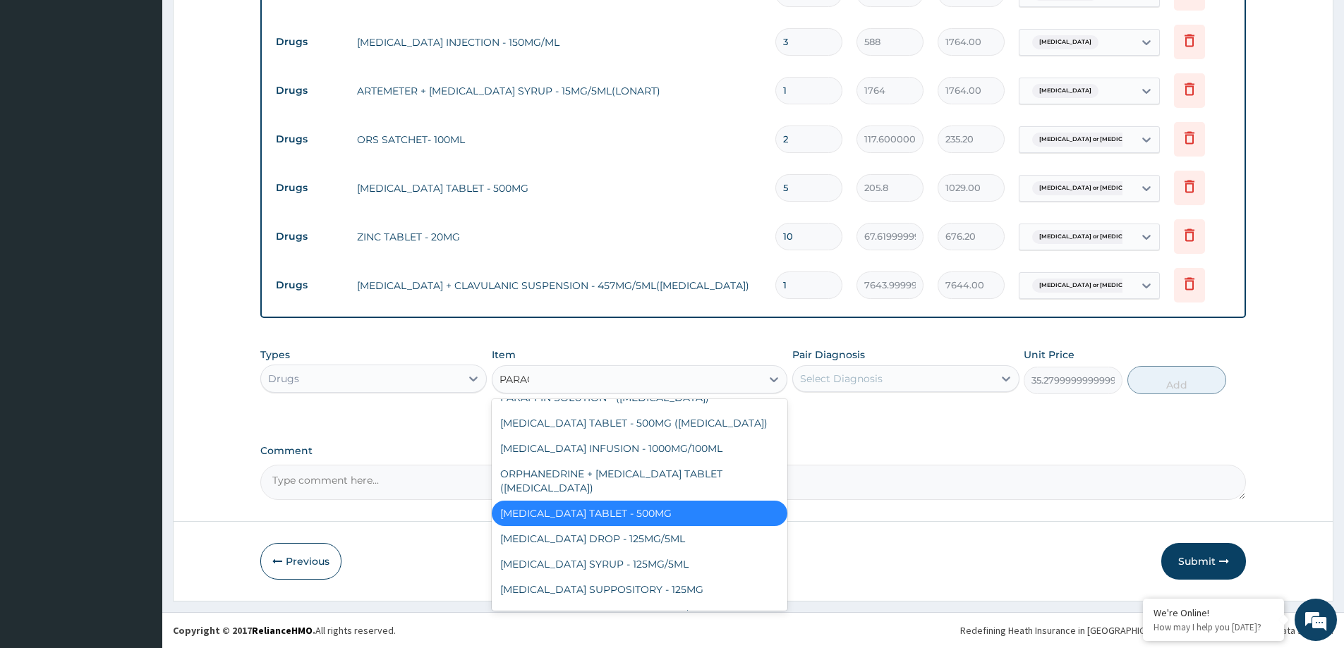
scroll to position [31, 0]
type input "PARACE"
click at [711, 416] on div "[MEDICAL_DATA] TABLET - 500MG ([MEDICAL_DATA])" at bounding box center [640, 423] width 296 height 25
type input "44.1"
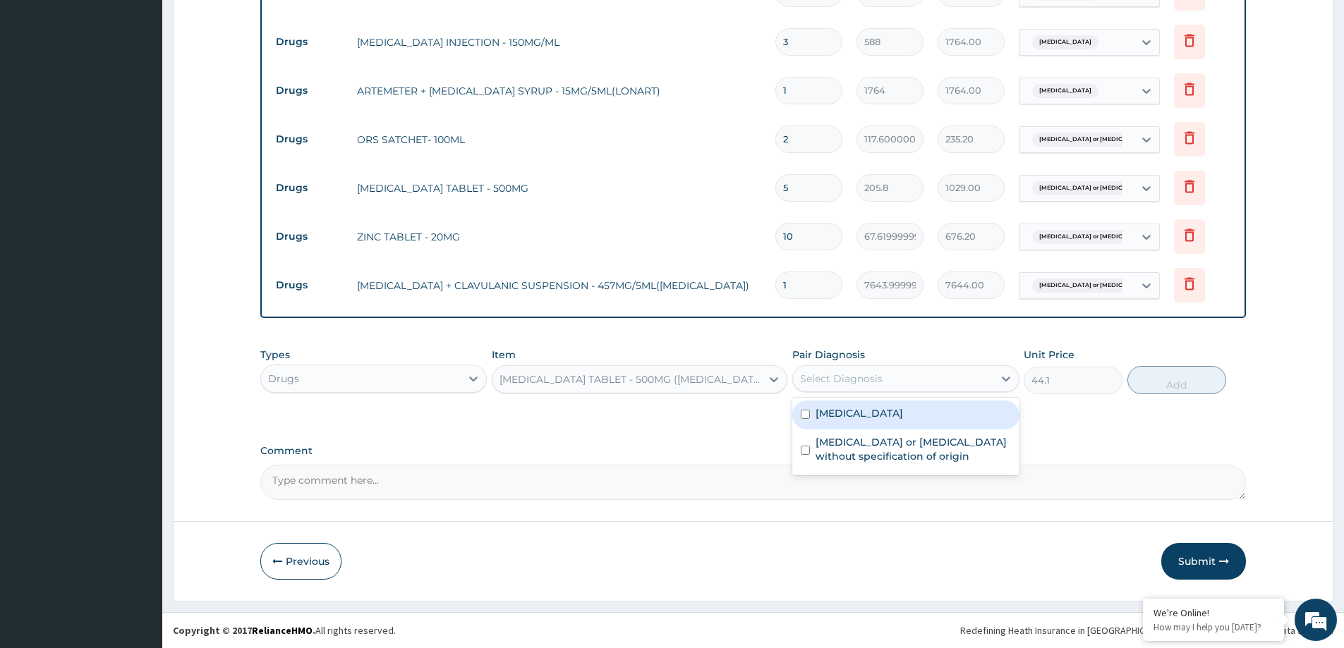
click at [972, 384] on div "Select Diagnosis" at bounding box center [893, 379] width 200 height 23
click at [929, 414] on div "[MEDICAL_DATA]" at bounding box center [905, 415] width 226 height 29
checkbox input "true"
click at [1167, 375] on button "Add" at bounding box center [1177, 380] width 99 height 28
type input "0"
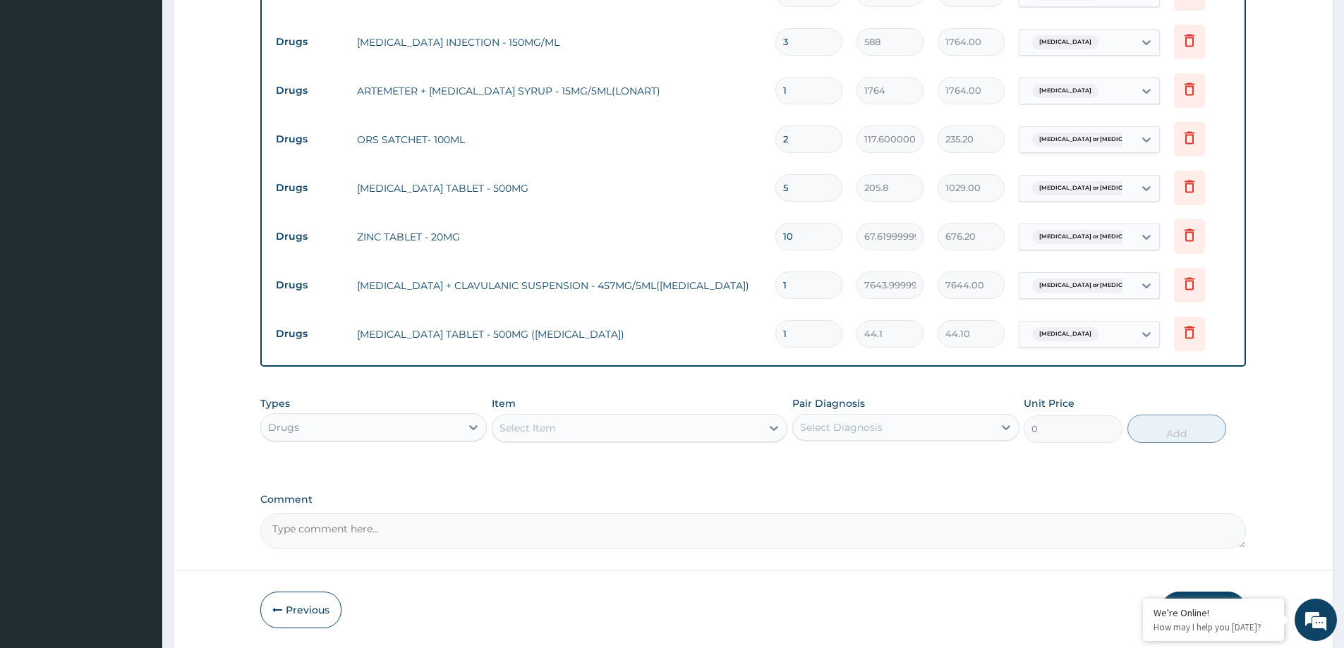
type input "10"
type input "441.00"
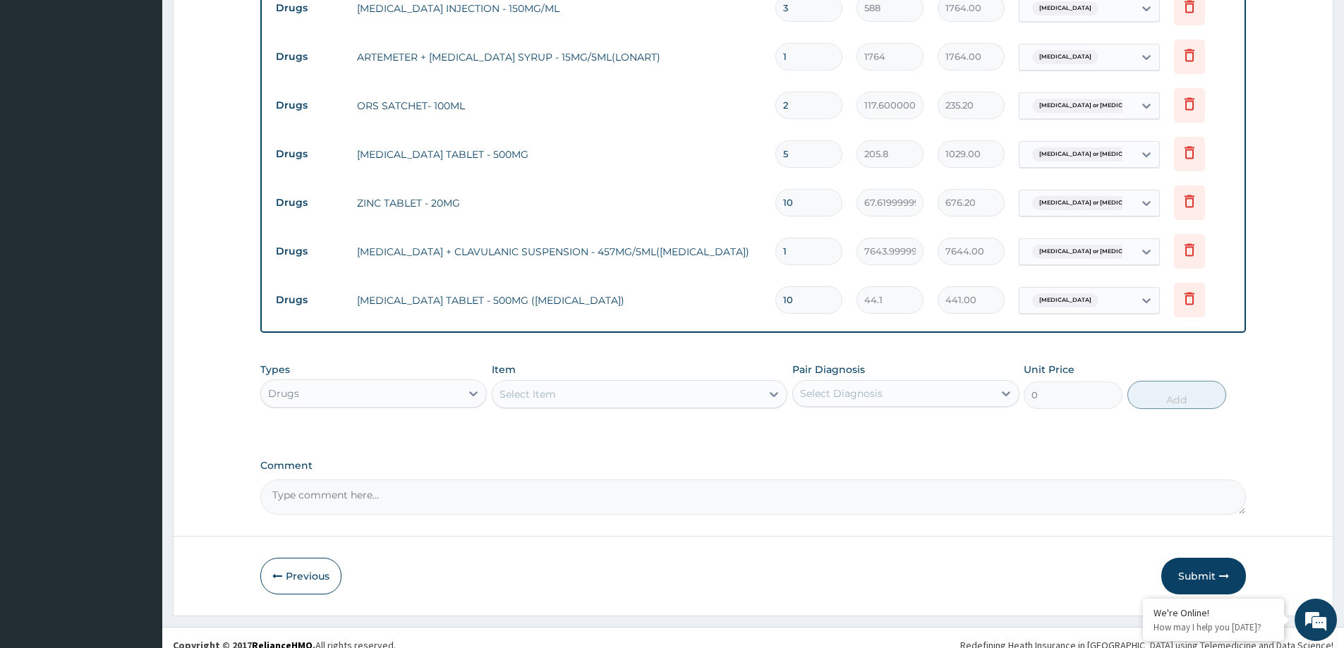
scroll to position [780, 0]
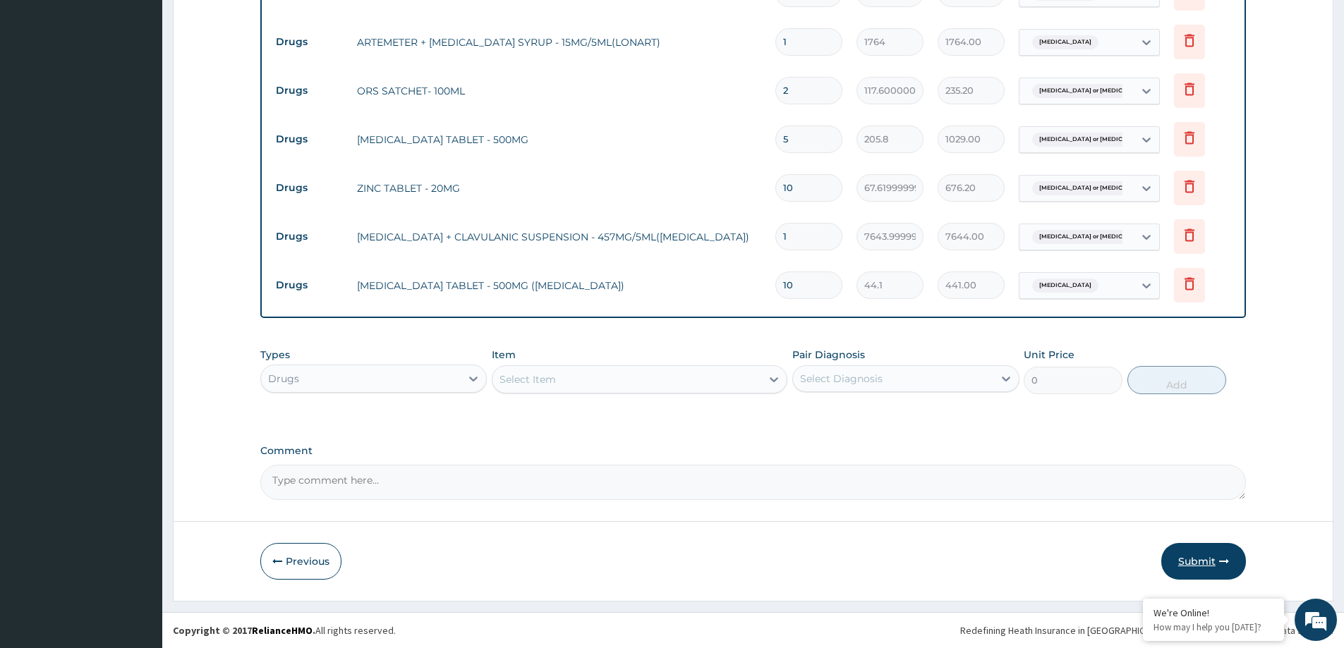
type input "10"
click at [1189, 555] on button "Submit" at bounding box center [1203, 561] width 85 height 37
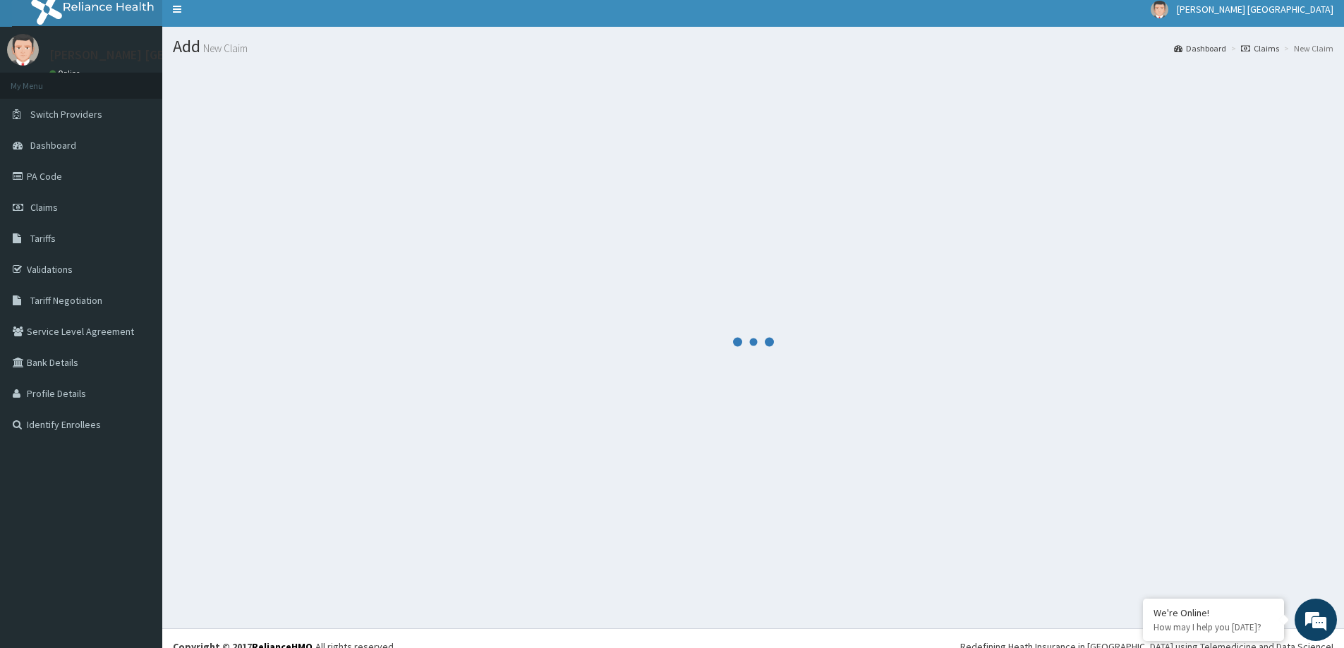
scroll to position [0, 0]
